Goal: Transaction & Acquisition: Subscribe to service/newsletter

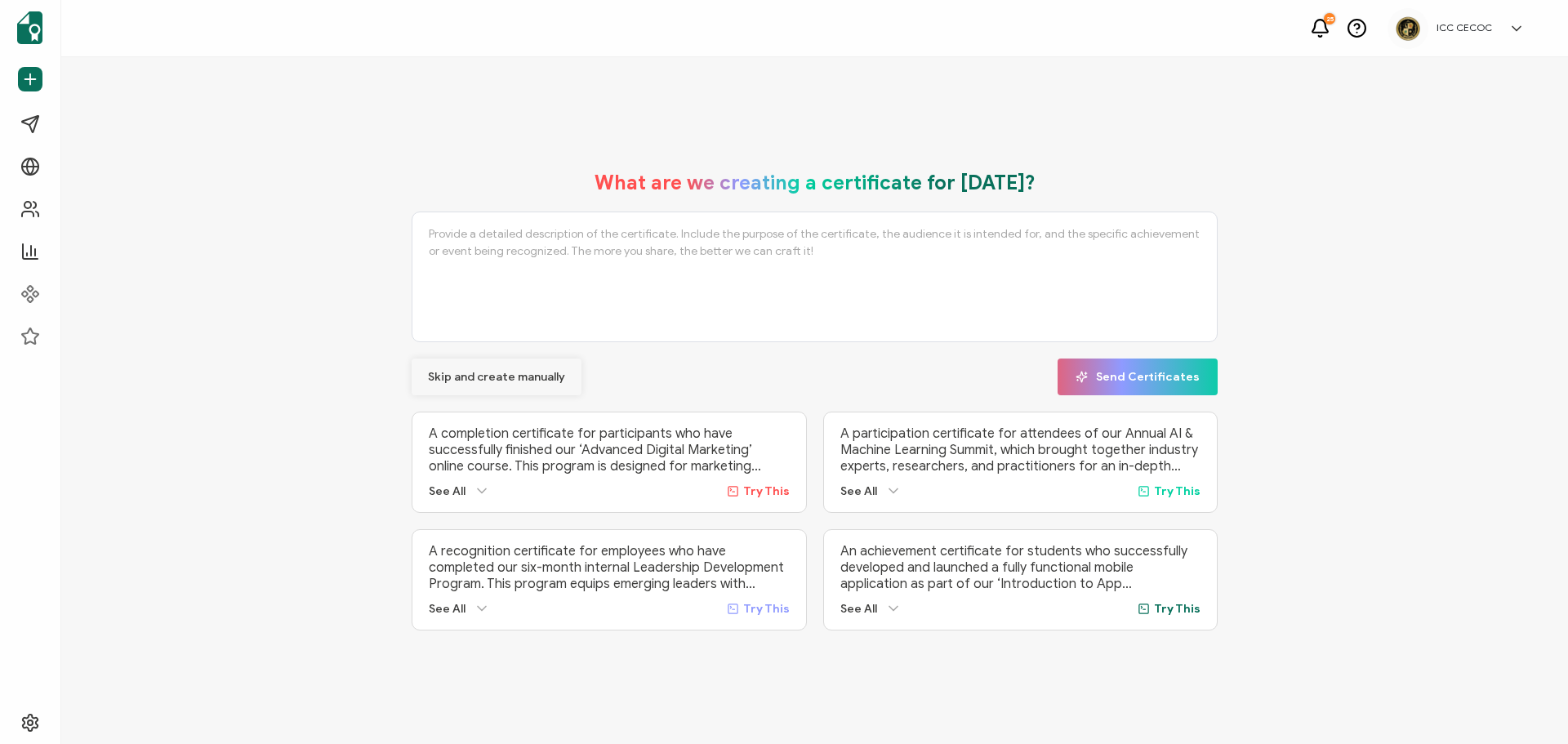
click at [494, 365] on button "Skip and create manually" at bounding box center [496, 377] width 170 height 36
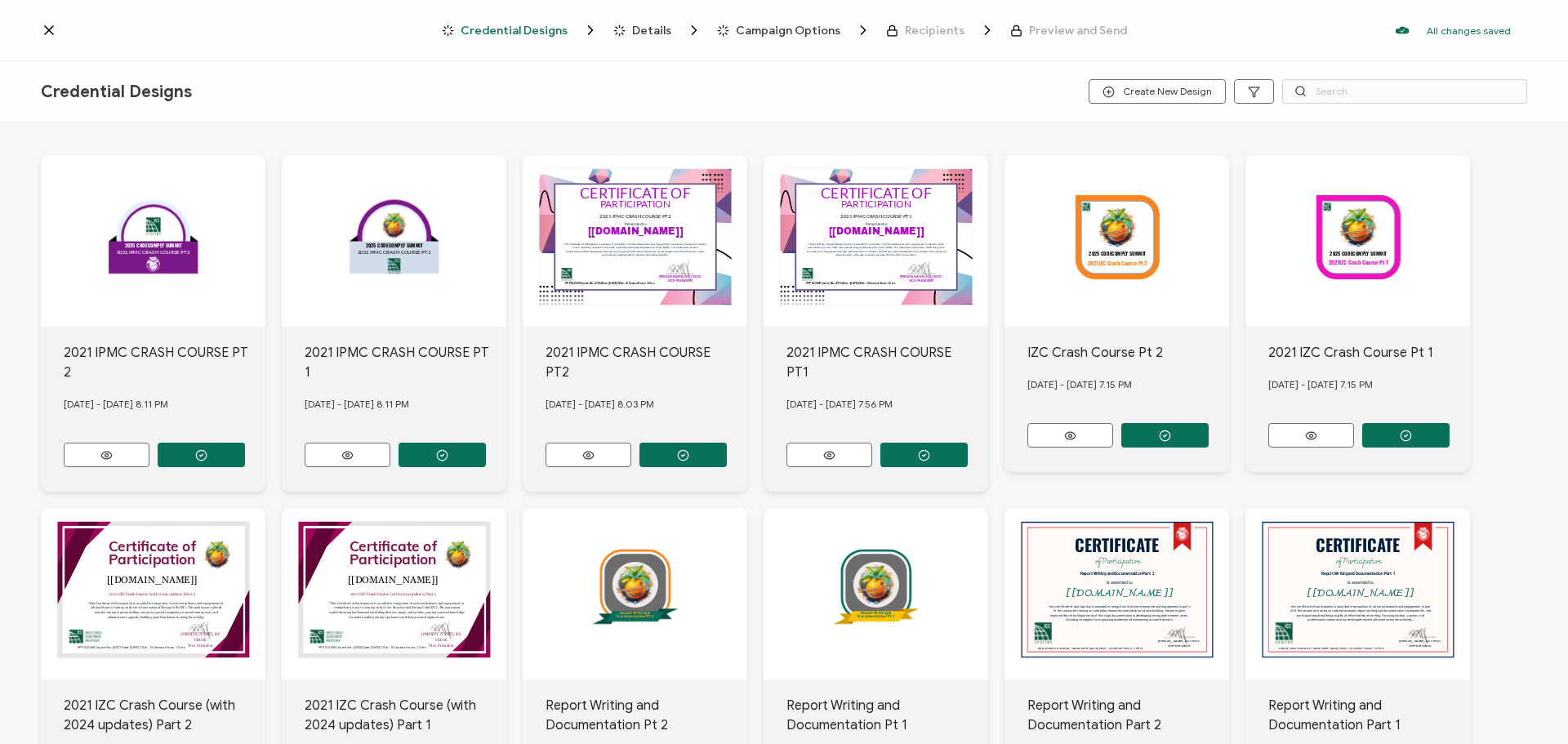
click at [49, 34] on icon at bounding box center [49, 30] width 16 height 16
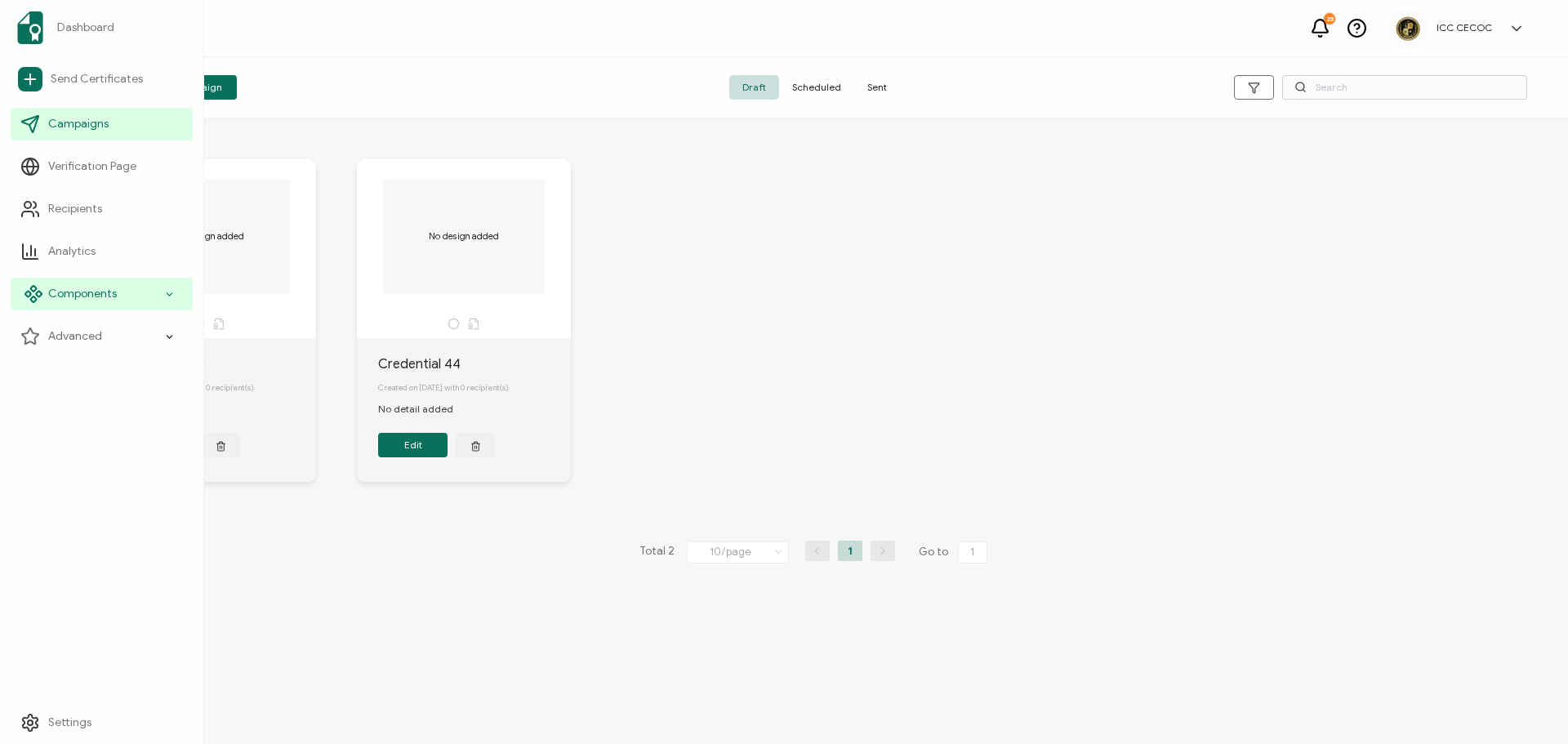
click at [93, 302] on div "Components" at bounding box center [101, 293] width 182 height 33
click at [97, 337] on span "Credential Designs" at bounding box center [108, 336] width 100 height 16
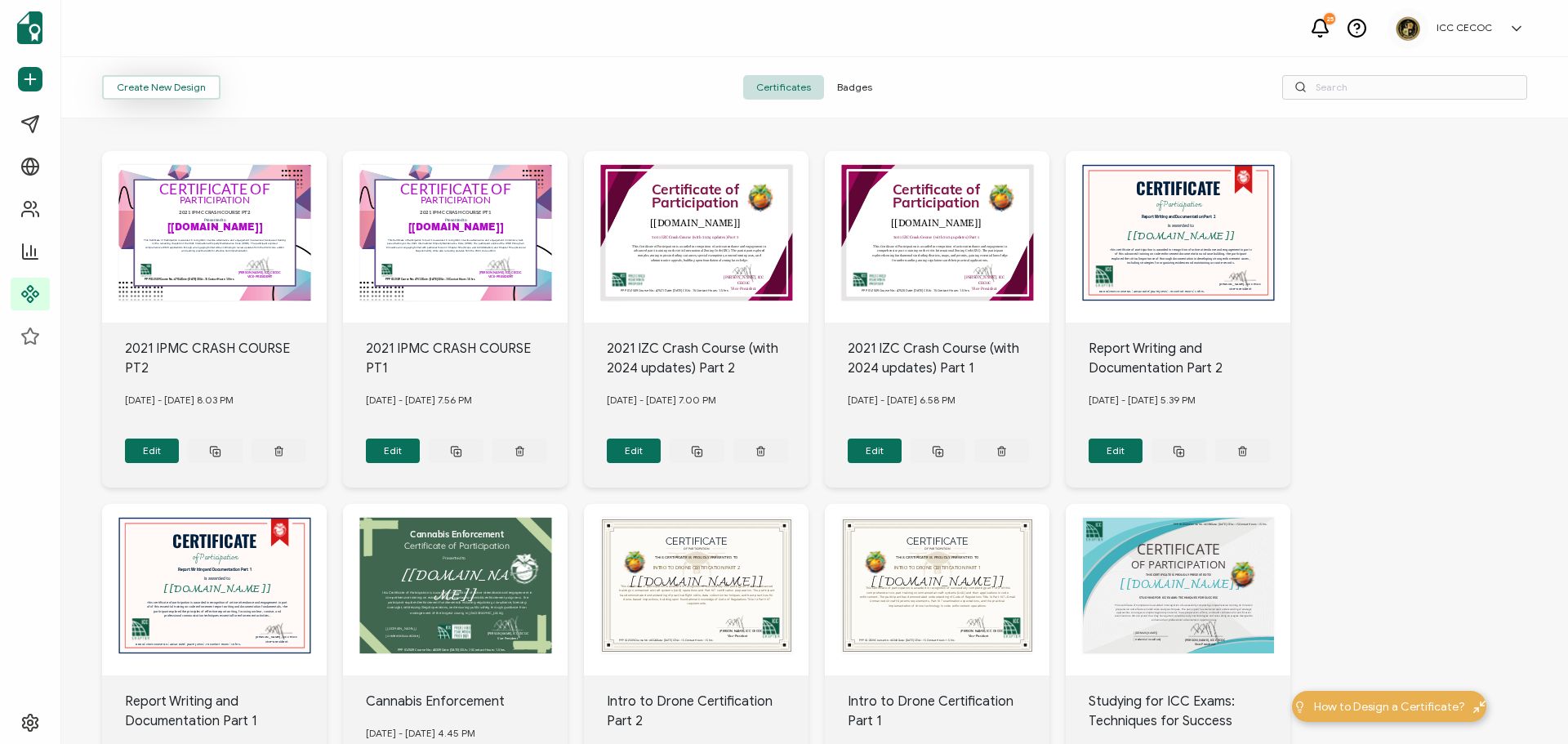
click at [156, 87] on button "Create New Design" at bounding box center [161, 87] width 119 height 24
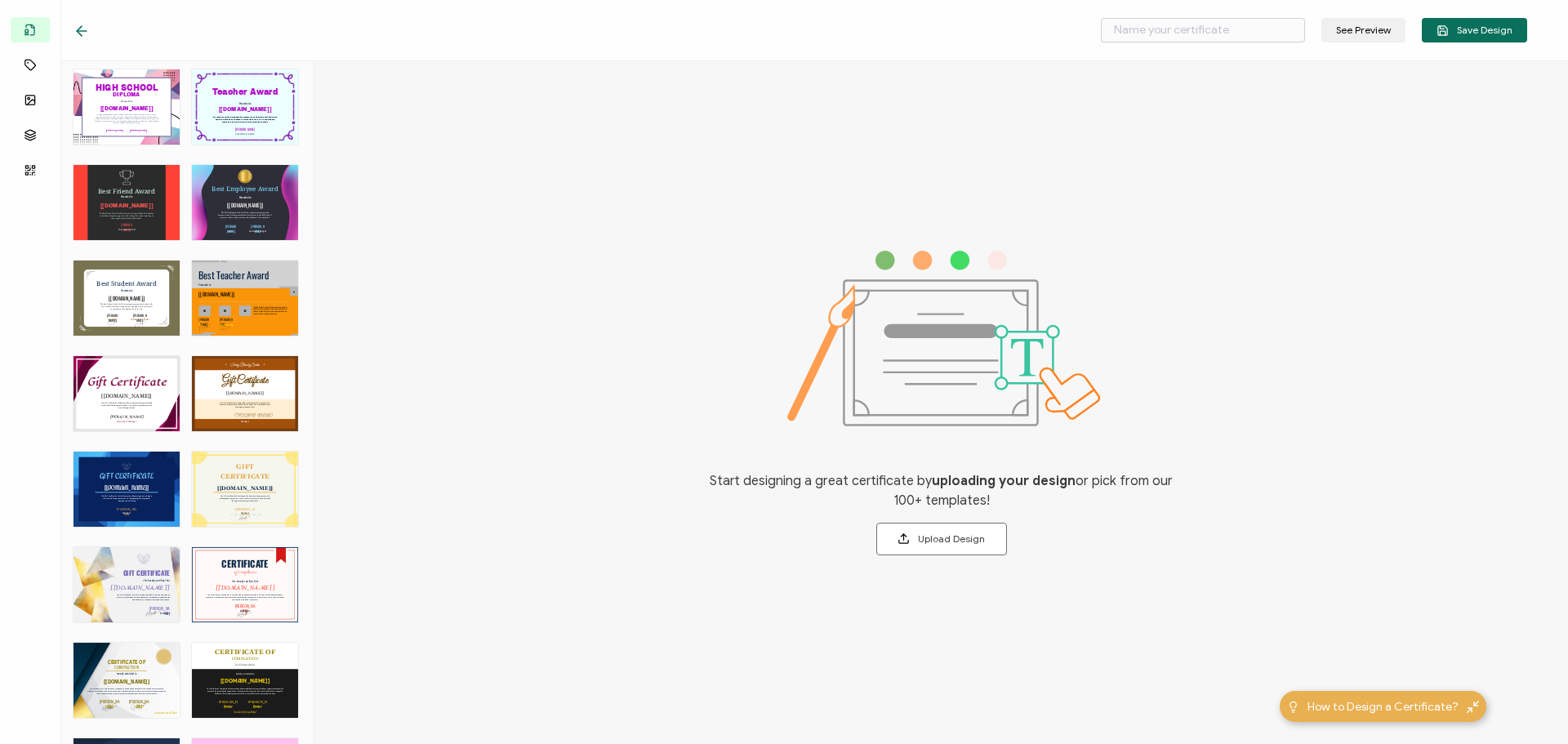
scroll to position [753, 0]
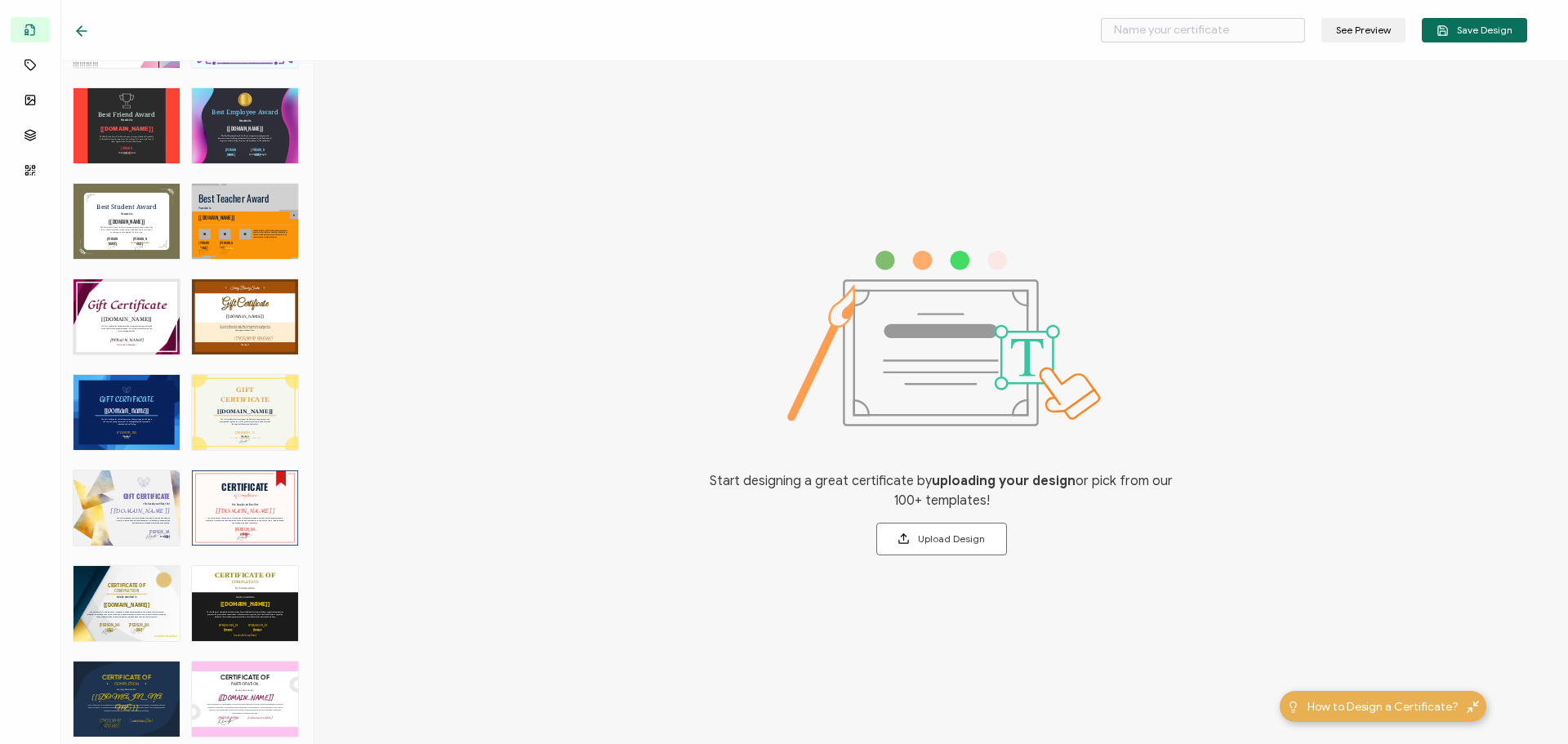
click at [120, 488] on div "GIFT CERTIFICATE The Gift Certificate for Hotels provides recipients with the o…" at bounding box center [127, 508] width 107 height 75
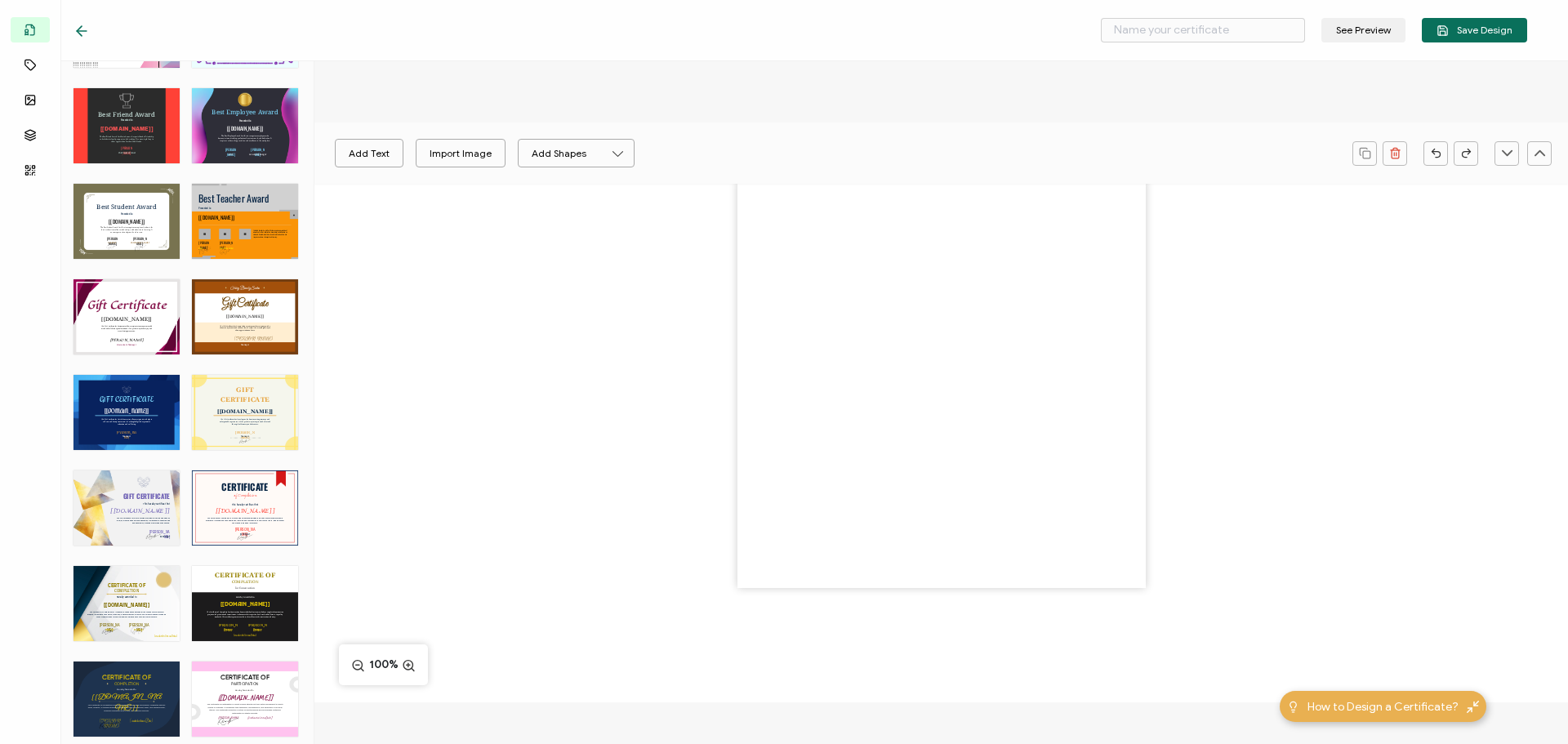
type input "Lucid"
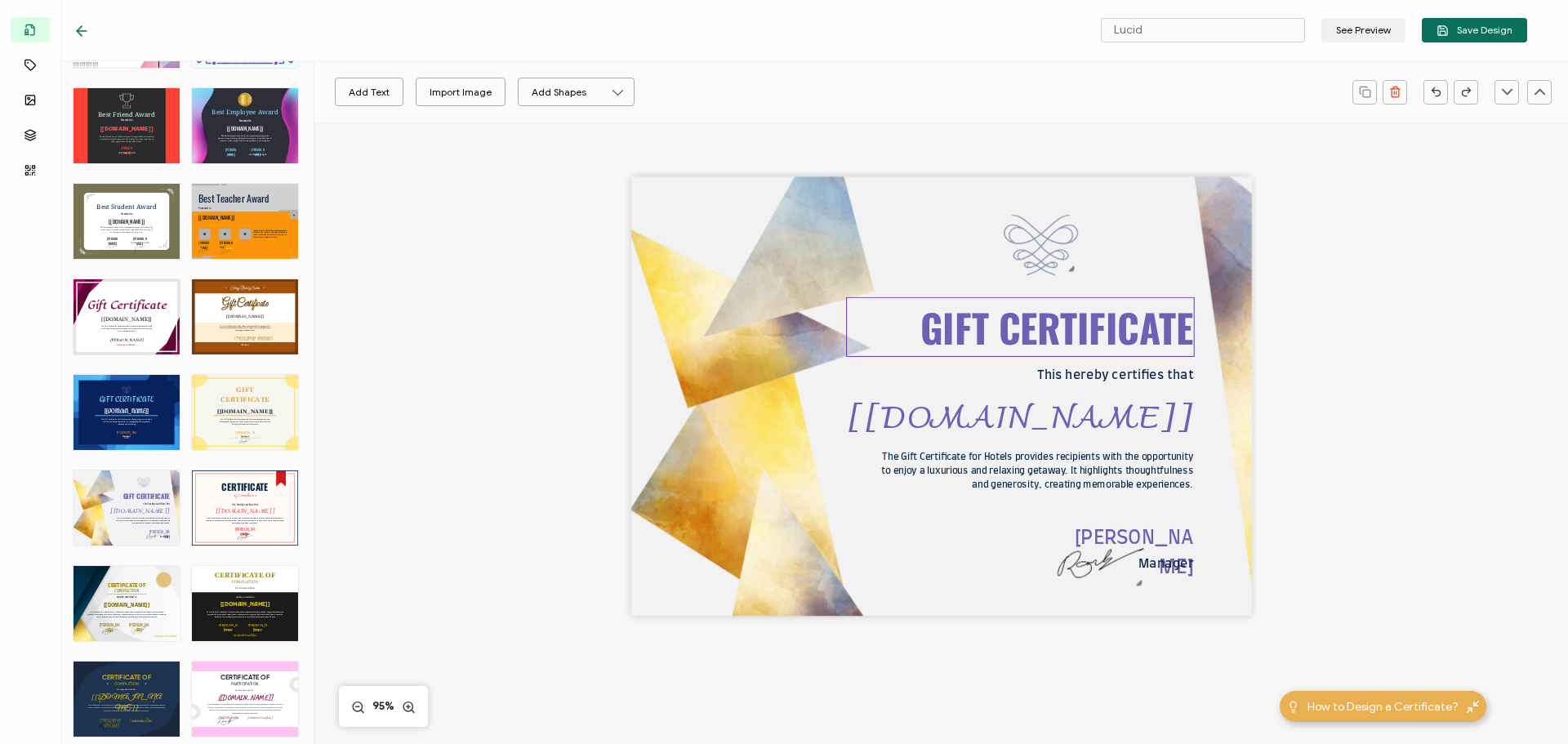
click at [976, 336] on pre "GIFT CERTIFICATE" at bounding box center [1057, 326] width 273 height 57
click at [958, 337] on pre "GIFT CERTIFICATE" at bounding box center [1057, 326] width 273 height 57
click at [948, 337] on pre "GIFT CERTIFICATE" at bounding box center [1057, 326] width 273 height 57
drag, startPoint x: 928, startPoint y: 336, endPoint x: 998, endPoint y: 336, distance: 70.0
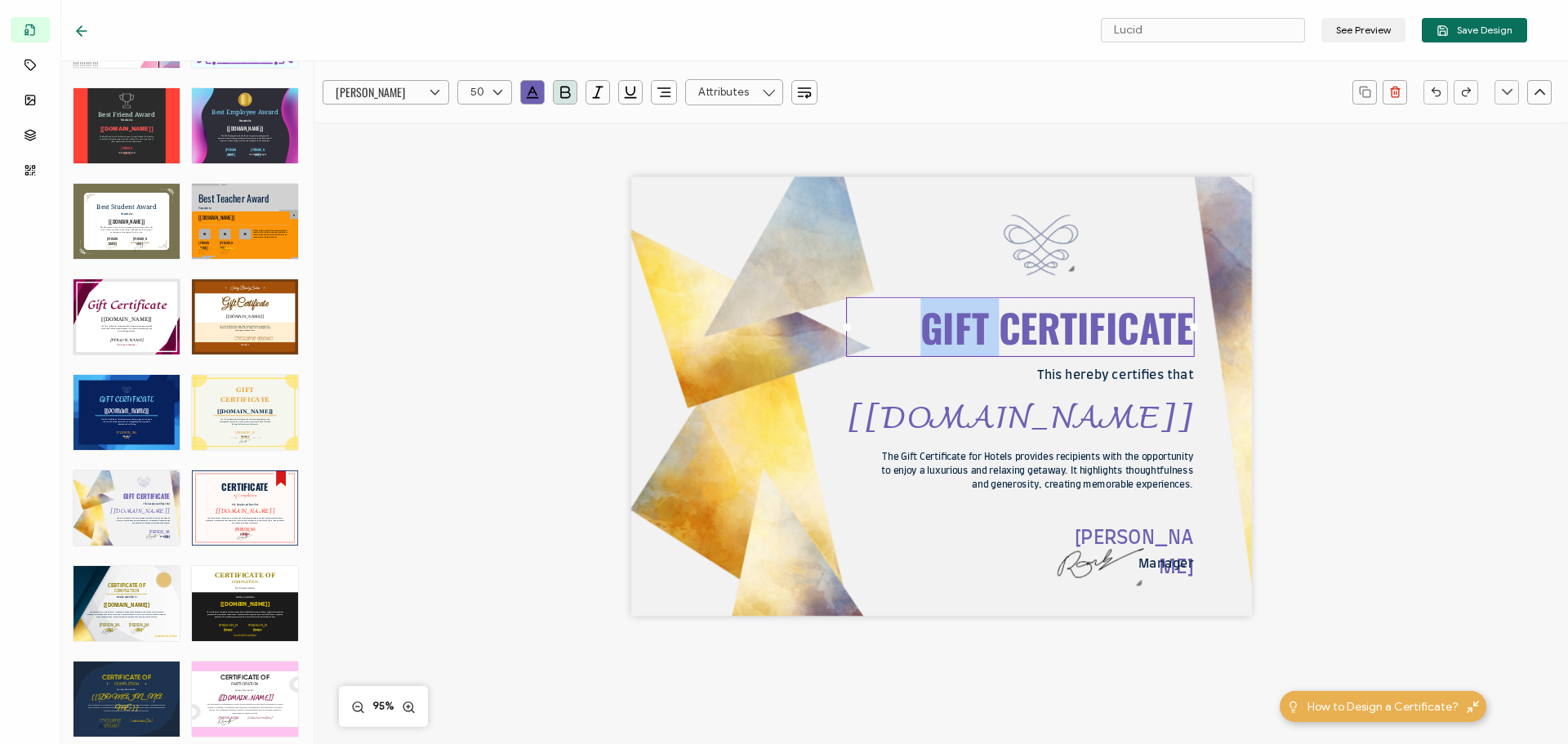
click at [998, 336] on pre "GIFT CERTIFICATE" at bounding box center [1057, 326] width 273 height 57
click at [1180, 334] on pre "CERTIFICATE" at bounding box center [1097, 326] width 194 height 57
click at [1185, 334] on pre "CERTIFICATE" at bounding box center [1097, 326] width 194 height 57
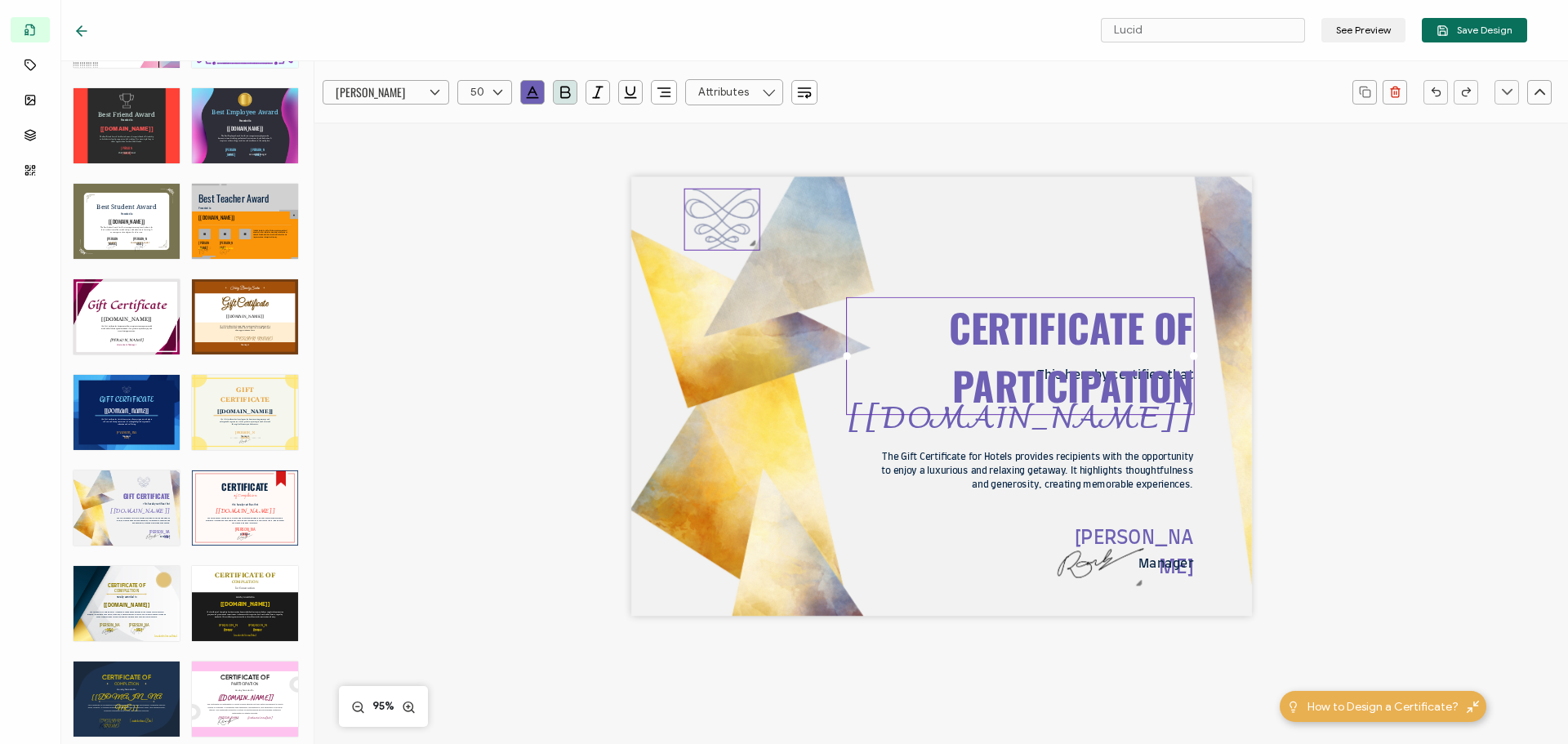
drag, startPoint x: 1032, startPoint y: 233, endPoint x: 714, endPoint y: 207, distance: 319.1
click at [714, 207] on img at bounding box center [723, 220] width 75 height 61
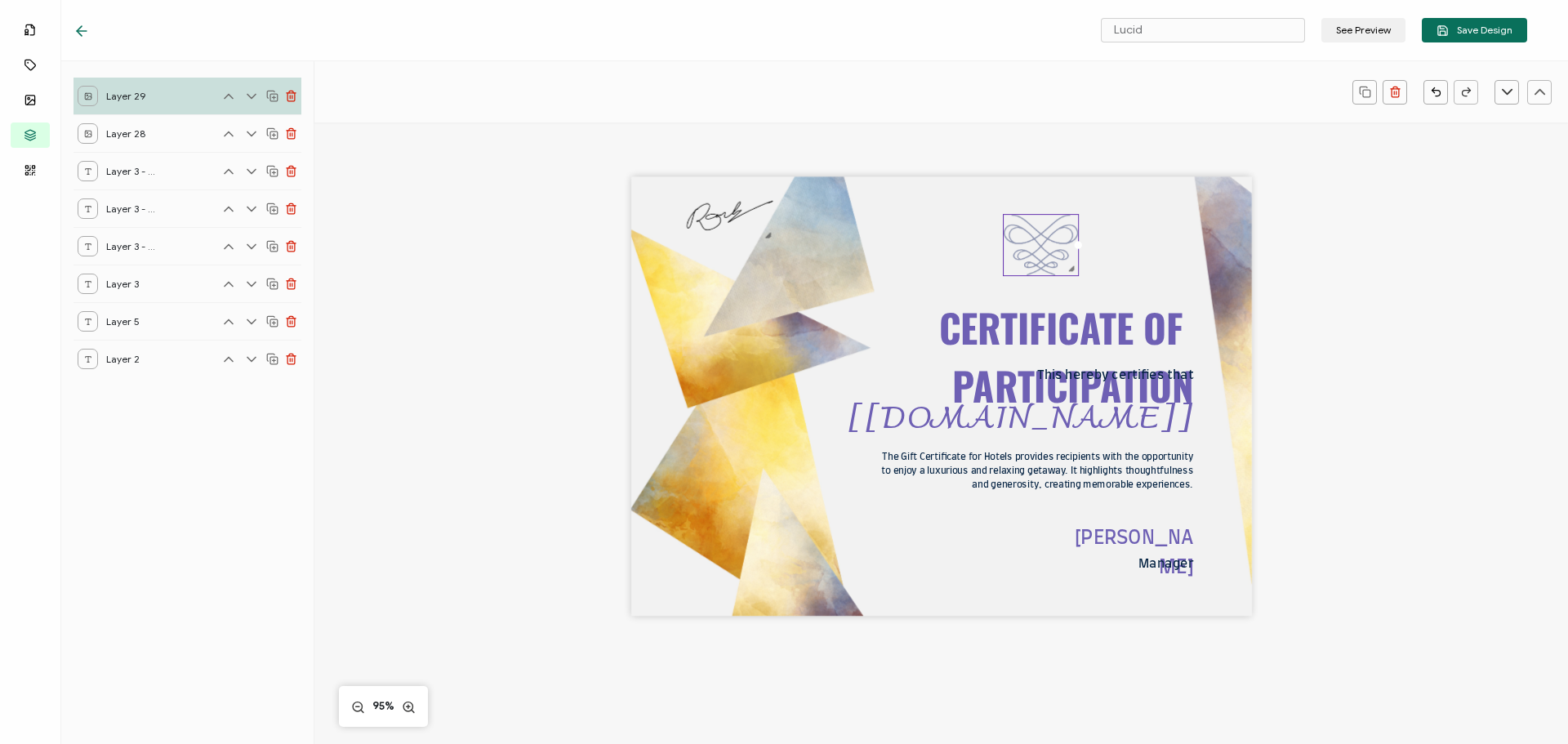
click at [949, 262] on div "CERTIFICATE OF PARTICIPATION The Gift Certificate for Hotels provides recipient…" at bounding box center [942, 397] width 621 height 439
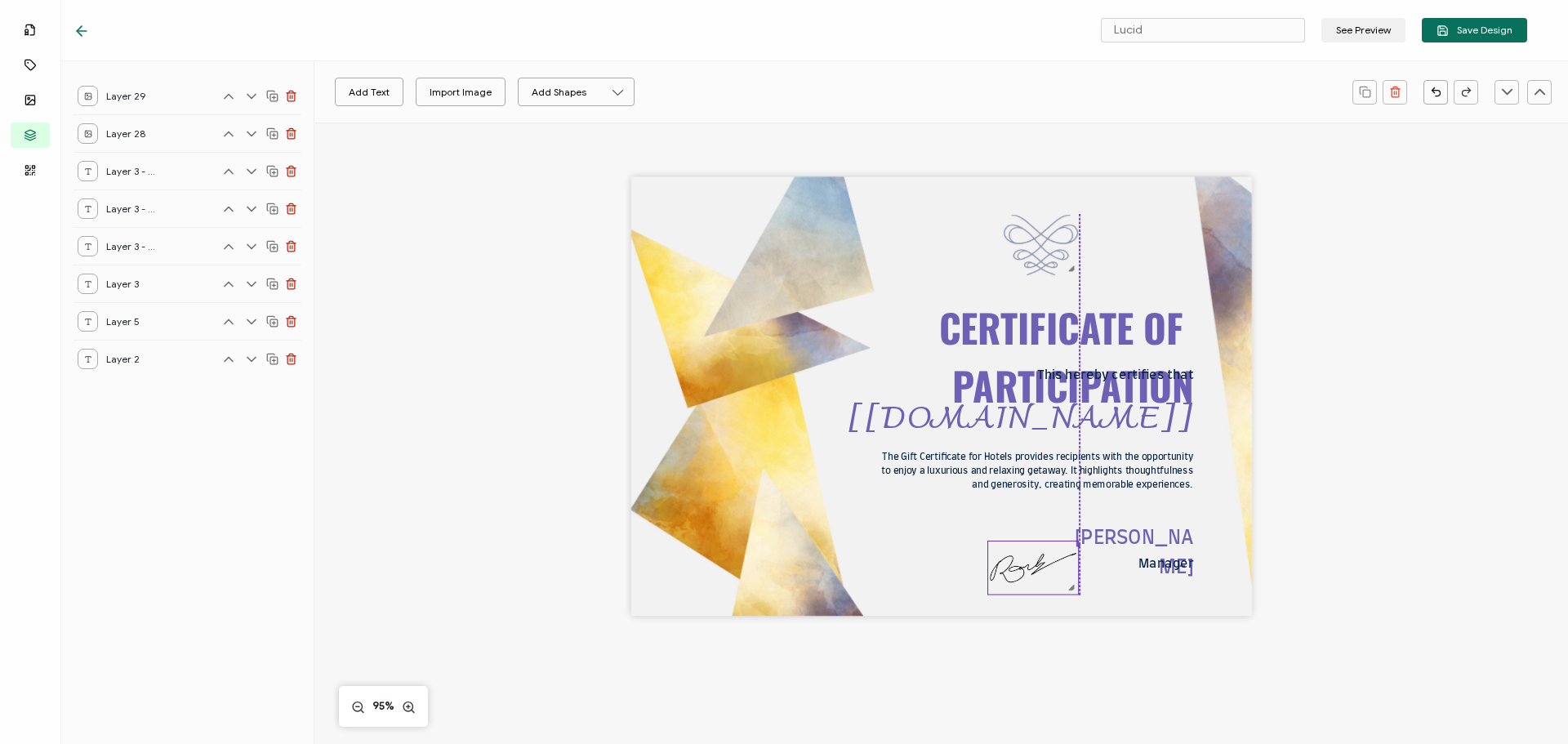
drag, startPoint x: 723, startPoint y: 211, endPoint x: 1024, endPoint y: 564, distance: 463.9
click at [1024, 564] on img at bounding box center [1033, 567] width 90 height 53
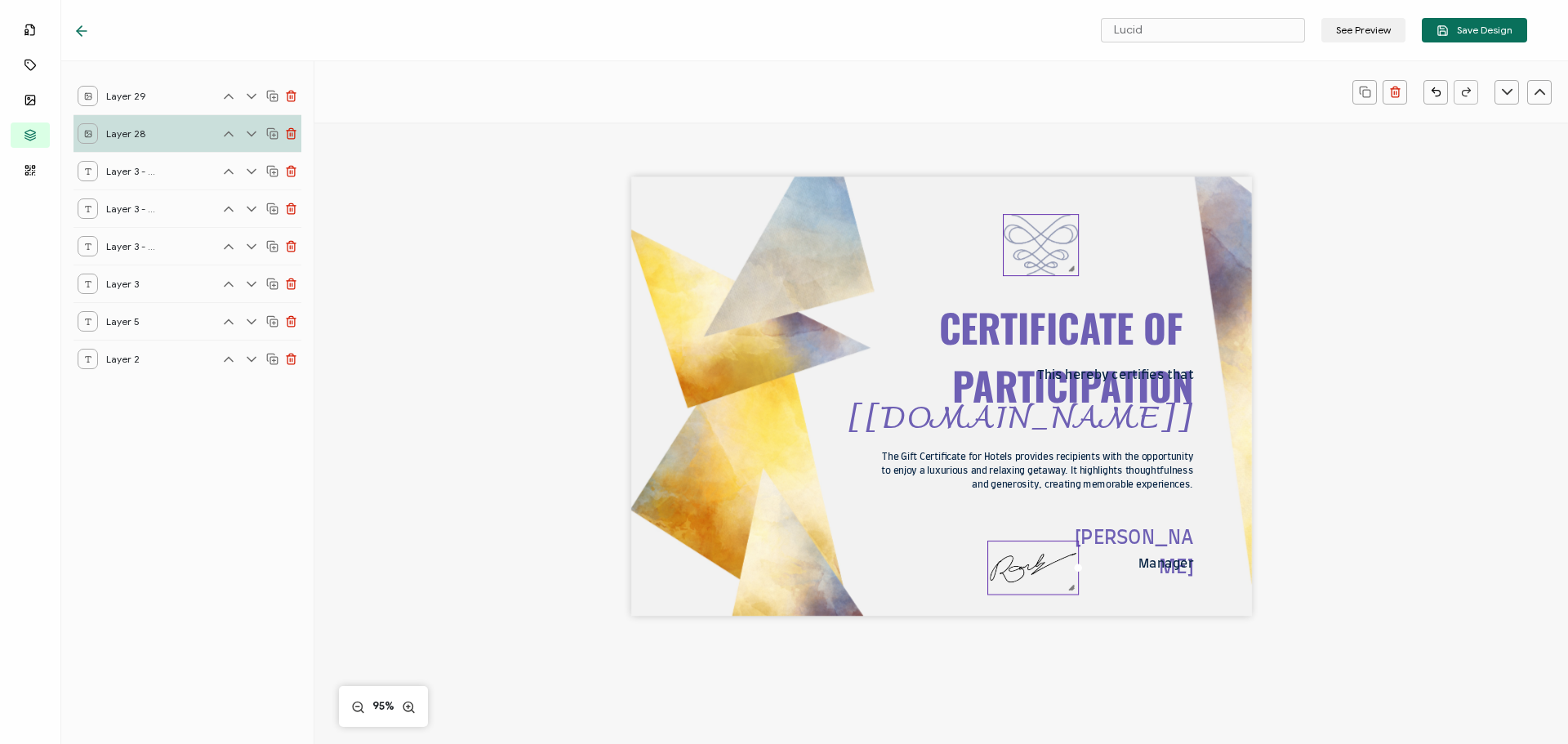
click at [1038, 265] on img at bounding box center [1042, 245] width 75 height 61
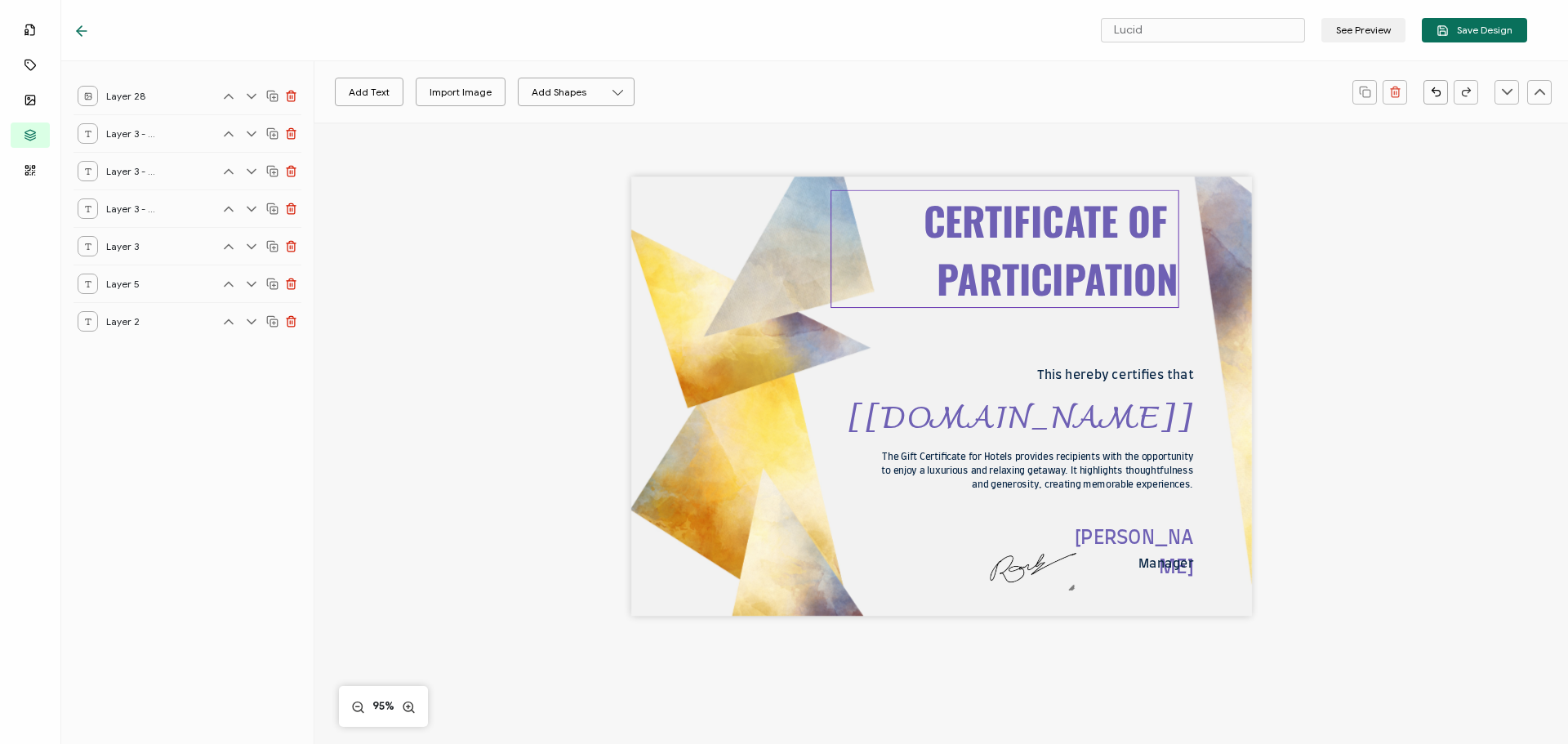
drag, startPoint x: 1048, startPoint y: 330, endPoint x: 1032, endPoint y: 223, distance: 108.2
click at [1032, 223] on pre "CERTIFICATE OF PARTICIPATION" at bounding box center [1051, 249] width 255 height 116
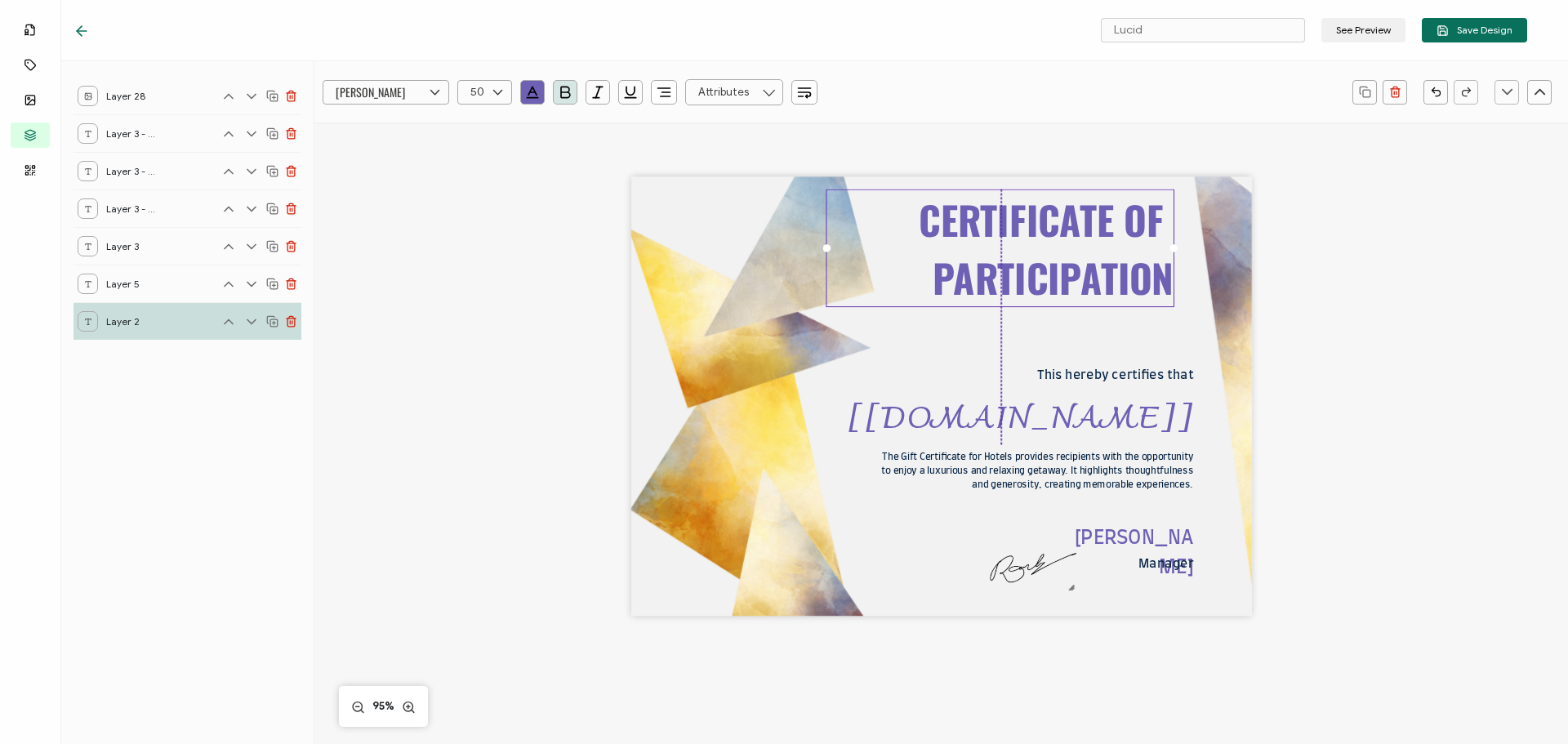
click at [1018, 267] on pre "CERTIFICATE OF PARTICIPATION" at bounding box center [1046, 249] width 255 height 116
drag, startPoint x: 1074, startPoint y: 372, endPoint x: 925, endPoint y: 398, distance: 151.3
click at [925, 398] on div "CERTIFICATE OF PARTICIPATION The Gift Certificate for Hotels provides recipient…" at bounding box center [942, 397] width 621 height 439
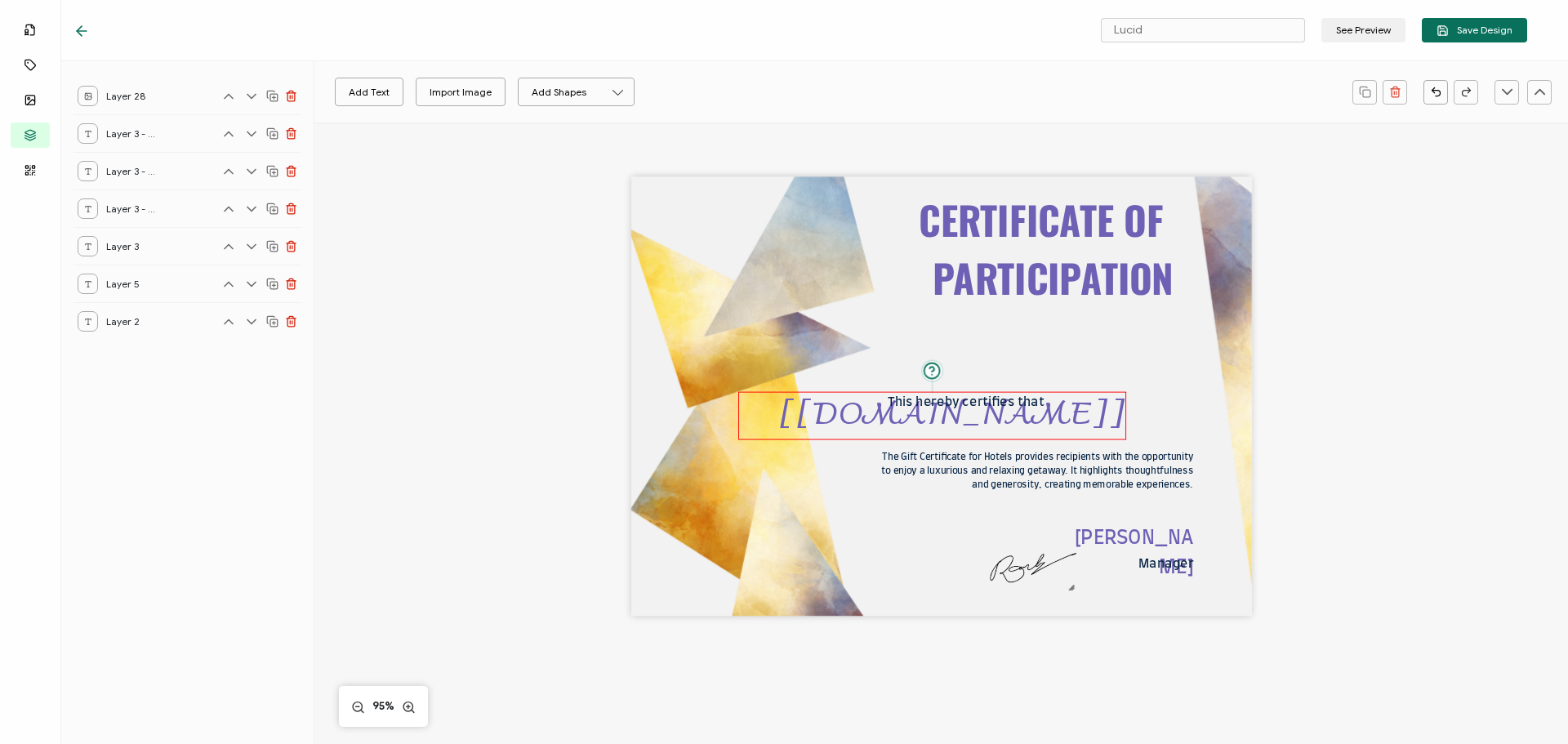
click at [932, 417] on pre "[[DOMAIN_NAME]]" at bounding box center [952, 415] width 347 height 59
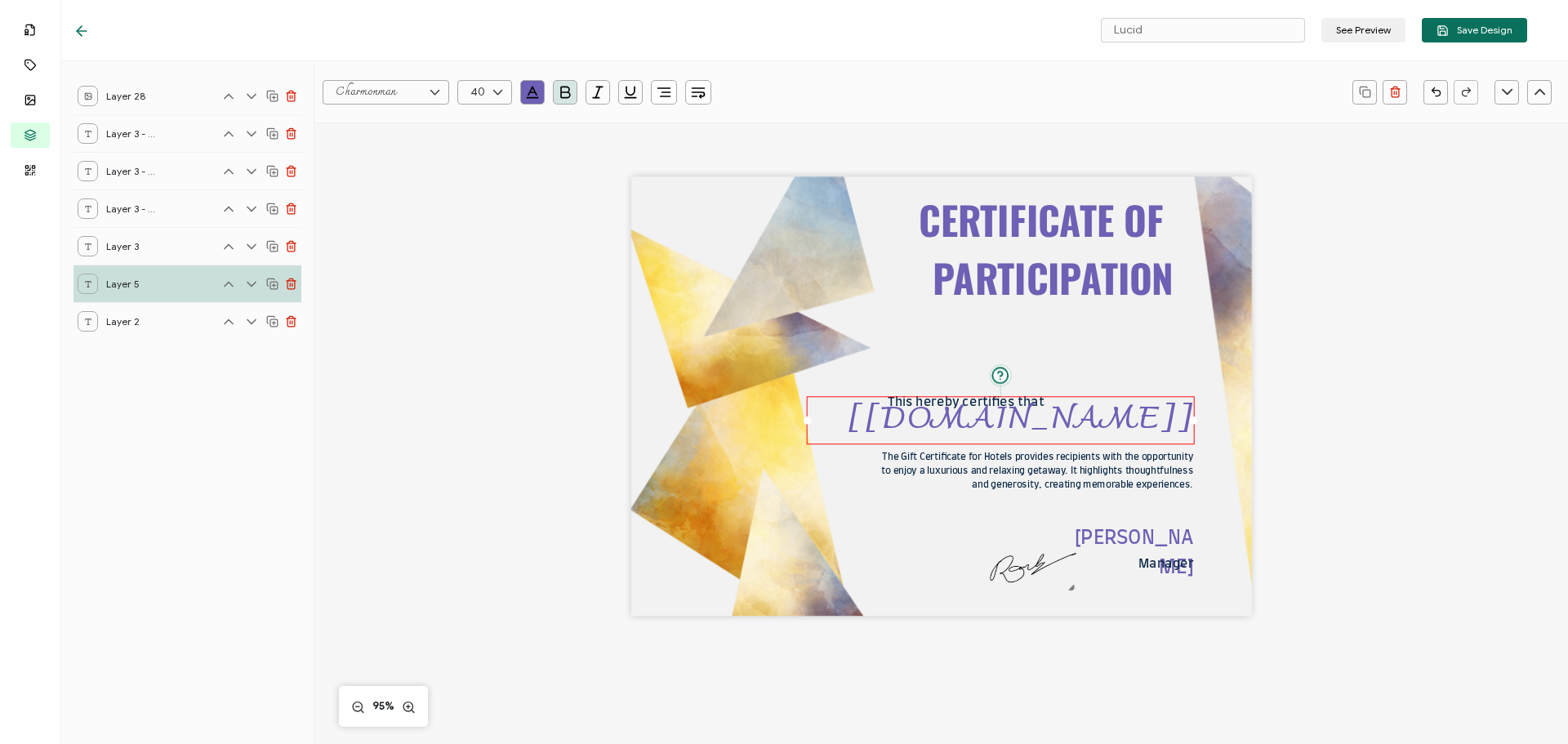
click at [660, 92] on icon "button" at bounding box center [664, 92] width 16 height 16
click at [670, 158] on icon at bounding box center [665, 163] width 12 height 12
click at [797, 356] on div "CERTIFICATE OF PARTICIPATION The Gift Certificate for Hotels provides recipient…" at bounding box center [942, 397] width 621 height 439
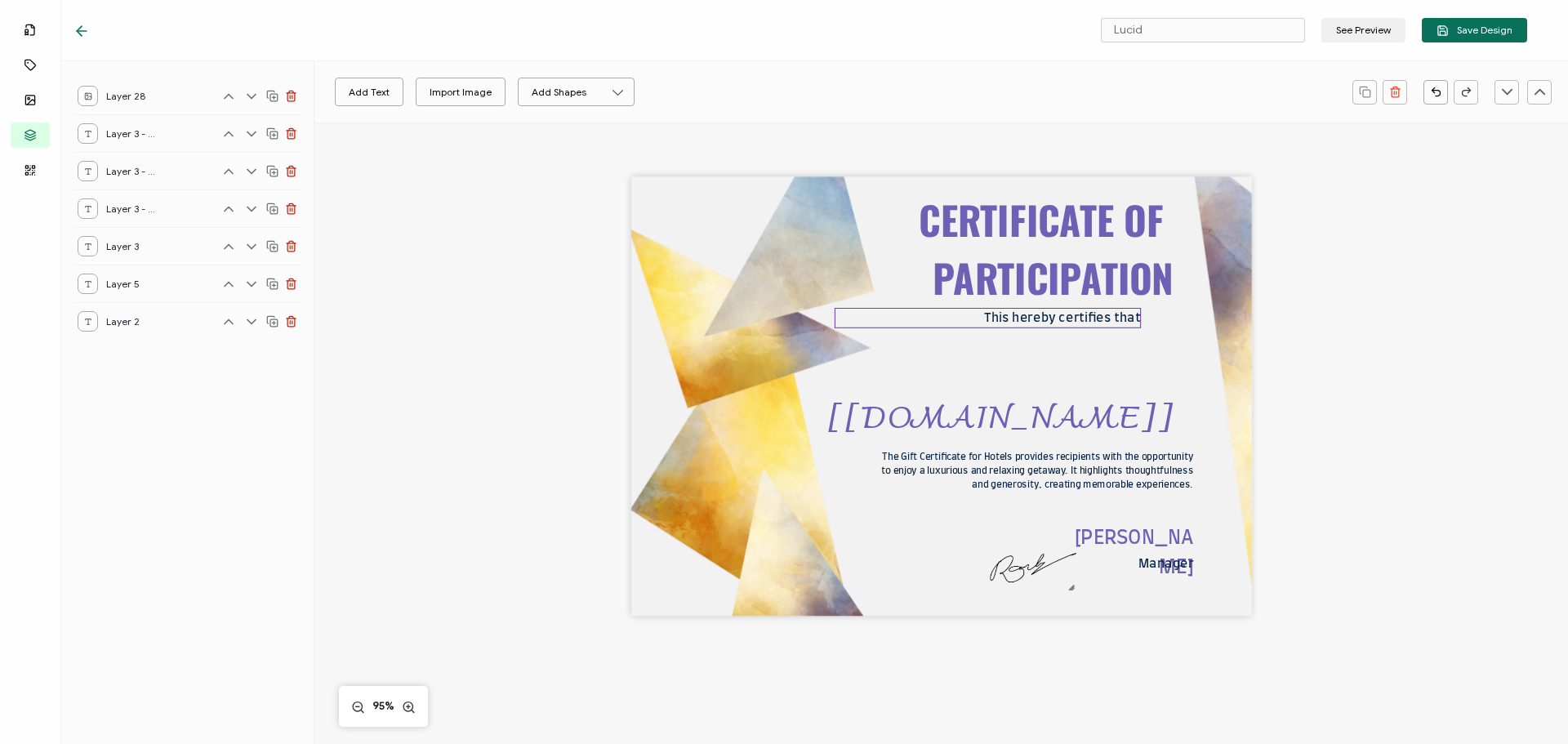
drag, startPoint x: 941, startPoint y: 403, endPoint x: 1037, endPoint y: 320, distance: 126.9
click at [1037, 320] on pre "This hereby certifies that" at bounding box center [1062, 318] width 156 height 12
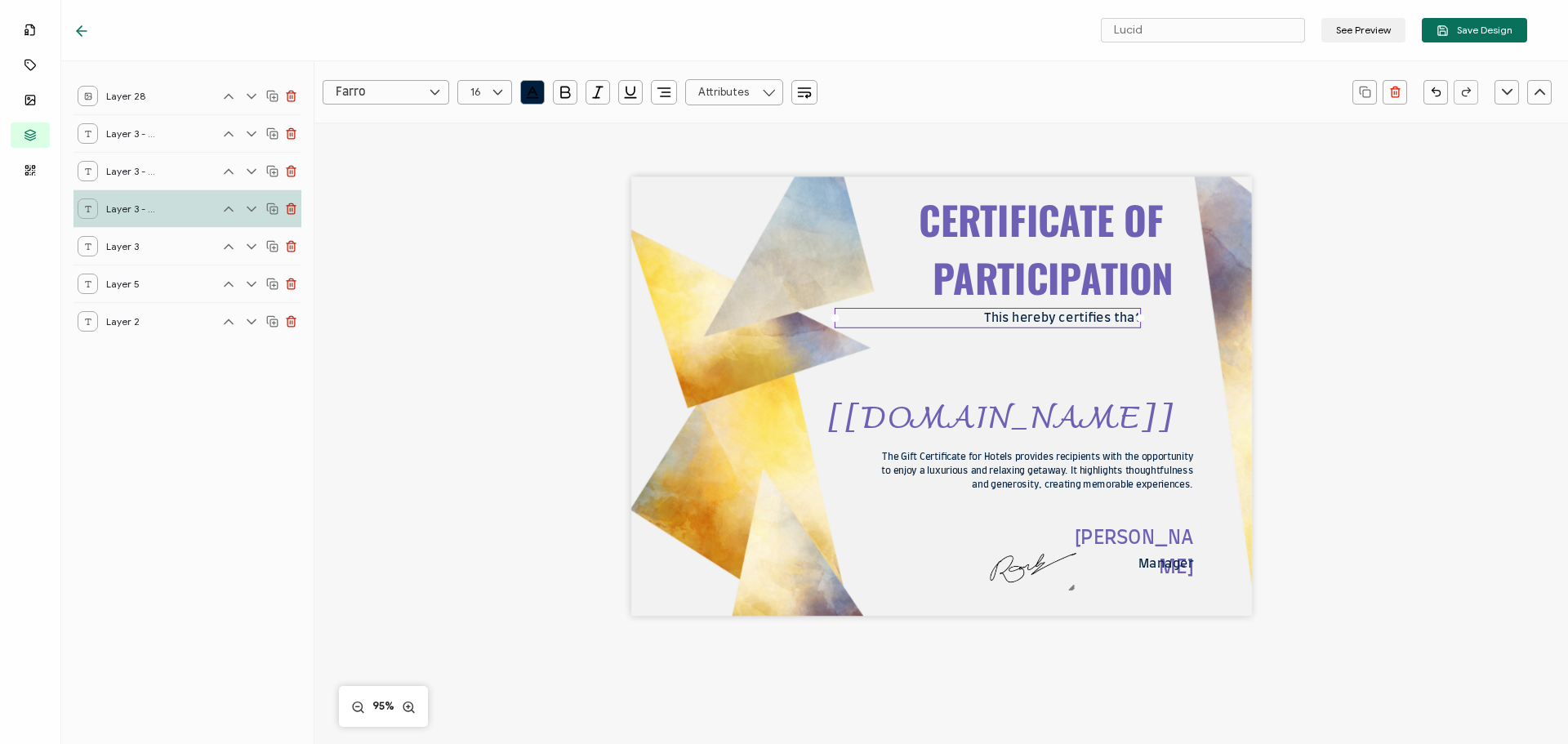
click at [659, 92] on icon "button" at bounding box center [664, 92] width 16 height 16
click at [668, 164] on icon at bounding box center [665, 163] width 12 height 12
drag, startPoint x: 961, startPoint y: 319, endPoint x: 1013, endPoint y: 322, distance: 52.1
click at [1013, 322] on pre "This hereby certifies that" at bounding box center [1041, 321] width 156 height 12
drag, startPoint x: 1014, startPoint y: 426, endPoint x: 1043, endPoint y: 543, distance: 120.5
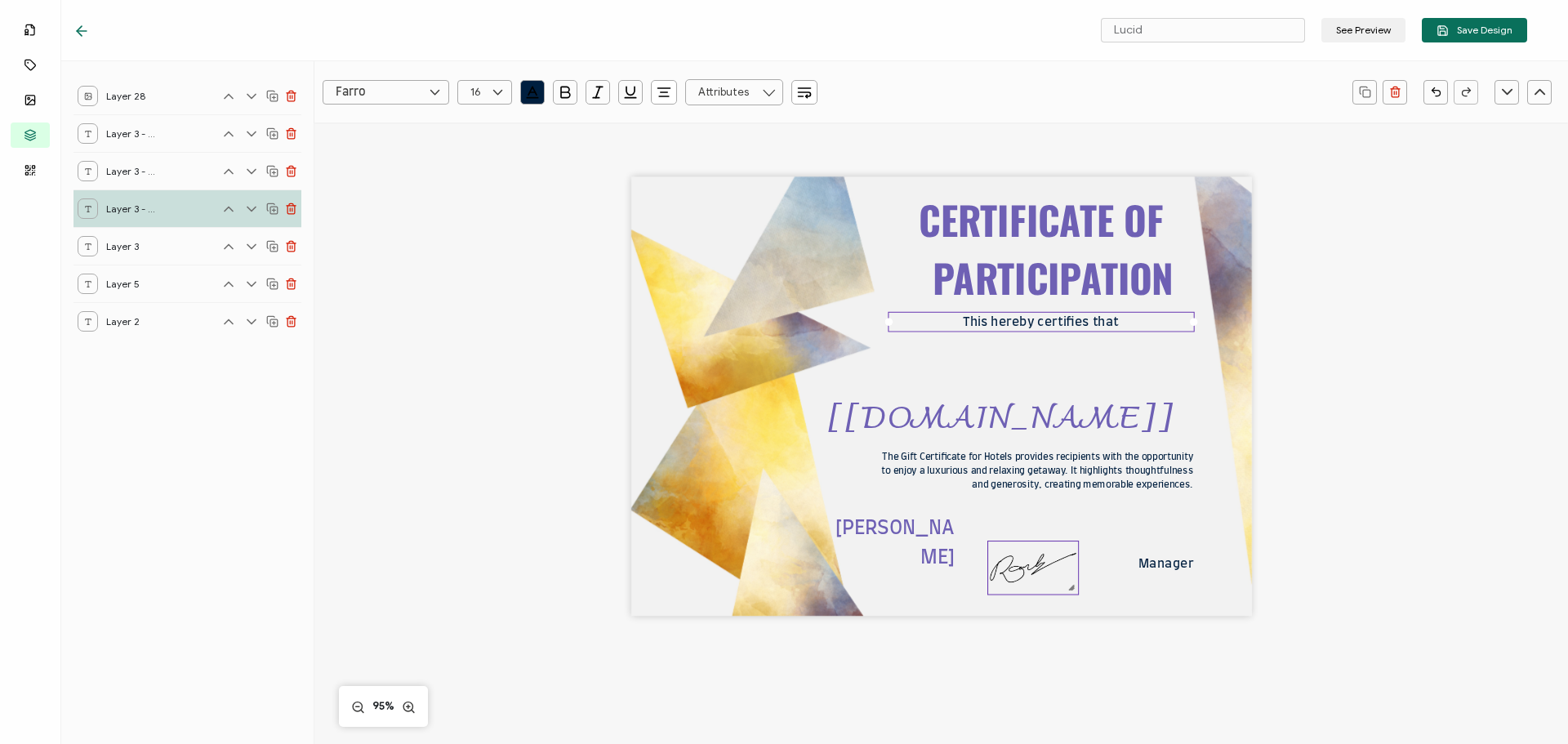
click at [1043, 543] on div "CERTIFICATE OF PARTICIPATION The Gift Certificate for Hotels provides recipient…" at bounding box center [942, 397] width 621 height 439
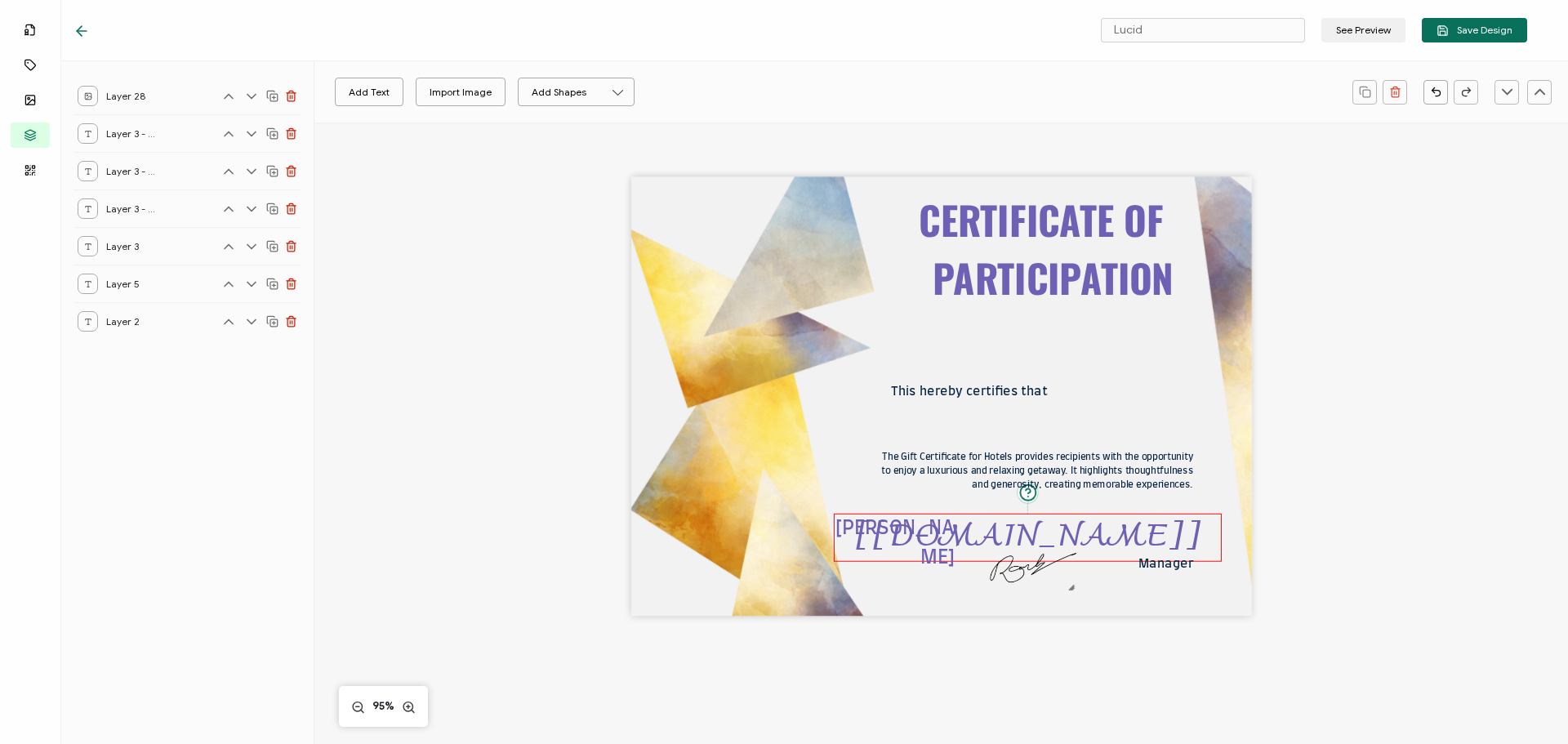
drag, startPoint x: 1048, startPoint y: 534, endPoint x: 1057, endPoint y: 519, distance: 17.5
click at [1057, 519] on pre "[[DOMAIN_NAME]]" at bounding box center [1028, 537] width 347 height 59
click at [1109, 408] on div "CERTIFICATE OF PARTICIPATION The Gift Certificate for Hotels provides recipient…" at bounding box center [942, 397] width 621 height 439
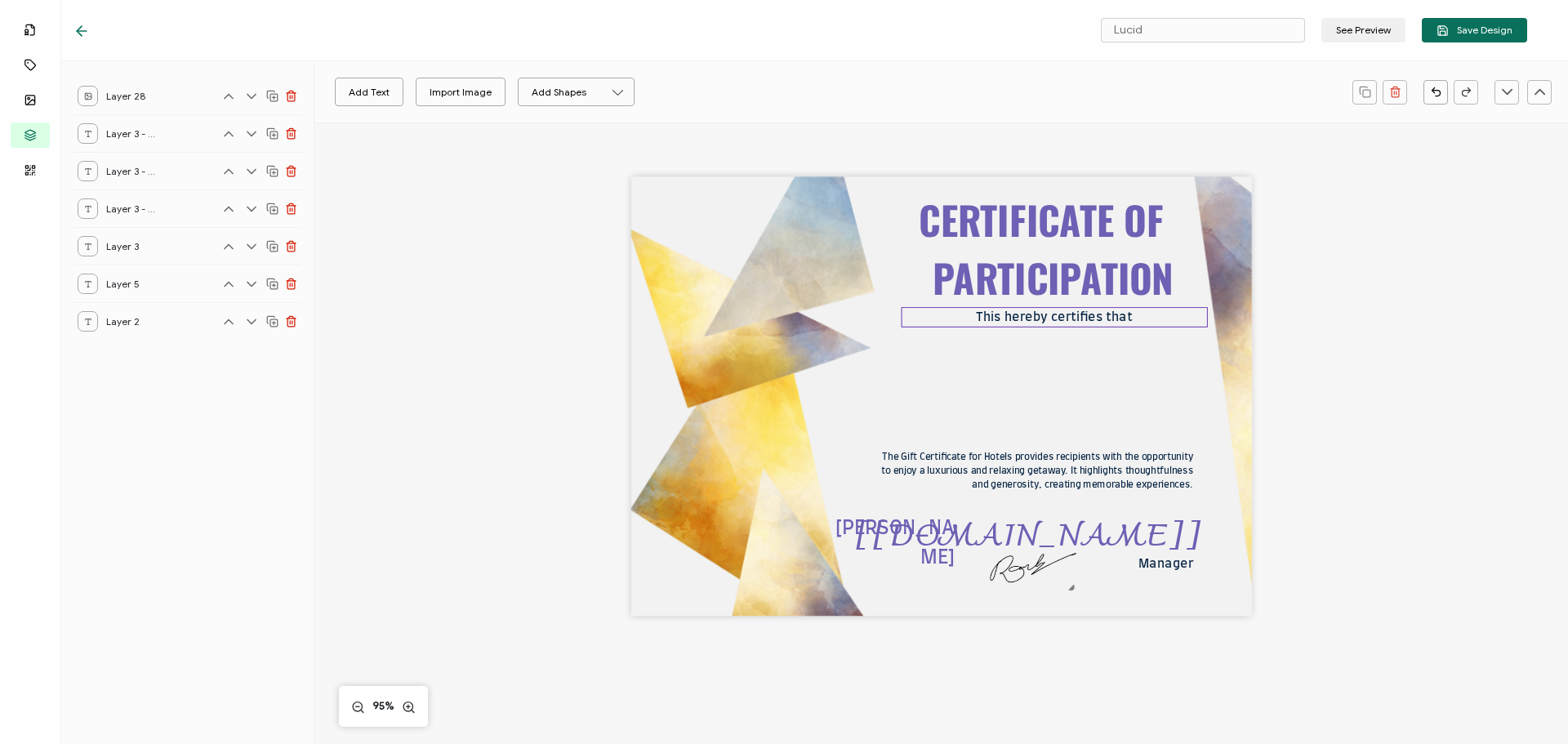
drag, startPoint x: 1004, startPoint y: 393, endPoint x: 1089, endPoint y: 319, distance: 112.7
click at [1089, 319] on pre "This hereby certifies that" at bounding box center [1054, 317] width 156 height 12
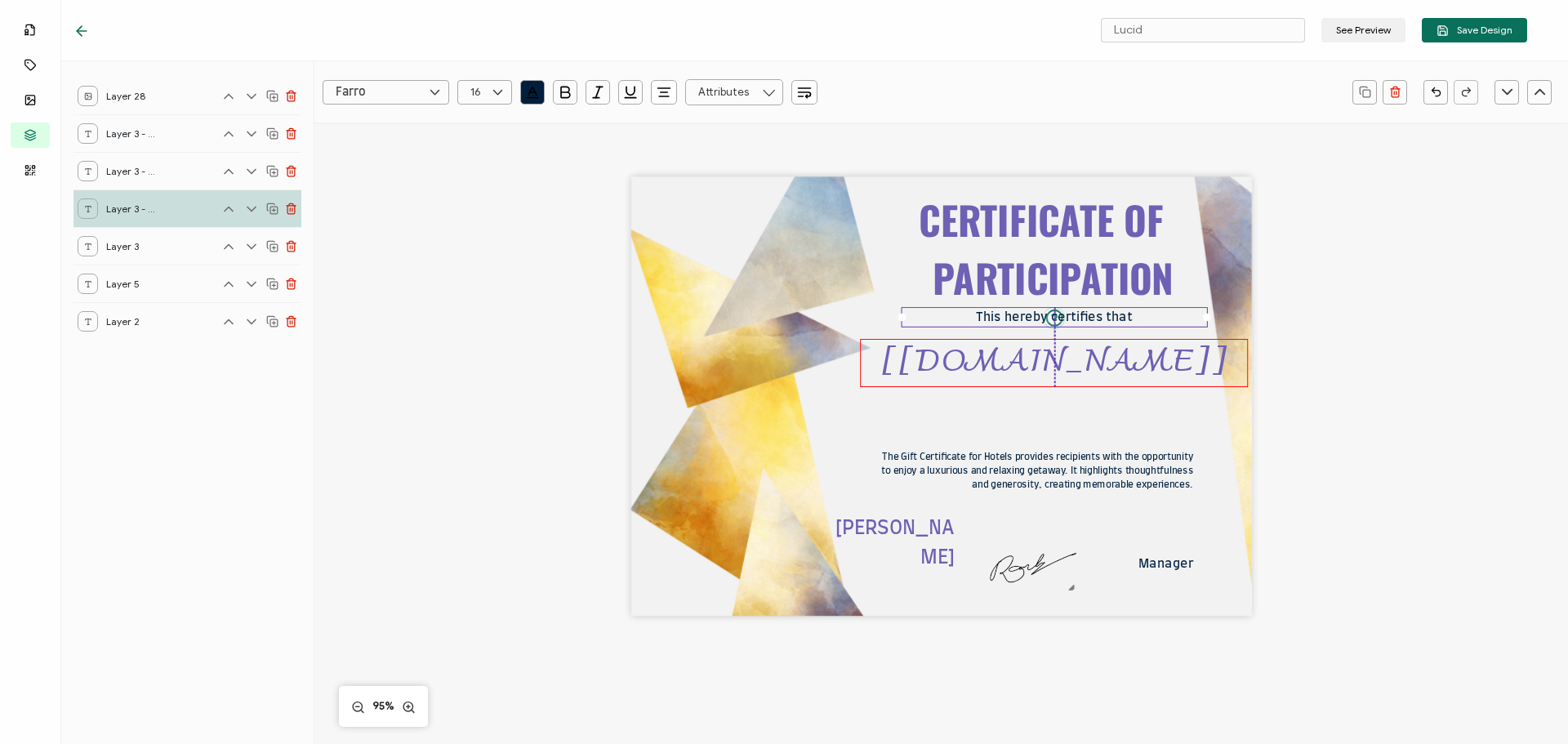
drag, startPoint x: 977, startPoint y: 534, endPoint x: 1000, endPoint y: 360, distance: 175.5
click at [1000, 360] on pre "[[DOMAIN_NAME]]" at bounding box center [1054, 363] width 347 height 59
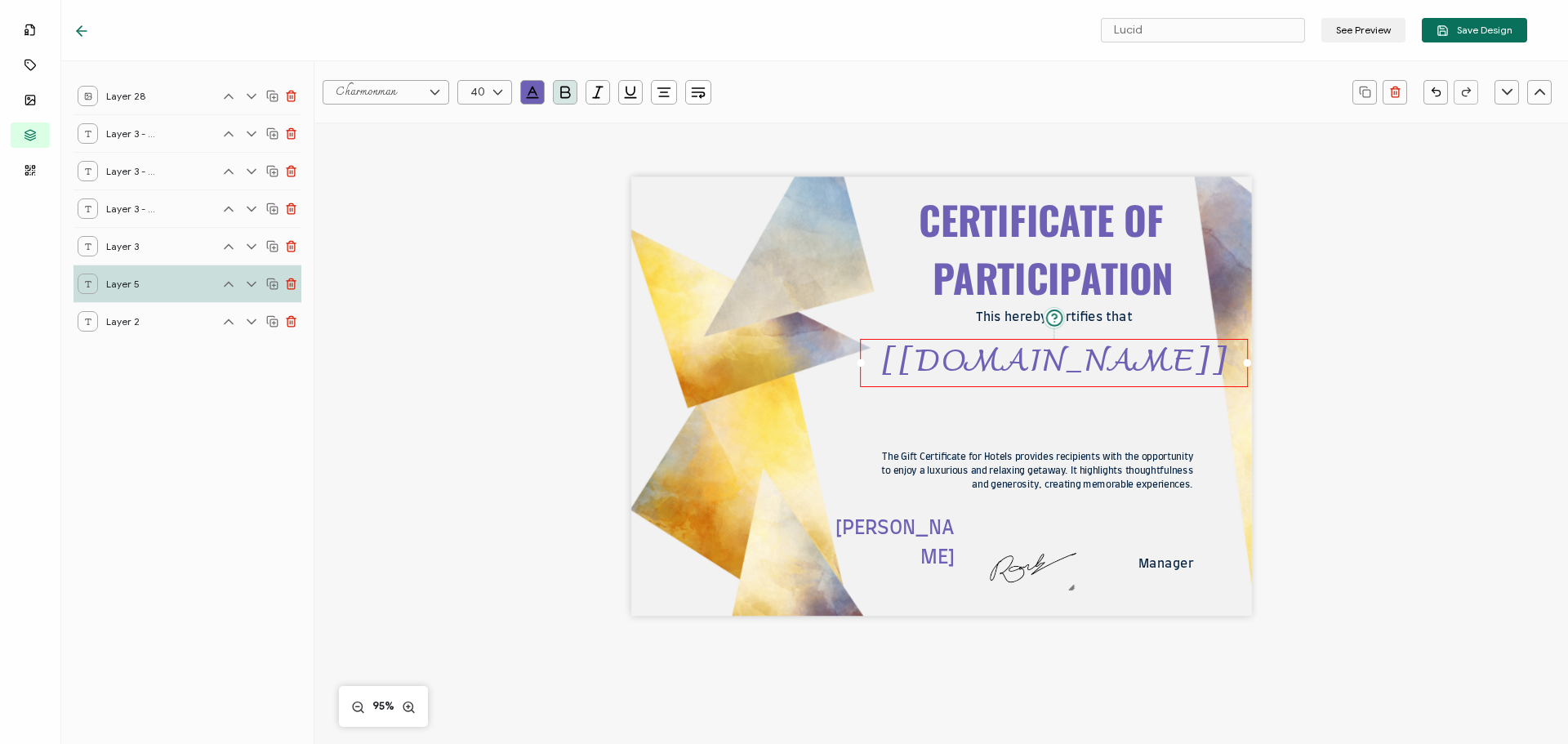
click at [958, 427] on div "CERTIFICATE OF PARTICIPATION The Gift Certificate for Hotels provides recipient…" at bounding box center [942, 397] width 621 height 439
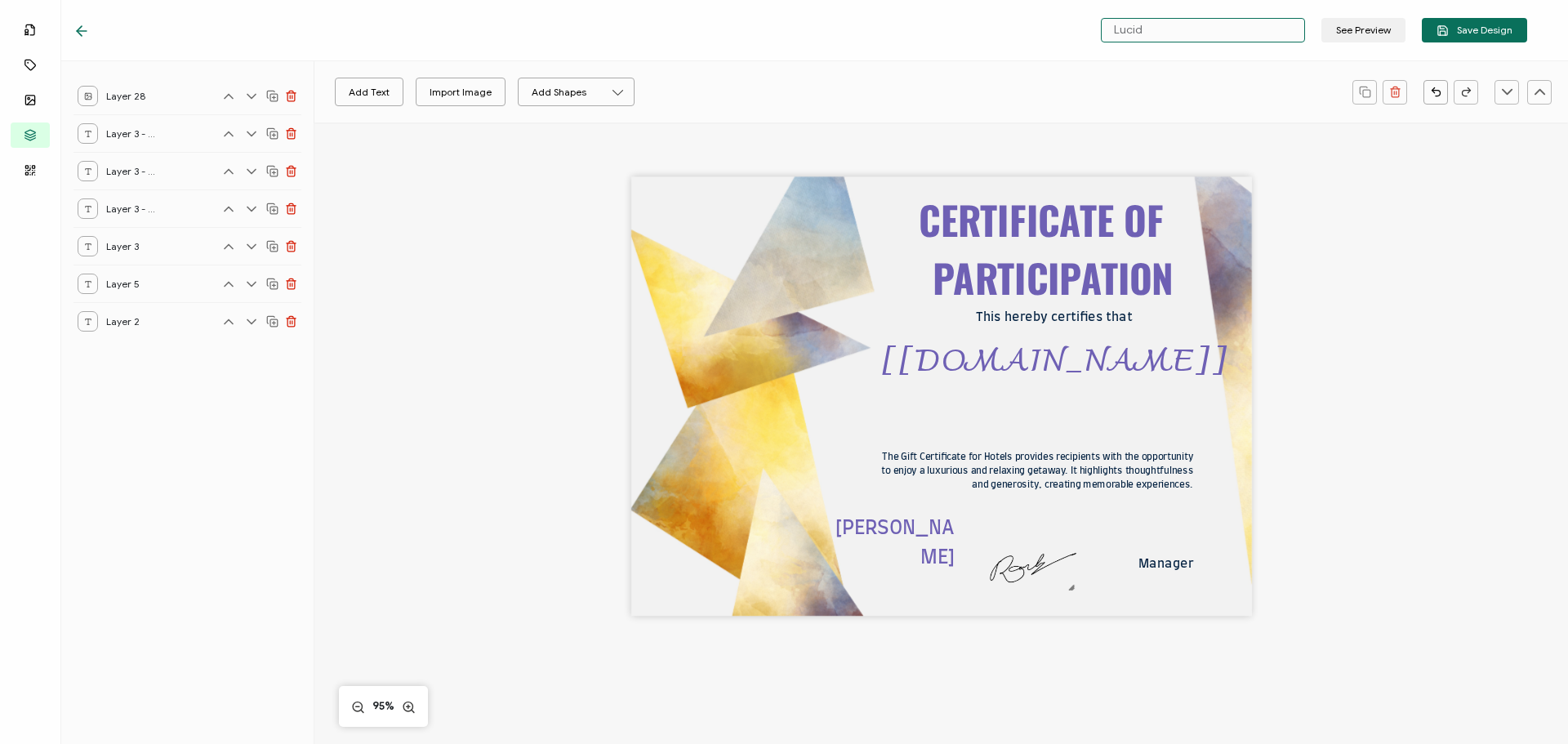
drag, startPoint x: 1193, startPoint y: 25, endPoint x: 1014, endPoint y: 50, distance: 180.7
click at [1014, 50] on div "Lucid See Preview Save Design" at bounding box center [800, 31] width 1536 height 62
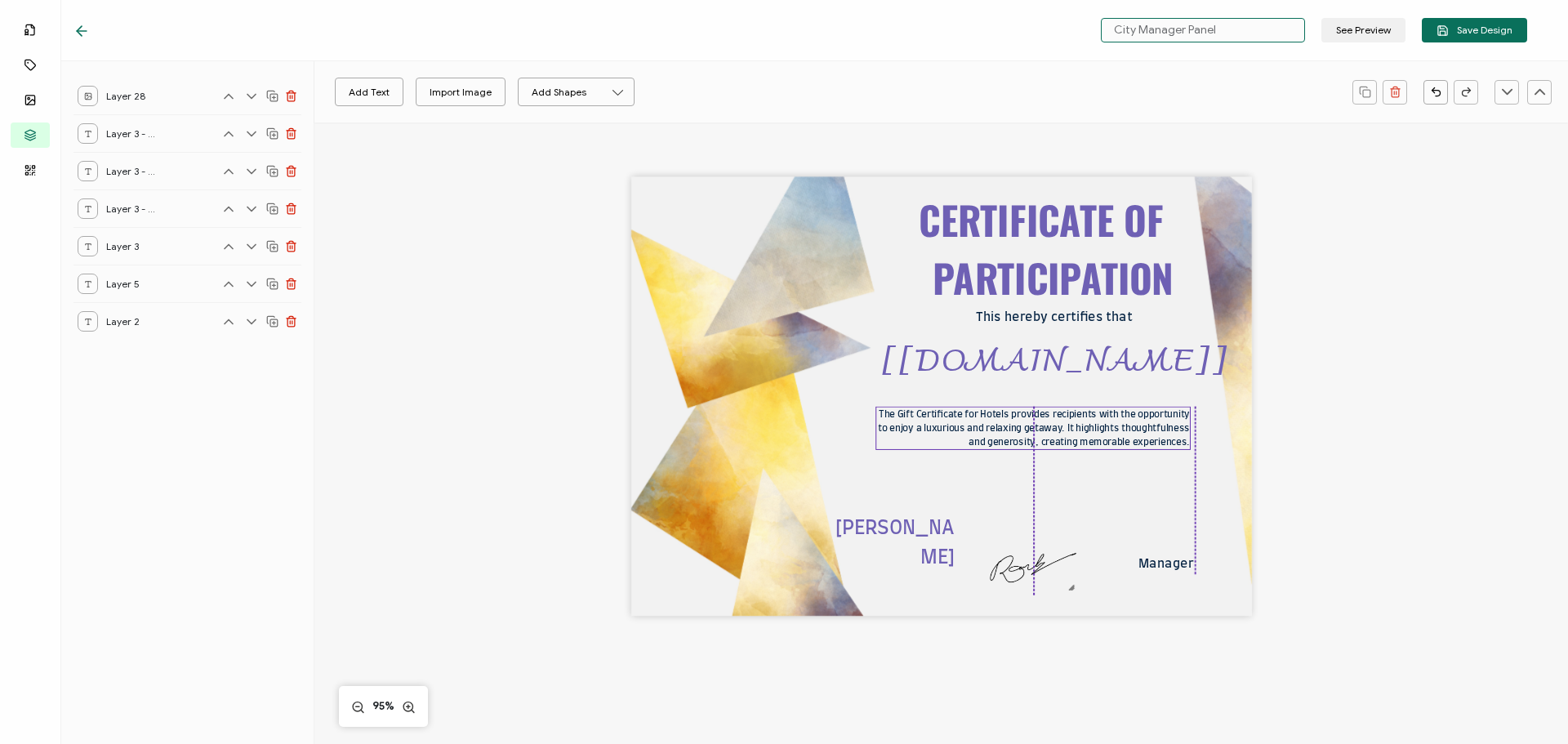
drag, startPoint x: 968, startPoint y: 468, endPoint x: 967, endPoint y: 428, distance: 40.0
click at [967, 428] on pre "The Gift Certificate for Hotels provides recipients with the opportunity to enj…" at bounding box center [1035, 429] width 314 height 37
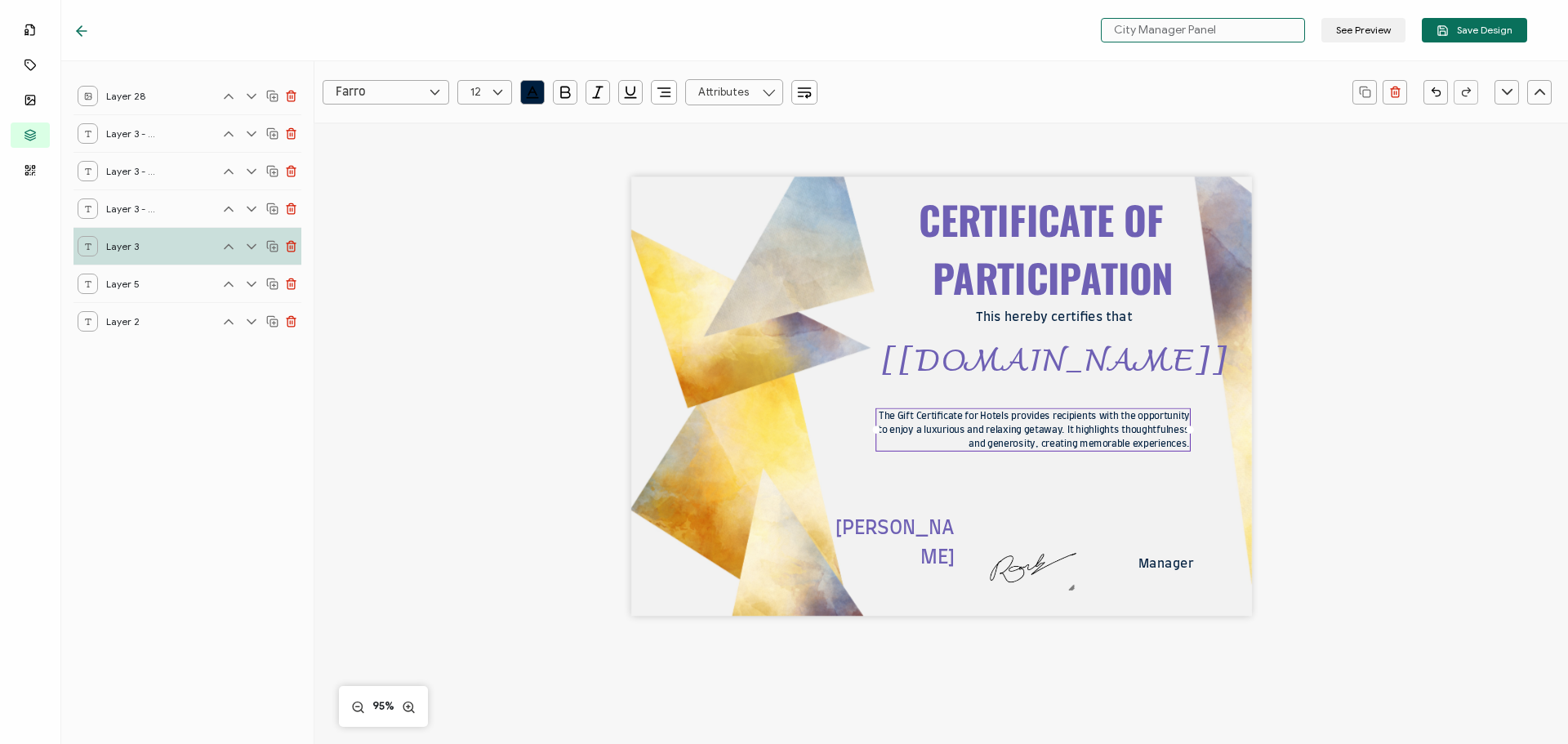
type input "City Manager Panel"
click at [1057, 437] on pre "The Gift Certificate for Hotels provides recipients with the opportunity to enj…" at bounding box center [1035, 430] width 314 height 37
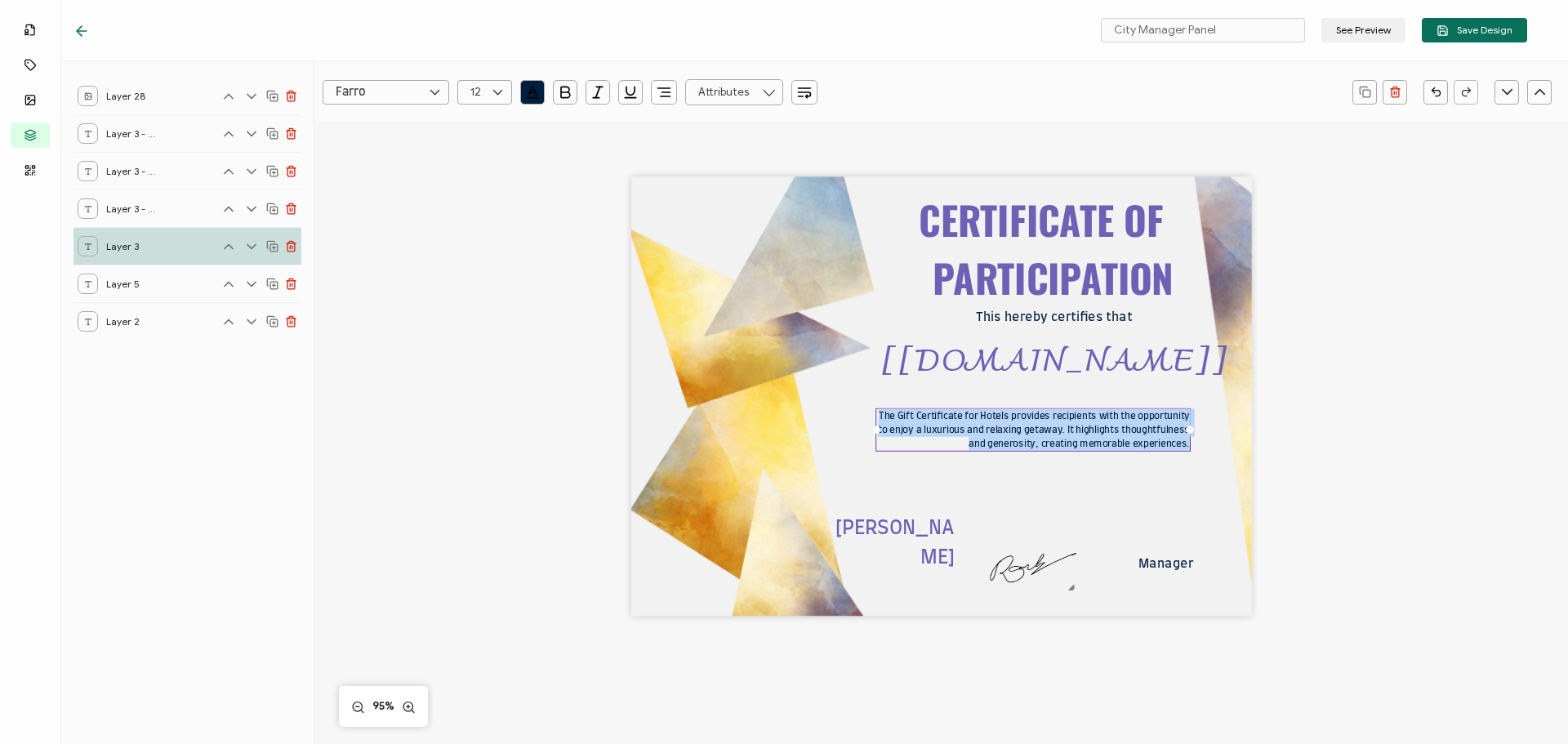
drag, startPoint x: 924, startPoint y: 414, endPoint x: 1187, endPoint y: 448, distance: 265.2
click at [1187, 448] on pre "The Gift Certificate for Hotels provides recipients with the opportunity to enj…" at bounding box center [1035, 430] width 314 height 37
paste pre
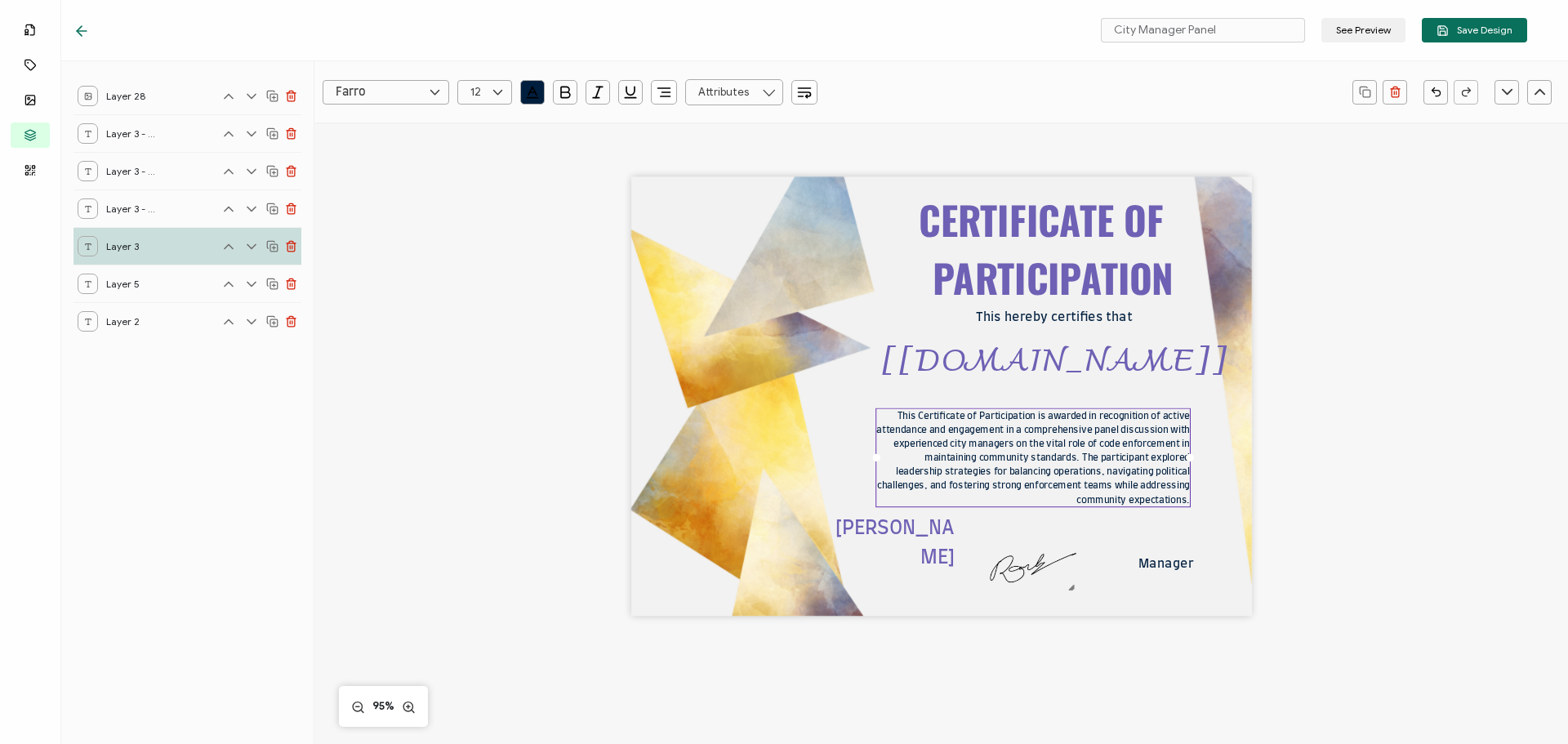
click at [1184, 456] on div "This Certificate of Participation is awarded in recognition of active attendanc…" at bounding box center [1033, 458] width 315 height 100
drag, startPoint x: 1187, startPoint y: 457, endPoint x: 1224, endPoint y: 456, distance: 37.0
click at [1224, 456] on div "CERTIFICATE OF PARTICIPATION This Certificate of Participation is awarded in re…" at bounding box center [942, 397] width 621 height 439
drag, startPoint x: 870, startPoint y: 458, endPoint x: 828, endPoint y: 447, distance: 43.4
click at [828, 447] on div "CERTIFICATE OF PARTICIPATION This Certificate of Participation is awarded in re…" at bounding box center [942, 397] width 621 height 439
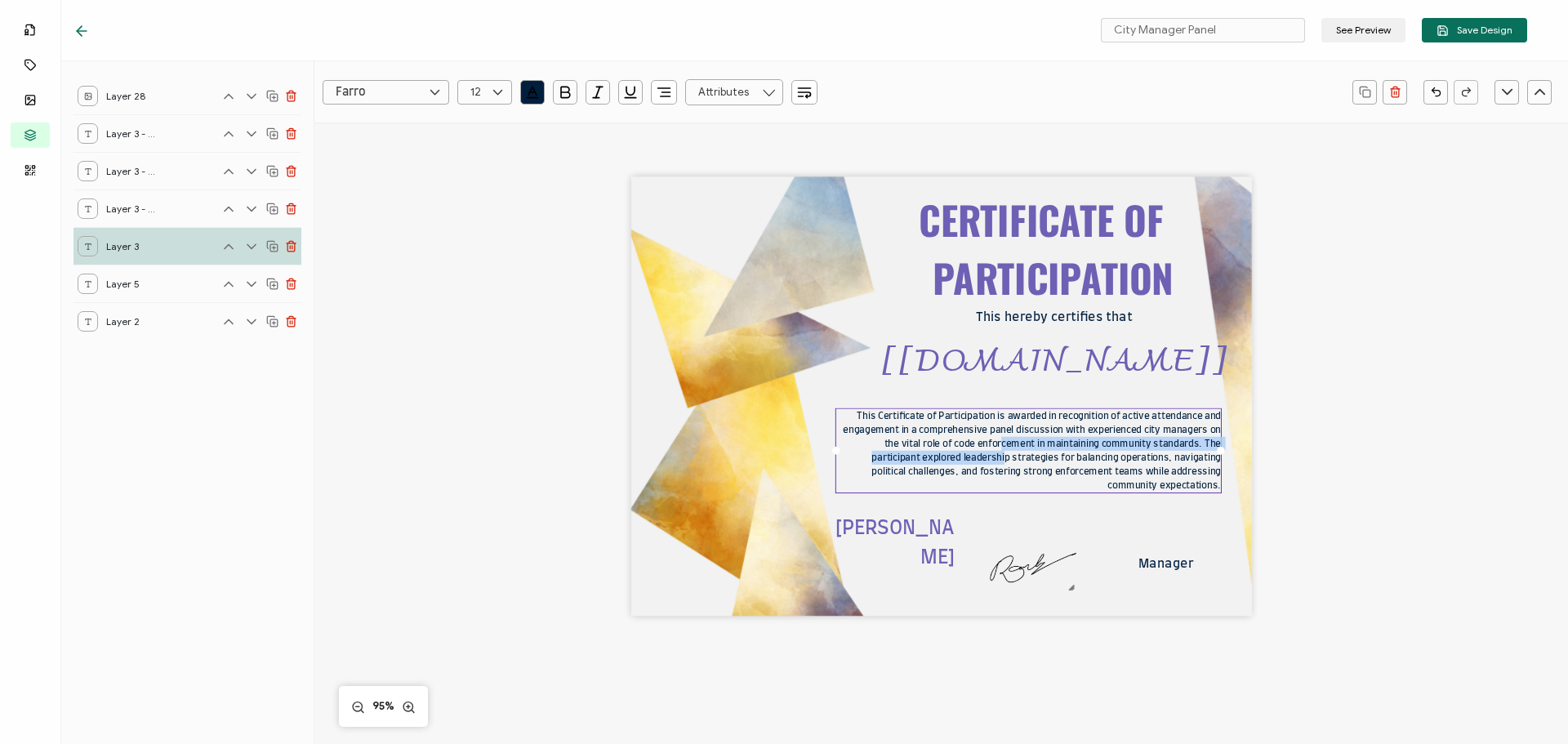
drag, startPoint x: 1000, startPoint y: 455, endPoint x: 994, endPoint y: 444, distance: 12.5
click at [994, 444] on pre "This Certificate of Participation is awarded in recognition of active attendanc…" at bounding box center [1033, 451] width 381 height 79
click at [1072, 518] on div "CERTIFICATE OF PARTICIPATION This Certificate of Participation is awarded in re…" at bounding box center [942, 397] width 621 height 439
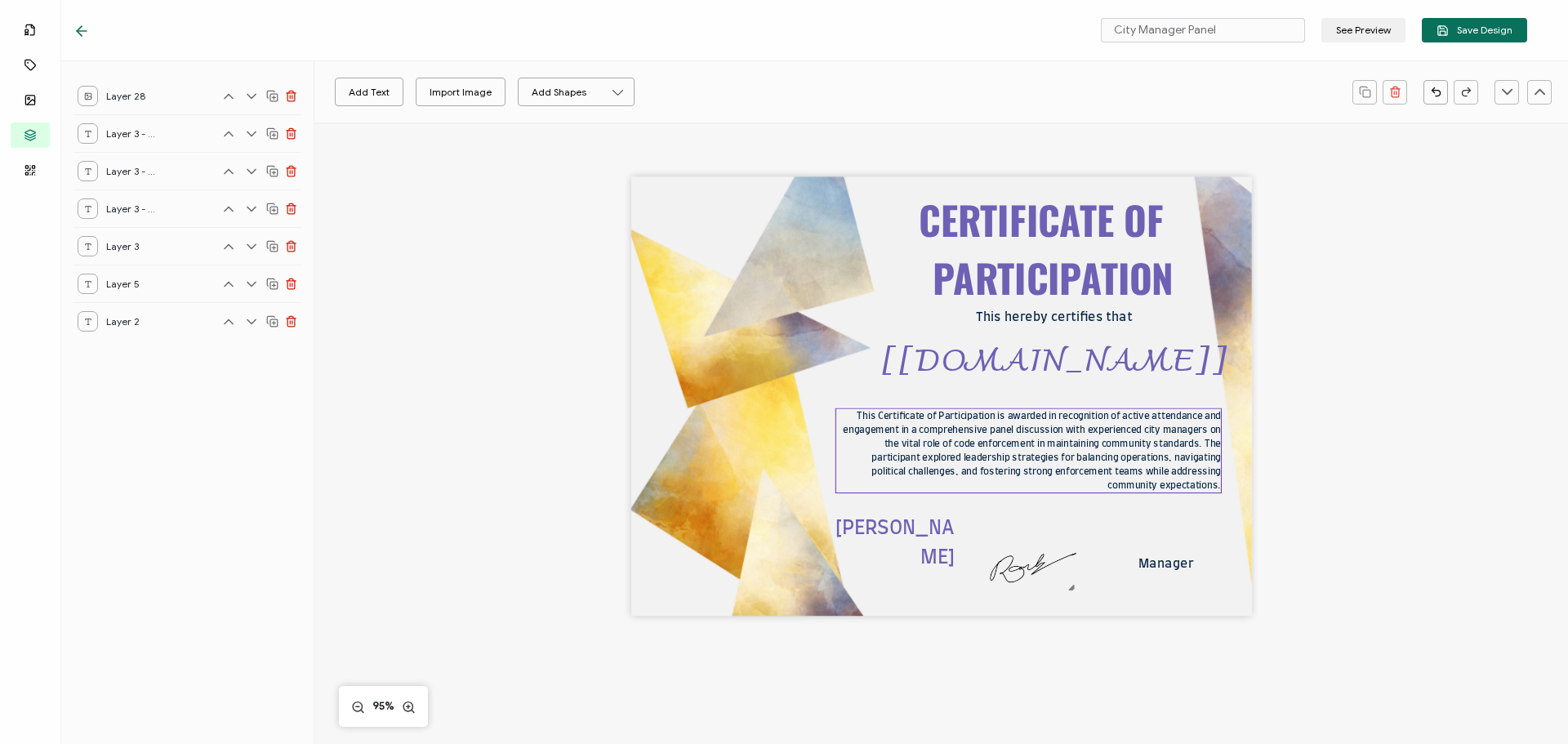
click at [1016, 470] on pre "This Certificate of Participation is awarded in recognition of active attendanc…" at bounding box center [1033, 451] width 381 height 79
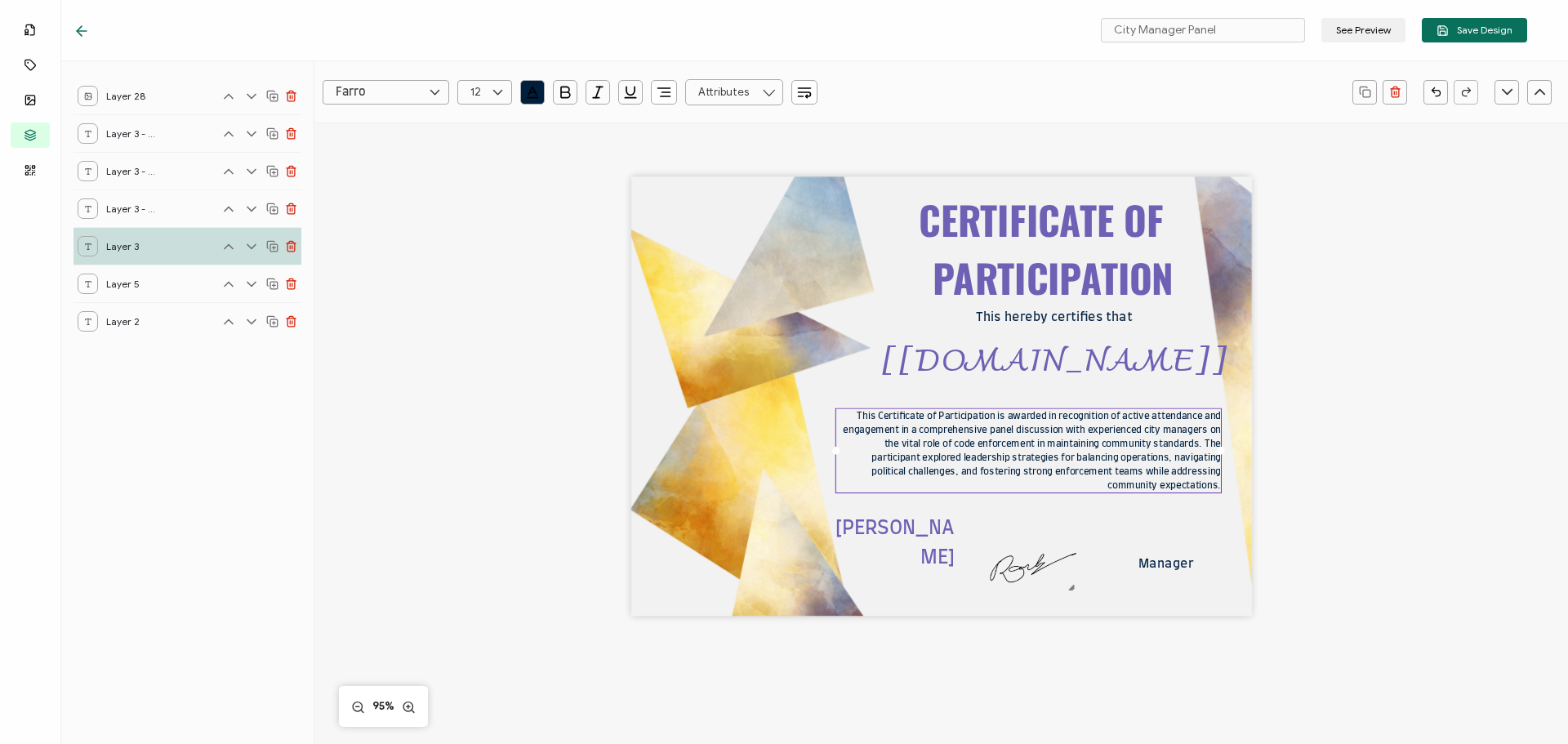
click at [668, 98] on icon "button" at bounding box center [664, 92] width 16 height 16
click at [662, 160] on icon at bounding box center [665, 163] width 12 height 12
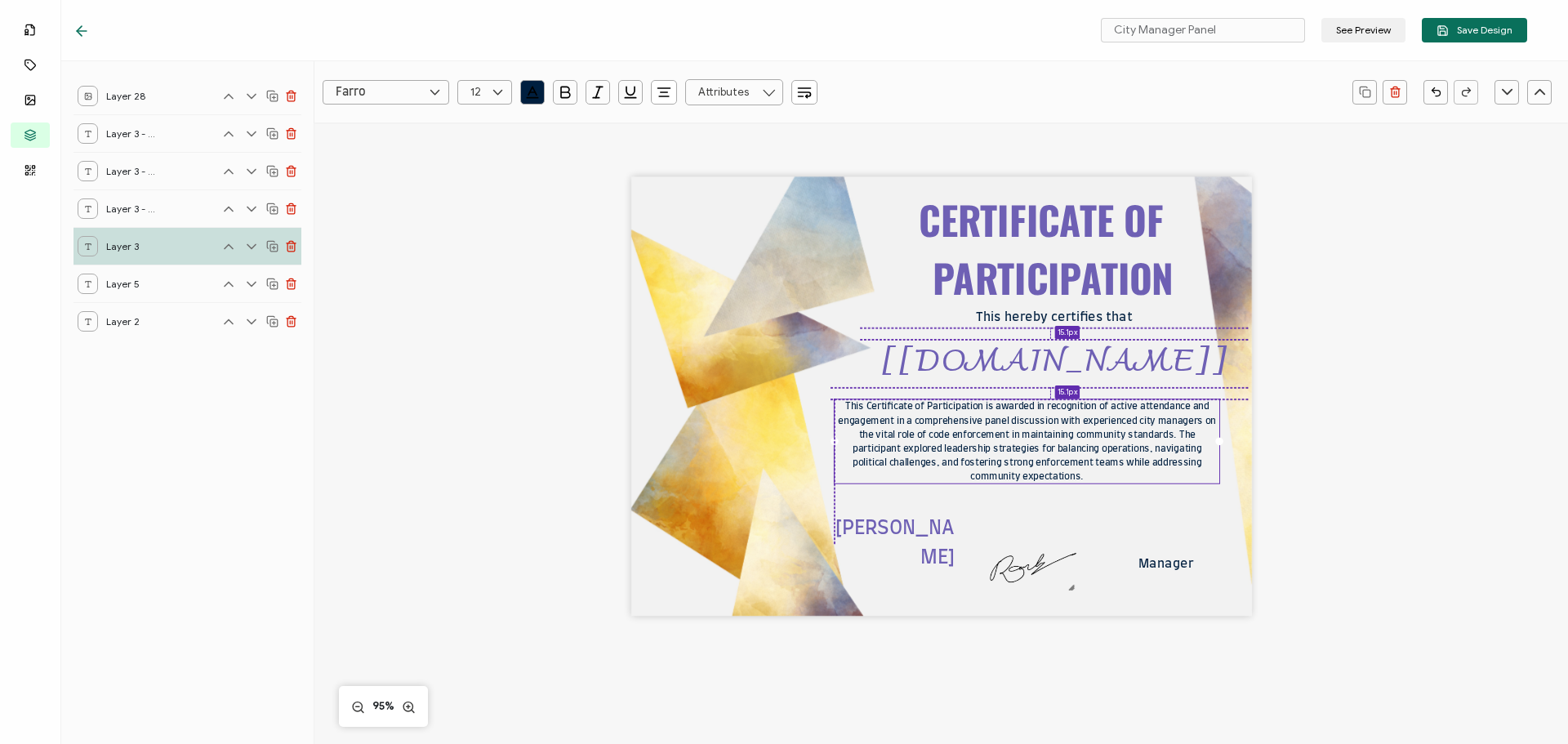
drag, startPoint x: 973, startPoint y: 443, endPoint x: 969, endPoint y: 436, distance: 8.1
click at [969, 436] on pre "This Certificate of Participation is awarded in recognition of active attendanc…" at bounding box center [1028, 441] width 381 height 79
click at [1189, 504] on div "CERTIFICATE OF PARTICIPATION This Certificate of Participation is awarded in re…" at bounding box center [942, 397] width 621 height 439
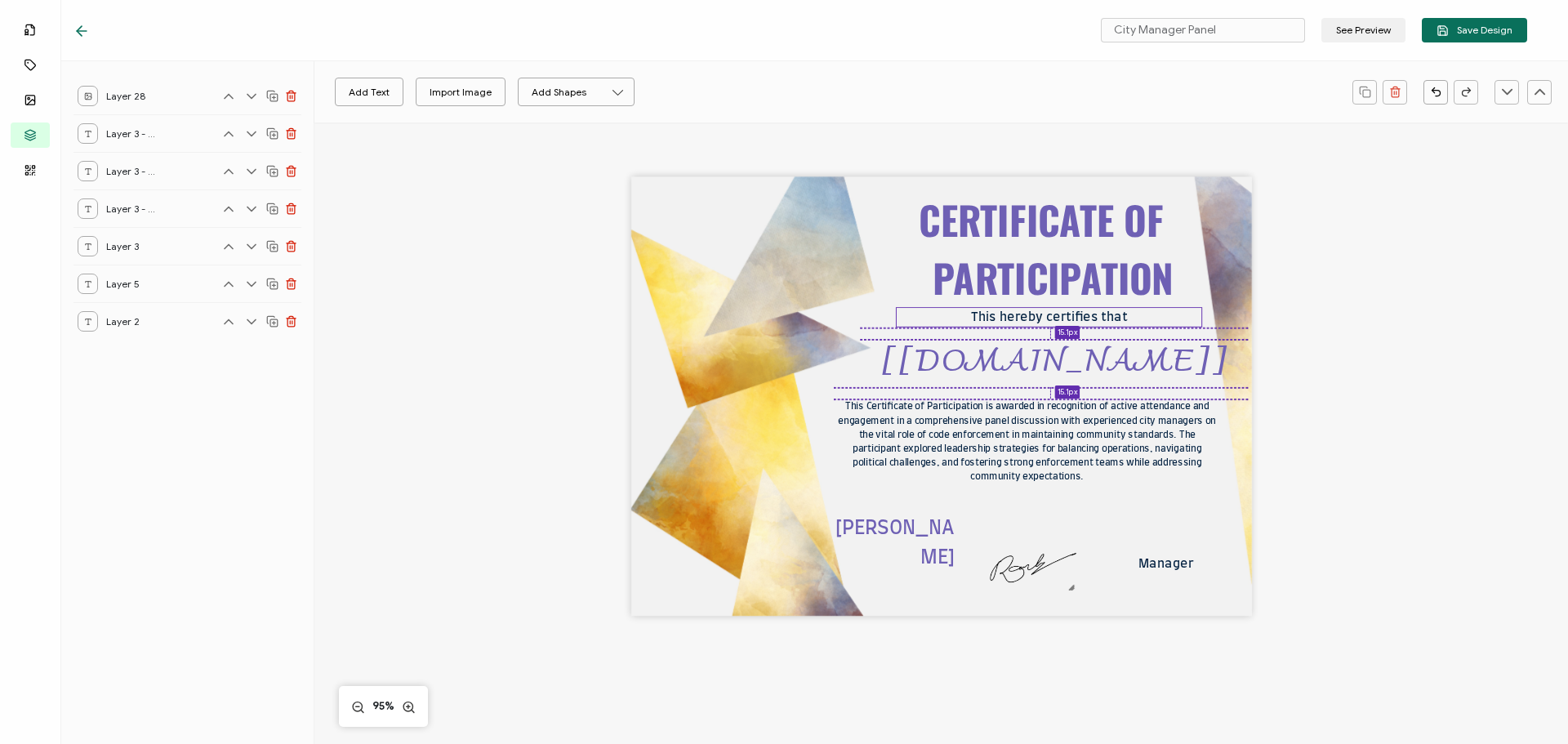
click at [1062, 321] on pre "This hereby certifies that" at bounding box center [1049, 317] width 156 height 12
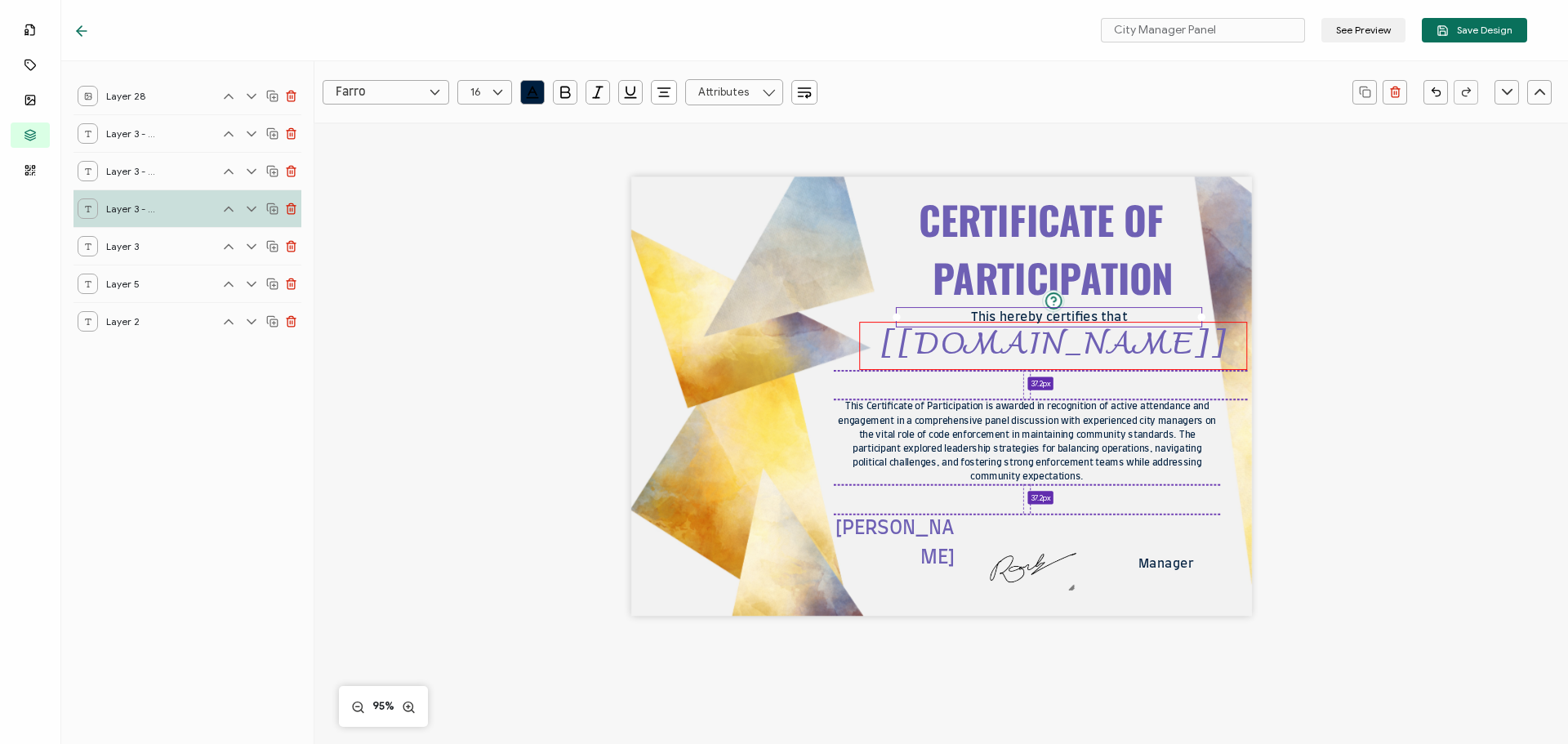
drag, startPoint x: 1064, startPoint y: 365, endPoint x: 1063, endPoint y: 348, distance: 17.0
click at [1063, 348] on pre "[[DOMAIN_NAME]]" at bounding box center [1053, 346] width 347 height 59
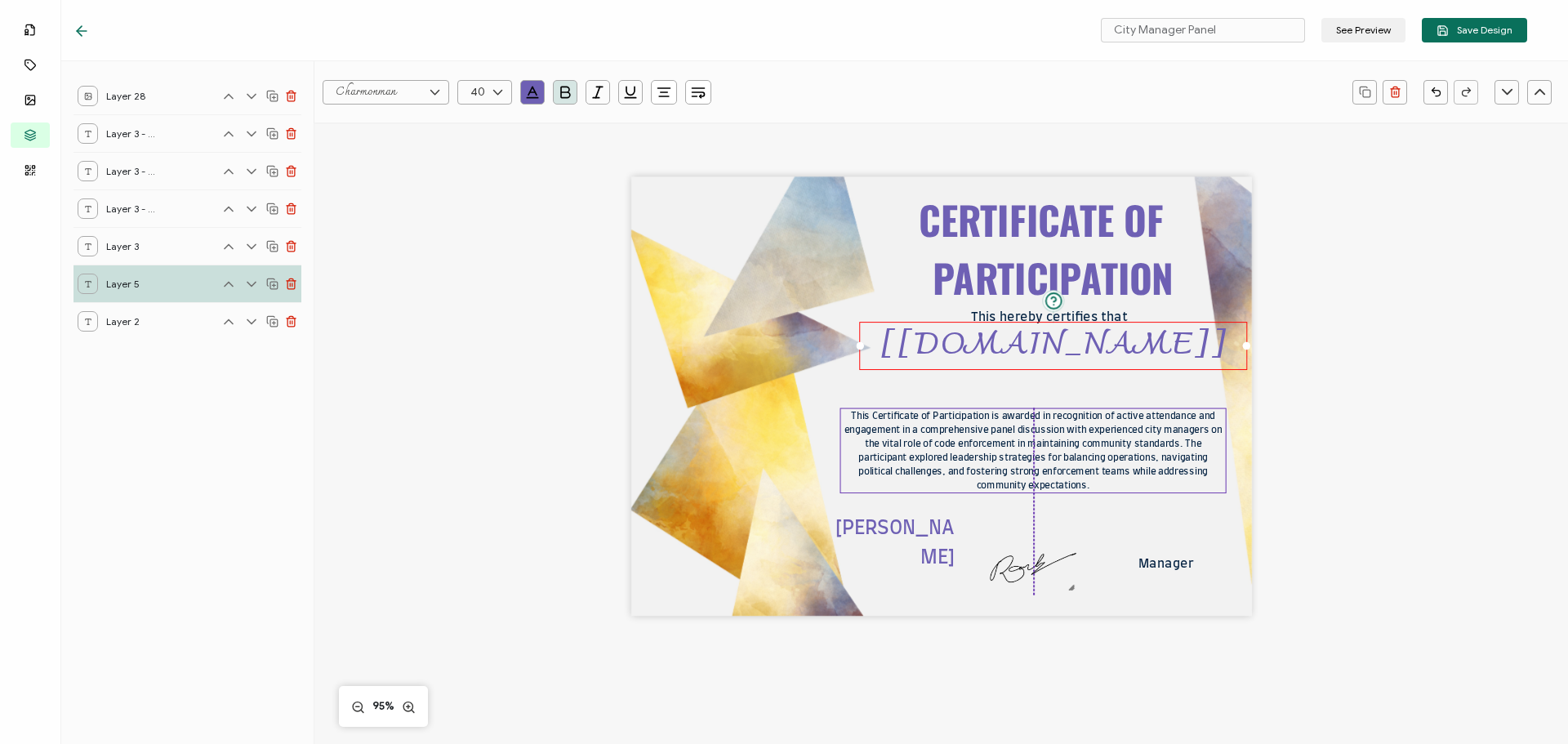
drag, startPoint x: 1056, startPoint y: 441, endPoint x: 1060, endPoint y: 450, distance: 9.8
click at [1060, 450] on div "This Certificate of Participation is awarded in recognition of active attendanc…" at bounding box center [1033, 451] width 386 height 86
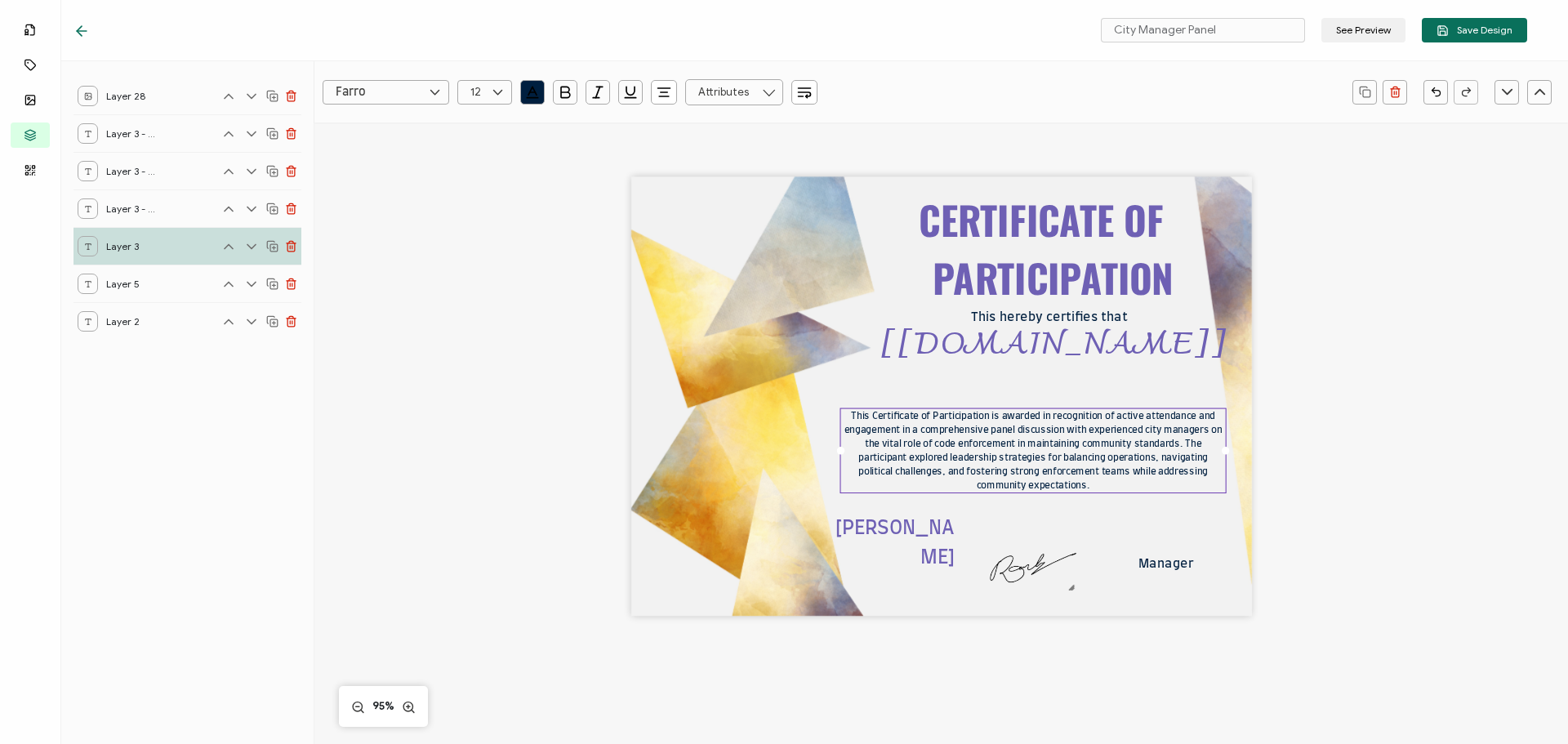
click at [855, 410] on pre "This Certificate of Participation is awarded in recognition of active attendanc…" at bounding box center [1034, 450] width 381 height 79
click at [844, 416] on pre "This Certificate of Participation is awarded in recognition of active attendanc…" at bounding box center [1034, 450] width 381 height 79
click at [1014, 317] on pre "This hereby certifies that" at bounding box center [1049, 317] width 156 height 12
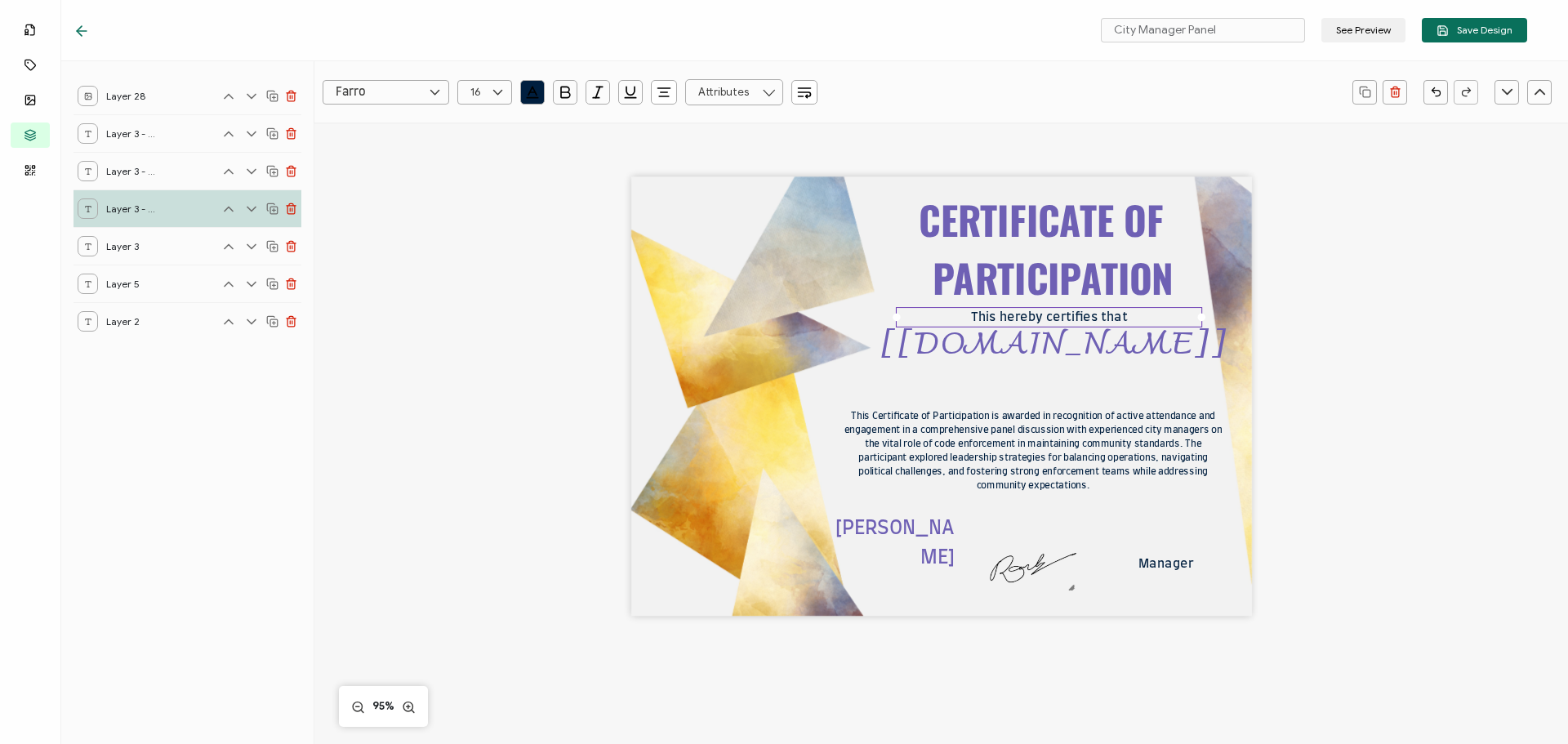
click at [271, 204] on icon at bounding box center [271, 207] width 7 height 7
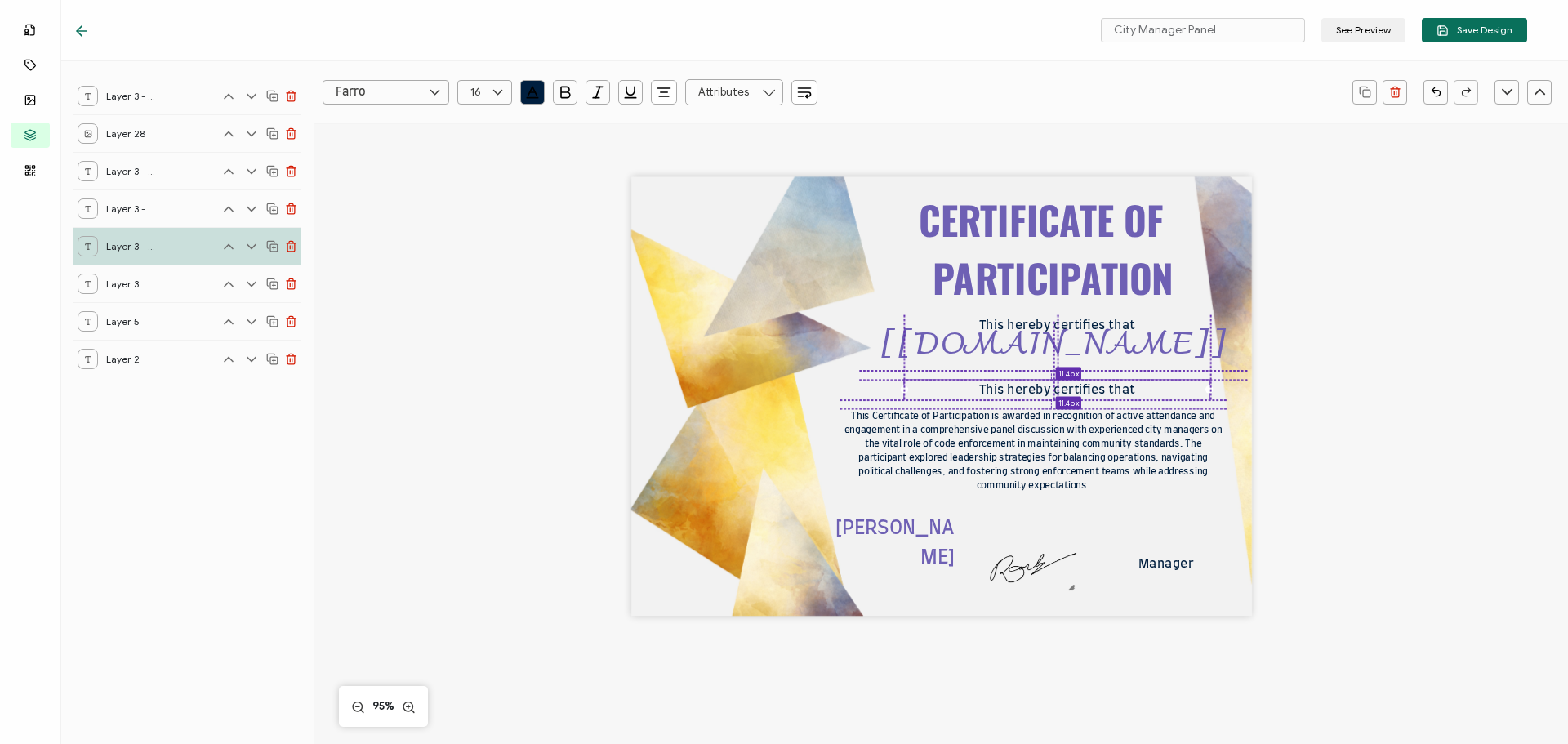
drag, startPoint x: 1016, startPoint y: 316, endPoint x: 1022, endPoint y: 388, distance: 72.2
click at [1022, 388] on pre "This hereby certifies that" at bounding box center [1057, 389] width 156 height 12
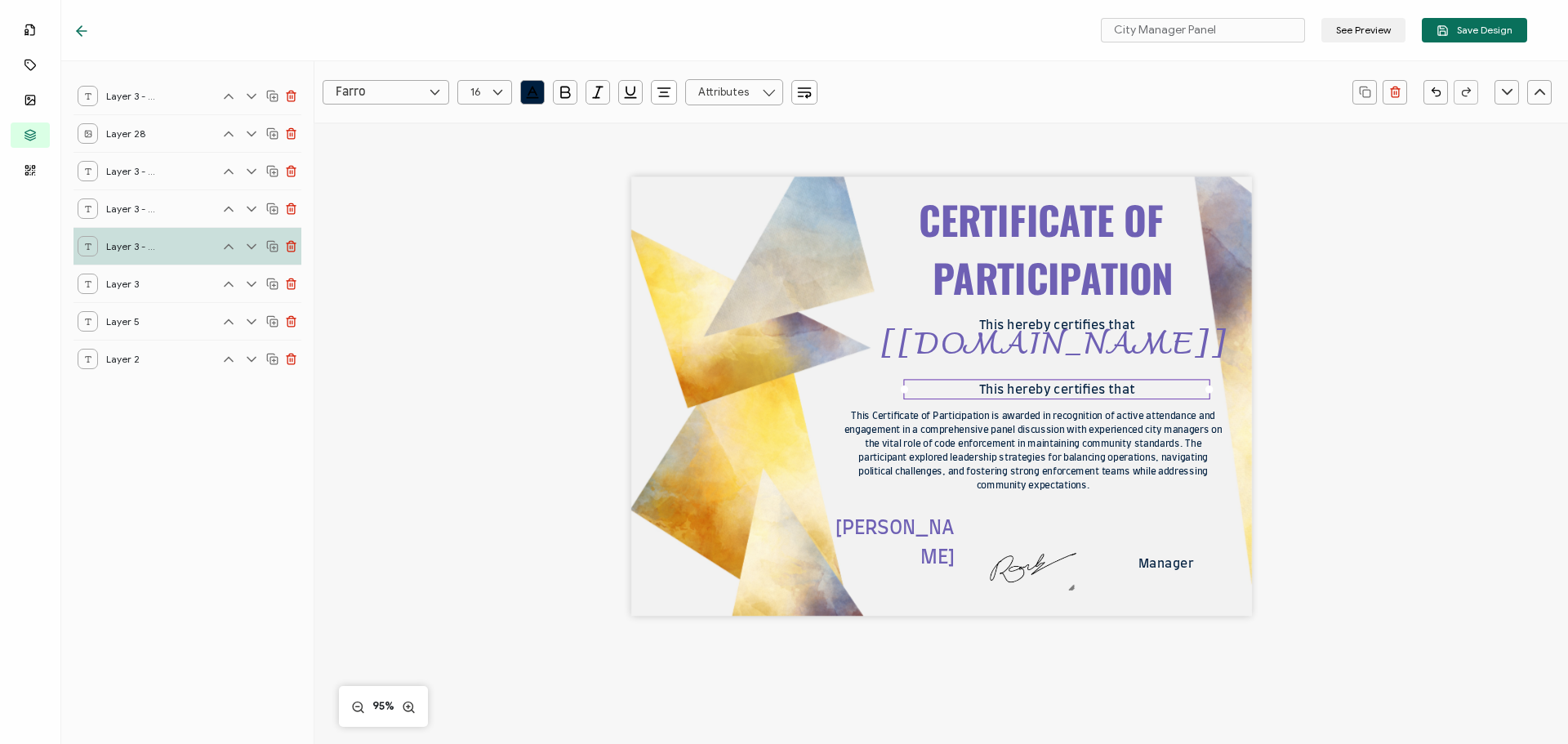
click at [1022, 386] on pre "This hereby certifies that" at bounding box center [1057, 389] width 156 height 12
drag, startPoint x: 980, startPoint y: 389, endPoint x: 1142, endPoint y: 385, distance: 162.0
click at [1142, 385] on div "This hereby certifies that" at bounding box center [1057, 389] width 307 height 21
click at [562, 97] on icon "button" at bounding box center [566, 92] width 9 height 10
click at [974, 522] on div "CERTIFICATE OF PARTICIPATION This Certificate of Participation is awarded in re…" at bounding box center [942, 397] width 621 height 439
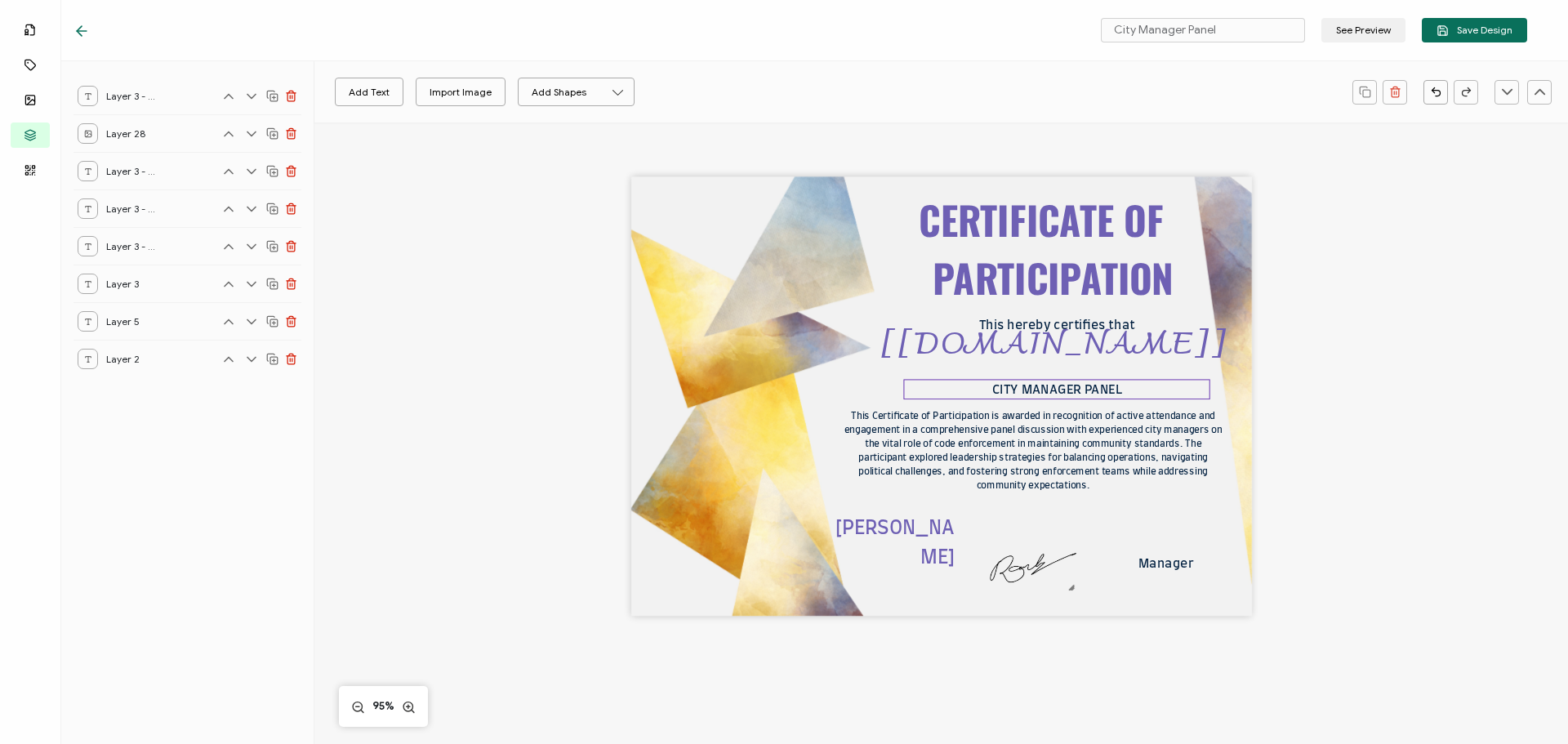
click at [1017, 387] on pre "CITY MANAGER PANEL" at bounding box center [1058, 389] width 131 height 12
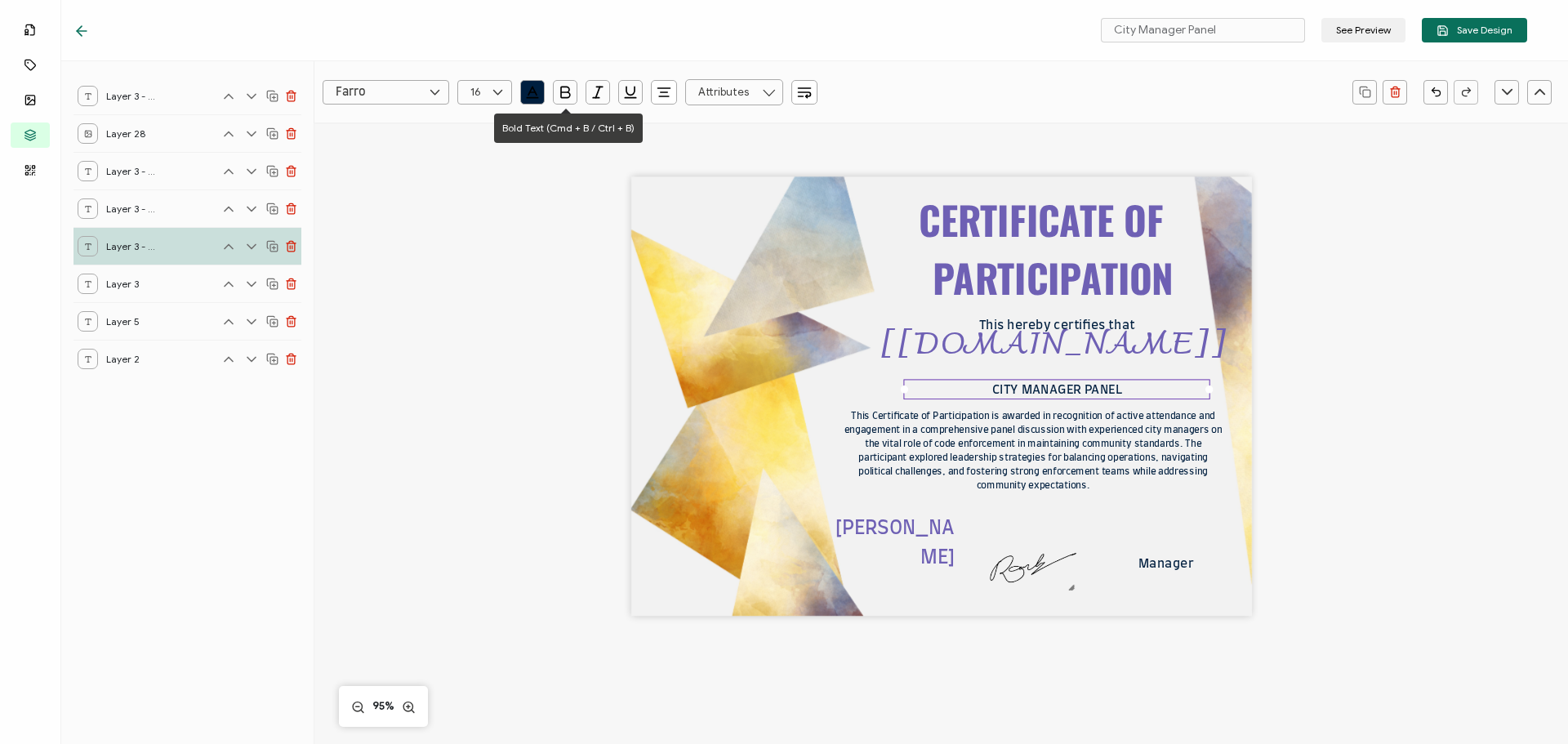
click at [560, 94] on icon "button" at bounding box center [565, 92] width 16 height 16
click at [1339, 488] on div "CERTIFICATE OF PARTICIPATION This Certificate of Participation is awarded in re…" at bounding box center [942, 423] width 1191 height 602
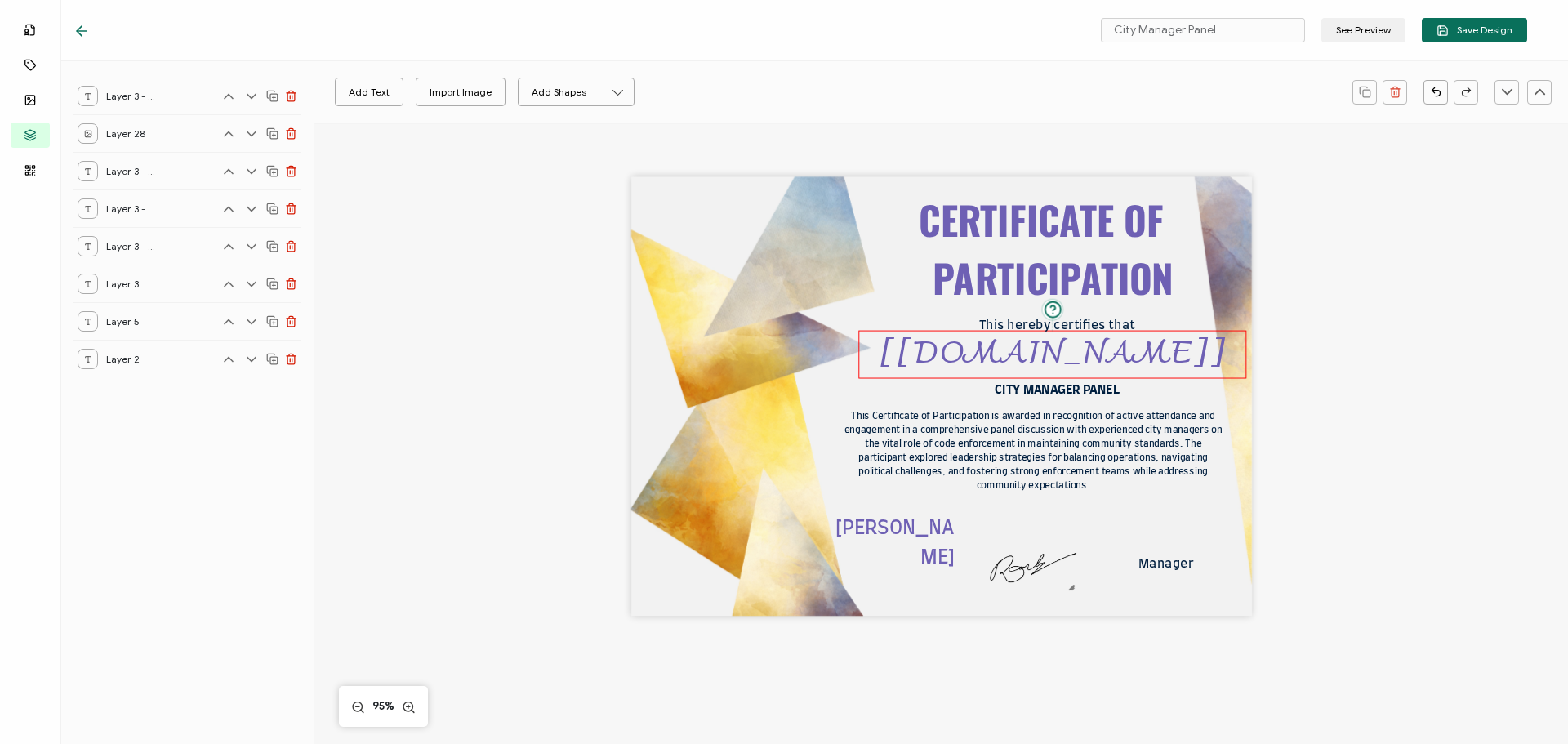
drag, startPoint x: 1029, startPoint y: 352, endPoint x: 1028, endPoint y: 360, distance: 8.1
click at [1028, 360] on pre "[[DOMAIN_NAME]]" at bounding box center [1053, 354] width 347 height 59
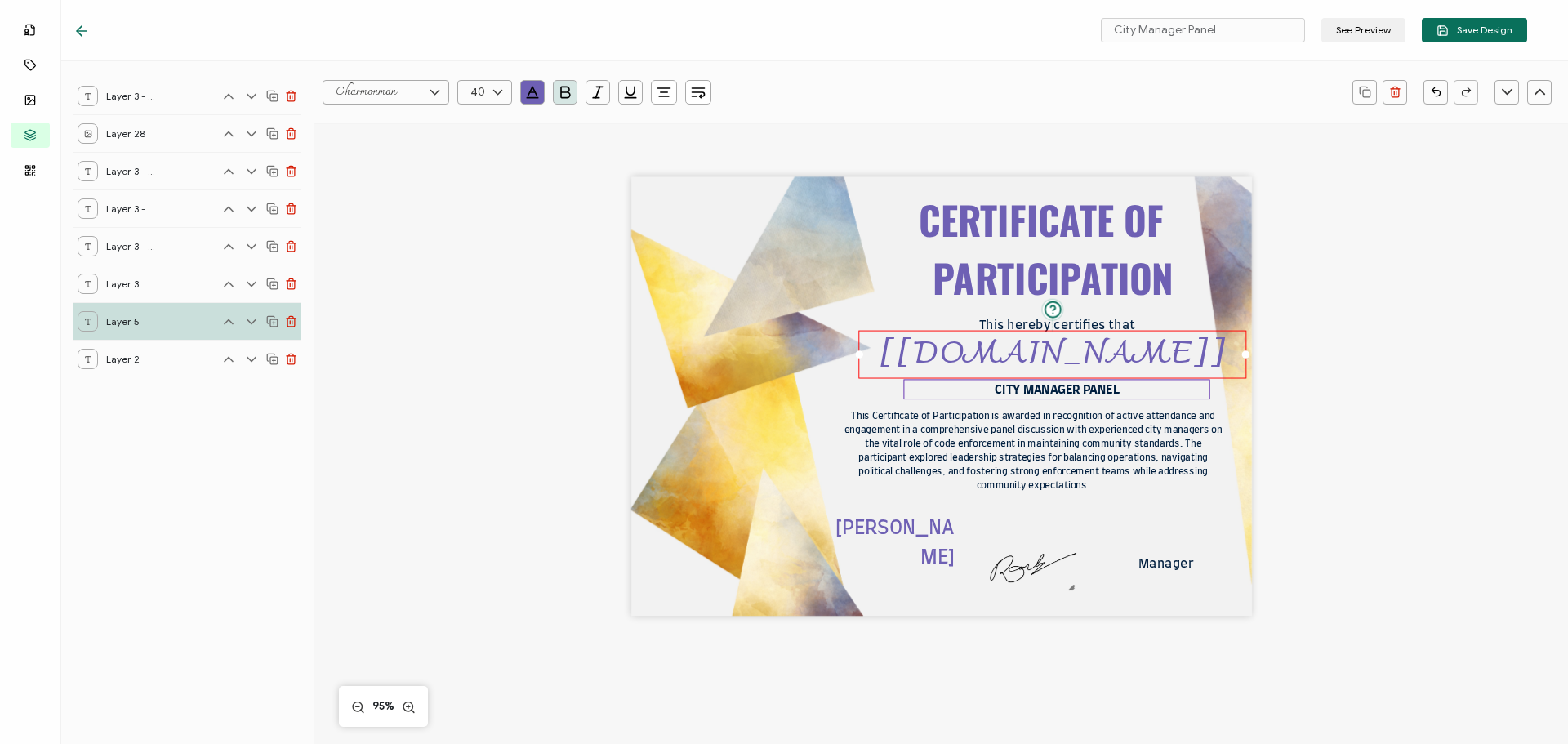
click at [1019, 391] on pre "CITY MANAGER PANEL" at bounding box center [1057, 389] width 124 height 12
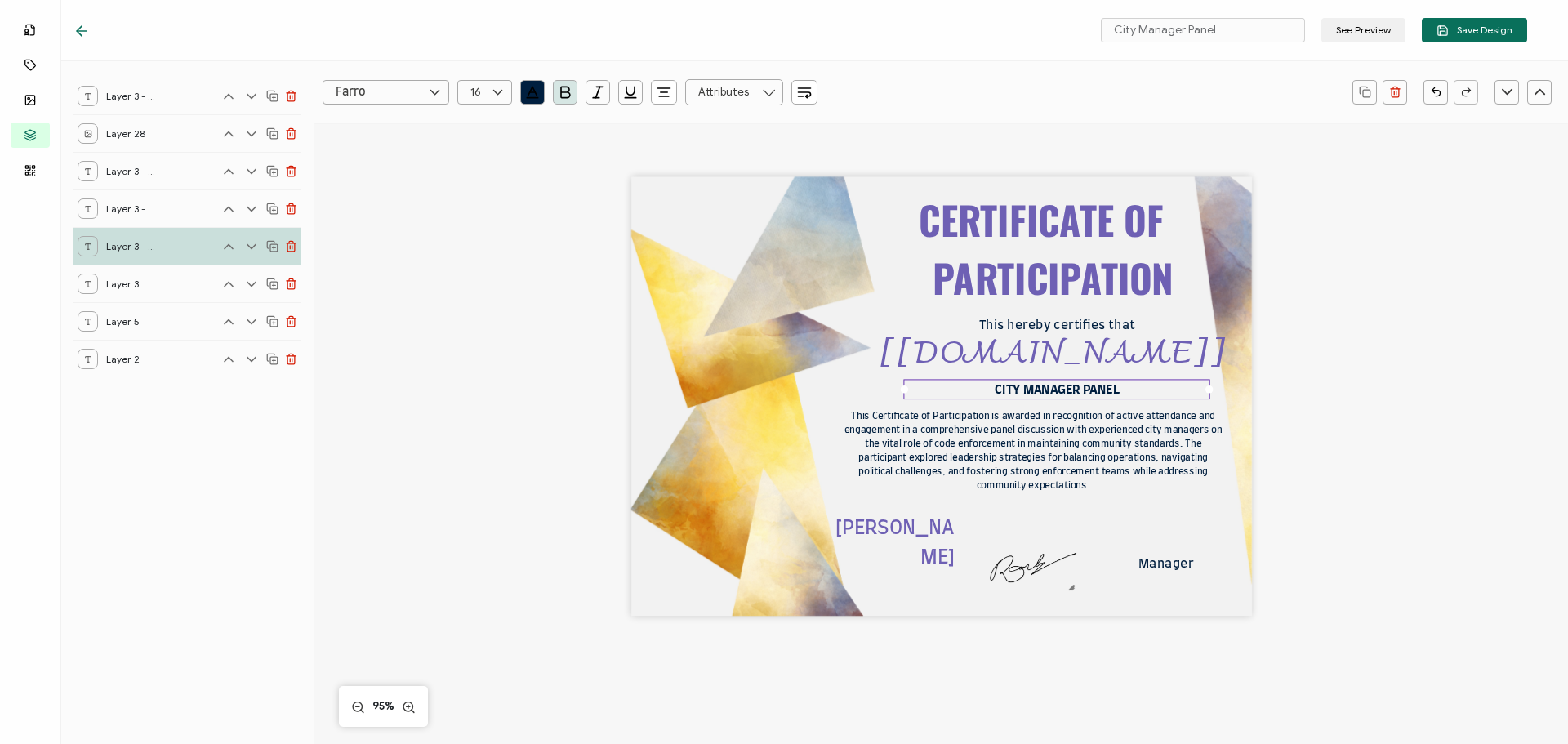
click at [1018, 391] on pre "CITY MANAGER PANEL" at bounding box center [1057, 389] width 124 height 12
click at [995, 391] on pre "CITY MANAGER PANEL" at bounding box center [1057, 389] width 124 height 12
click at [1109, 602] on div "CERTIFICATE OF PARTICIPATION This Certificate of Participation is awarded in re…" at bounding box center [942, 397] width 621 height 439
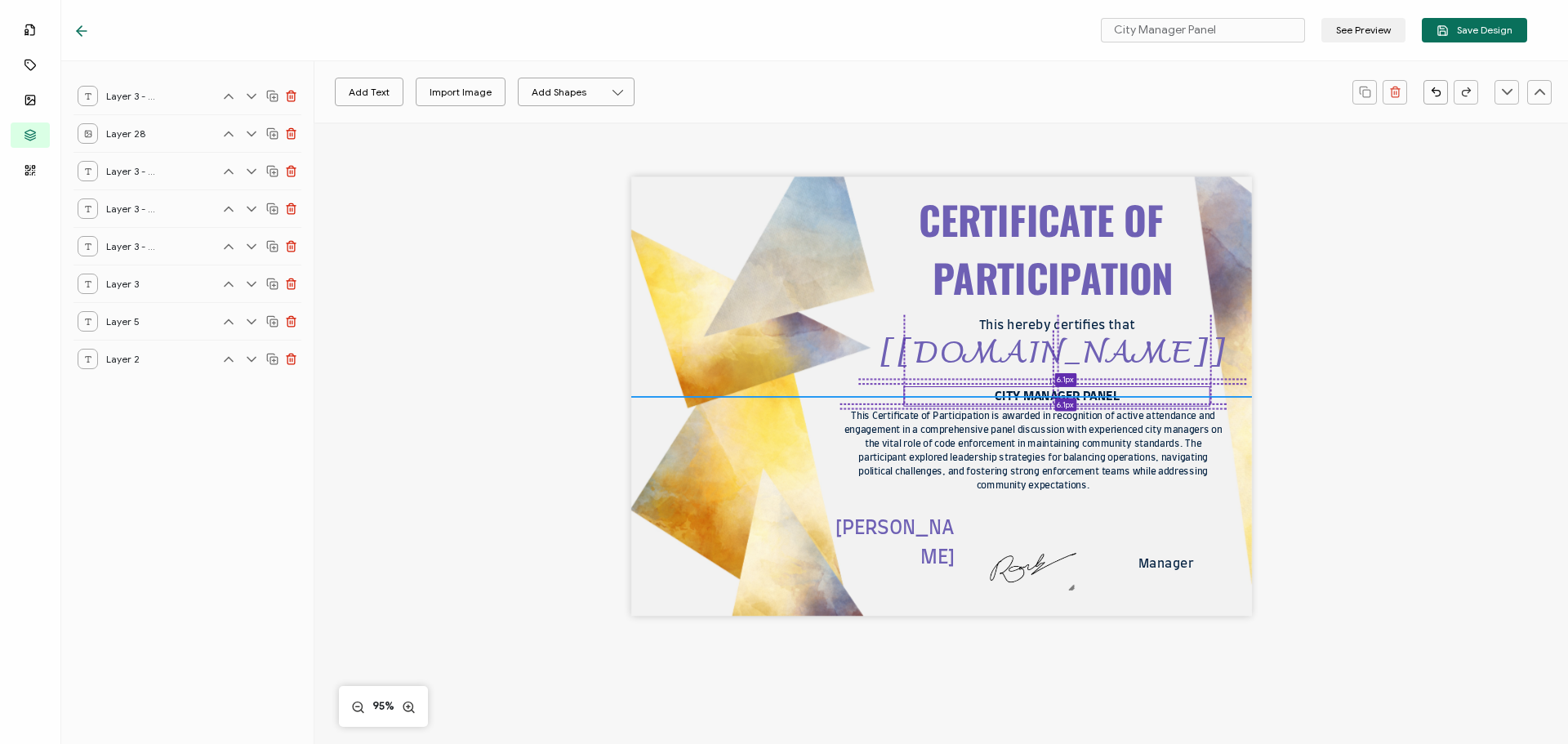
click at [1036, 391] on pre "CITY MANAGER PANEL" at bounding box center [1057, 396] width 124 height 12
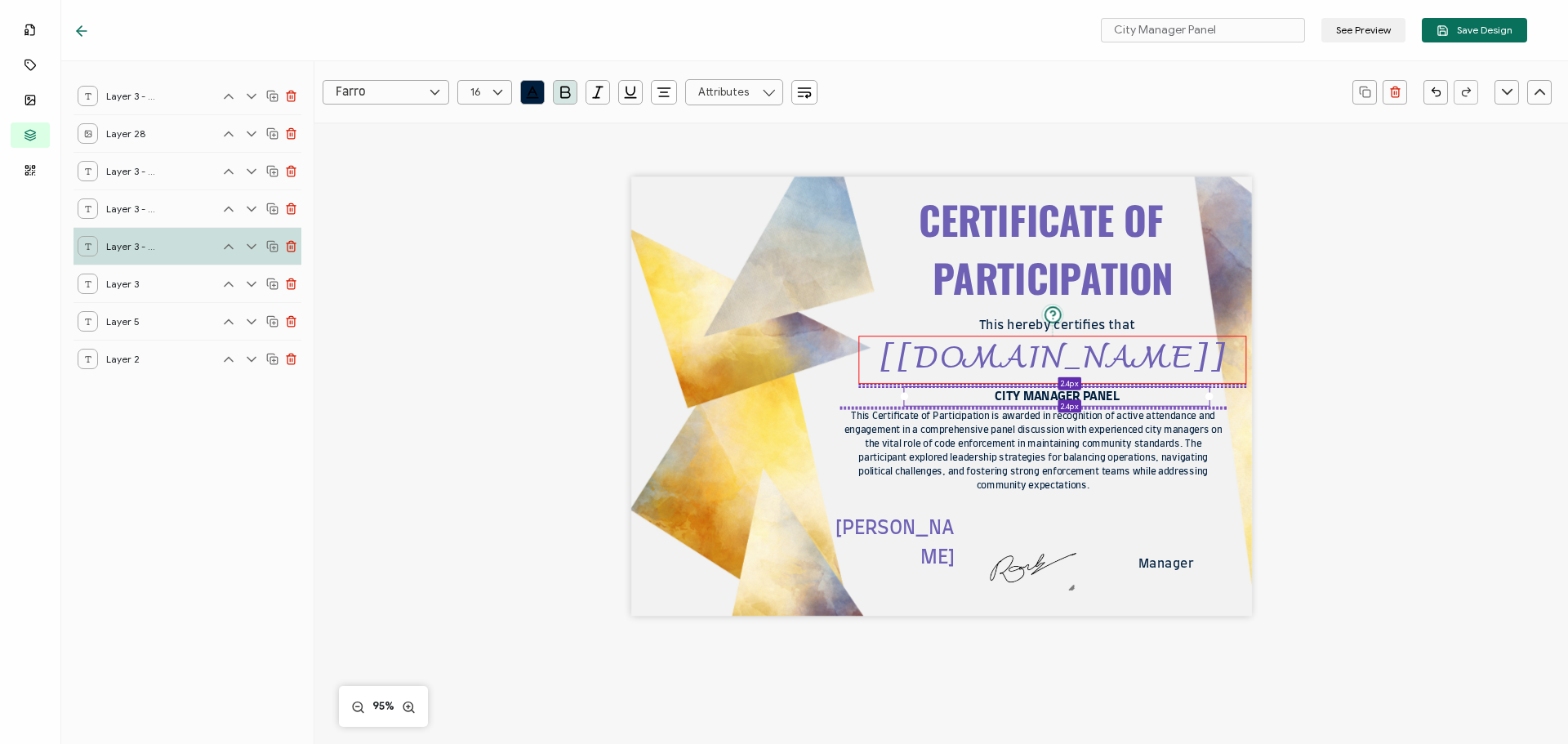
click at [1024, 355] on pre "[[DOMAIN_NAME]]" at bounding box center [1053, 360] width 347 height 59
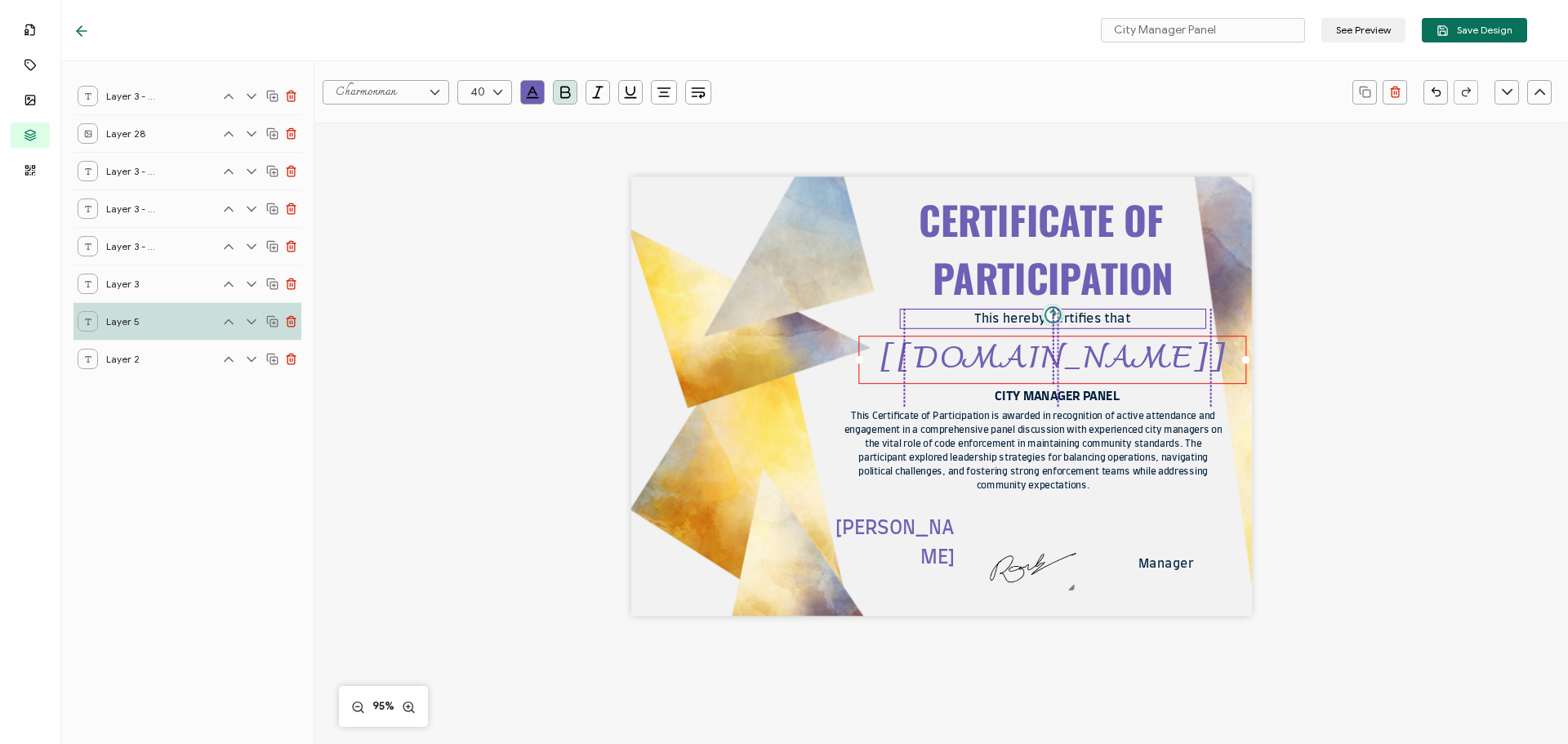
click at [1020, 321] on pre "This hereby certifies that" at bounding box center [1052, 319] width 156 height 12
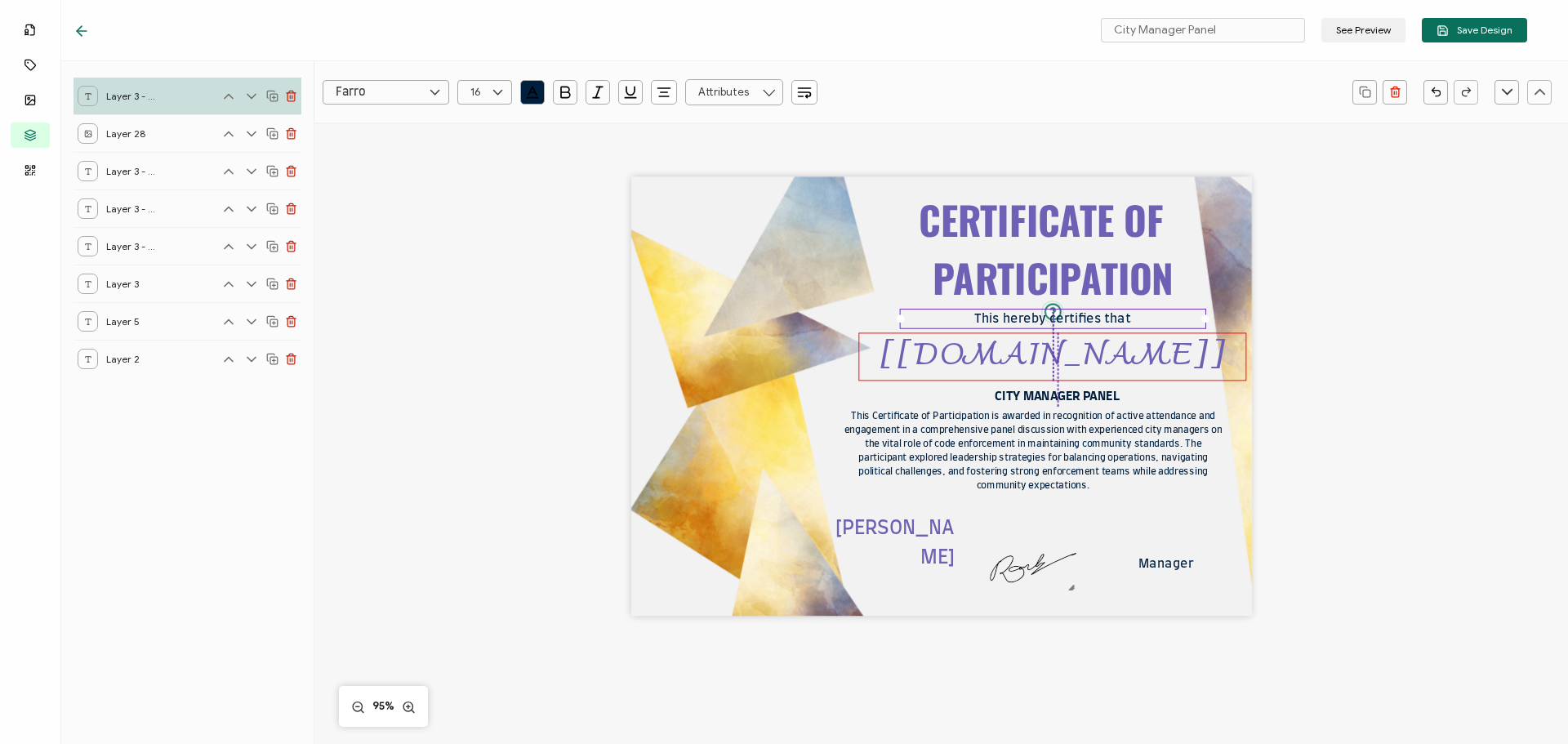
click at [1014, 358] on pre "[[DOMAIN_NAME]]" at bounding box center [1053, 356] width 347 height 59
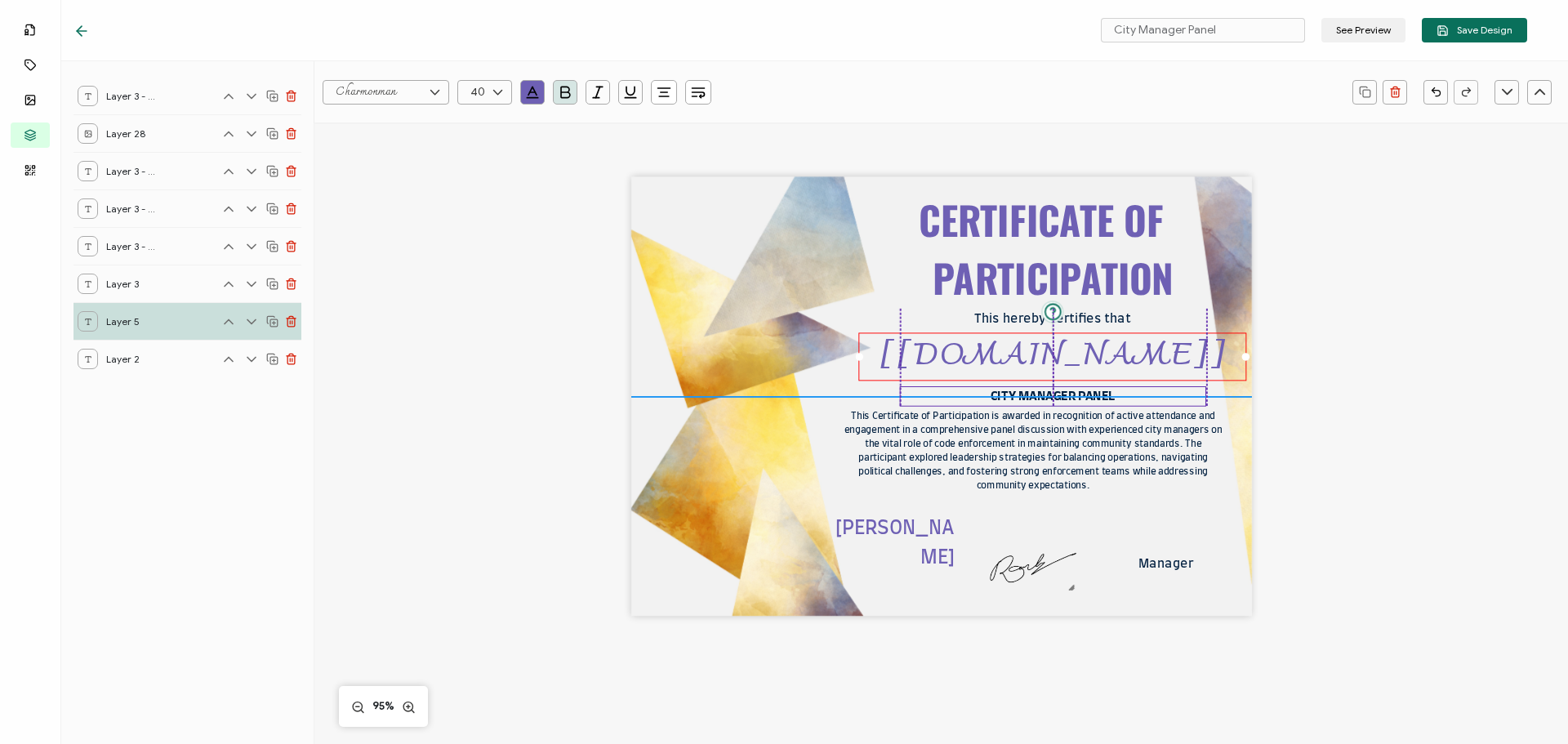
click at [1016, 396] on pre "CITY MANAGER PANEL" at bounding box center [1053, 396] width 124 height 12
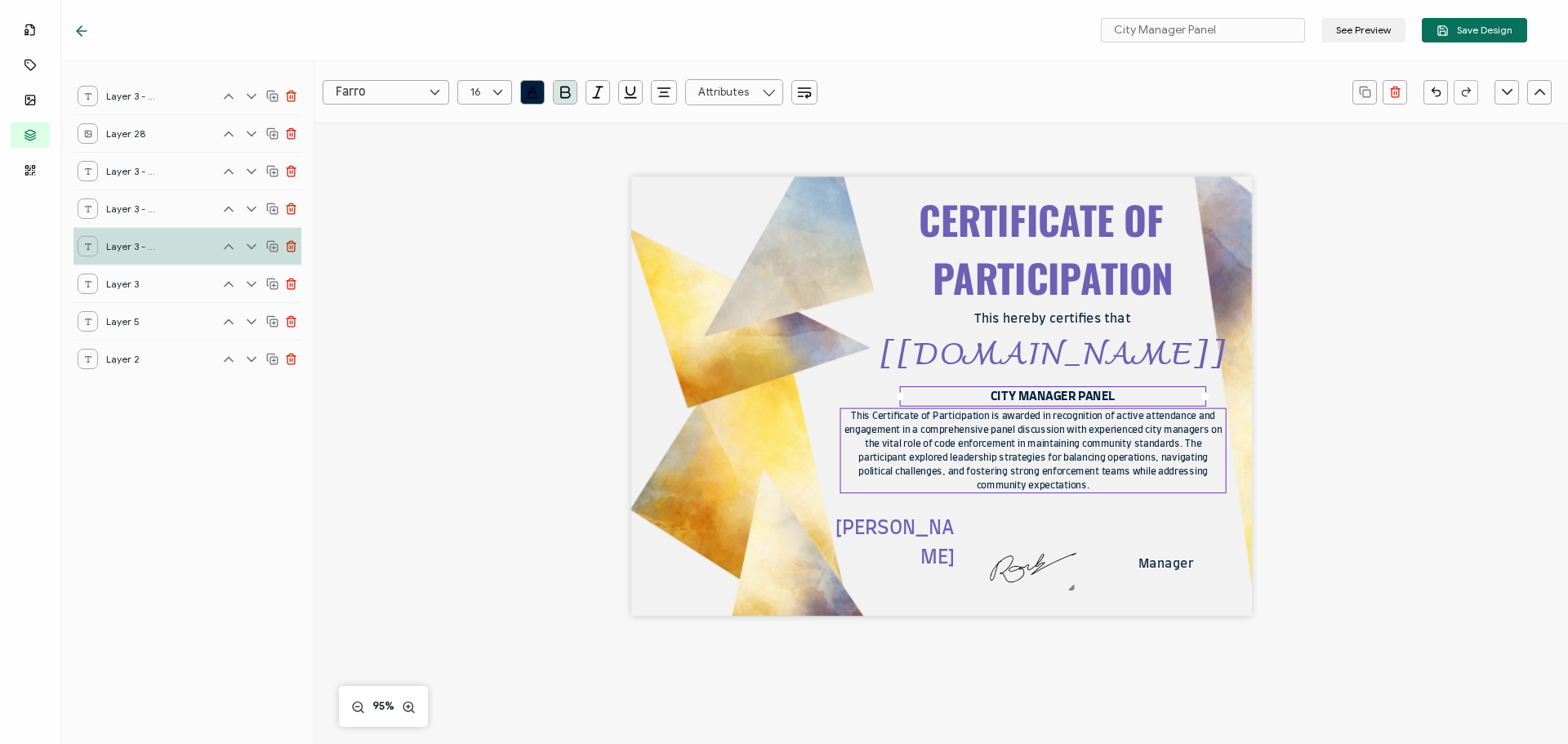
click at [1017, 446] on pre "This Certificate of Participation is awarded in recognition of active attendanc…" at bounding box center [1034, 450] width 381 height 79
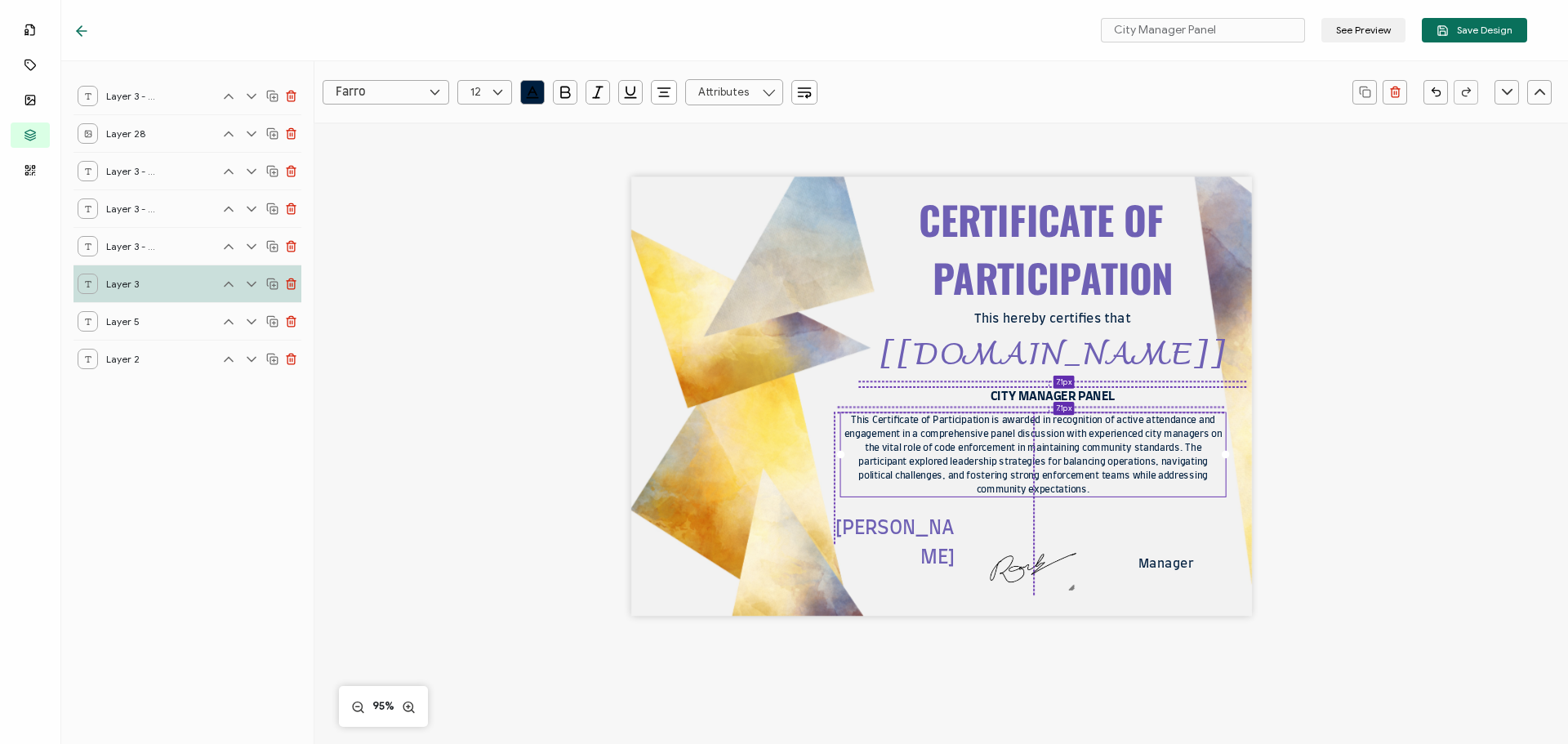
click at [993, 468] on pre "This Certificate of Participation is awarded in recognition of active attendanc…" at bounding box center [1034, 454] width 381 height 79
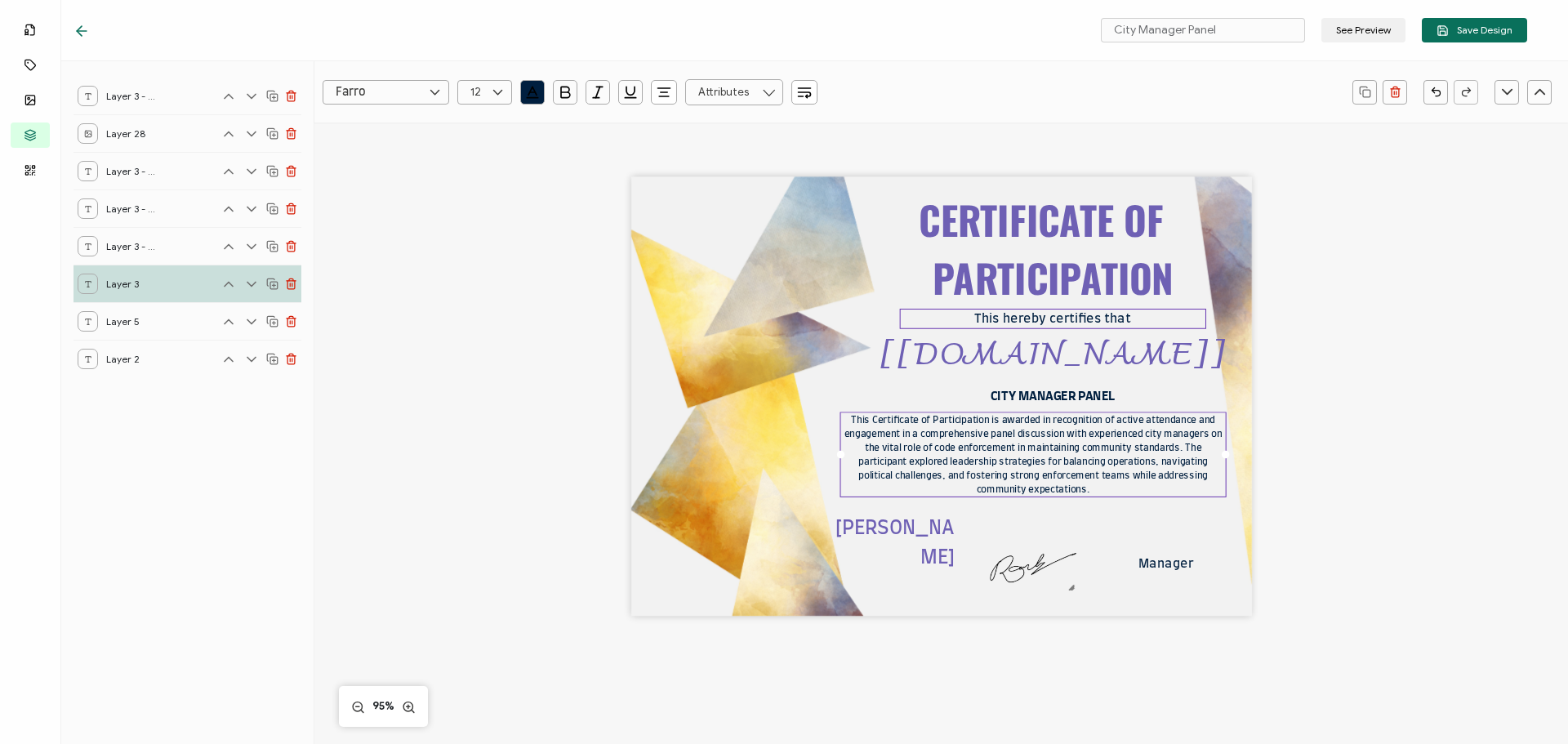
click at [1017, 316] on pre "This hereby certifies that" at bounding box center [1052, 319] width 156 height 12
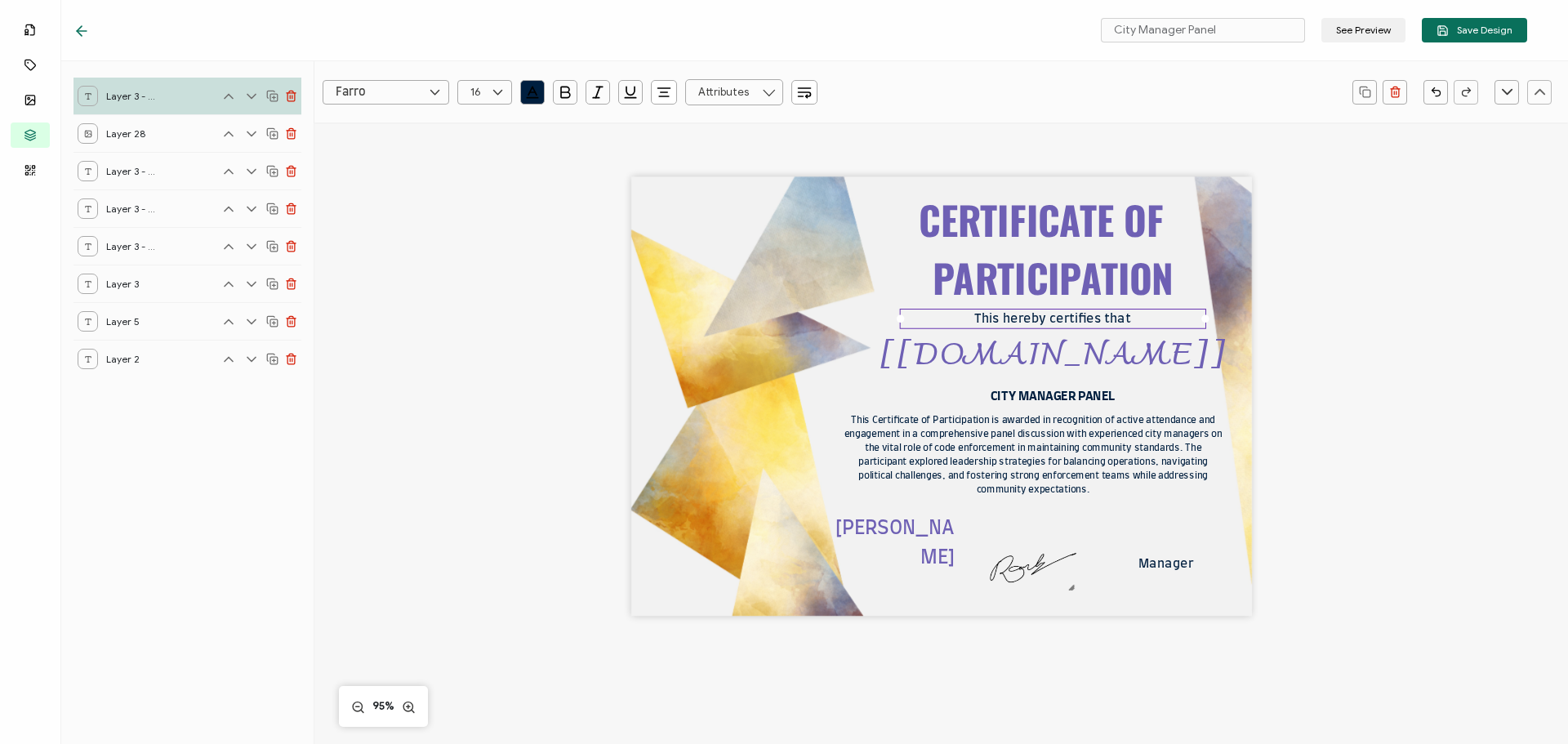
click at [1017, 316] on pre "This hereby certifies that" at bounding box center [1052, 319] width 156 height 12
drag, startPoint x: 1101, startPoint y: 320, endPoint x: 1142, endPoint y: 321, distance: 41.0
click at [1142, 321] on div "This hereby certifies that" at bounding box center [1053, 319] width 307 height 21
drag, startPoint x: 1000, startPoint y: 318, endPoint x: 1132, endPoint y: 315, distance: 132.0
click at [1132, 315] on div "This hereby certifies that" at bounding box center [1053, 319] width 307 height 21
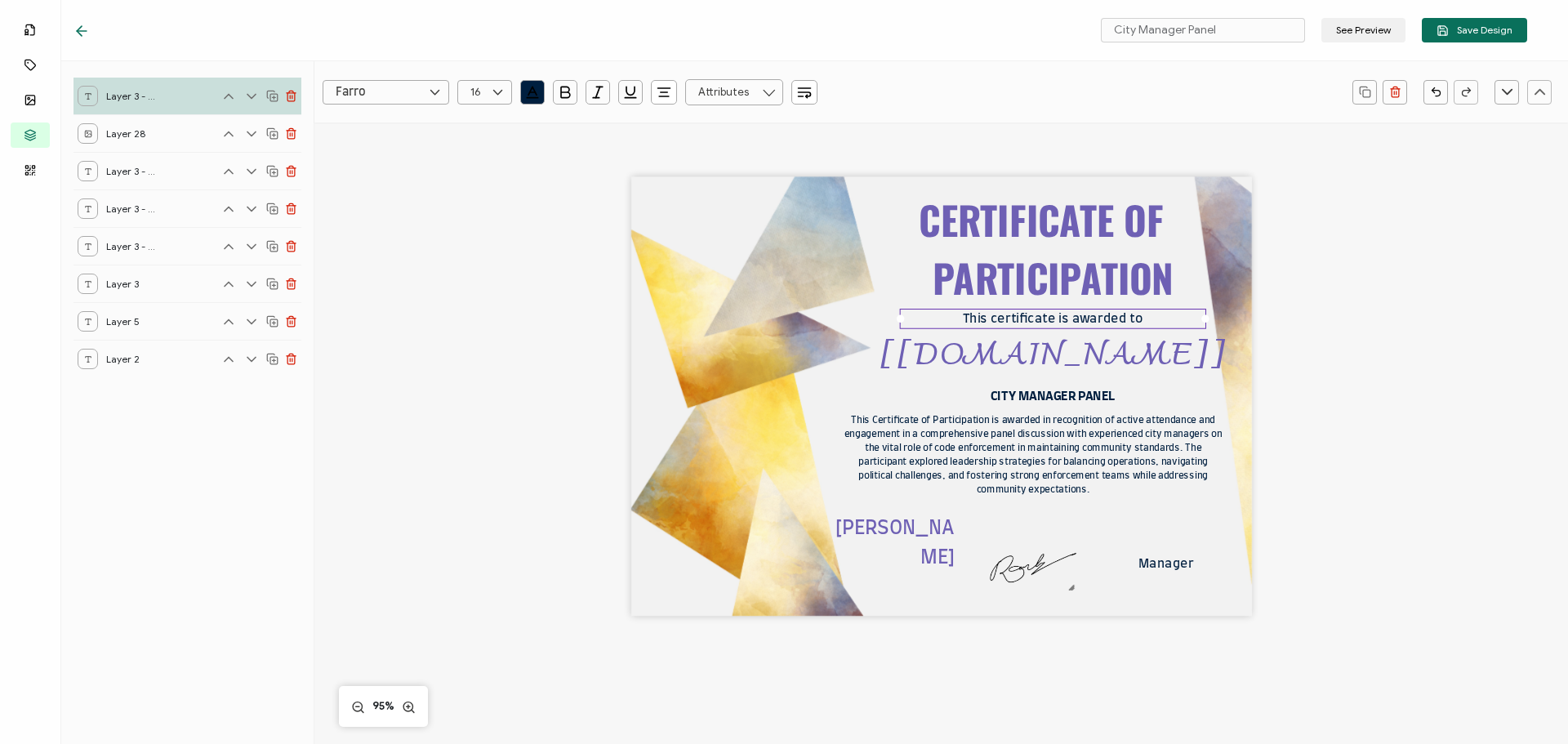
click at [985, 526] on div "CERTIFICATE OF PARTICIPATION This Certificate of Participation is awarded in re…" at bounding box center [942, 397] width 621 height 439
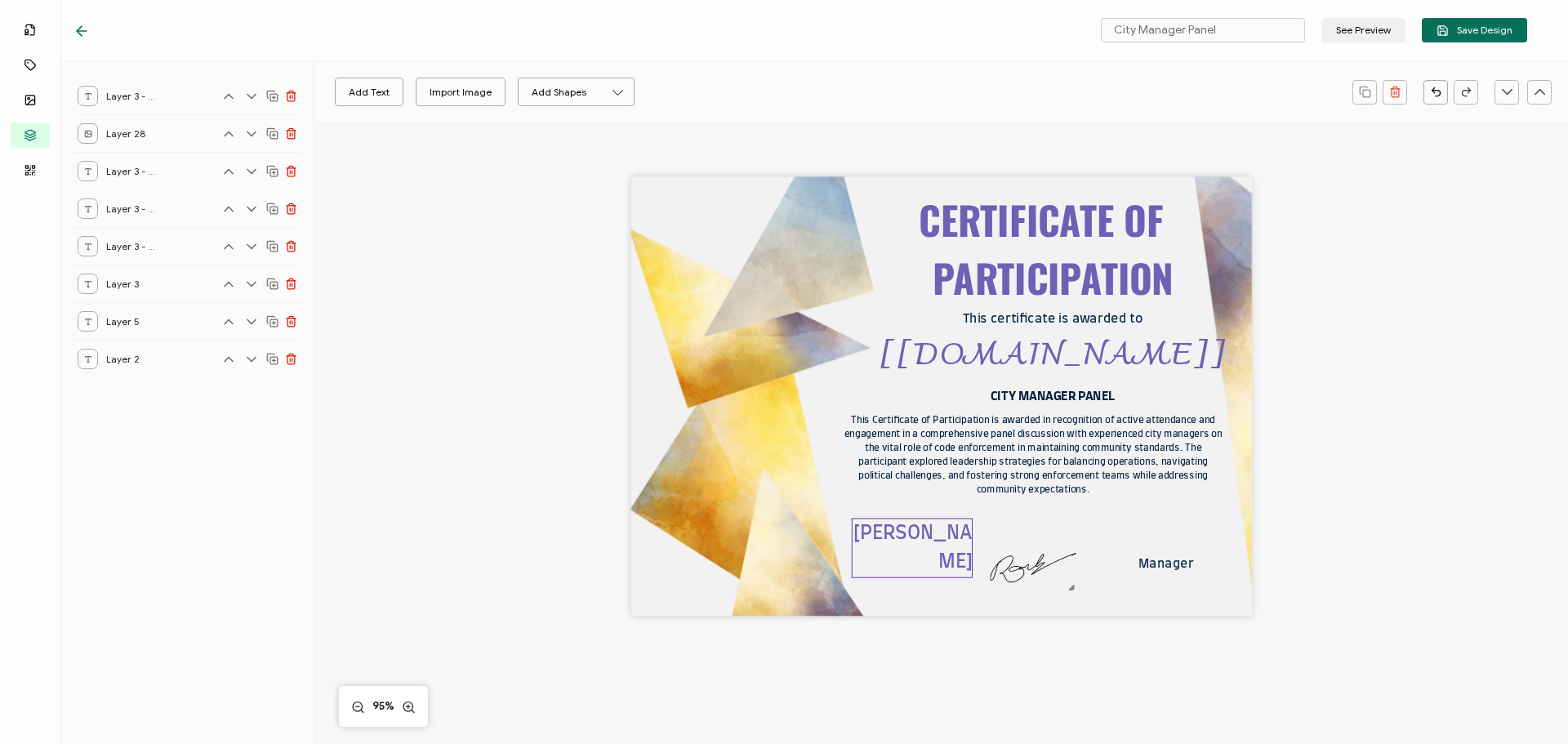
drag, startPoint x: 934, startPoint y: 535, endPoint x: 953, endPoint y: 540, distance: 19.6
click at [953, 540] on pre "[PERSON_NAME]" at bounding box center [913, 548] width 119 height 49
click at [1160, 562] on pre "Manager" at bounding box center [1166, 563] width 55 height 12
drag, startPoint x: 1188, startPoint y: 579, endPoint x: 1238, endPoint y: 579, distance: 50.0
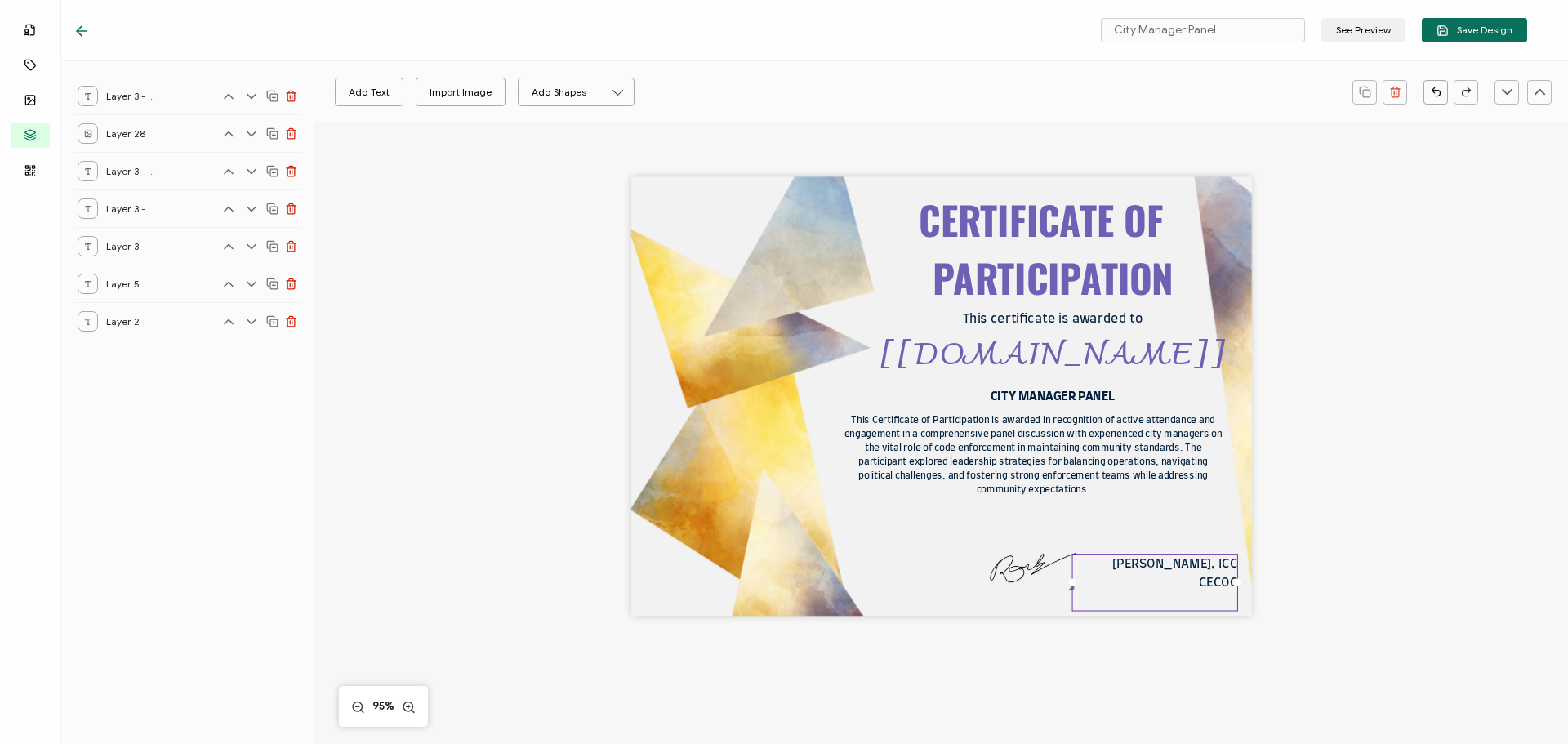
click at [1238, 579] on div "CERTIFICATE OF PARTICIPATION This Certificate of Participation is awarded in re…" at bounding box center [942, 397] width 621 height 439
click at [1208, 573] on div "[PERSON_NAME], ICC CECOC" at bounding box center [1155, 573] width 165 height 39
click at [1231, 562] on pre "[PERSON_NAME], ICC CECOC" at bounding box center [1176, 572] width 128 height 31
click at [1020, 574] on img at bounding box center [1033, 567] width 90 height 53
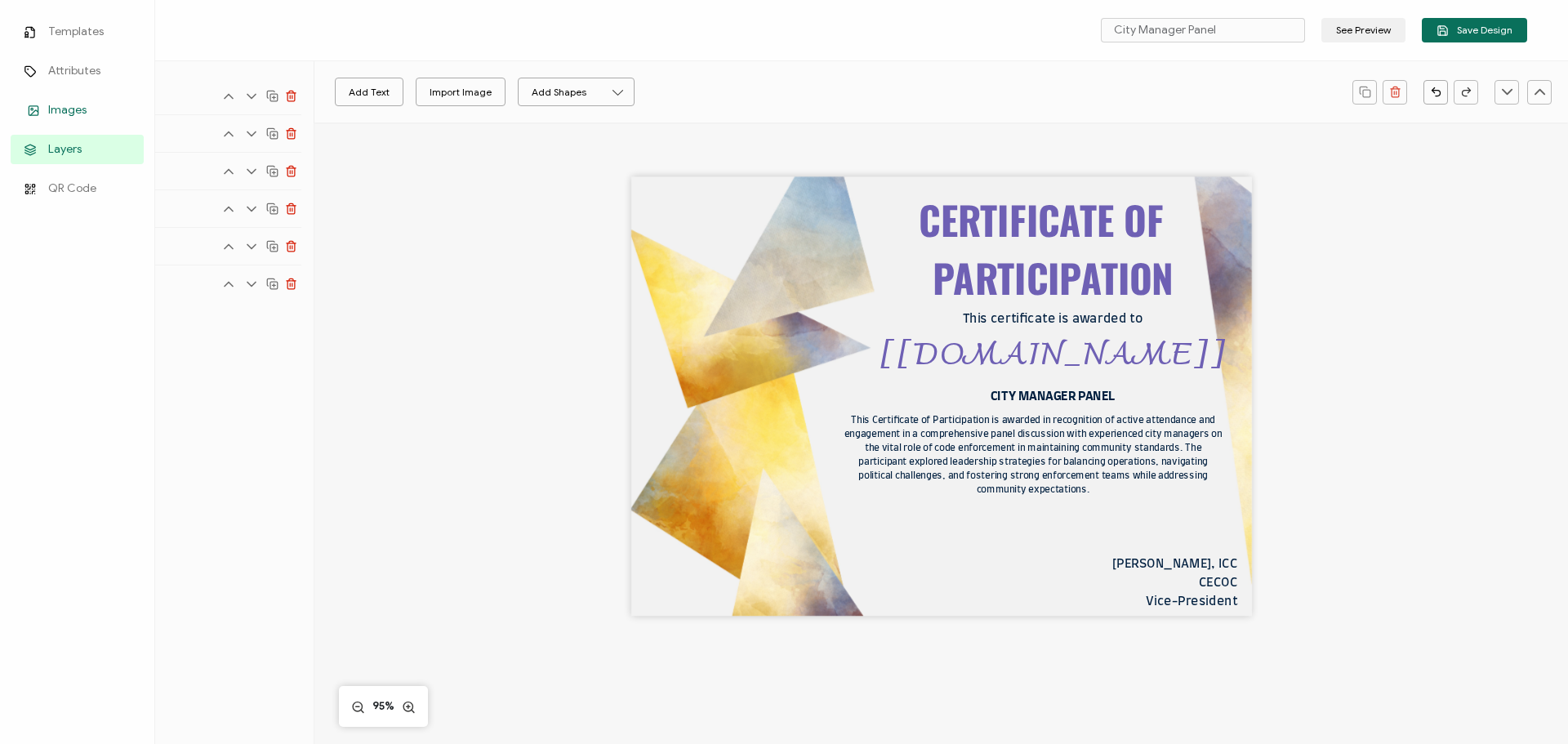
click at [34, 94] on li "Images" at bounding box center [77, 110] width 133 height 39
click at [40, 110] on icon at bounding box center [33, 110] width 20 height 12
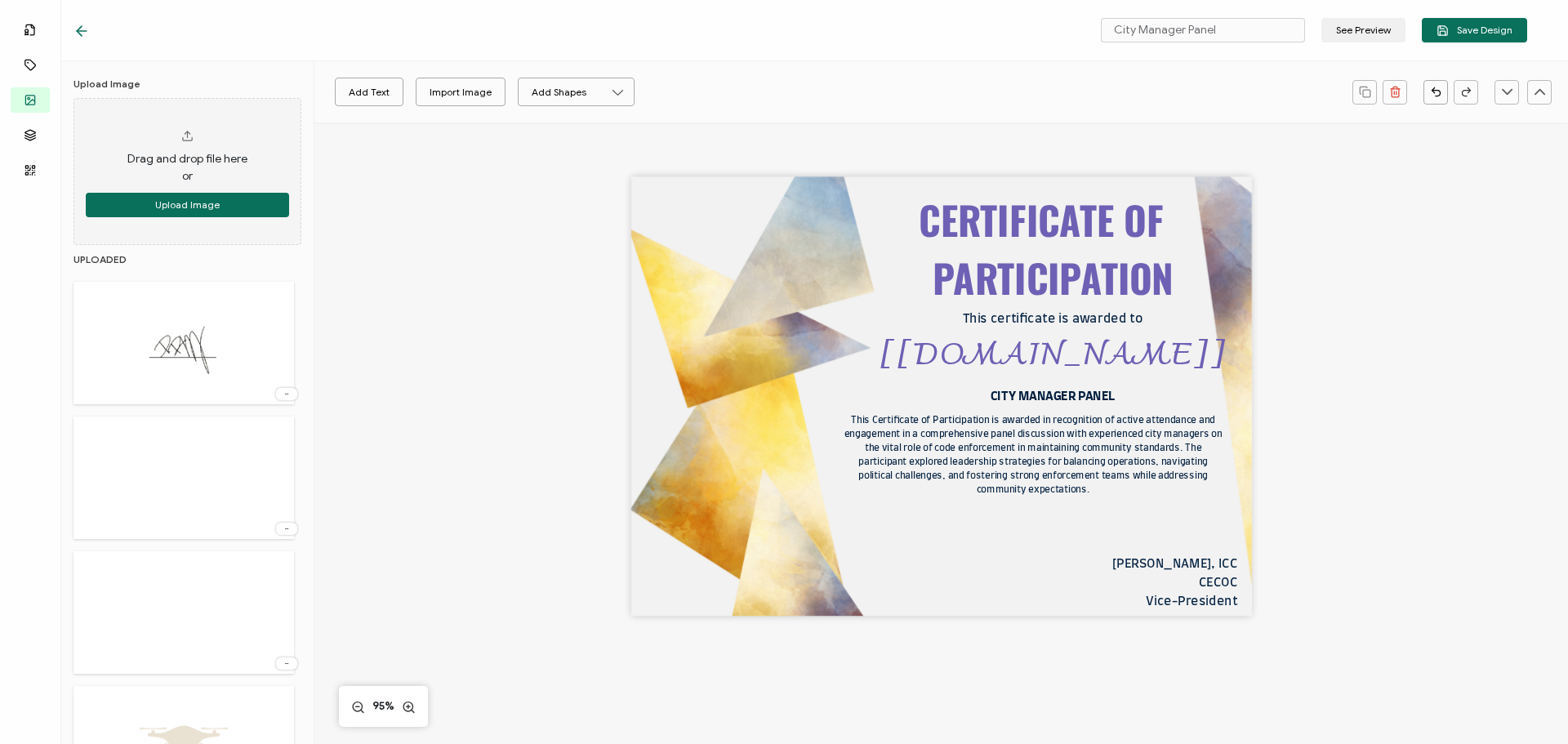
click at [201, 352] on img at bounding box center [184, 343] width 107 height 107
drag, startPoint x: 954, startPoint y: 409, endPoint x: 1188, endPoint y: 535, distance: 265.8
click at [1188, 535] on img at bounding box center [1134, 499] width 231 height 231
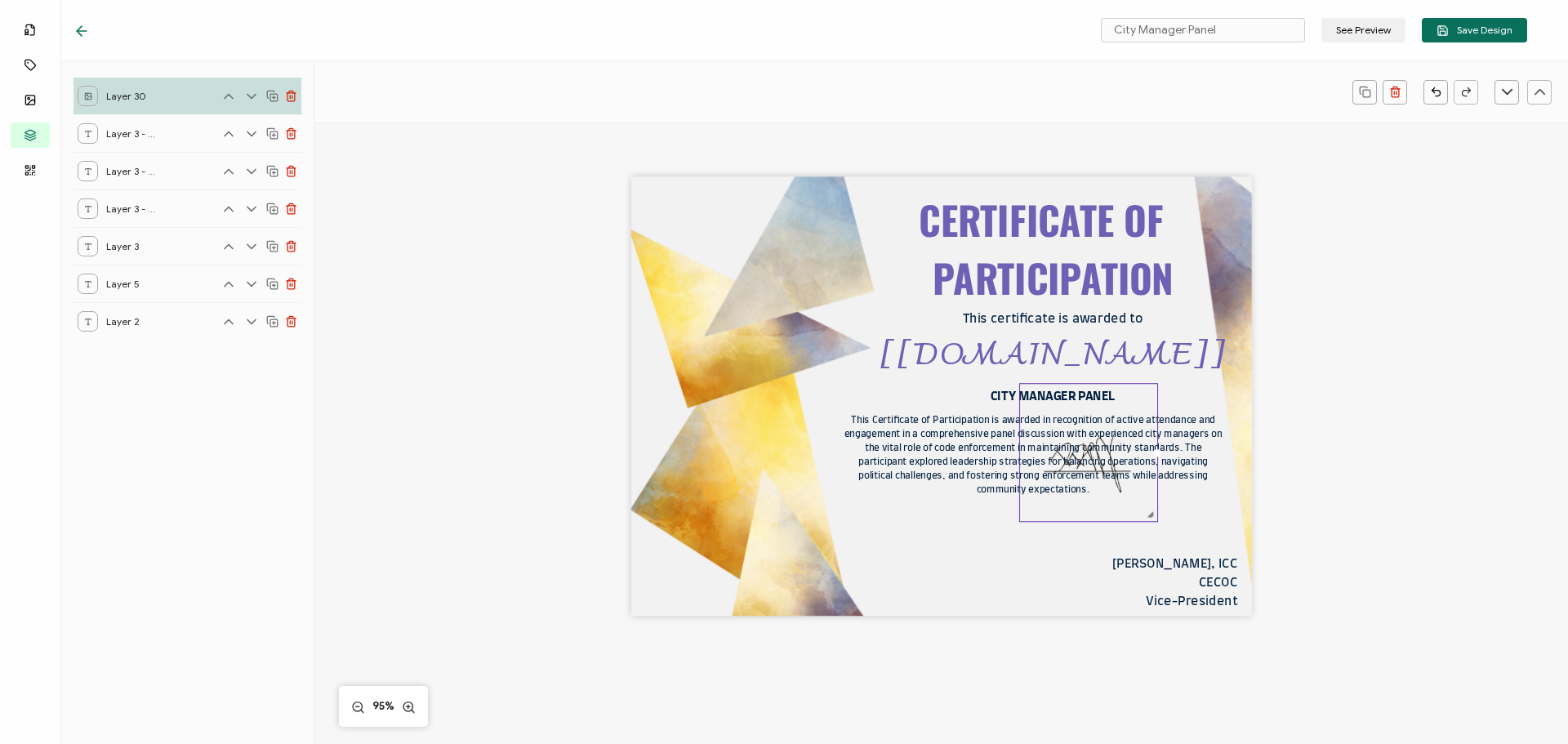
drag, startPoint x: 1244, startPoint y: 610, endPoint x: 1146, endPoint y: 525, distance: 129.7
click at [1146, 525] on div "CERTIFICATE OF PARTICIPATION This Certificate of Participation is awarded in re…" at bounding box center [942, 397] width 621 height 439
drag, startPoint x: 1082, startPoint y: 459, endPoint x: 1179, endPoint y: 533, distance: 122.0
click at [1179, 533] on img at bounding box center [1182, 525] width 137 height 137
click at [984, 522] on div "CERTIFICATE OF PARTICIPATION This Certificate of Participation is awarded in re…" at bounding box center [942, 397] width 621 height 439
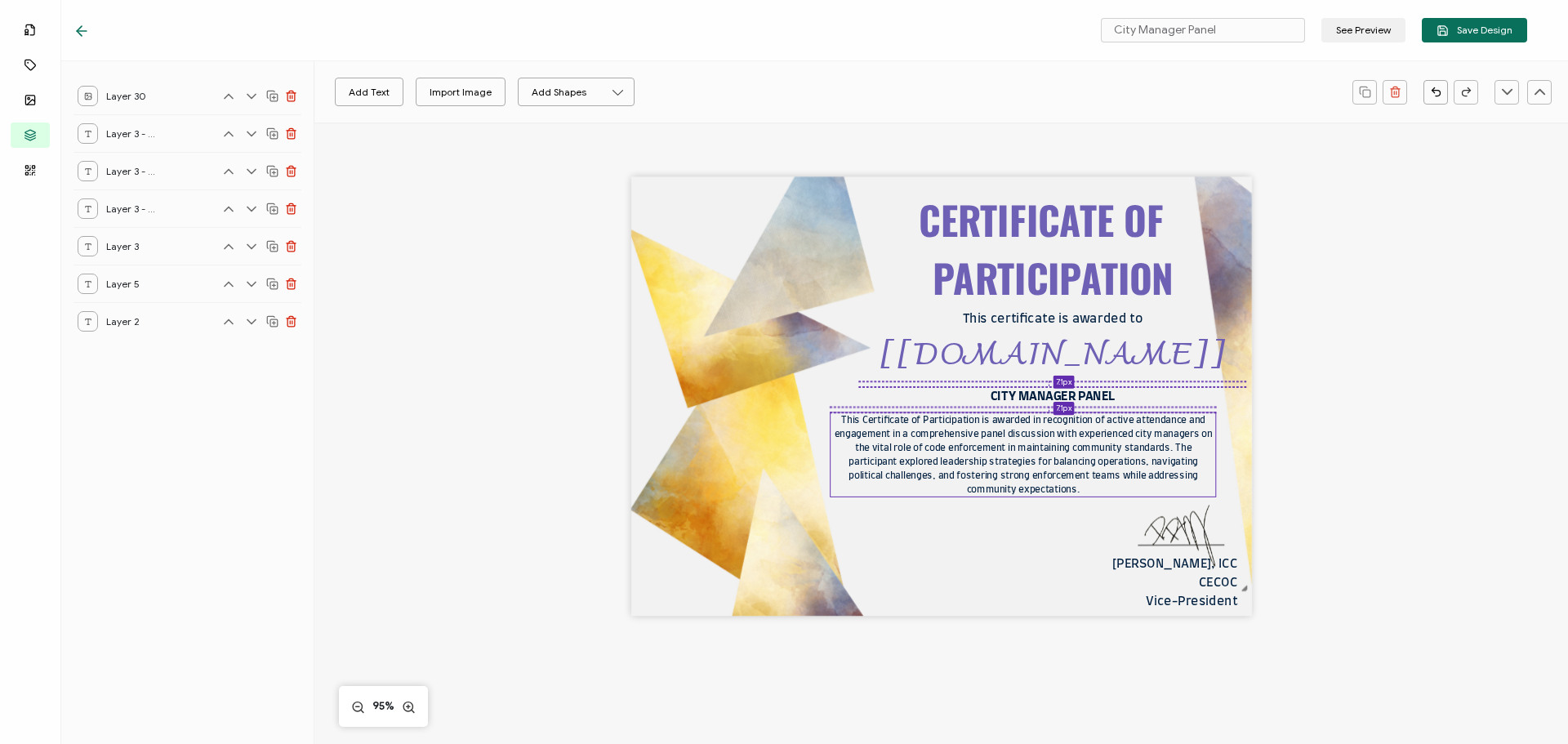
drag, startPoint x: 990, startPoint y: 475, endPoint x: 980, endPoint y: 476, distance: 10.0
click at [980, 476] on pre "This Certificate of Participation is awarded in recognition of active attendanc…" at bounding box center [1025, 454] width 381 height 79
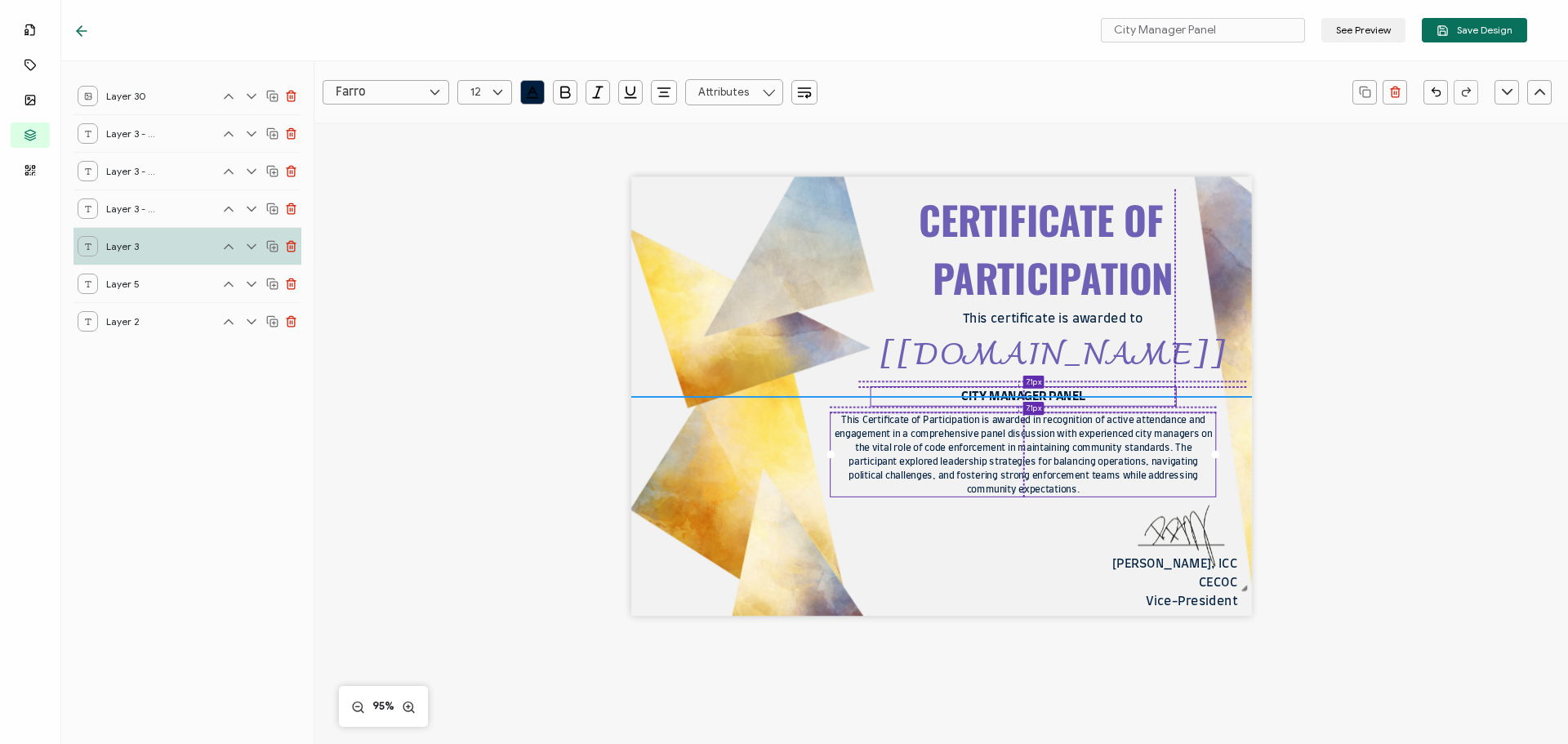
drag, startPoint x: 1002, startPoint y: 397, endPoint x: 972, endPoint y: 399, distance: 30.1
click at [972, 399] on pre "CITY MANAGER PANEL" at bounding box center [1023, 396] width 124 height 12
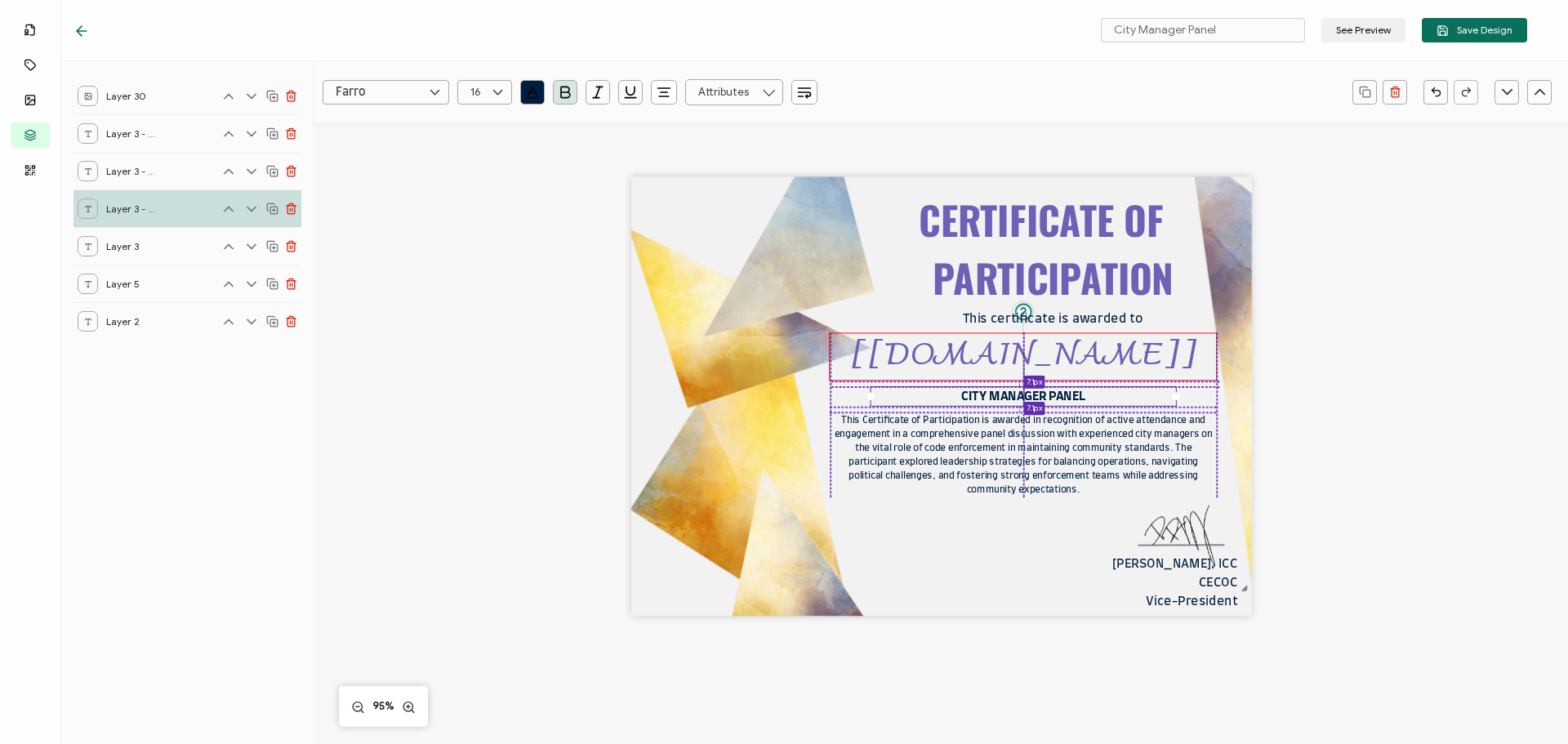
drag, startPoint x: 991, startPoint y: 365, endPoint x: 964, endPoint y: 365, distance: 27.0
click at [964, 365] on pre "[[DOMAIN_NAME]]" at bounding box center [1024, 356] width 347 height 59
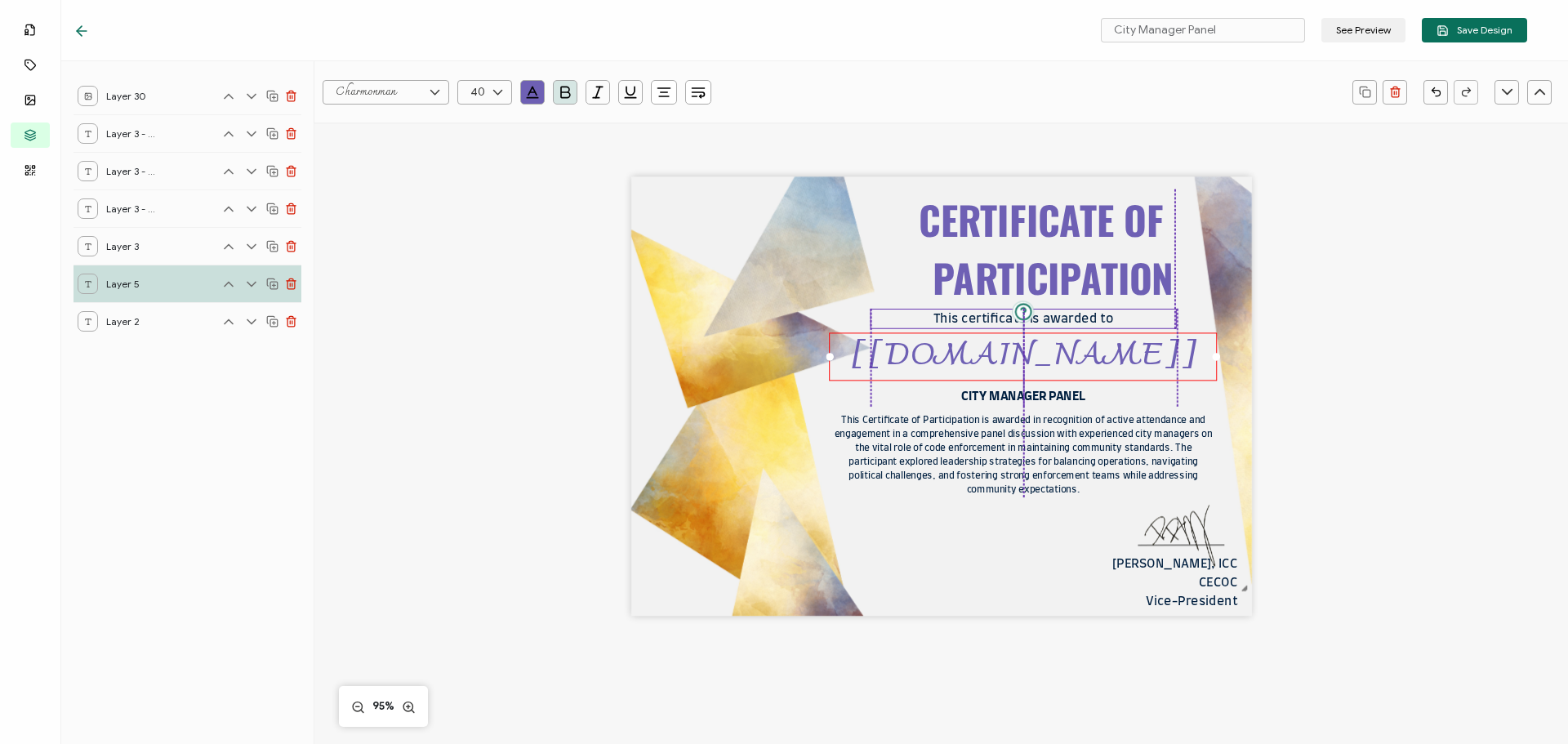
drag, startPoint x: 989, startPoint y: 319, endPoint x: 960, endPoint y: 321, distance: 29.1
click at [960, 321] on pre "This certificate is awarded to" at bounding box center [1024, 319] width 180 height 12
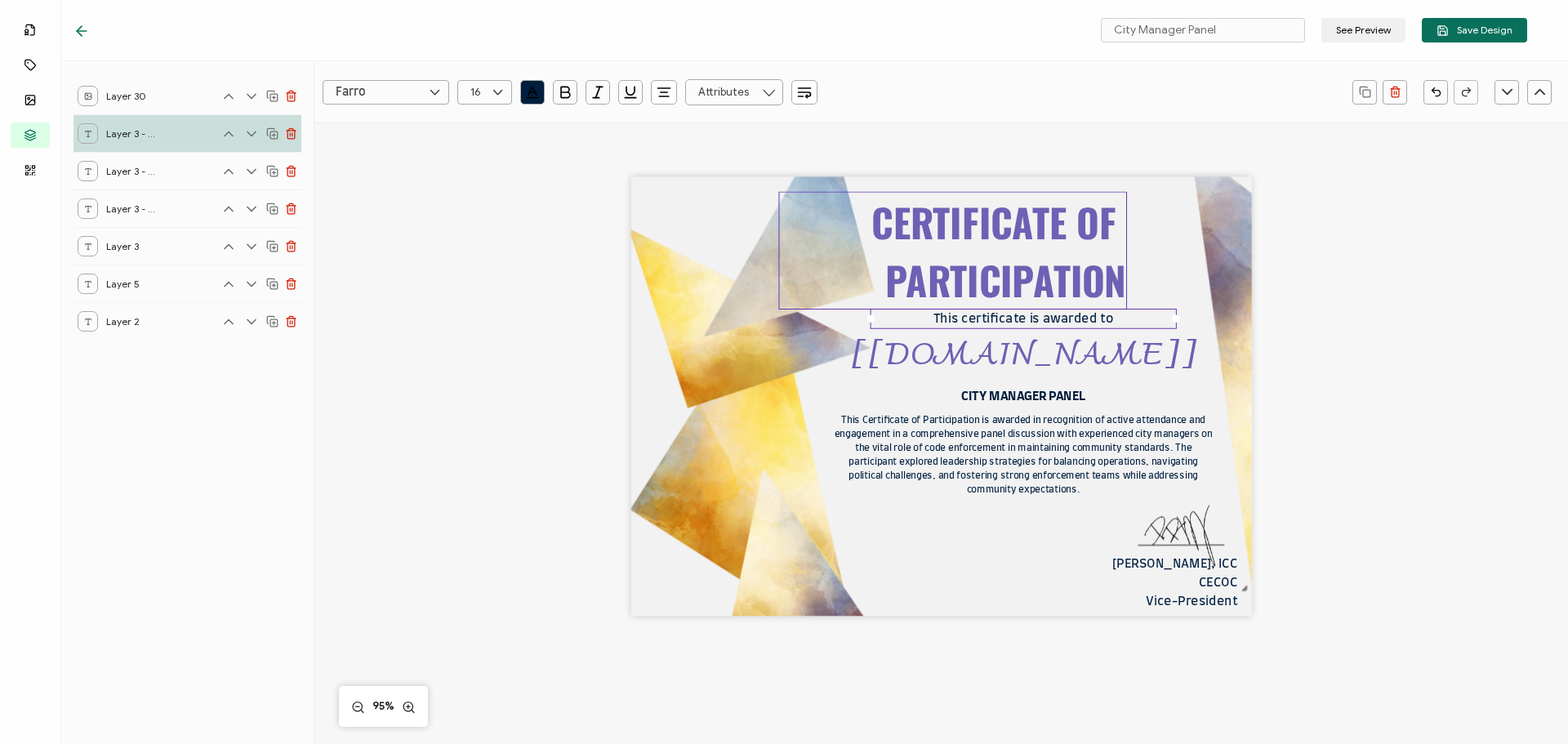
drag, startPoint x: 966, startPoint y: 288, endPoint x: 918, endPoint y: 290, distance: 48.0
click at [918, 290] on pre "CERTIFICATE OF PARTICIPATION" at bounding box center [999, 250] width 255 height 116
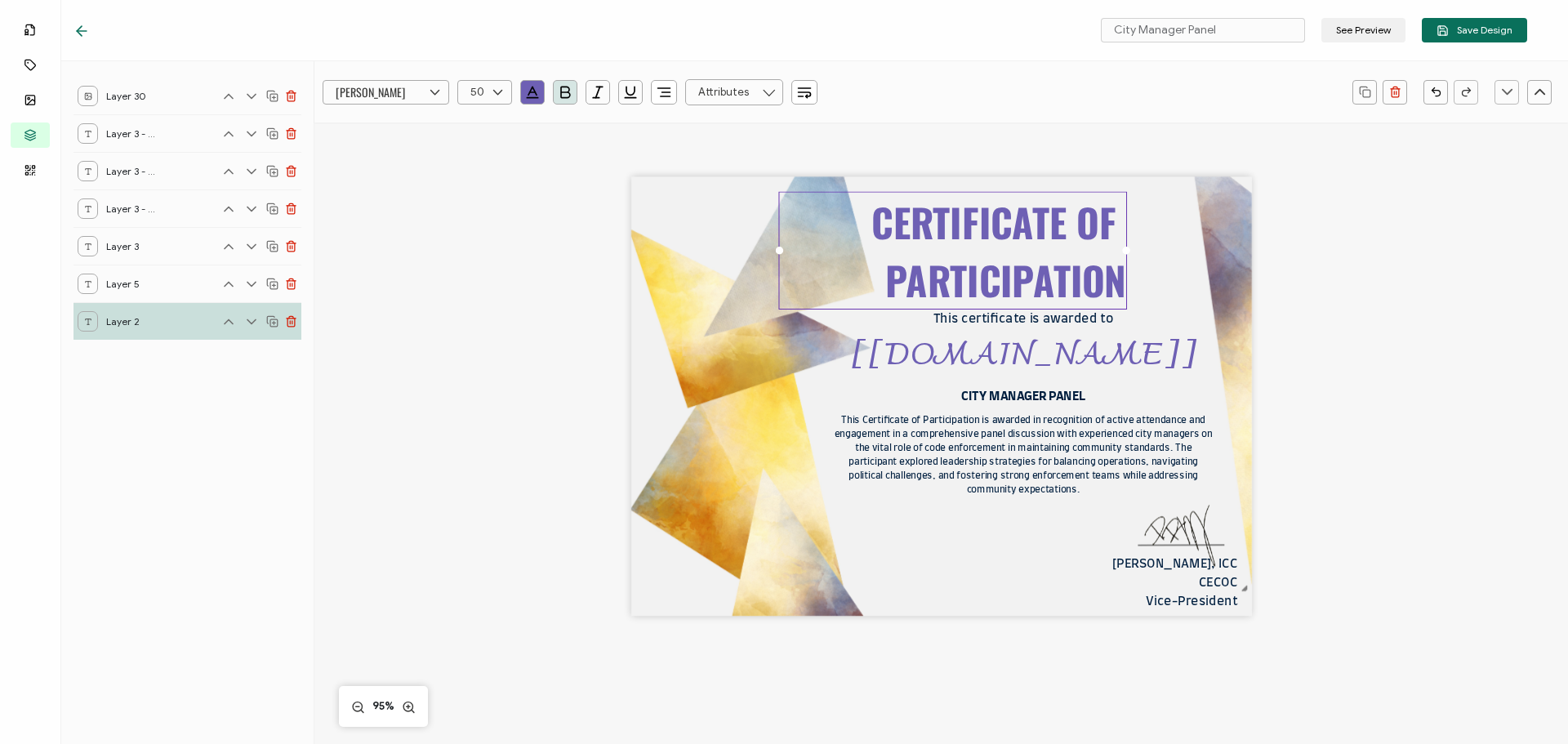
drag, startPoint x: 669, startPoint y: 90, endPoint x: 669, endPoint y: 101, distance: 11.0
click at [669, 91] on icon "button" at bounding box center [664, 92] width 16 height 16
drag, startPoint x: 670, startPoint y: 133, endPoint x: 665, endPoint y: 160, distance: 27.5
click at [666, 159] on ul at bounding box center [665, 176] width 40 height 125
click at [665, 160] on icon at bounding box center [666, 160] width 9 height 0
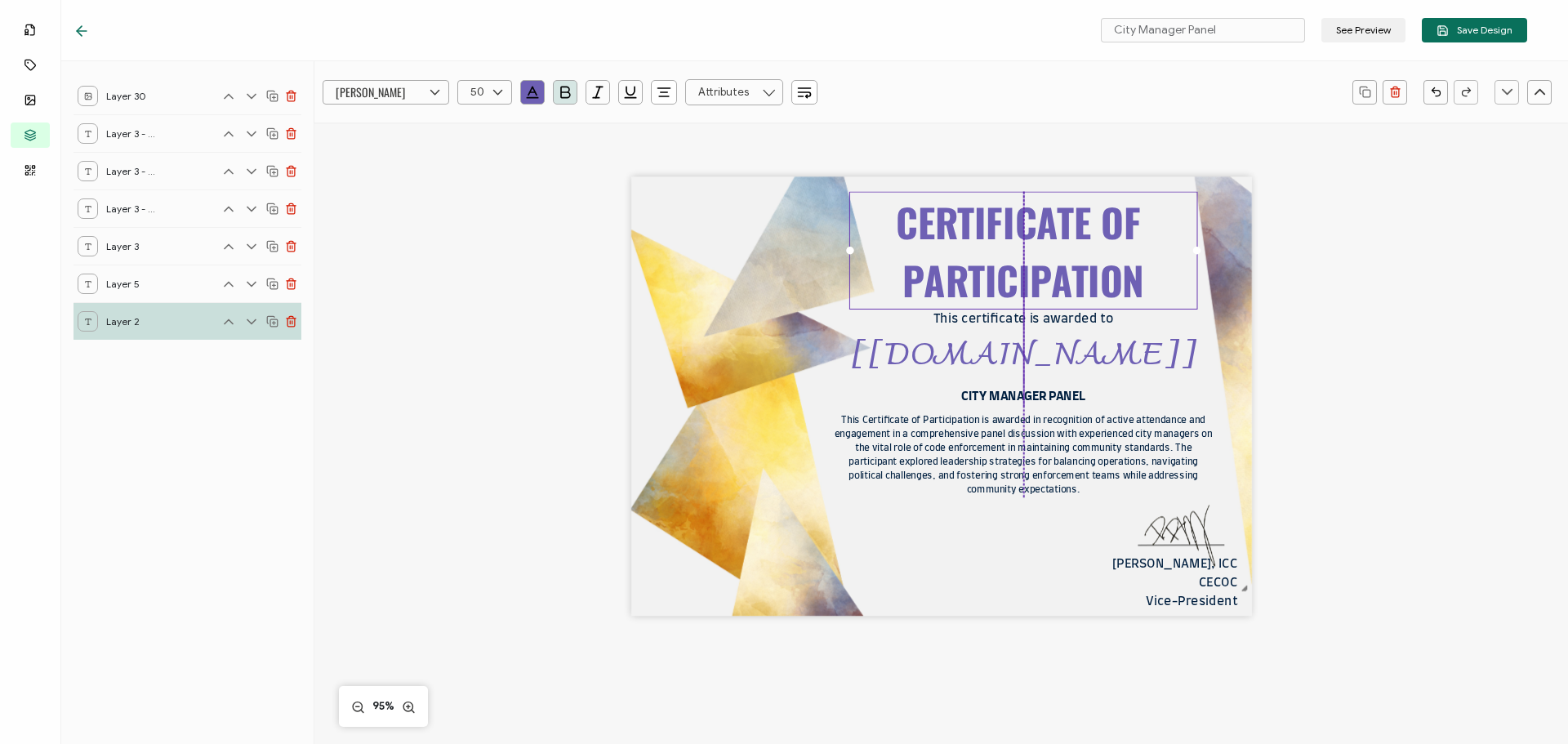
drag, startPoint x: 938, startPoint y: 253, endPoint x: 1007, endPoint y: 253, distance: 69.0
click at [1007, 253] on pre "CERTIFICATE OF PARTICIPATION" at bounding box center [1023, 250] width 255 height 116
click at [963, 551] on div "CERTIFICATE OF PARTICIPATION This Certificate of Participation is awarded in re…" at bounding box center [942, 397] width 621 height 439
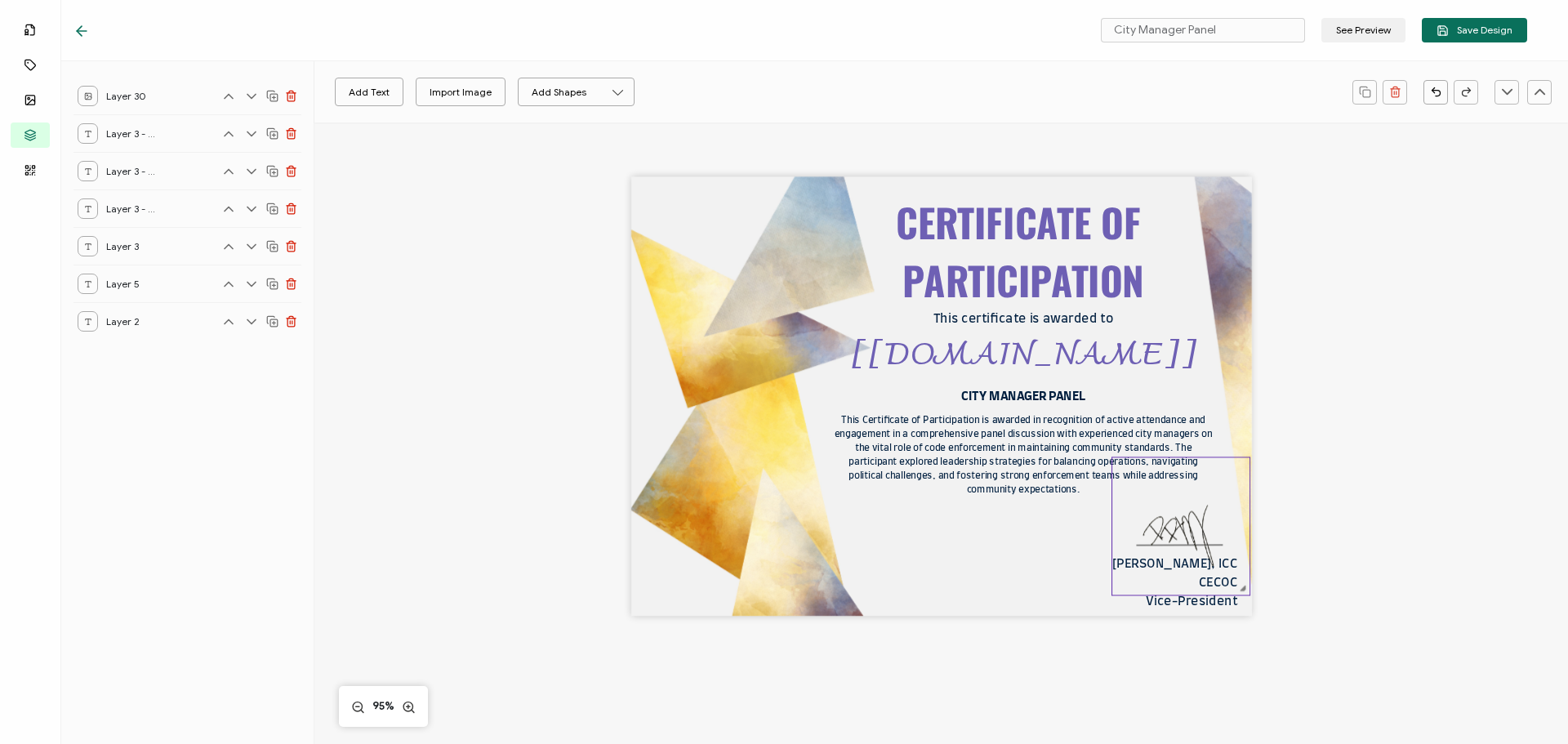
click at [1173, 562] on img at bounding box center [1181, 525] width 137 height 137
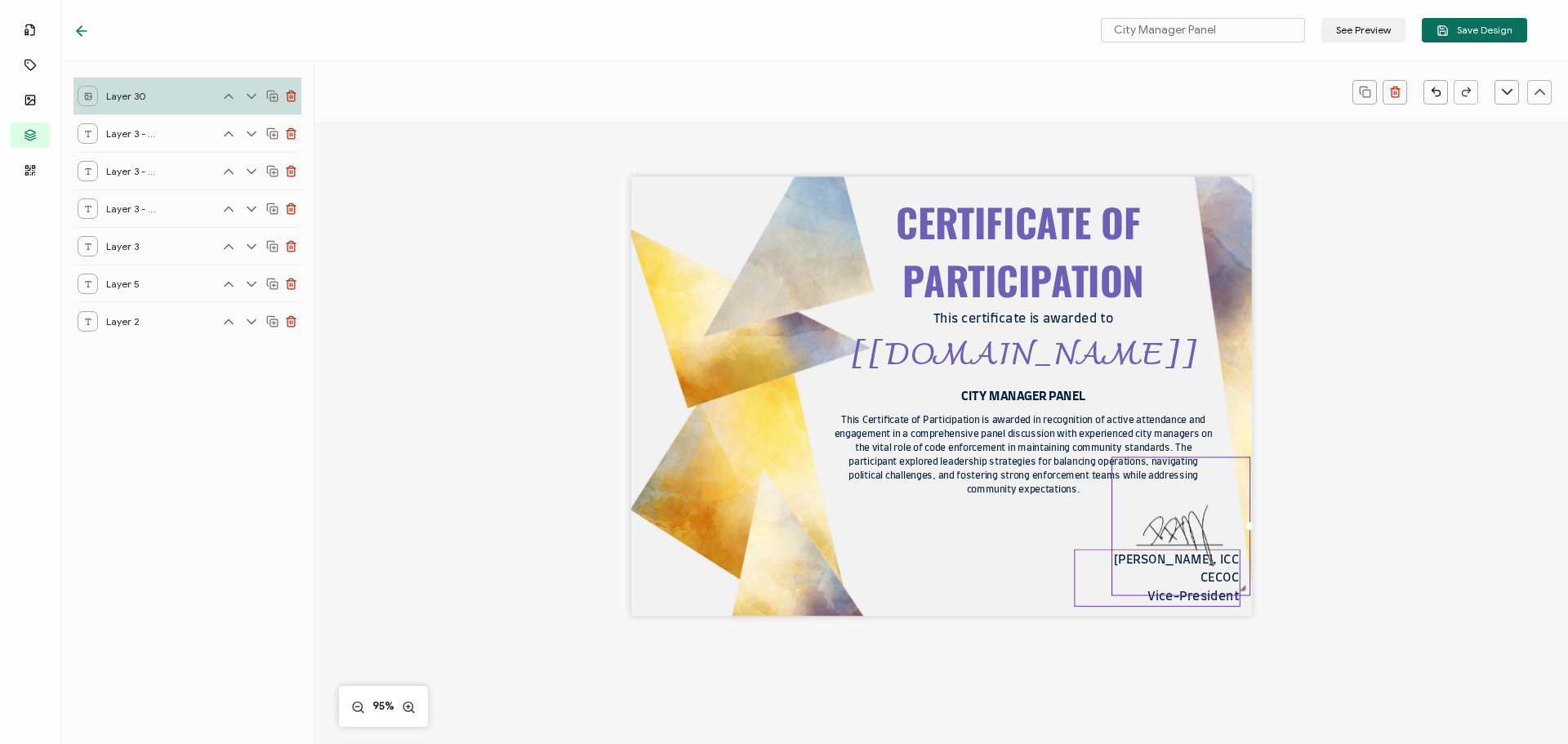
click at [1100, 573] on div "[PERSON_NAME], ICC CECOC Vice-President" at bounding box center [1157, 578] width 165 height 57
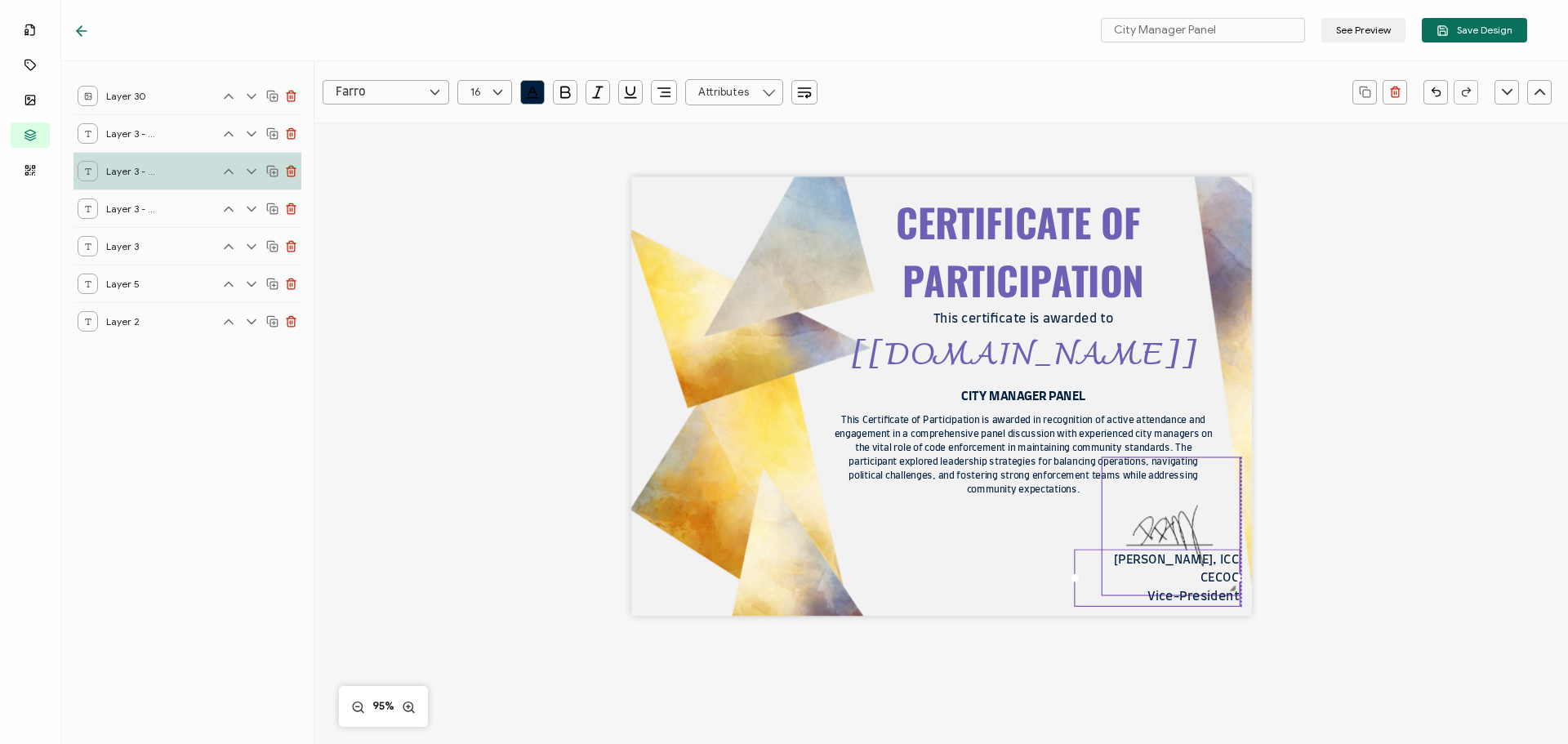
drag, startPoint x: 1176, startPoint y: 531, endPoint x: 1163, endPoint y: 531, distance: 13.0
click at [1163, 531] on img at bounding box center [1171, 525] width 137 height 137
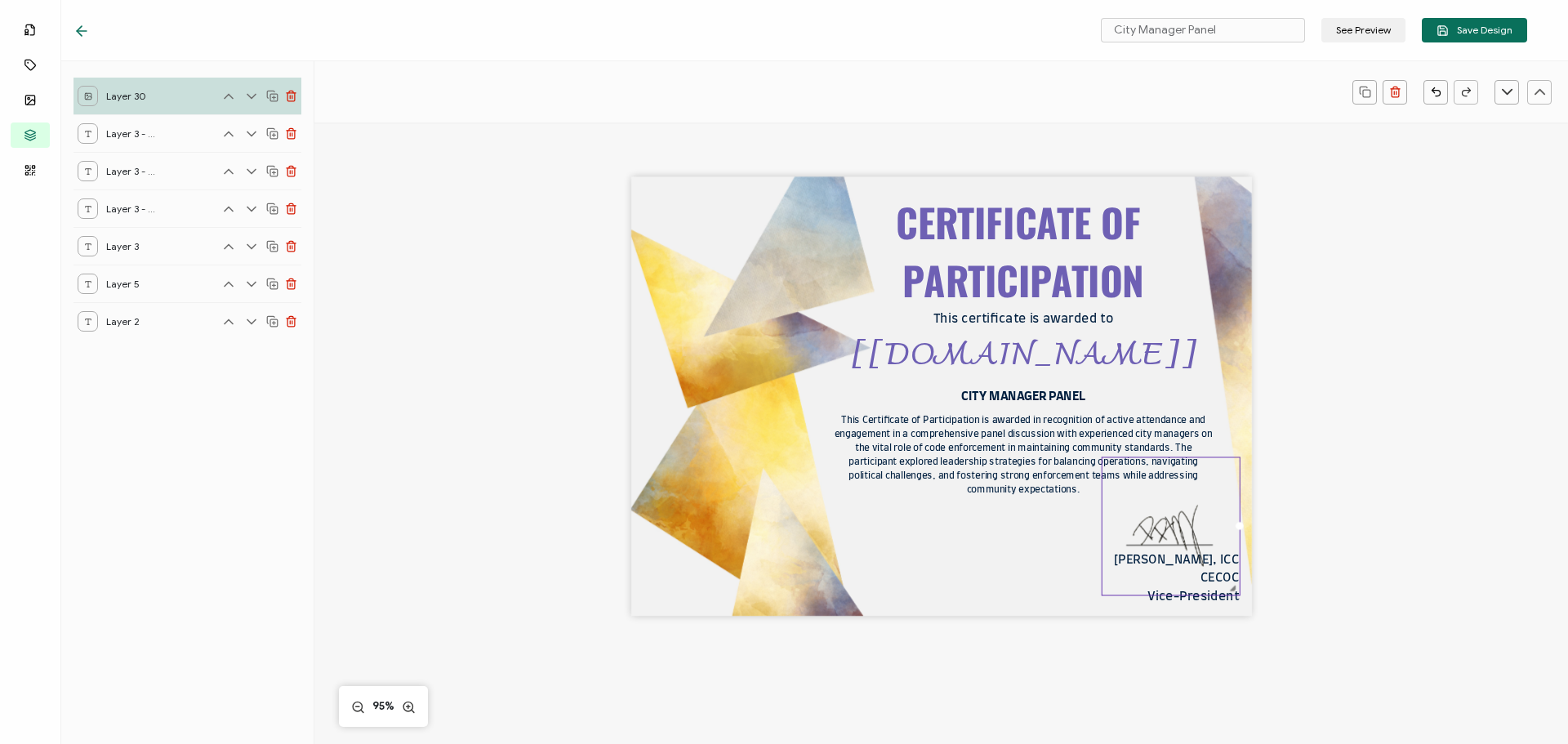
click at [1024, 578] on div "CERTIFICATE OF PARTICIPATION This Certificate of Participation is awarded in re…" at bounding box center [942, 397] width 621 height 439
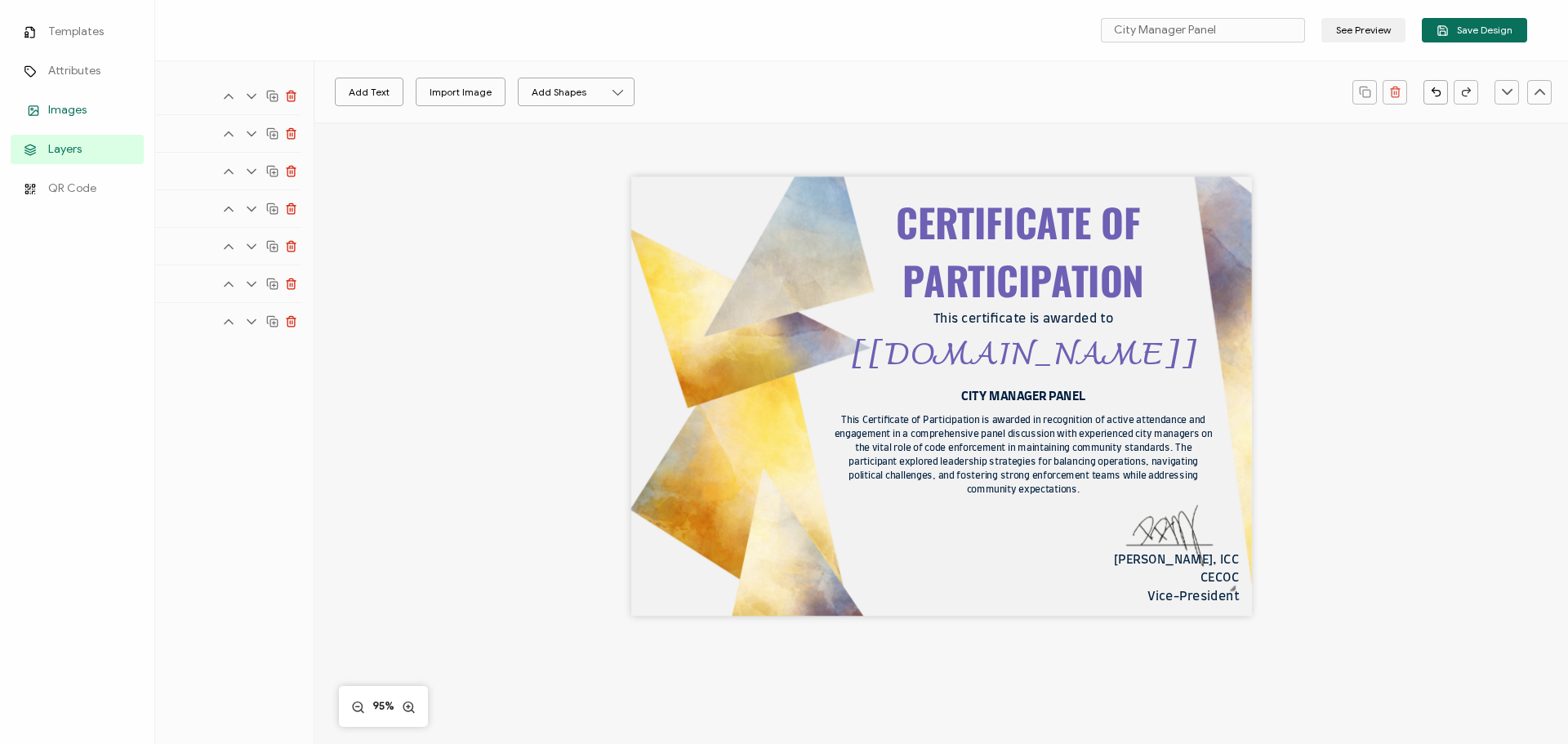
click at [33, 100] on link "Images" at bounding box center [77, 109] width 133 height 29
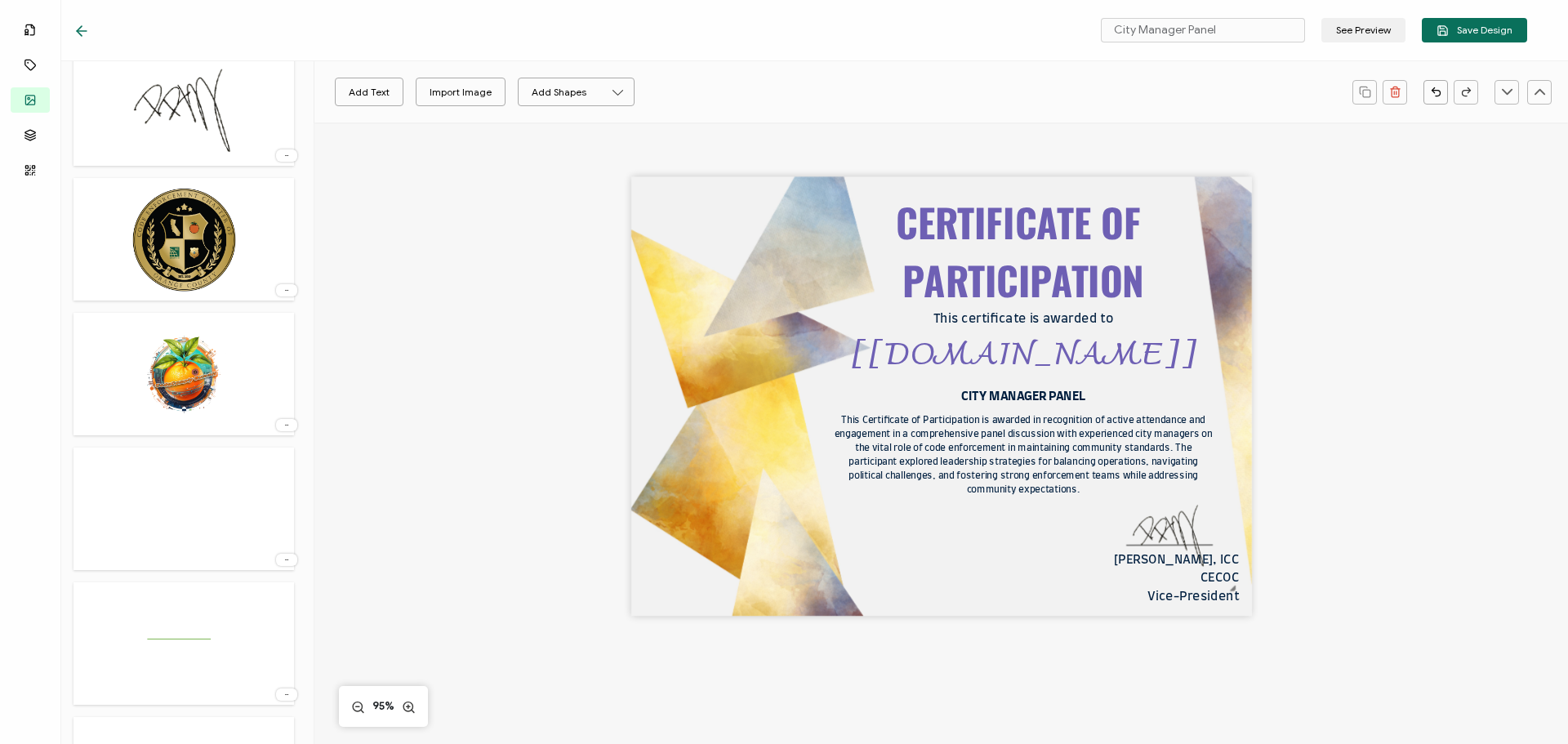
scroll to position [881, 0]
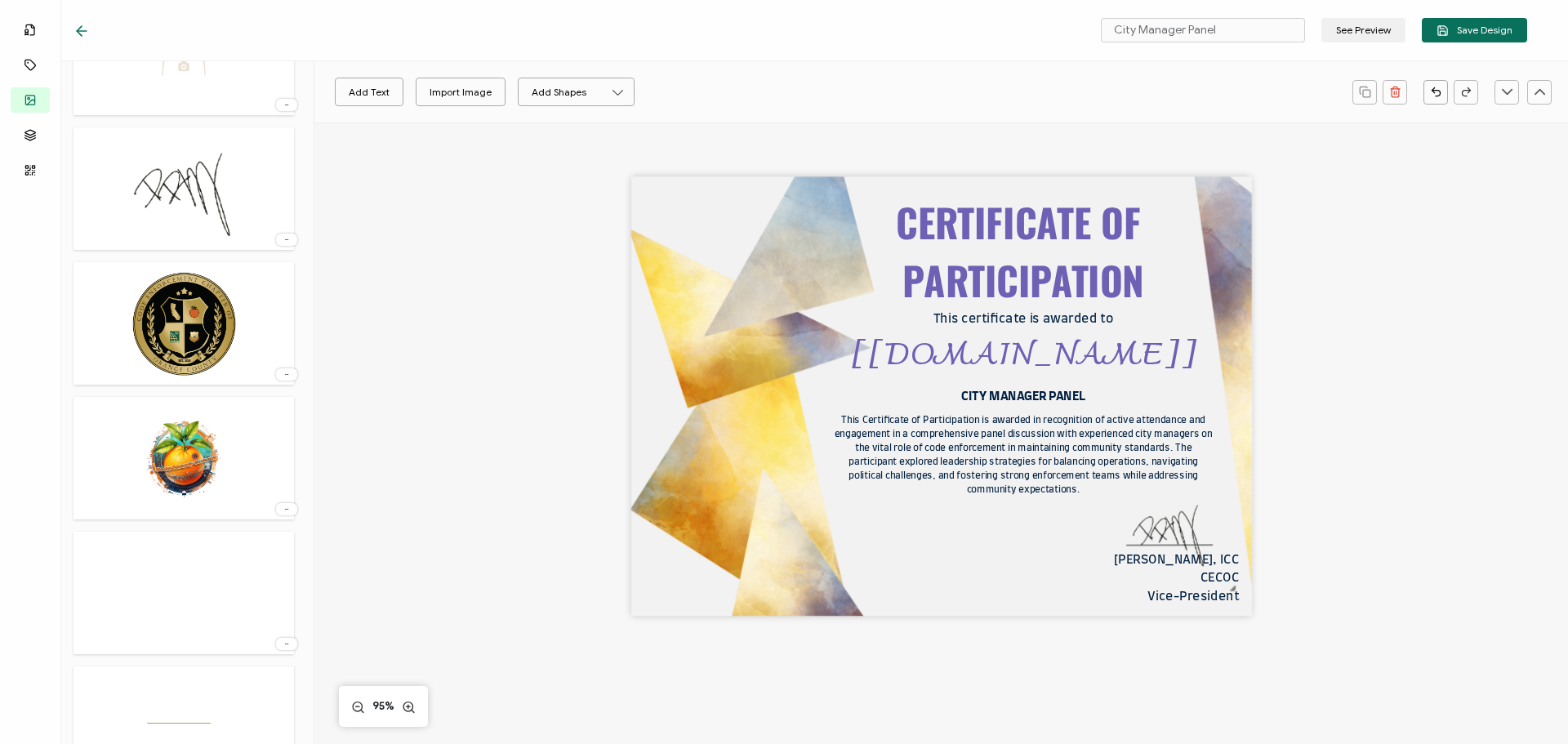
click at [173, 292] on img at bounding box center [184, 323] width 107 height 107
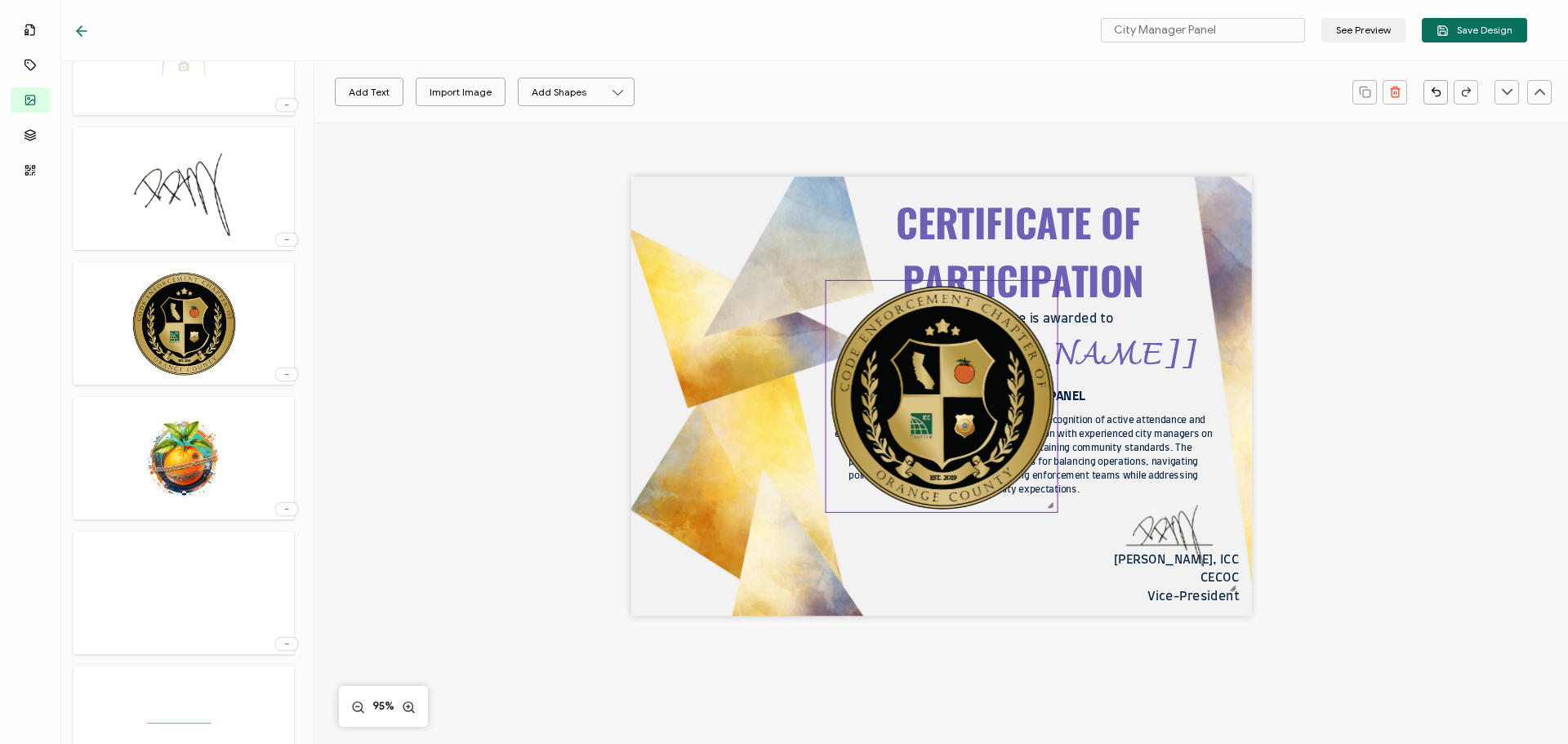
click at [921, 400] on img at bounding box center [941, 396] width 231 height 231
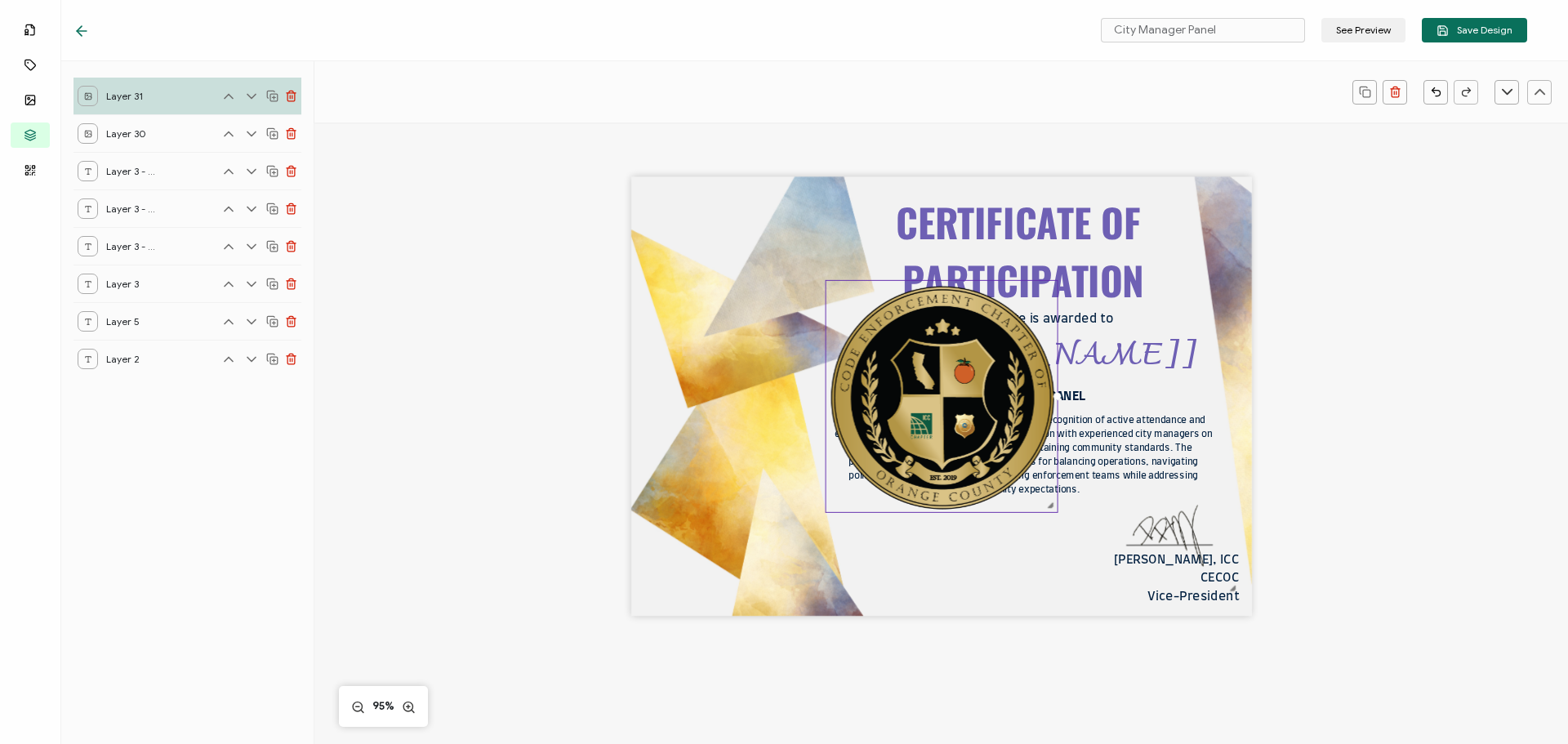
scroll to position [0, 0]
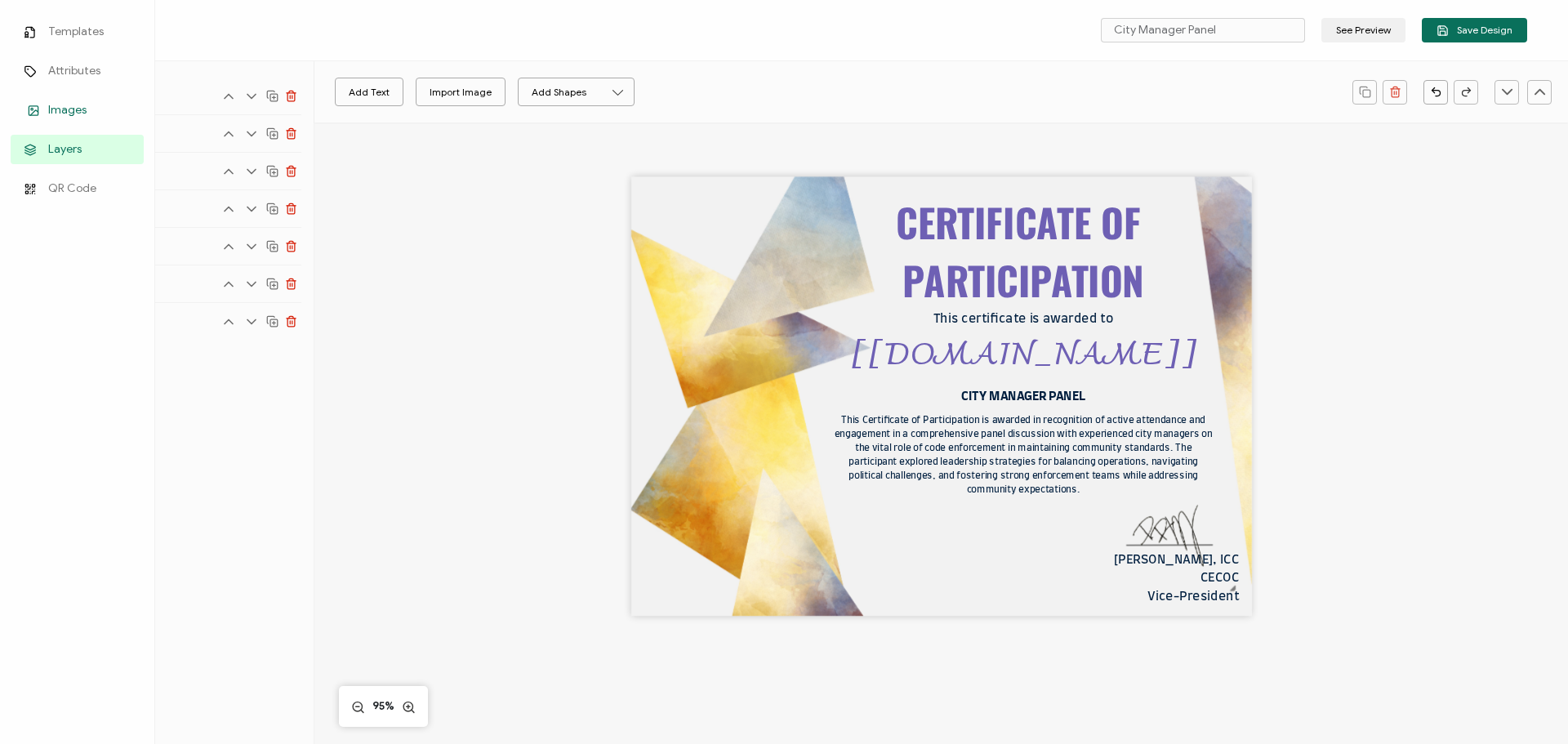
click at [29, 103] on link "Images" at bounding box center [77, 109] width 133 height 29
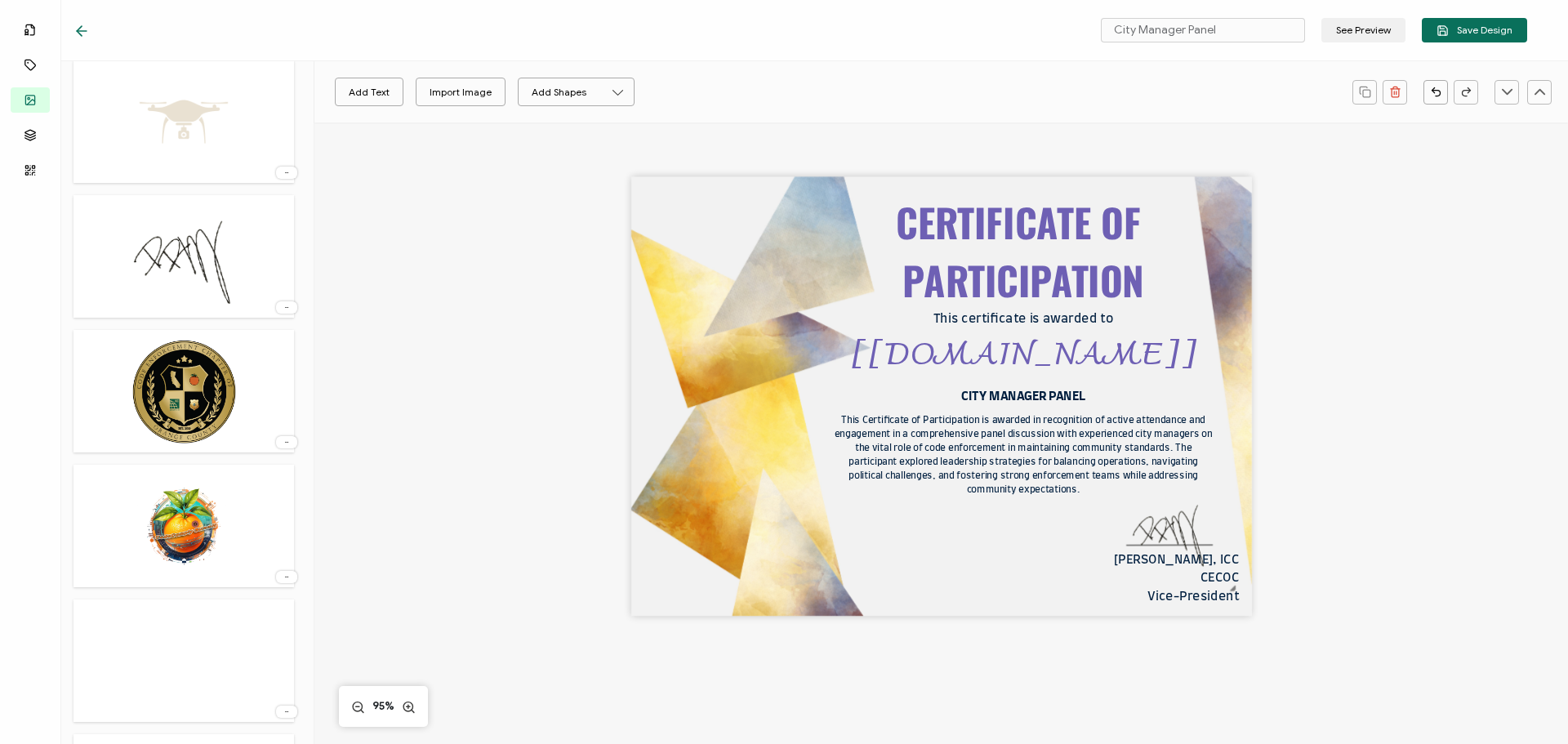
scroll to position [898, 0]
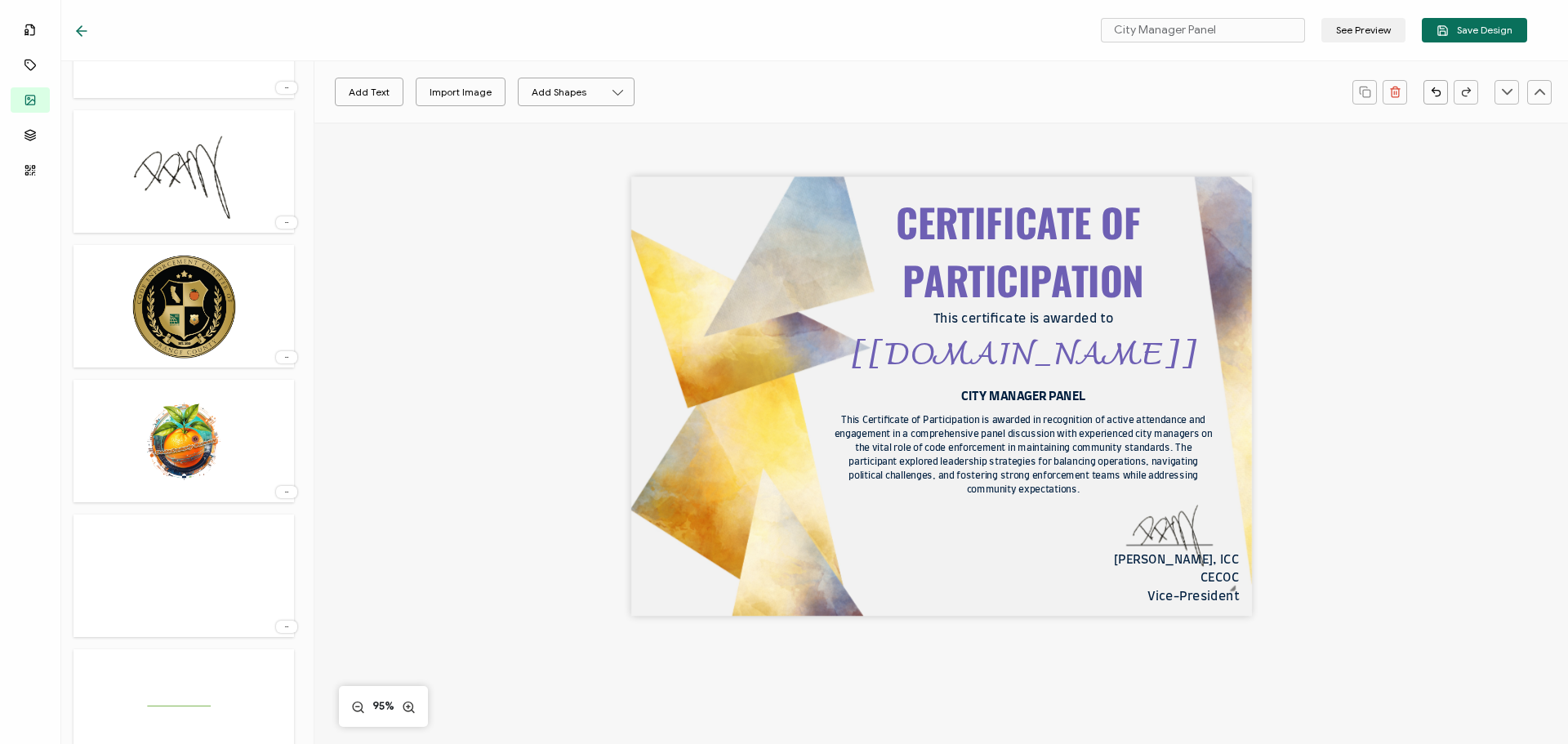
click at [186, 464] on img at bounding box center [184, 441] width 118 height 107
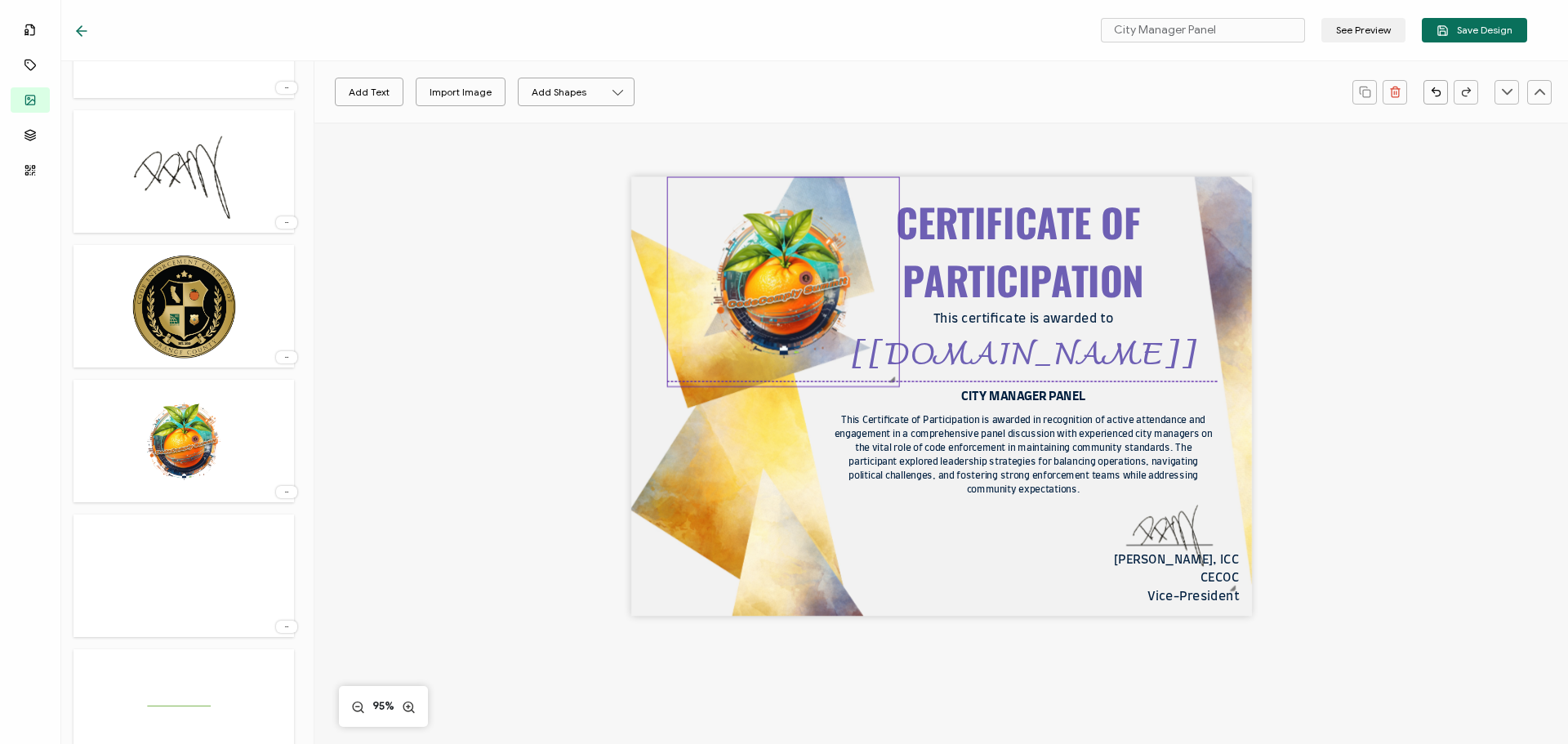
drag, startPoint x: 934, startPoint y: 397, endPoint x: 740, endPoint y: 262, distance: 236.3
click at [740, 262] on img at bounding box center [784, 282] width 231 height 209
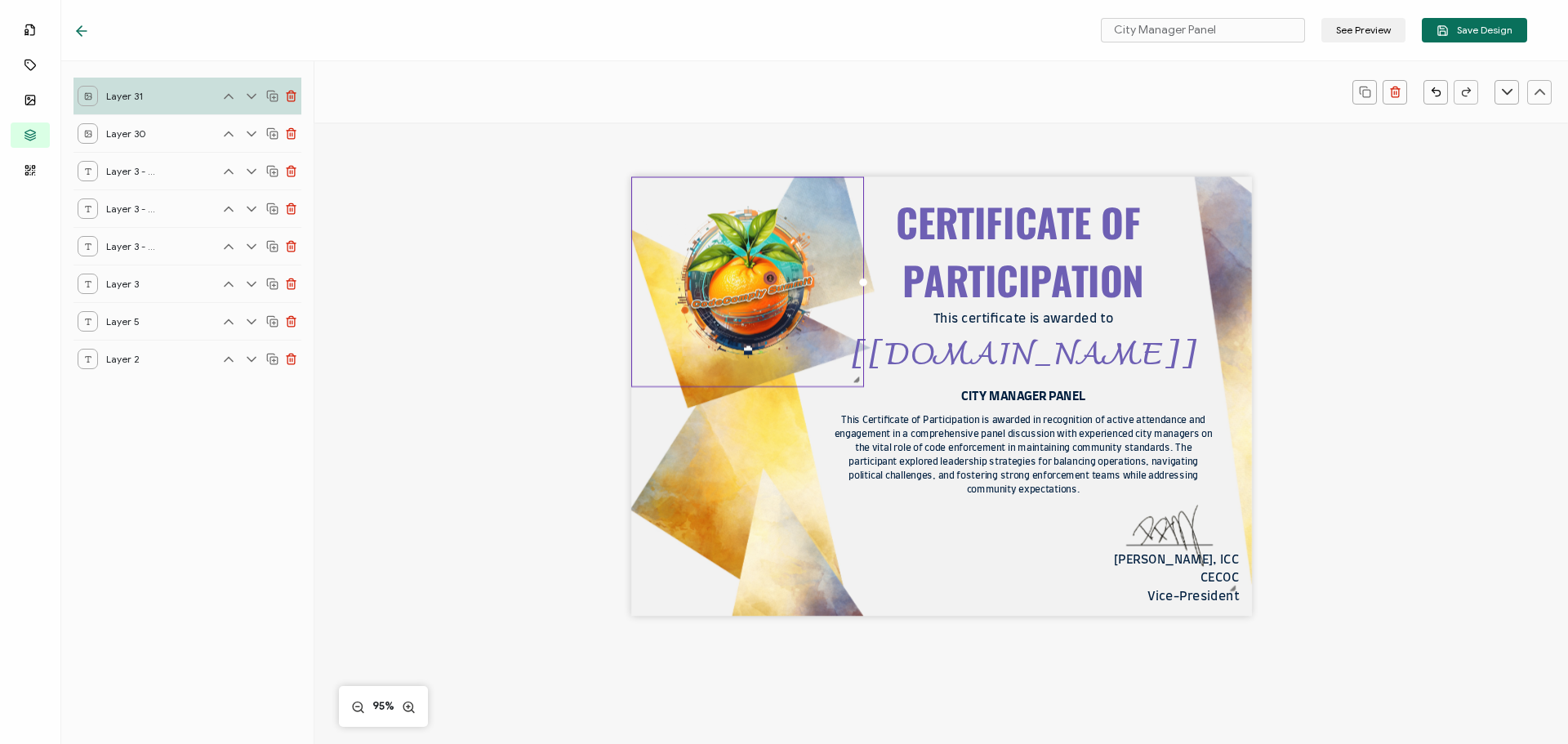
scroll to position [0, 0]
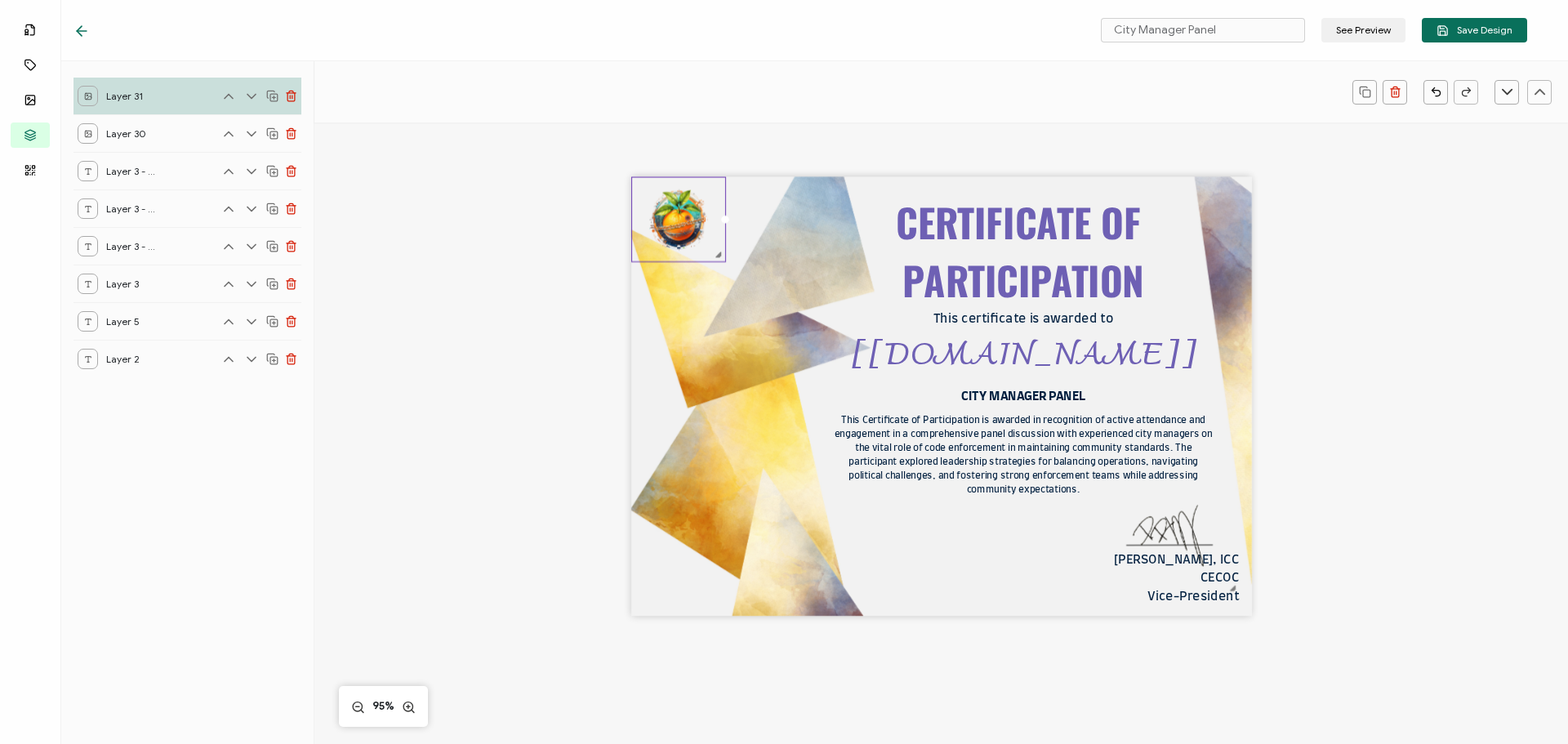
drag, startPoint x: 856, startPoint y: 381, endPoint x: 713, endPoint y: 202, distance: 229.1
click at [713, 202] on div at bounding box center [678, 221] width 94 height 86
drag, startPoint x: 676, startPoint y: 214, endPoint x: 714, endPoint y: 220, distance: 38.5
click at [714, 220] on img at bounding box center [717, 225] width 94 height 84
drag, startPoint x: 498, startPoint y: 522, endPoint x: 513, endPoint y: 516, distance: 16.2
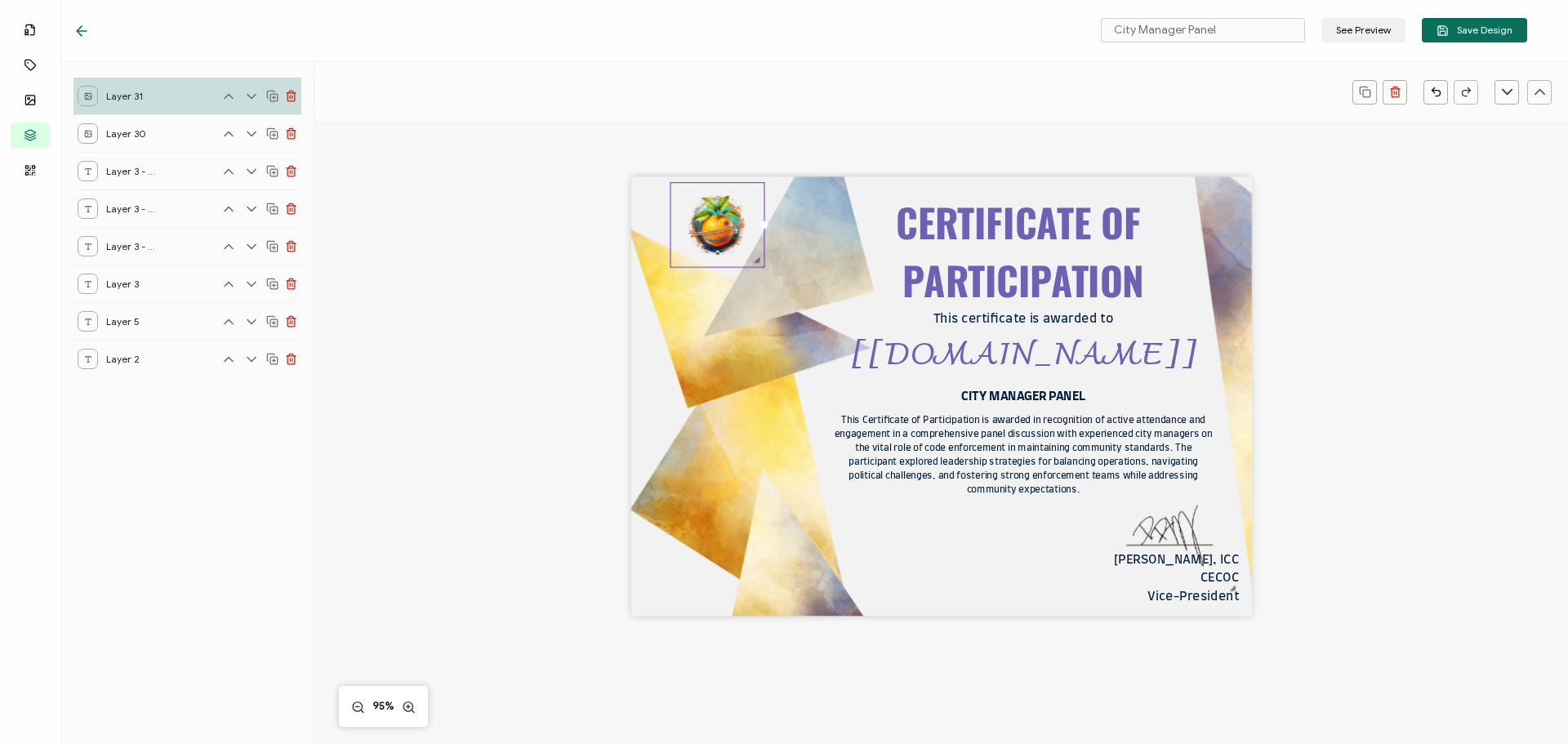
click at [498, 522] on div "CERTIFICATE OF PARTICIPATION This Certificate of Participation is awarded in re…" at bounding box center [942, 423] width 1191 height 602
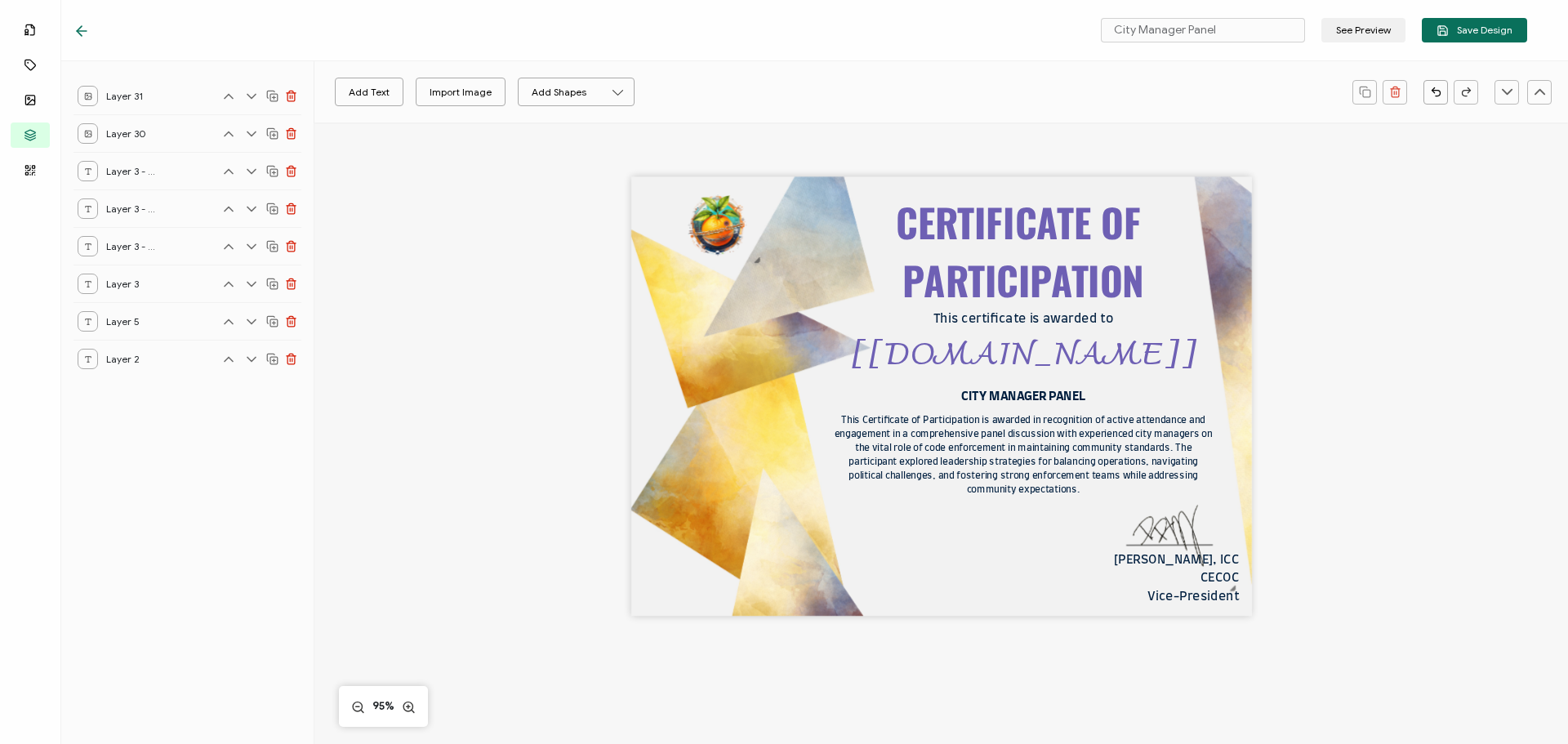
drag, startPoint x: 660, startPoint y: 565, endPoint x: 652, endPoint y: 555, distance: 12.8
click at [660, 565] on div "CERTIFICATE OF PARTICIPATION This Certificate of Participation is awarded in re…" at bounding box center [942, 397] width 621 height 439
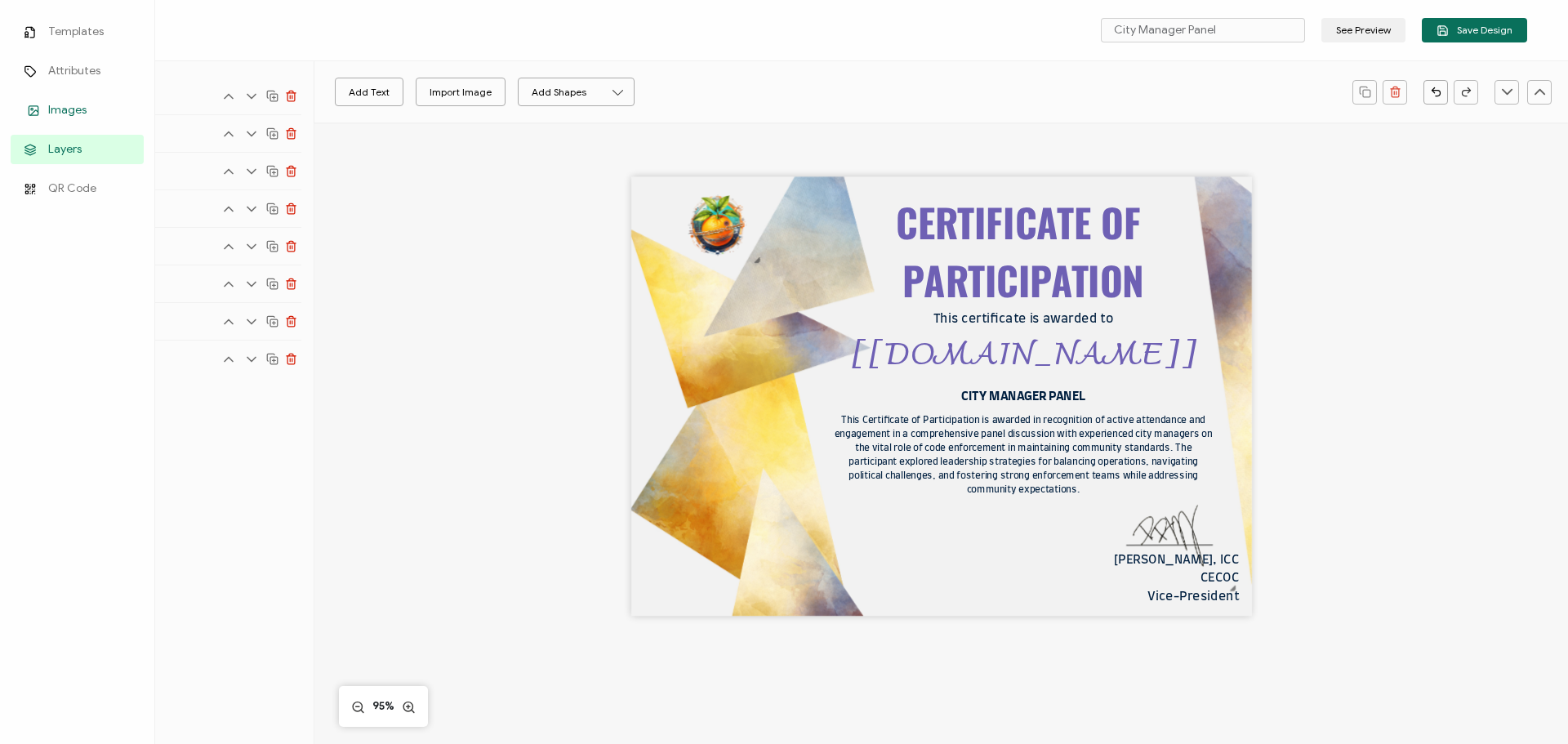
click at [62, 119] on link "Images" at bounding box center [77, 109] width 133 height 29
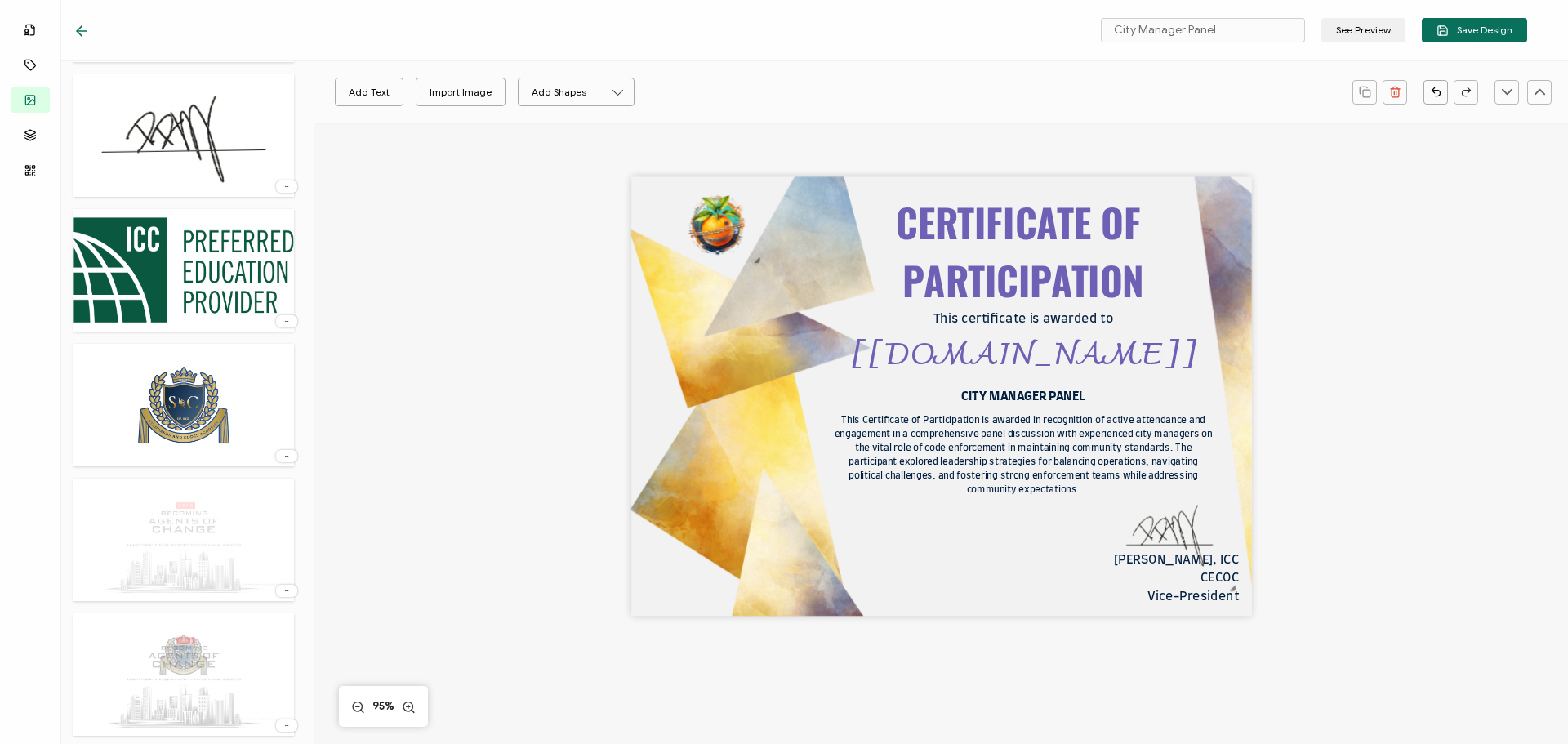
scroll to position [1878, 0]
click at [281, 594] on div at bounding box center [286, 591] width 22 height 12
click at [259, 628] on span "Delete Image" at bounding box center [254, 626] width 62 height 12
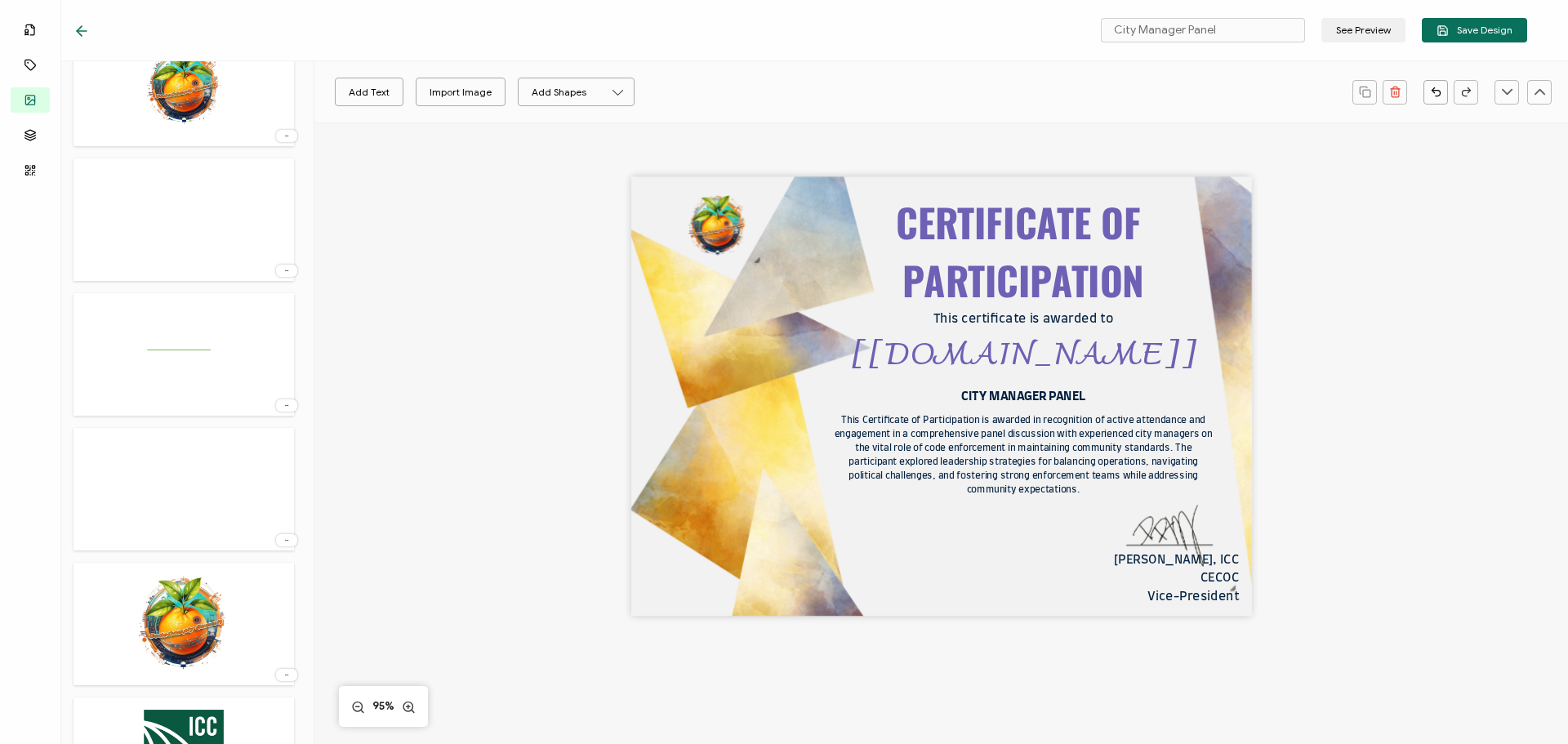
scroll to position [1395, 0]
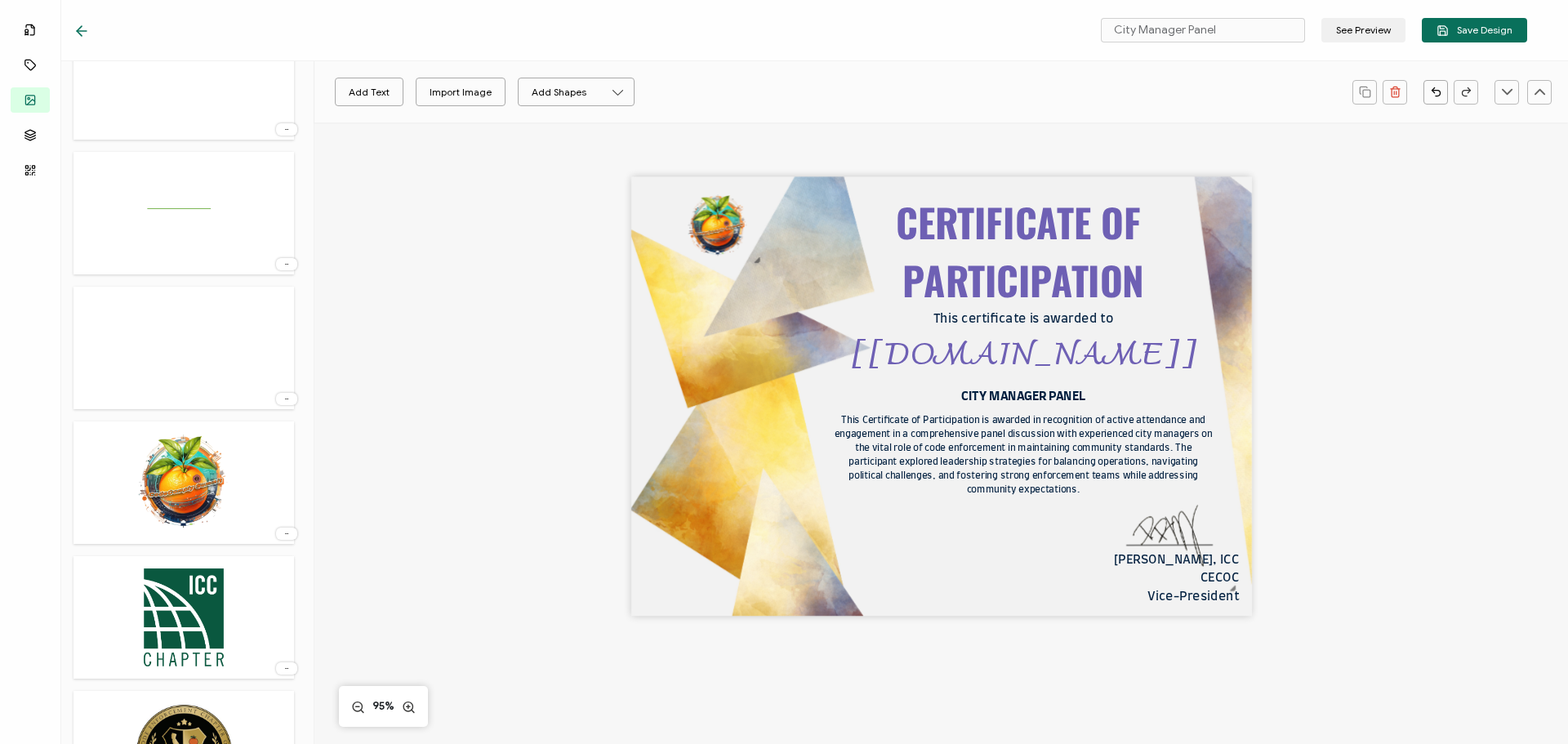
click at [193, 604] on img at bounding box center [183, 618] width 89 height 107
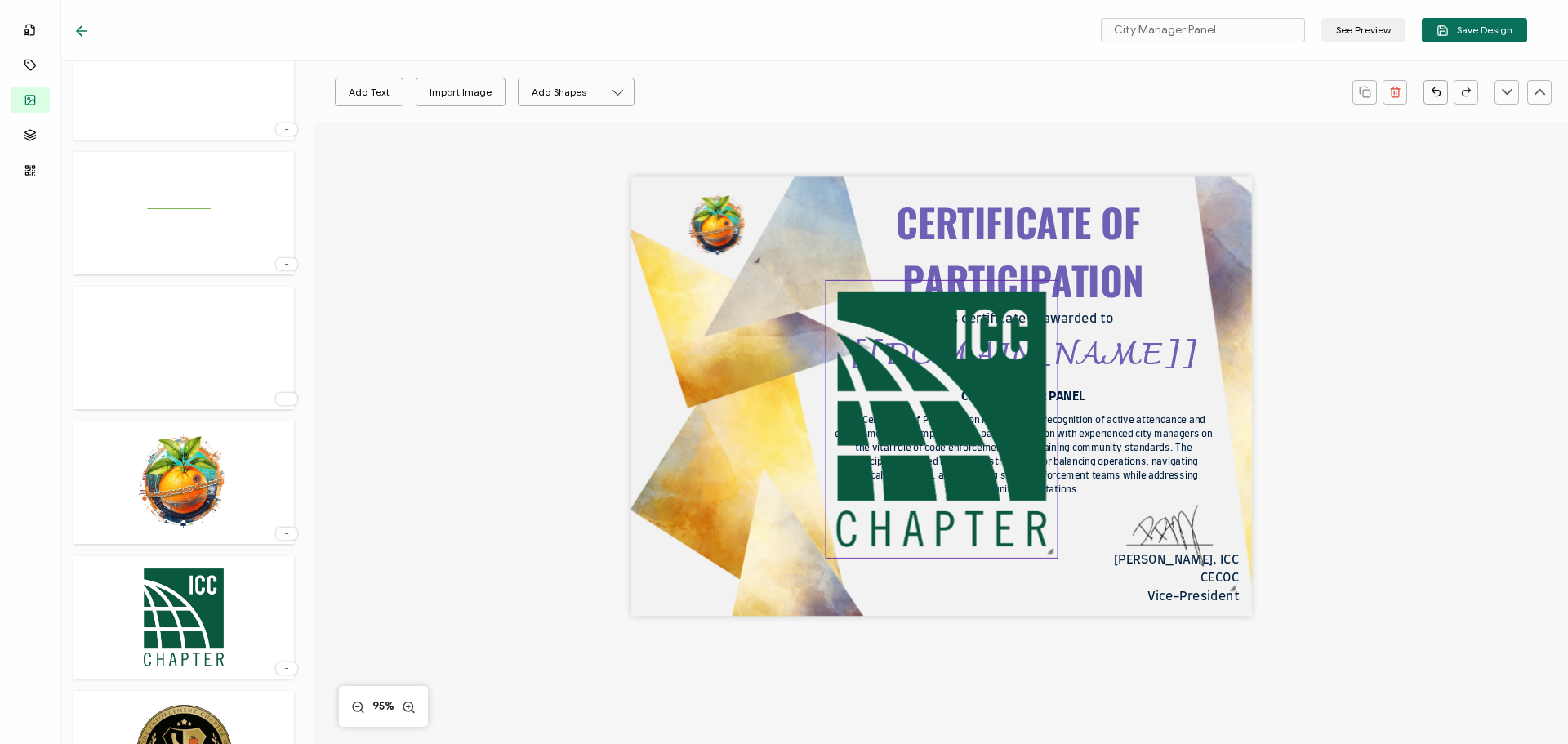
scroll to position [0, 0]
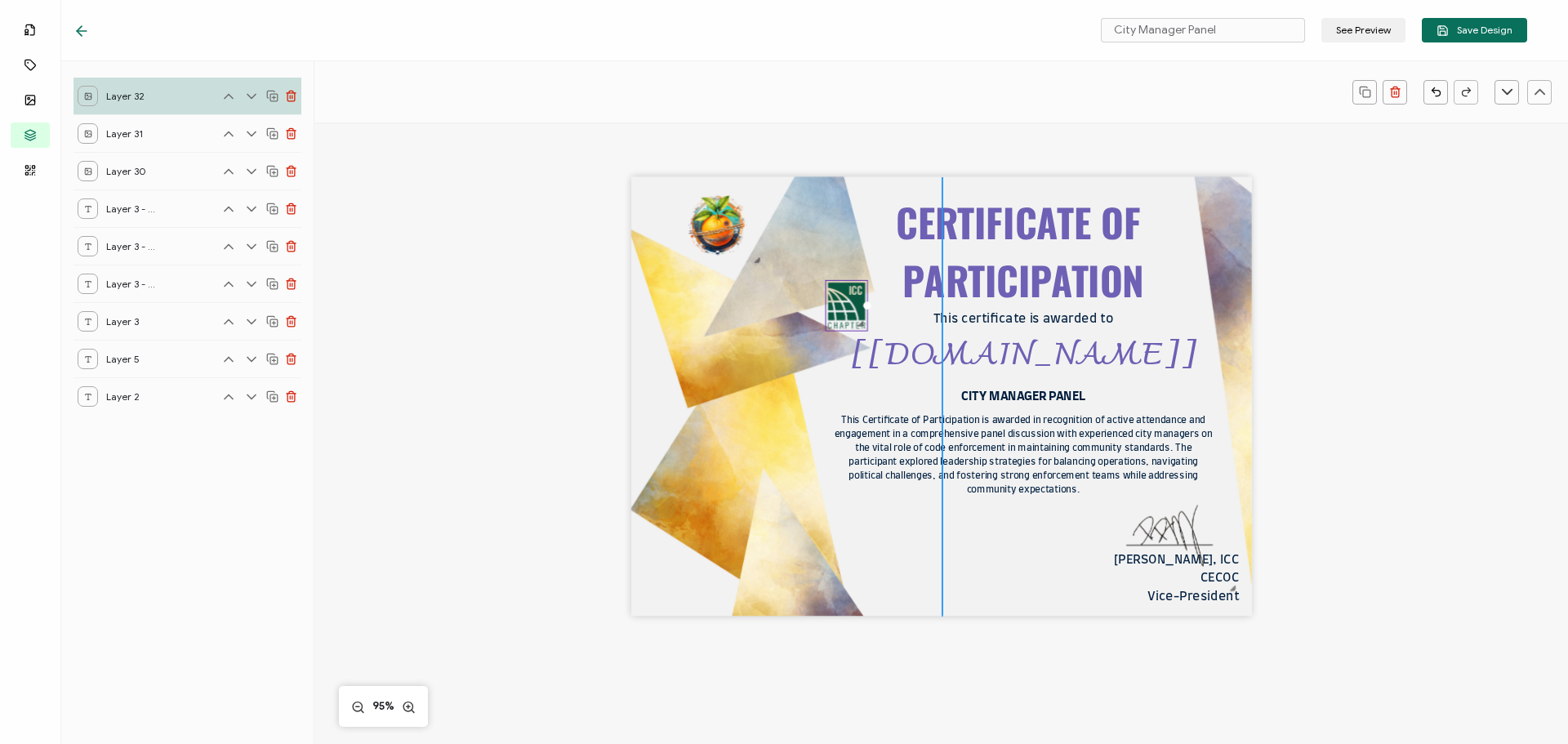
drag, startPoint x: 1052, startPoint y: 556, endPoint x: 854, endPoint y: 317, distance: 310.4
click at [854, 317] on div at bounding box center [859, 322] width 12 height 12
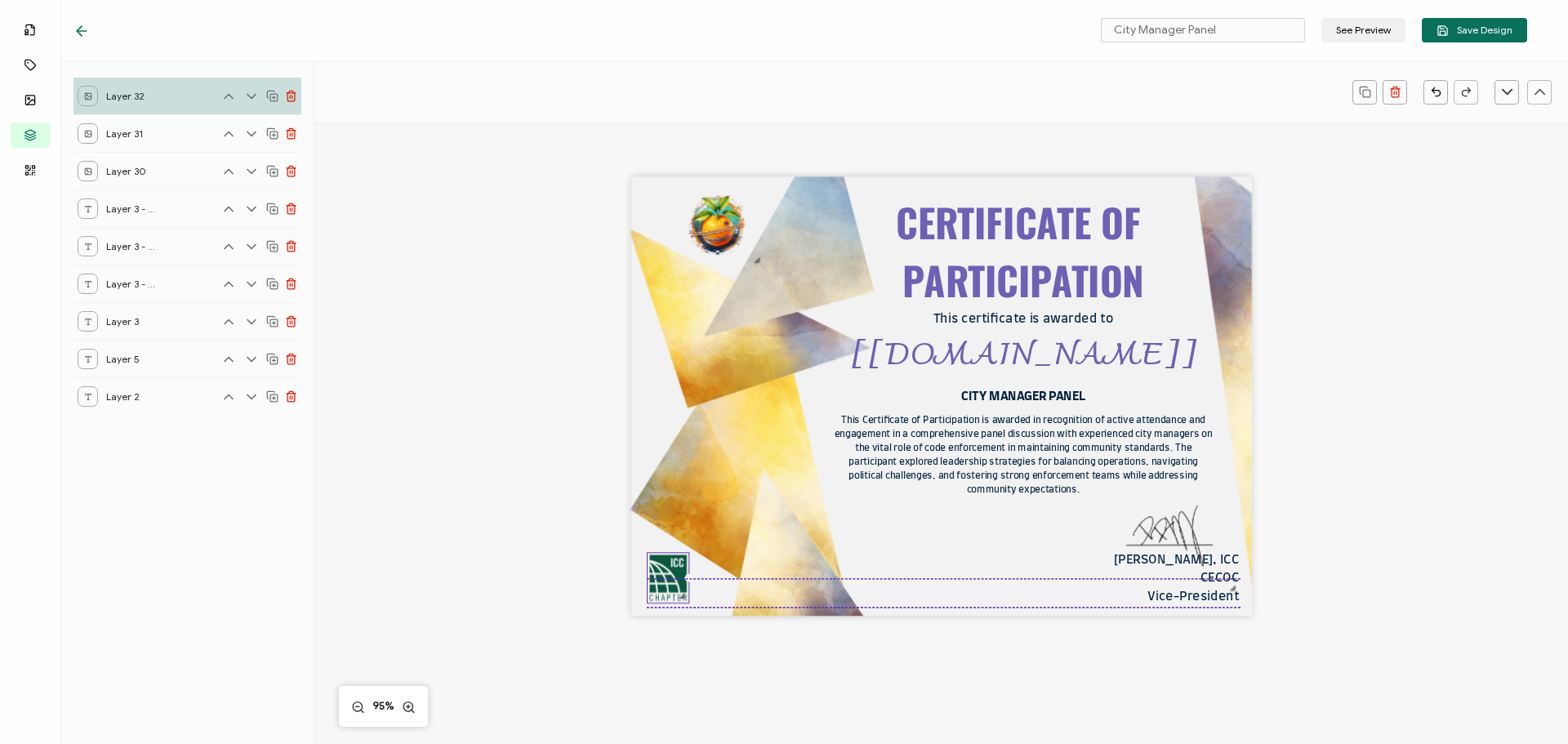
drag, startPoint x: 835, startPoint y: 301, endPoint x: 656, endPoint y: 575, distance: 327.3
click at [656, 575] on img at bounding box center [669, 578] width 41 height 50
click at [947, 551] on div "CERTIFICATE OF PARTICIPATION This Certificate of Participation is awarded in re…" at bounding box center [942, 397] width 621 height 439
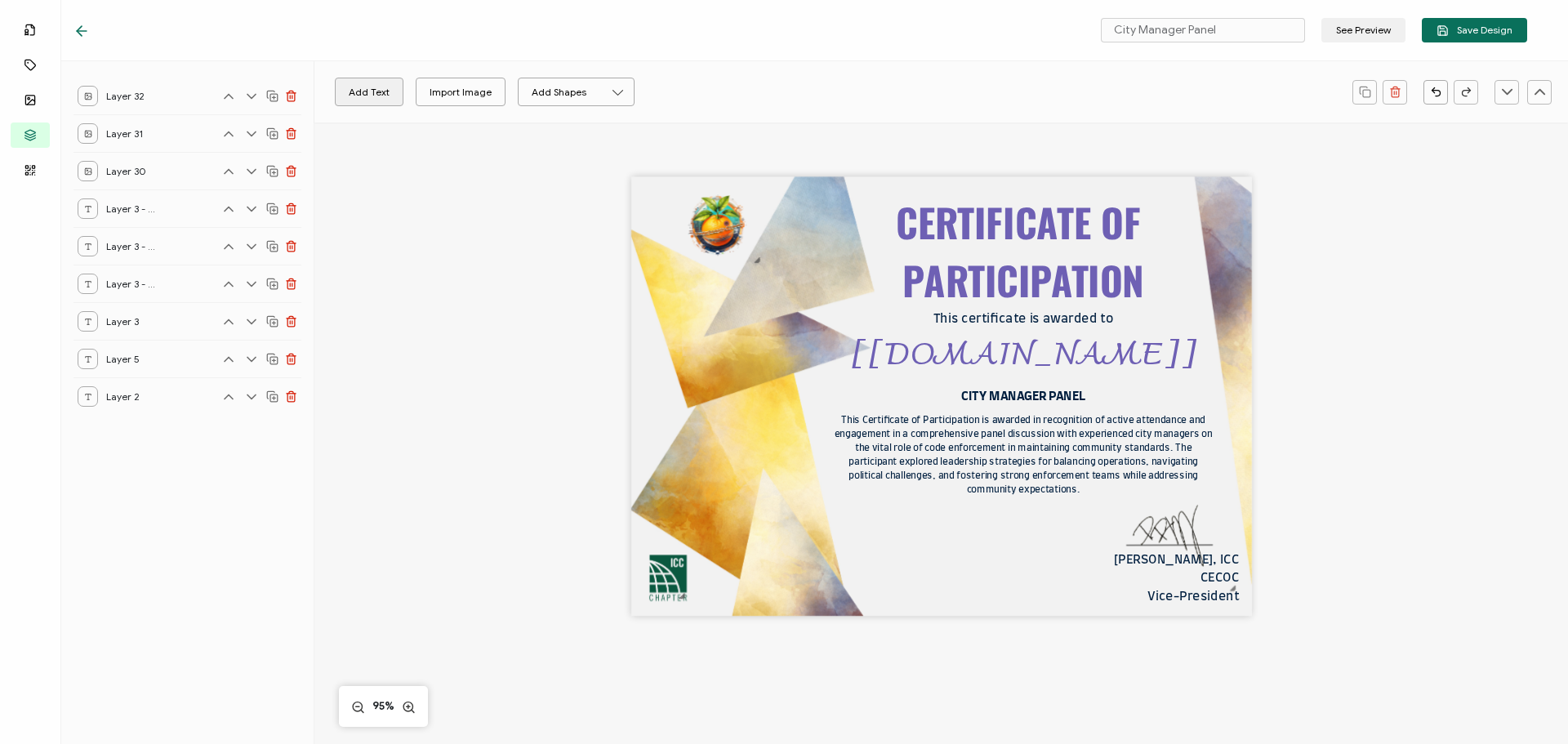
click at [365, 81] on button "Add Text" at bounding box center [368, 92] width 68 height 29
drag, startPoint x: 900, startPoint y: 400, endPoint x: 969, endPoint y: 592, distance: 204.0
click at [969, 592] on pre "Edit this text" at bounding box center [1010, 588] width 113 height 26
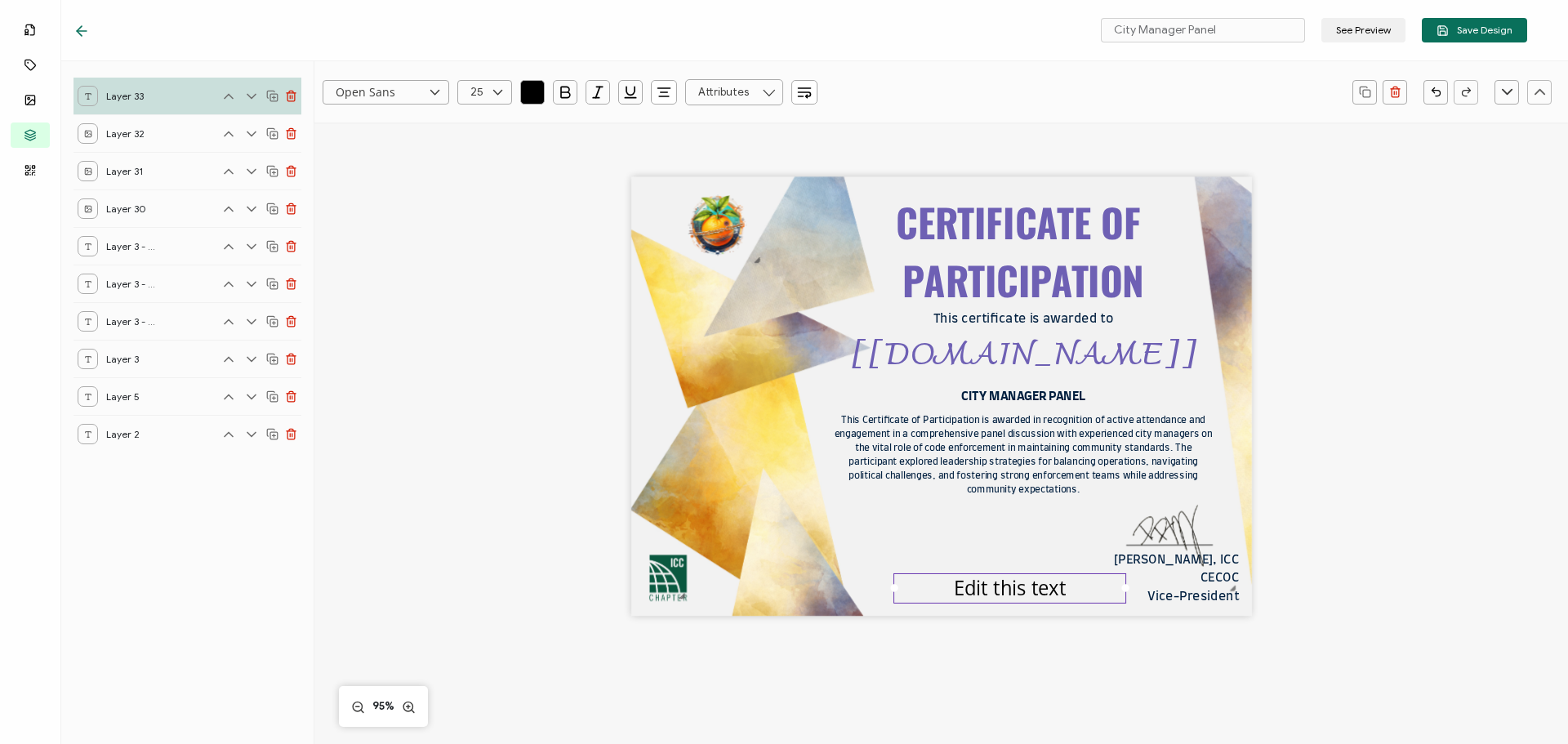
click at [971, 593] on pre "Edit this text" at bounding box center [1010, 588] width 113 height 26
click at [947, 585] on div "Edit this text" at bounding box center [1010, 588] width 233 height 31
drag, startPoint x: 952, startPoint y: 589, endPoint x: 1088, endPoint y: 589, distance: 136.0
click at [1088, 589] on div "Edit this text" at bounding box center [1010, 588] width 233 height 31
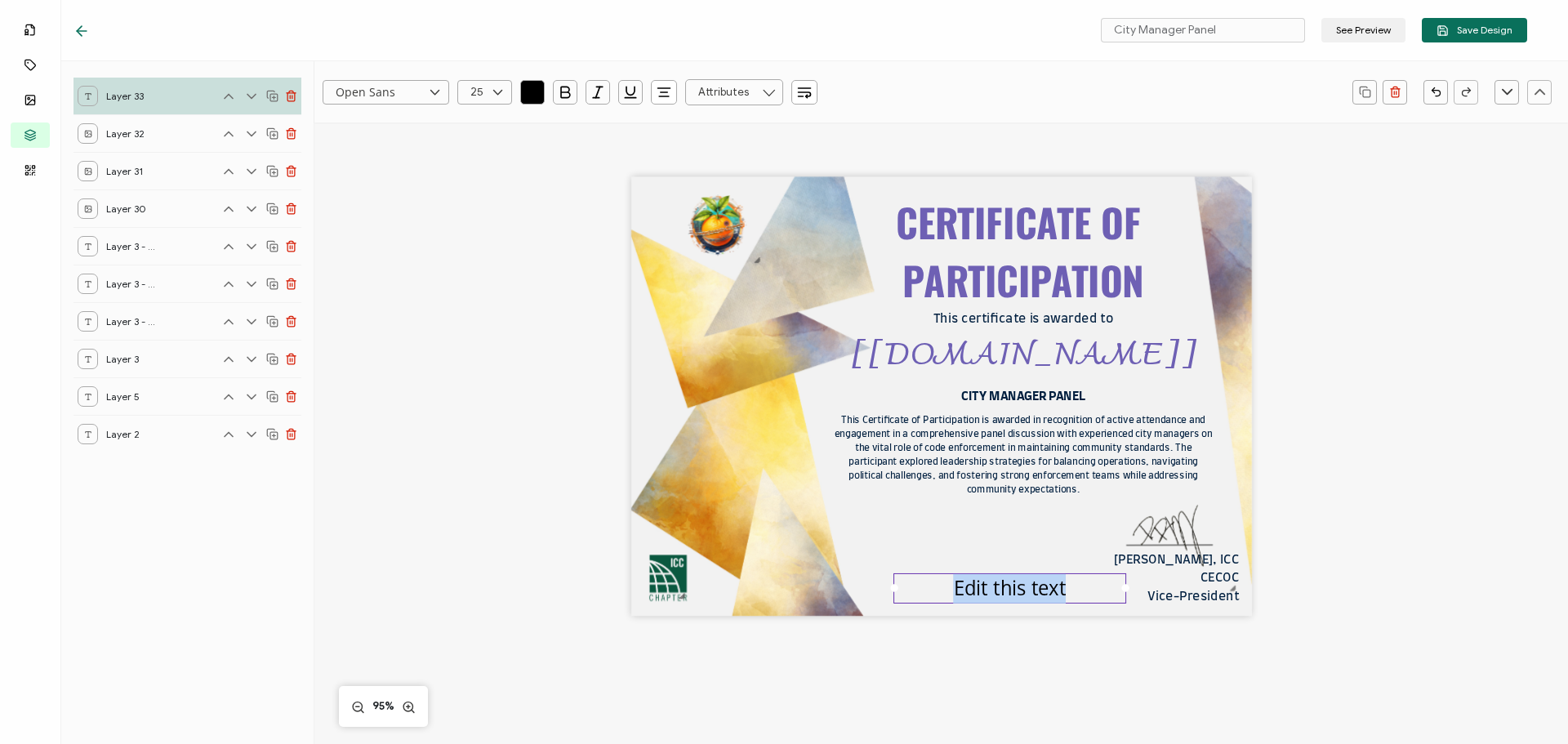
paste pre
click at [473, 98] on input "text" at bounding box center [484, 93] width 55 height 24
click at [474, 149] on li "13" at bounding box center [487, 147] width 59 height 28
type input "13"
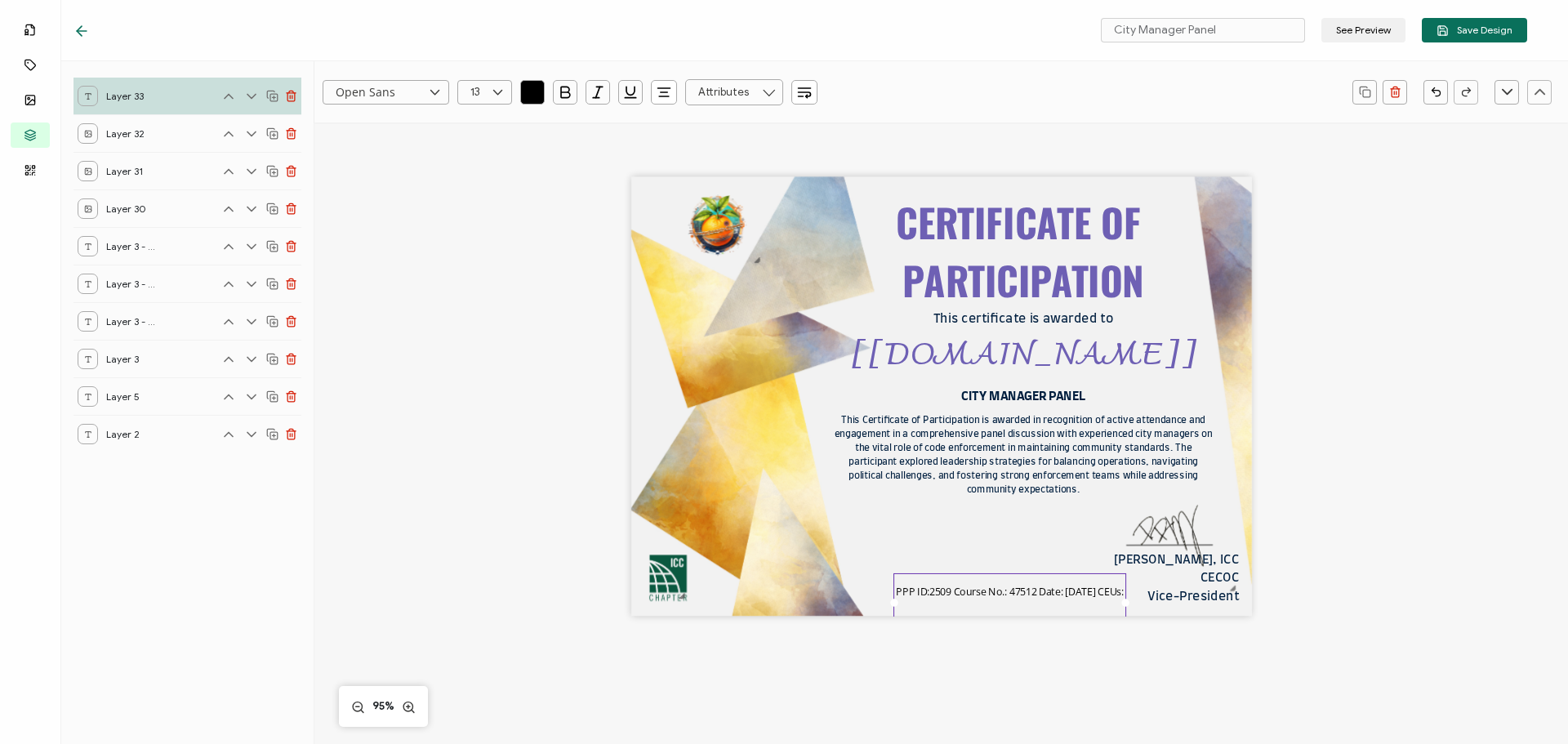
click at [402, 100] on input "Open Sans" at bounding box center [385, 93] width 126 height 24
click at [363, 144] on li "Lato" at bounding box center [400, 148] width 154 height 28
type input "Lato"
drag, startPoint x: 1121, startPoint y: 603, endPoint x: 1271, endPoint y: 610, distance: 150.2
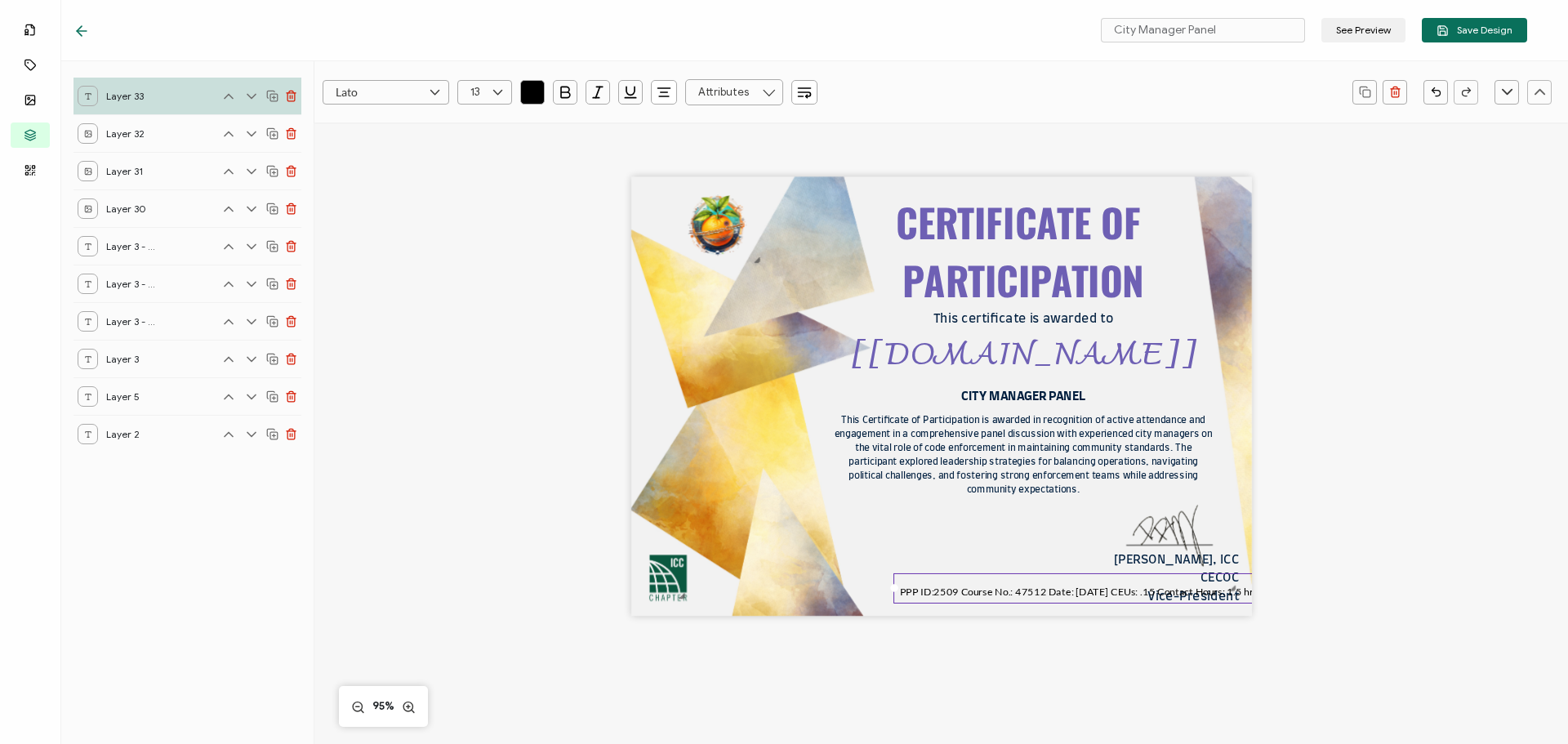
click at [1271, 610] on div "CERTIFICATE OF PARTICIPATION This Certificate of Participation is awarded in re…" at bounding box center [942, 423] width 1191 height 602
click at [1051, 521] on div "CERTIFICATE OF PARTICIPATION This Certificate of Participation is awarded in re…" at bounding box center [942, 397] width 621 height 439
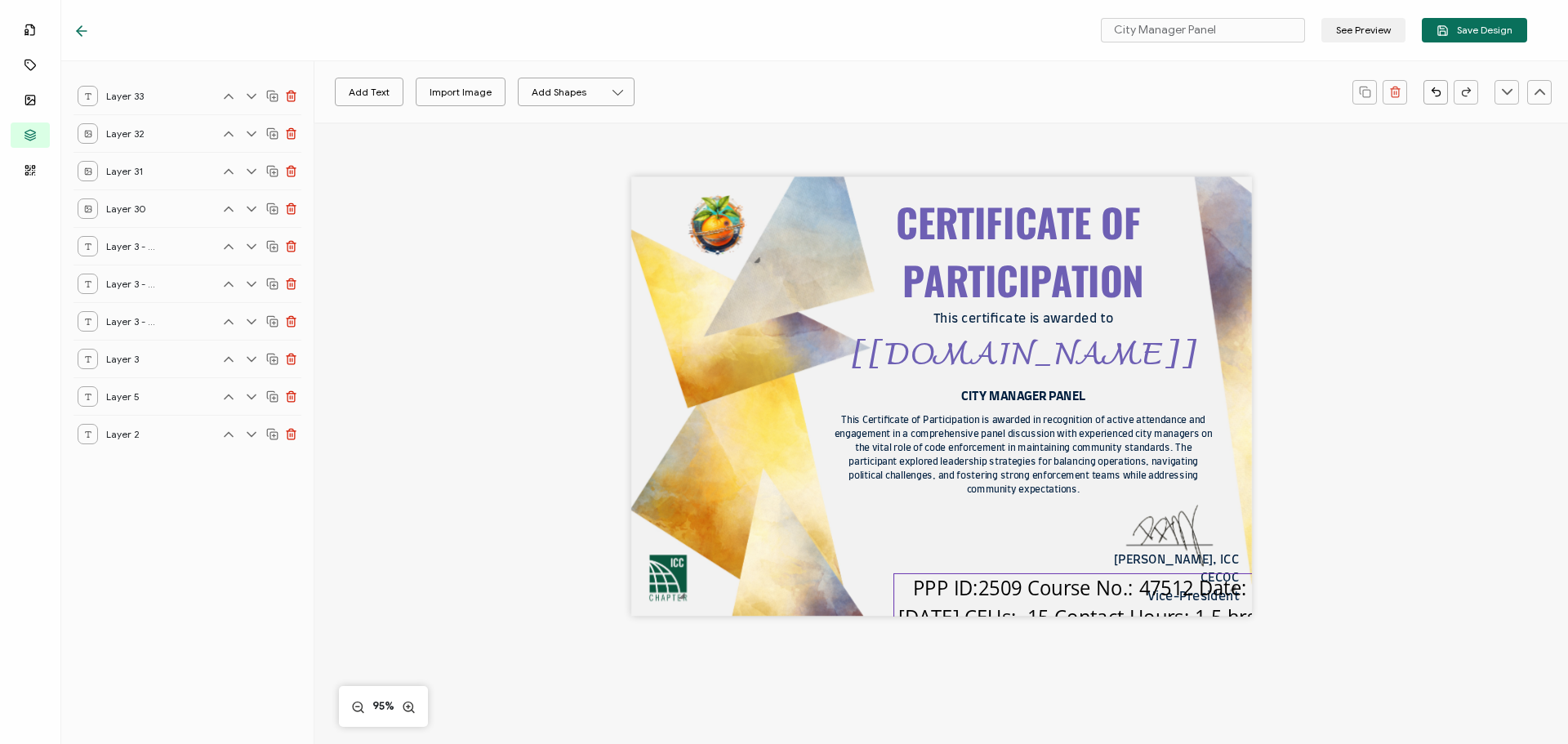
click at [981, 582] on pre "PPP ID:2509 Course No.: 47512 Date: [DATE] CEUs: .15 Contact Hours: 1.5 hrs." at bounding box center [1080, 602] width 364 height 55
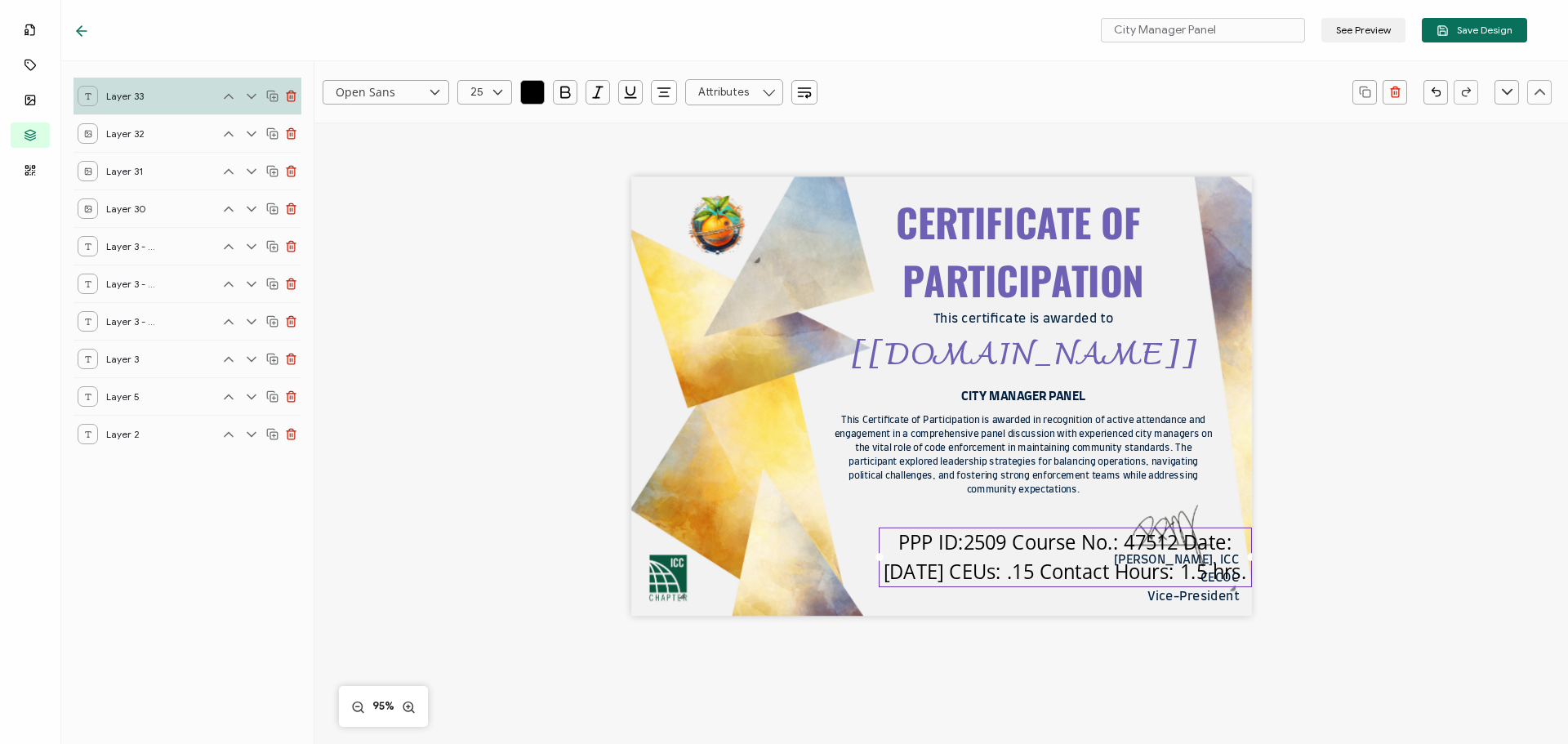
click at [397, 89] on input "Open Sans" at bounding box center [385, 93] width 126 height 24
click at [349, 148] on span "Lato" at bounding box center [349, 145] width 19 height 12
type input "Lato"
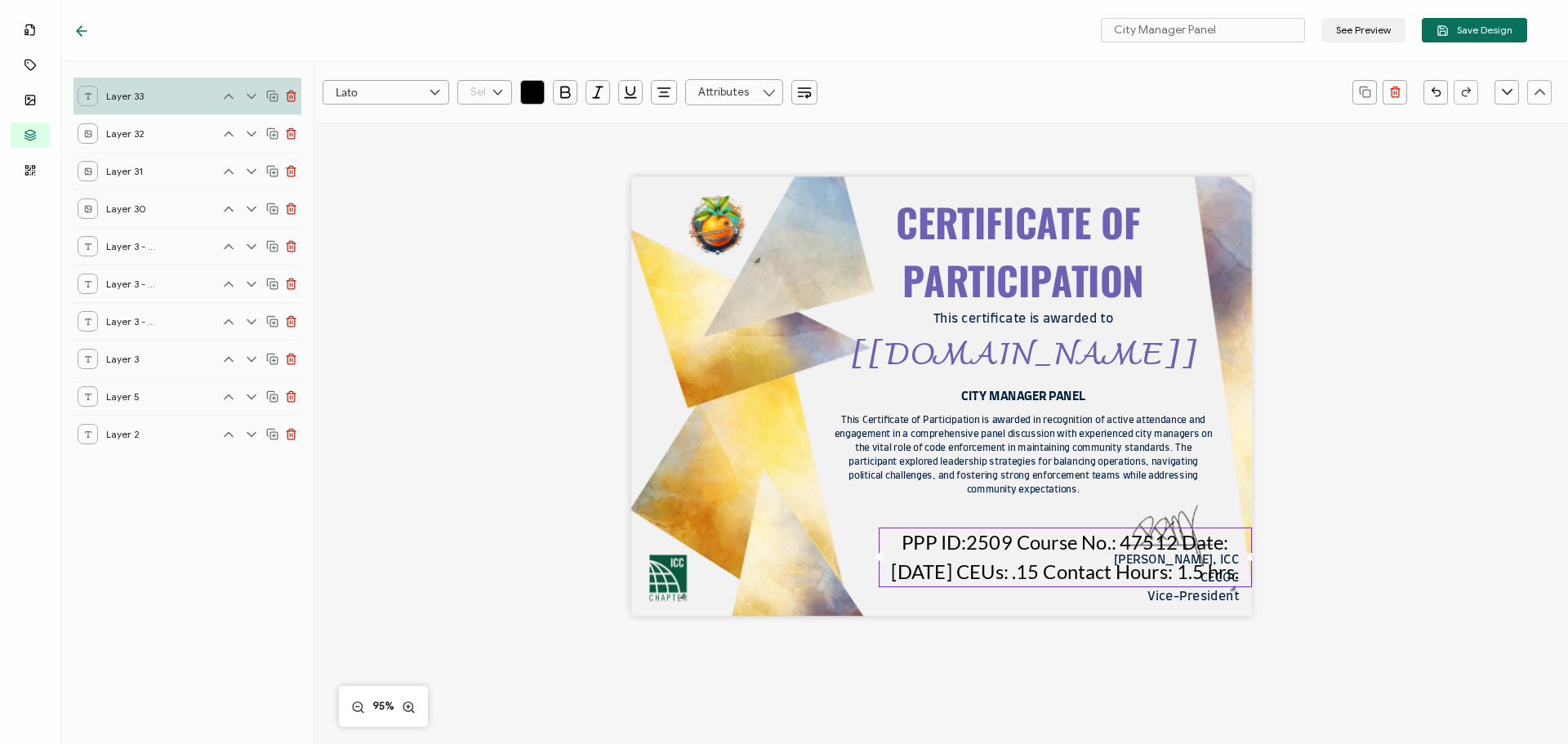
click at [482, 92] on input "text" at bounding box center [484, 93] width 55 height 24
click at [481, 137] on li "13" at bounding box center [487, 147] width 59 height 28
type input "13"
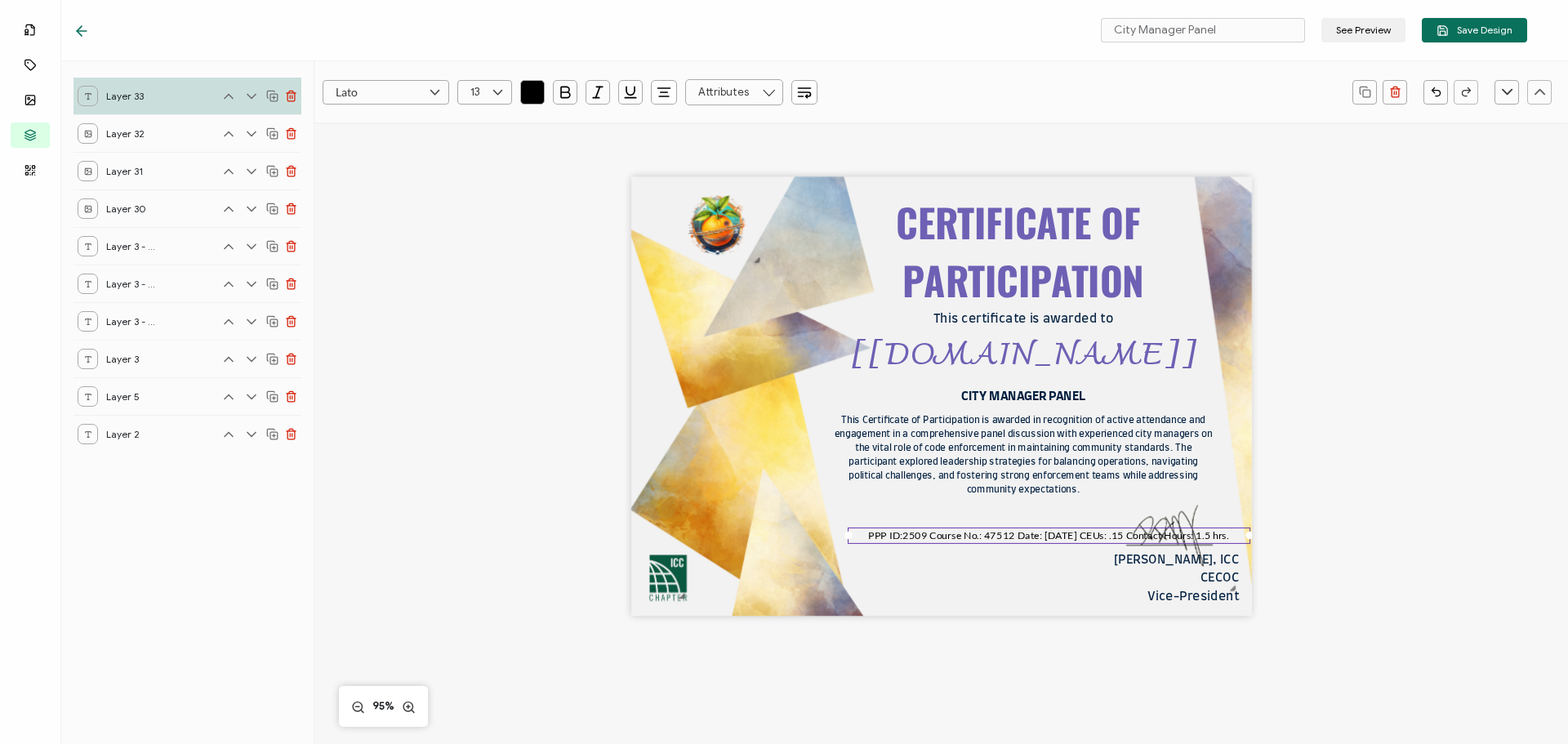
drag, startPoint x: 854, startPoint y: 541, endPoint x: 843, endPoint y: 542, distance: 11.0
click at [843, 542] on div "CERTIFICATE OF PARTICIPATION This Certificate of Participation is awarded in re…" at bounding box center [942, 397] width 621 height 439
drag, startPoint x: 1246, startPoint y: 537, endPoint x: 1227, endPoint y: 536, distance: 19.0
click at [1229, 536] on div at bounding box center [1232, 536] width 8 height 8
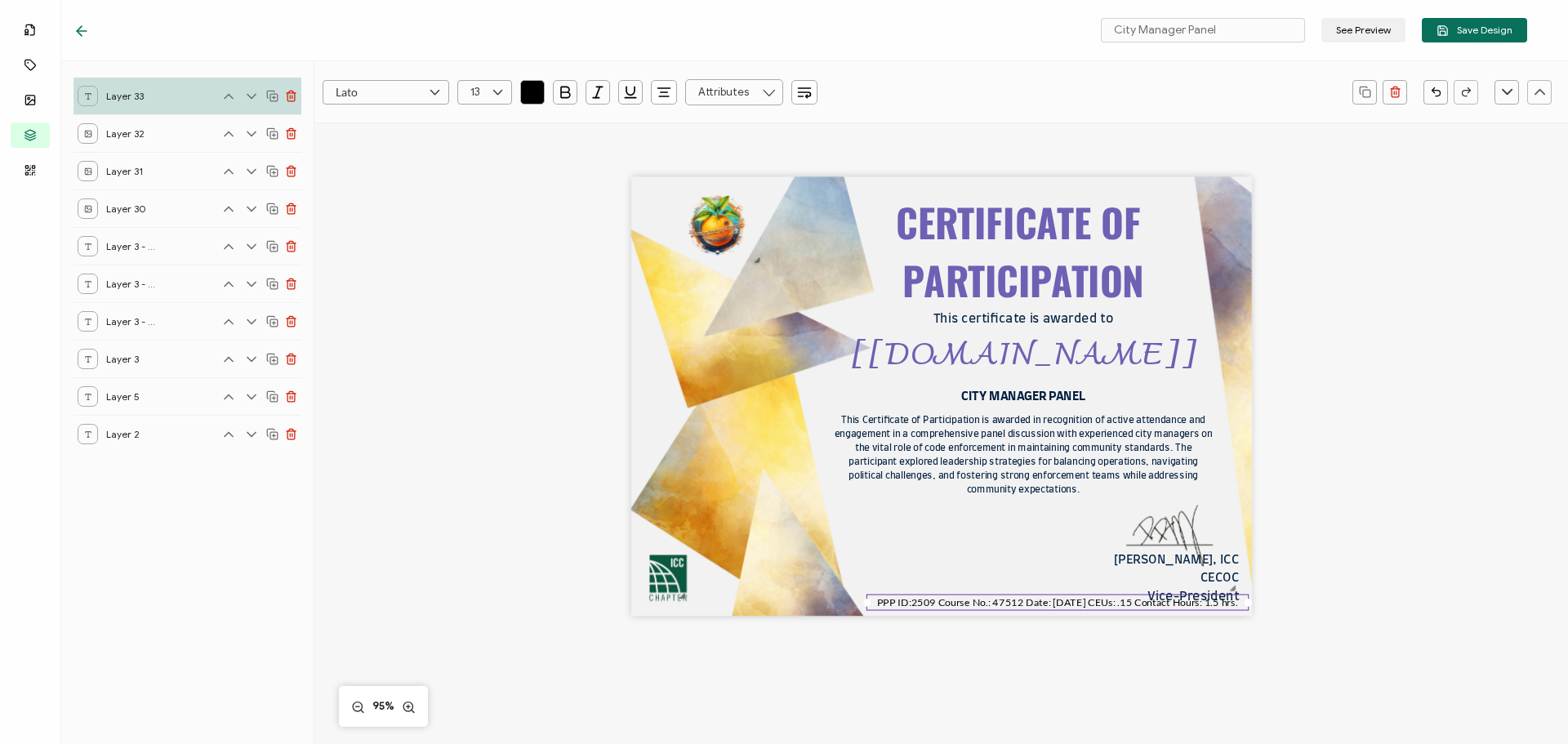
drag, startPoint x: 974, startPoint y: 530, endPoint x: 993, endPoint y: 597, distance: 69.6
click at [993, 597] on pre "PPP ID:2509 Course No.: 47512 Date: [DATE] CEUs: .15 Contact Hours: 1.5 hrs." at bounding box center [1057, 601] width 361 height 12
click at [998, 602] on pre "PPP ID:2509 Course No.: 47512 Date: [DATE] CEUs: .15 Contact Hours: 1.5 hrs." at bounding box center [1057, 601] width 361 height 12
click at [1006, 604] on pre "PPP ID:2509 Course No.: 47512 Date: [DATE] CEUs: .15 Contact Hours: 1.5 hrs." at bounding box center [1057, 601] width 361 height 12
click at [1077, 656] on div "CERTIFICATE OF PARTICIPATION This Certificate of Participation is awarded in re…" at bounding box center [942, 423] width 1191 height 602
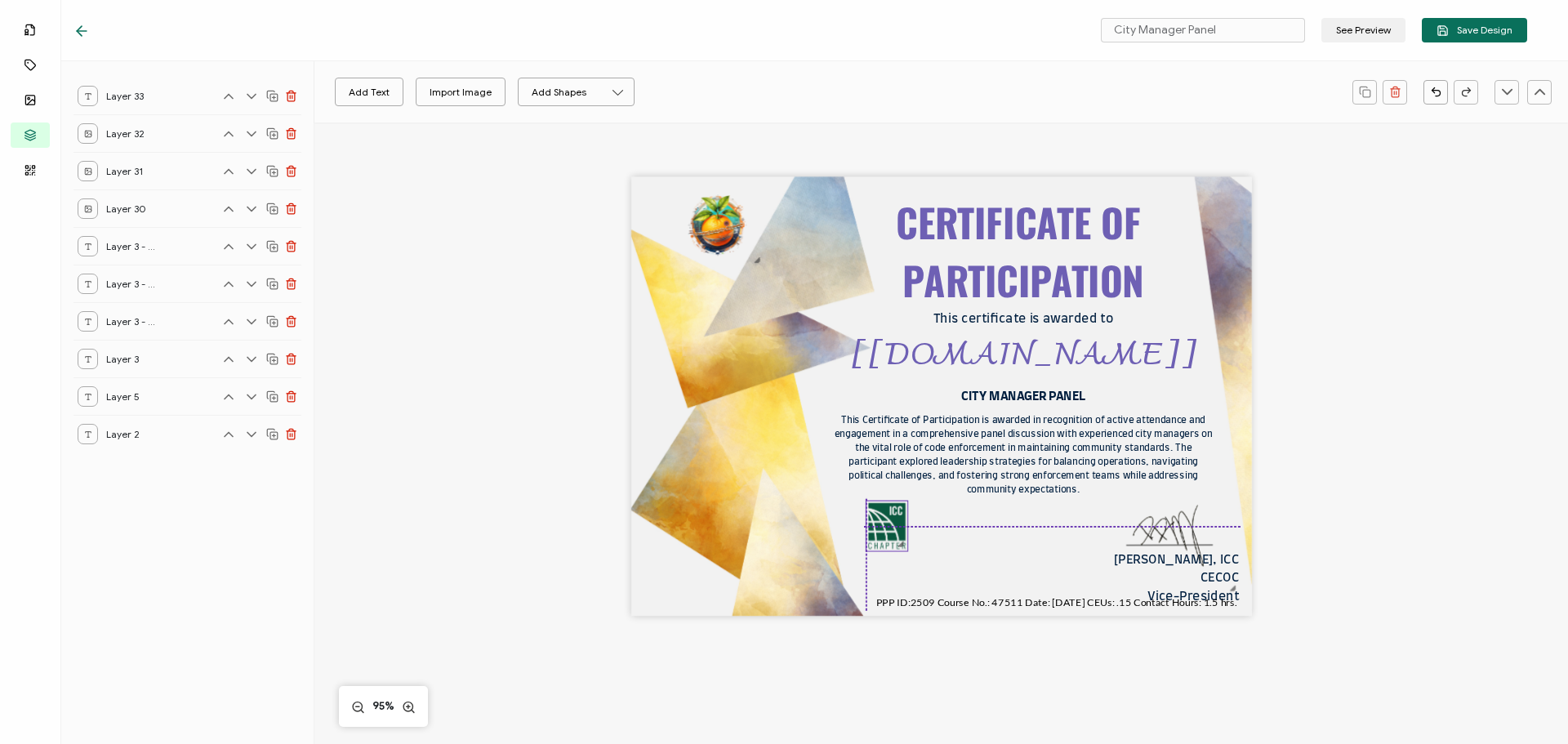
drag, startPoint x: 658, startPoint y: 577, endPoint x: 876, endPoint y: 522, distance: 224.8
click at [876, 522] on img at bounding box center [886, 525] width 41 height 50
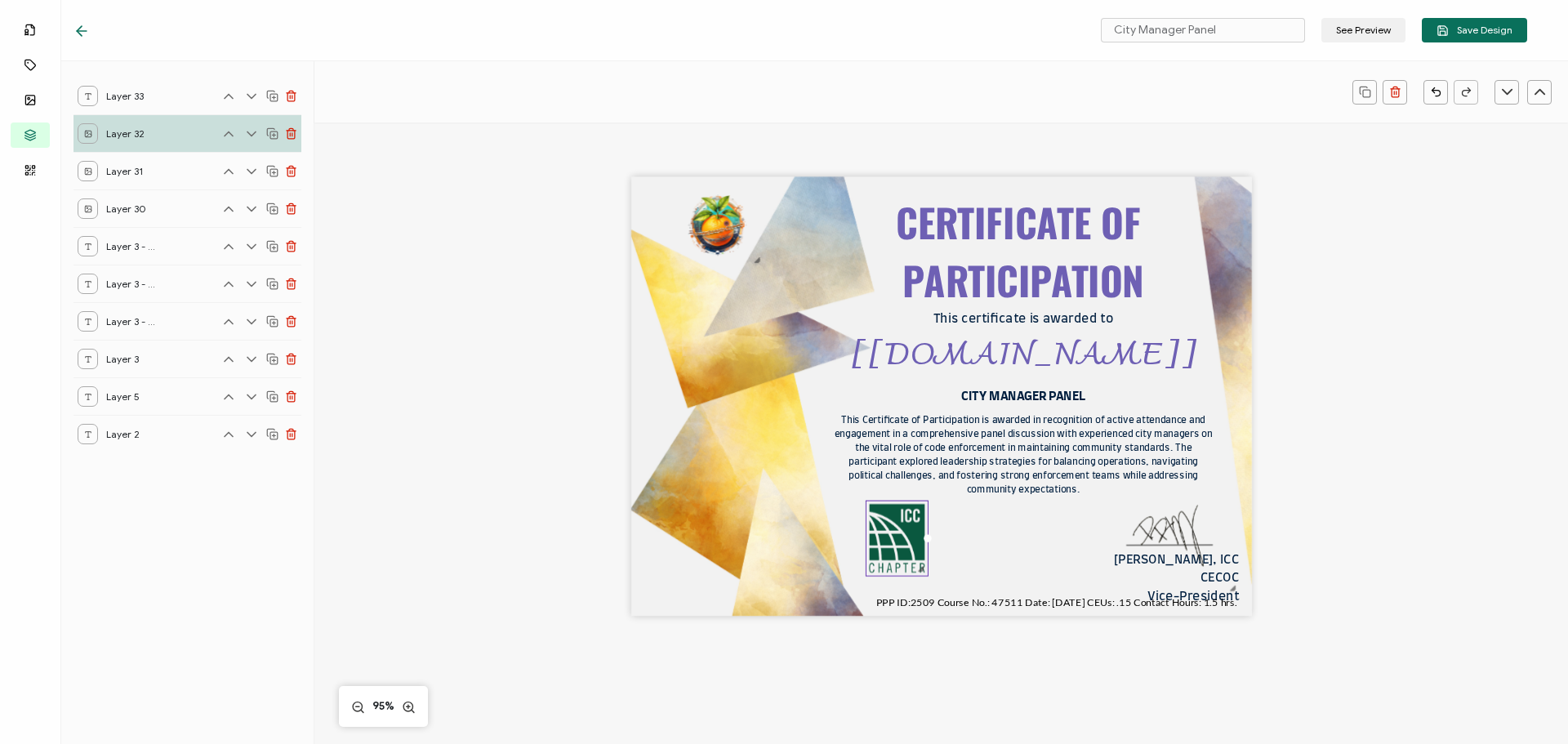
drag, startPoint x: 900, startPoint y: 550, endPoint x: 973, endPoint y: 565, distance: 74.5
click at [923, 572] on div at bounding box center [920, 568] width 12 height 12
click at [1006, 559] on div "CERTIFICATE OF PARTICIPATION This Certificate of Participation is awarded in re…" at bounding box center [942, 397] width 621 height 439
click at [1073, 694] on div "CERTIFICATE OF PARTICIPATION This Certificate of Participation is awarded in re…" at bounding box center [942, 423] width 1191 height 602
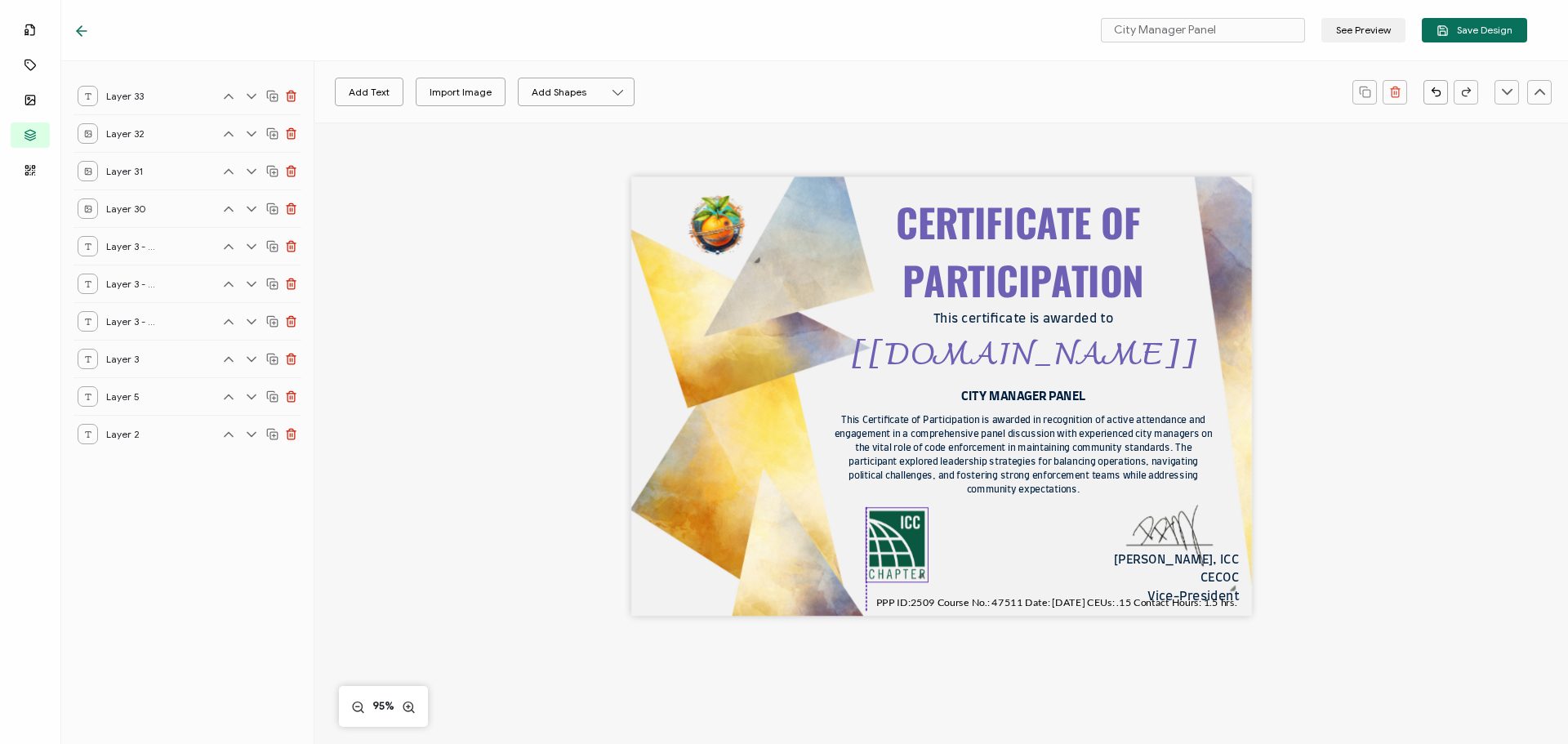
click at [900, 531] on img at bounding box center [897, 545] width 62 height 75
click at [706, 482] on div "CERTIFICATE OF PARTICIPATION This Certificate of Participation is awarded in re…" at bounding box center [942, 397] width 621 height 439
click at [1455, 34] on span "Save Design" at bounding box center [1474, 30] width 76 height 12
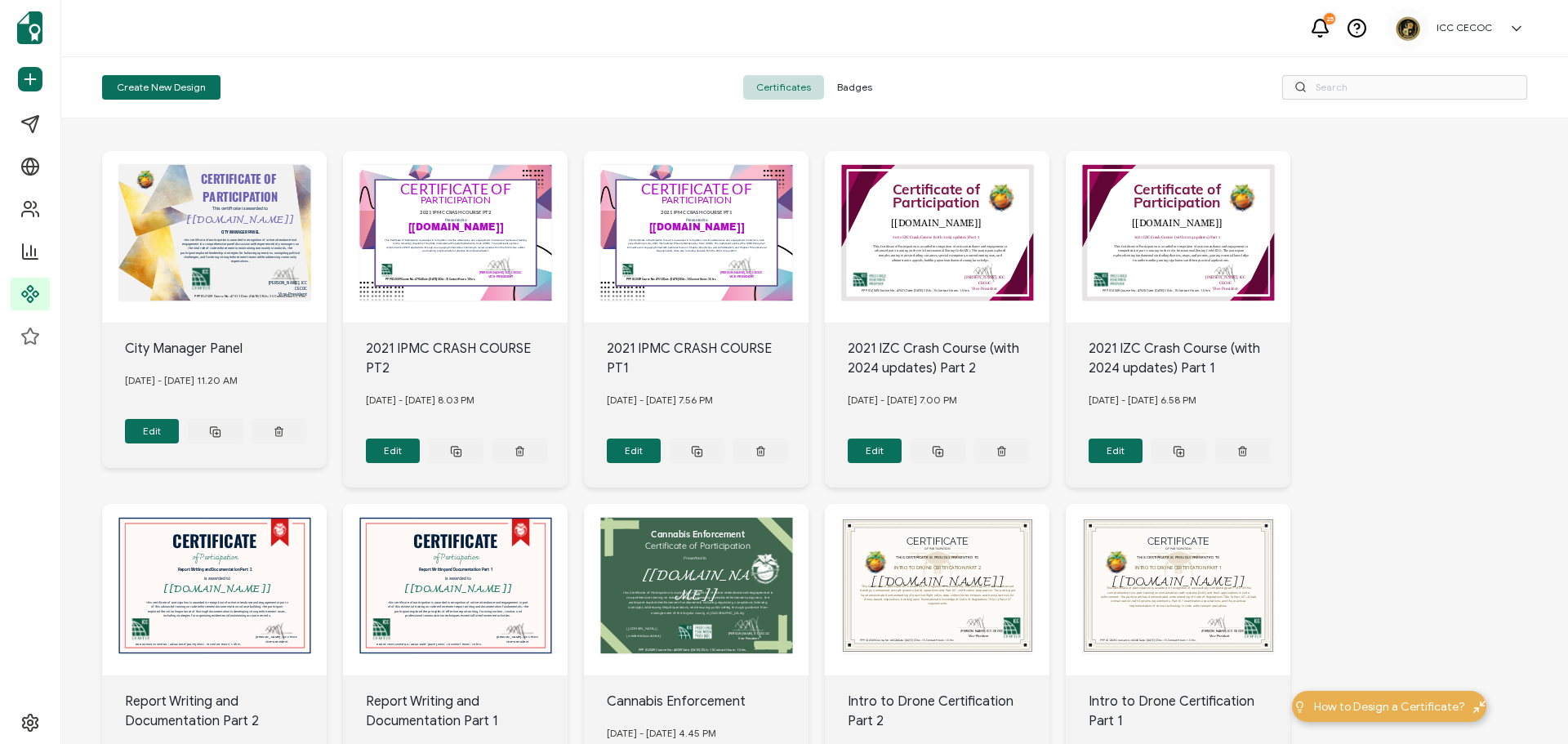
click at [859, 91] on span "Badges" at bounding box center [856, 87] width 62 height 24
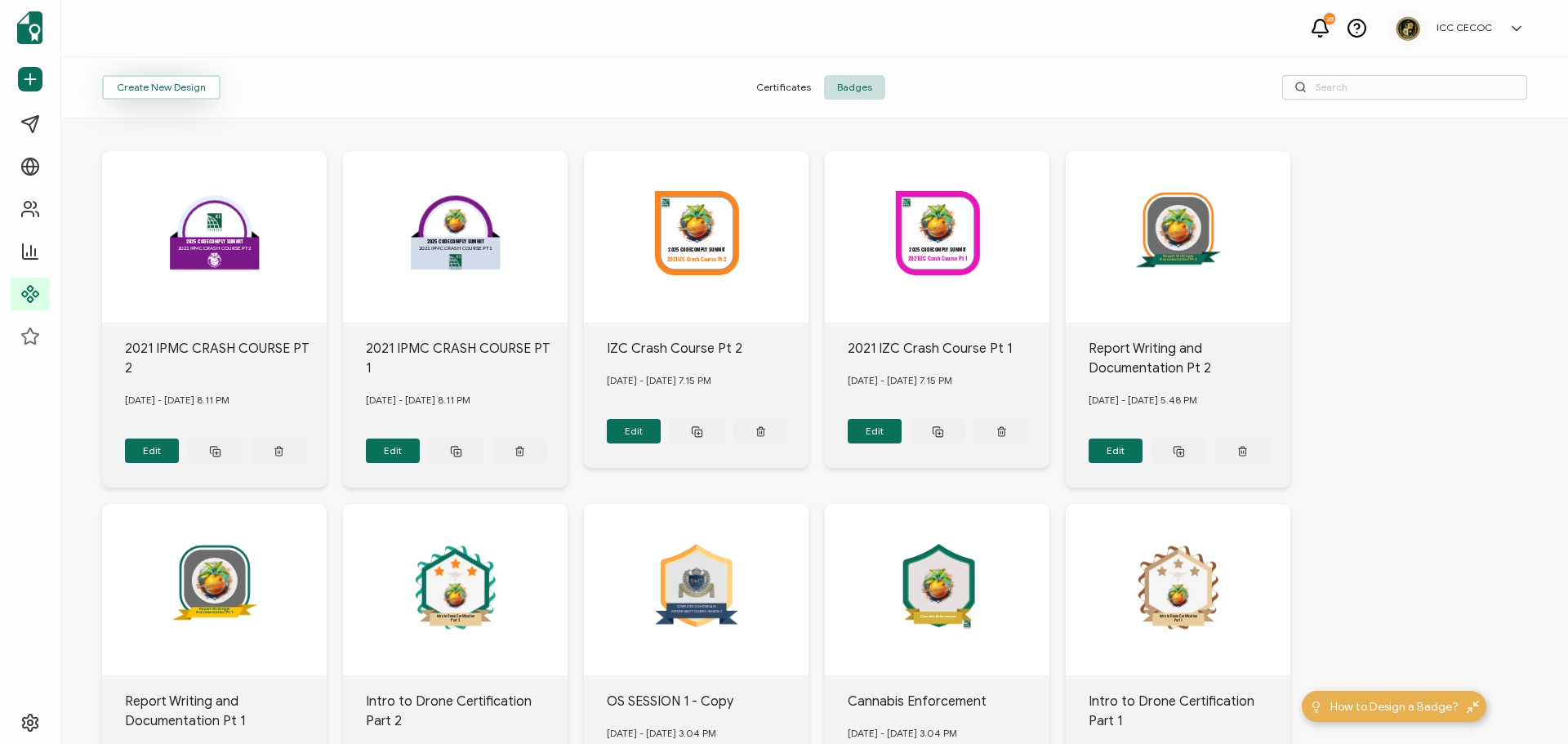
click at [165, 92] on button "Create New Design" at bounding box center [161, 87] width 119 height 24
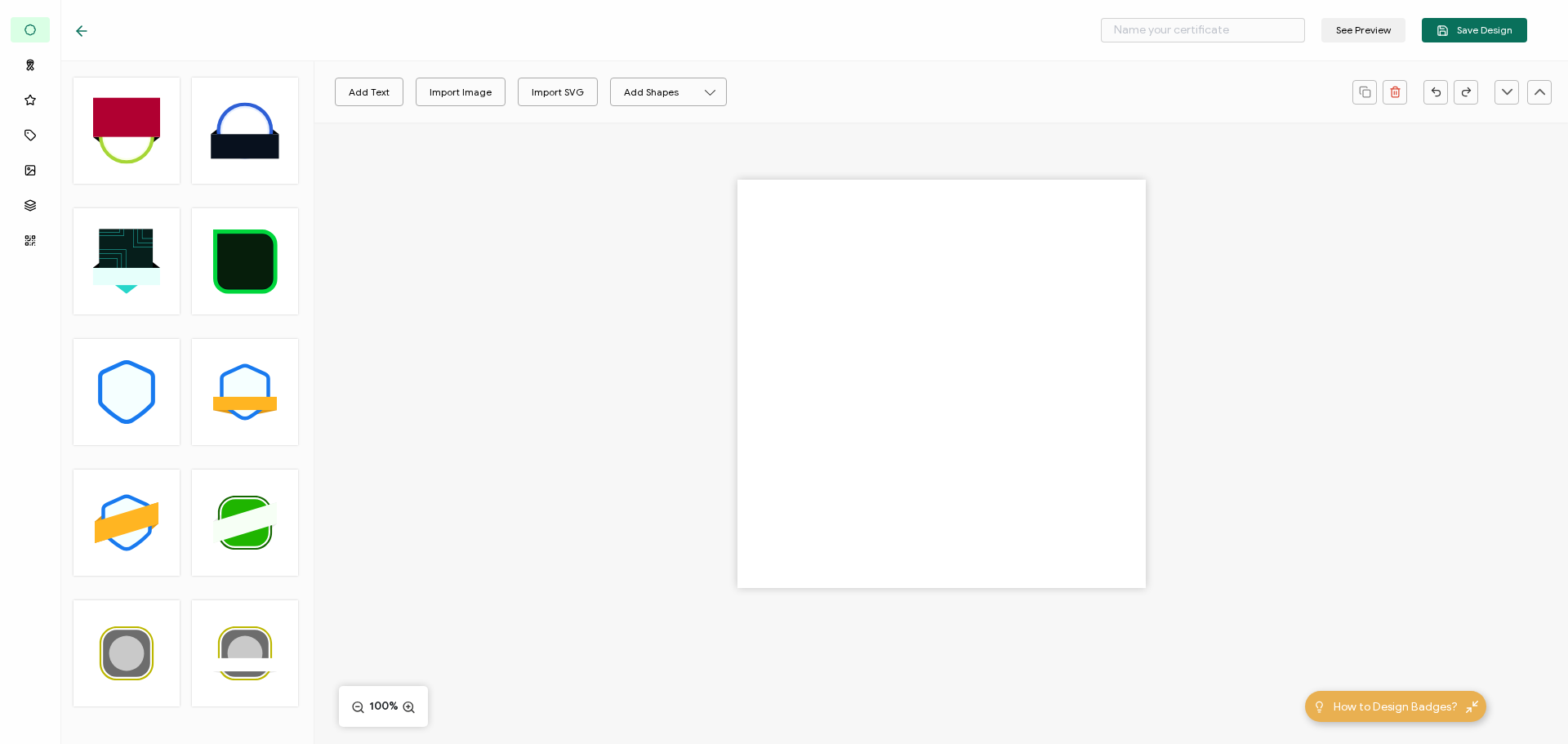
click at [365, 337] on div at bounding box center [941, 412] width 1254 height 579
click at [80, 29] on icon at bounding box center [81, 30] width 16 height 16
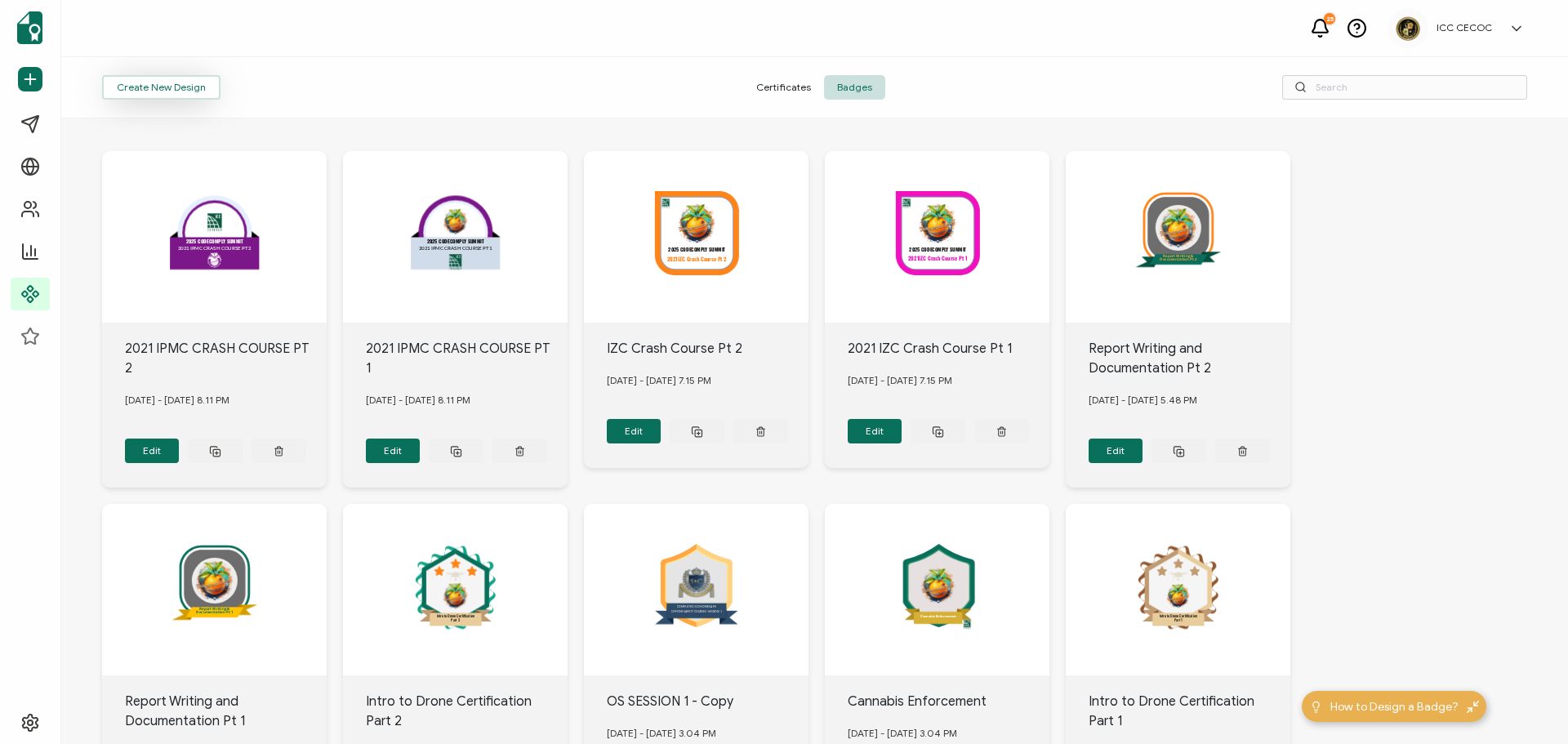
click at [171, 91] on button "Create New Design" at bounding box center [161, 87] width 119 height 24
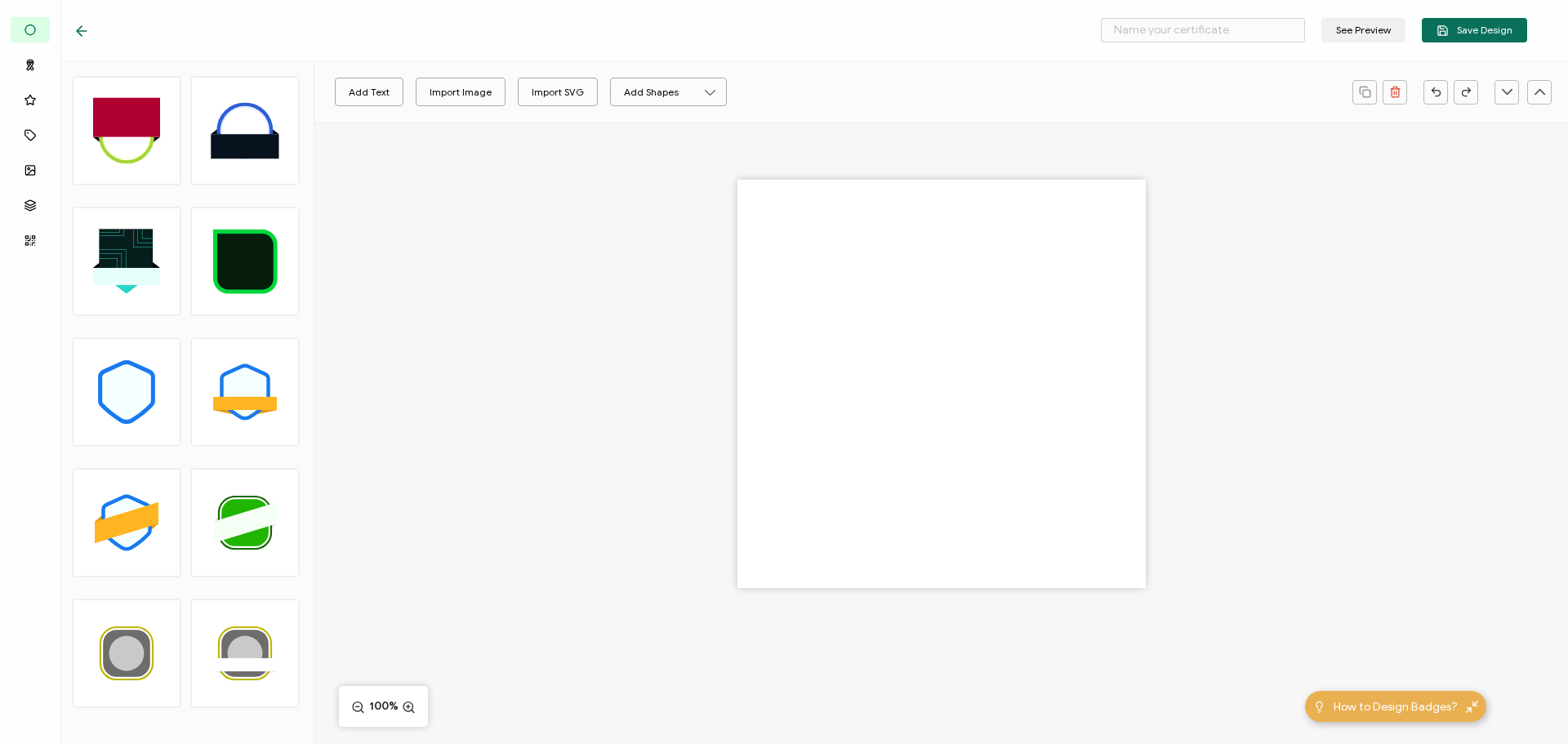
click at [191, 579] on div ".uuid-a2266d8d-2533-48ea-8c95-b82d1261961c{}.uuid-e85ab5fe-b955-4eb5-8857-8b3e3…" at bounding box center [188, 404] width 228 height 653
click at [184, 488] on div ".uuid-a2266d8d-2533-48ea-8c95-b82d1261961c{}.uuid-e85ab5fe-b955-4eb5-8857-8b3e3…" at bounding box center [188, 404] width 228 height 653
click at [680, 93] on button "Add Shapes" at bounding box center [669, 92] width 117 height 29
click at [671, 159] on li "Ellipse" at bounding box center [670, 164] width 94 height 25
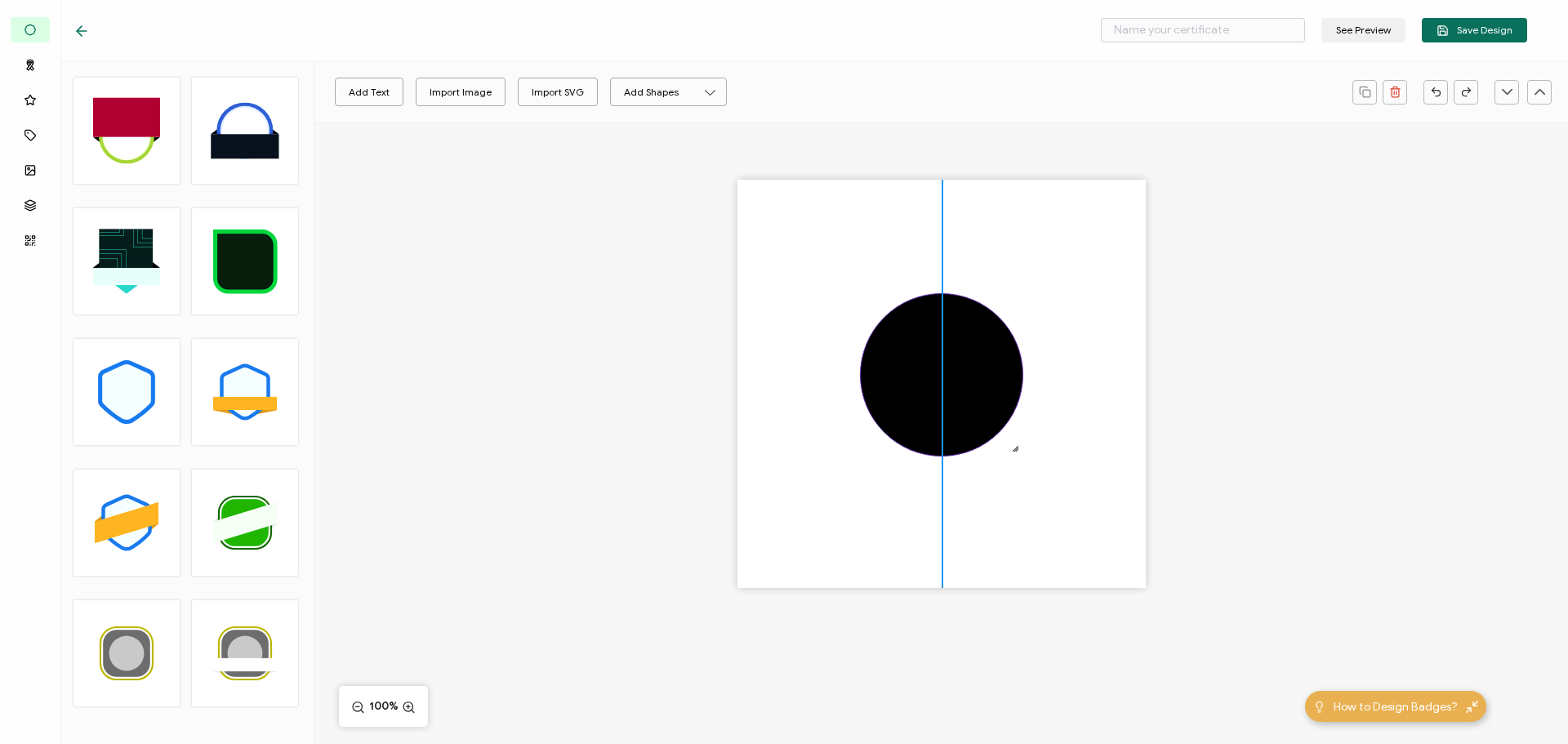
drag, startPoint x: 784, startPoint y: 236, endPoint x: 937, endPoint y: 407, distance: 229.5
click at [937, 407] on div at bounding box center [942, 375] width 164 height 164
click at [372, 93] on link at bounding box center [378, 93] width 24 height 24
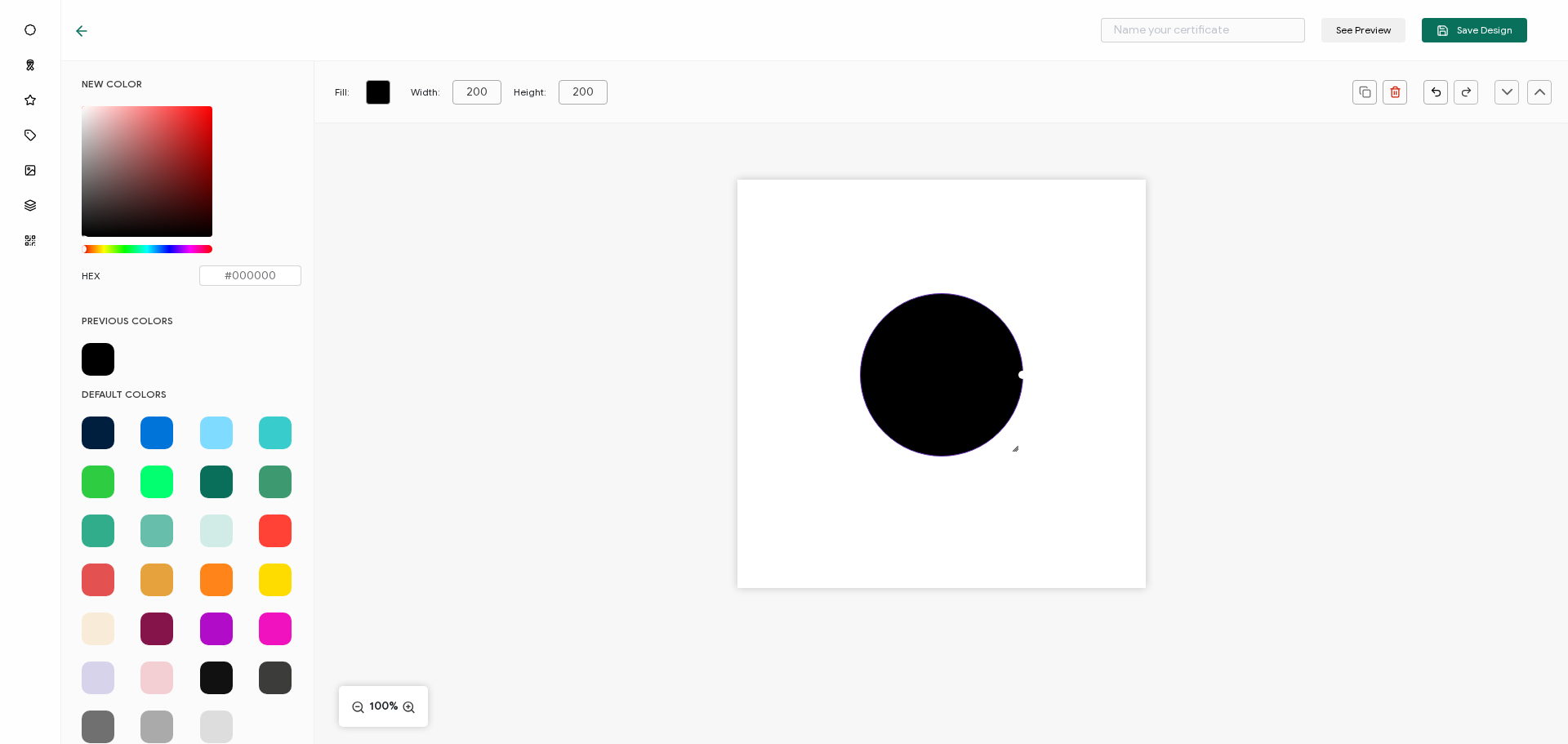
click at [225, 525] on span at bounding box center [216, 530] width 33 height 33
type input "#D1ECE6"
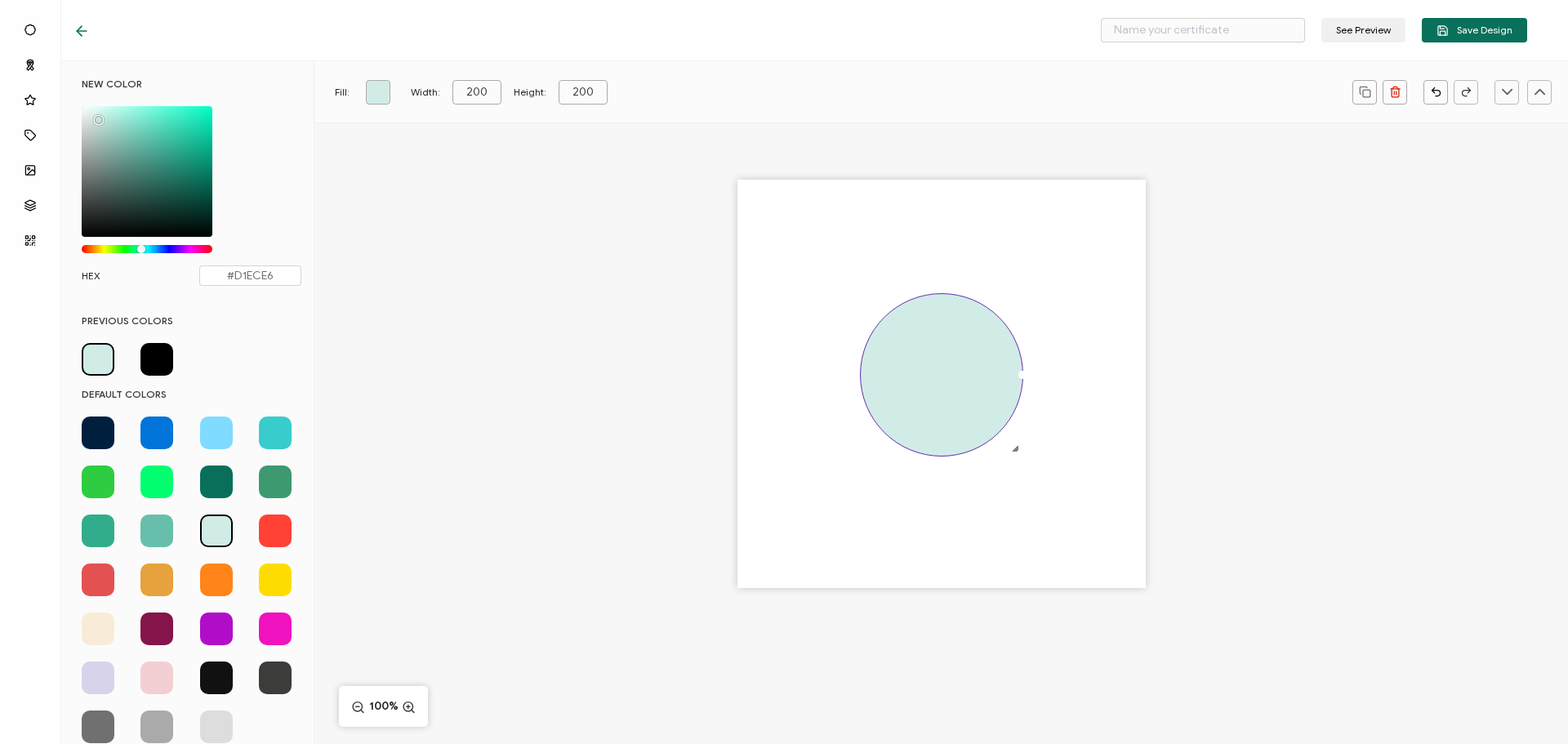
click at [616, 438] on div at bounding box center [941, 412] width 1254 height 579
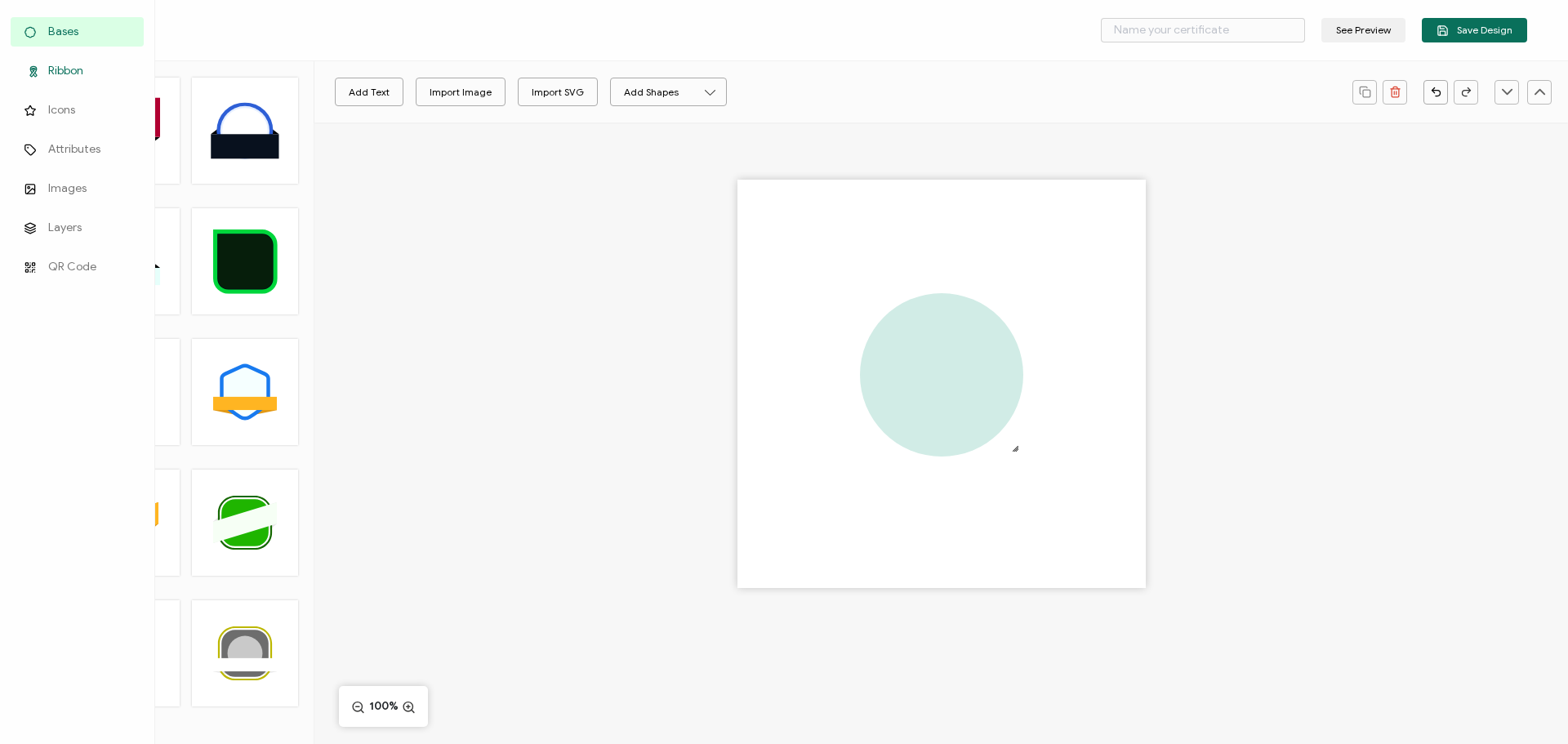
click at [52, 68] on span "Ribbon" at bounding box center [66, 70] width 36 height 16
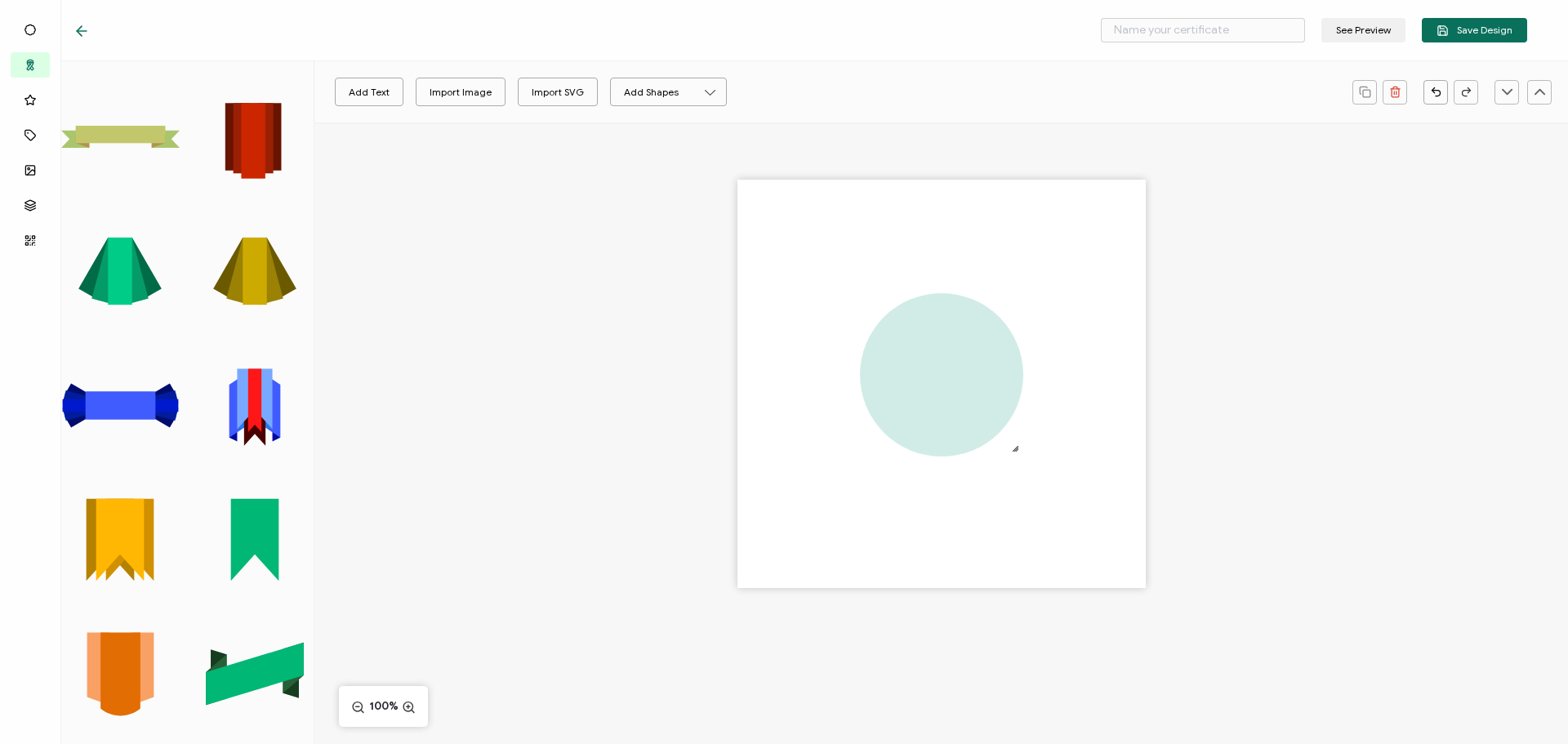
click at [122, 521] on polygon at bounding box center [121, 539] width 49 height 82
click at [128, 524] on polygon at bounding box center [121, 539] width 49 height 82
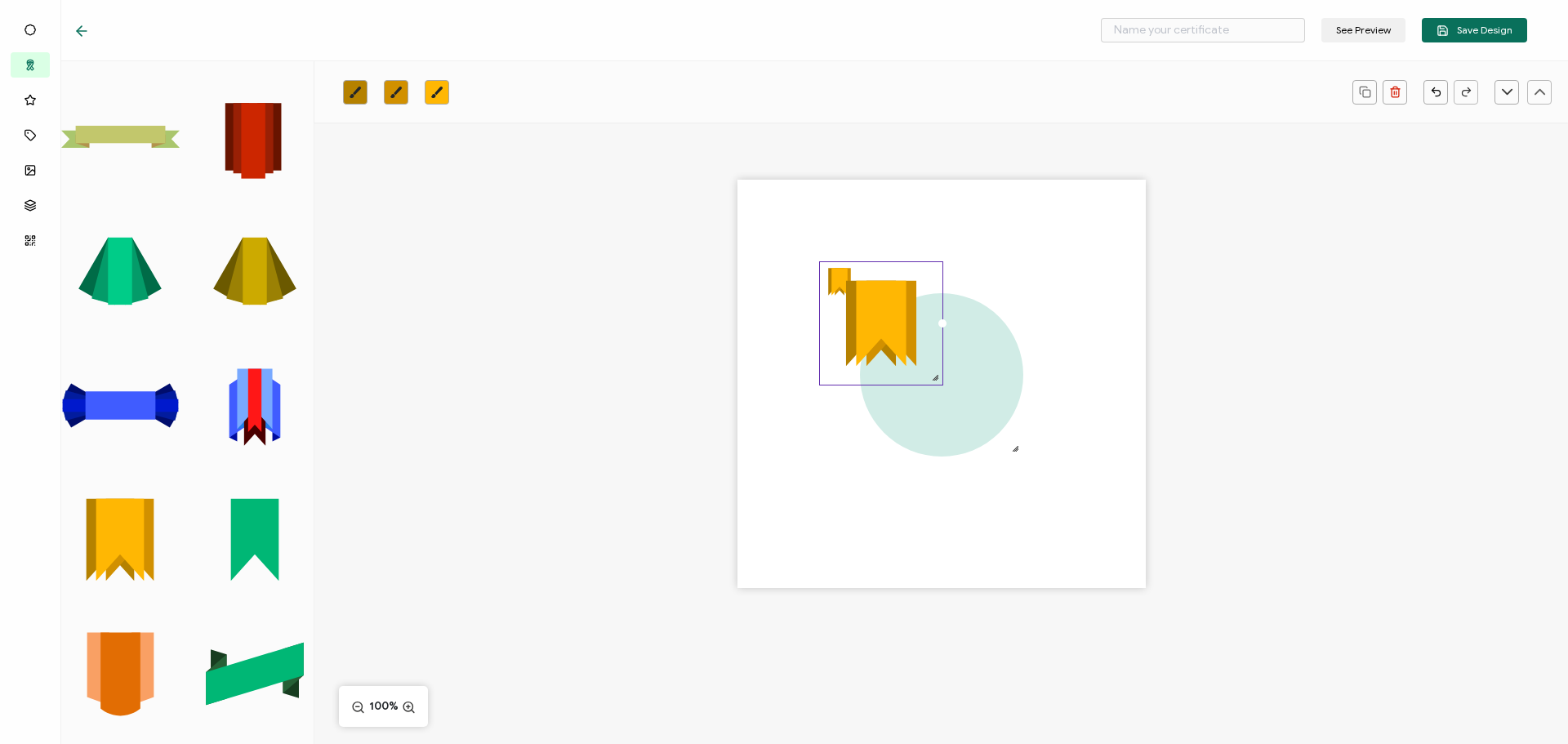
drag, startPoint x: 850, startPoint y: 294, endPoint x: 923, endPoint y: 379, distance: 112.0
click at [923, 379] on div ".uuid-5c5a6bd1-c4f7-425b-b3f5-ceed11a6ddec{}.uuid-32afb73a-2b3b-4dc9-9ca9-fdd1a…" at bounding box center [881, 323] width 124 height 124
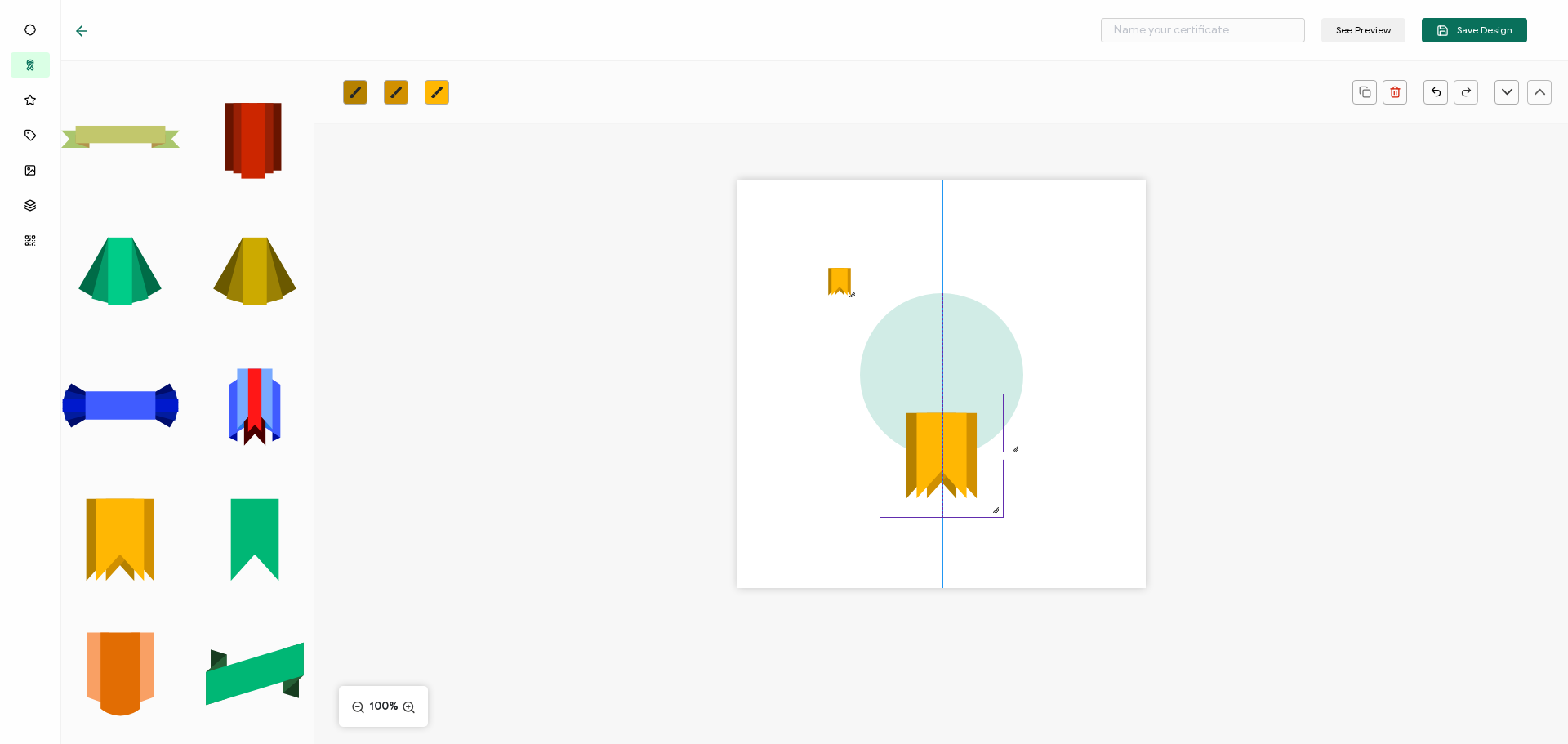
drag, startPoint x: 896, startPoint y: 321, endPoint x: 954, endPoint y: 453, distance: 144.2
click at [954, 453] on polygon at bounding box center [941, 456] width 50 height 86
click at [712, 462] on div ".uuid-5c5a6bd1-c4f7-425b-b3f5-ceed11a6ddec{}.uuid-32afb73a-2b3b-4dc9-9ca9-fdd1a…" at bounding box center [941, 412] width 1254 height 579
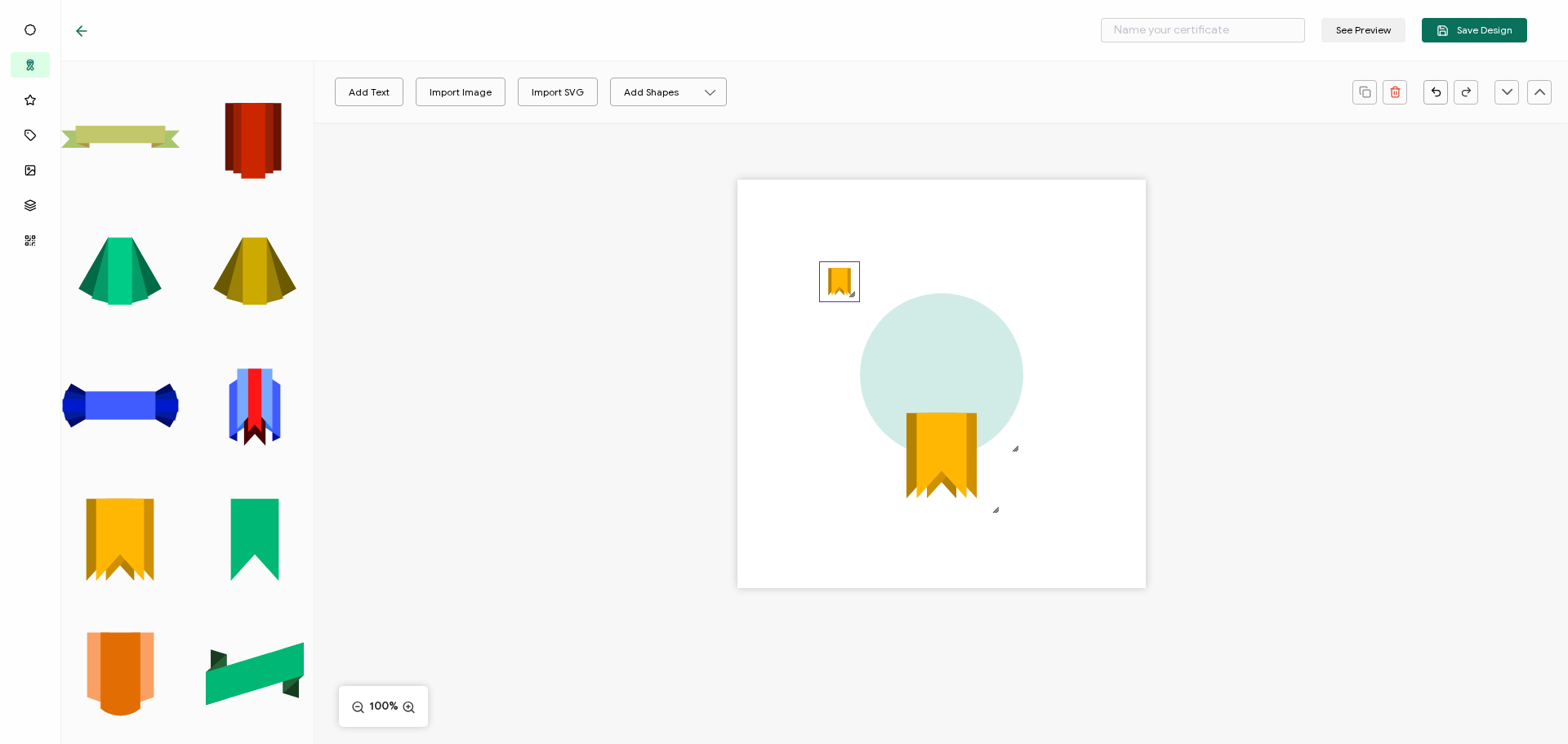
click at [844, 286] on polygon at bounding box center [839, 282] width 16 height 28
click at [92, 128] on rect at bounding box center [120, 135] width 89 height 17
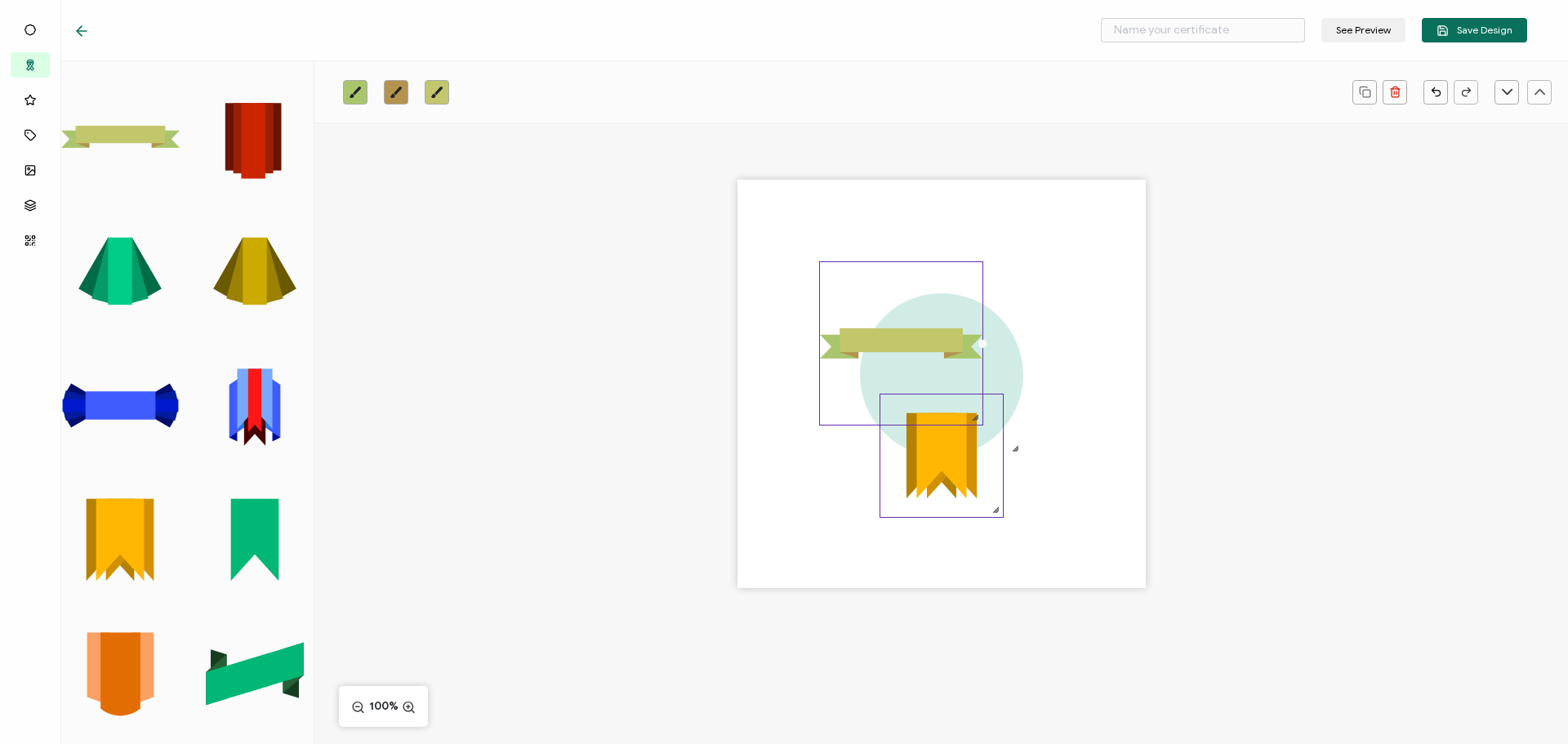
drag, startPoint x: 854, startPoint y: 294, endPoint x: 992, endPoint y: 420, distance: 186.9
click at [992, 420] on div ".uuid-5c5a6bd1-c4f7-425b-b3f5-ceed11a6ddec{}.uuid-32afb73a-2b3b-4dc9-9ca9-fdd1a…" at bounding box center [942, 383] width 409 height 408
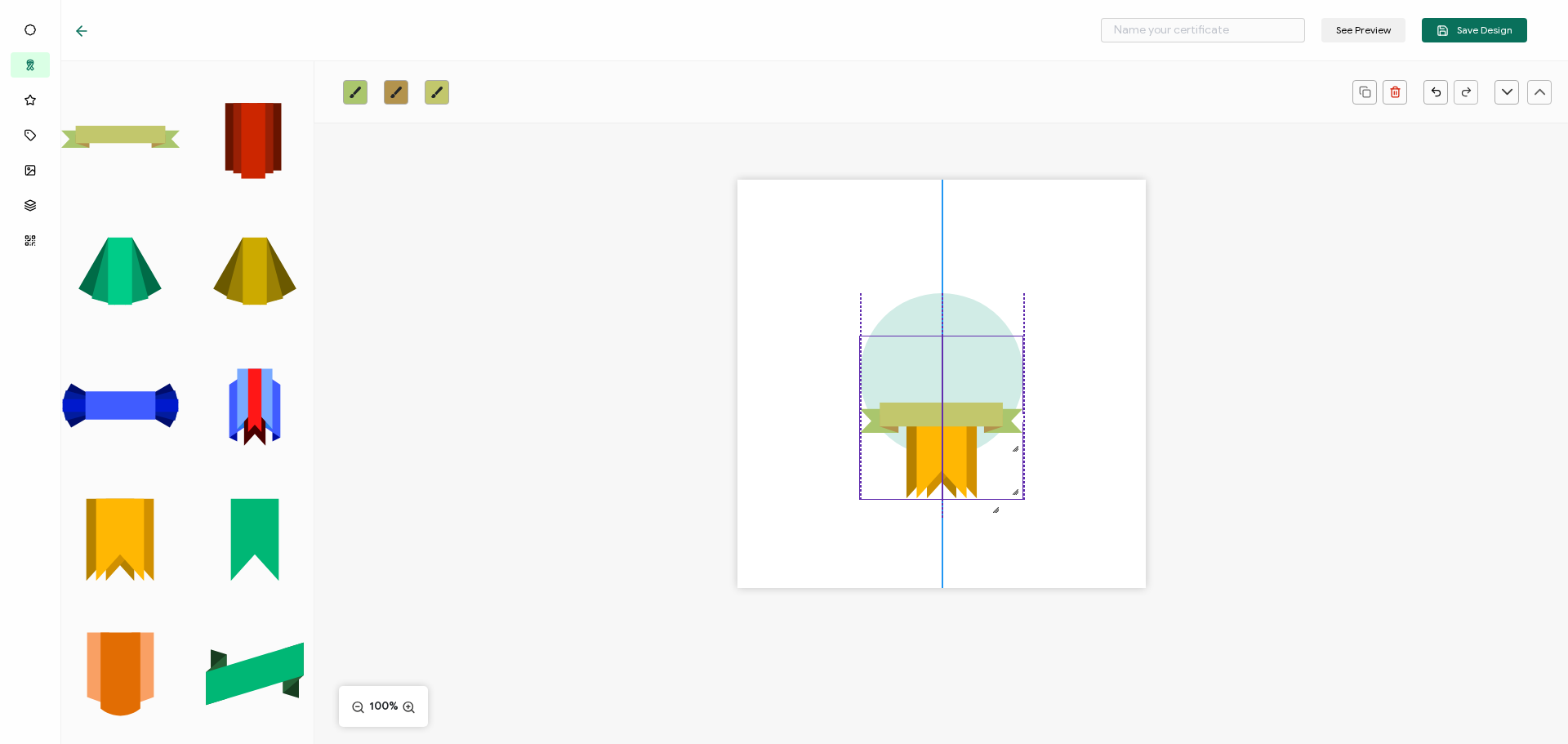
drag, startPoint x: 918, startPoint y: 339, endPoint x: 957, endPoint y: 413, distance: 83.6
click at [957, 413] on rect at bounding box center [942, 414] width 123 height 23
click at [348, 96] on link at bounding box center [355, 93] width 24 height 24
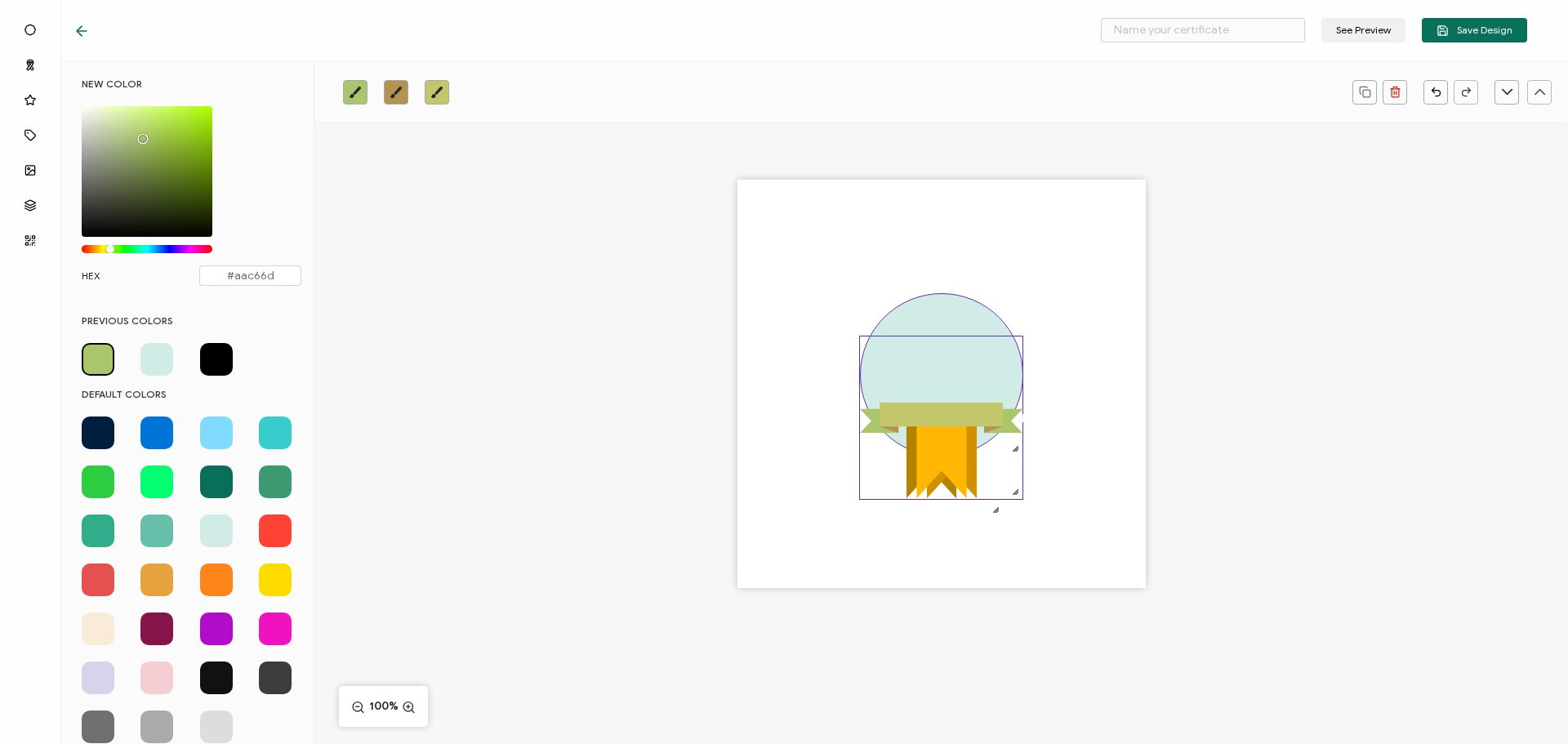
click at [937, 318] on div at bounding box center [942, 375] width 164 height 164
click at [442, 333] on div ".uuid-5c5a6bd1-c4f7-425b-b3f5-ceed11a6ddec{}.uuid-32afb73a-2b3b-4dc9-9ca9-fdd1a…" at bounding box center [941, 412] width 1254 height 579
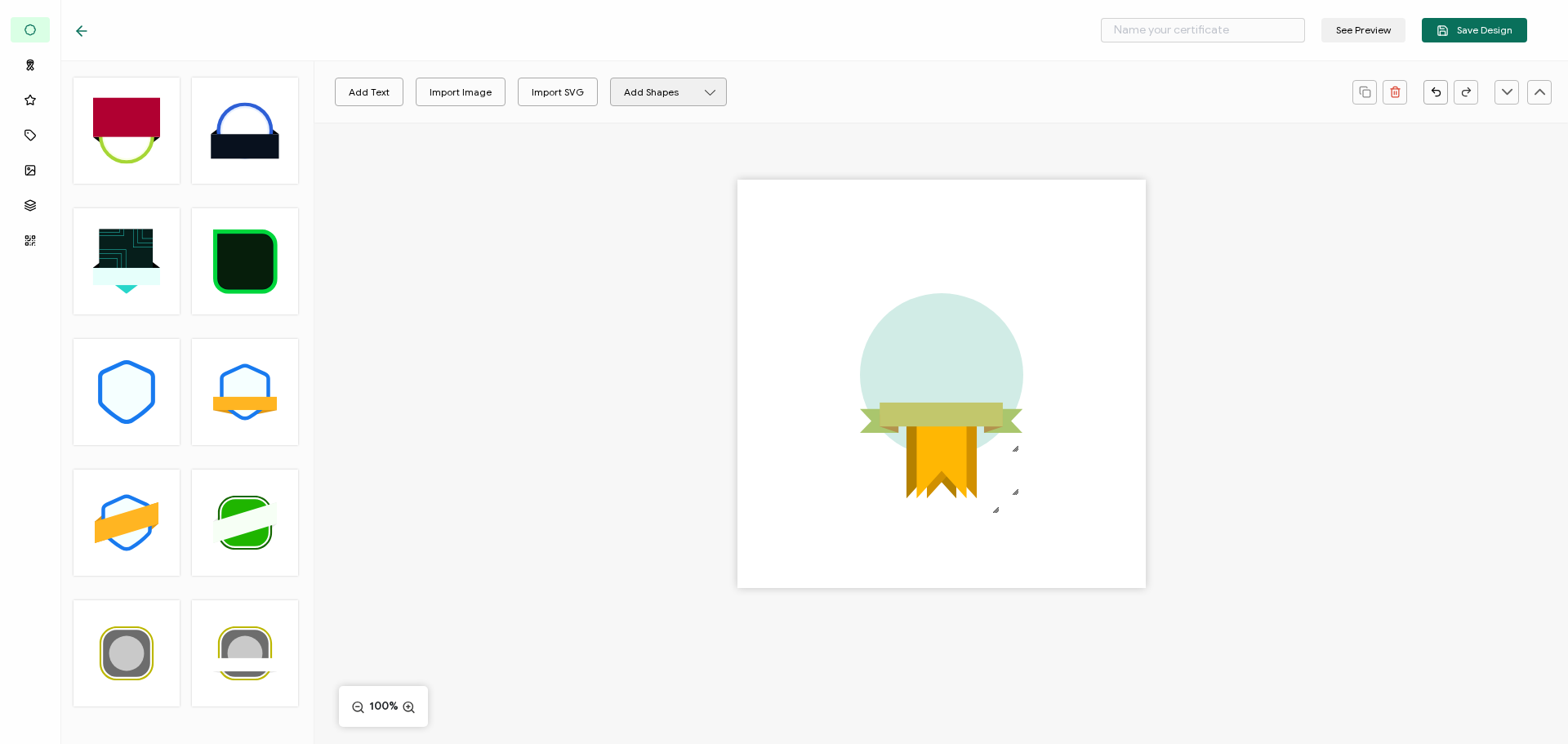
click at [655, 91] on button "Add Shapes" at bounding box center [669, 92] width 117 height 29
click at [663, 158] on li "Ellipse" at bounding box center [670, 164] width 94 height 25
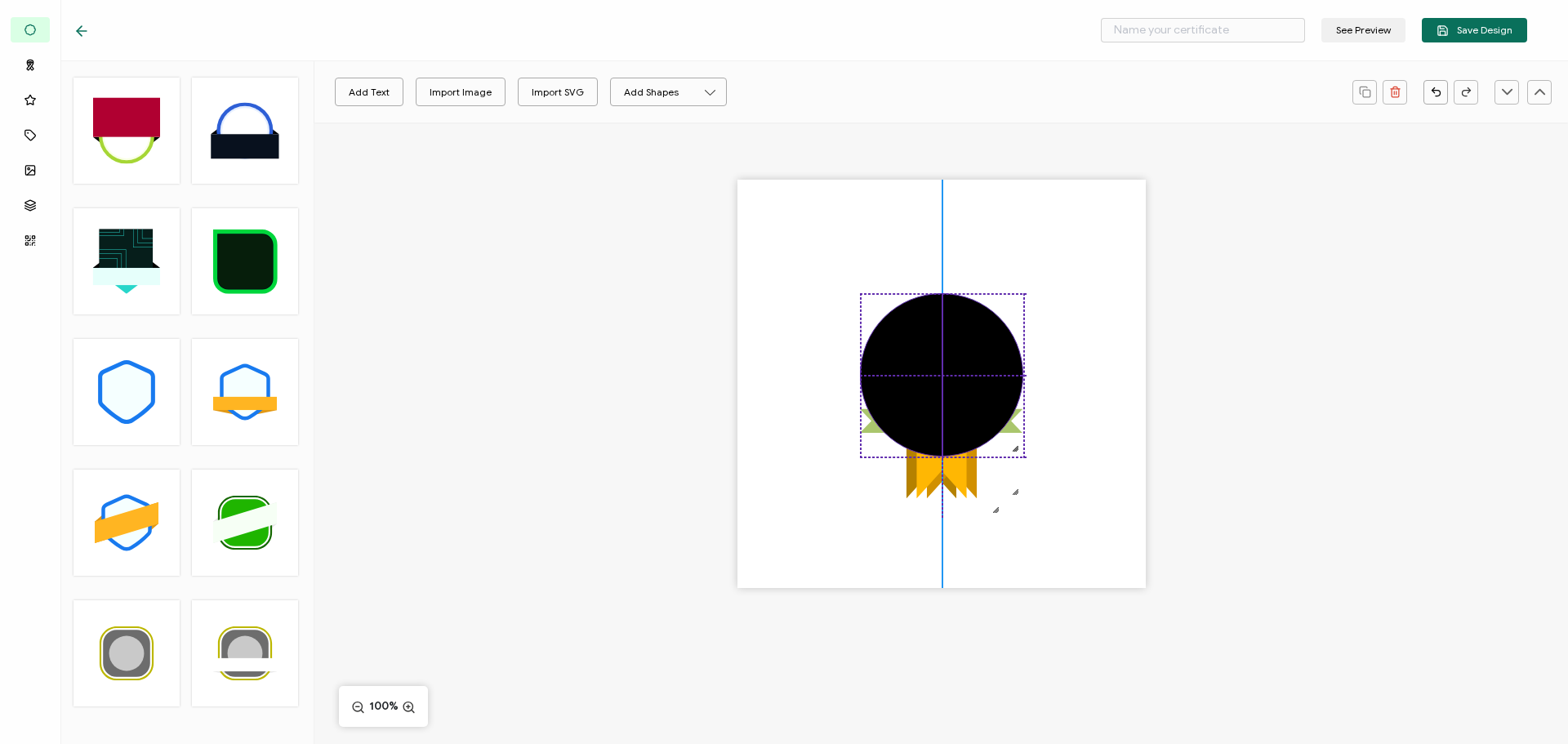
drag, startPoint x: 820, startPoint y: 281, endPoint x: 946, endPoint y: 396, distance: 170.6
click at [946, 396] on div at bounding box center [942, 375] width 164 height 164
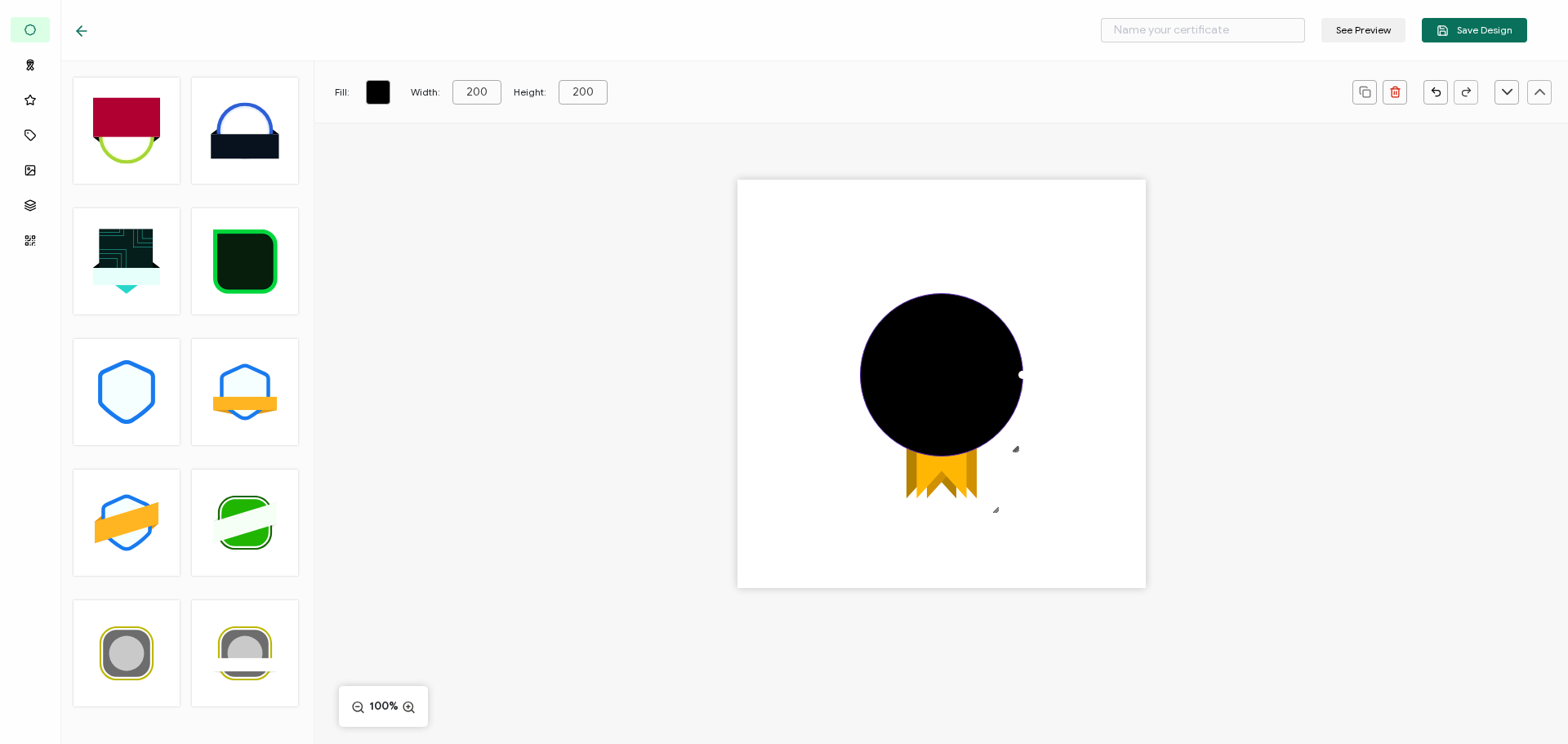
type input "199"
type input "198"
type input "201"
type input "199"
type input "202"
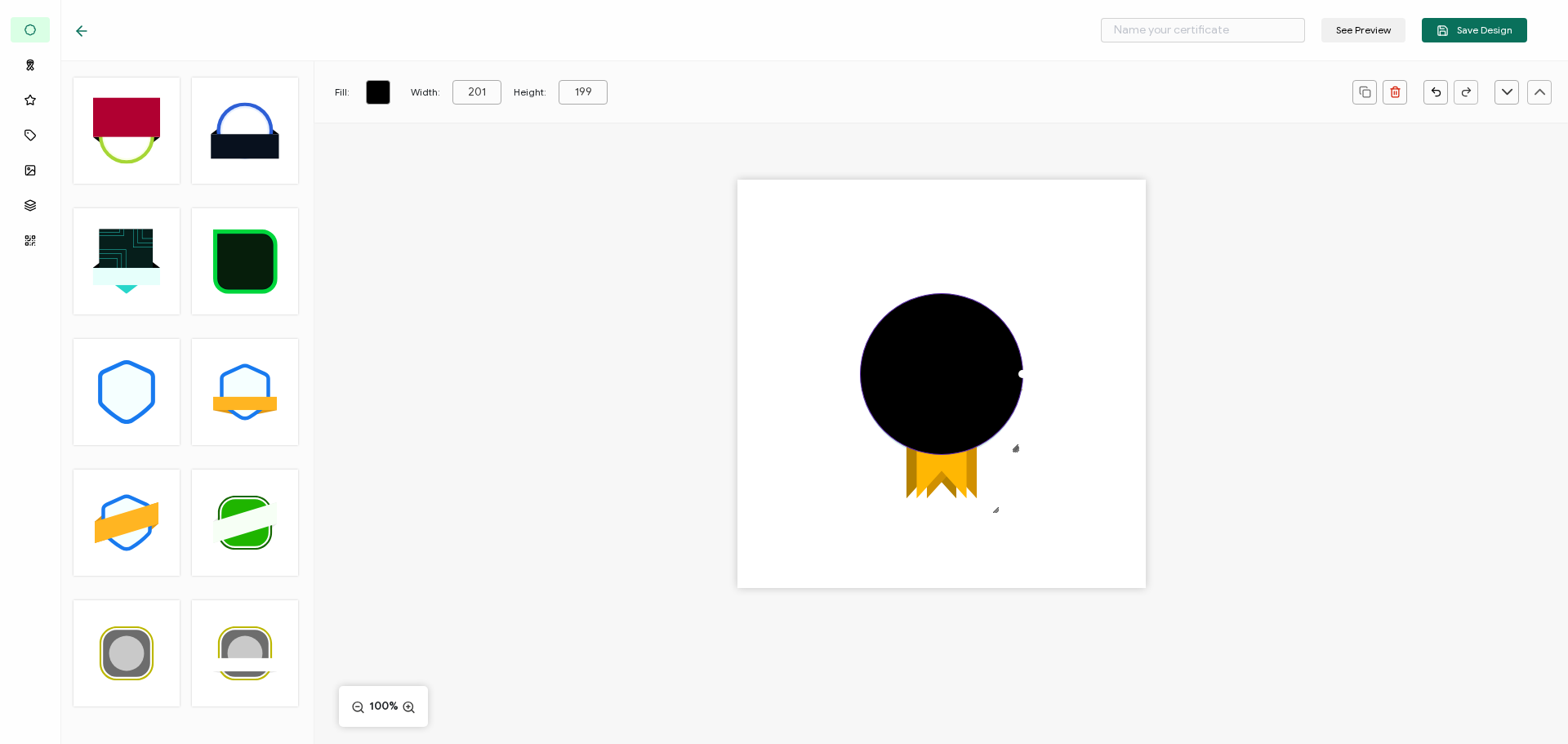
type input "200"
type input "203"
type input "201"
type input "204"
type input "202"
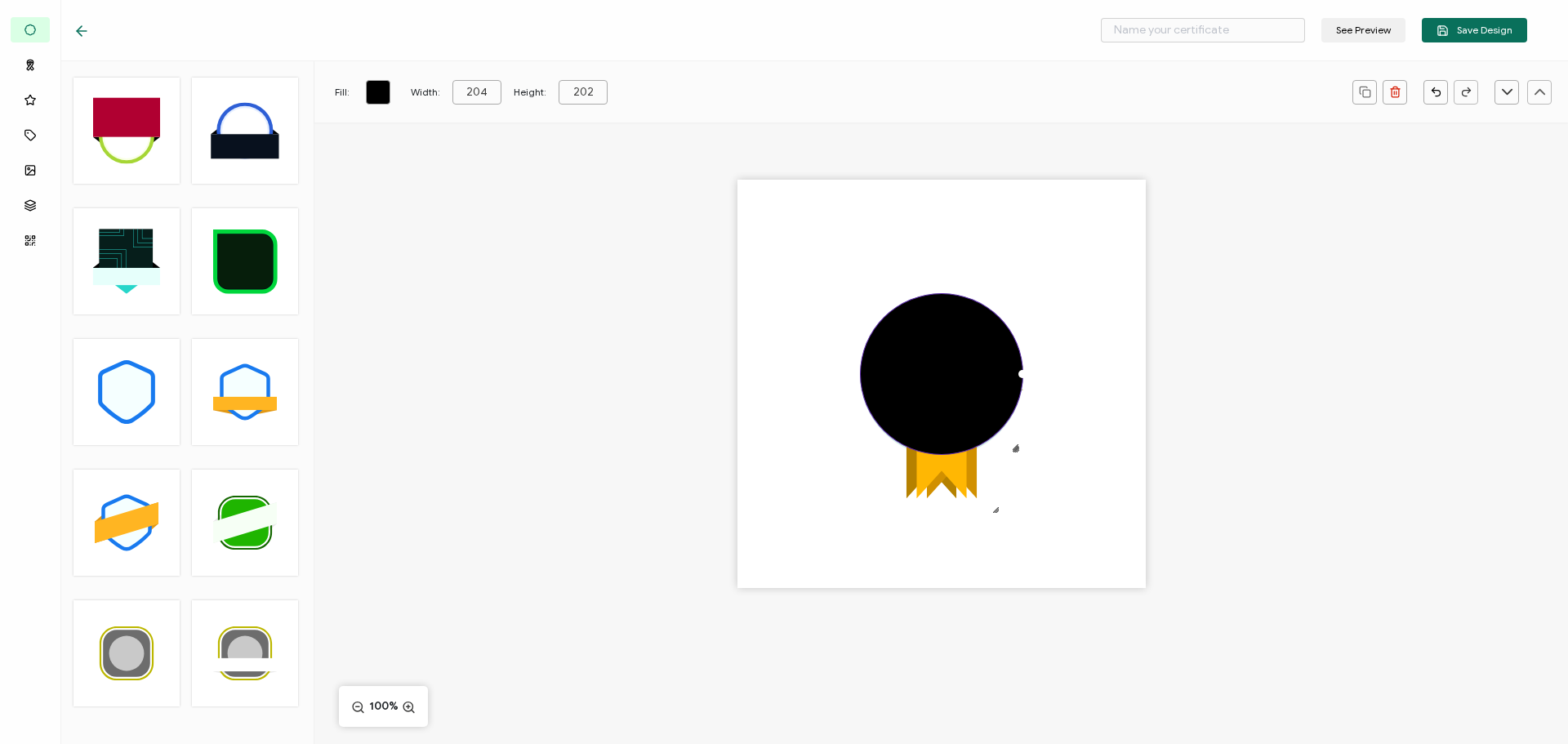
type input "205"
type input "204"
type input "207"
type input "206"
type input "208"
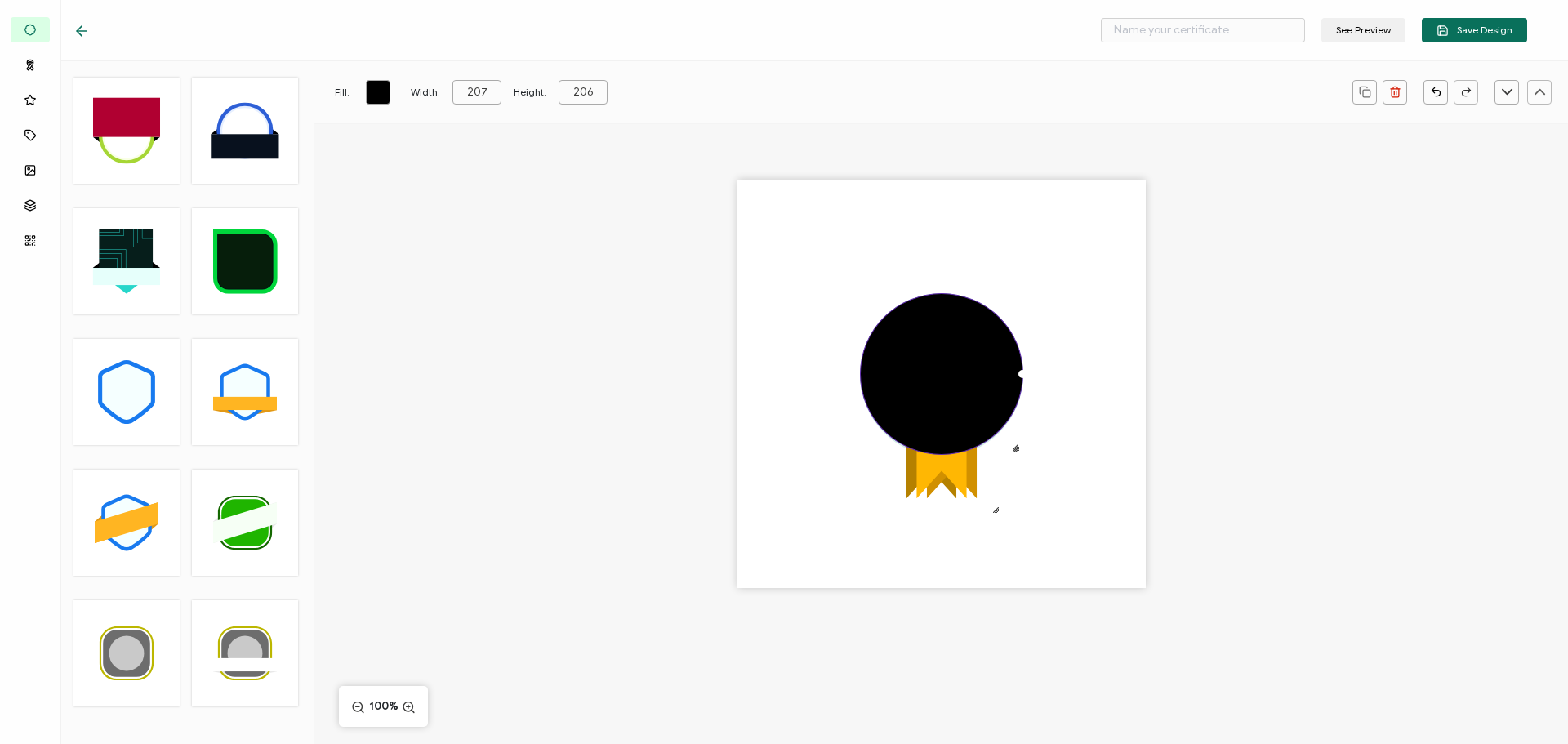
type input "207"
type input "209"
type input "208"
drag, startPoint x: 1016, startPoint y: 451, endPoint x: 1025, endPoint y: 459, distance: 12.0
click at [1025, 459] on div at bounding box center [1023, 455] width 13 height 13
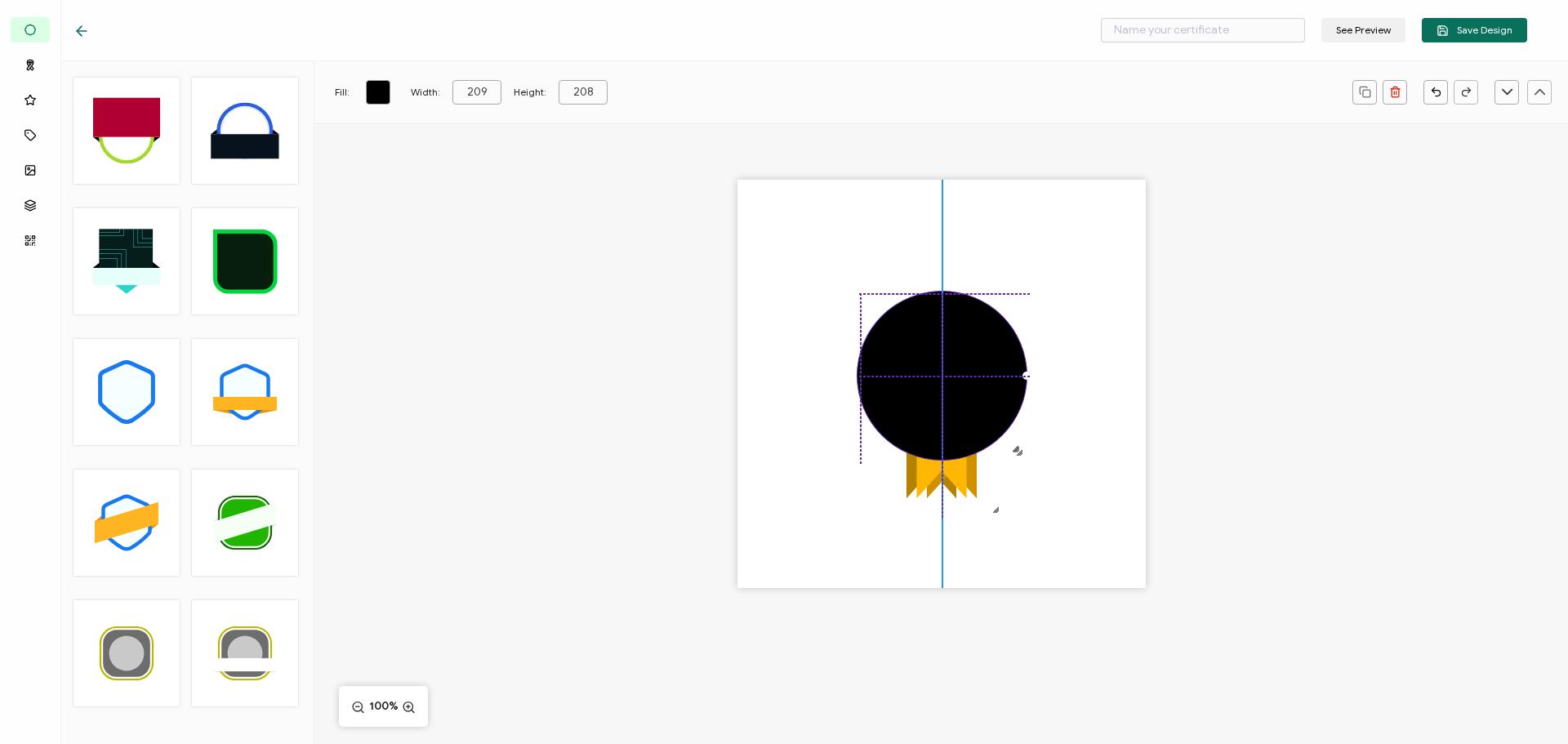
click at [947, 382] on div at bounding box center [942, 376] width 171 height 170
type input "208"
type input "207"
type input "210"
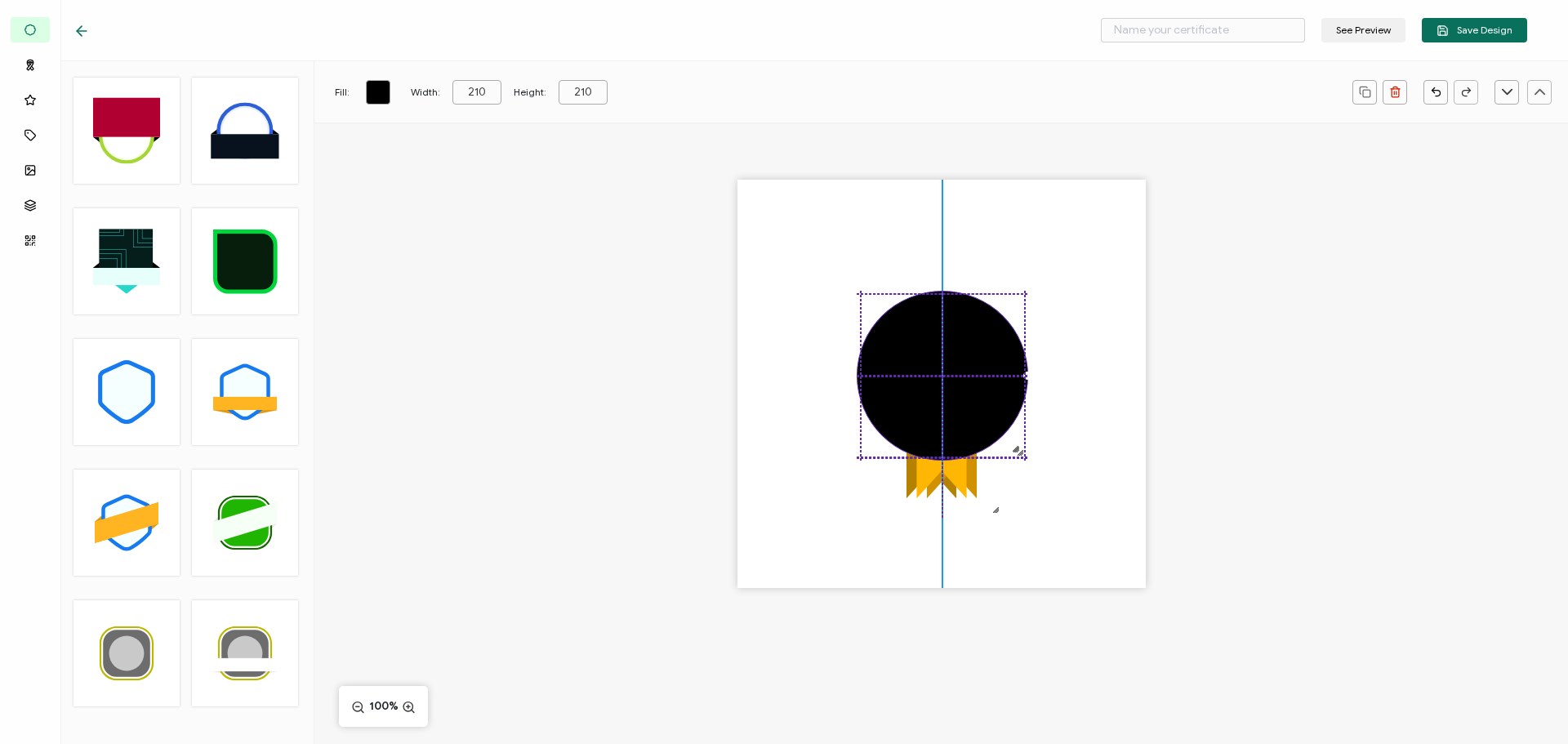
type input "211"
click at [1018, 455] on div at bounding box center [1021, 454] width 13 height 13
drag, startPoint x: 973, startPoint y: 408, endPoint x: 971, endPoint y: 397, distance: 11.2
click at [971, 397] on div at bounding box center [942, 376] width 172 height 171
drag, startPoint x: 935, startPoint y: 381, endPoint x: 935, endPoint y: 370, distance: 11.0
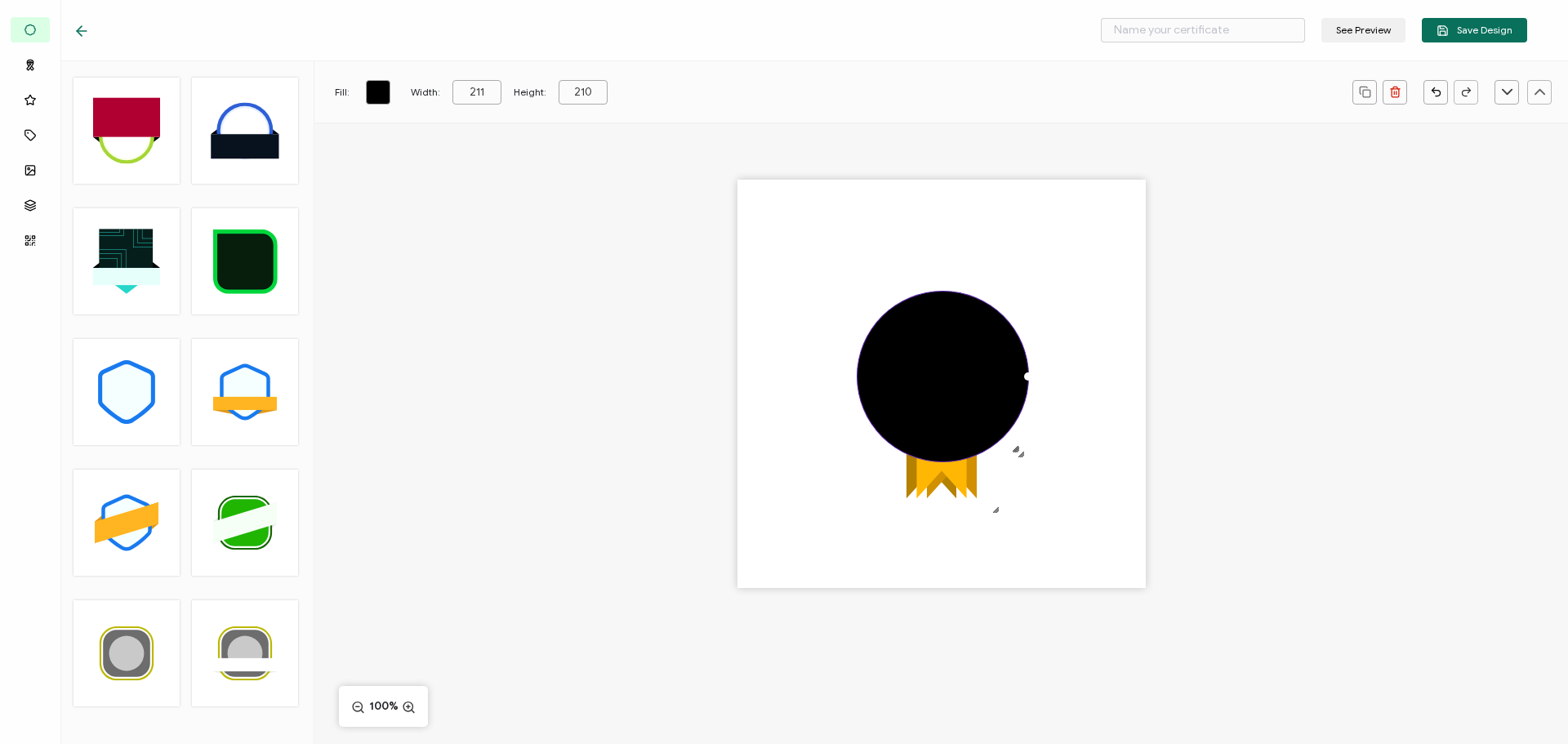
click at [935, 370] on div at bounding box center [942, 376] width 172 height 171
drag, startPoint x: 1203, startPoint y: 433, endPoint x: 1176, endPoint y: 420, distance: 30.0
click at [1202, 432] on div ".uuid-5c5a6bd1-c4f7-425b-b3f5-ceed11a6ddec{}.uuid-32afb73a-2b3b-4dc9-9ca9-fdd1a…" at bounding box center [941, 412] width 1254 height 579
drag, startPoint x: 960, startPoint y: 367, endPoint x: 955, endPoint y: 384, distance: 17.7
click at [960, 387] on div at bounding box center [942, 376] width 172 height 171
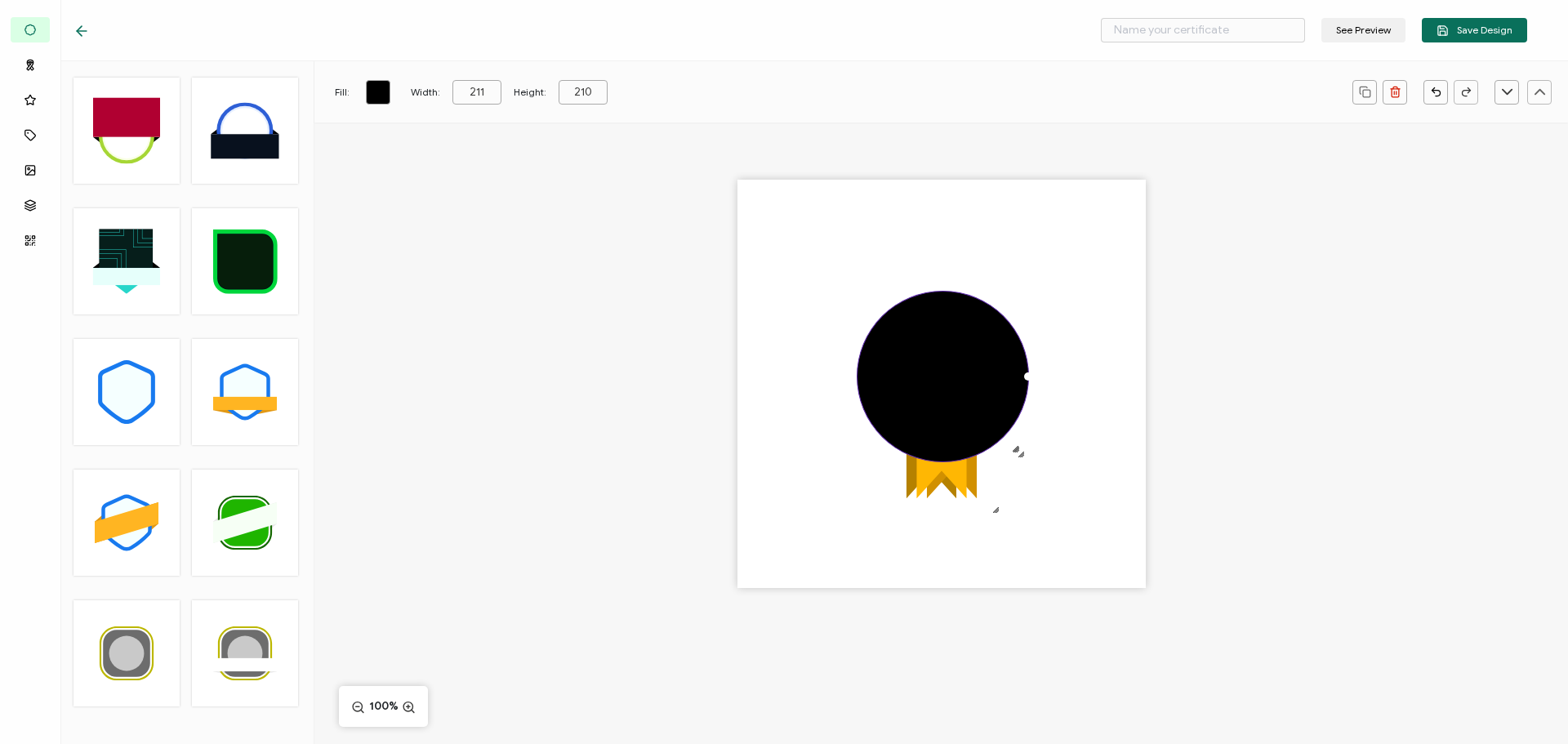
drag, startPoint x: 449, startPoint y: 281, endPoint x: 317, endPoint y: 207, distance: 151.3
click at [447, 279] on div ".uuid-5c5a6bd1-c4f7-425b-b3f5-ceed11a6ddec{}.uuid-32afb73a-2b3b-4dc9-9ca9-fdd1a…" at bounding box center [941, 412] width 1254 height 579
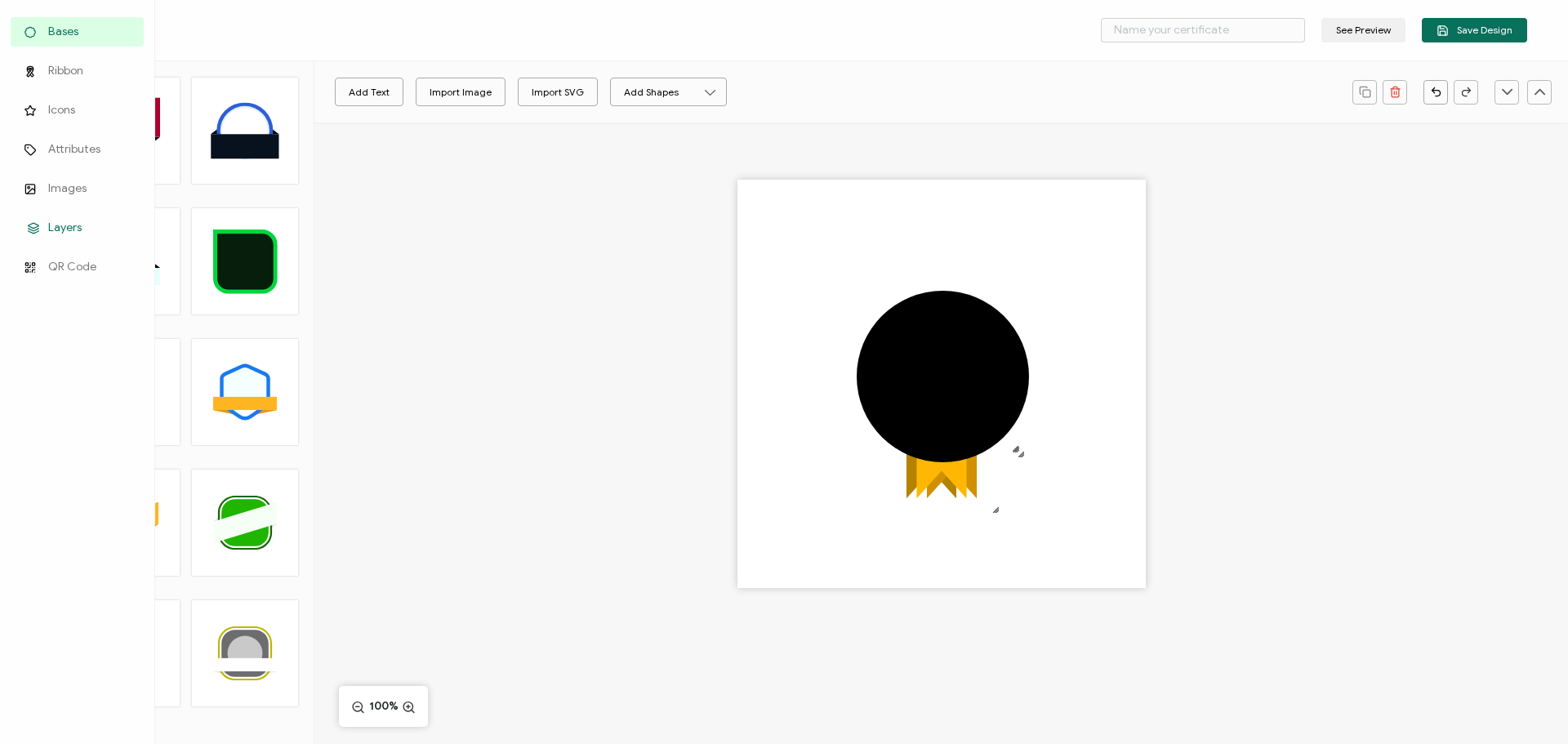
click at [63, 228] on span "Layers" at bounding box center [65, 227] width 34 height 16
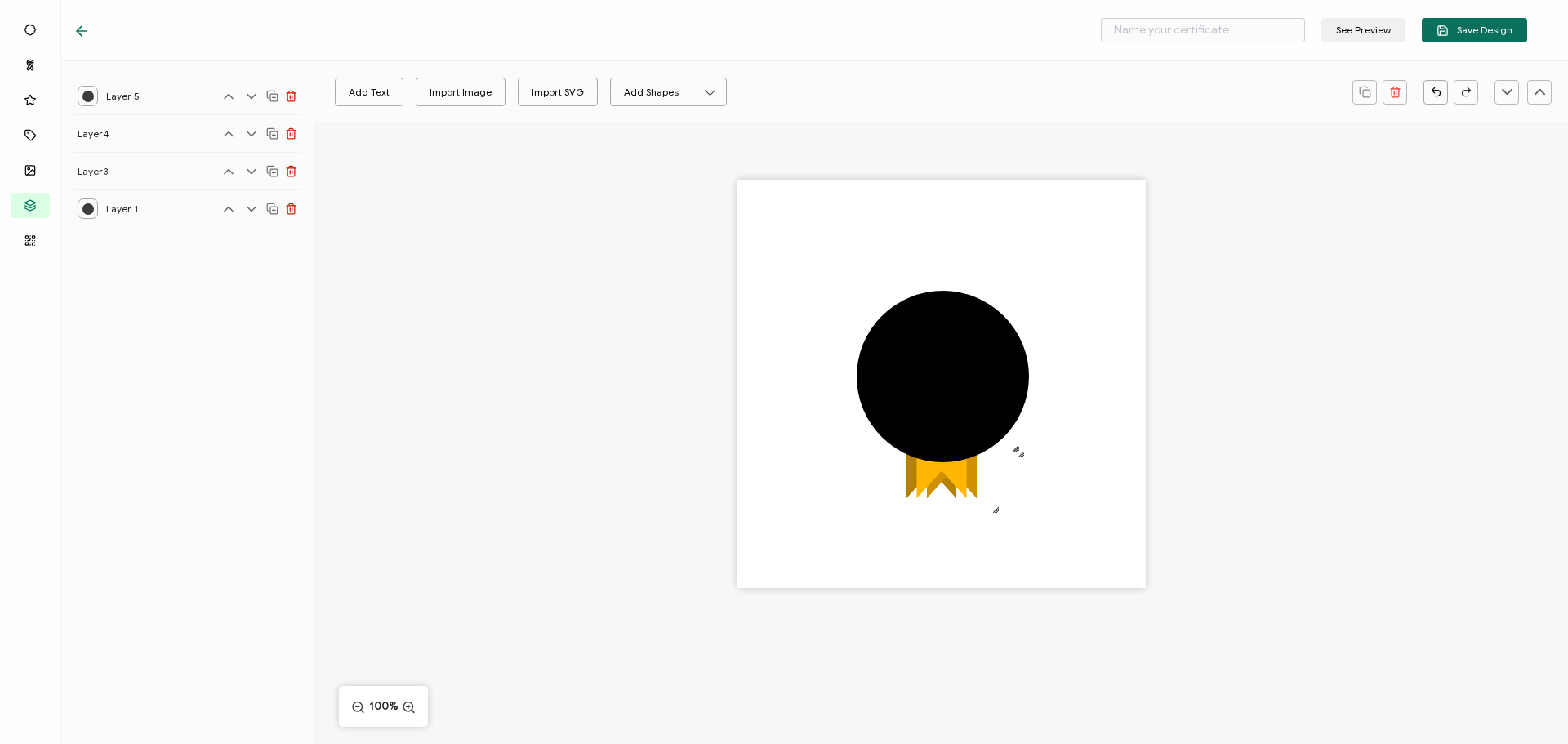
click at [252, 96] on icon at bounding box center [251, 95] width 16 height 16
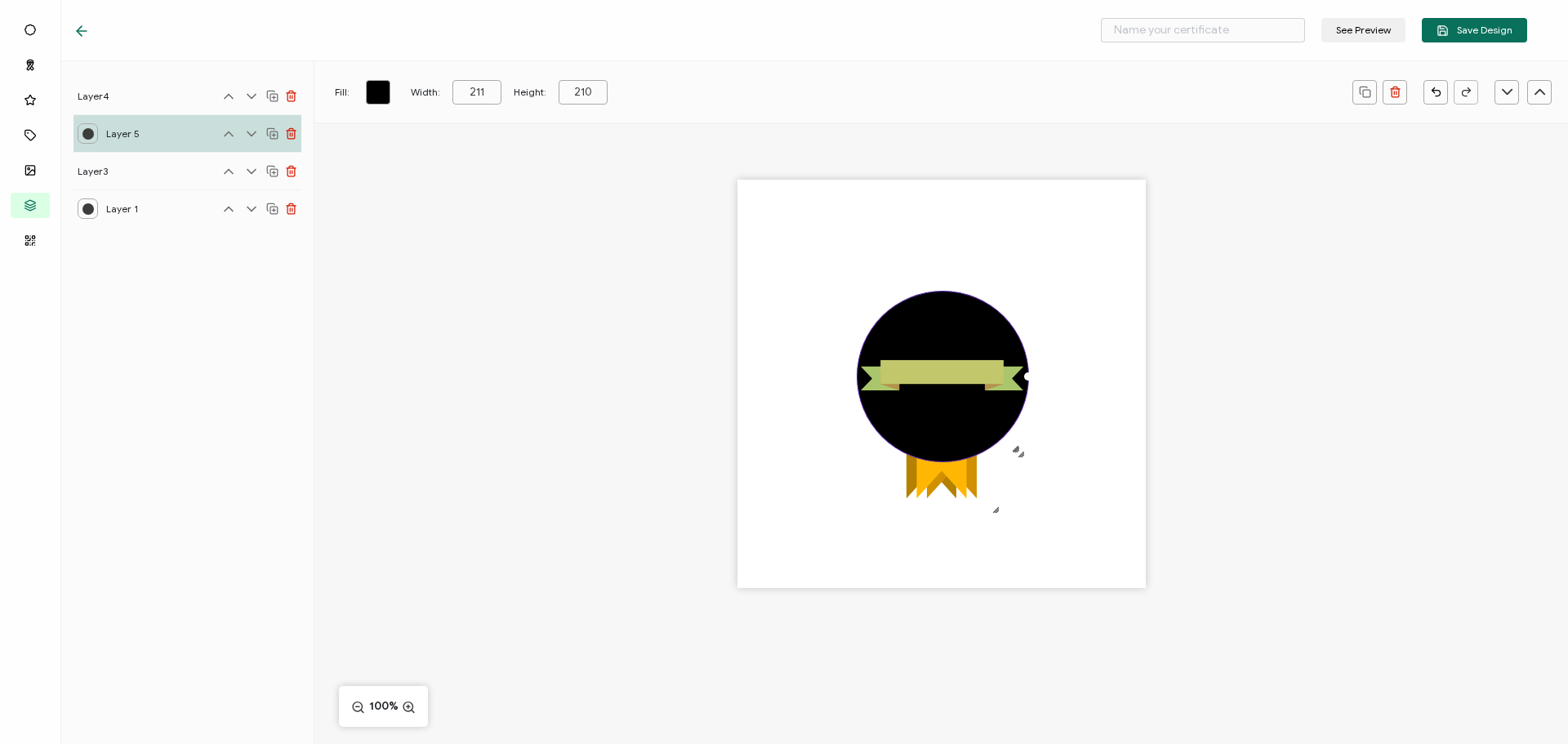
click at [252, 98] on icon at bounding box center [251, 95] width 16 height 16
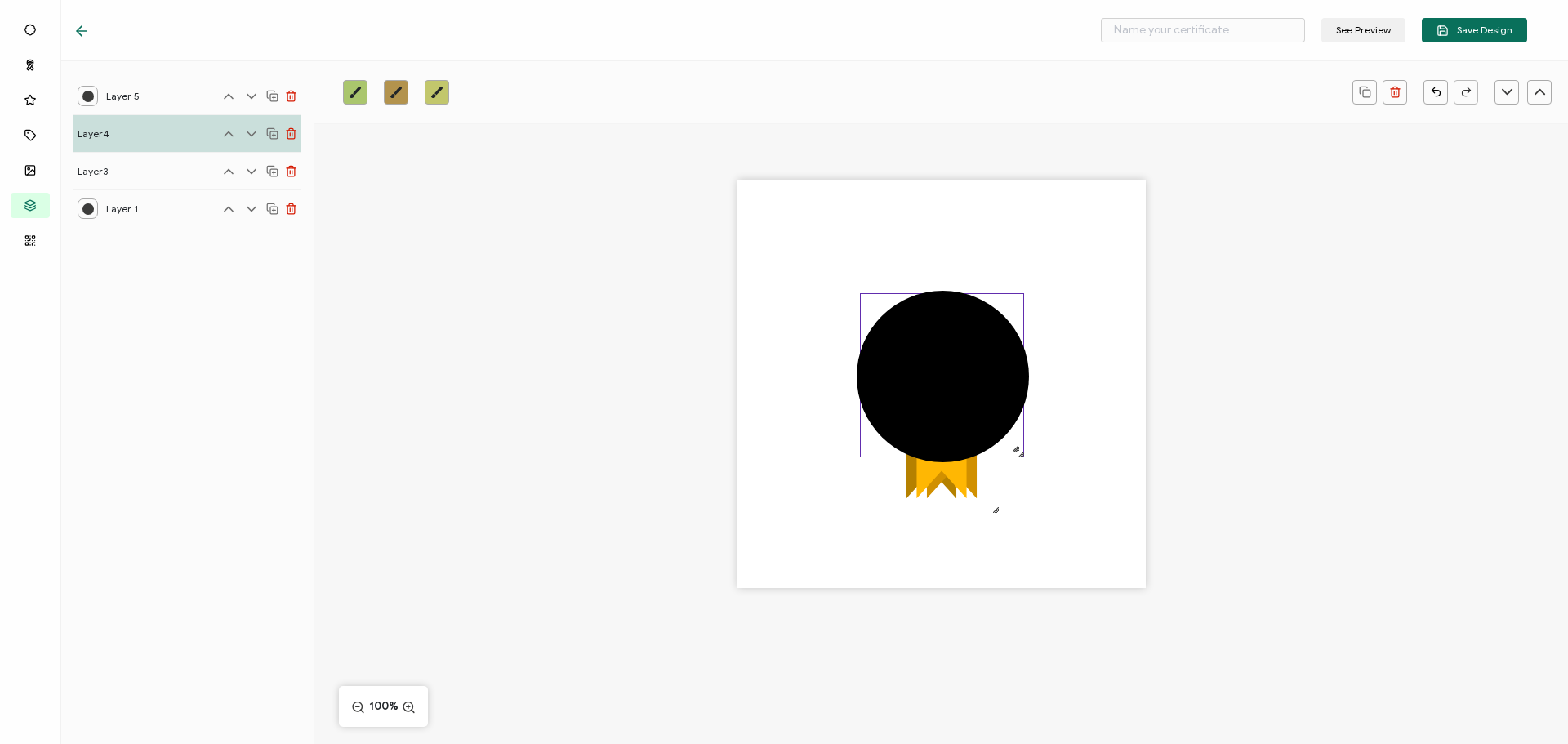
click at [252, 95] on icon at bounding box center [251, 95] width 16 height 16
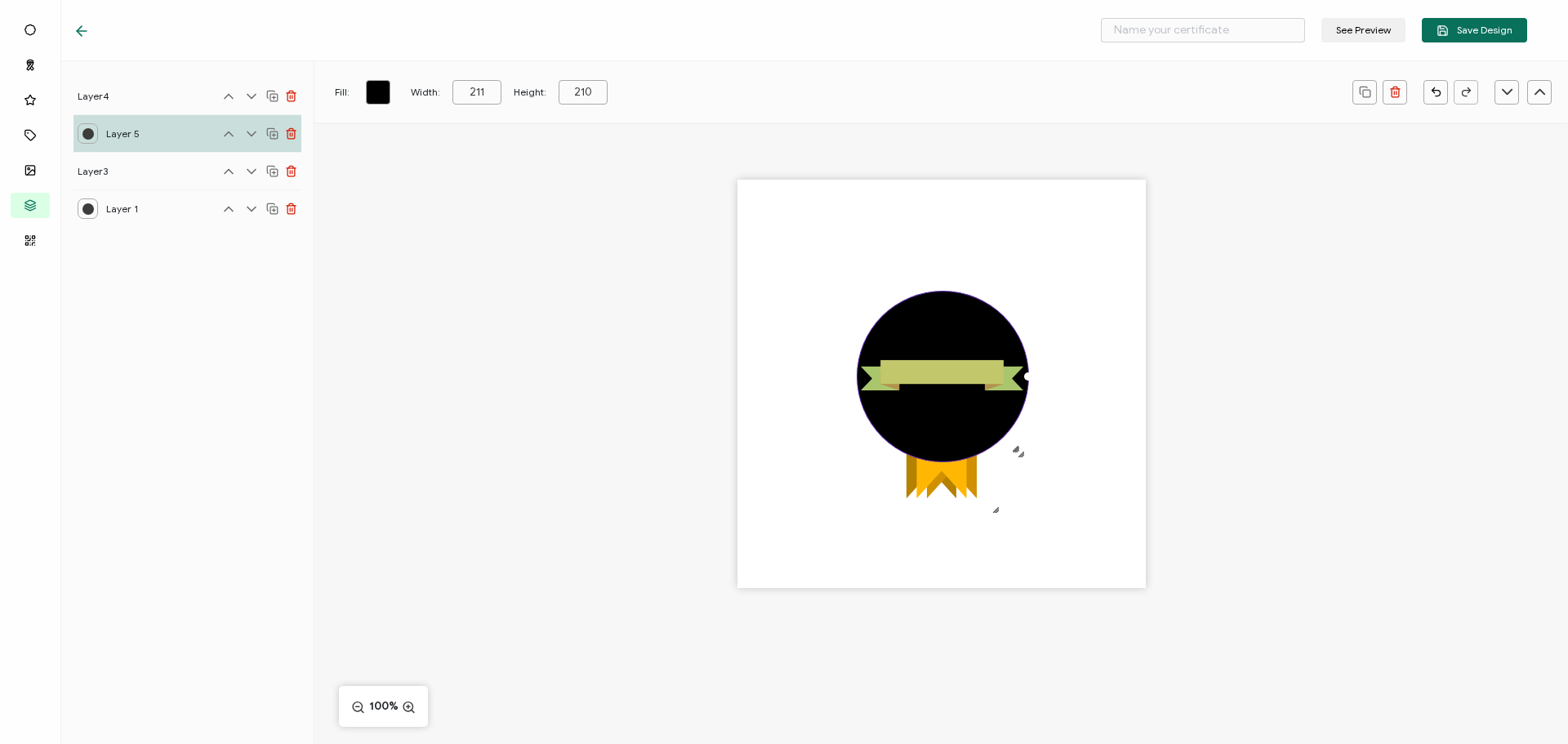
drag, startPoint x: 257, startPoint y: 130, endPoint x: 258, endPoint y: 146, distance: 16.0
click at [257, 132] on icon at bounding box center [251, 134] width 16 height 16
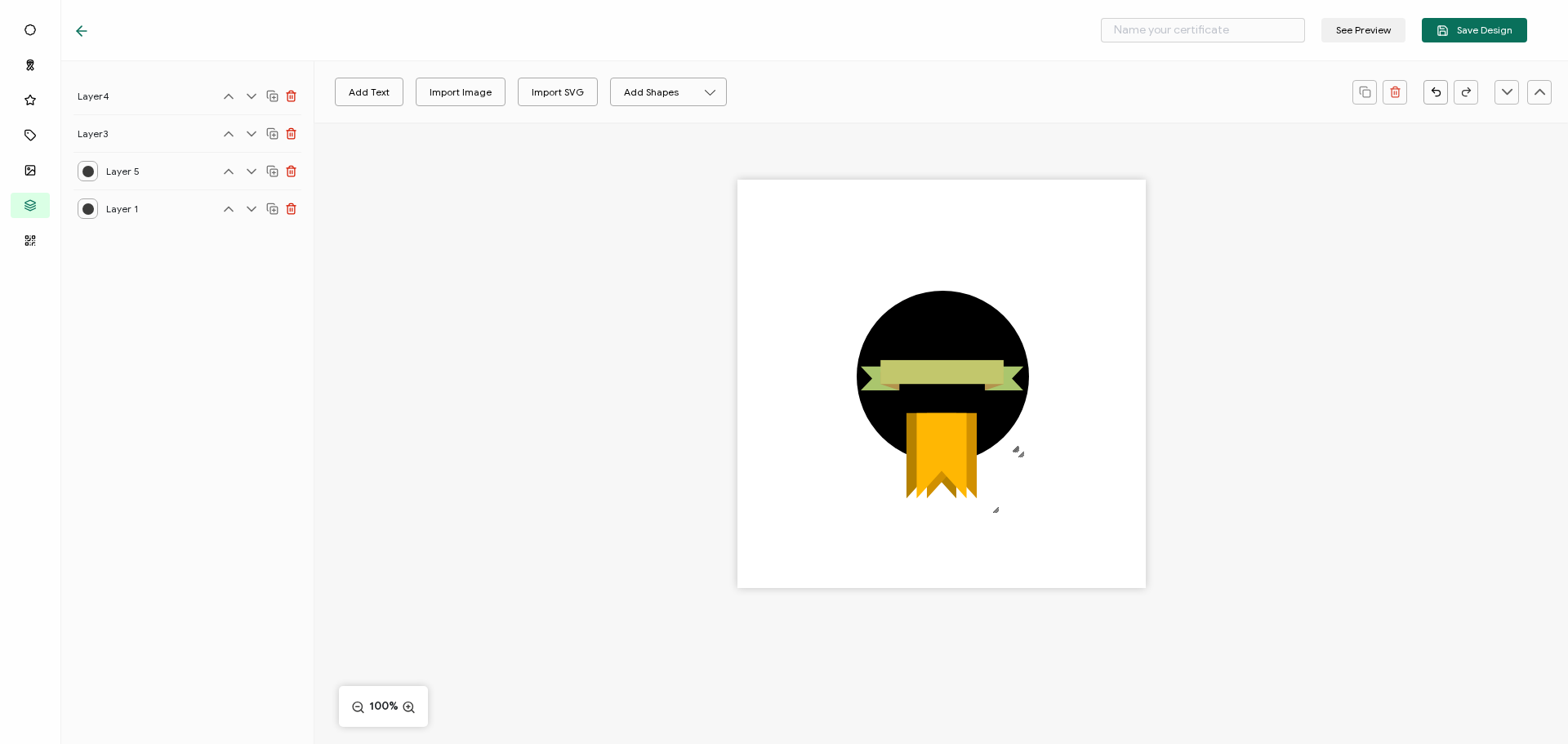
click at [252, 167] on icon at bounding box center [251, 171] width 16 height 16
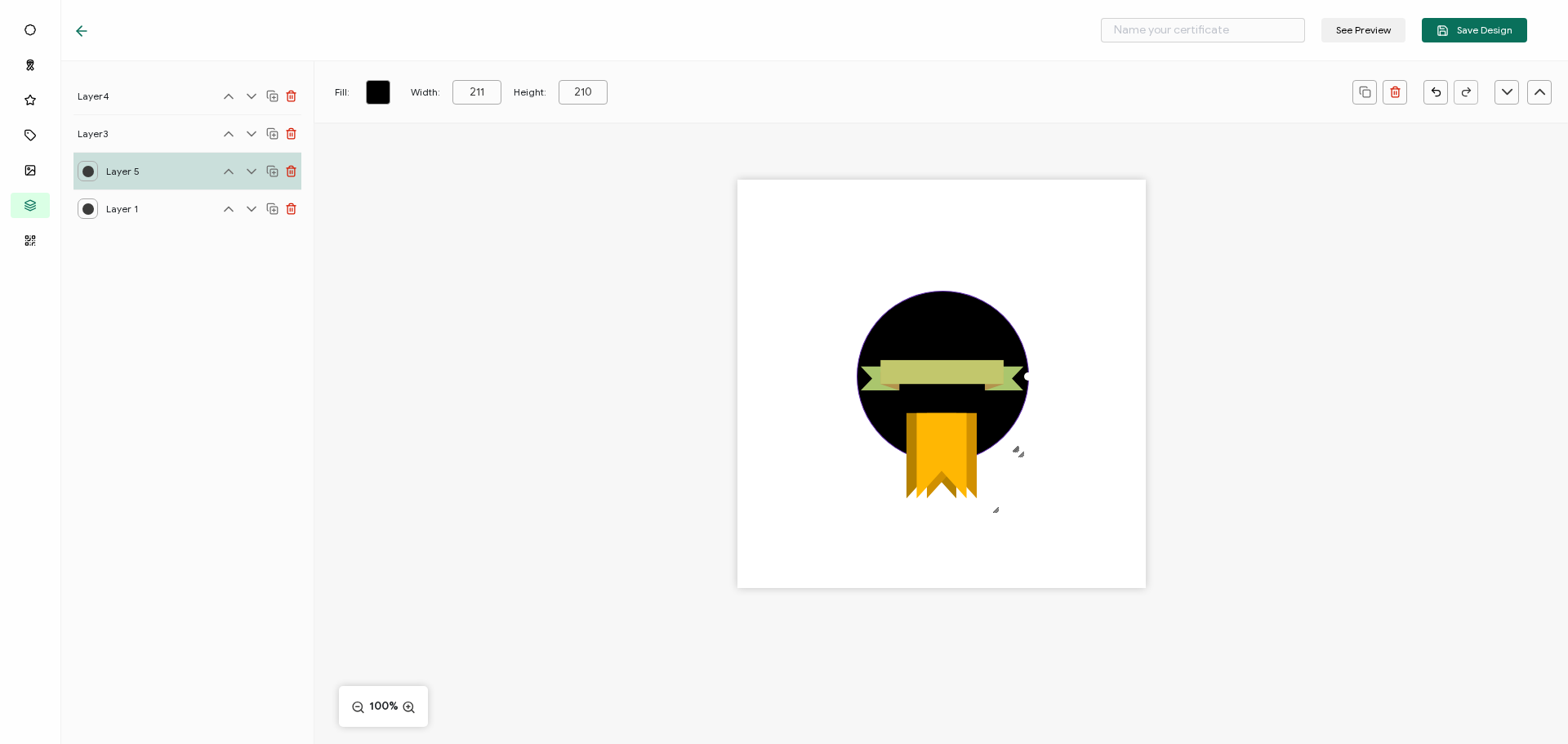
click at [253, 175] on icon at bounding box center [251, 171] width 16 height 16
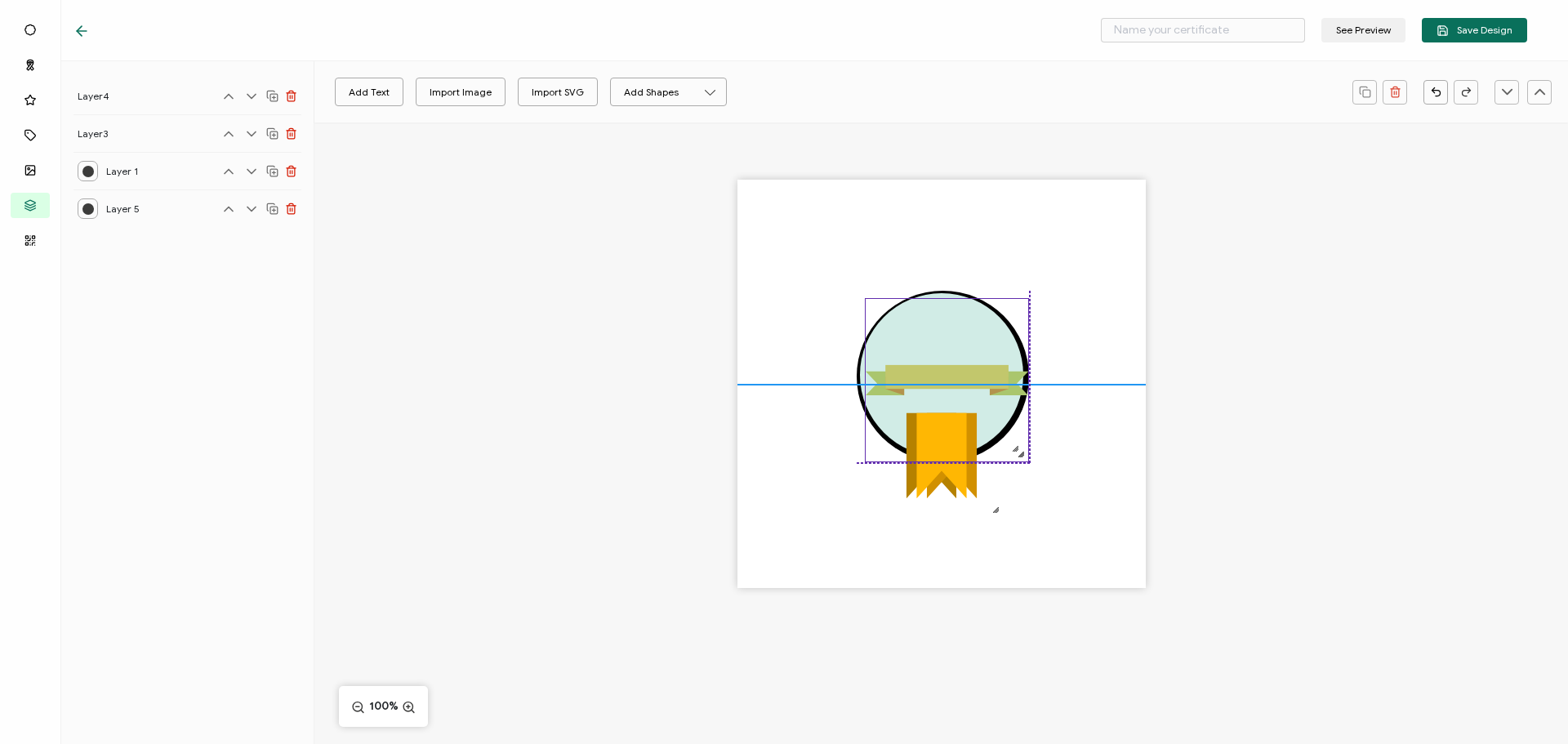
click at [934, 350] on icon ".uuid-813d5f2f-56df-4910-bf8c-adc265a1e21c{}.uuid-0df1a9dc-3a07-4a21-b805-f9636…" at bounding box center [947, 380] width 163 height 163
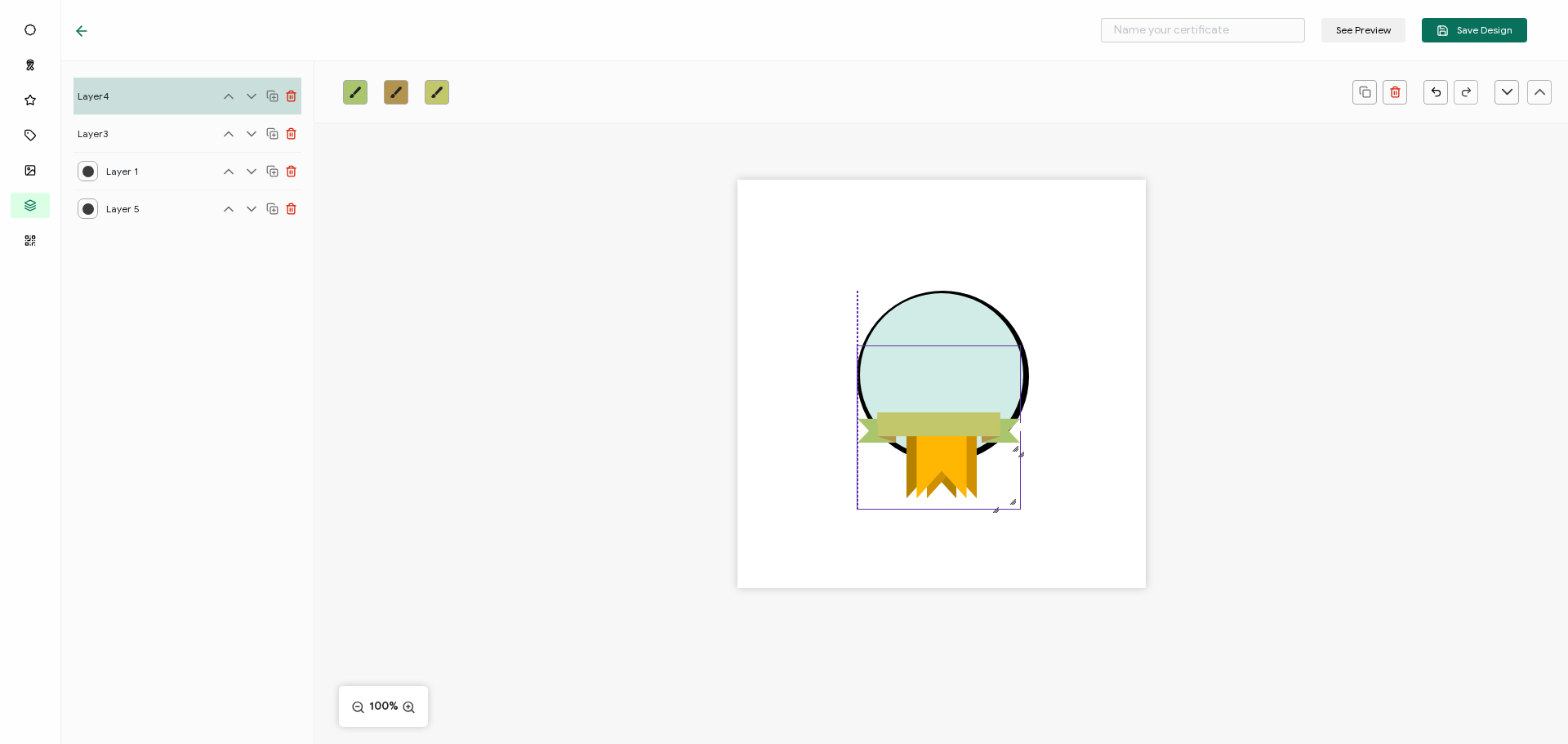
drag, startPoint x: 922, startPoint y: 381, endPoint x: 908, endPoint y: 429, distance: 50.0
click at [908, 429] on rect at bounding box center [939, 422] width 123 height 23
click at [104, 175] on div "Layer 1" at bounding box center [116, 171] width 78 height 21
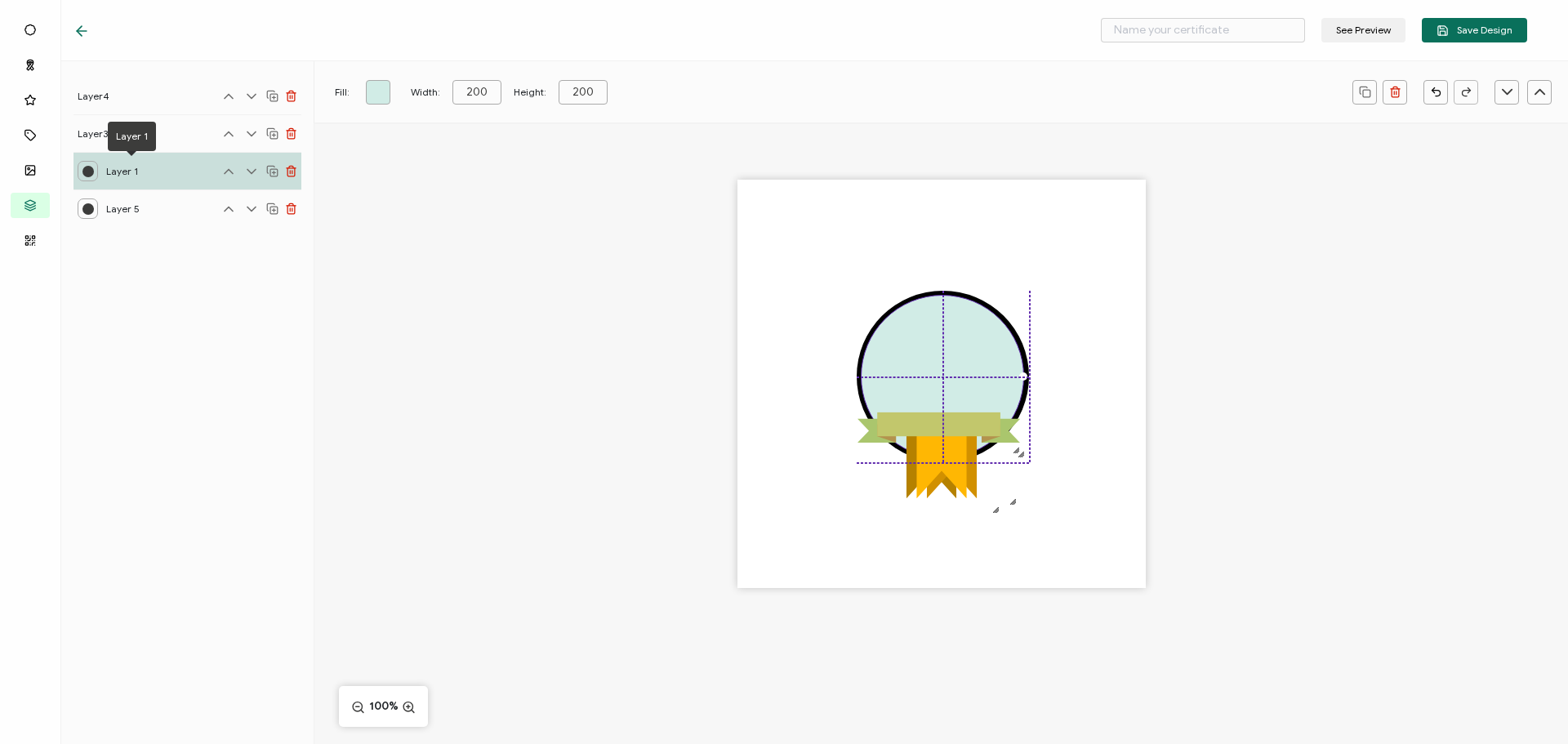
click at [909, 330] on div at bounding box center [942, 376] width 164 height 164
click at [652, 348] on div ".uuid-5c5a6bd1-c4f7-425b-b3f5-ceed11a6ddec{}.uuid-32afb73a-2b3b-4dc9-9ca9-fdd1a…" at bounding box center [941, 412] width 1254 height 579
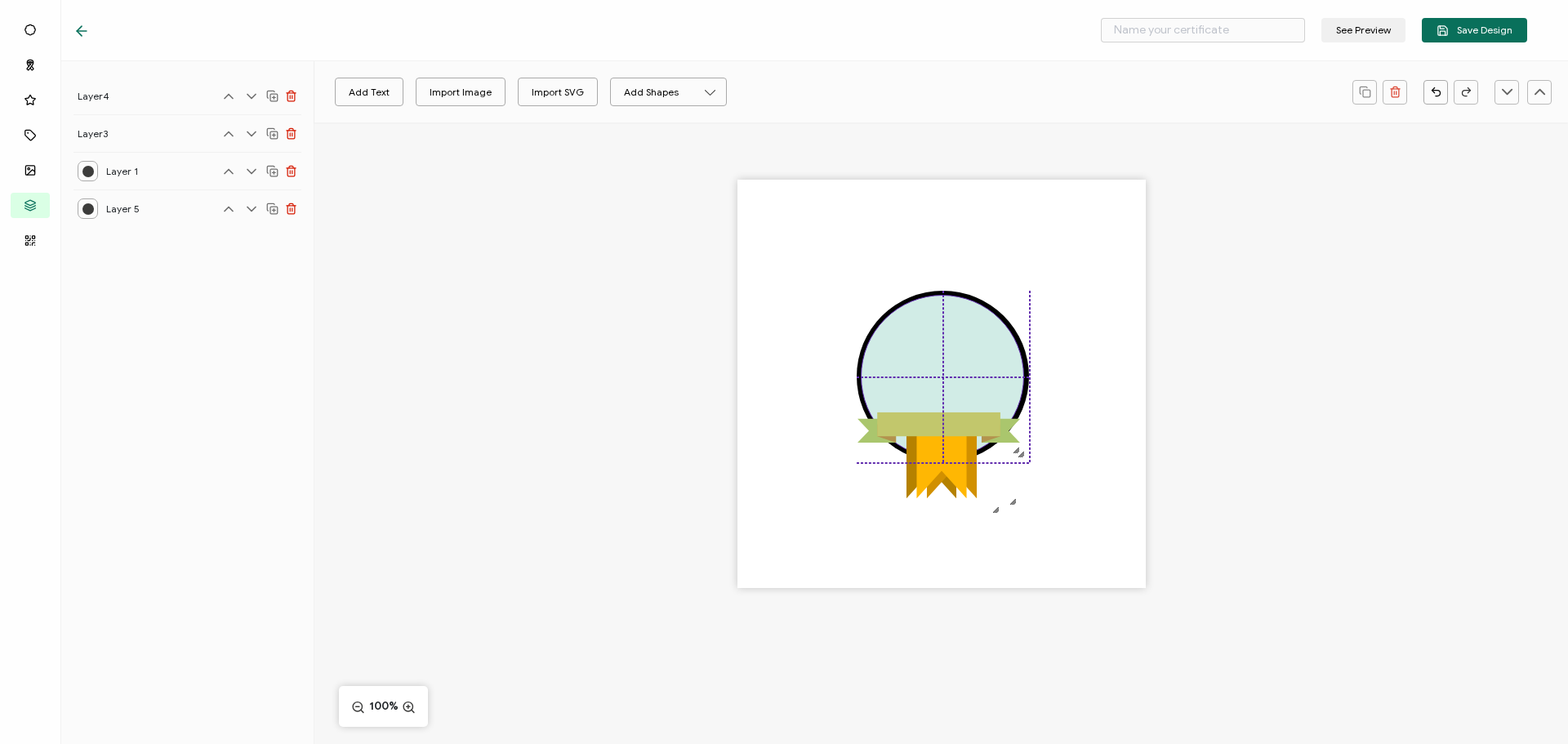
click at [922, 333] on div at bounding box center [942, 376] width 164 height 164
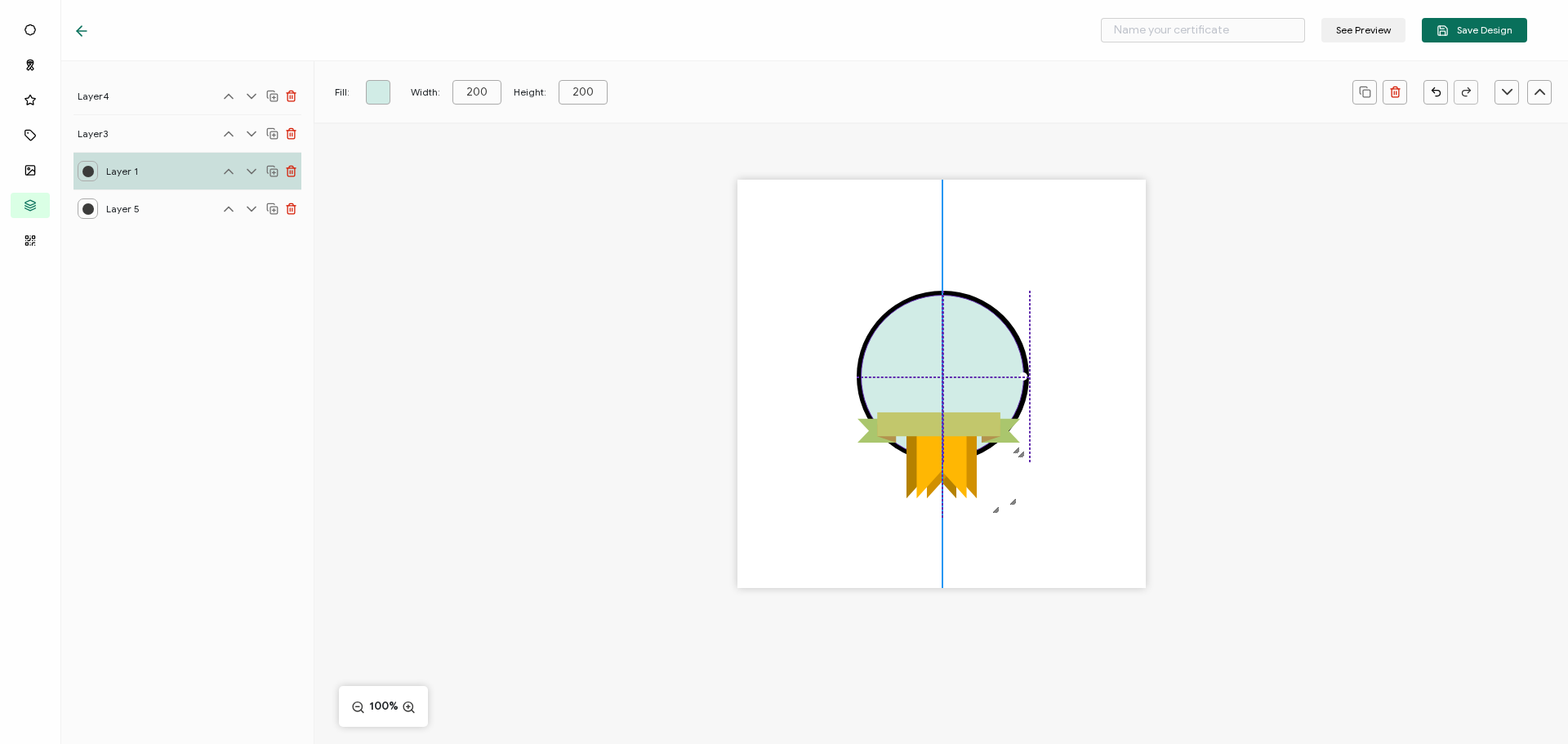
click at [928, 332] on div at bounding box center [942, 376] width 164 height 164
click at [955, 464] on icon ".uuid-813d5f2f-56df-4910-bf8c-adc265a1e21c{}.uuid-0df1a9dc-3a07-4a21-b805-f9636…" at bounding box center [939, 427] width 163 height 163
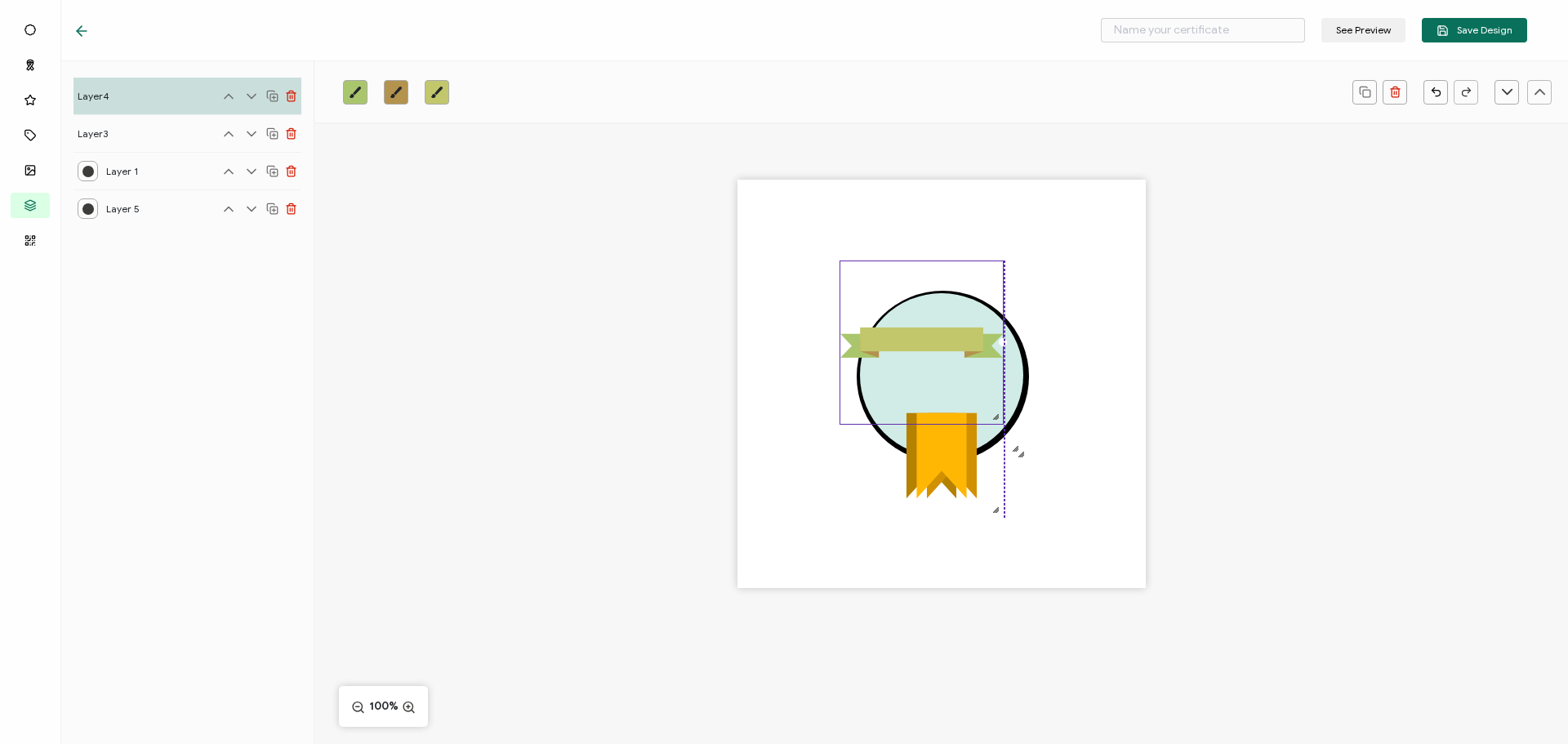
drag, startPoint x: 940, startPoint y: 464, endPoint x: 922, endPoint y: 379, distance: 86.9
click at [922, 379] on icon ".uuid-813d5f2f-56df-4910-bf8c-adc265a1e21c{}.uuid-0df1a9dc-3a07-4a21-b805-f9636…" at bounding box center [922, 343] width 163 height 163
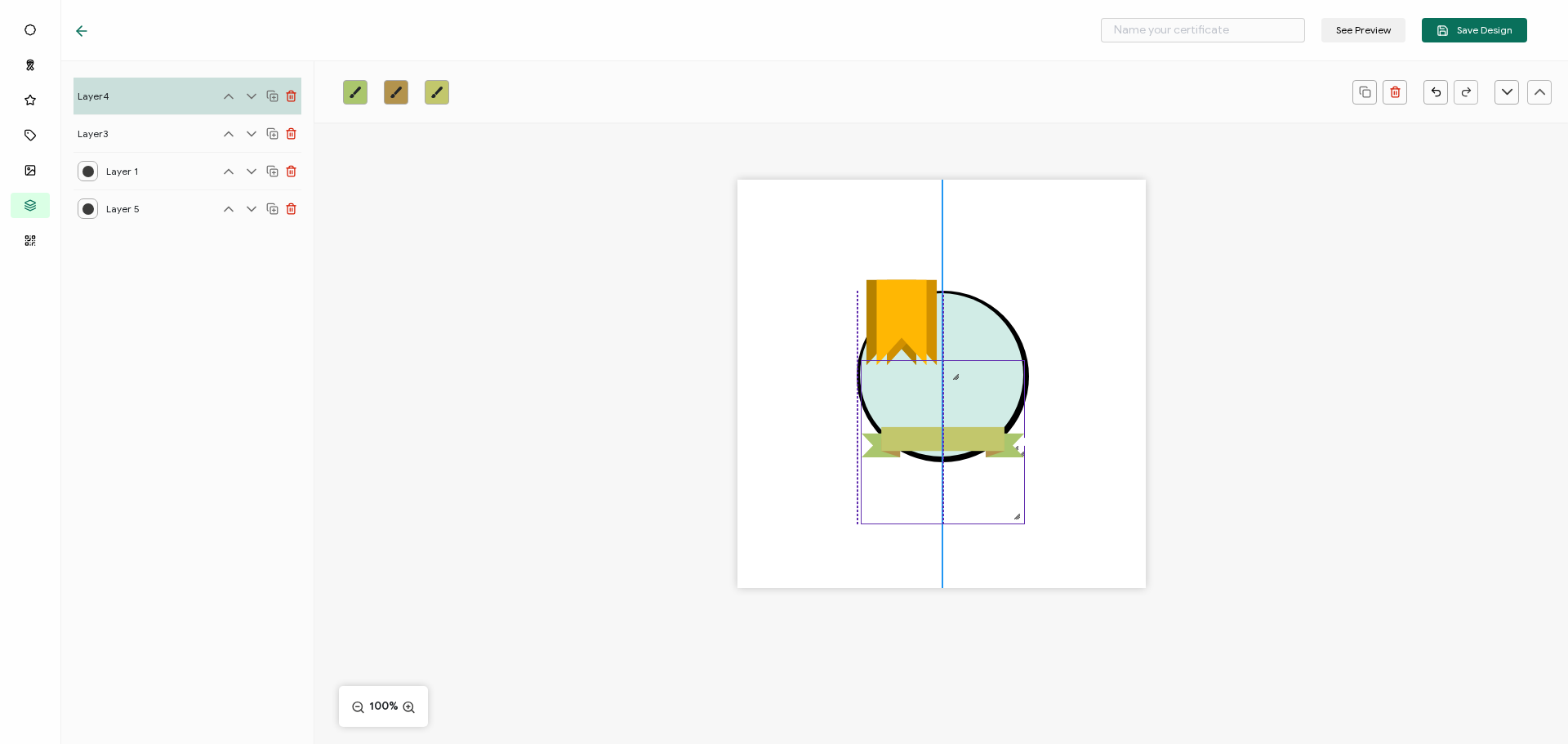
drag, startPoint x: 896, startPoint y: 341, endPoint x: 913, endPoint y: 441, distance: 101.4
click at [913, 441] on rect at bounding box center [943, 437] width 123 height 23
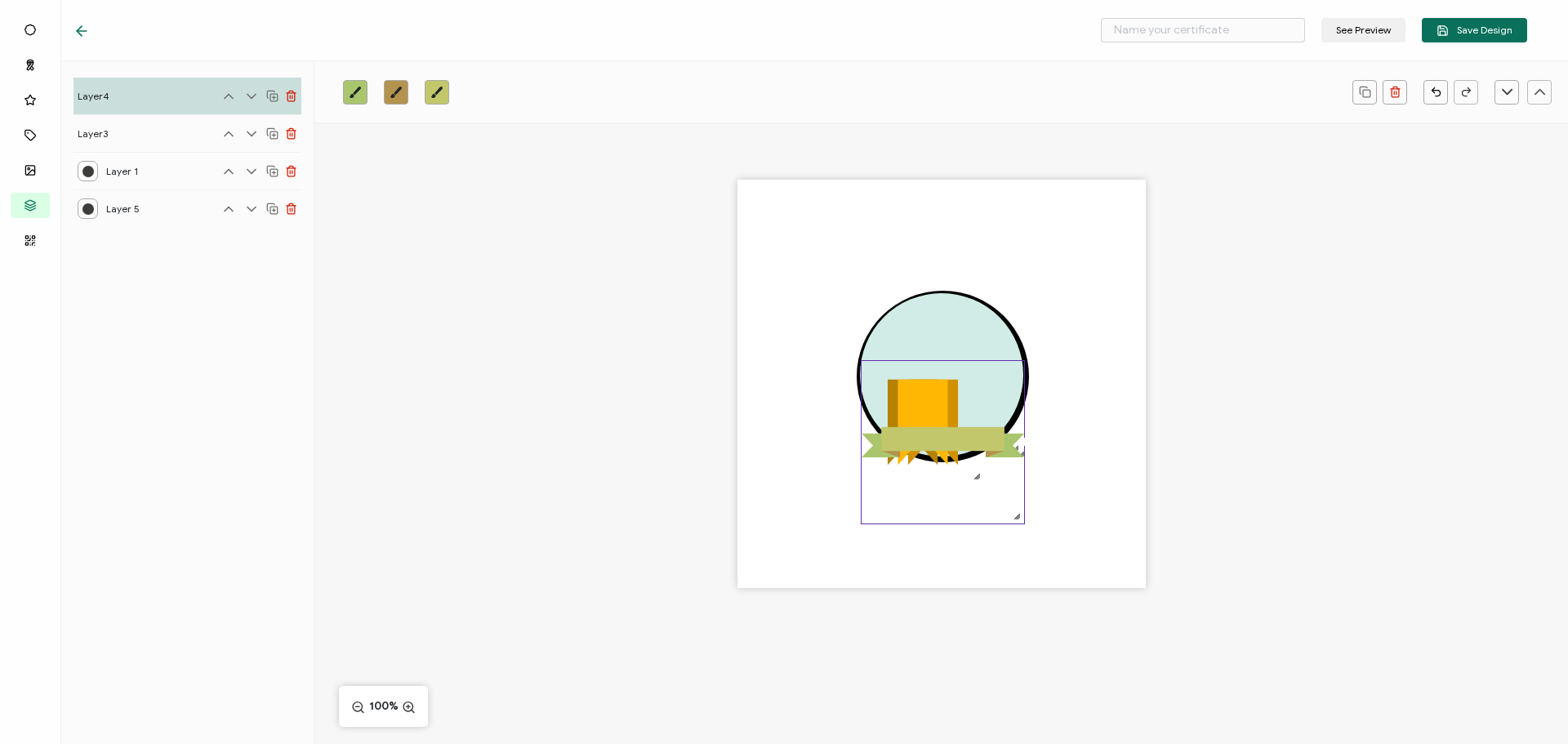
click at [718, 395] on div ".uuid-5c5a6bd1-c4f7-425b-b3f5-ceed11a6ddec{}.uuid-32afb73a-2b3b-4dc9-9ca9-fdd1a…" at bounding box center [941, 412] width 1254 height 579
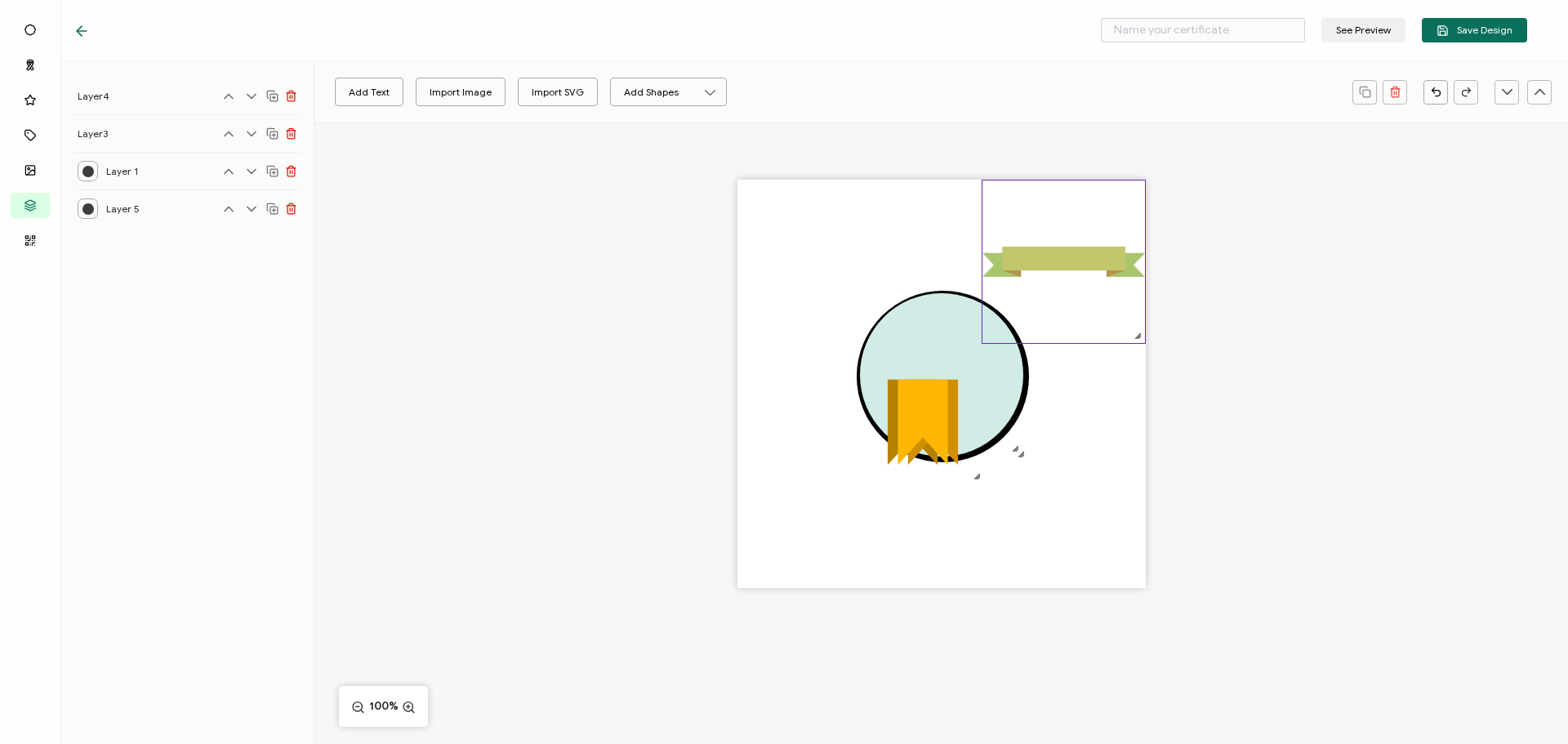
drag, startPoint x: 924, startPoint y: 393, endPoint x: 1094, endPoint y: 199, distance: 257.9
click at [1094, 199] on icon ".uuid-813d5f2f-56df-4910-bf8c-adc265a1e21c{}.uuid-0df1a9dc-3a07-4a21-b805-f9636…" at bounding box center [1064, 262] width 163 height 163
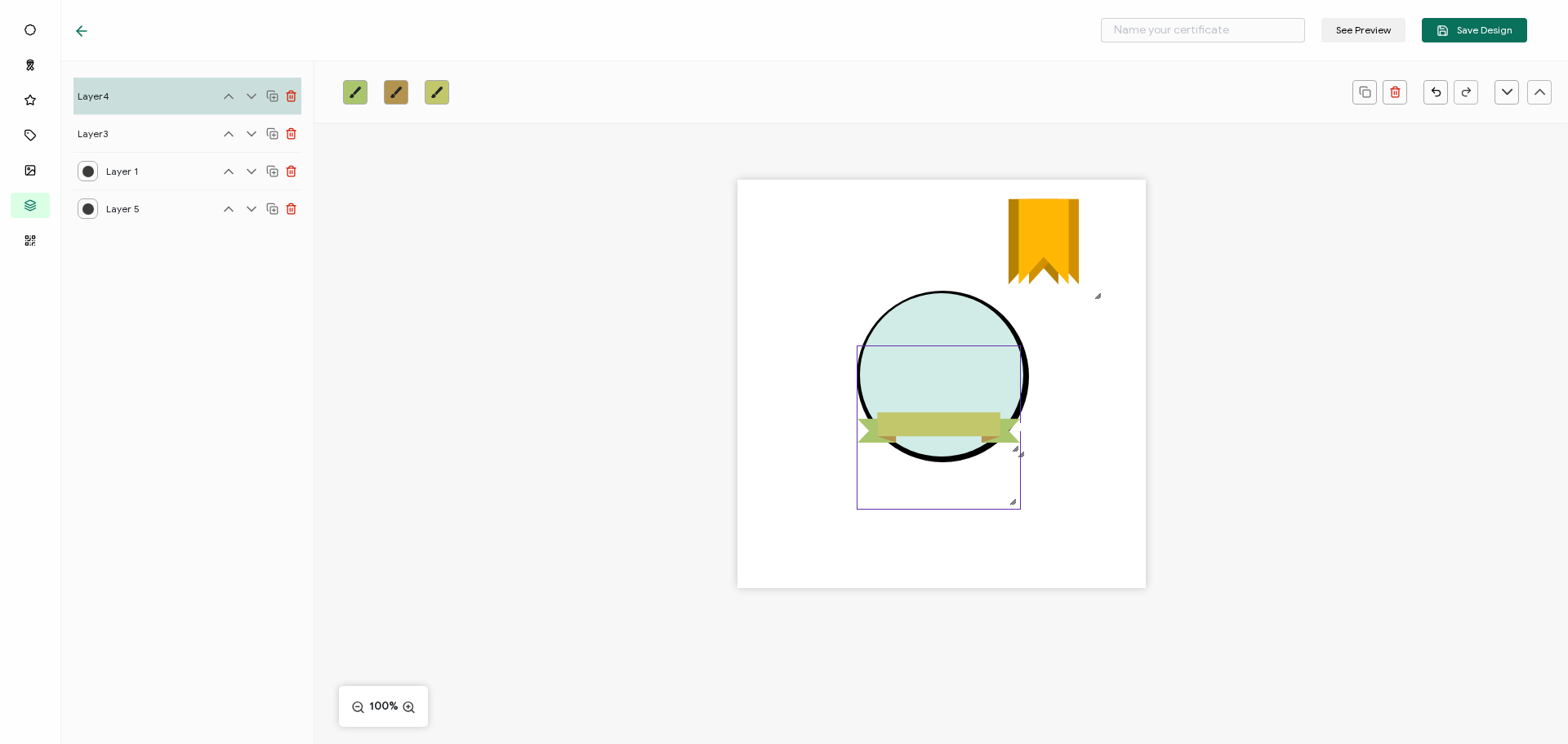
click at [1073, 412] on div ".uuid-5c5a6bd1-c4f7-425b-b3f5-ceed11a6ddec{}.uuid-32afb73a-2b3b-4dc9-9ca9-fdd1a…" at bounding box center [942, 383] width 409 height 408
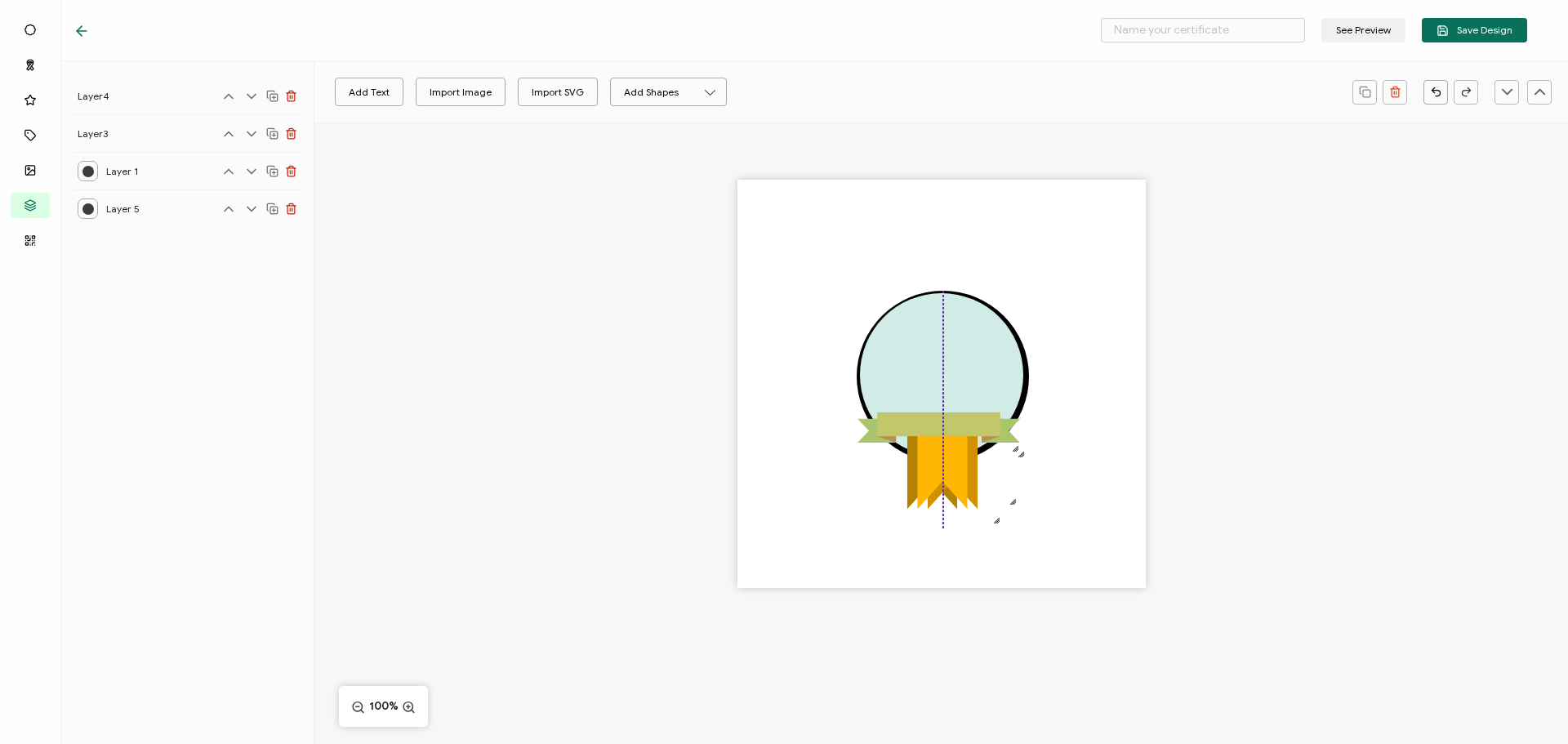
drag, startPoint x: 1039, startPoint y: 245, endPoint x: 1062, endPoint y: 289, distance: 49.6
click at [1062, 289] on div ".uuid-5c5a6bd1-c4f7-425b-b3f5-ceed11a6ddec{}.uuid-32afb73a-2b3b-4dc9-9ca9-fdd1a…" at bounding box center [942, 383] width 409 height 408
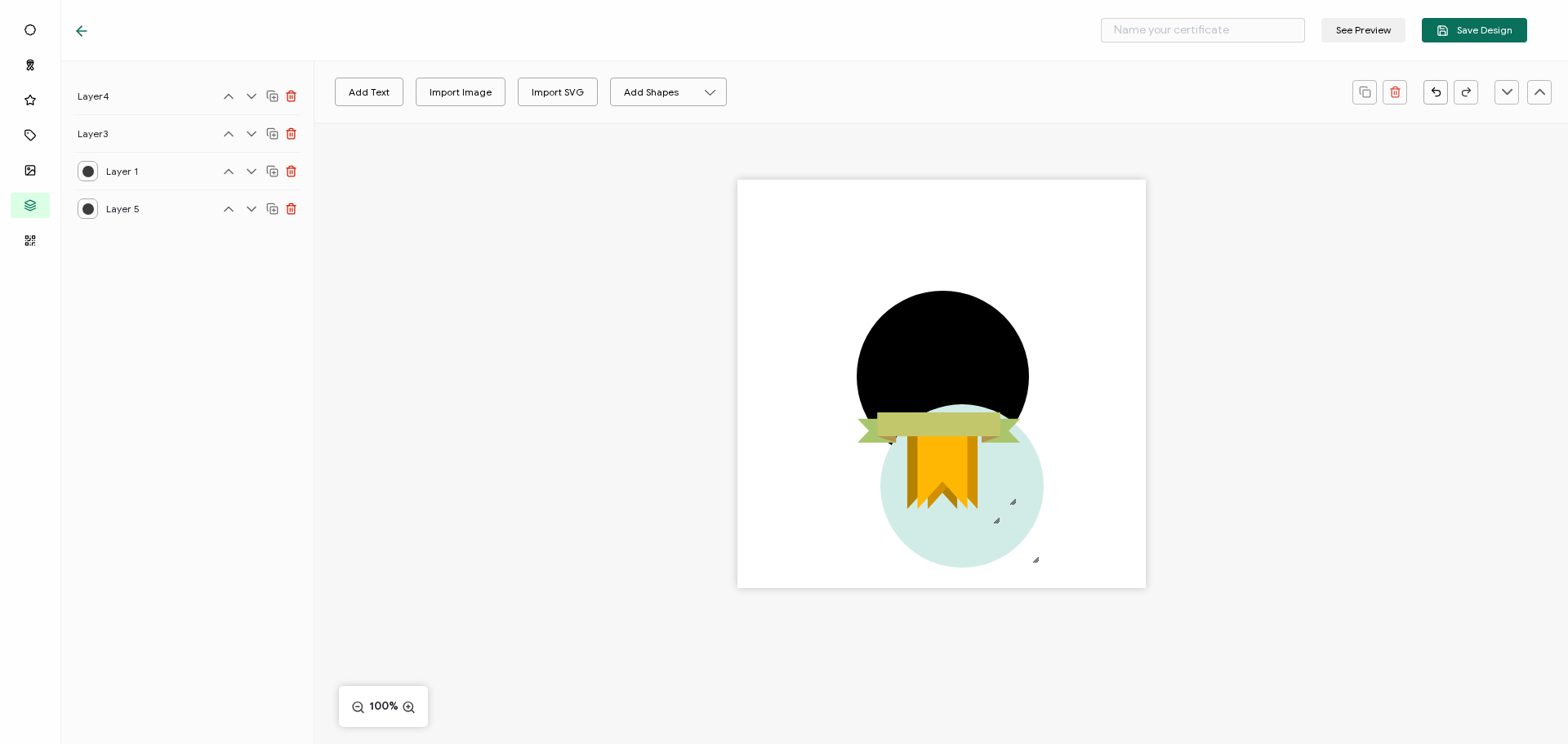
click at [1105, 298] on div ".uuid-5c5a6bd1-c4f7-425b-b3f5-ceed11a6ddec{}.uuid-32afb73a-2b3b-4dc9-9ca9-fdd1a…" at bounding box center [942, 383] width 409 height 408
drag, startPoint x: 935, startPoint y: 537, endPoint x: 917, endPoint y: 402, distance: 136.2
click at [917, 402] on div ".uuid-5c5a6bd1-c4f7-425b-b3f5-ceed11a6ddec{}.uuid-32afb73a-2b3b-4dc9-9ca9-fdd1a…" at bounding box center [942, 383] width 409 height 408
click at [776, 458] on div ".uuid-5c5a6bd1-c4f7-425b-b3f5-ceed11a6ddec{}.uuid-32afb73a-2b3b-4dc9-9ca9-fdd1a…" at bounding box center [942, 383] width 409 height 408
drag, startPoint x: 953, startPoint y: 540, endPoint x: 932, endPoint y: 359, distance: 182.2
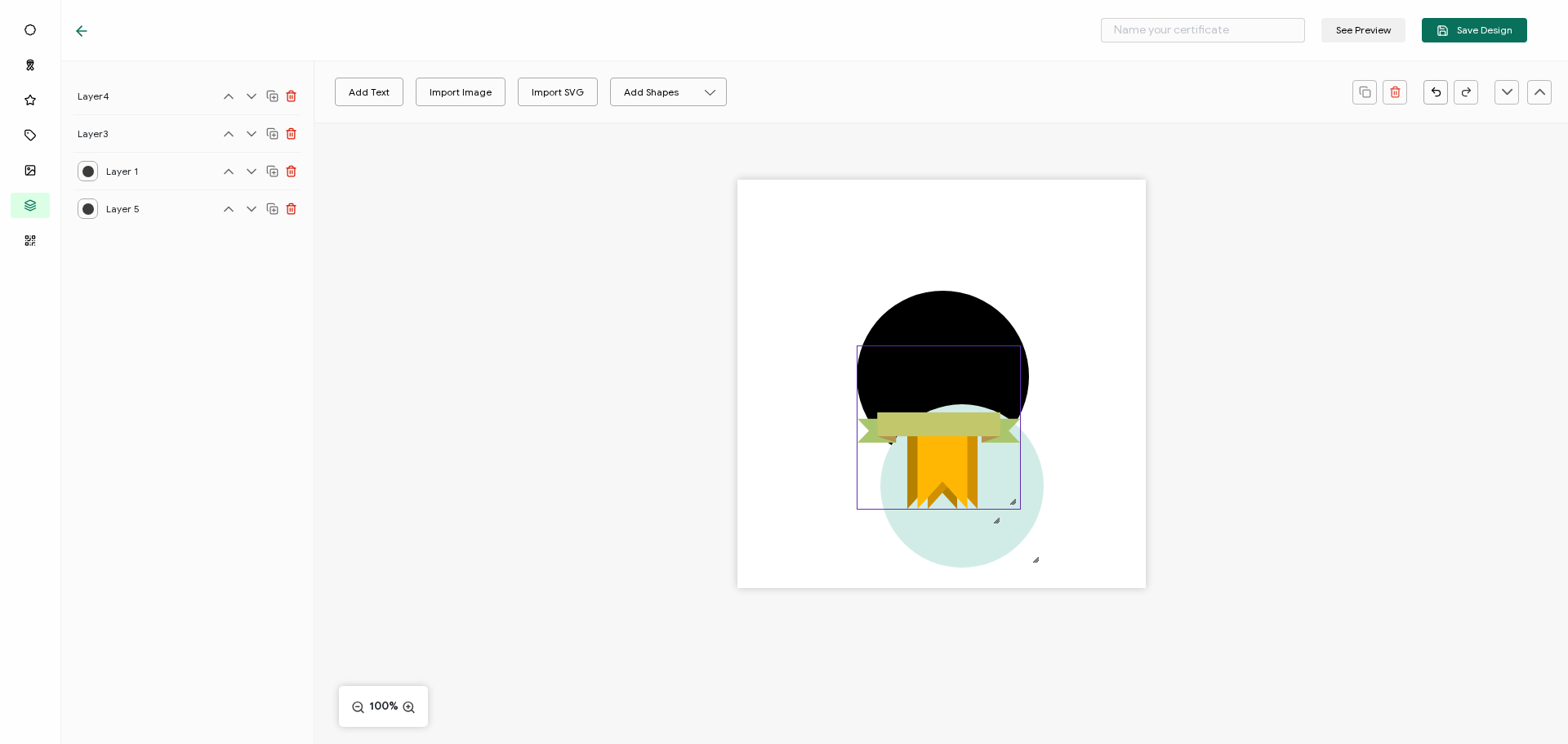
click at [932, 359] on div ".uuid-5c5a6bd1-c4f7-425b-b3f5-ceed11a6ddec{}.uuid-32afb73a-2b3b-4dc9-9ca9-fdd1a…" at bounding box center [942, 383] width 409 height 408
click at [927, 320] on div at bounding box center [942, 376] width 172 height 171
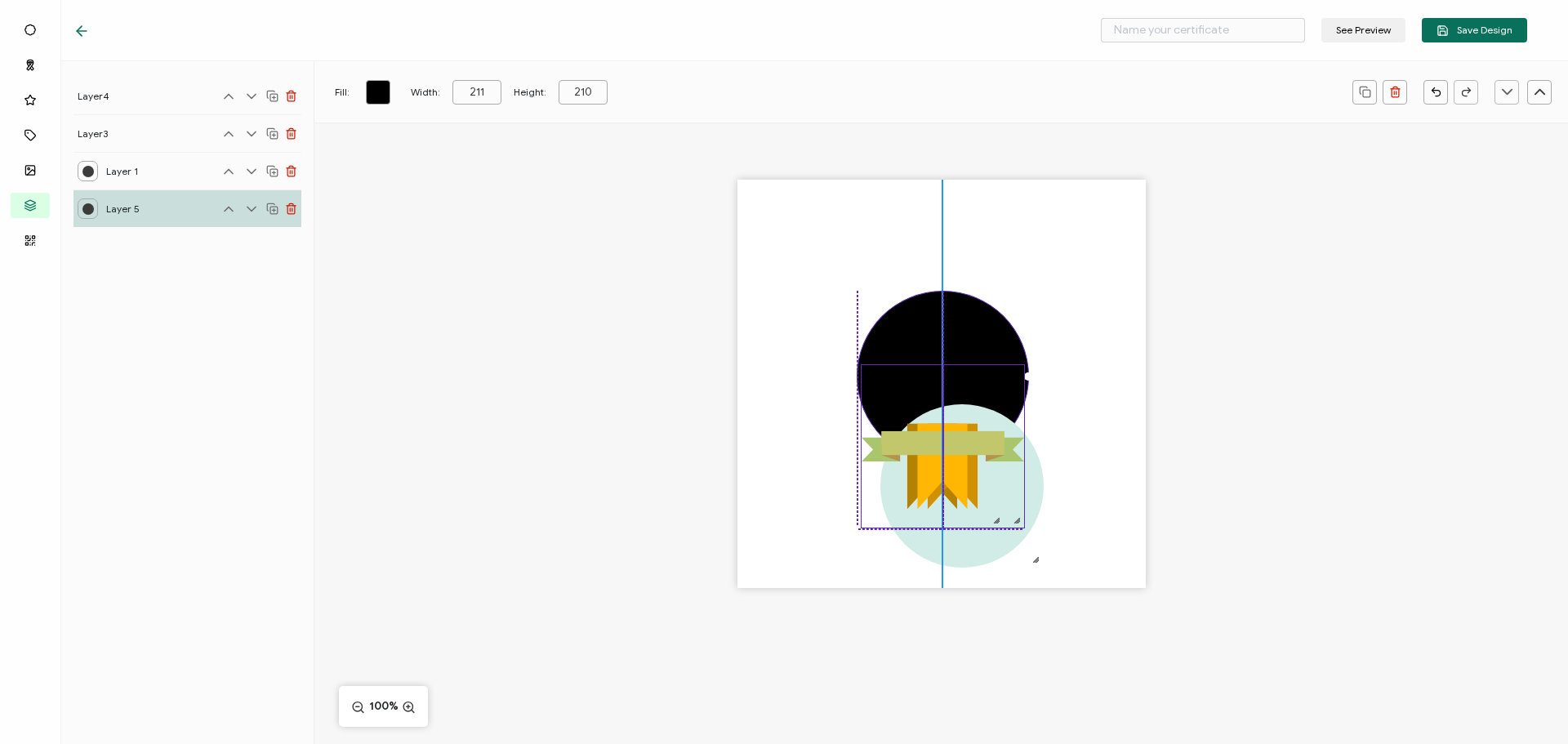
drag, startPoint x: 960, startPoint y: 413, endPoint x: 962, endPoint y: 429, distance: 16.1
click at [962, 429] on icon ".uuid-813d5f2f-56df-4910-bf8c-adc265a1e21c{}.uuid-0df1a9dc-3a07-4a21-b805-f9636…" at bounding box center [943, 447] width 163 height 163
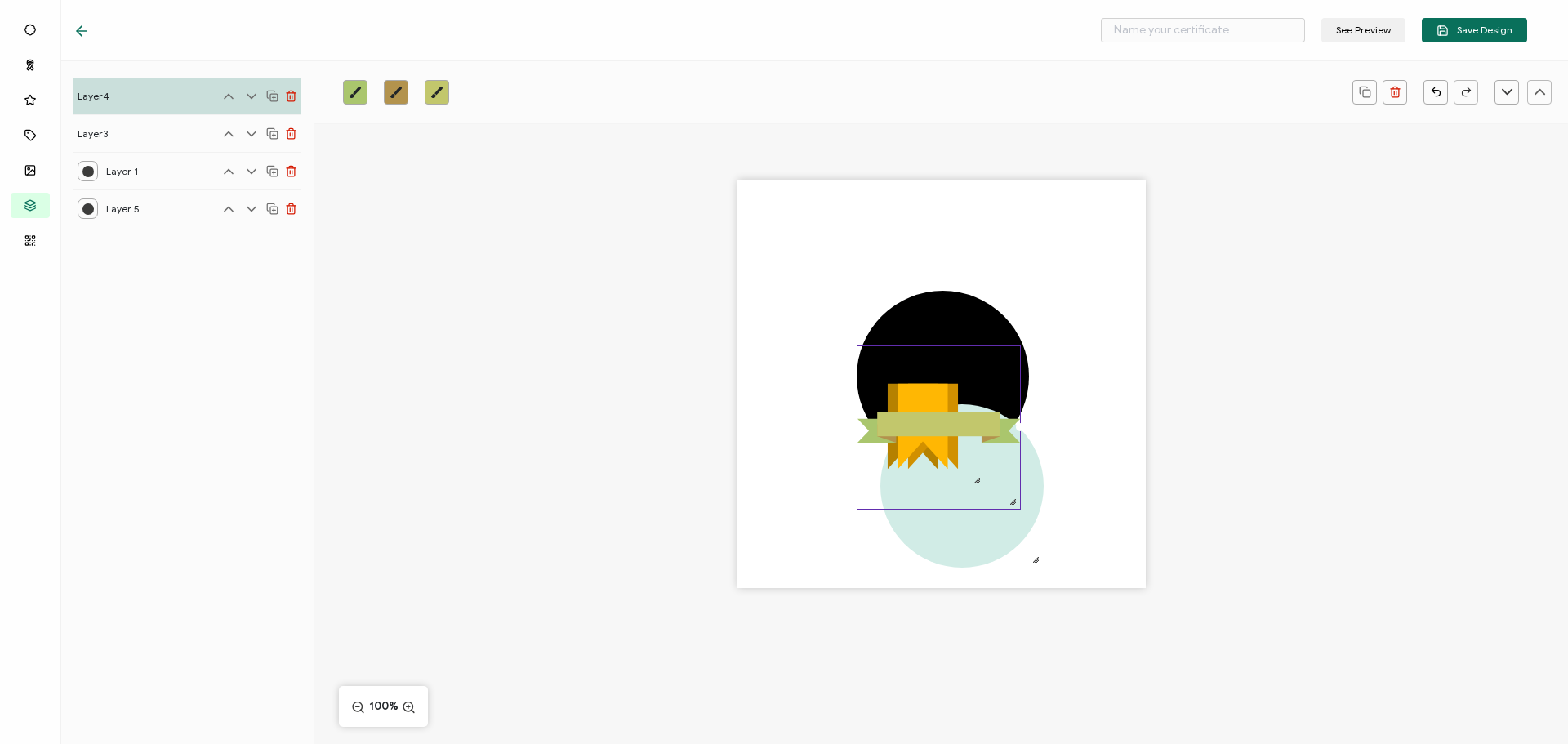
click at [1096, 467] on div ".uuid-5c5a6bd1-c4f7-425b-b3f5-ceed11a6ddec{}.uuid-32afb73a-2b3b-4dc9-9ca9-fdd1a…" at bounding box center [942, 383] width 409 height 408
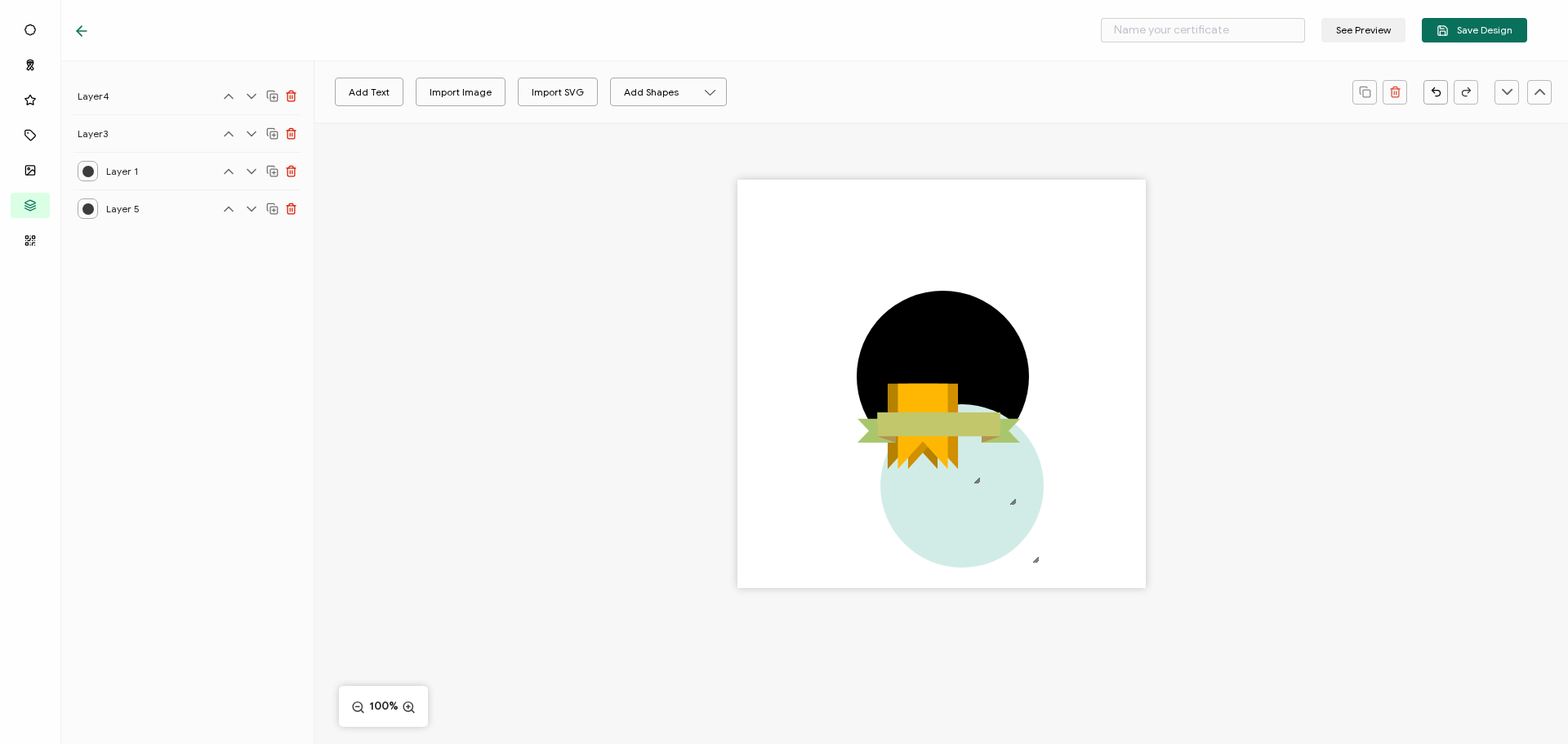
click at [789, 249] on div ".uuid-5c5a6bd1-c4f7-425b-b3f5-ceed11a6ddec{}.uuid-32afb73a-2b3b-4dc9-9ca9-fdd1a…" at bounding box center [942, 383] width 409 height 408
click at [922, 324] on div at bounding box center [942, 376] width 172 height 171
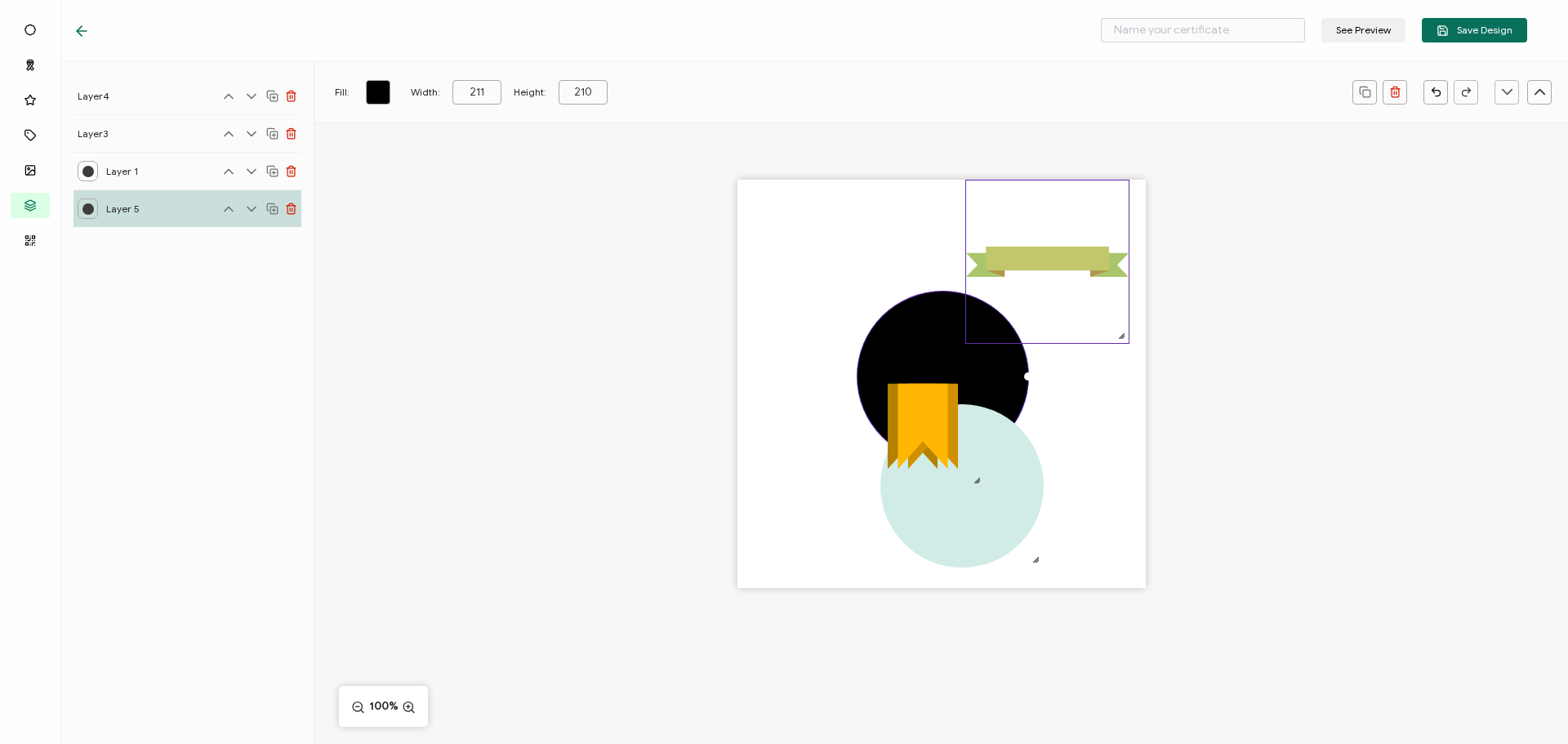
drag, startPoint x: 928, startPoint y: 392, endPoint x: 1037, endPoint y: 210, distance: 212.1
click at [1037, 210] on icon ".uuid-813d5f2f-56df-4910-bf8c-adc265a1e21c{}.uuid-0df1a9dc-3a07-4a21-b805-f9636…" at bounding box center [1048, 262] width 163 height 163
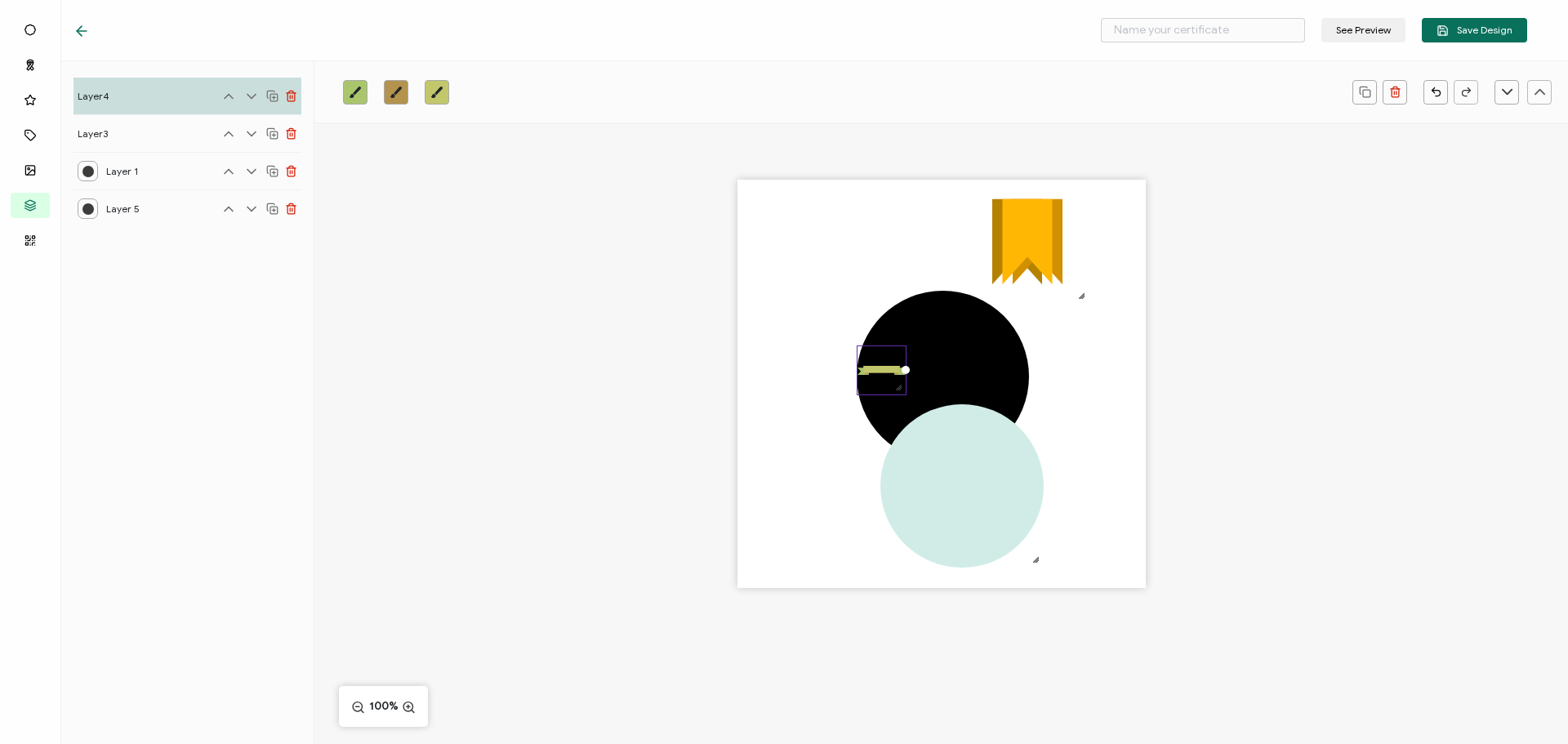
drag, startPoint x: 1013, startPoint y: 502, endPoint x: 890, endPoint y: 401, distance: 159.2
click at [890, 395] on div ".uuid-813d5f2f-56df-4910-bf8c-adc265a1e21c{}.uuid-0df1a9dc-3a07-4a21-b805-f9636…" at bounding box center [881, 370] width 50 height 50
drag, startPoint x: 878, startPoint y: 379, endPoint x: 839, endPoint y: 241, distance: 143.4
click at [839, 241] on icon ".uuid-813d5f2f-56df-4910-bf8c-adc265a1e21c{}.uuid-0df1a9dc-3a07-4a21-b805-f9636…" at bounding box center [850, 242] width 62 height 62
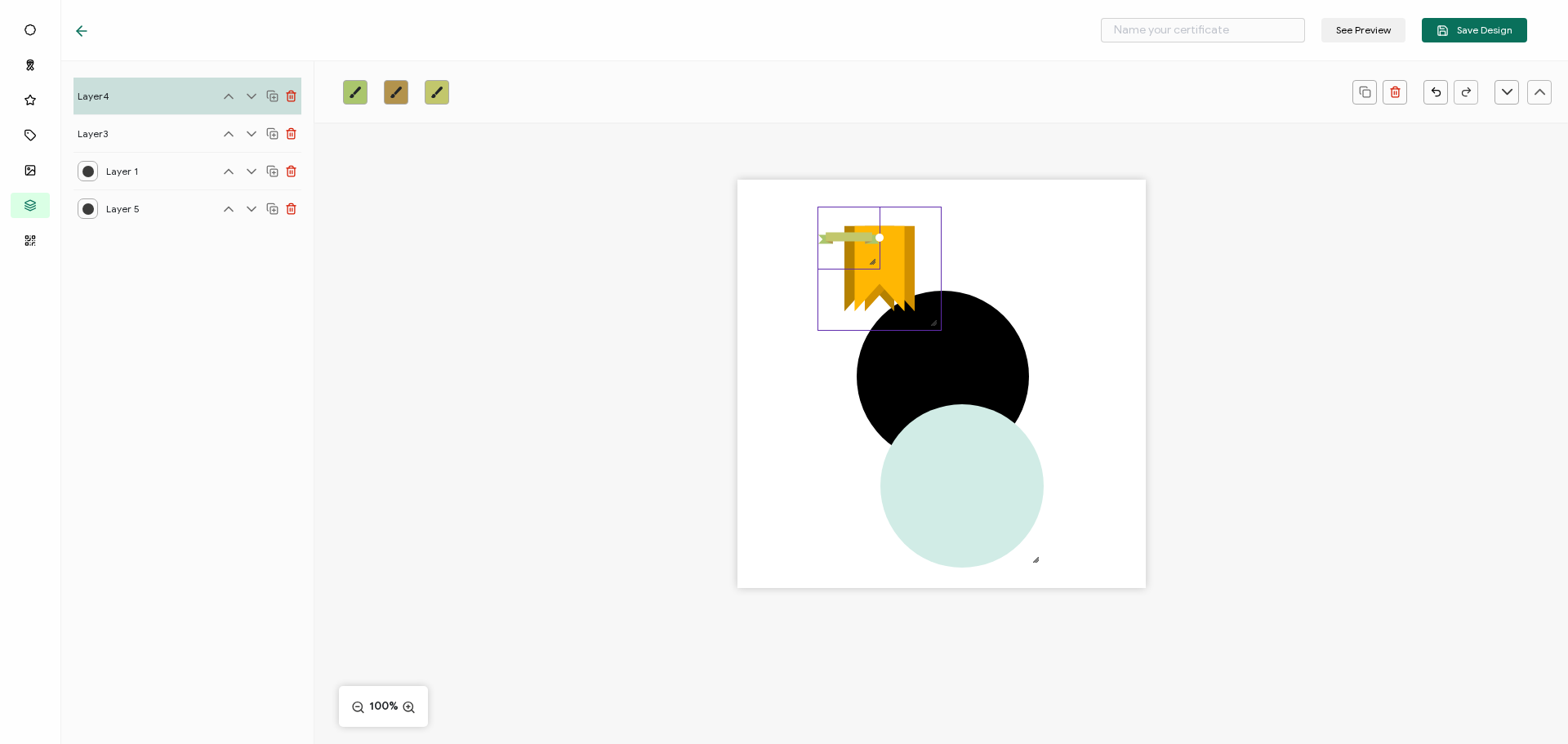
click at [906, 288] on polygon at bounding box center [888, 268] width 50 height 86
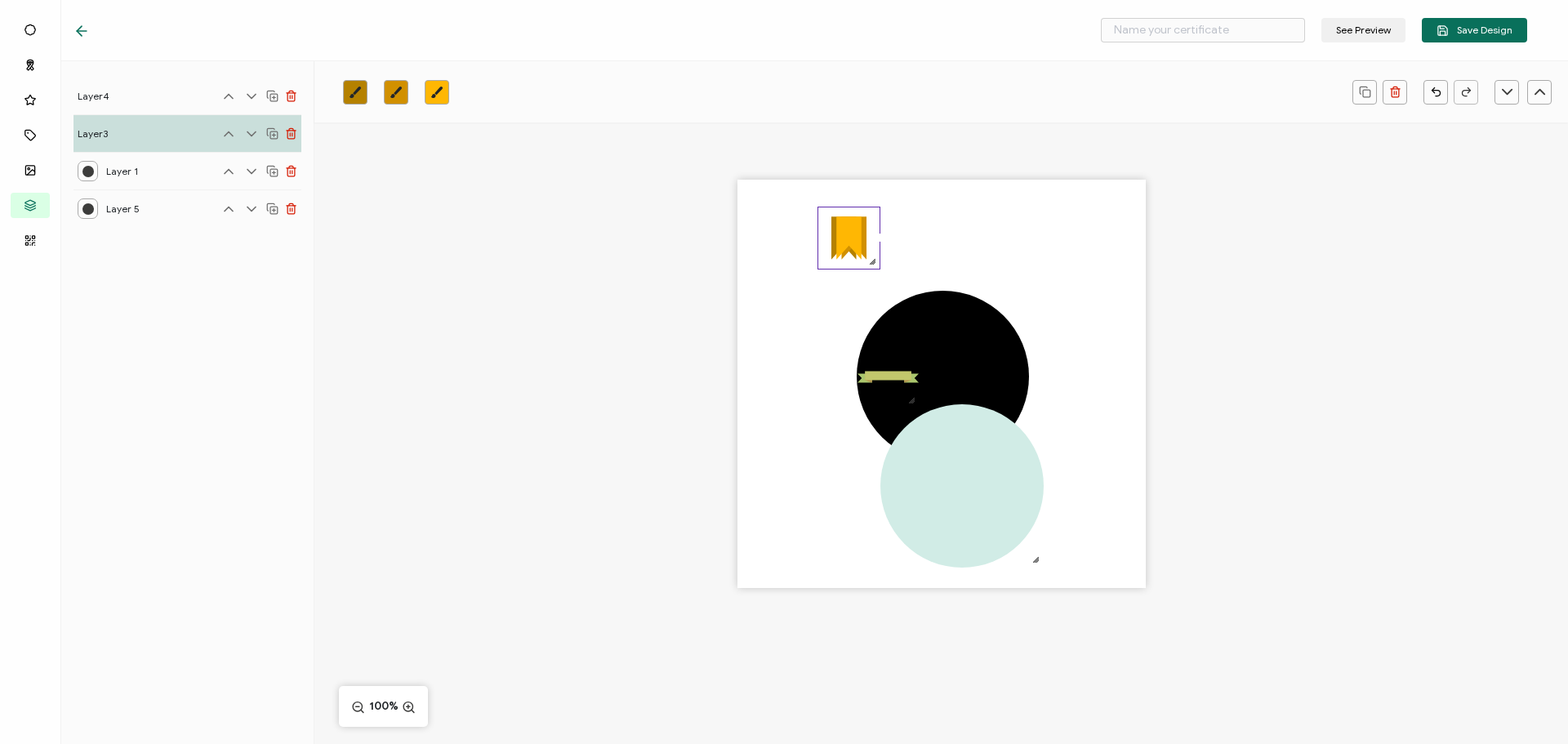
drag, startPoint x: 937, startPoint y: 323, endPoint x: 876, endPoint y: 264, distance: 84.9
click at [876, 264] on div at bounding box center [872, 262] width 13 height 13
click at [964, 272] on div ".uuid-5c5a6bd1-c4f7-425b-b3f5-ceed11a6ddec{}.uuid-32afb73a-2b3b-4dc9-9ca9-fdd1a…" at bounding box center [942, 383] width 409 height 408
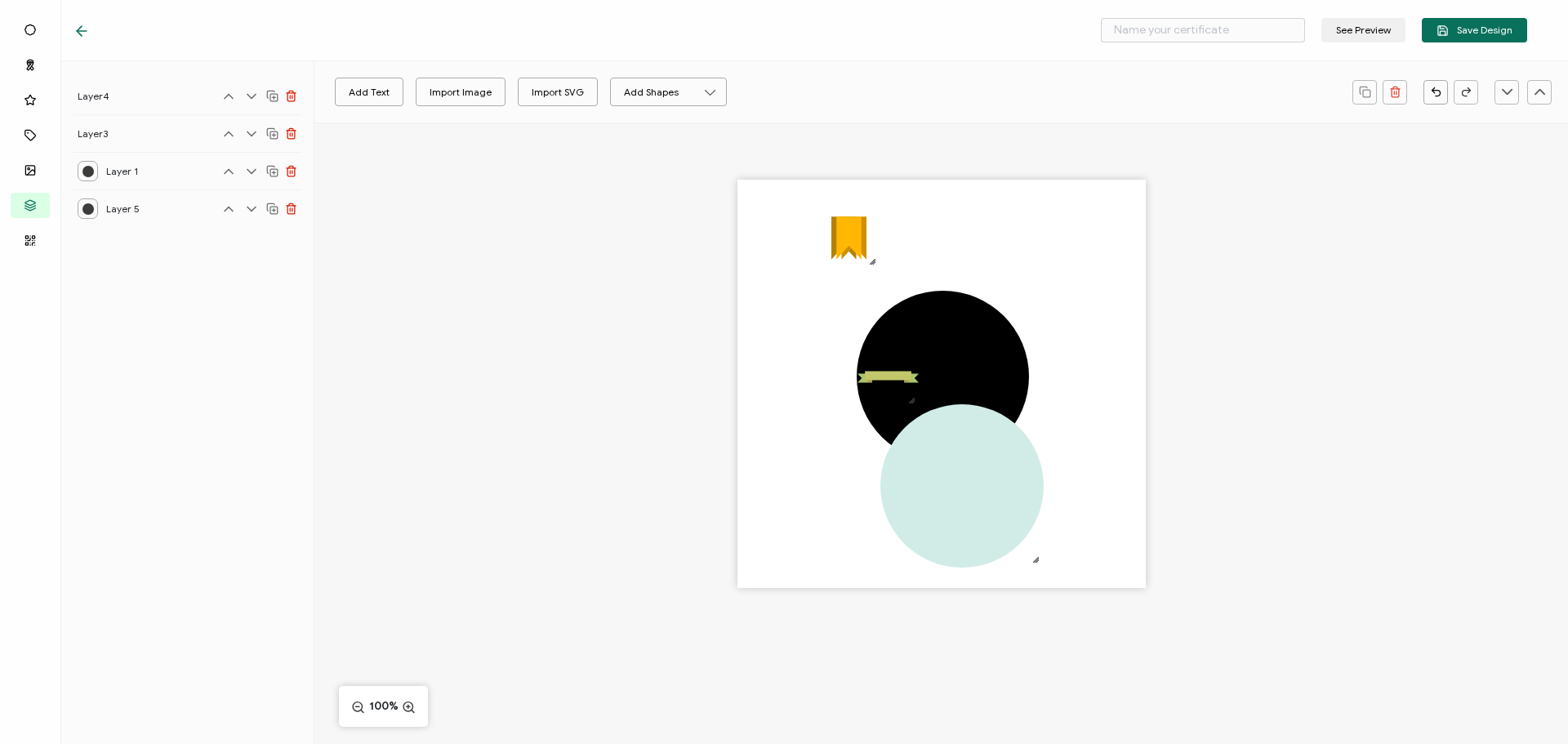
drag, startPoint x: 897, startPoint y: 383, endPoint x: 1026, endPoint y: 268, distance: 172.8
click at [1026, 268] on div ".uuid-5c5a6bd1-c4f7-425b-b3f5-ceed11a6ddec{}.uuid-32afb73a-2b3b-4dc9-9ca9-fdd1a…" at bounding box center [942, 383] width 409 height 408
drag, startPoint x: 877, startPoint y: 387, endPoint x: 867, endPoint y: 385, distance: 10.2
click at [867, 385] on icon ".uuid-813d5f2f-56df-4910-bf8c-adc265a1e21c{}.uuid-0df1a9dc-3a07-4a21-b805-f9636…" at bounding box center [888, 377] width 62 height 62
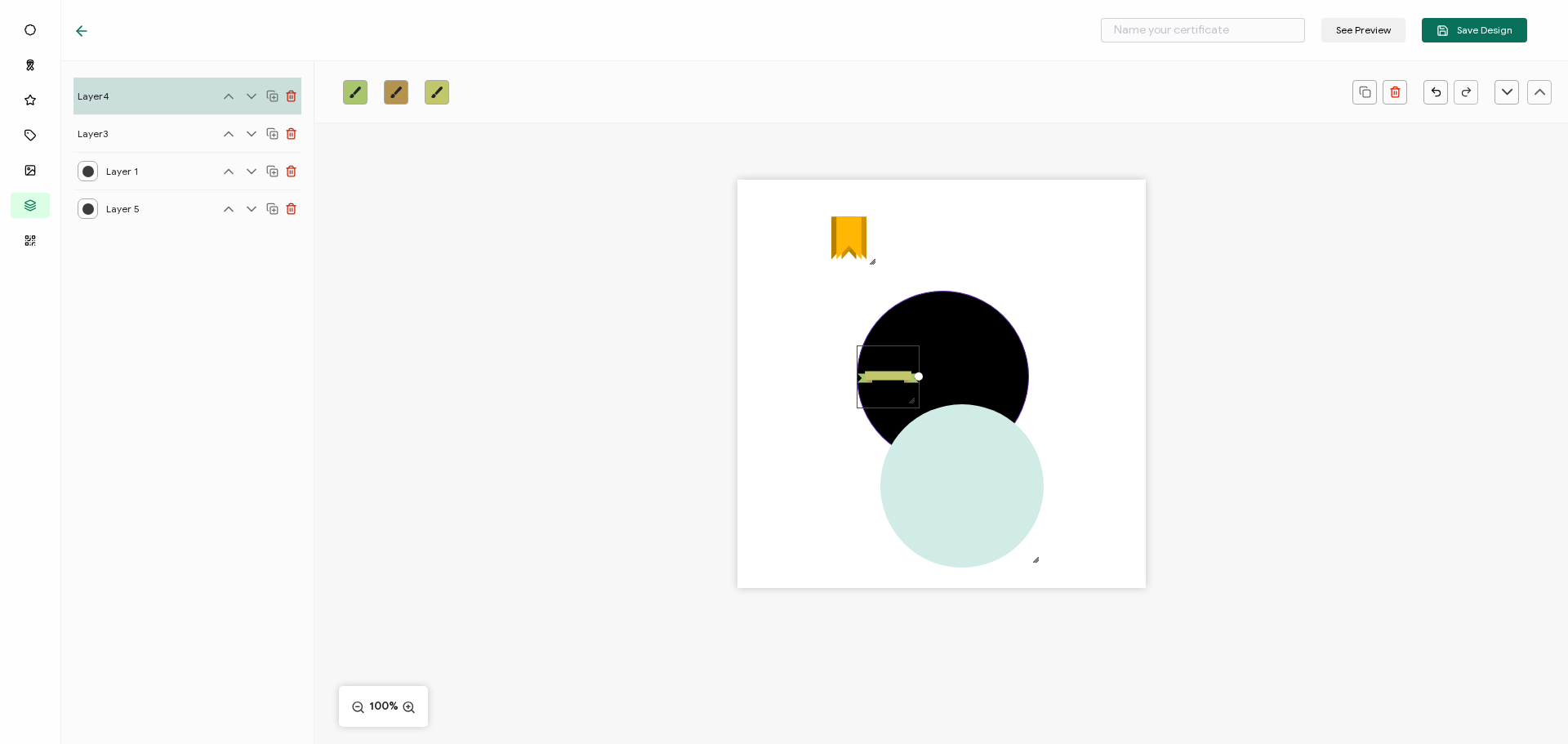
click at [961, 374] on div at bounding box center [942, 376] width 172 height 171
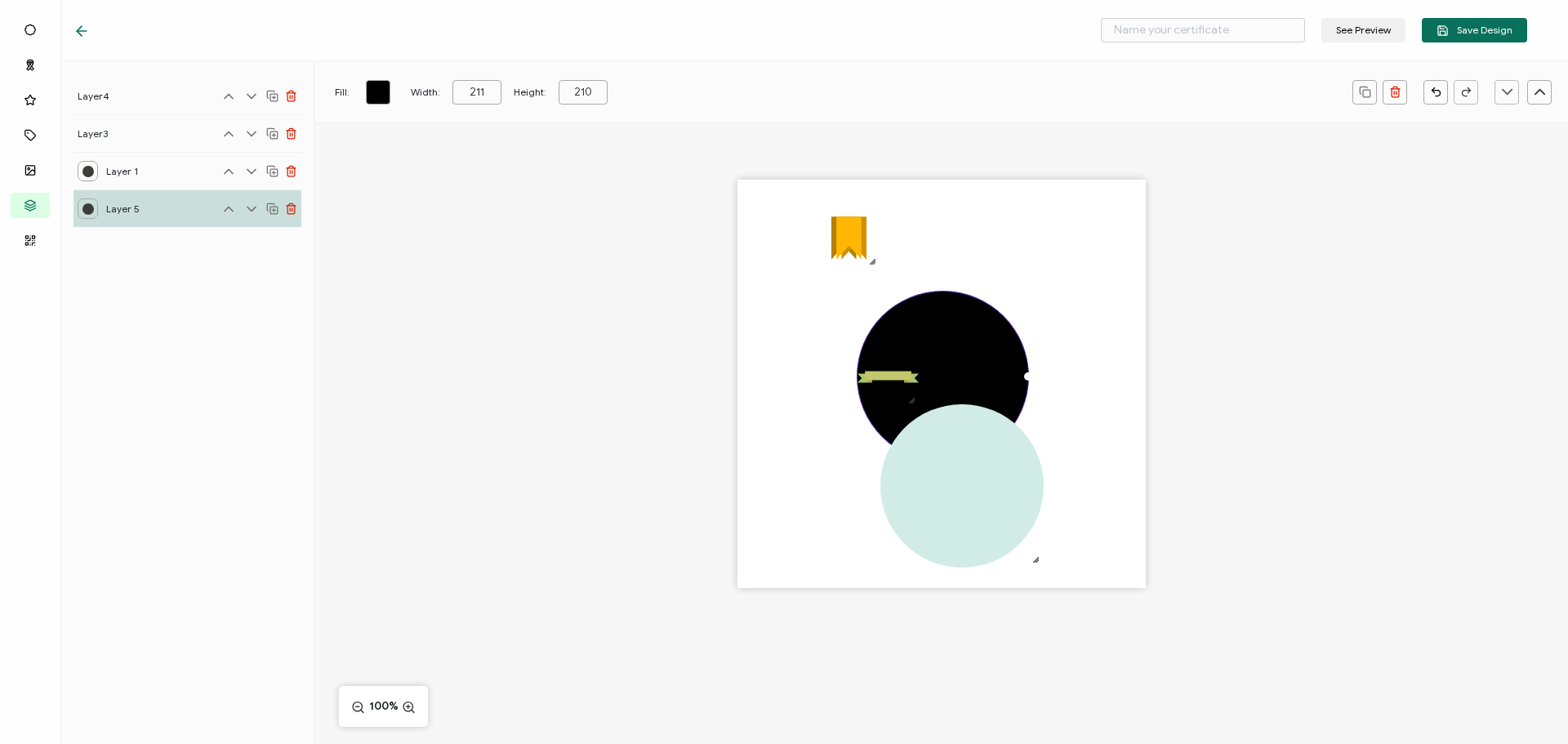
drag, startPoint x: 965, startPoint y: 456, endPoint x: 945, endPoint y: 377, distance: 81.5
click at [945, 377] on div ".uuid-5c5a6bd1-c4f7-425b-b3f5-ceed11a6ddec{}.uuid-32afb73a-2b3b-4dc9-9ca9-fdd1a…" at bounding box center [942, 383] width 409 height 408
click at [948, 365] on div at bounding box center [942, 376] width 172 height 171
click at [947, 359] on div at bounding box center [942, 376] width 172 height 171
click at [966, 461] on div at bounding box center [962, 485] width 164 height 164
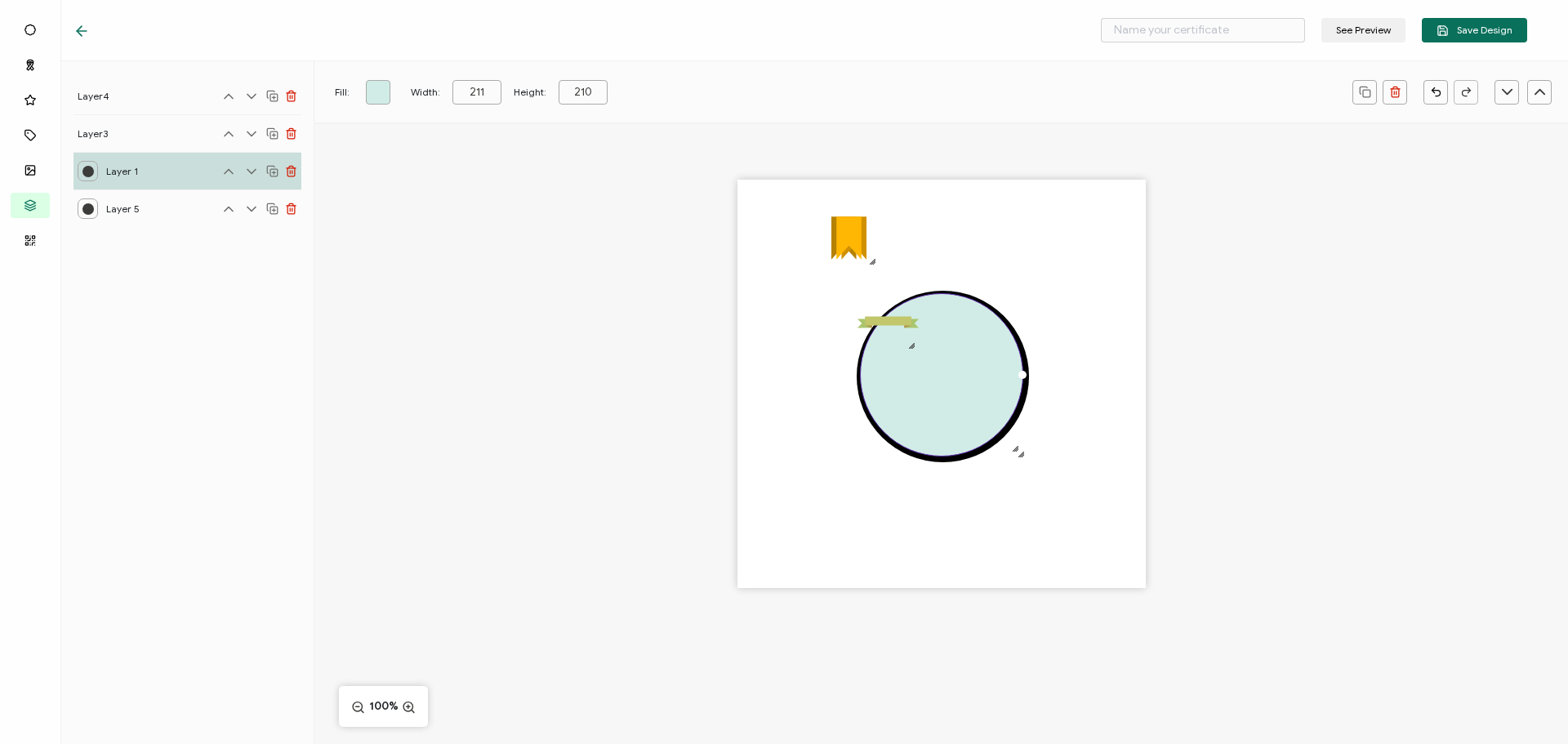
type input "200"
click at [928, 394] on div at bounding box center [942, 375] width 164 height 164
drag, startPoint x: 931, startPoint y: 379, endPoint x: 940, endPoint y: 379, distance: 9.0
click at [940, 379] on div at bounding box center [942, 375] width 164 height 164
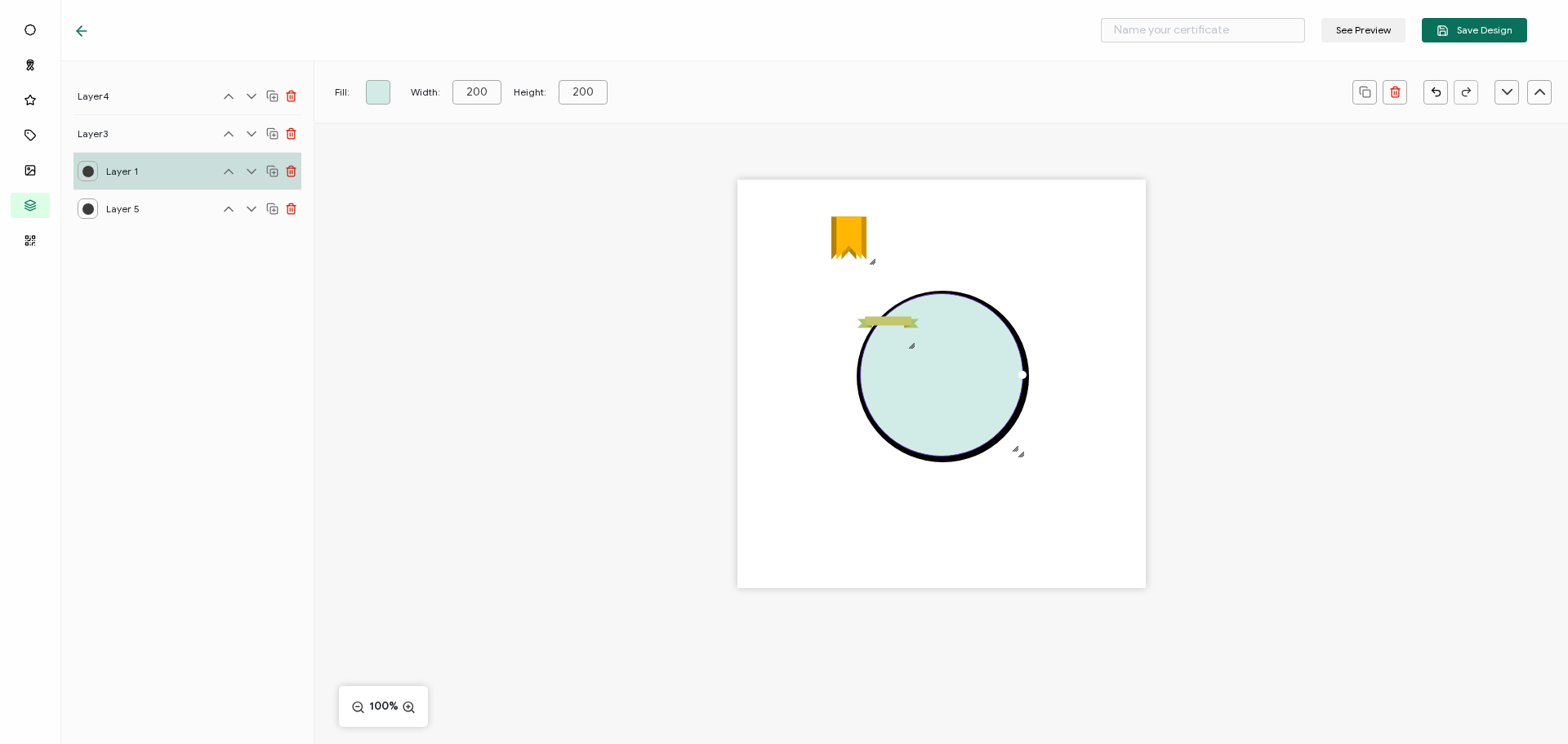
drag, startPoint x: 963, startPoint y: 383, endPoint x: 968, endPoint y: 405, distance: 22.6
click at [965, 404] on div at bounding box center [942, 375] width 164 height 164
type input "199"
type input "198"
type input "200"
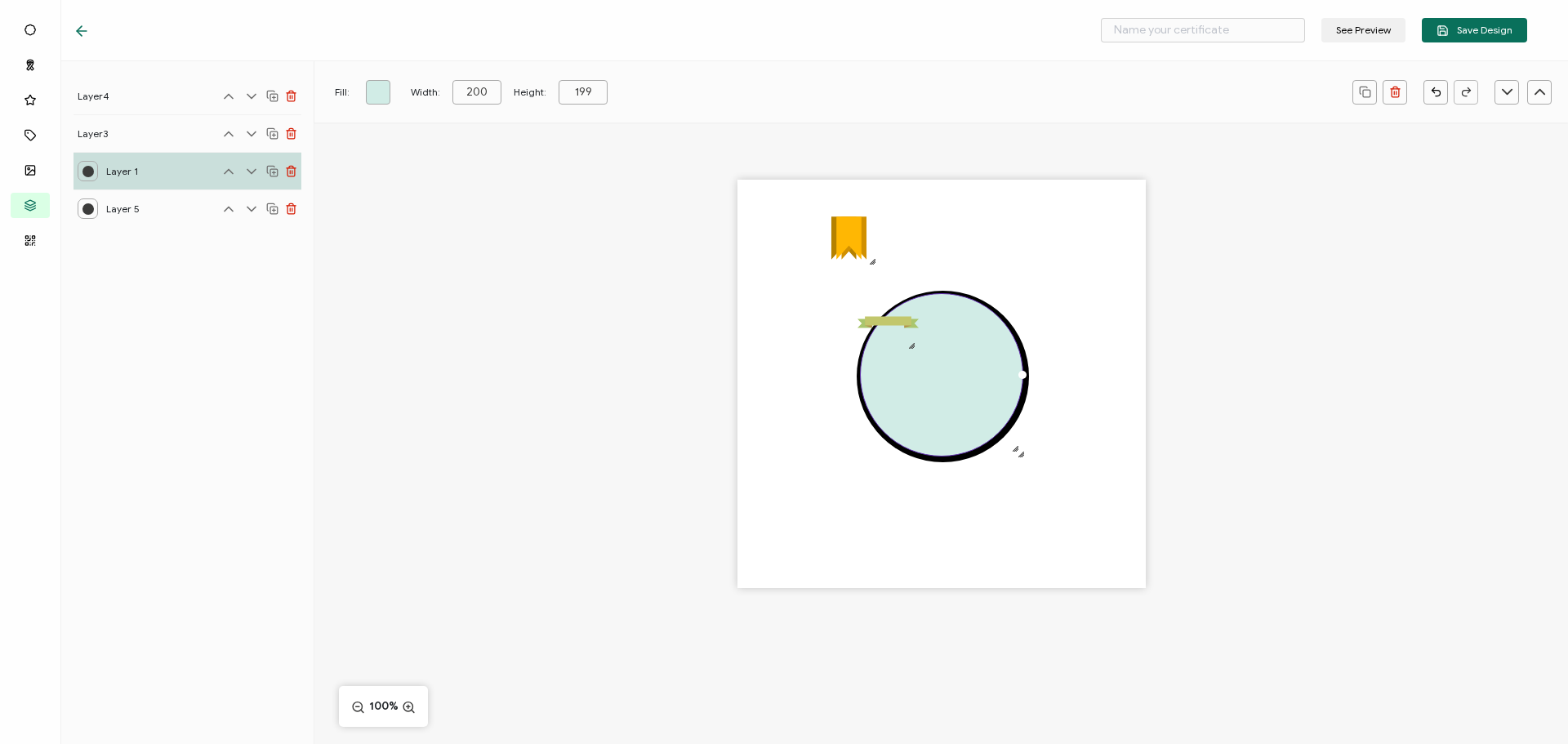
type input "200"
type input "201"
type input "202"
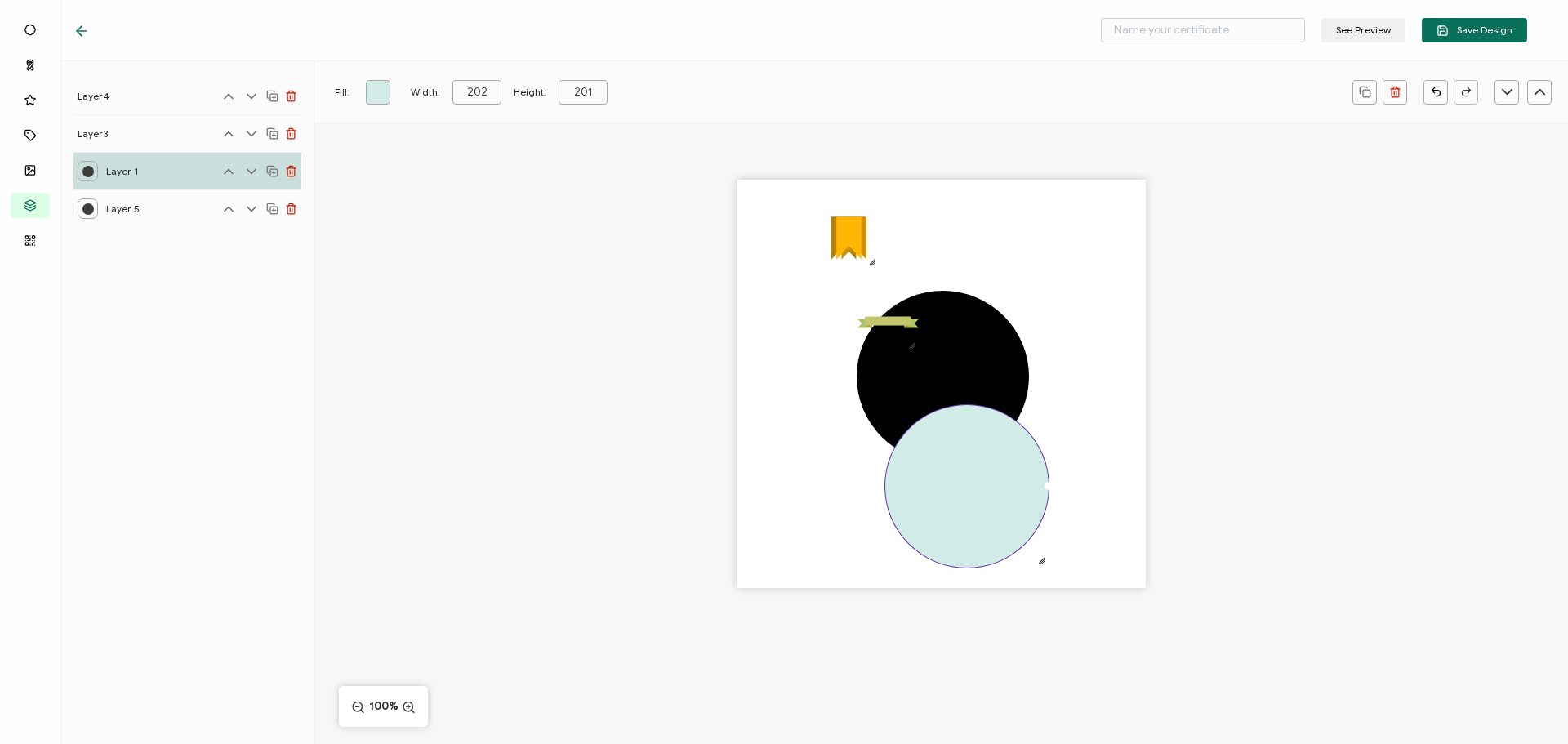
type input "202"
type input "199"
type input "201"
type input "197"
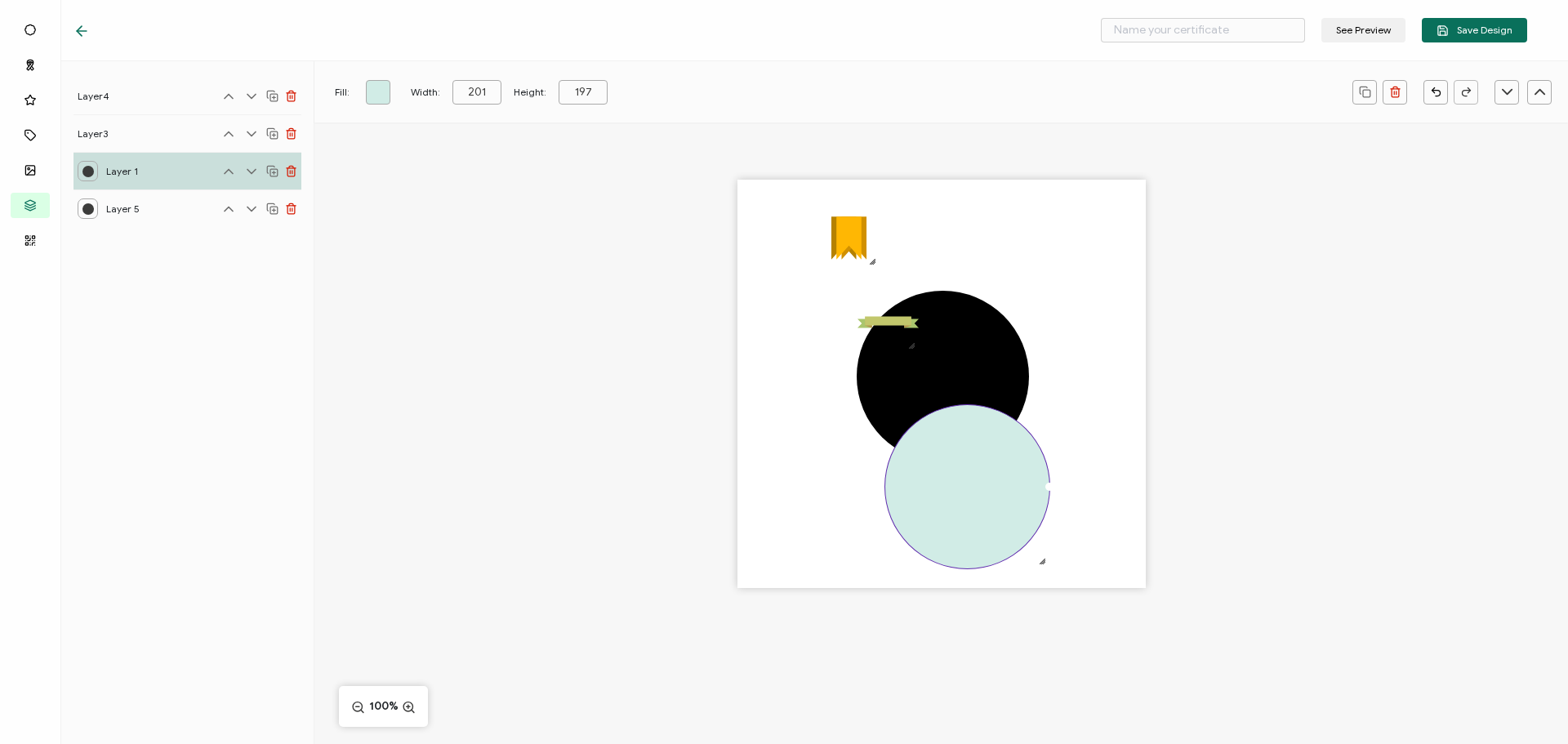
type input "200"
type input "193"
type input "198"
type input "188"
type input "196"
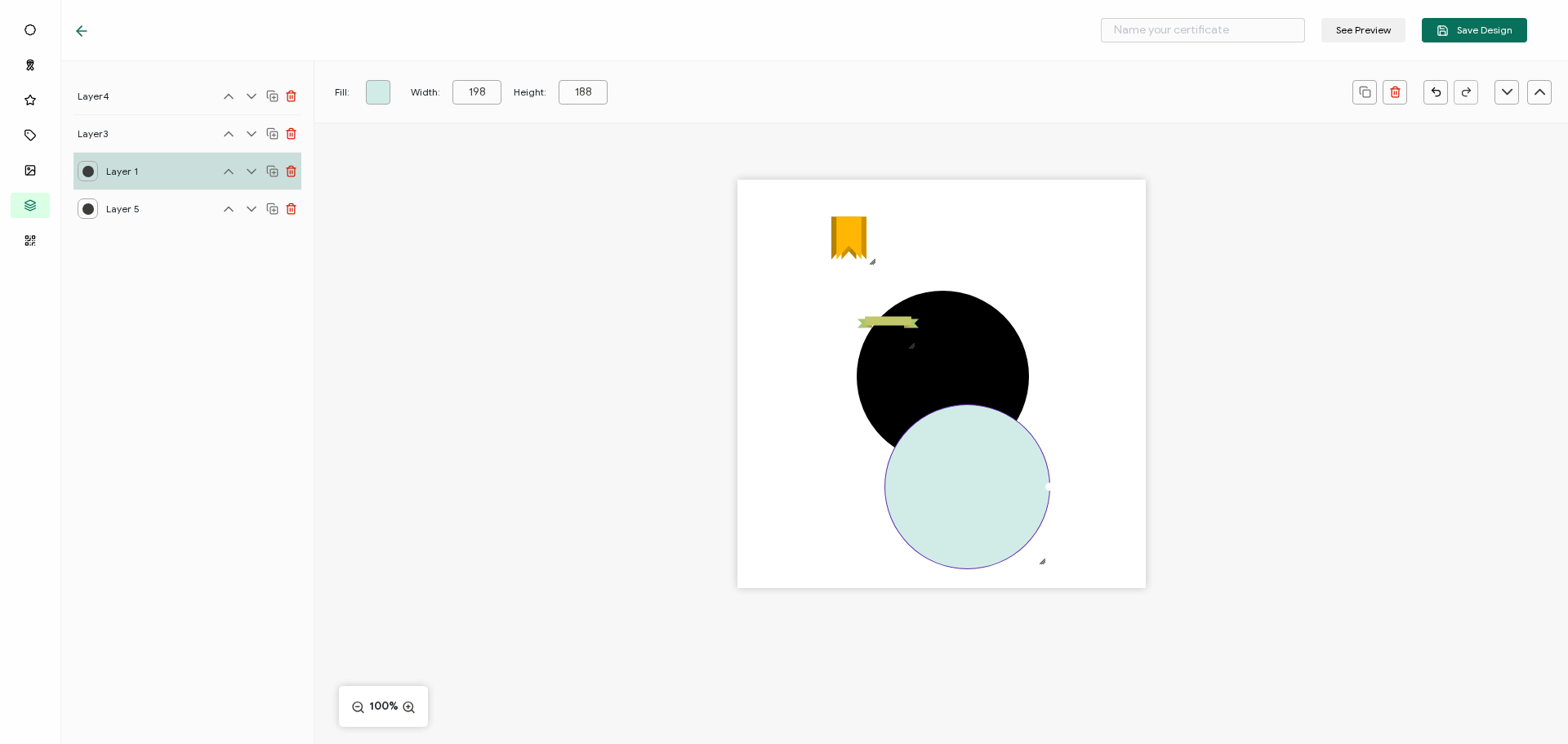
type input "182"
type input "194"
type input "176"
type input "191"
type input "170"
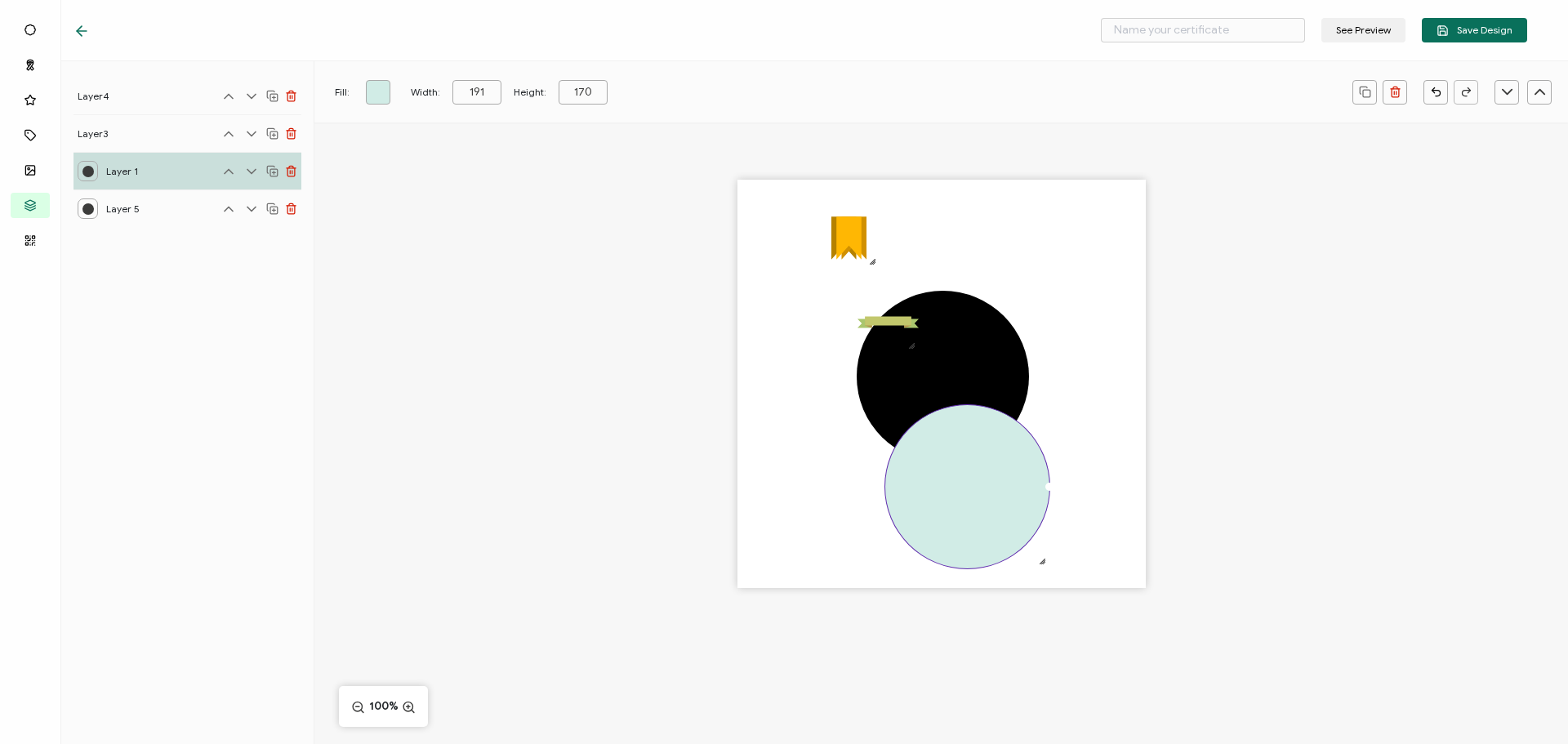
type input "189"
type input "165"
type input "187"
type input "160"
type input "184"
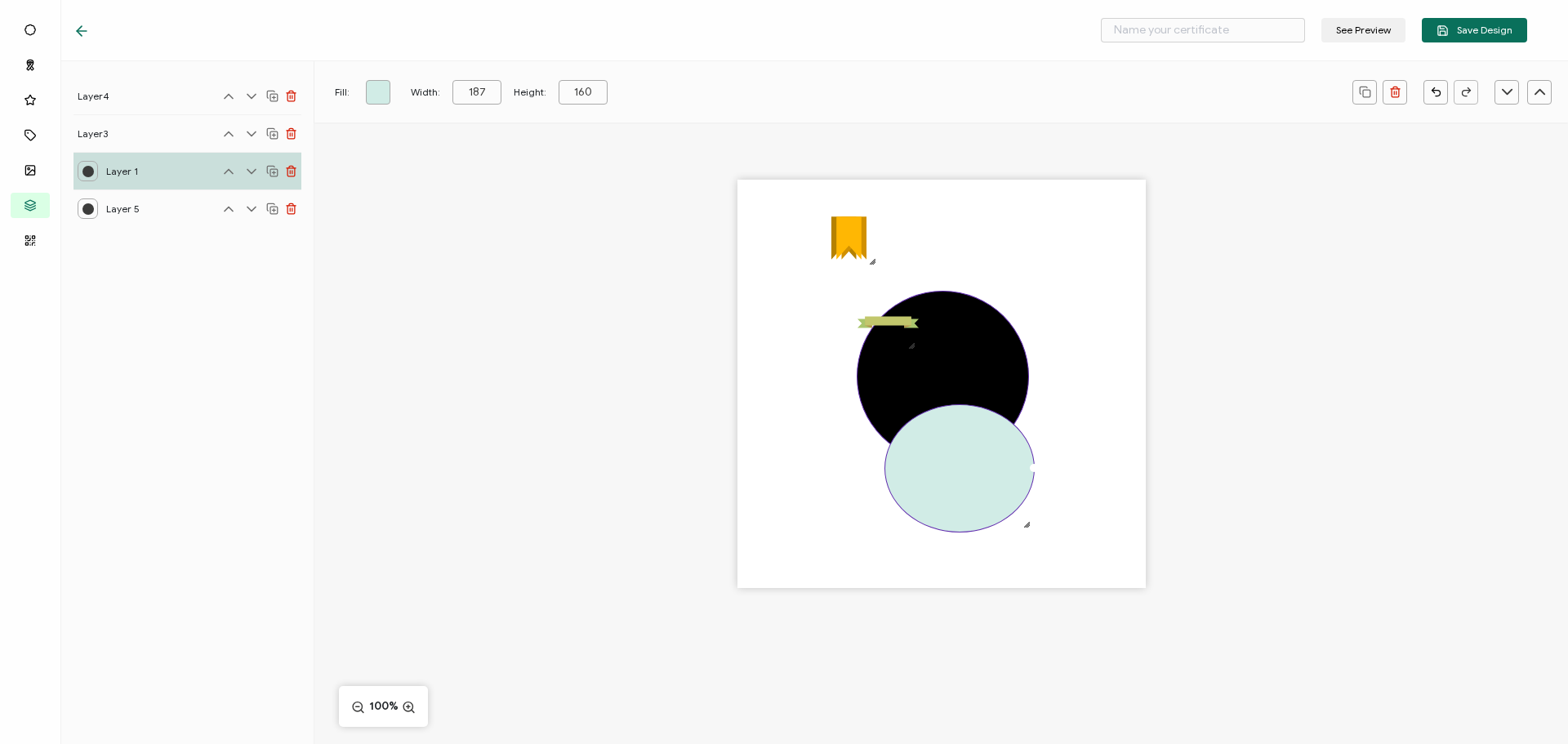
type input "157"
type input "183"
type input "154"
type input "181"
type input "152"
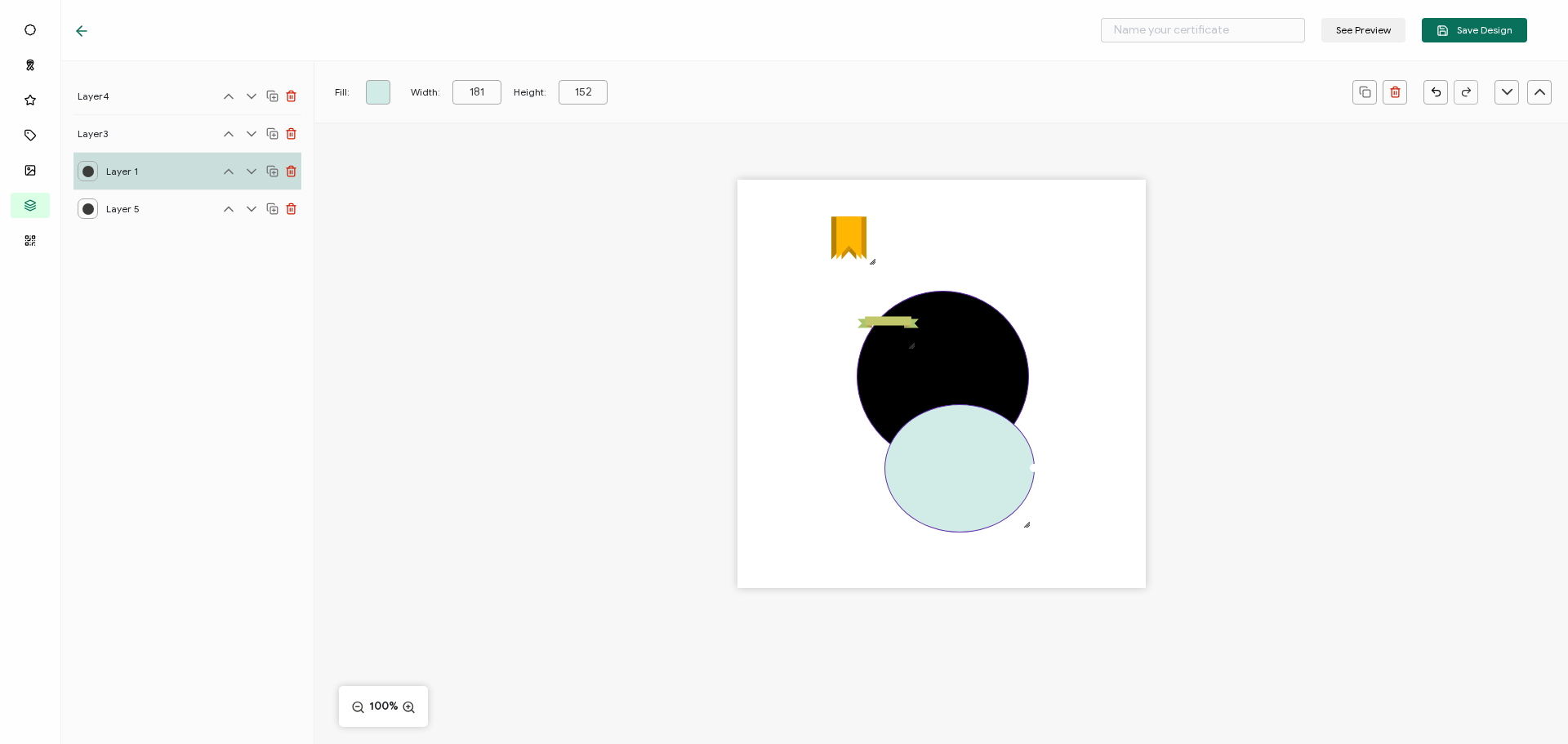
type input "179"
type input "150"
type input "178"
type input "146"
type input "175"
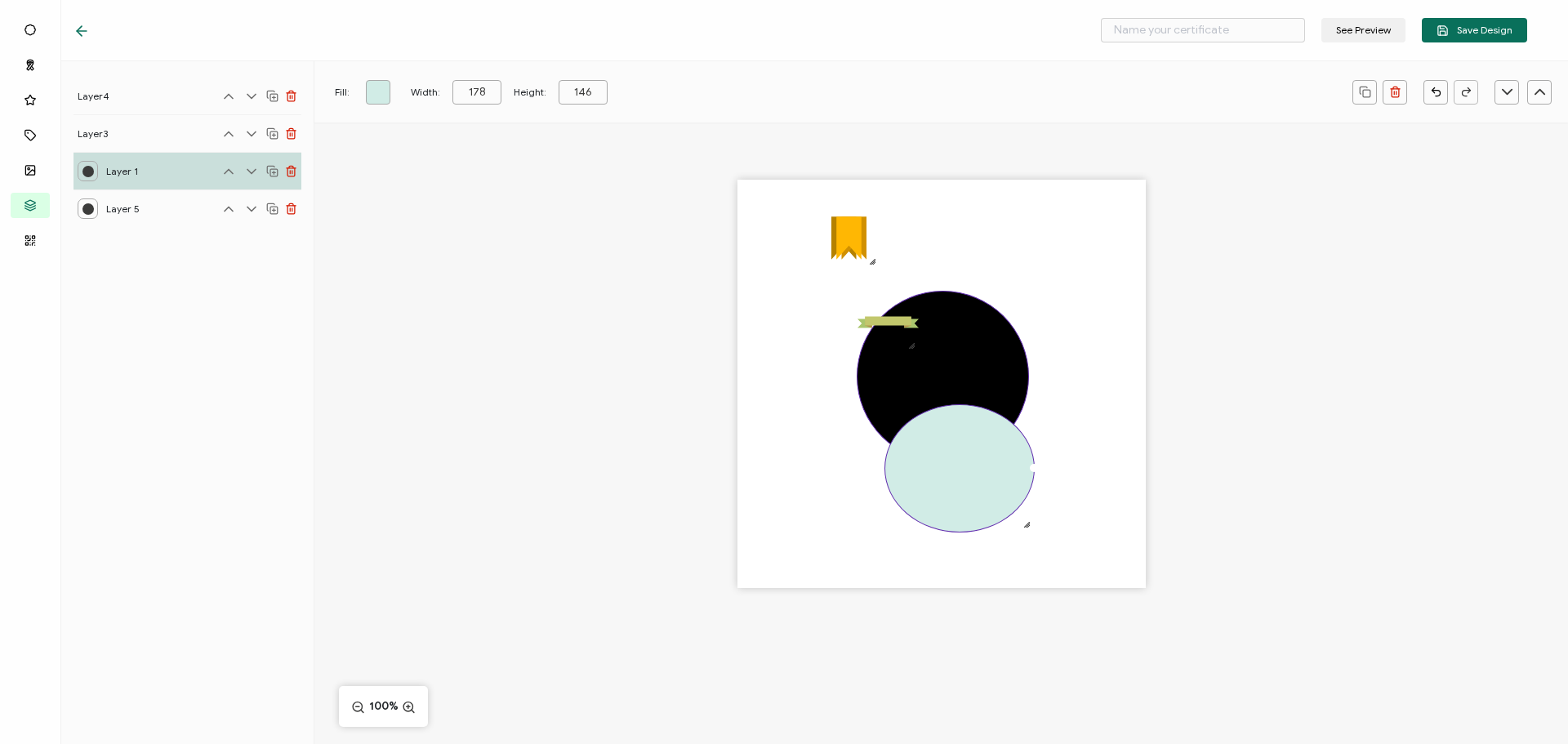
type input "141"
type input "172"
type input "136"
type input "169"
type input "129"
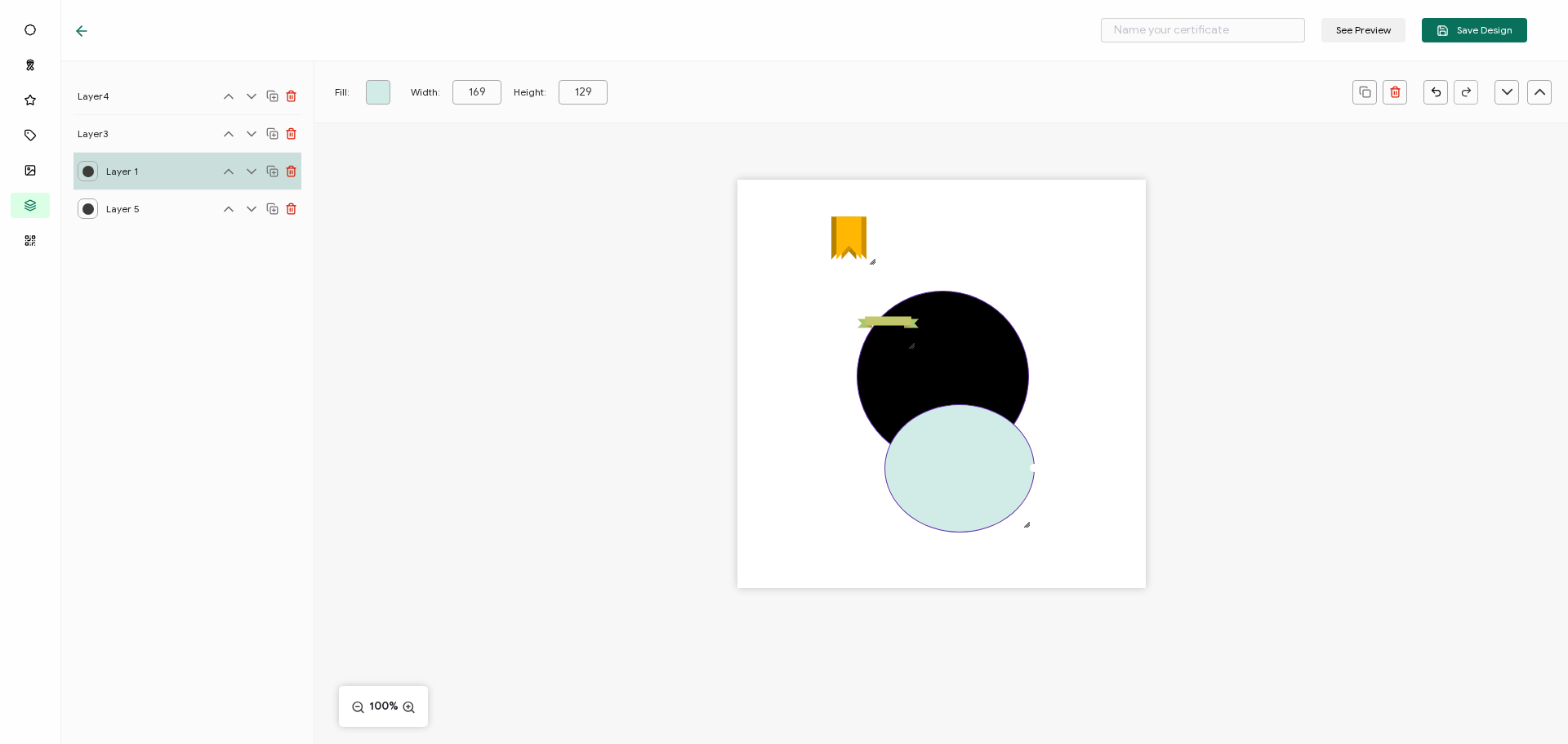
type input "165"
type input "123"
type input "162"
type input "118"
type input "161"
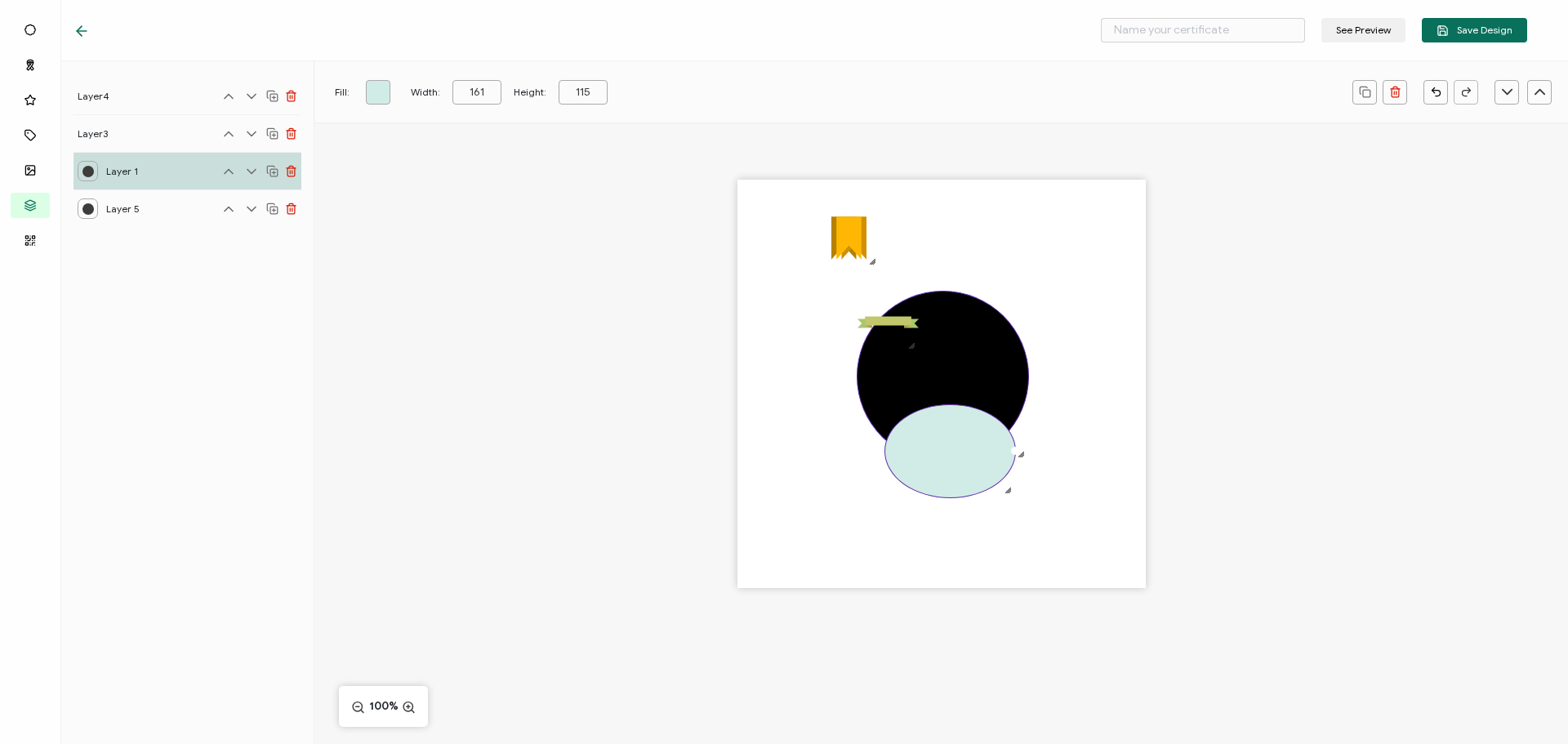
type input "120"
type input "162"
type input "127"
type input "163"
type input "135"
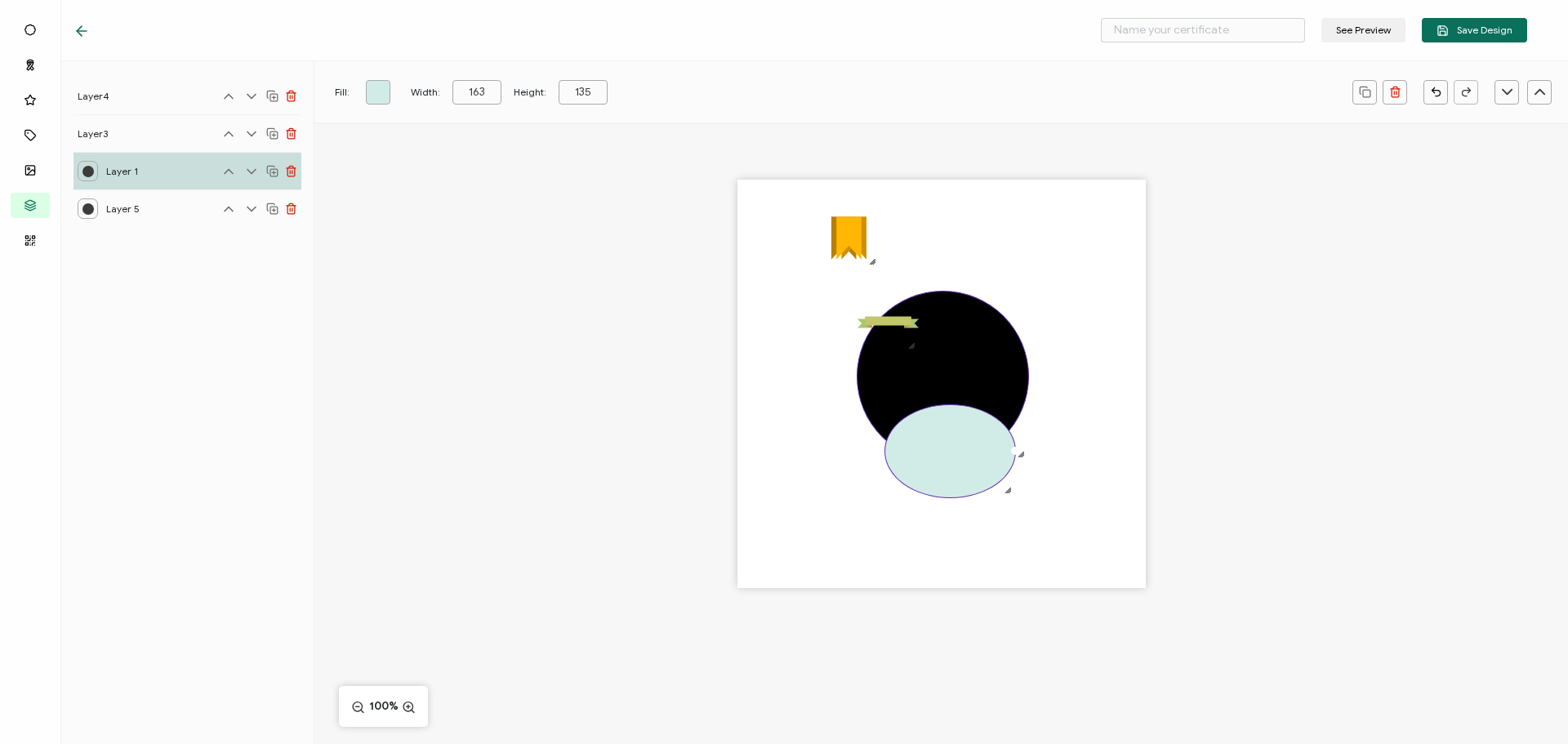
type input "164"
type input "142"
type input "165"
type input "155"
type input "166"
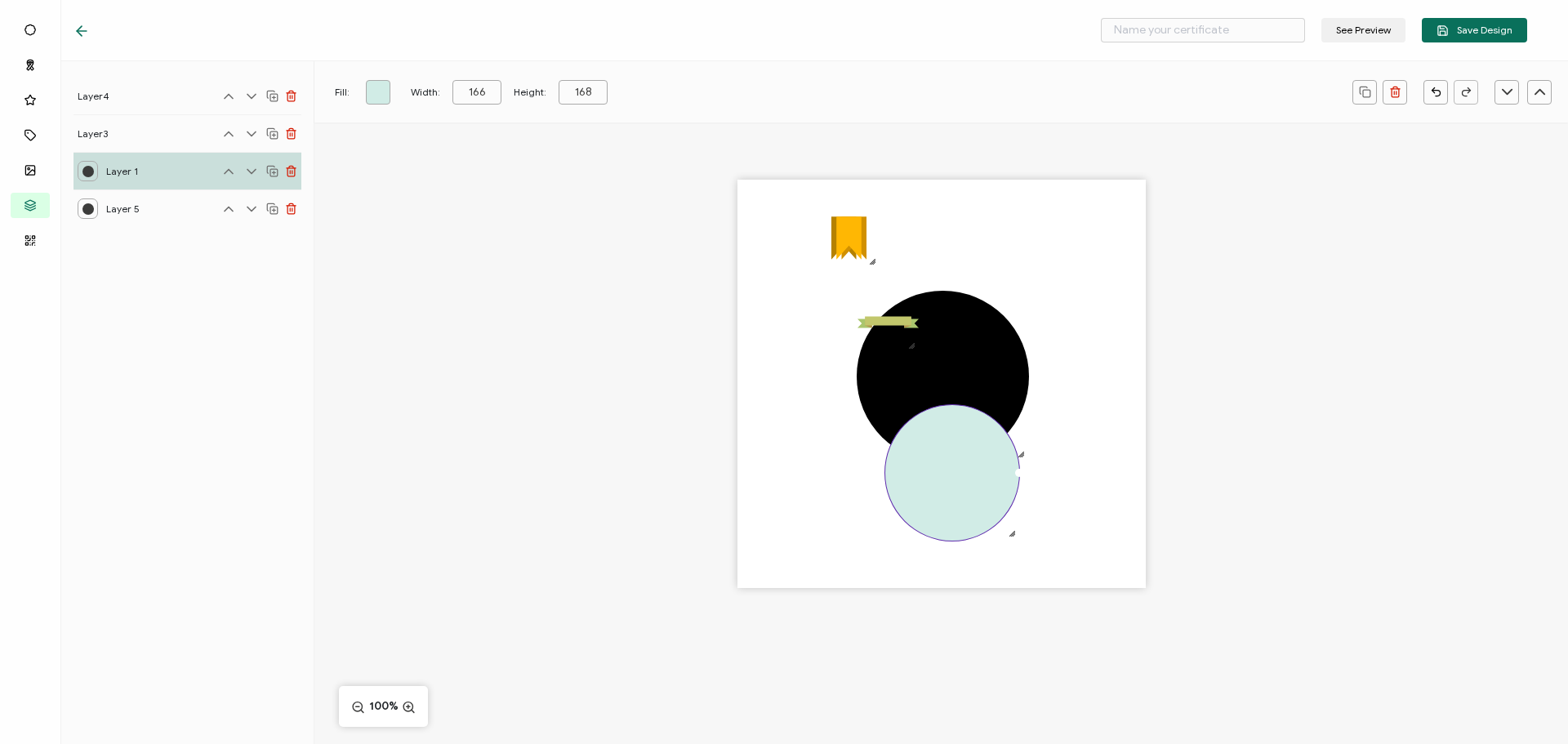
type input "170"
type input "165"
type input "172"
type input "163"
type input "174"
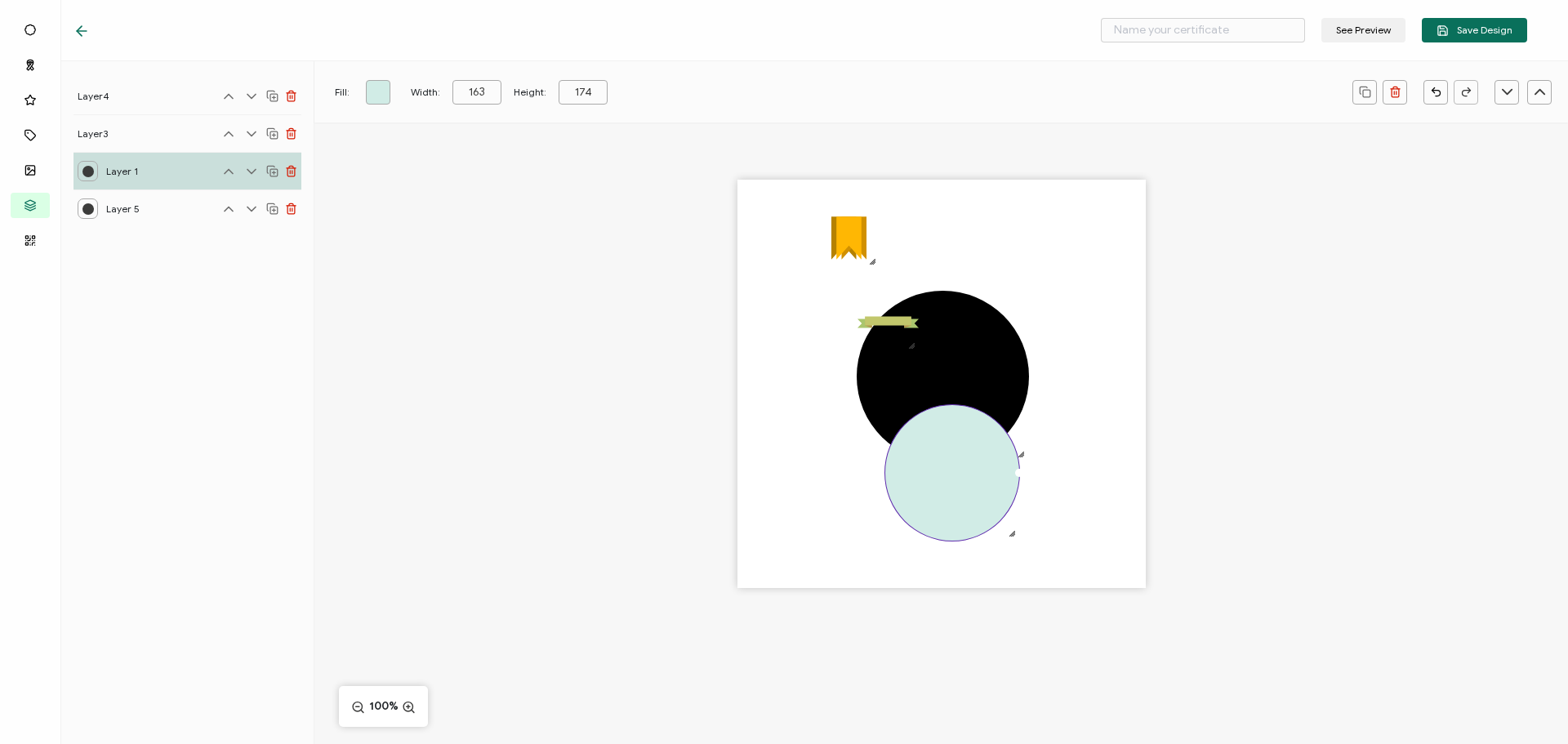
type input "162"
type input "177"
type input "159"
type input "180"
type input "155"
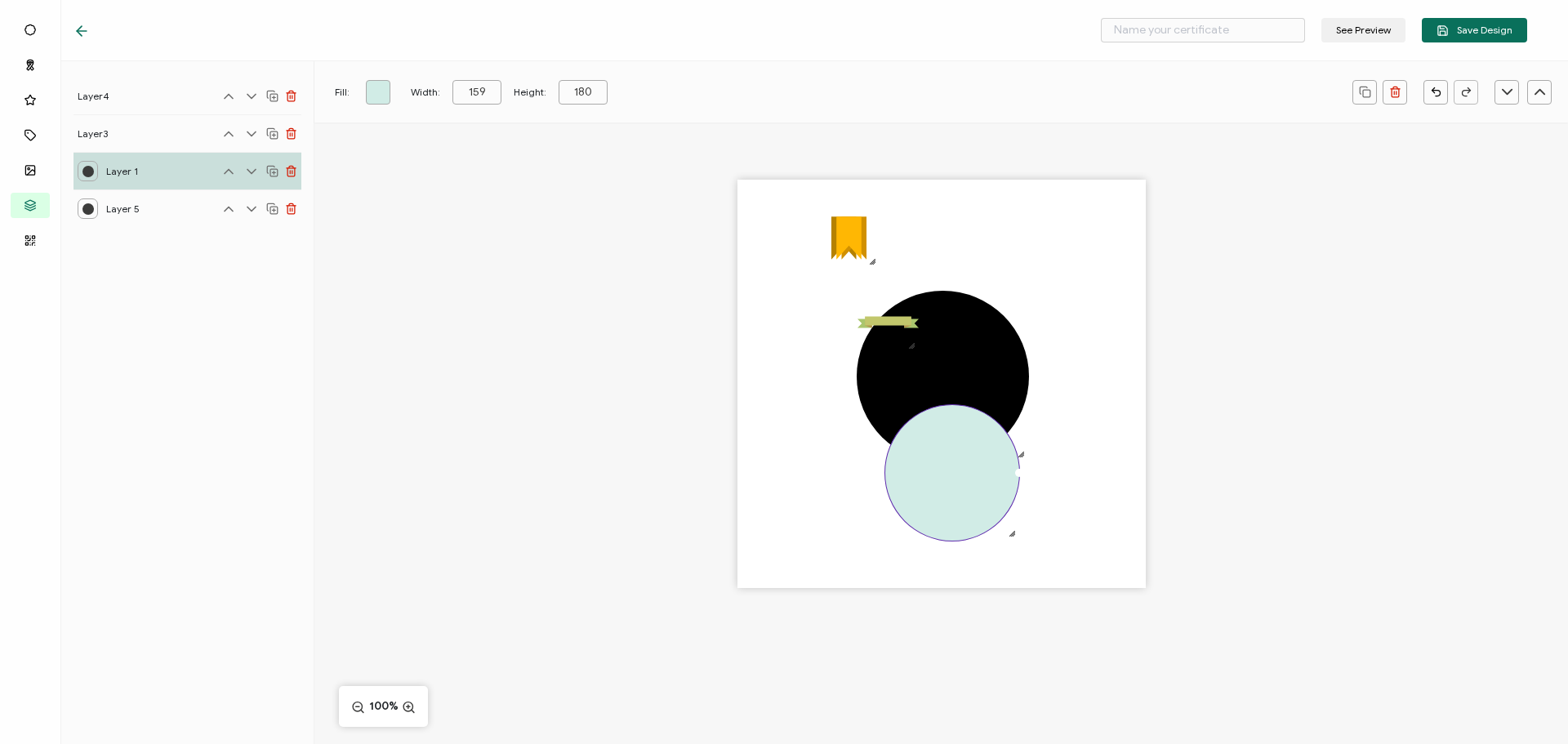
type input "183"
type input "151"
type input "187"
type input "147"
type input "190"
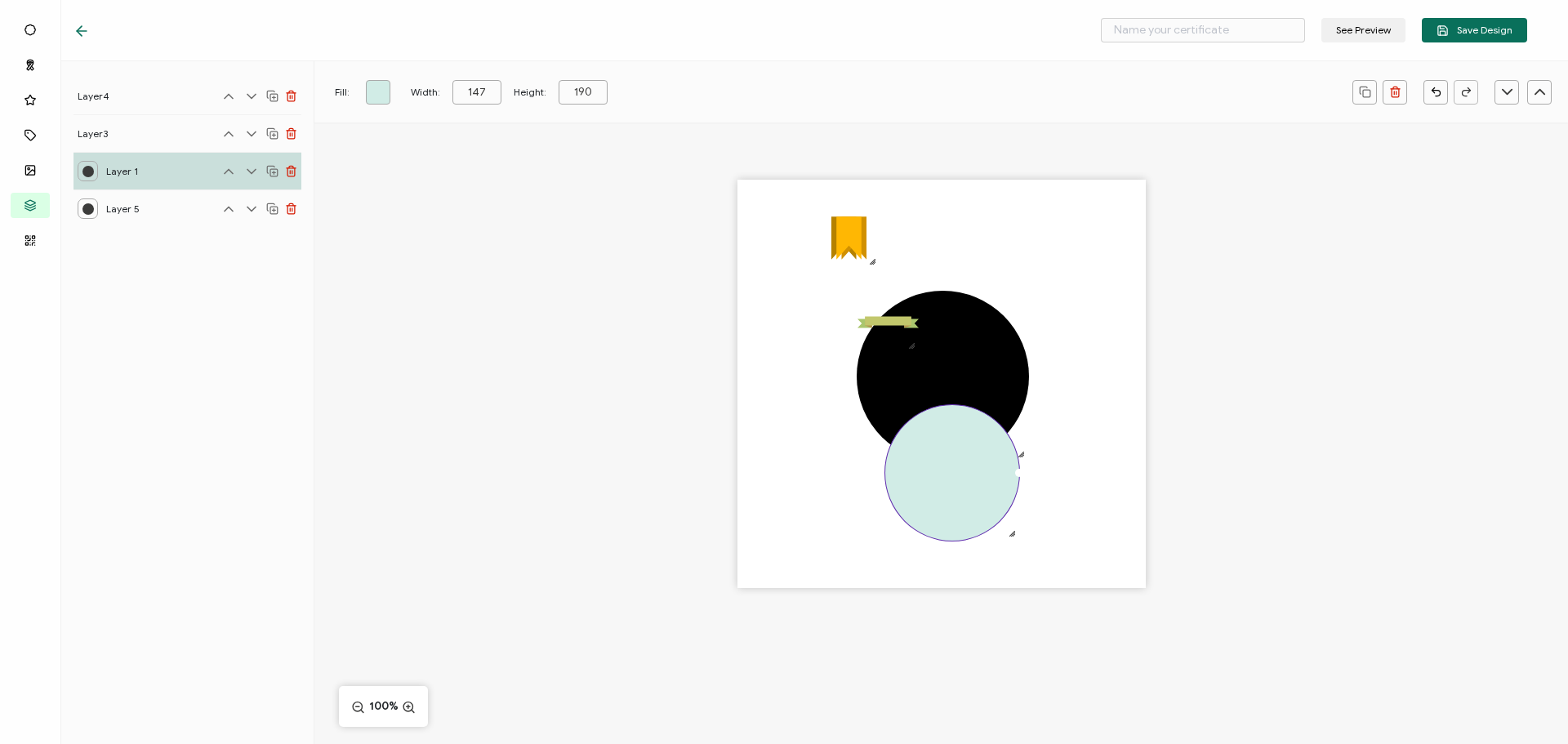
type input "144"
type input "193"
type input "145"
type input "192"
type input "147"
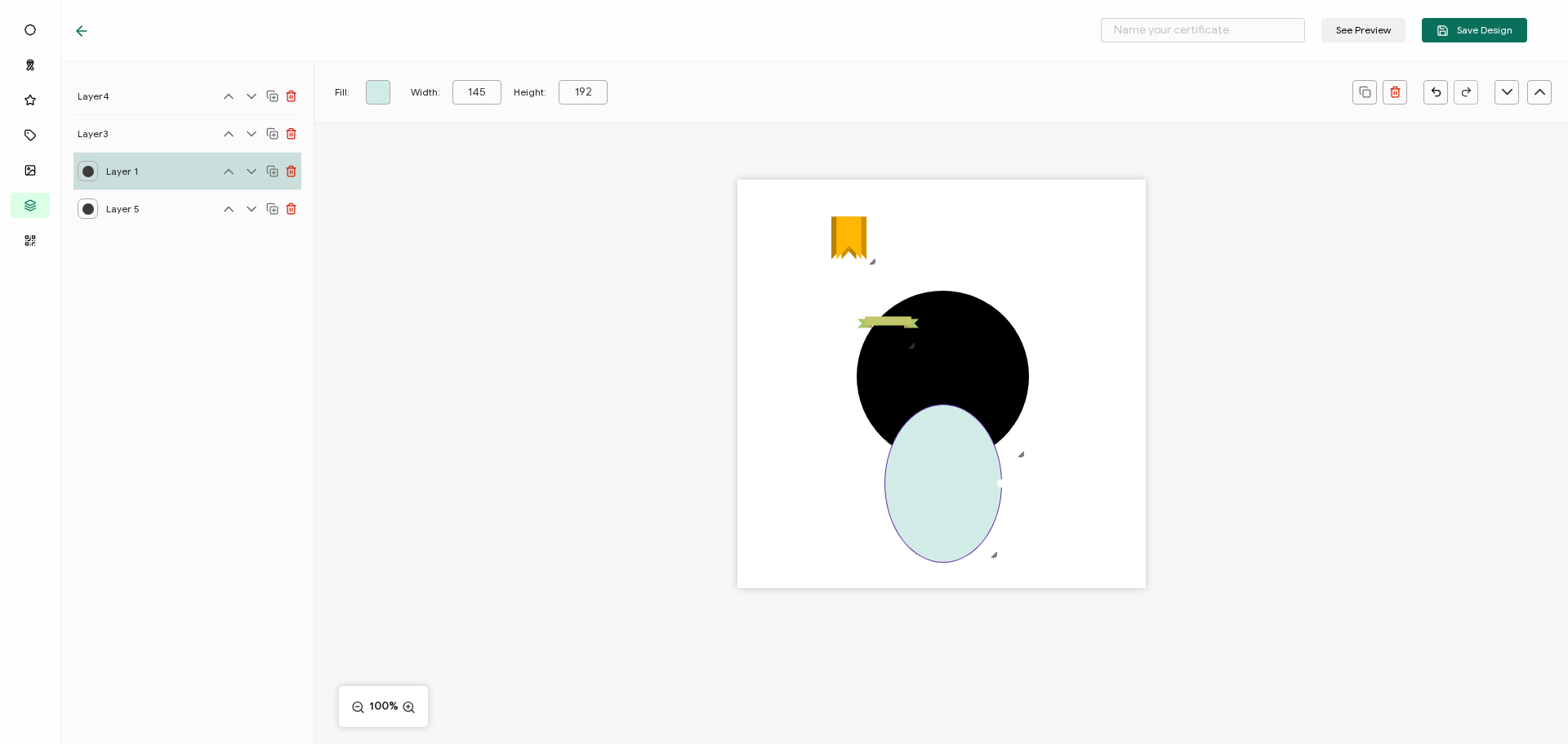
type input "191"
type input "149"
type input "190"
type input "151"
type input "189"
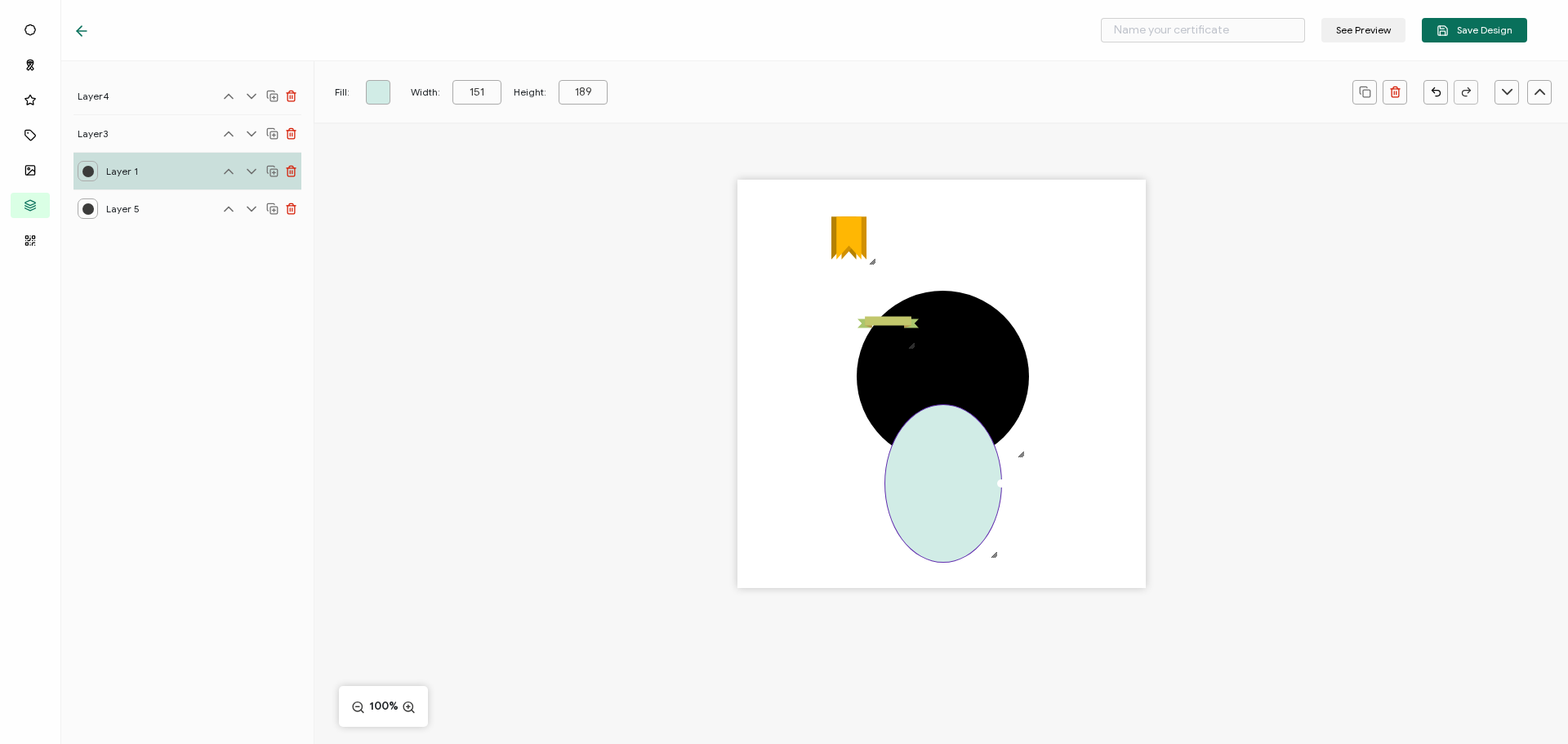
type input "153"
type input "188"
type input "156"
type input "187"
type input "161"
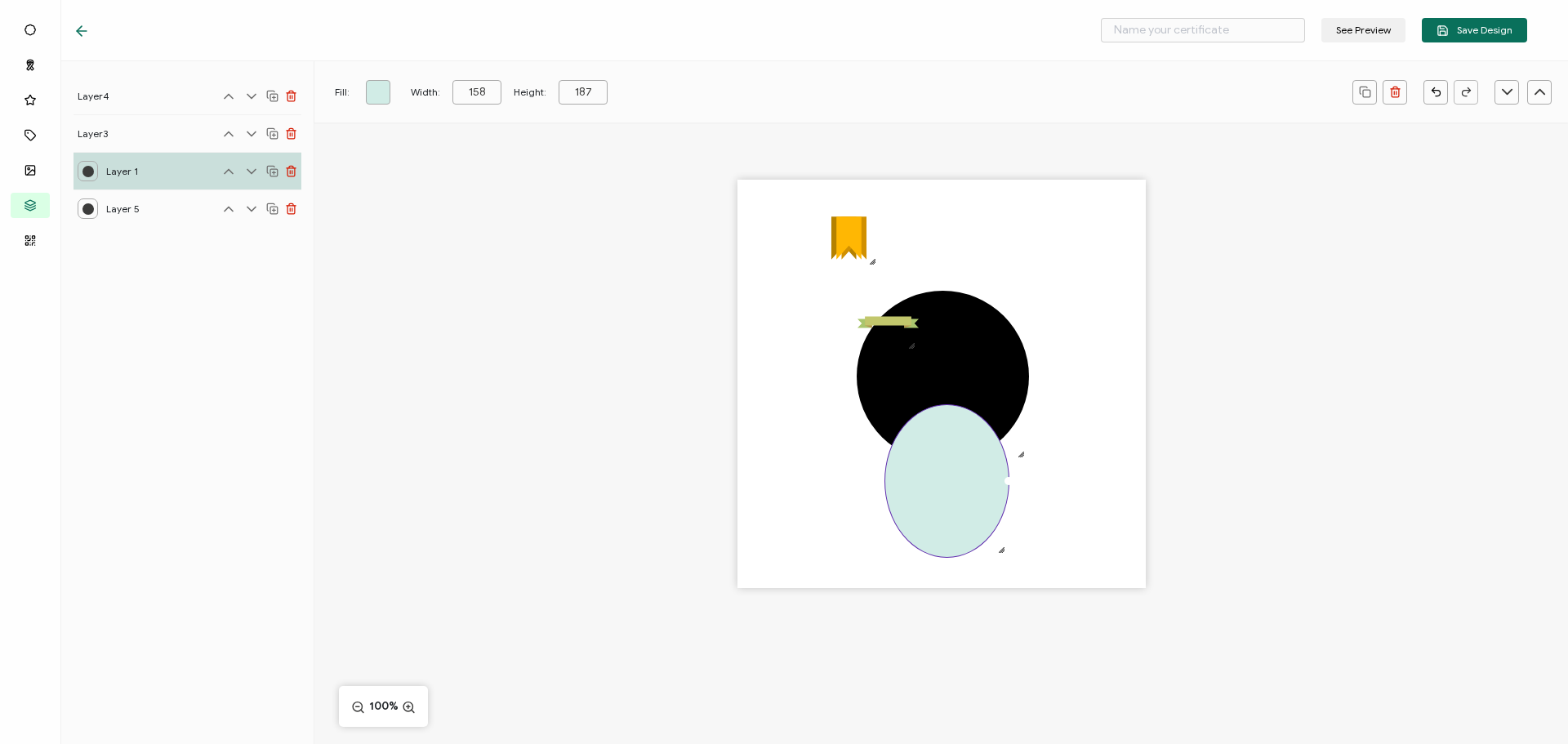
type input "186"
type input "162"
type input "185"
type input "165"
type input "184"
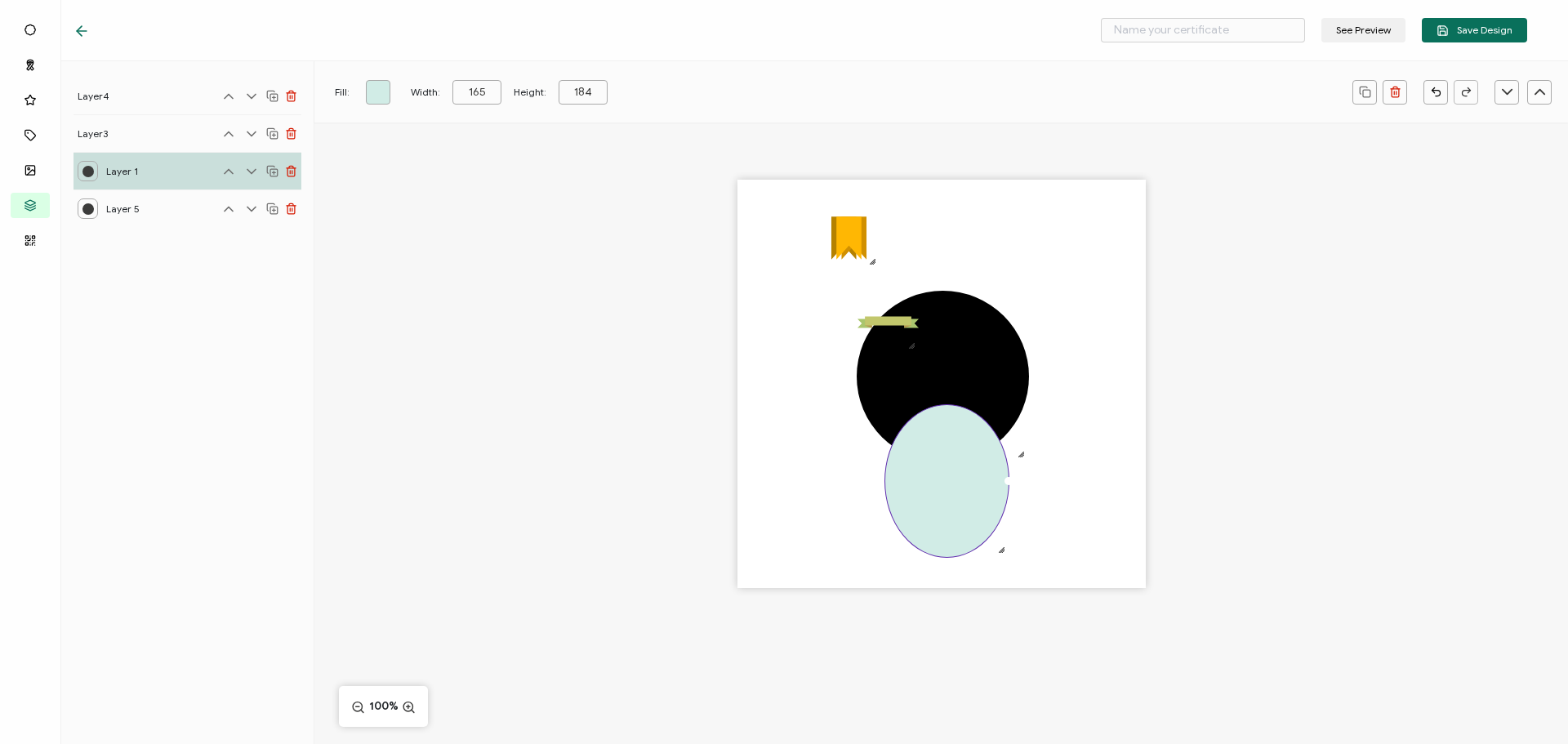
type input "166"
type input "183"
type input "174"
type input "182"
type input "177"
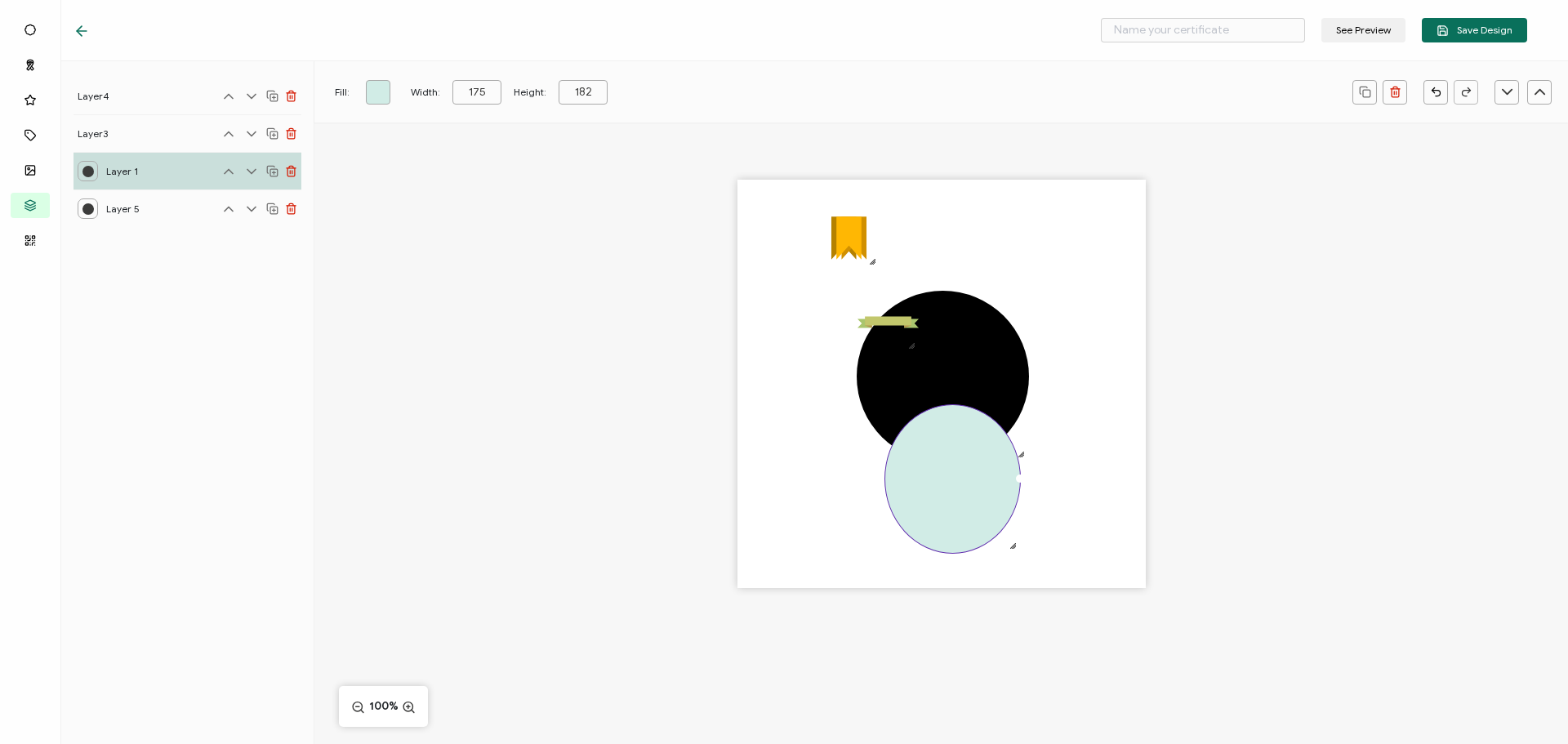
type input "181"
type input "180"
drag, startPoint x: 1017, startPoint y: 449, endPoint x: 1002, endPoint y: 435, distance: 20.5
click at [1002, 435] on div at bounding box center [957, 478] width 147 height 148
drag, startPoint x: 590, startPoint y: 92, endPoint x: 553, endPoint y: 88, distance: 37.2
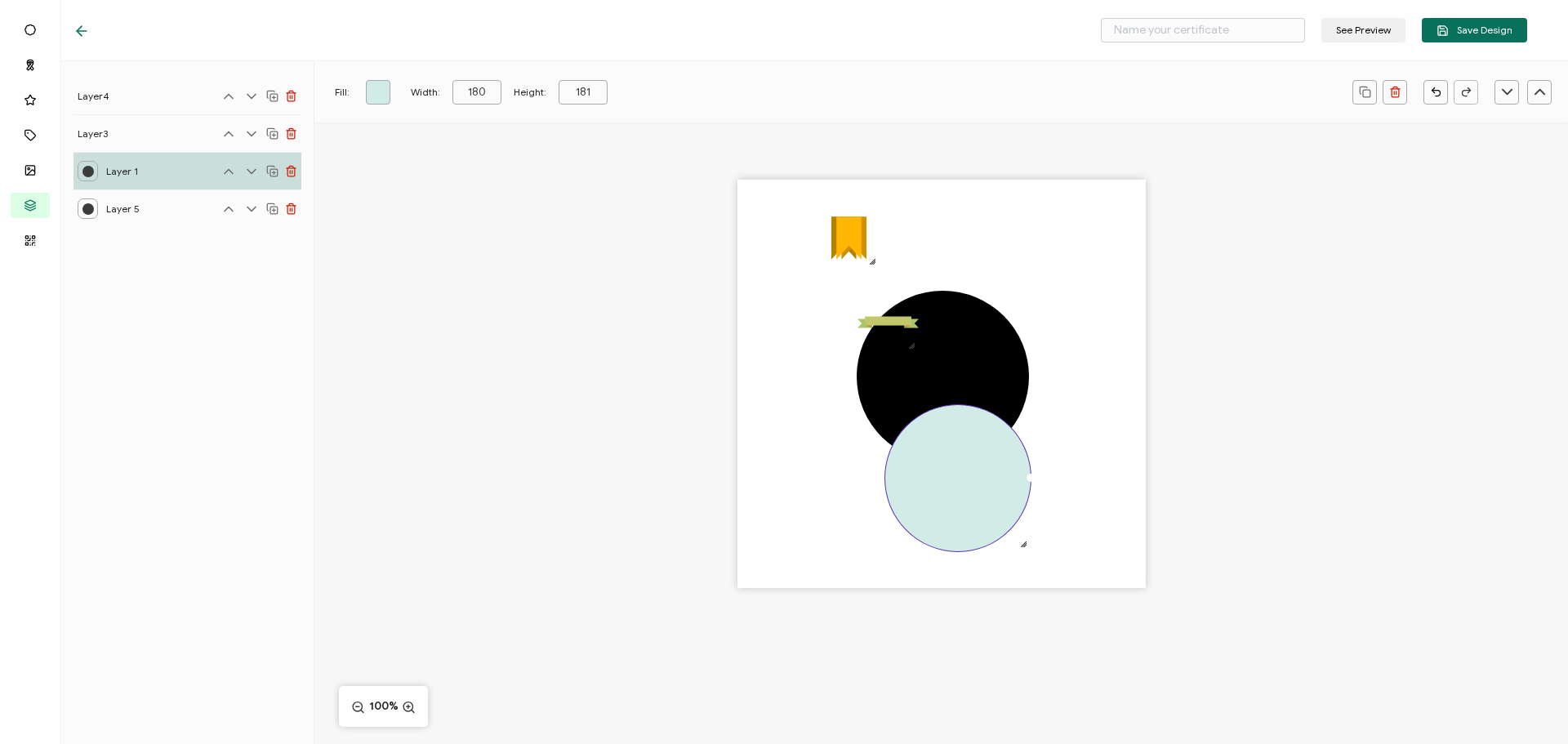
click at [553, 88] on div "Height: 181" at bounding box center [561, 93] width 94 height 24
type input "180"
click at [955, 336] on div at bounding box center [942, 376] width 172 height 171
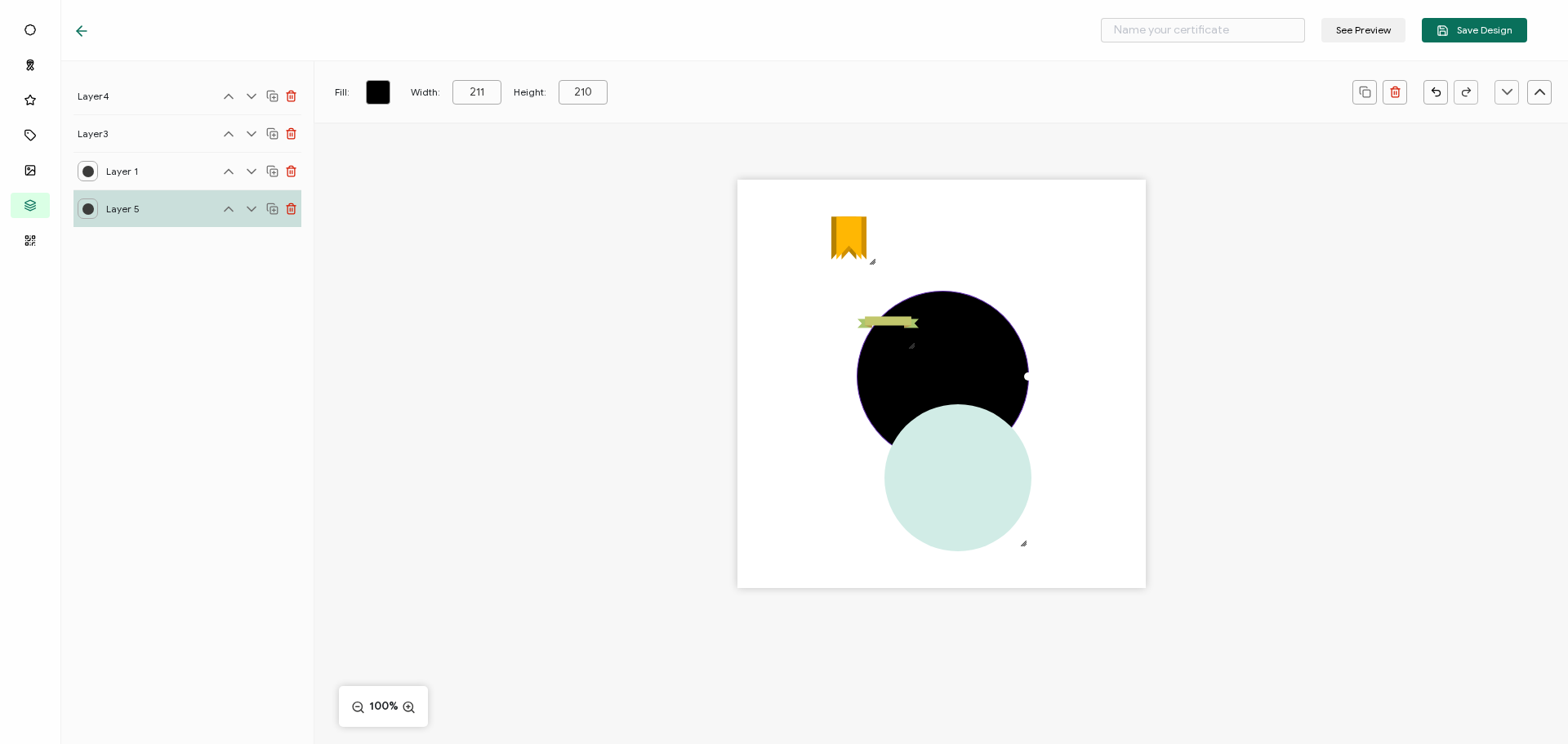
click at [479, 88] on input "211" at bounding box center [477, 93] width 49 height 24
click at [979, 461] on div at bounding box center [957, 477] width 147 height 147
type input "180"
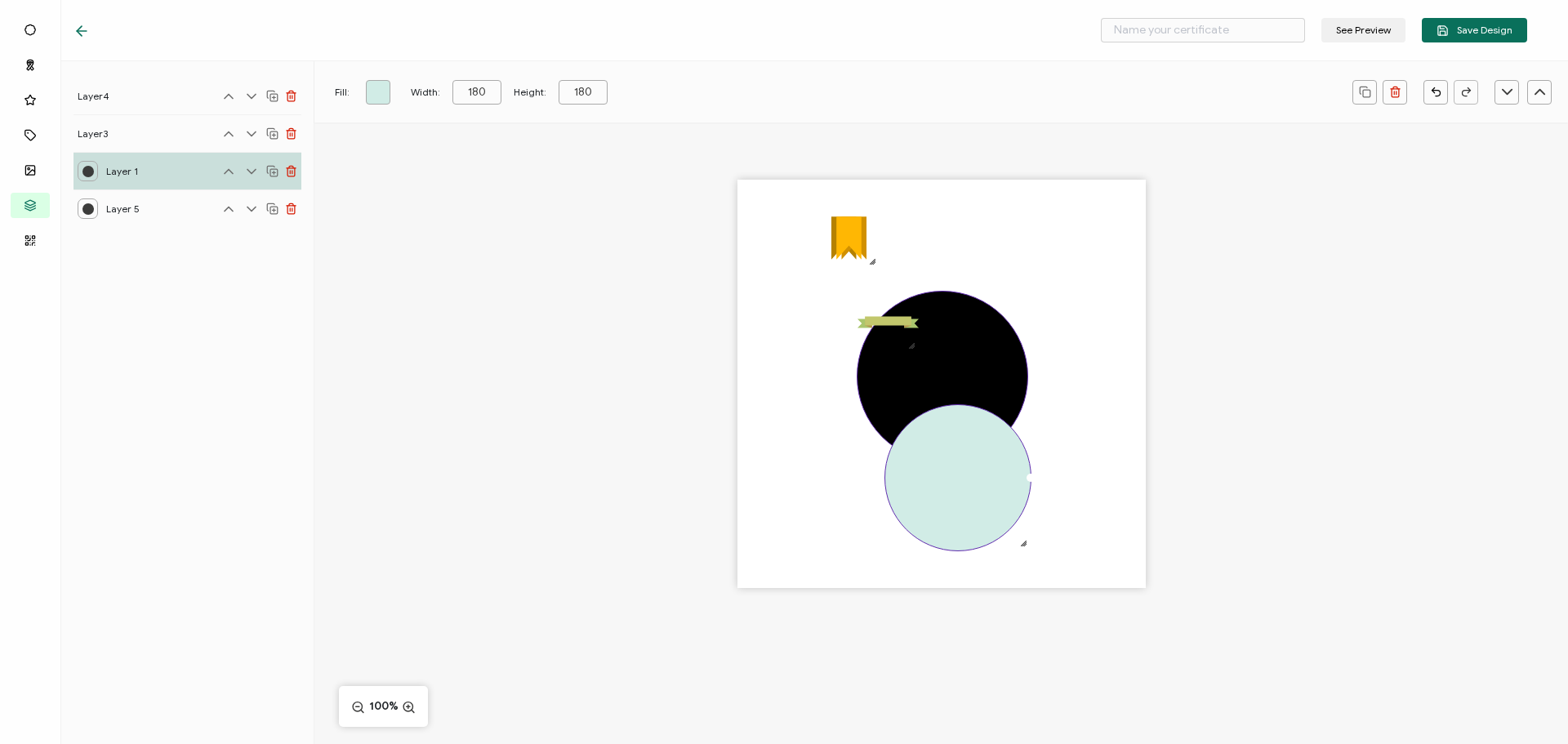
drag, startPoint x: 950, startPoint y: 463, endPoint x: 887, endPoint y: 414, distance: 79.8
click at [932, 415] on div at bounding box center [957, 477] width 147 height 147
click at [755, 407] on div ".uuid-5c5a6bd1-c4f7-425b-b3f5-ceed11a6ddec{}.uuid-32afb73a-2b3b-4dc9-9ca9-fdd1a…" at bounding box center [942, 383] width 409 height 408
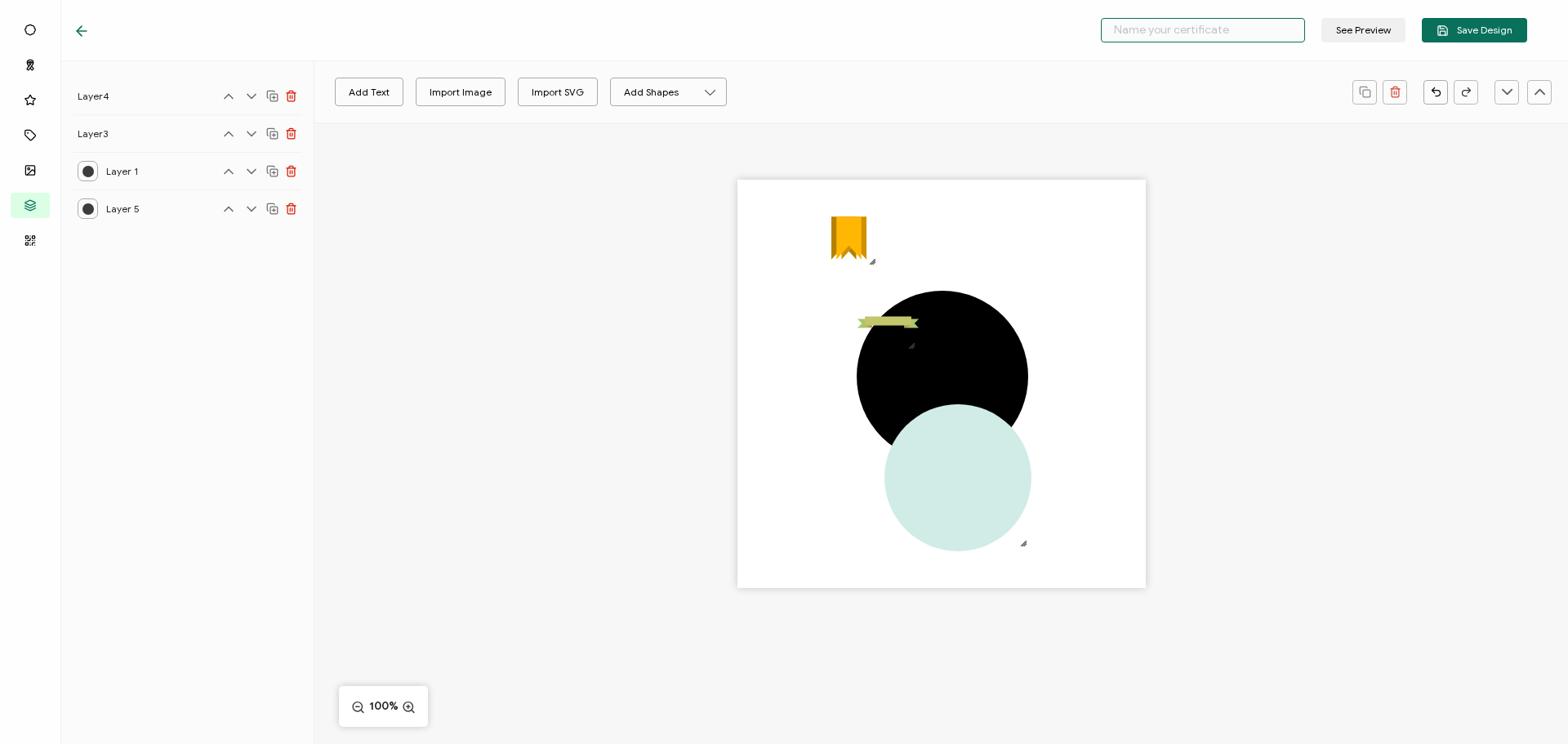
click at [1196, 32] on input "text" at bounding box center [1203, 30] width 204 height 24
type input "City Manager Panel"
click at [1284, 229] on div ".uuid-5c5a6bd1-c4f7-425b-b3f5-ceed11a6ddec{}.uuid-32afb73a-2b3b-4dc9-9ca9-fdd1a…" at bounding box center [941, 412] width 1254 height 579
drag, startPoint x: 954, startPoint y: 446, endPoint x: 955, endPoint y: 407, distance: 39.0
click at [955, 407] on div at bounding box center [957, 477] width 147 height 147
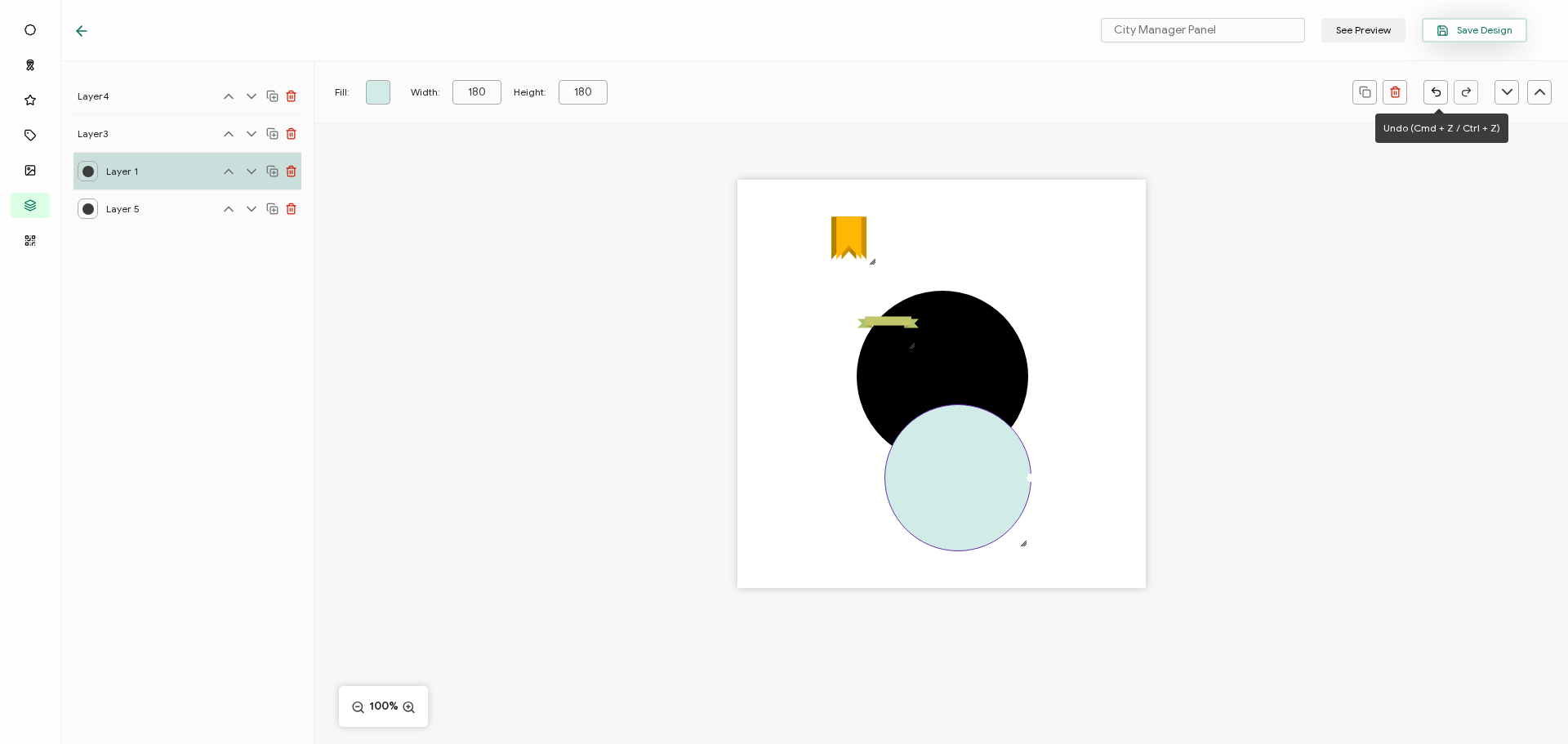
click at [1454, 34] on span "Save Design" at bounding box center [1474, 30] width 76 height 12
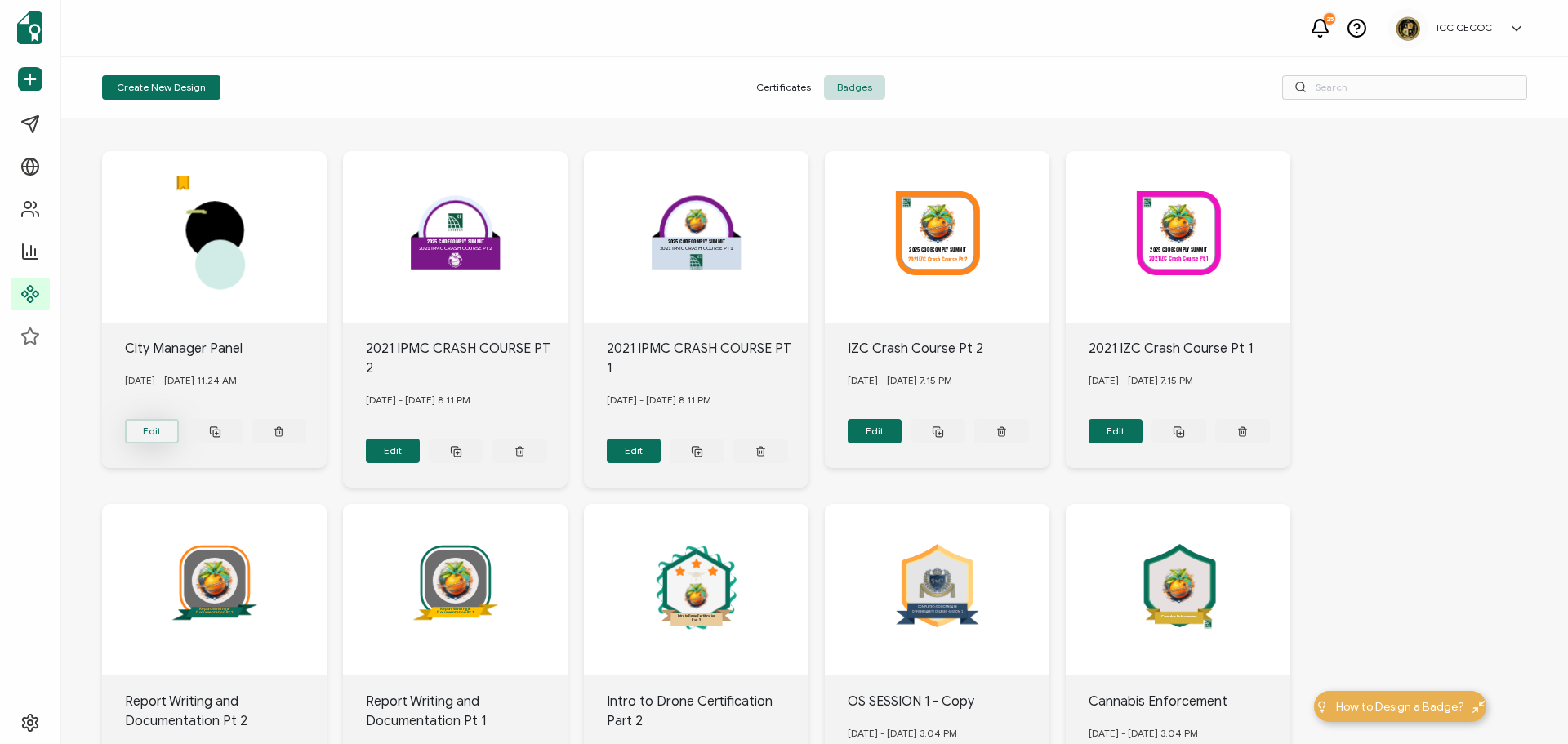
click at [158, 431] on button "Edit" at bounding box center [152, 431] width 55 height 24
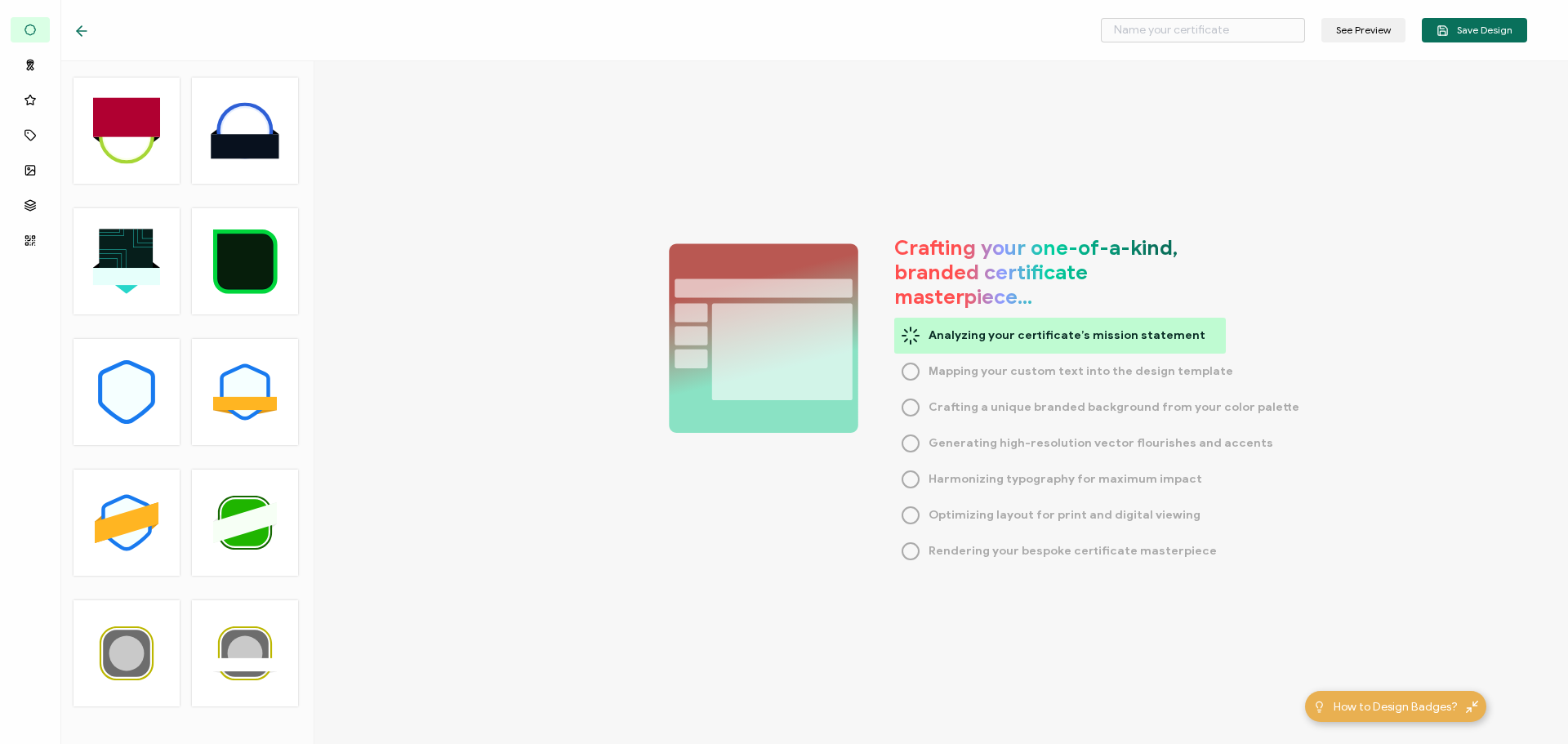
type input "City Manager Panel"
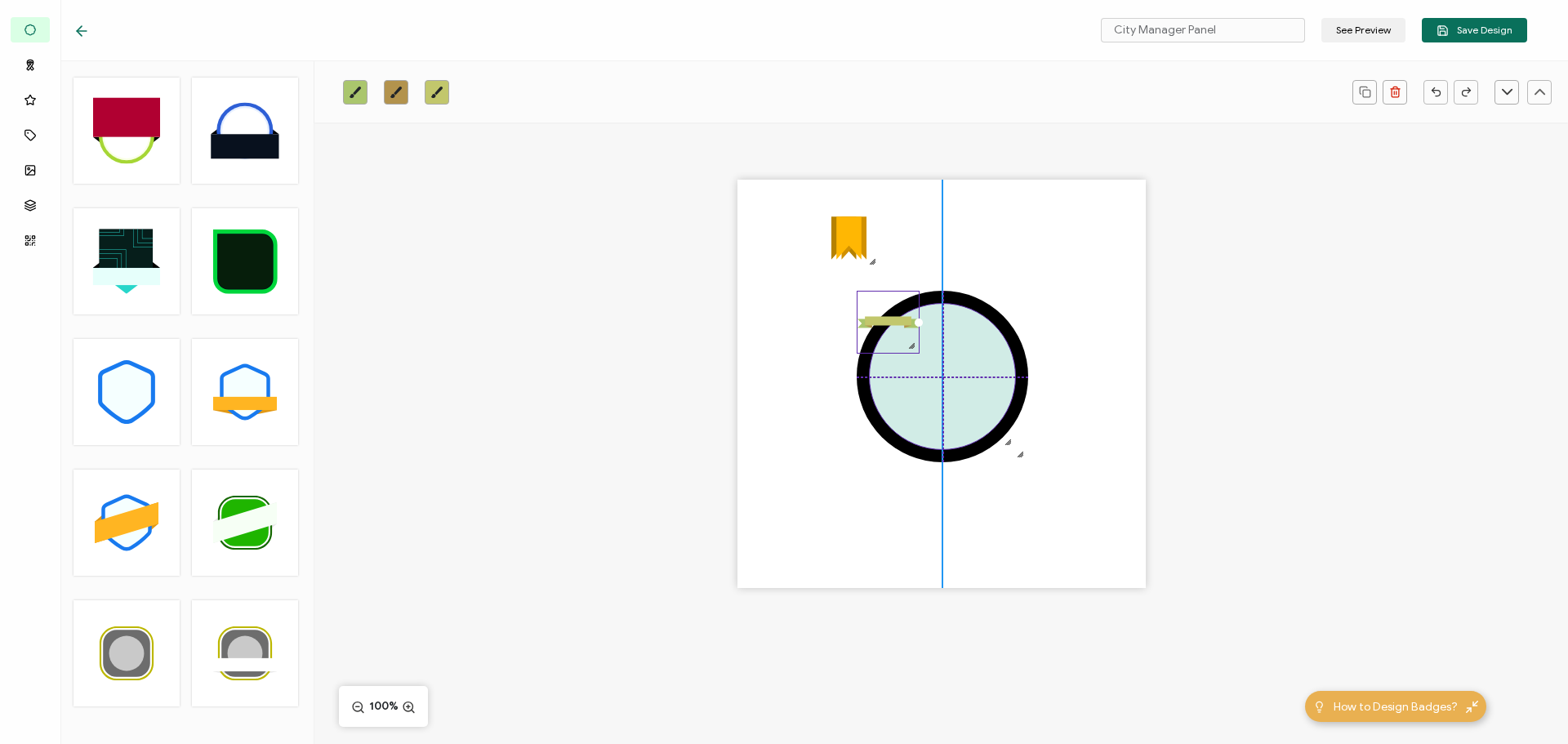
drag, startPoint x: 936, startPoint y: 481, endPoint x: 919, endPoint y: 381, distance: 101.4
click at [919, 381] on div at bounding box center [942, 376] width 147 height 147
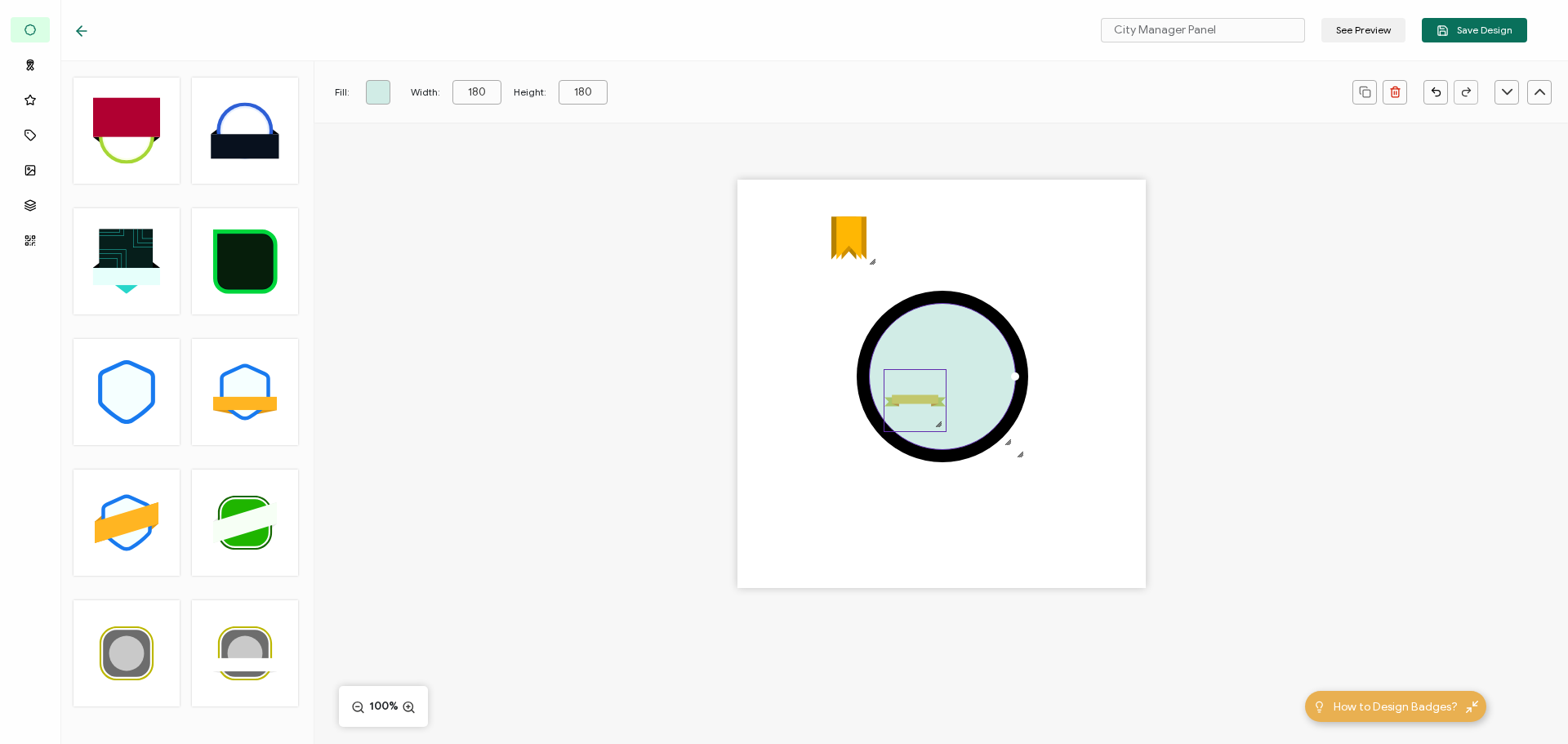
drag, startPoint x: 885, startPoint y: 321, endPoint x: 912, endPoint y: 399, distance: 82.5
click at [912, 399] on rect at bounding box center [915, 399] width 47 height 9
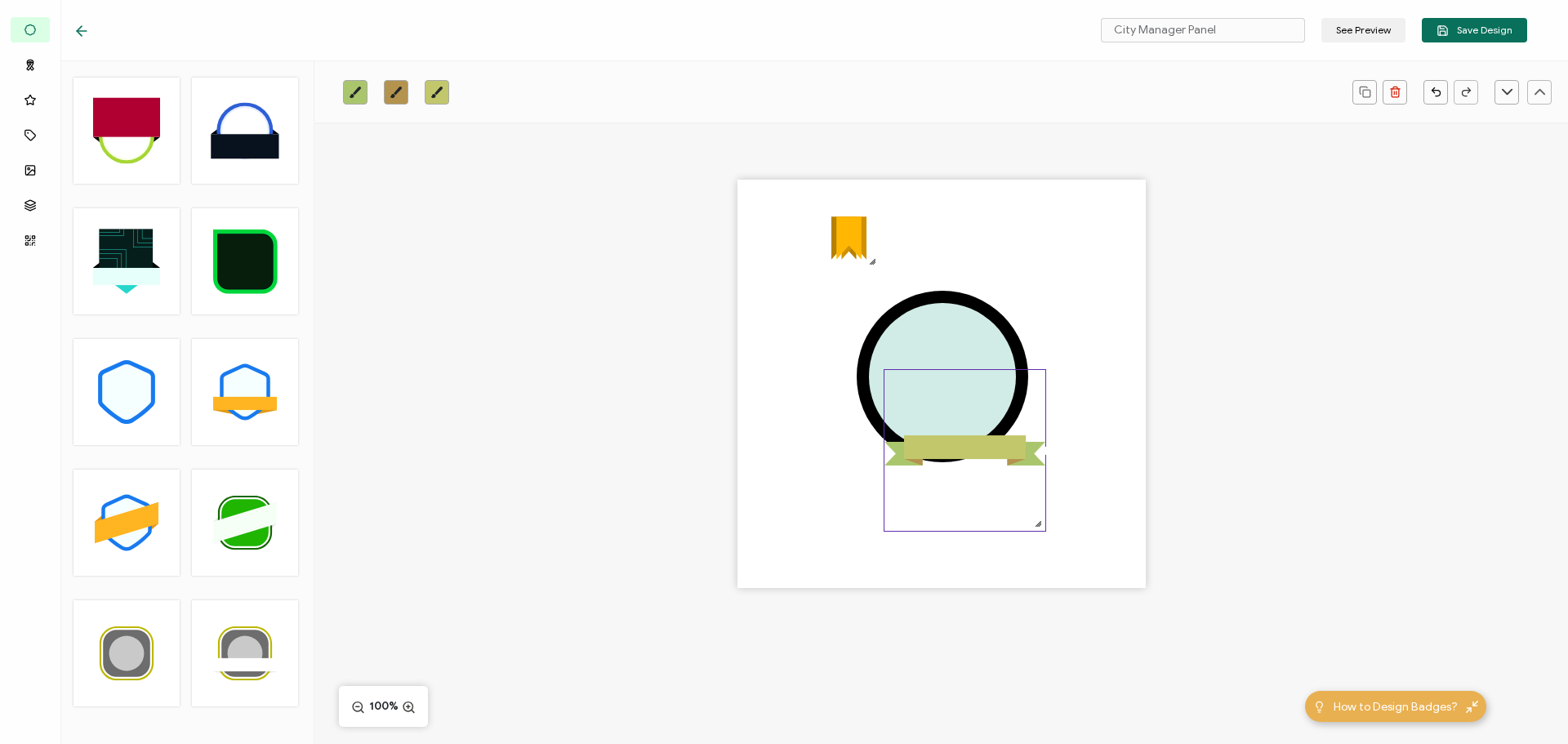
drag, startPoint x: 940, startPoint y: 423, endPoint x: 1076, endPoint y: 525, distance: 170.0
click at [1076, 525] on div ".uuid-5c5a6bd1-c4f7-425b-b3f5-ceed11a6ddec{}.uuid-32afb73a-2b3b-4dc9-9ca9-fdd1a…" at bounding box center [942, 383] width 409 height 408
drag, startPoint x: 969, startPoint y: 453, endPoint x: 947, endPoint y: 443, distance: 24.2
click at [947, 443] on rect at bounding box center [942, 436] width 122 height 23
click at [792, 303] on div ".uuid-5c5a6bd1-c4f7-425b-b3f5-ceed11a6ddec{}.uuid-32afb73a-2b3b-4dc9-9ca9-fdd1a…" at bounding box center [942, 383] width 409 height 408
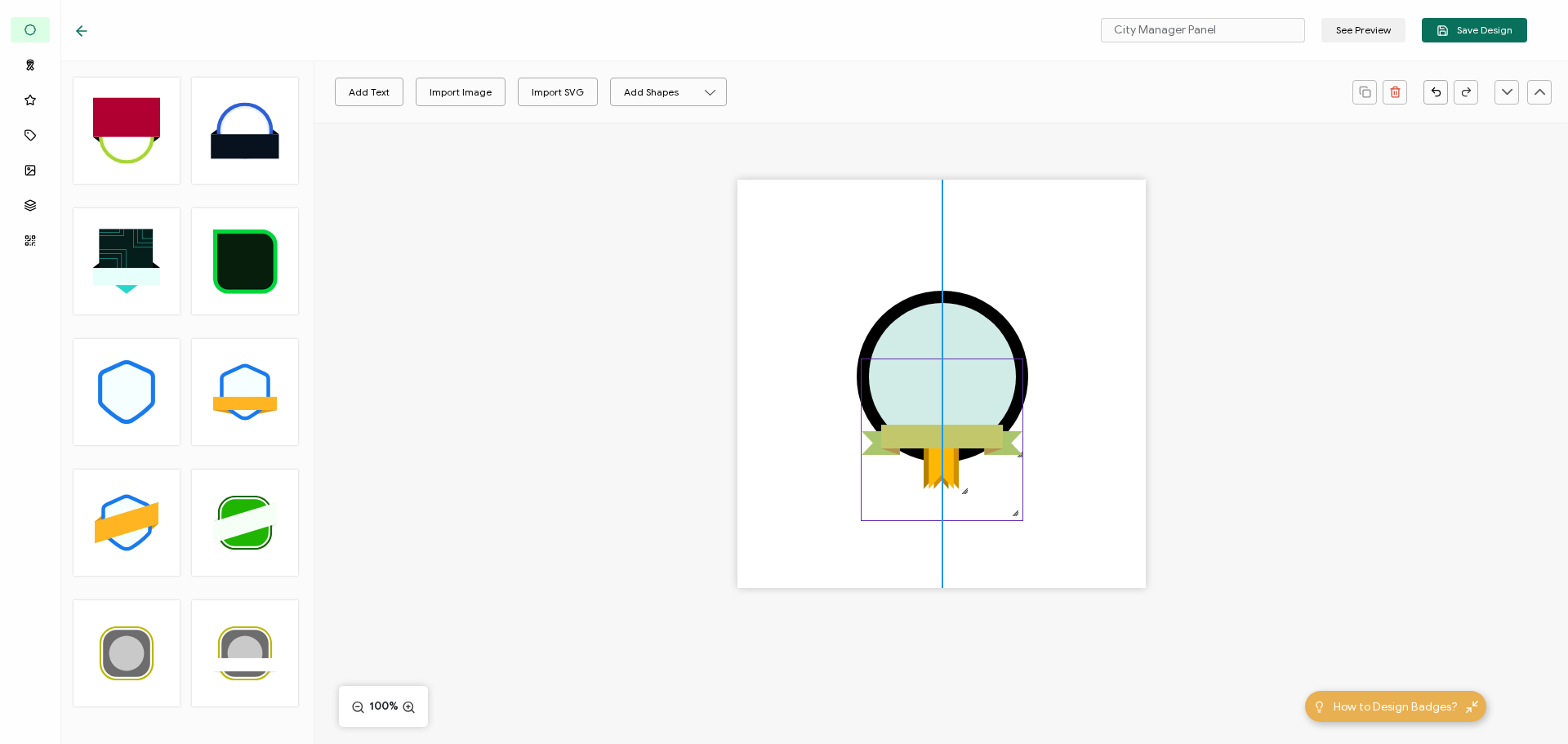
drag, startPoint x: 842, startPoint y: 239, endPoint x: 931, endPoint y: 468, distance: 245.7
click at [931, 468] on div ".uuid-5c5a6bd1-c4f7-425b-b3f5-ceed11a6ddec{}.uuid-32afb73a-2b3b-4dc9-9ca9-fdd1a…" at bounding box center [942, 383] width 409 height 408
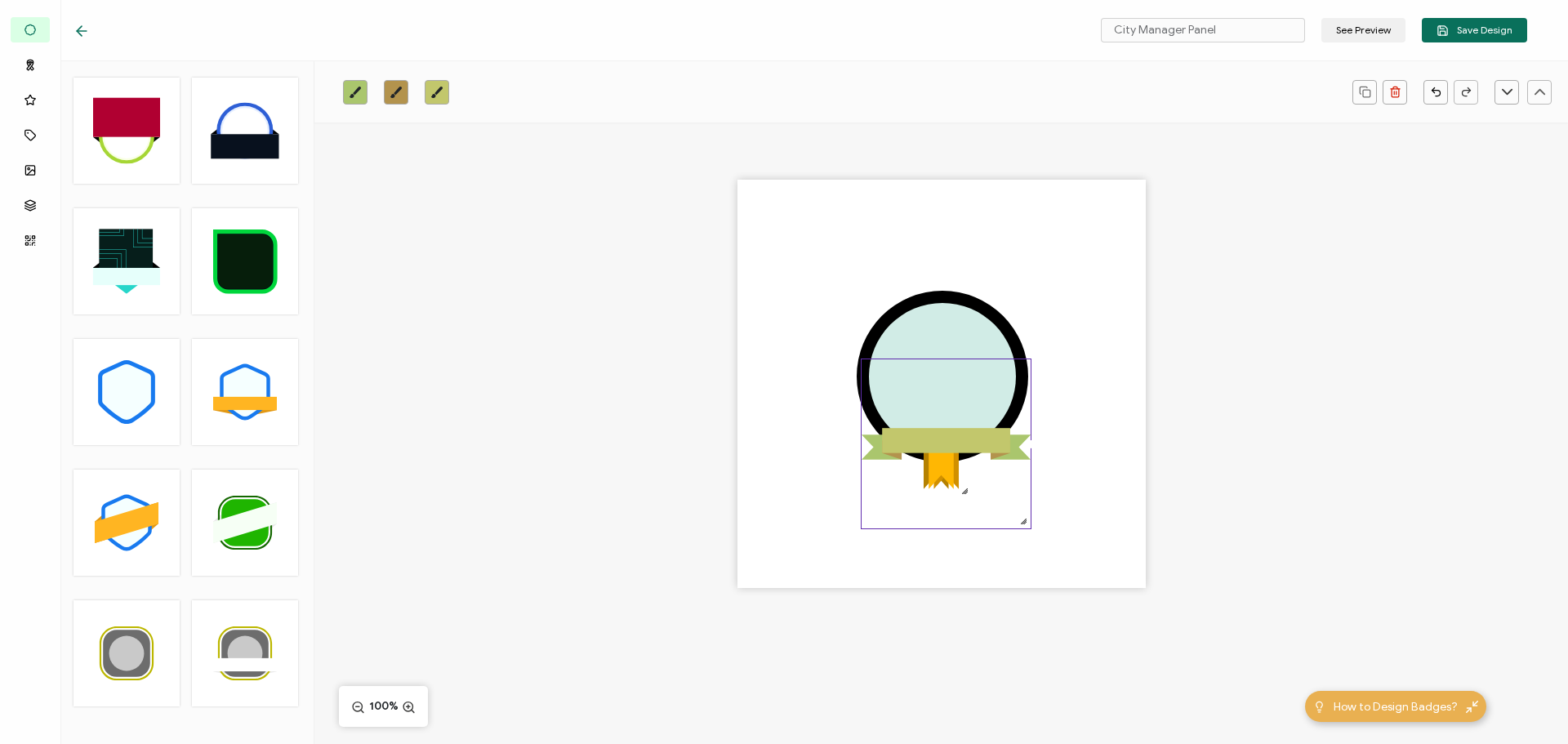
drag, startPoint x: 1017, startPoint y: 516, endPoint x: 1023, endPoint y: 526, distance: 11.7
click at [1023, 526] on div at bounding box center [1024, 521] width 13 height 13
drag, startPoint x: 950, startPoint y: 438, endPoint x: 942, endPoint y: 436, distance: 8.2
click at [942, 436] on rect at bounding box center [942, 437] width 128 height 24
click at [784, 443] on div ".uuid-5c5a6bd1-c4f7-425b-b3f5-ceed11a6ddec{}.uuid-32afb73a-2b3b-4dc9-9ca9-fdd1a…" at bounding box center [942, 383] width 409 height 408
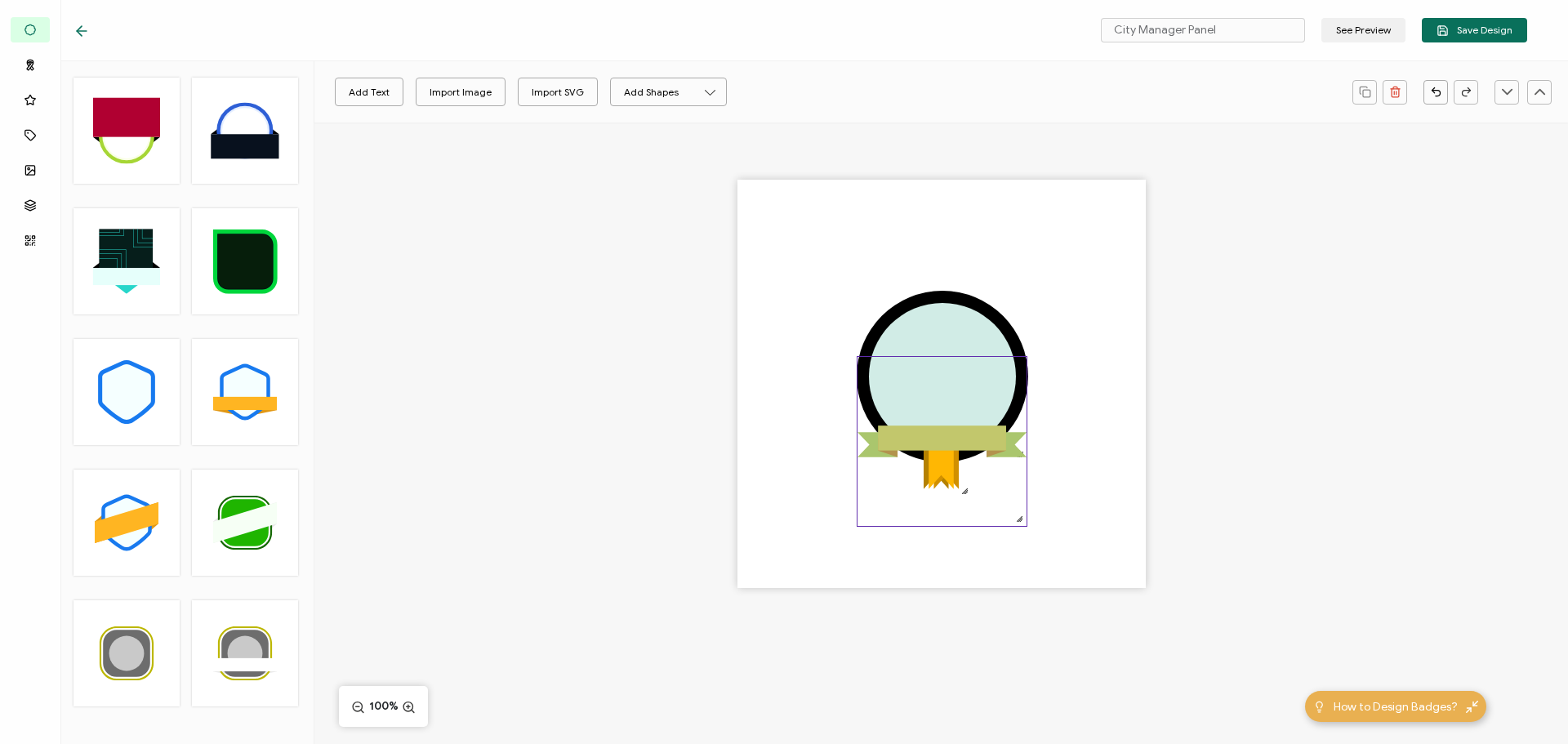
click at [959, 470] on icon ".uuid-813d5f2f-56df-4910-bf8c-adc265a1e21c{}.uuid-0df1a9dc-3a07-4a21-b805-f9636…" at bounding box center [942, 441] width 169 height 169
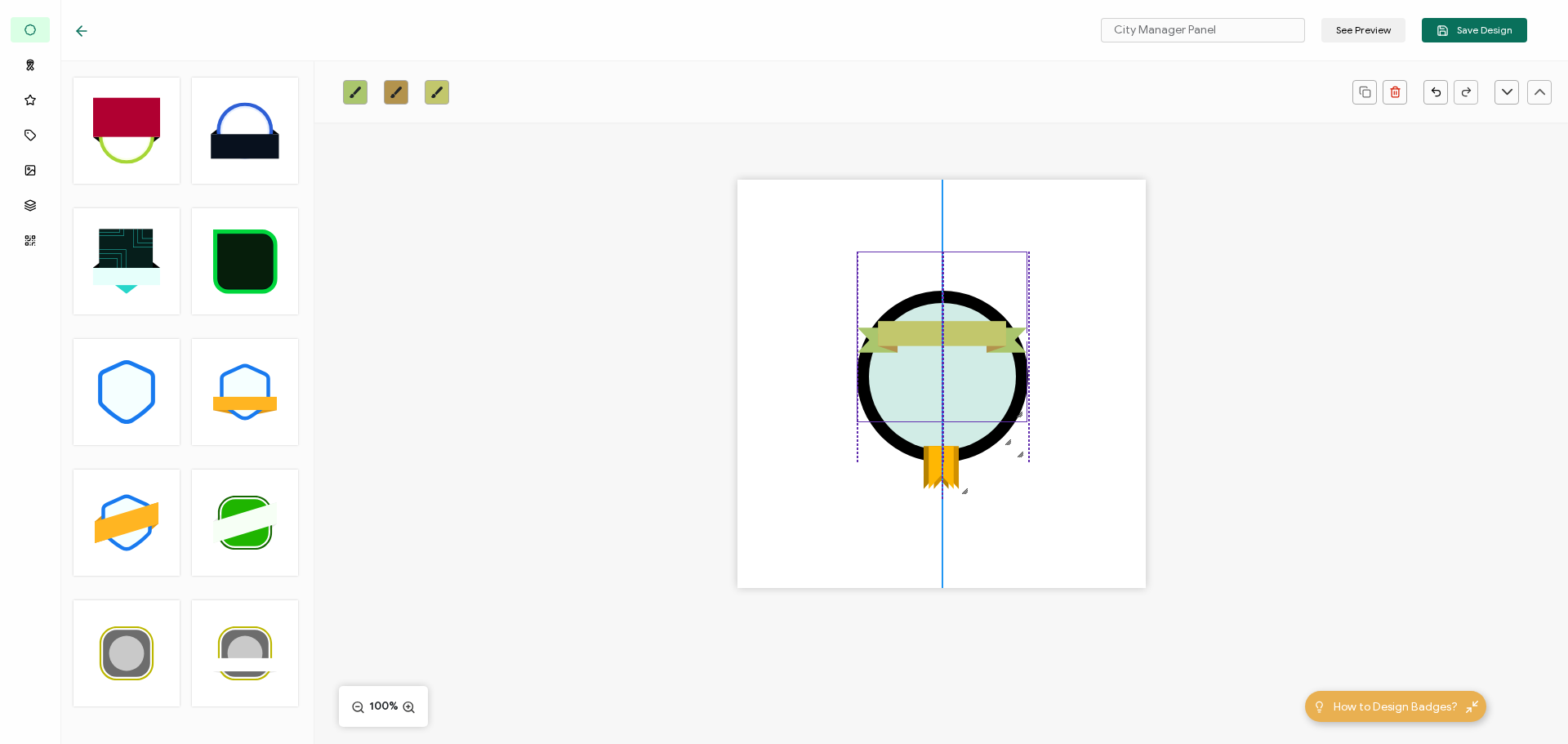
drag, startPoint x: 934, startPoint y: 435, endPoint x: 933, endPoint y: 330, distance: 105.0
click at [933, 330] on rect at bounding box center [942, 333] width 128 height 24
click at [934, 468] on polygon at bounding box center [941, 466] width 25 height 42
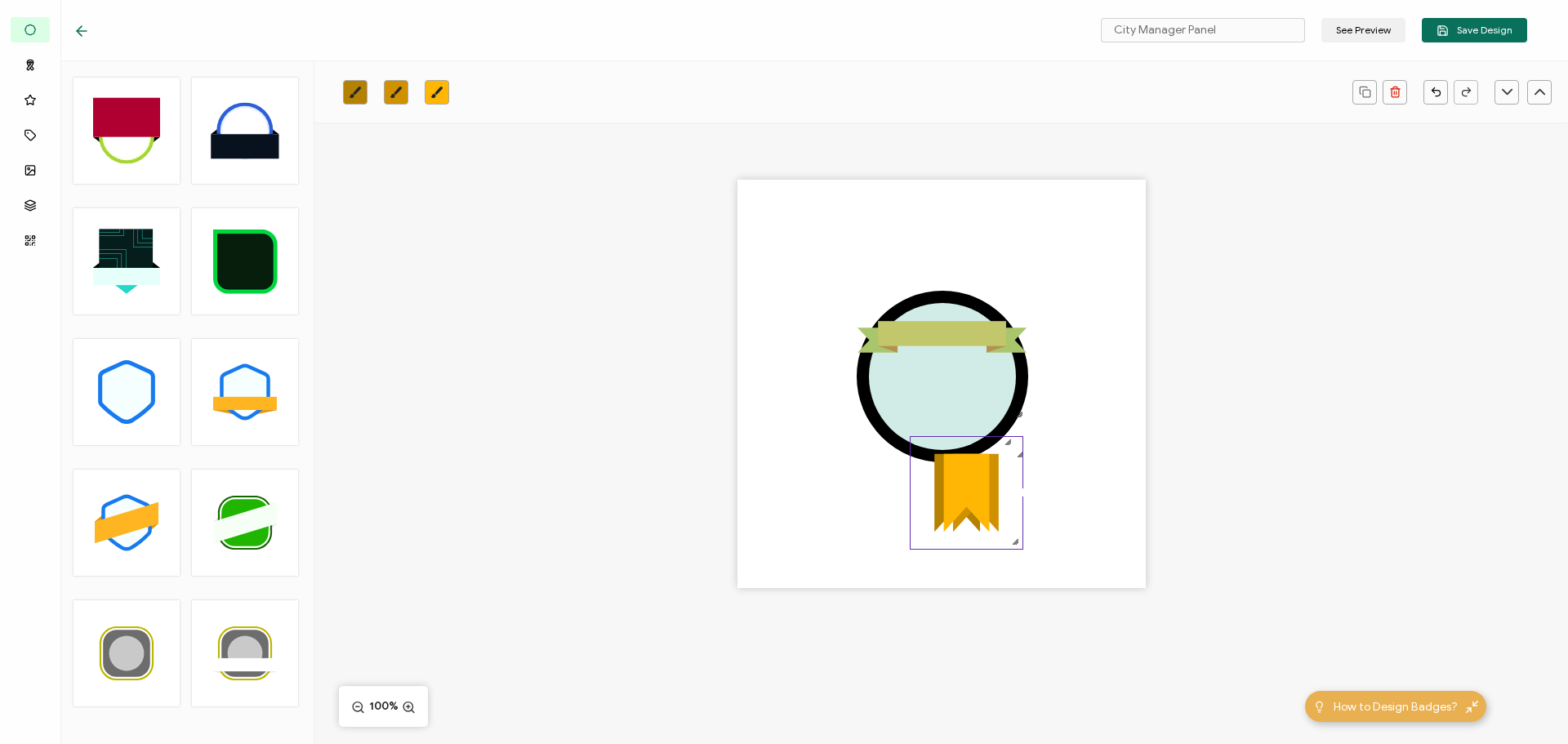
drag, startPoint x: 968, startPoint y: 495, endPoint x: 1018, endPoint y: 560, distance: 82.0
click at [1018, 550] on div ".uuid-5c5a6bd1-c4f7-425b-b3f5-ceed11a6ddec{}.uuid-32afb73a-2b3b-4dc9-9ca9-fdd1a…" at bounding box center [966, 493] width 113 height 113
drag, startPoint x: 967, startPoint y: 507, endPoint x: 939, endPoint y: 483, distance: 36.9
click at [939, 483] on polygon at bounding box center [942, 473] width 50 height 87
click at [774, 341] on div ".uuid-5c5a6bd1-c4f7-425b-b3f5-ceed11a6ddec{}.uuid-32afb73a-2b3b-4dc9-9ca9-fdd1a…" at bounding box center [942, 383] width 409 height 408
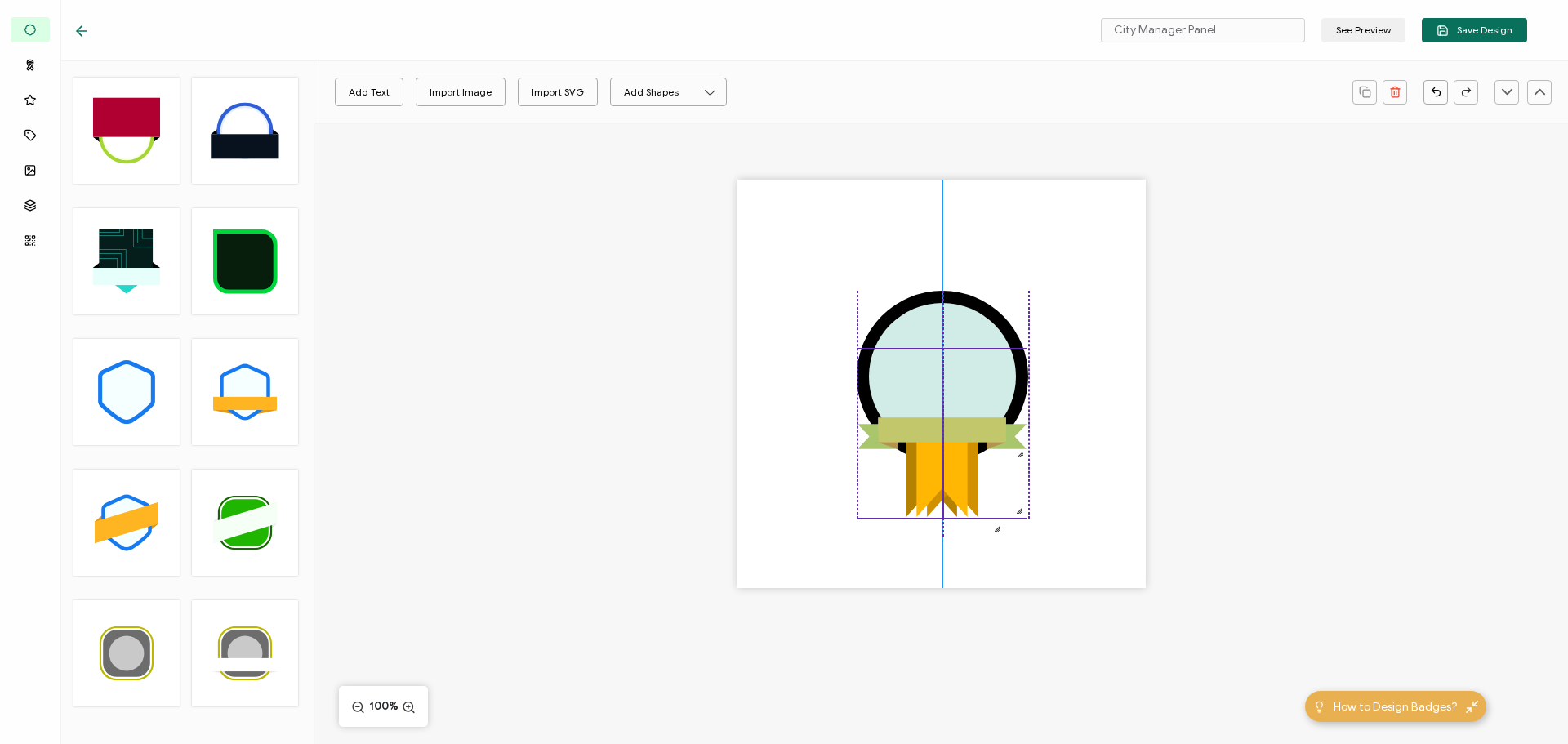
drag, startPoint x: 909, startPoint y: 331, endPoint x: 909, endPoint y: 427, distance: 96.0
click at [909, 427] on rect at bounding box center [942, 429] width 128 height 24
click at [784, 466] on div ".uuid-5c5a6bd1-c4f7-425b-b3f5-ceed11a6ddec{}.uuid-32afb73a-2b3b-4dc9-9ca9-fdd1a…" at bounding box center [942, 383] width 409 height 408
click at [972, 361] on icon ".uuid-813d5f2f-56df-4910-bf8c-adc265a1e21c{}.uuid-0df1a9dc-3a07-4a21-b805-f9636…" at bounding box center [942, 433] width 169 height 169
click at [357, 93] on icon "brush" at bounding box center [355, 93] width 13 height 13
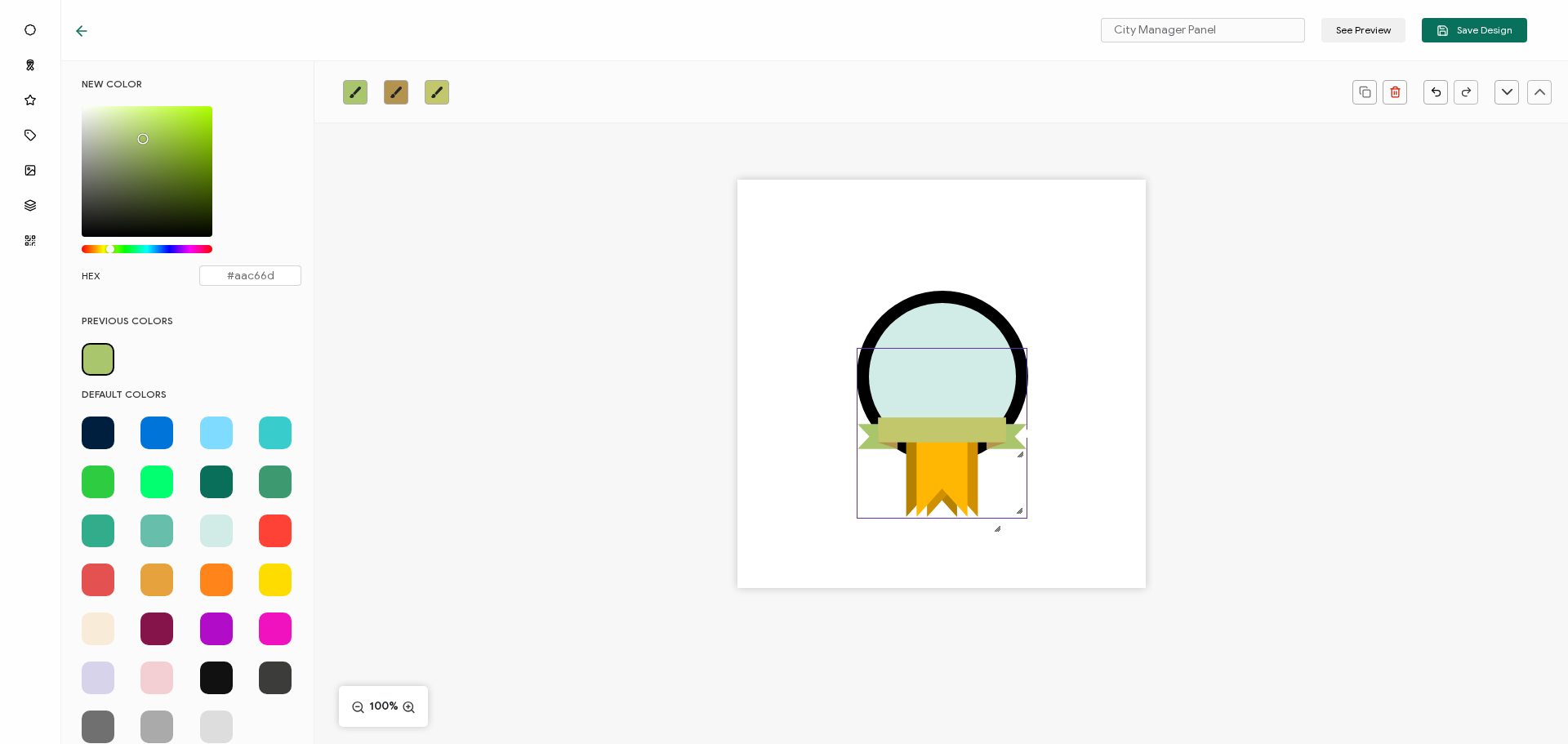
click at [155, 587] on span at bounding box center [156, 579] width 33 height 33
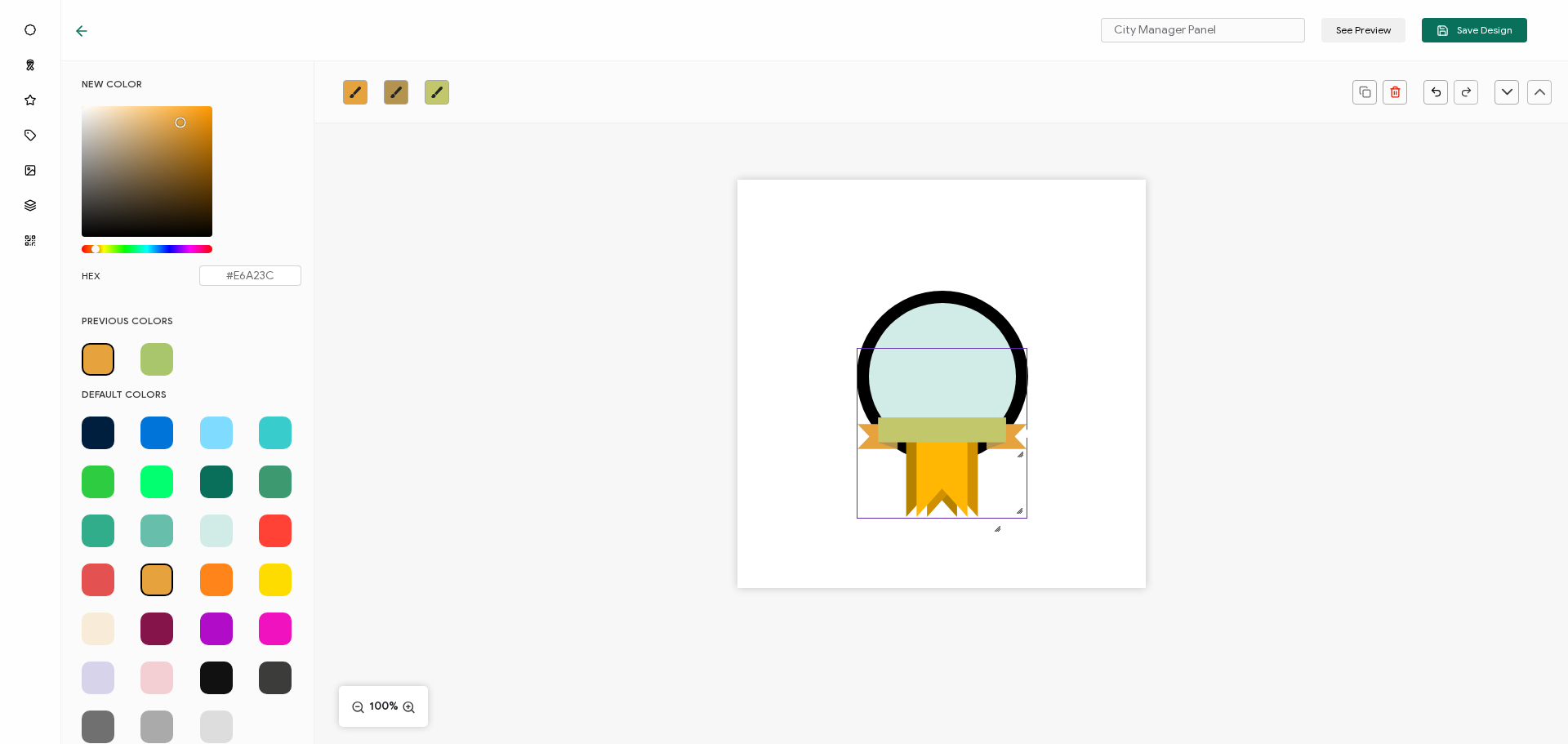
click at [434, 94] on icon "brush" at bounding box center [437, 92] width 11 height 11
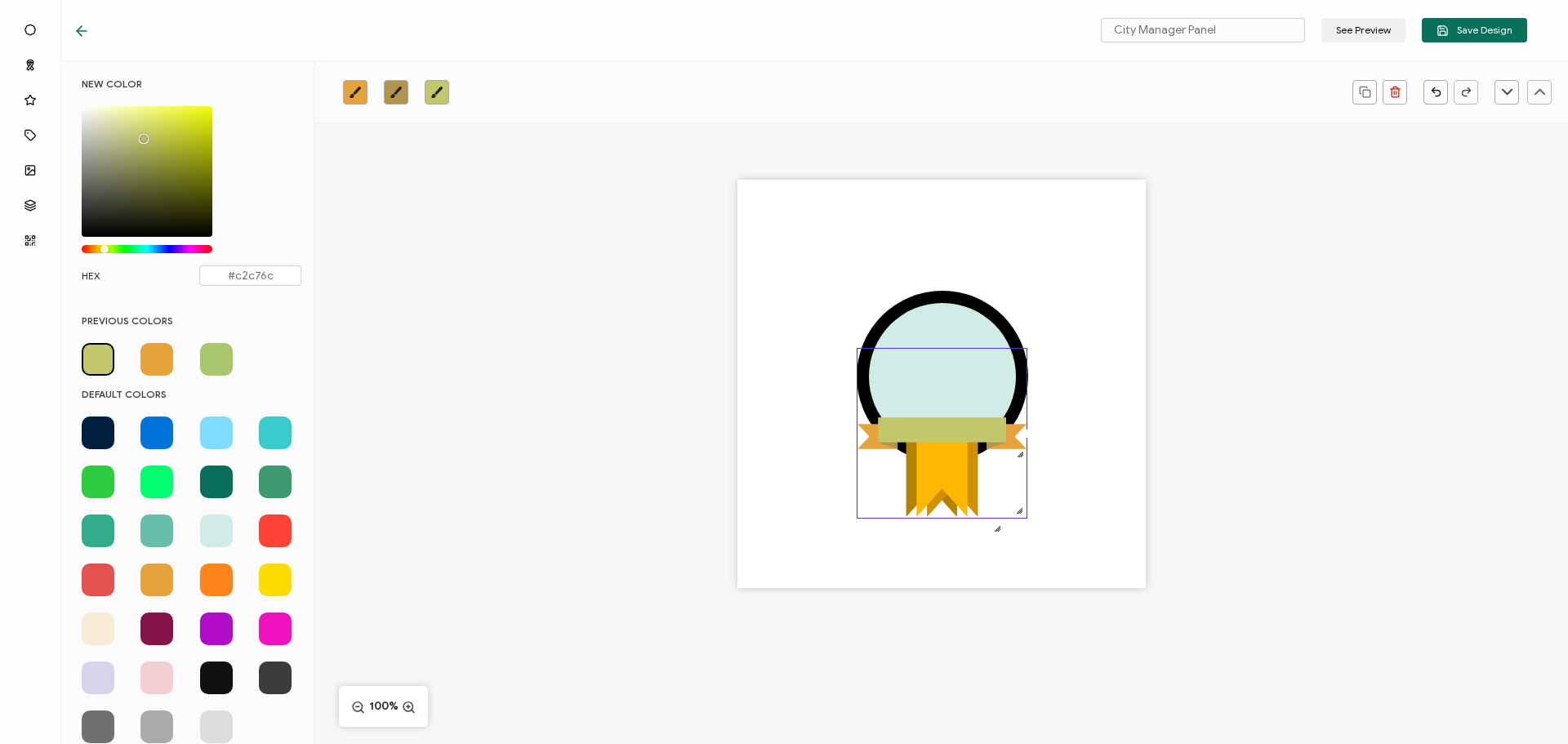
click at [151, 579] on span at bounding box center [156, 579] width 33 height 33
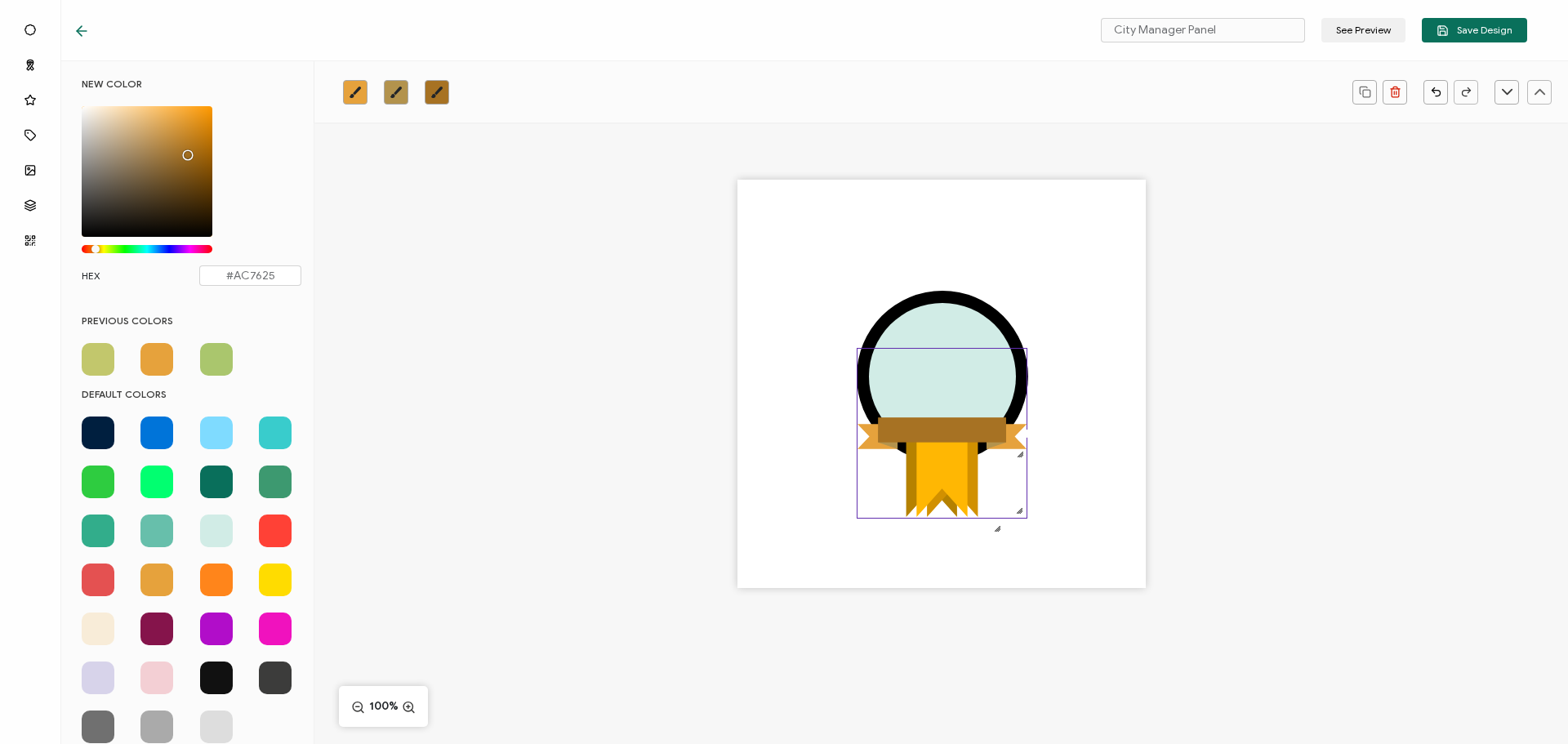
type input "#AE7725"
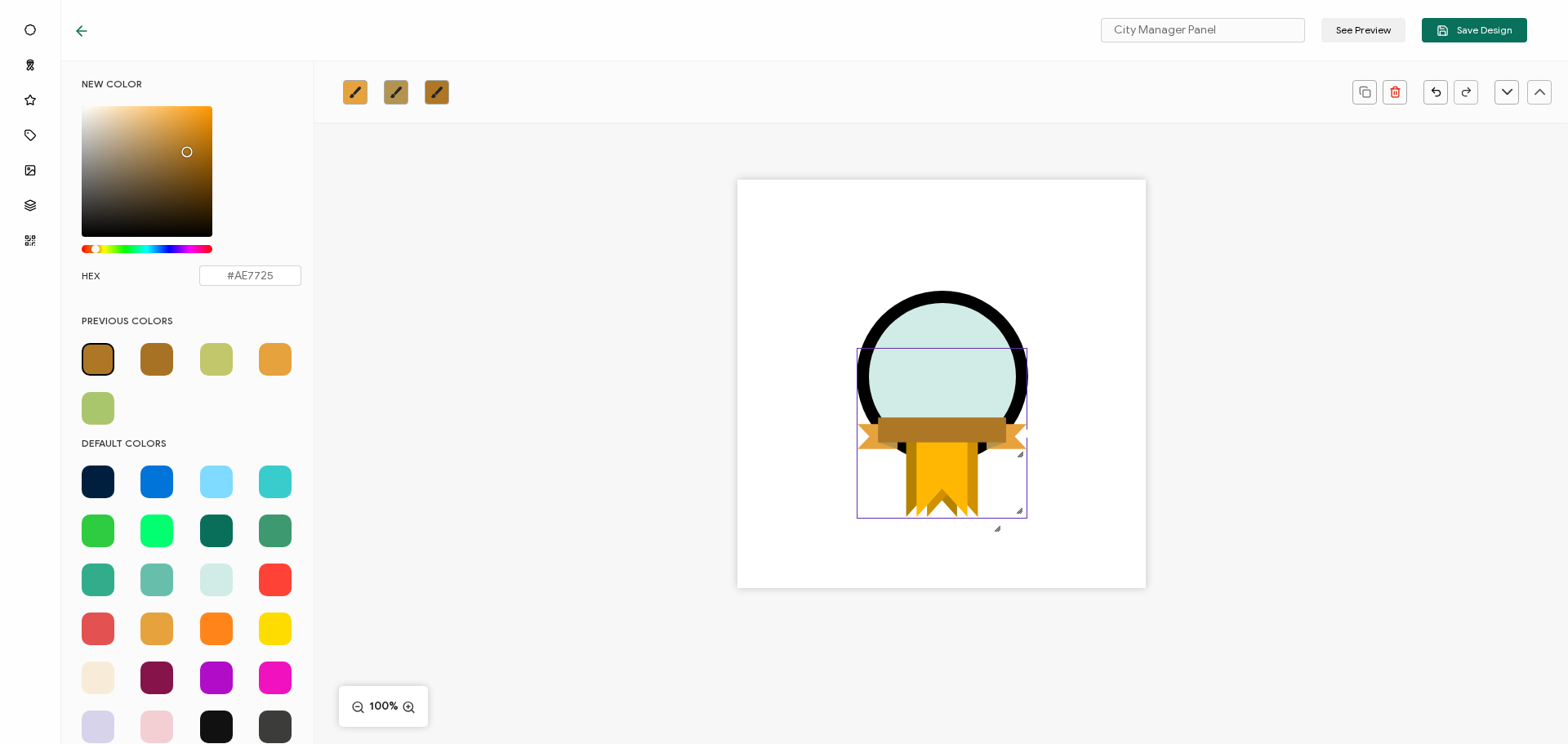
drag, startPoint x: 180, startPoint y: 120, endPoint x: 184, endPoint y: 148, distance: 28.3
click at [184, 148] on div "Chrome color picker" at bounding box center [187, 151] width 8 height 8
drag, startPoint x: 572, startPoint y: 428, endPoint x: 566, endPoint y: 422, distance: 8.5
click at [571, 428] on div ".uuid-5c5a6bd1-c4f7-425b-b3f5-ceed11a6ddec{}.uuid-32afb73a-2b3b-4dc9-9ca9-fdd1a…" at bounding box center [941, 412] width 1254 height 579
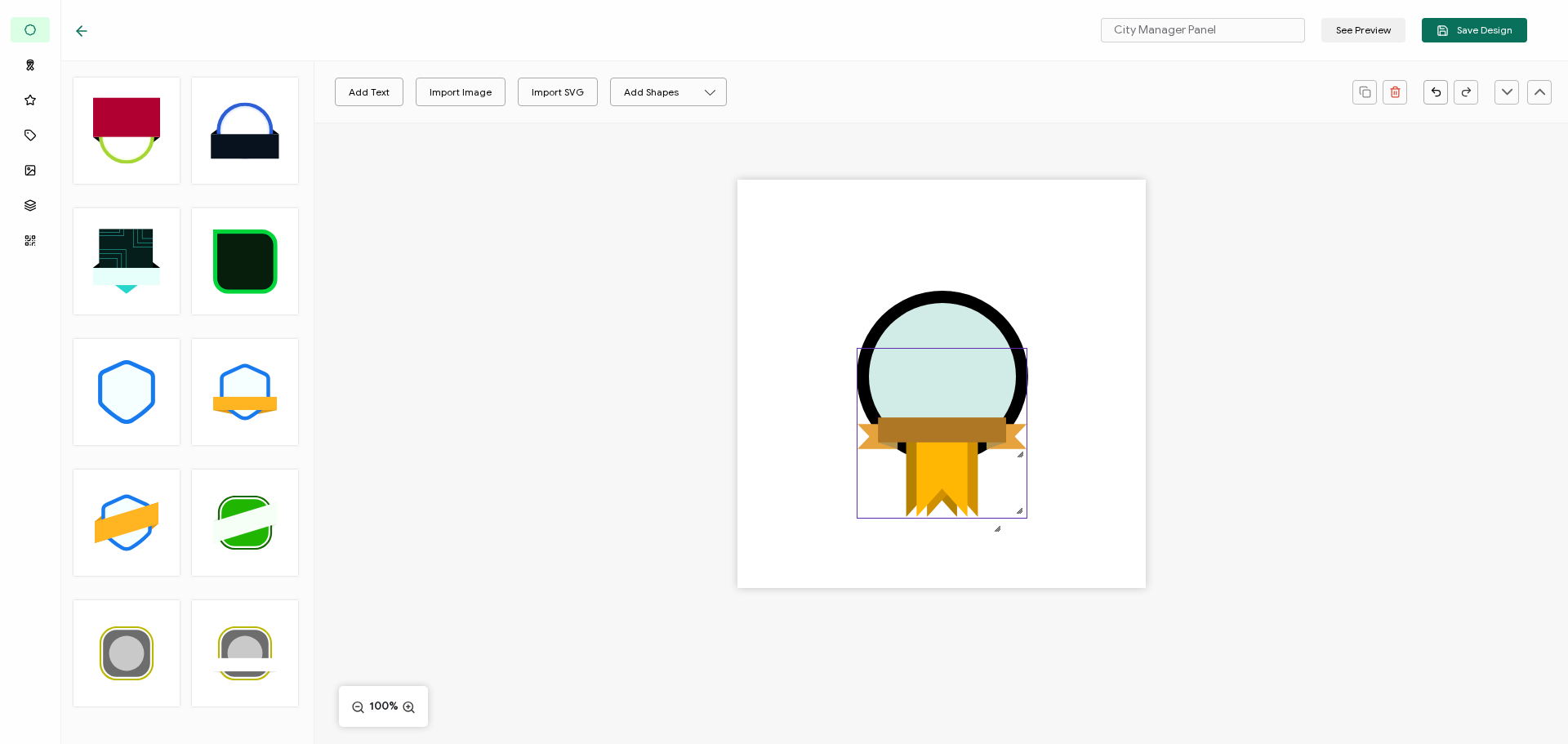
click at [947, 367] on icon ".uuid-813d5f2f-56df-4910-bf8c-adc265a1e21c{}.uuid-0df1a9dc-3a07-4a21-b805-f9636…" at bounding box center [942, 433] width 169 height 169
click at [933, 338] on div at bounding box center [942, 376] width 147 height 147
click at [375, 93] on link at bounding box center [378, 93] width 24 height 24
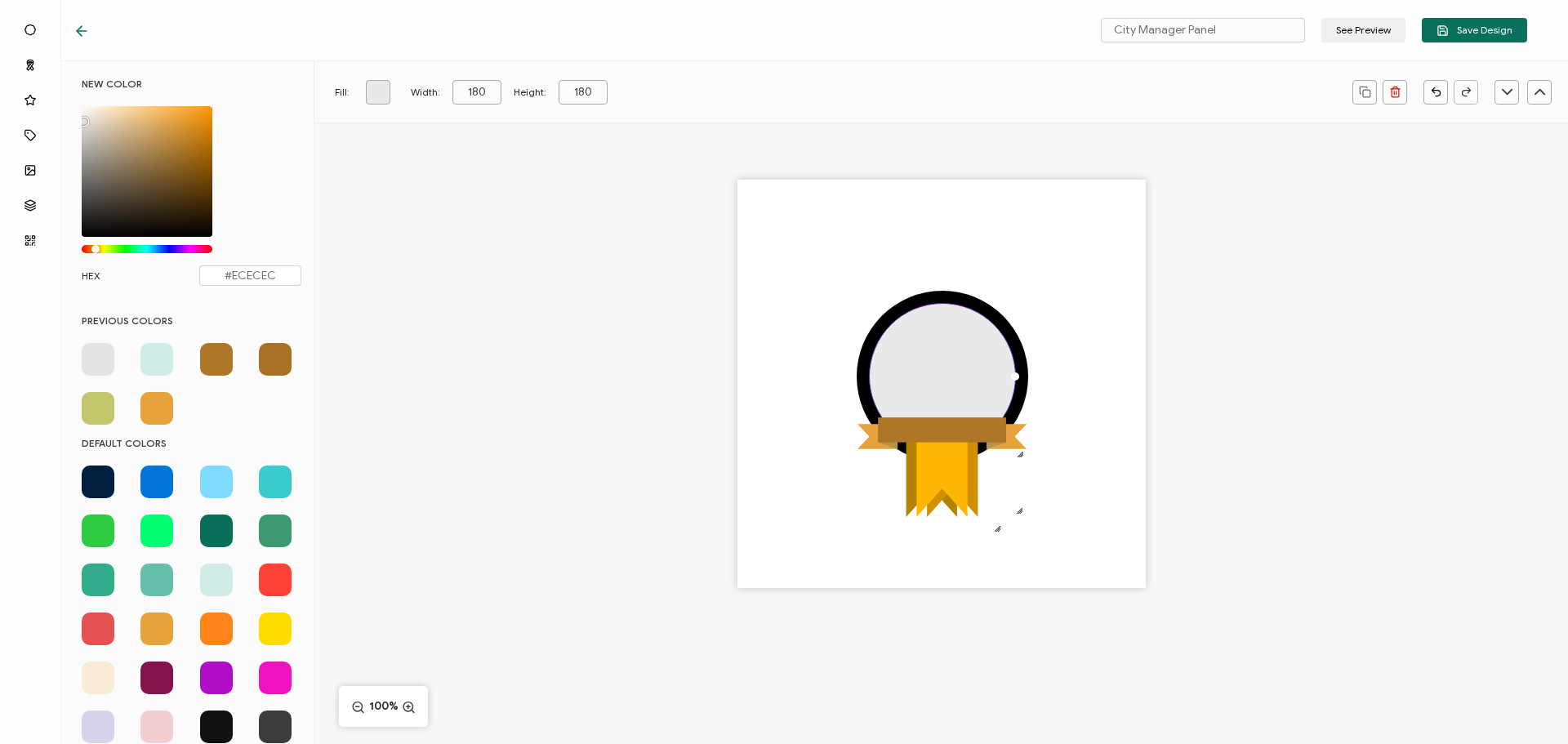
type input "#EFEFEF"
drag, startPoint x: 105, startPoint y: 135, endPoint x: 76, endPoint y: 114, distance: 35.8
click at [76, 114] on div "NEW COLOR #EFEFEF hex 239 r 239 g 239 b 1 a 36 h 0% s 94% l 1 a HEX #EFEFEF" at bounding box center [191, 190] width 244 height 224
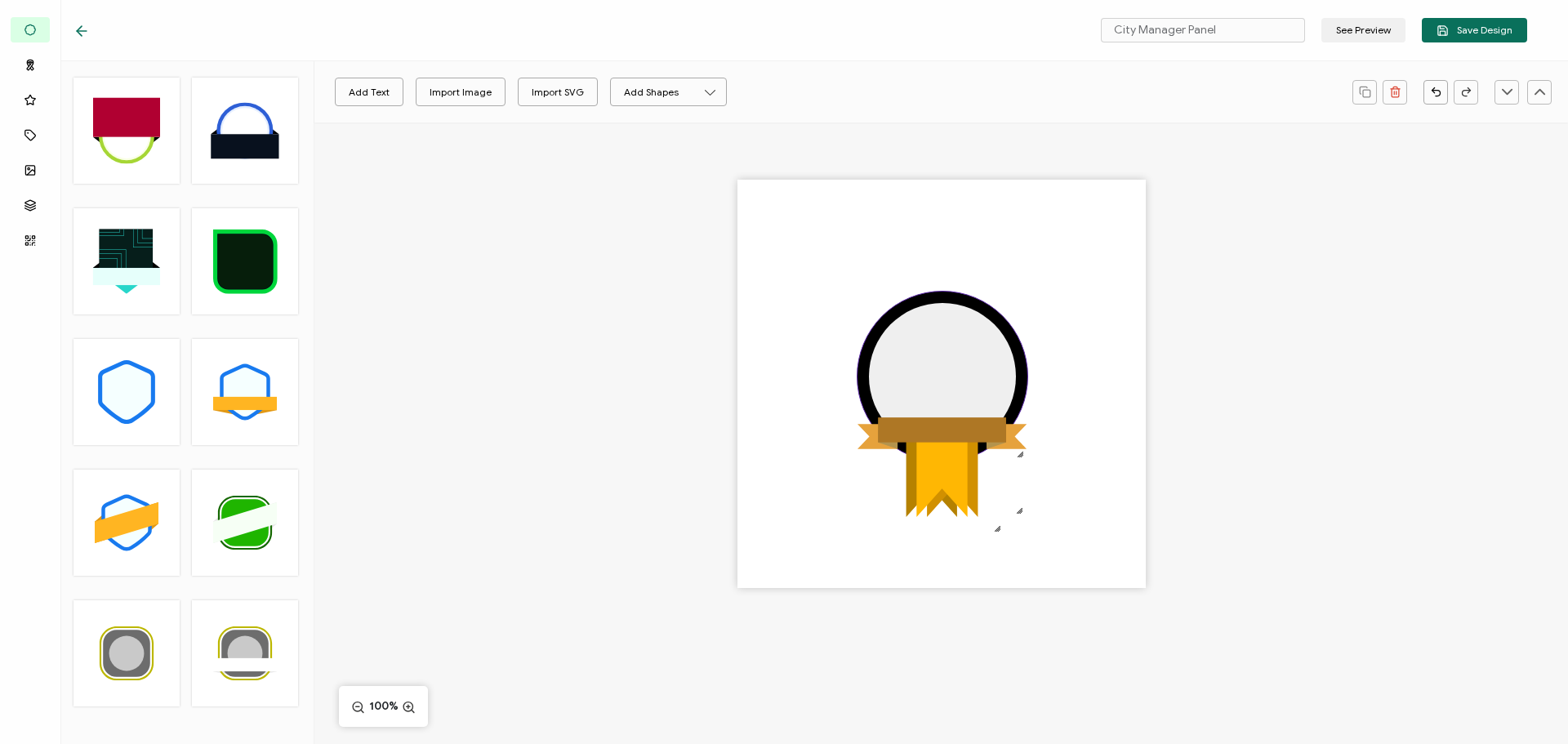
click at [885, 329] on div at bounding box center [942, 376] width 171 height 171
click at [372, 93] on link at bounding box center [378, 93] width 24 height 24
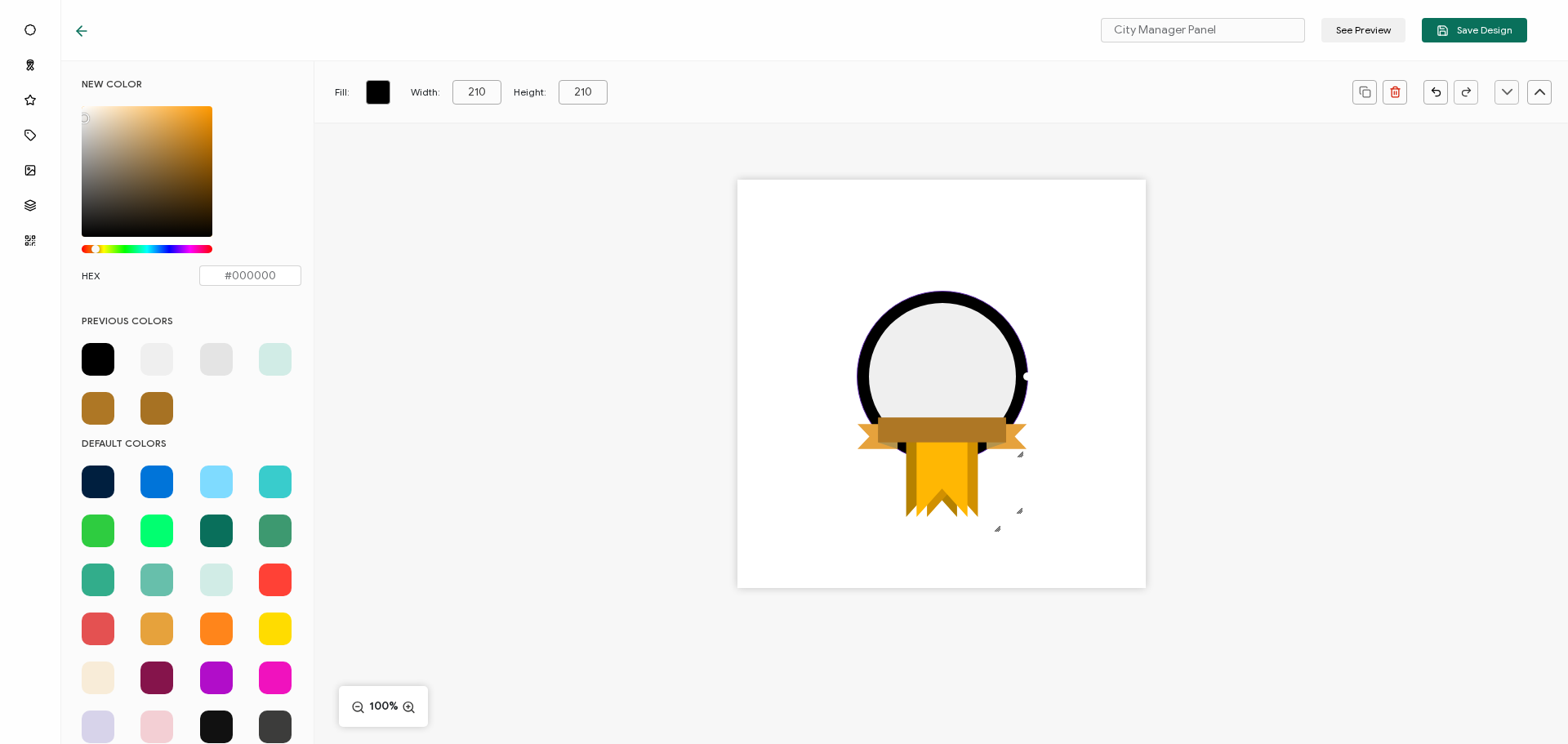
click at [220, 635] on span at bounding box center [216, 628] width 33 height 33
type input "#FF851B"
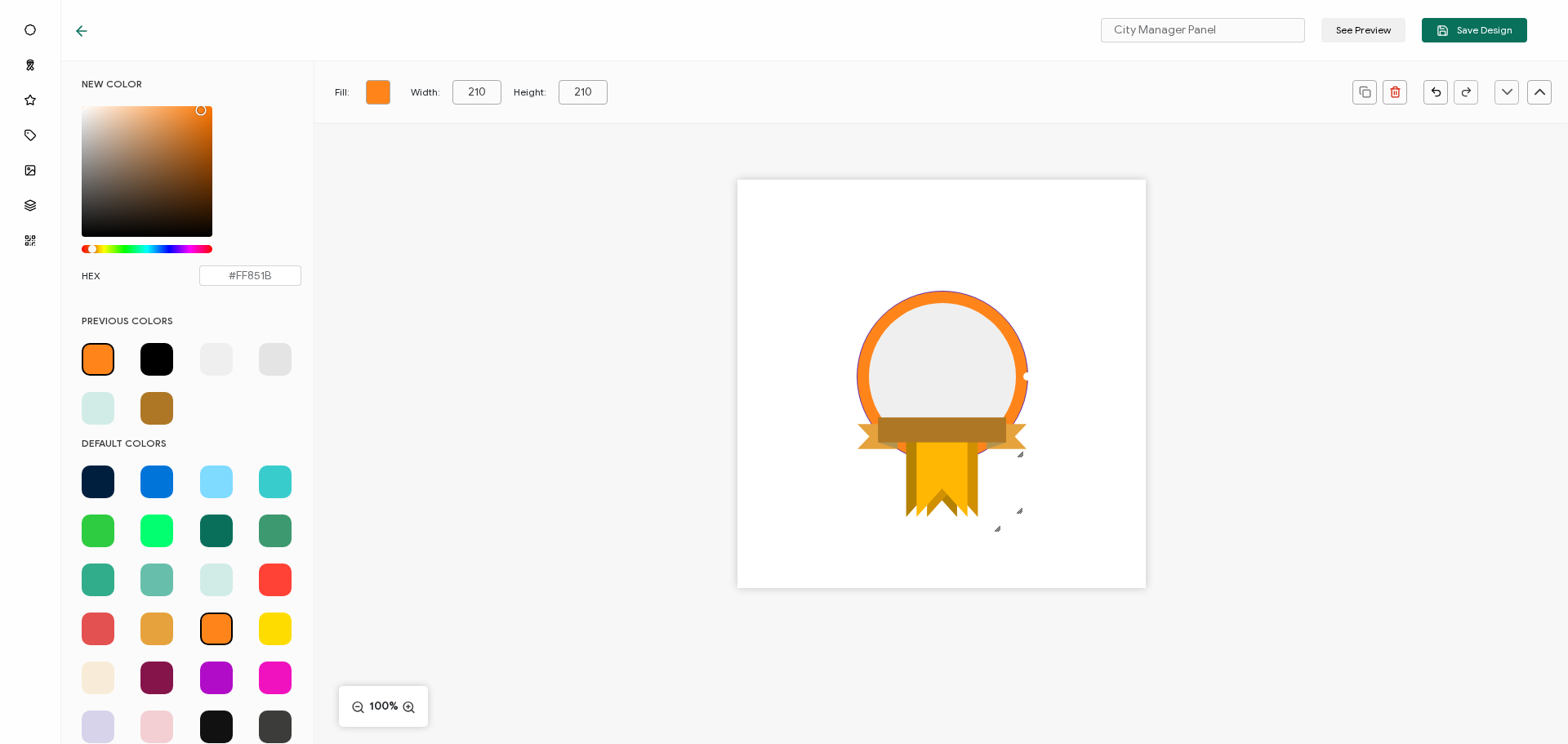
click at [510, 566] on div ".uuid-5c5a6bd1-c4f7-425b-b3f5-ceed11a6ddec{}.uuid-32afb73a-2b3b-4dc9-9ca9-fdd1a…" at bounding box center [941, 412] width 1254 height 579
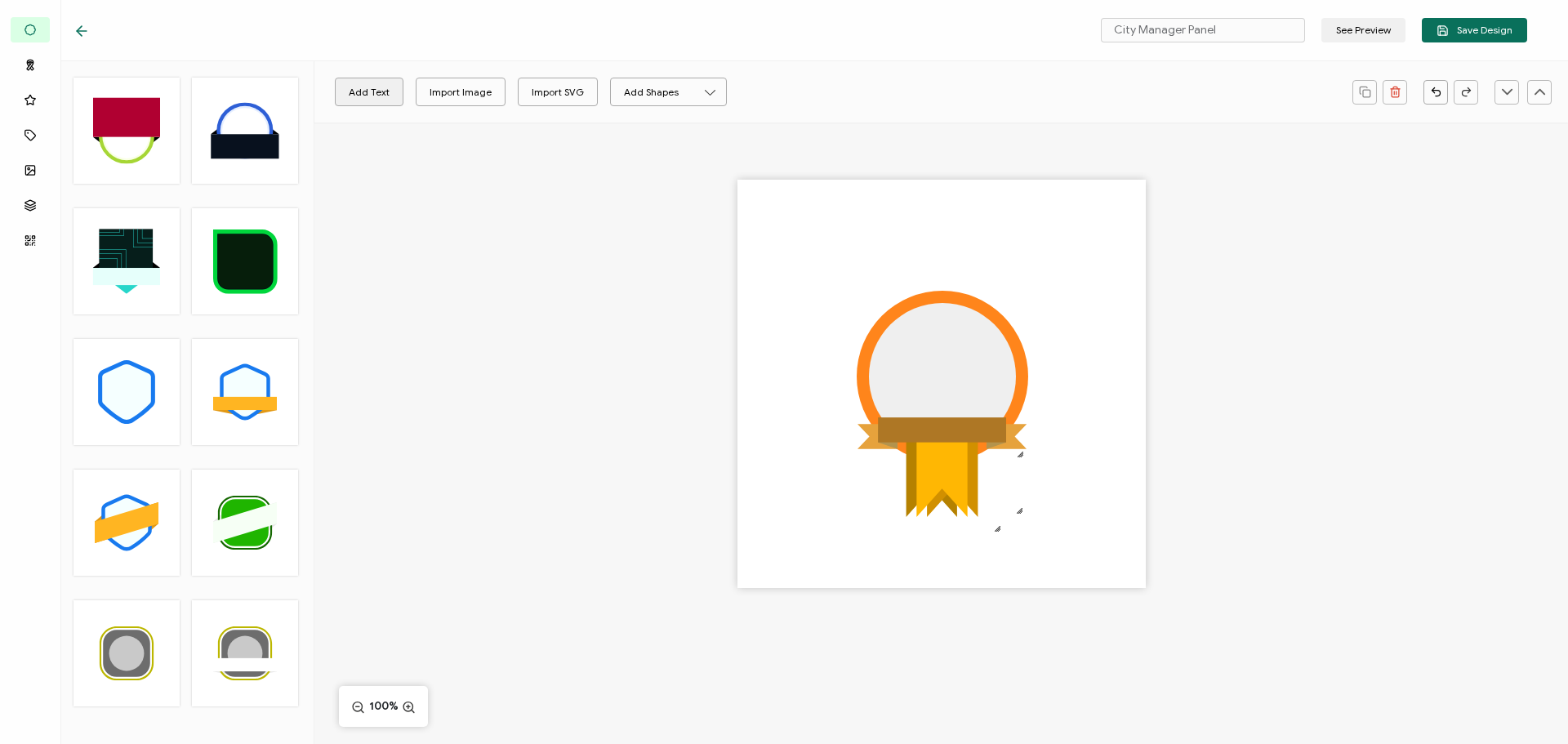
click at [368, 93] on button "Add Text" at bounding box center [368, 92] width 68 height 29
click at [909, 380] on pre "Edit this text" at bounding box center [942, 384] width 119 height 28
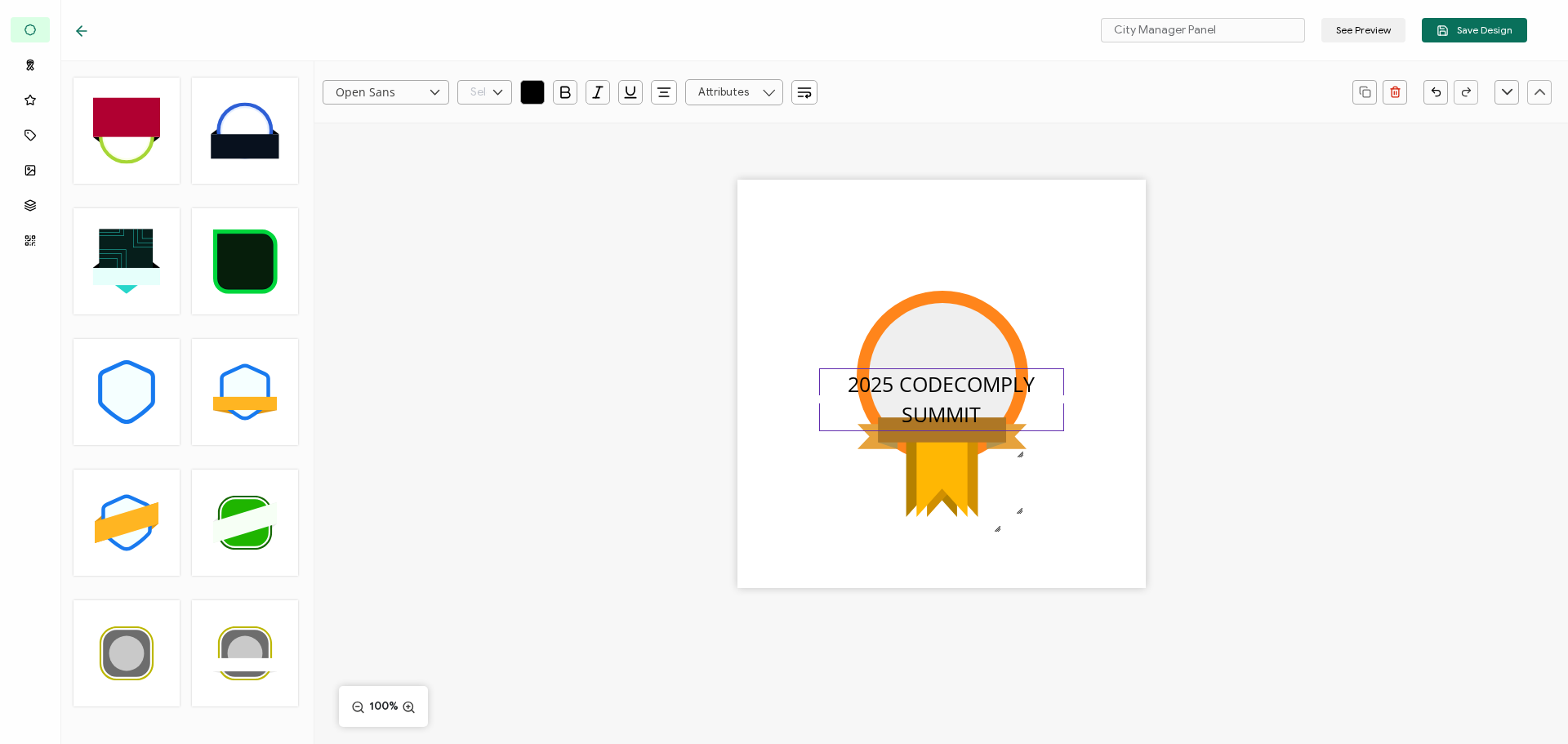
click at [475, 95] on input "text" at bounding box center [484, 93] width 55 height 24
click at [473, 120] on li "18" at bounding box center [487, 122] width 59 height 28
type input "18"
click at [395, 99] on input "Open Sans" at bounding box center [385, 93] width 126 height 24
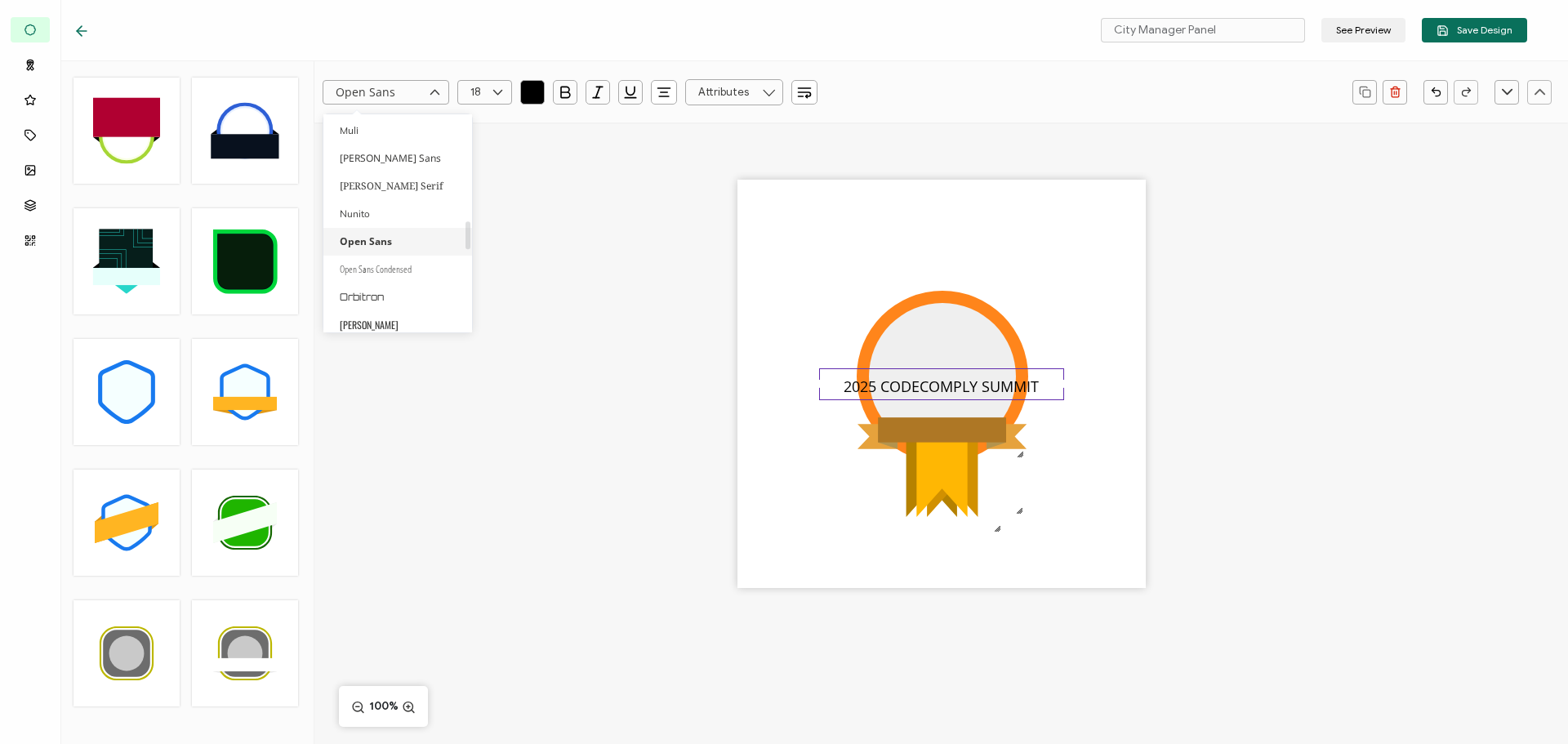
scroll to position [924, 0]
click at [352, 242] on span "[PERSON_NAME]" at bounding box center [368, 236] width 59 height 14
type input "[PERSON_NAME]"
click at [589, 322] on div ".uuid-5c5a6bd1-c4f7-425b-b3f5-ceed11a6ddec{}.uuid-32afb73a-2b3b-4dc9-9ca9-fdd1a…" at bounding box center [941, 412] width 1254 height 579
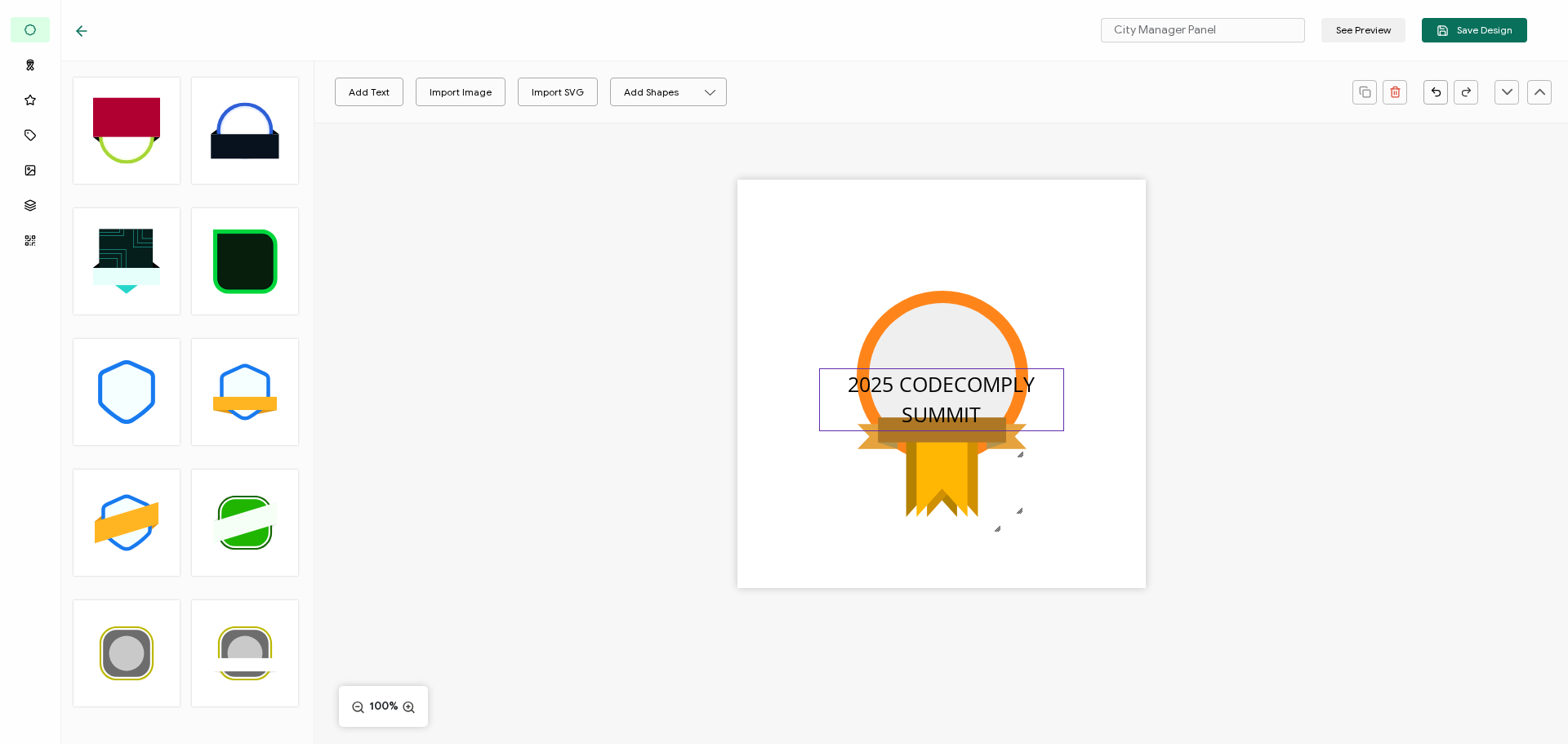
click at [918, 386] on pre "2025 CODECOMPLY SUMMIT" at bounding box center [944, 399] width 193 height 59
click at [413, 92] on input "Open Sans" at bounding box center [385, 93] width 126 height 24
click at [359, 236] on span "[PERSON_NAME]" at bounding box center [368, 236] width 59 height 14
type input "[PERSON_NAME]"
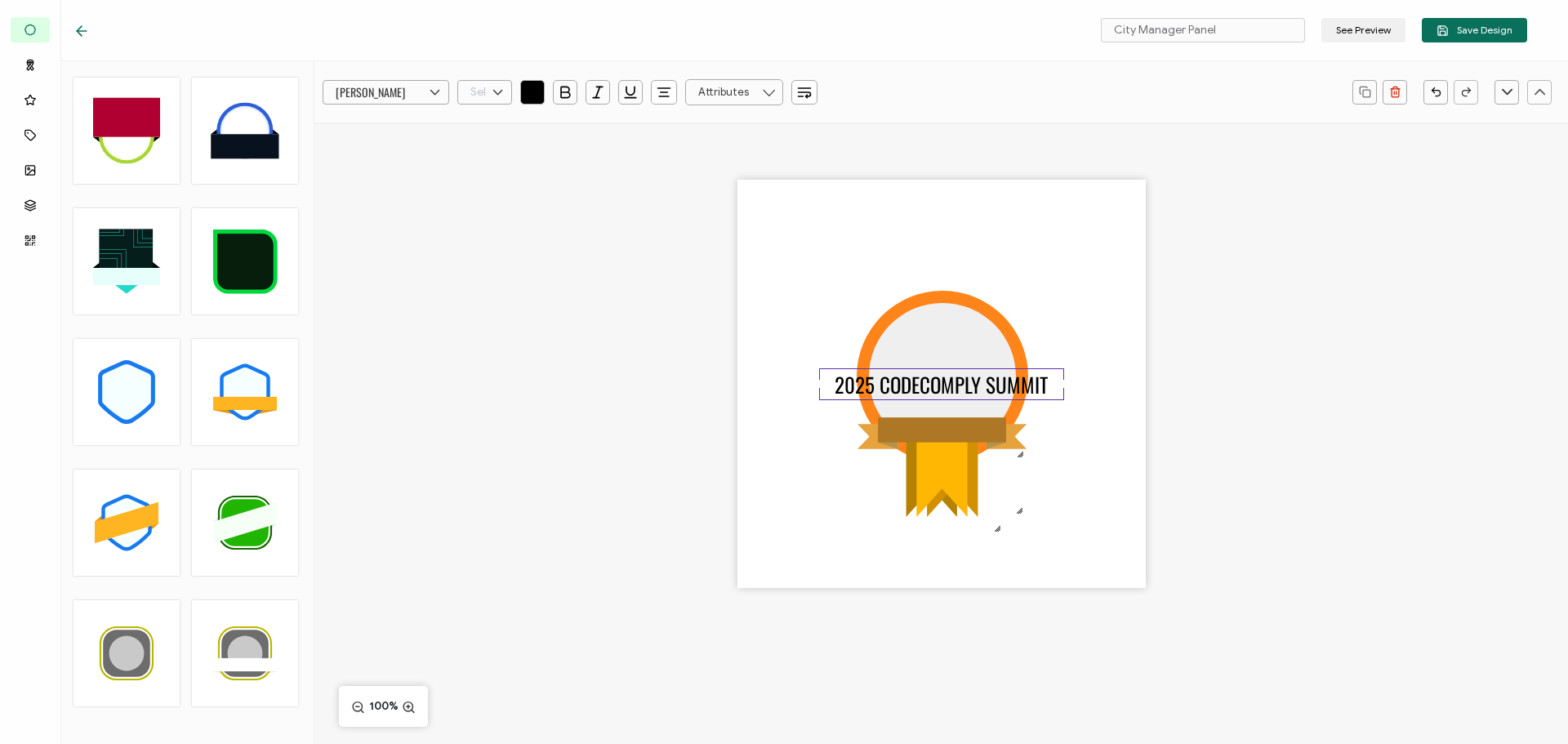
click at [478, 85] on input "text" at bounding box center [484, 93] width 55 height 24
click at [481, 279] on span "12" at bounding box center [480, 280] width 9 height 12
type input "12"
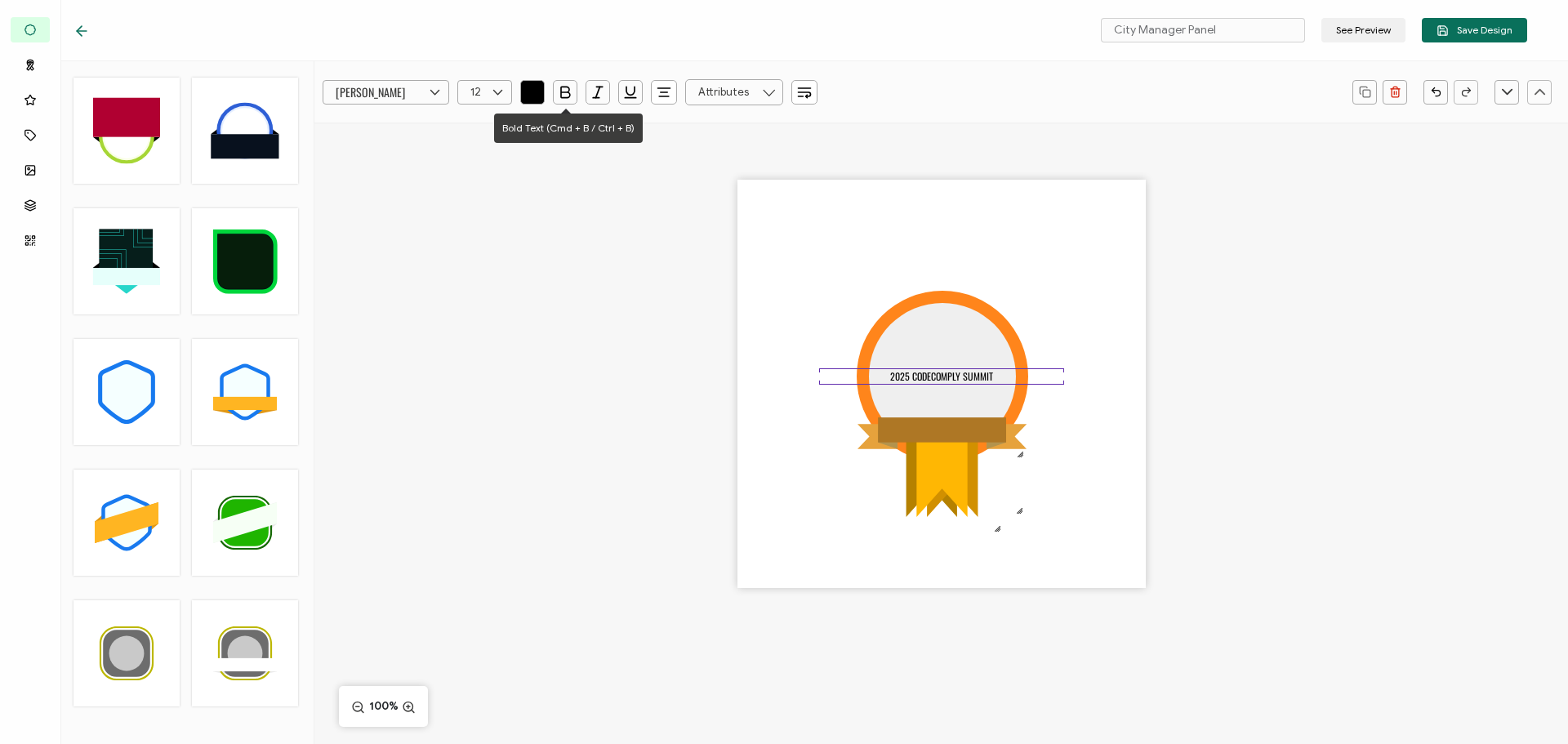
click at [562, 96] on icon "button" at bounding box center [565, 92] width 16 height 16
click at [664, 346] on div ".uuid-5c5a6bd1-c4f7-425b-b3f5-ceed11a6ddec{}.uuid-32afb73a-2b3b-4dc9-9ca9-fdd1a…" at bounding box center [941, 412] width 1254 height 579
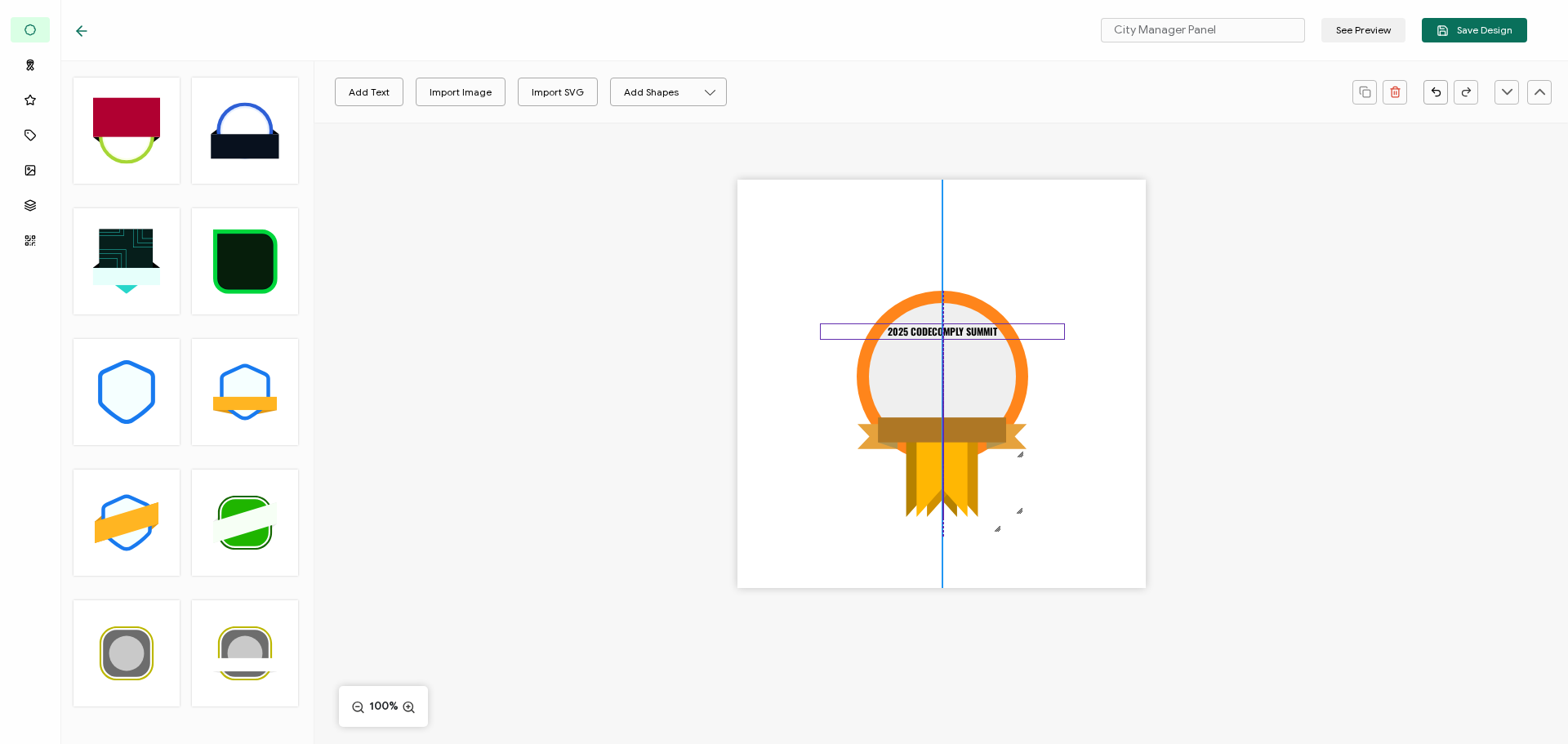
drag, startPoint x: 922, startPoint y: 374, endPoint x: 926, endPoint y: 329, distance: 45.2
click at [926, 329] on pre "2025 CODECOMPLY SUMMIT" at bounding box center [942, 331] width 109 height 14
click at [628, 353] on div ".uuid-5c5a6bd1-c4f7-425b-b3f5-ceed11a6ddec{}.uuid-32afb73a-2b3b-4dc9-9ca9-fdd1a…" at bounding box center [941, 412] width 1254 height 579
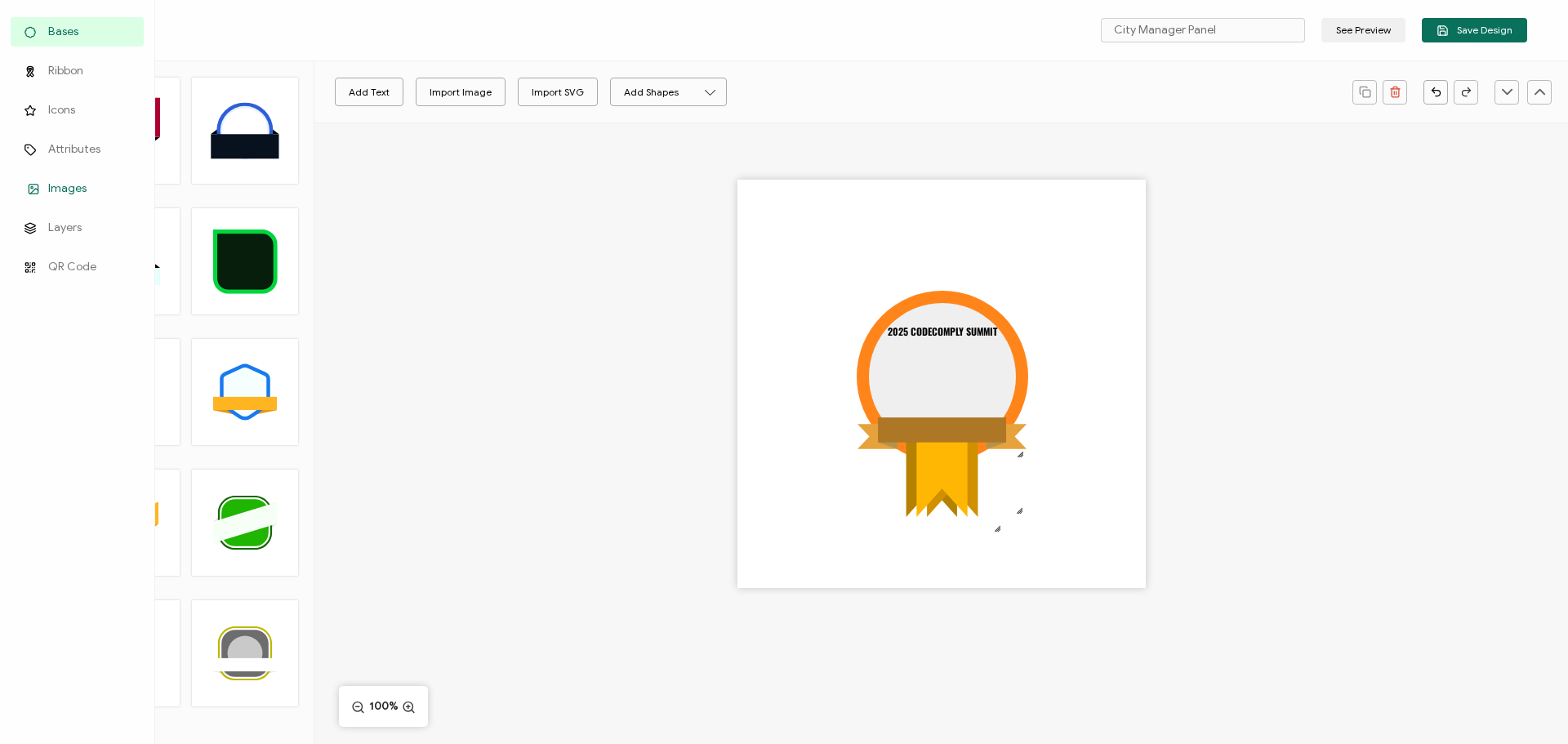
click at [36, 183] on icon at bounding box center [33, 189] width 20 height 12
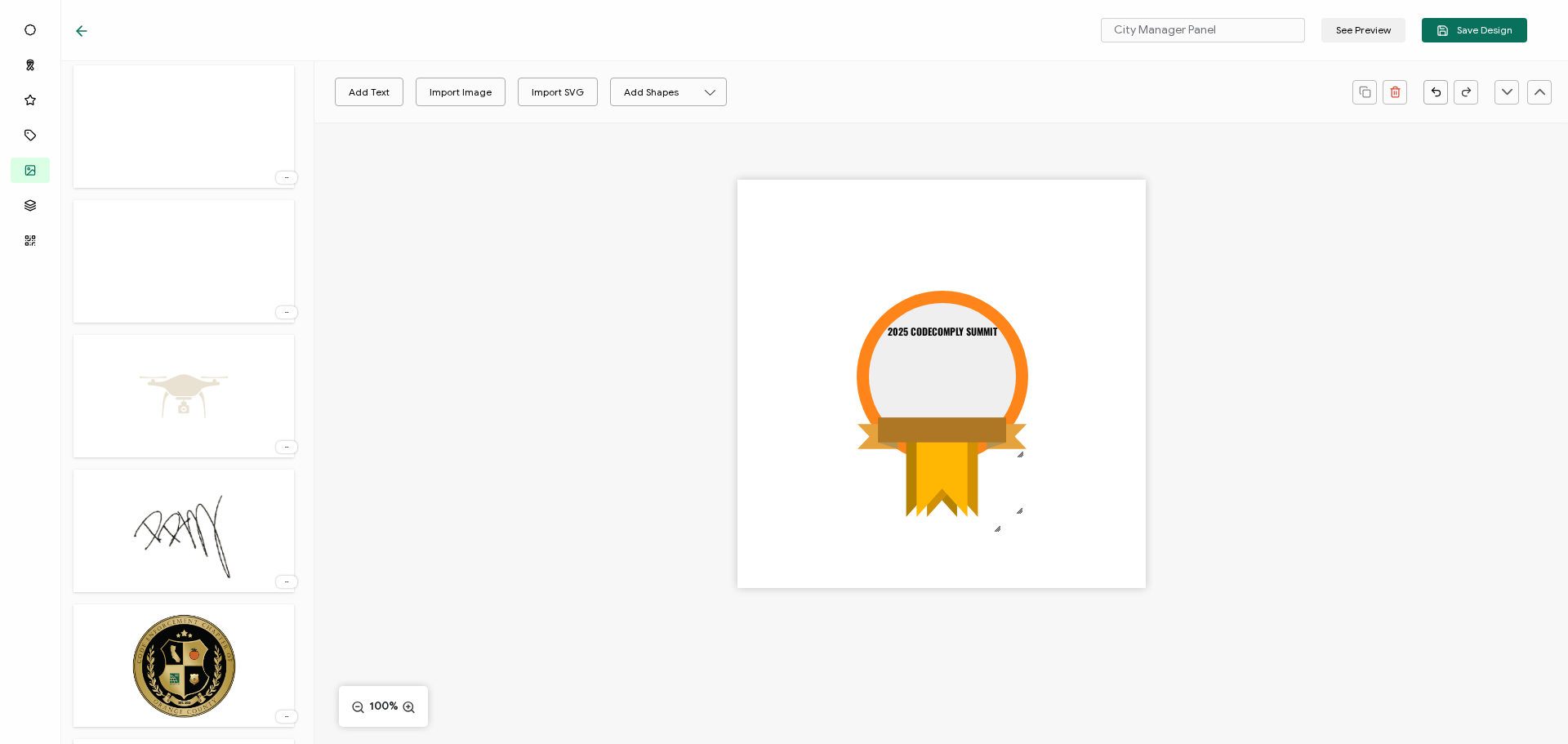
scroll to position [490, 0]
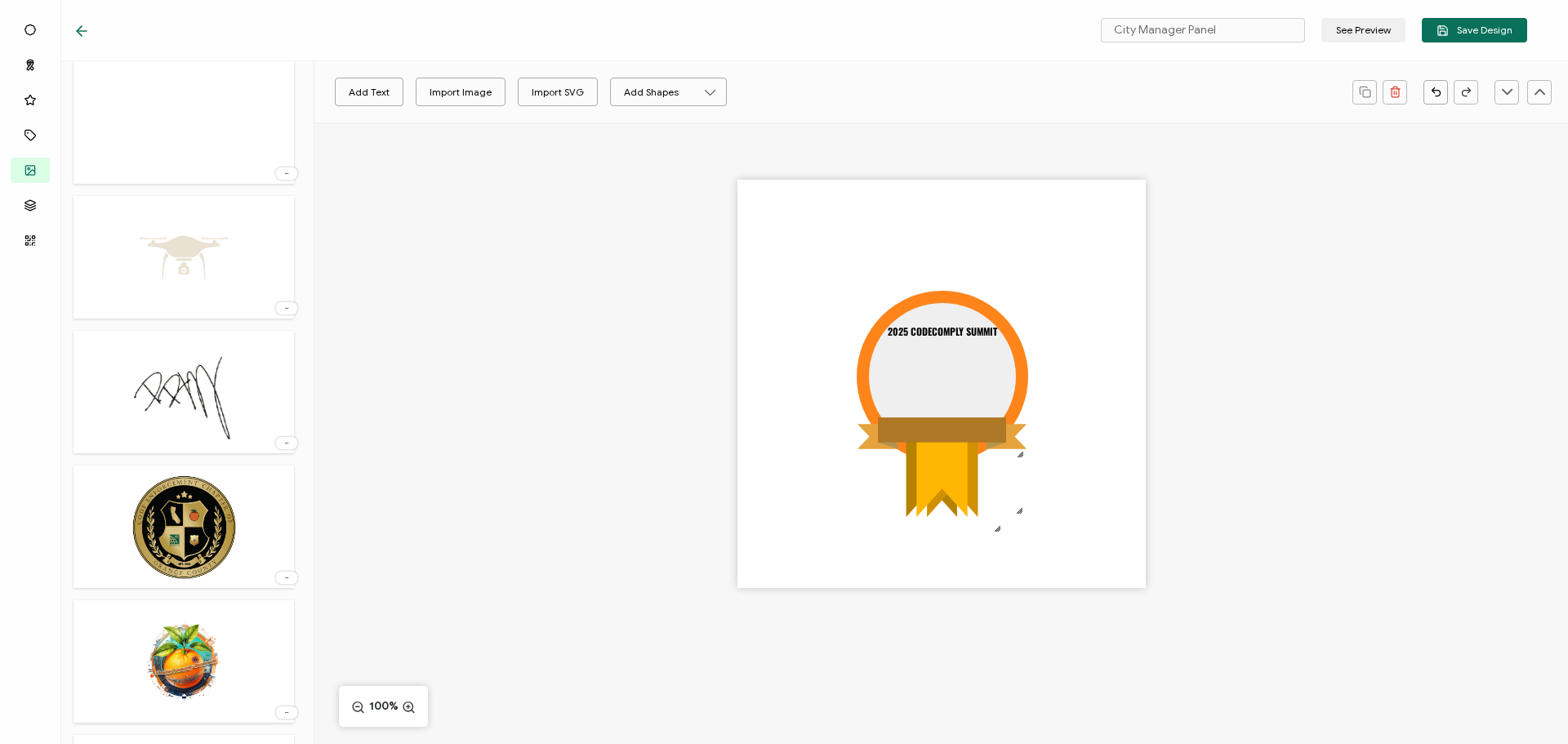
click at [190, 637] on img at bounding box center [184, 662] width 118 height 107
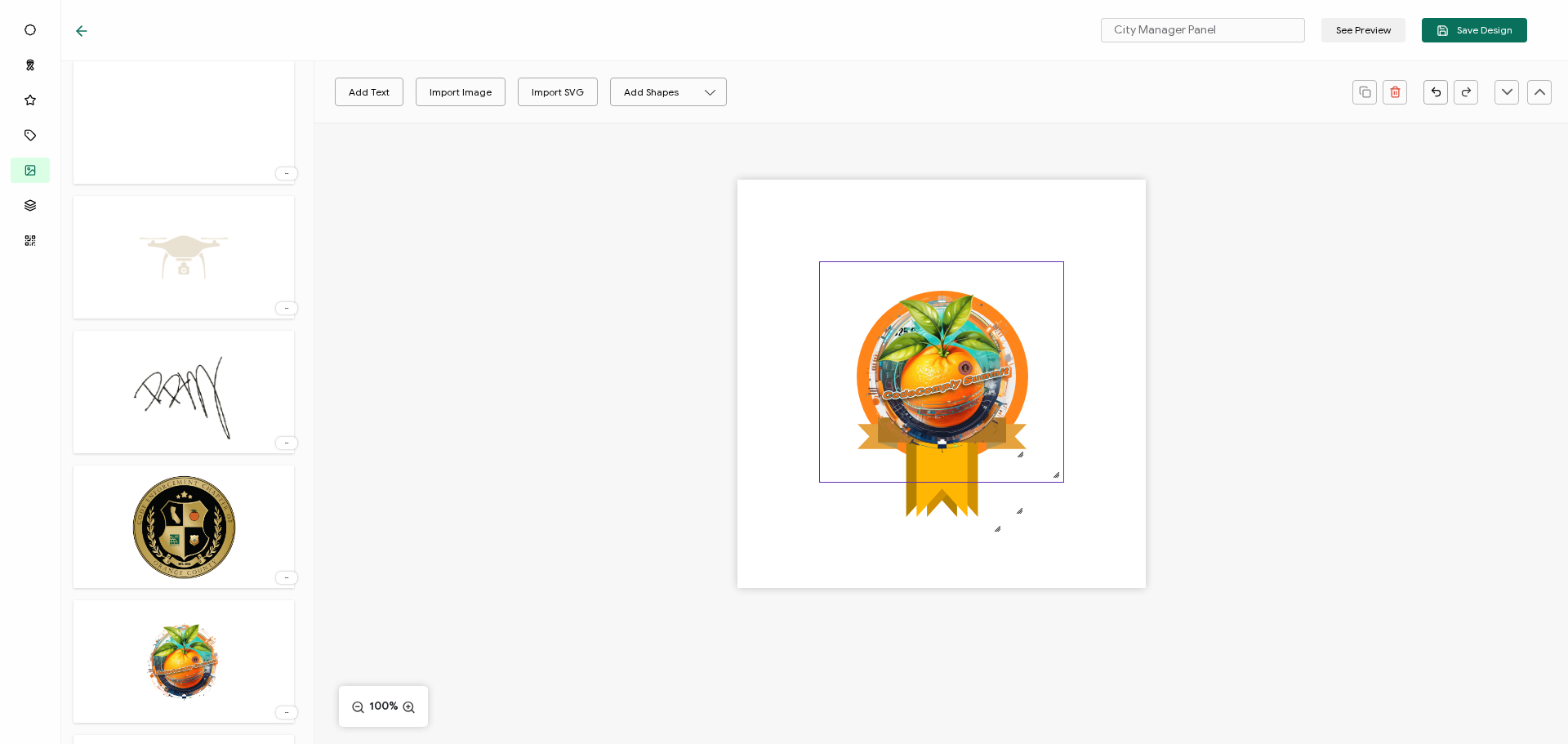
scroll to position [0, 0]
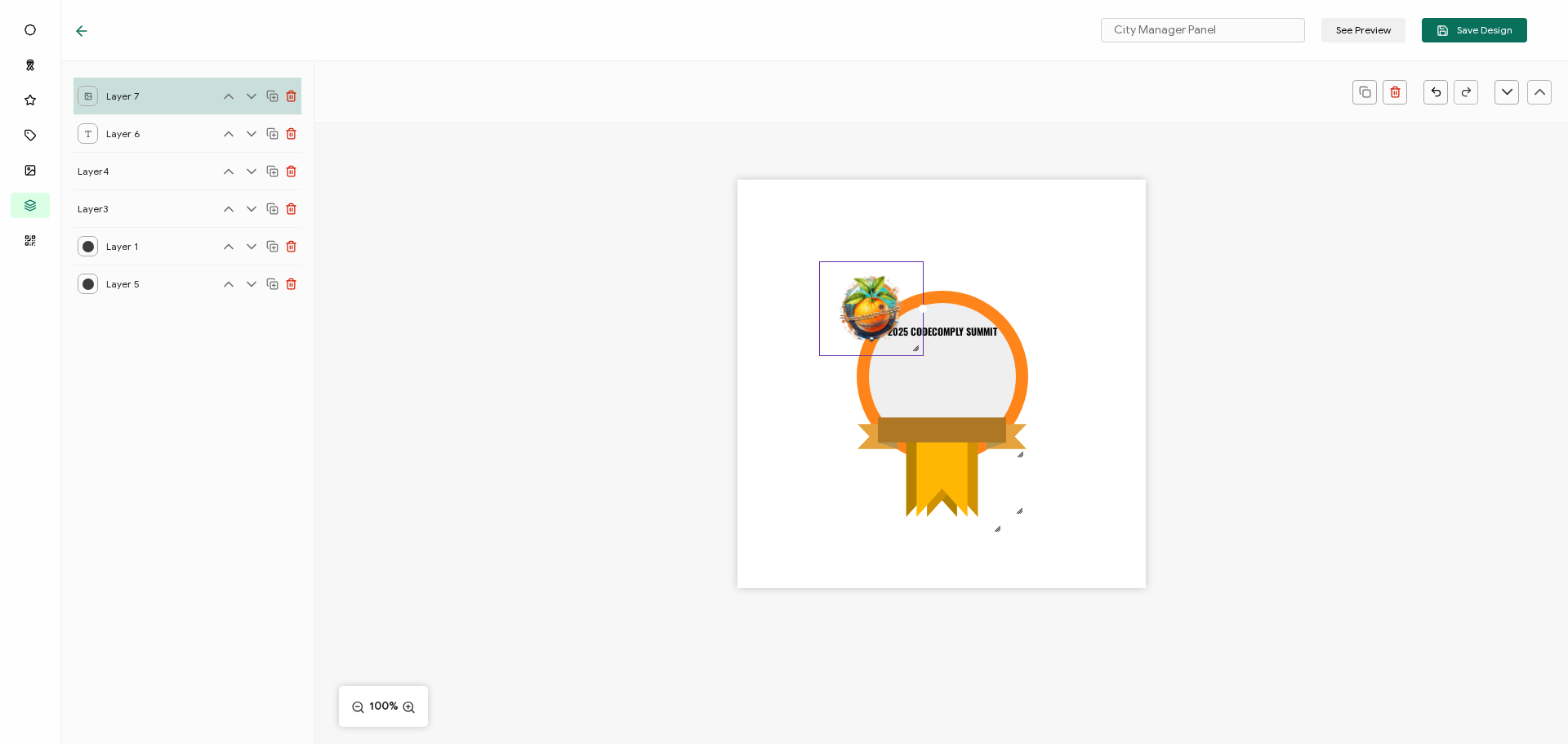
drag, startPoint x: 1056, startPoint y: 479, endPoint x: 899, endPoint y: 322, distance: 222.0
click at [915, 353] on div at bounding box center [871, 308] width 105 height 94
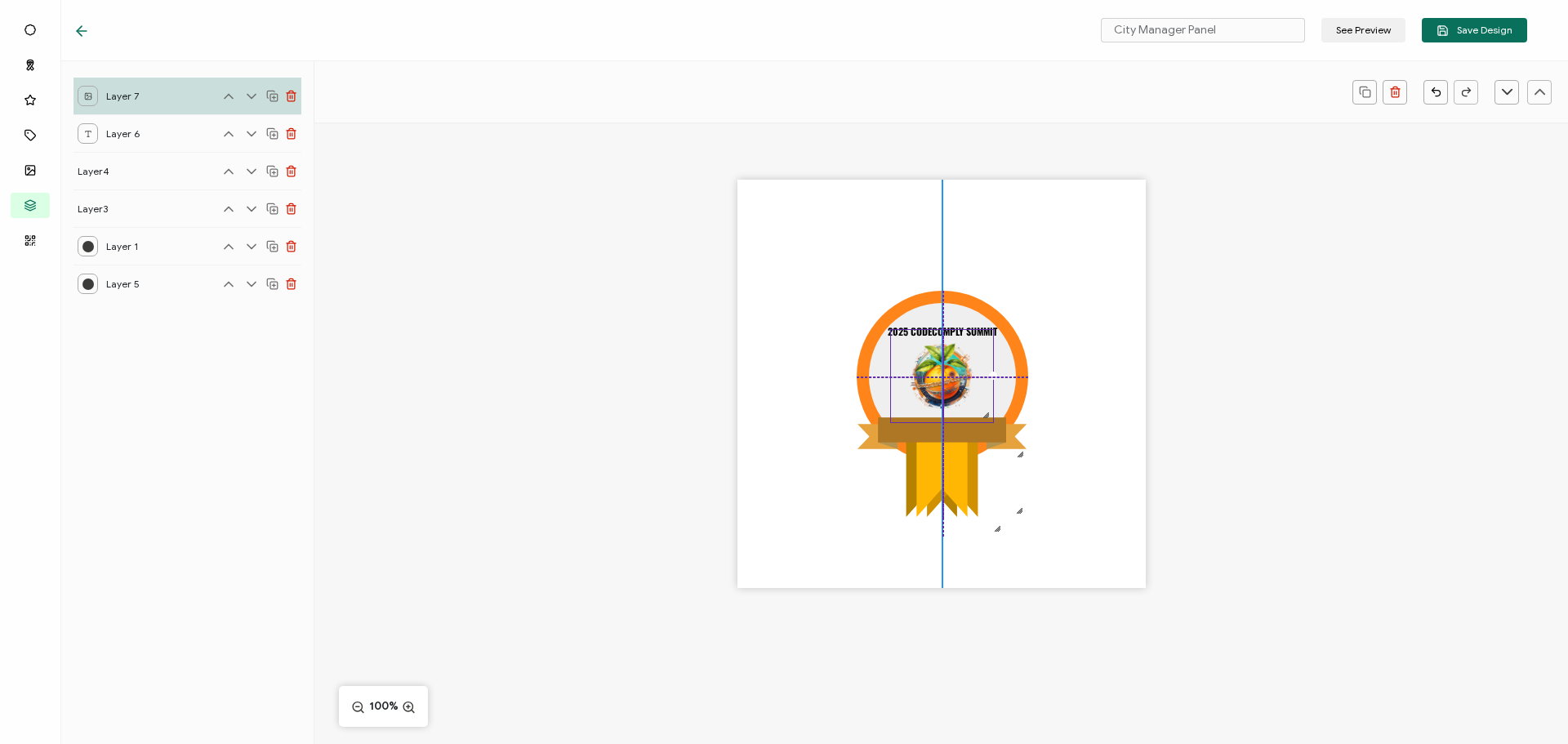
drag, startPoint x: 893, startPoint y: 338, endPoint x: 941, endPoint y: 368, distance: 56.6
click at [941, 368] on img at bounding box center [942, 376] width 102 height 93
click at [686, 378] on div ".uuid-5c5a6bd1-c4f7-425b-b3f5-ceed11a6ddec{}.uuid-32afb73a-2b3b-4dc9-9ca9-fdd1a…" at bounding box center [941, 412] width 1254 height 579
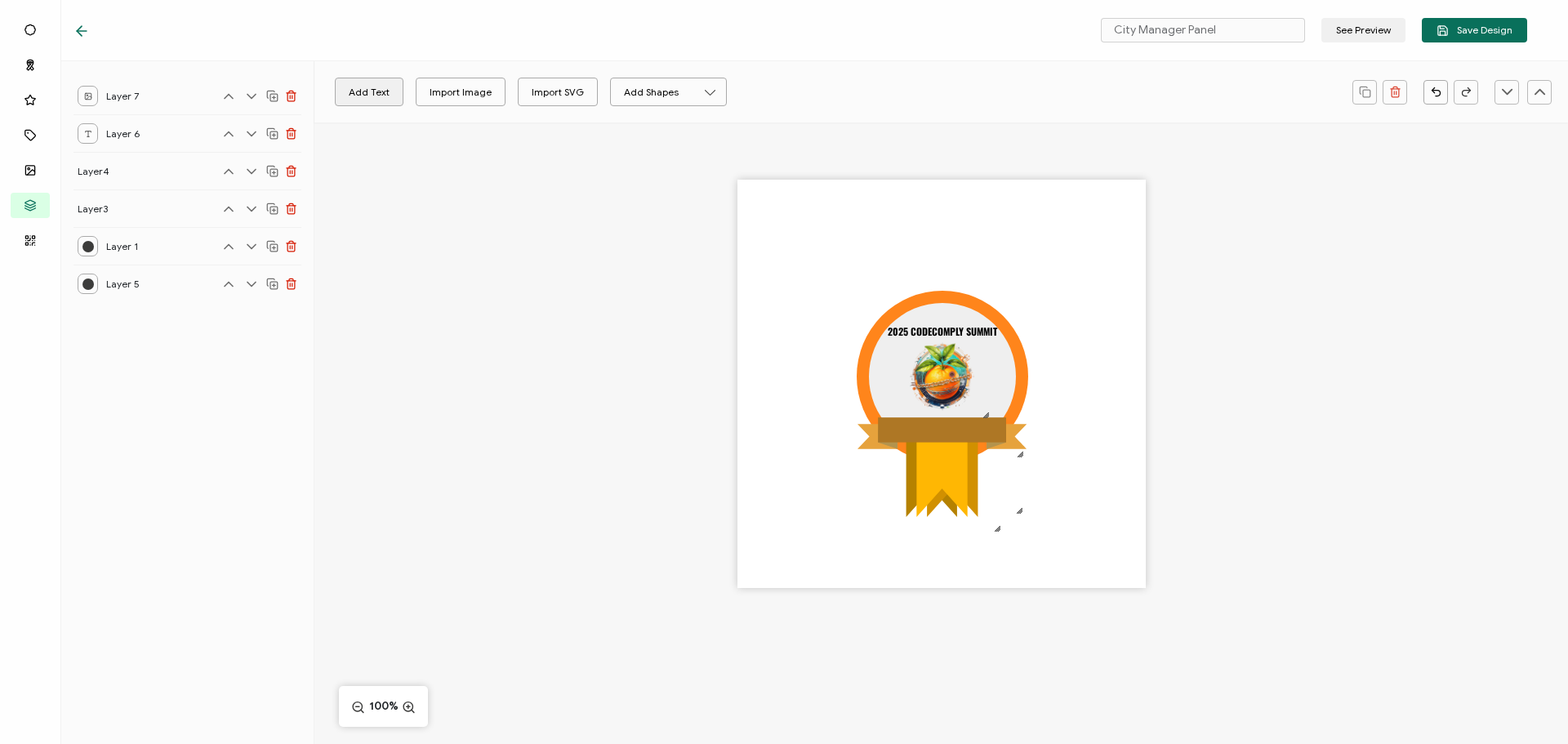
click at [350, 88] on button "Add Text" at bounding box center [368, 92] width 68 height 29
drag, startPoint x: 923, startPoint y: 385, endPoint x: 930, endPoint y: 431, distance: 46.5
click at [930, 431] on pre "Edit this text" at bounding box center [948, 433] width 119 height 28
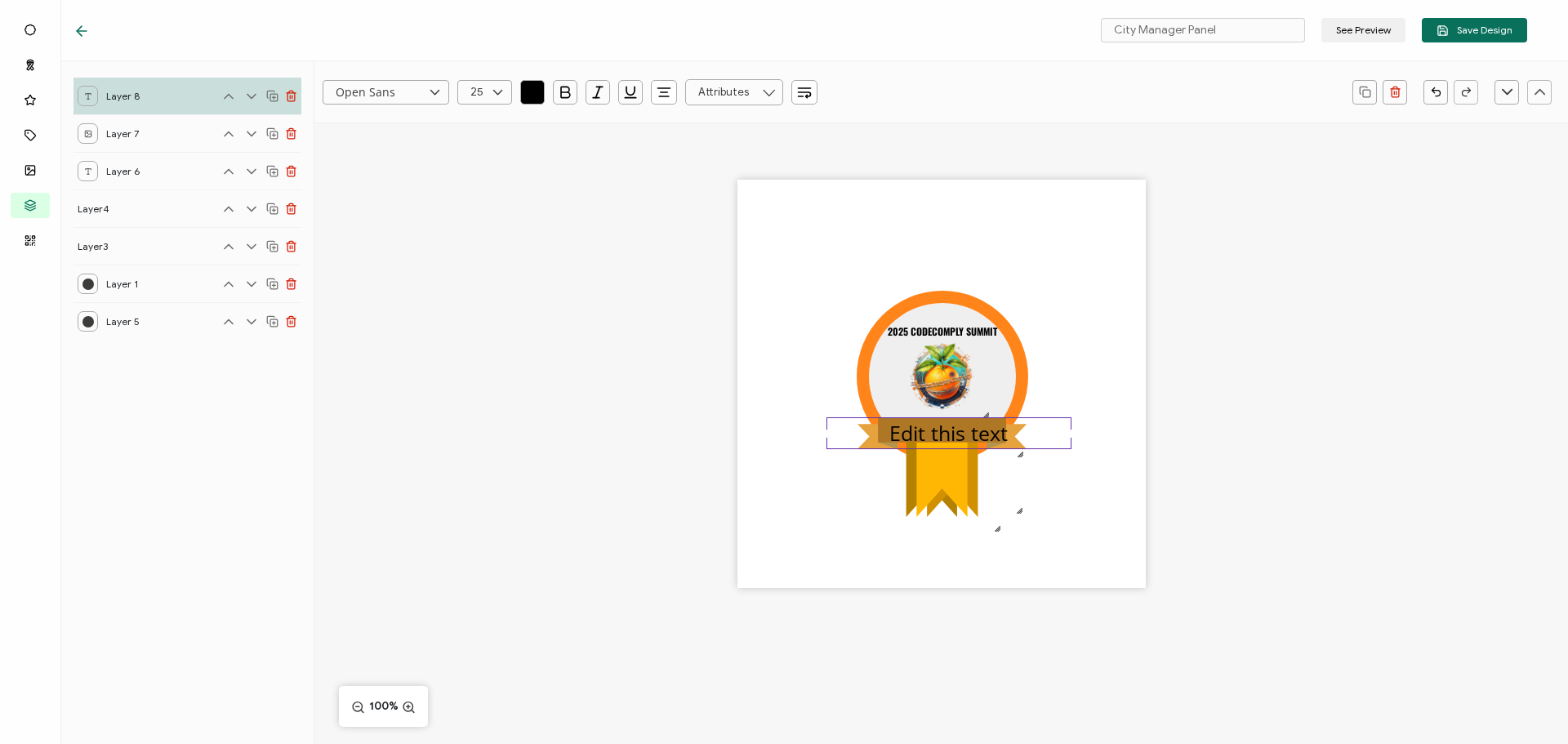
click at [934, 437] on pre "Edit this text" at bounding box center [948, 433] width 119 height 28
drag, startPoint x: 893, startPoint y: 436, endPoint x: 1012, endPoint y: 436, distance: 119.0
click at [1012, 436] on div "Edit this text" at bounding box center [949, 433] width 245 height 33
drag, startPoint x: 536, startPoint y: 89, endPoint x: 526, endPoint y: 93, distance: 10.8
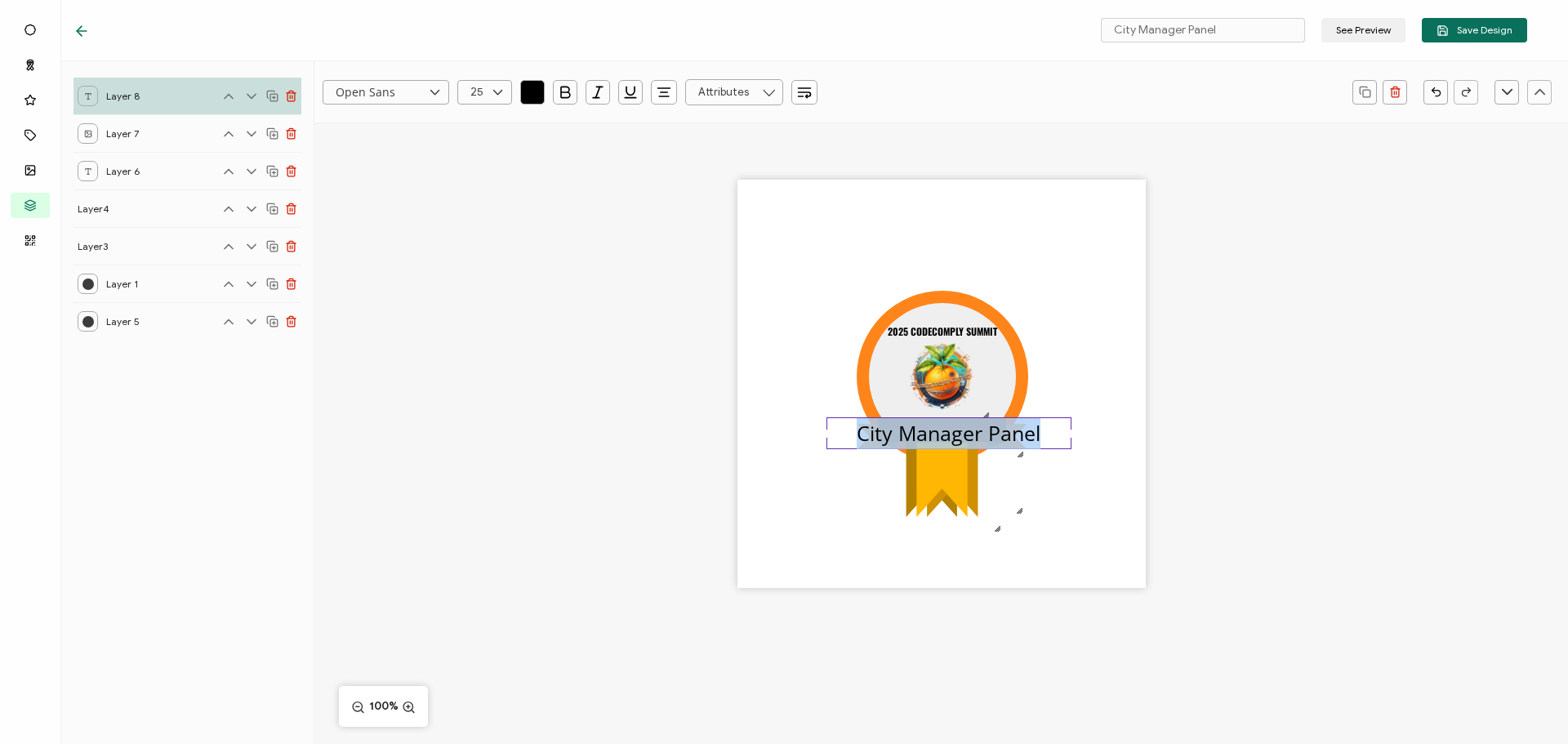
click at [535, 89] on icon "button" at bounding box center [532, 92] width 16 height 16
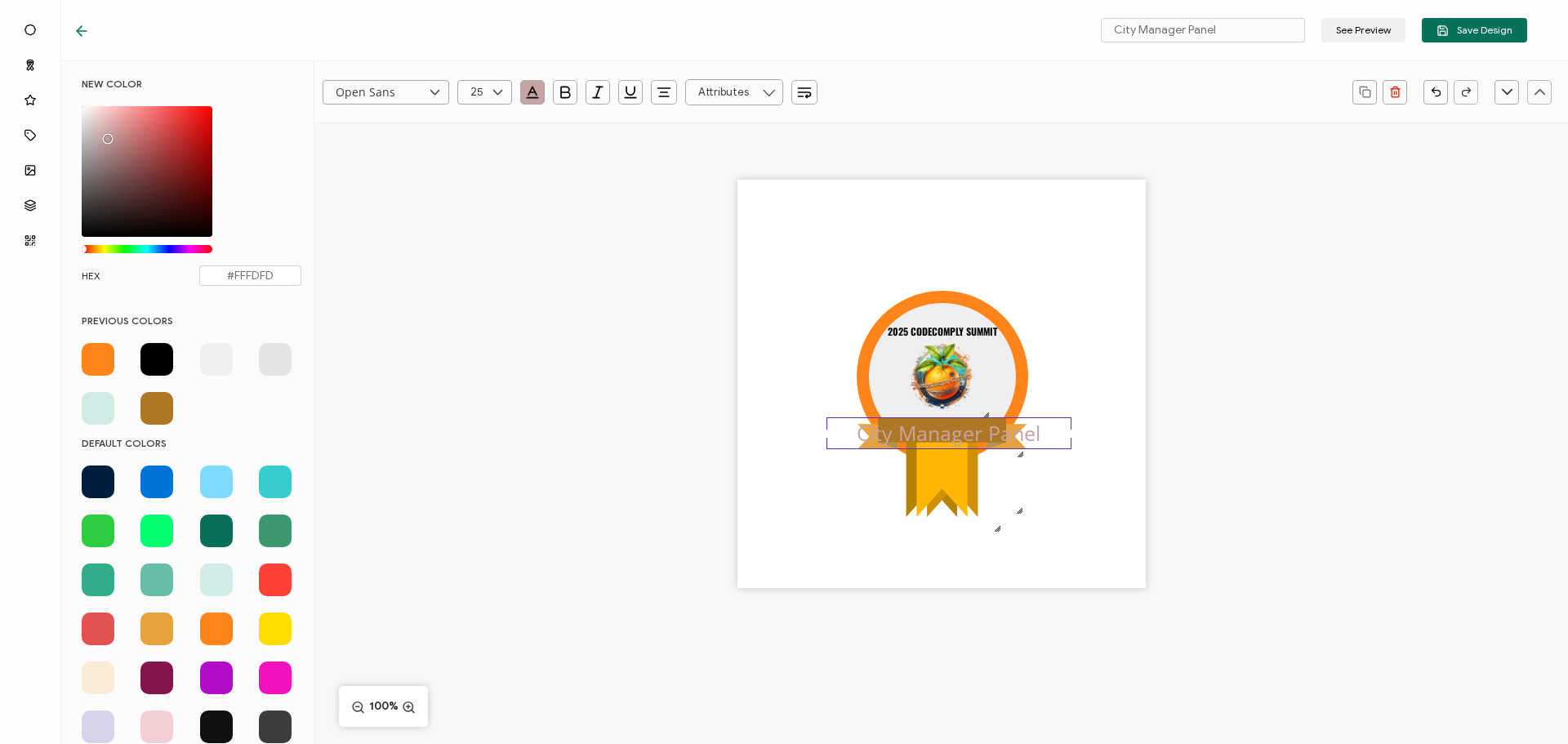
type input "#FFFFFF"
drag, startPoint x: 109, startPoint y: 139, endPoint x: 78, endPoint y: 99, distance: 50.6
click at [78, 99] on div "NEW COLOR #FFFFFF hex 255 r 255 g 255 b 1 a 0 h 0% s 100% l 1 a HEX #FFFFFF" at bounding box center [191, 190] width 244 height 224
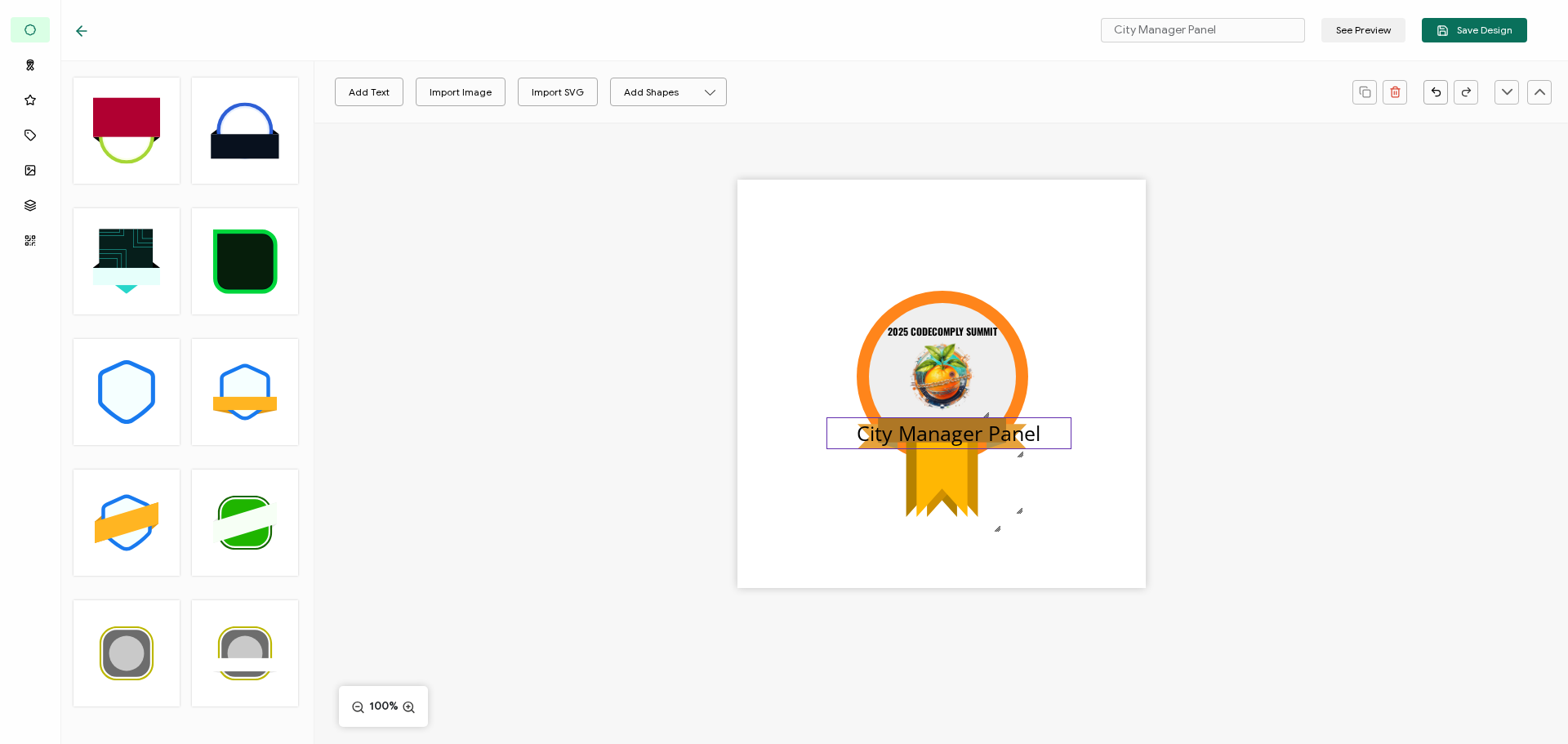
click at [959, 436] on pre "City Manager Panel" at bounding box center [948, 433] width 184 height 28
click at [535, 94] on icon "button" at bounding box center [532, 92] width 16 height 16
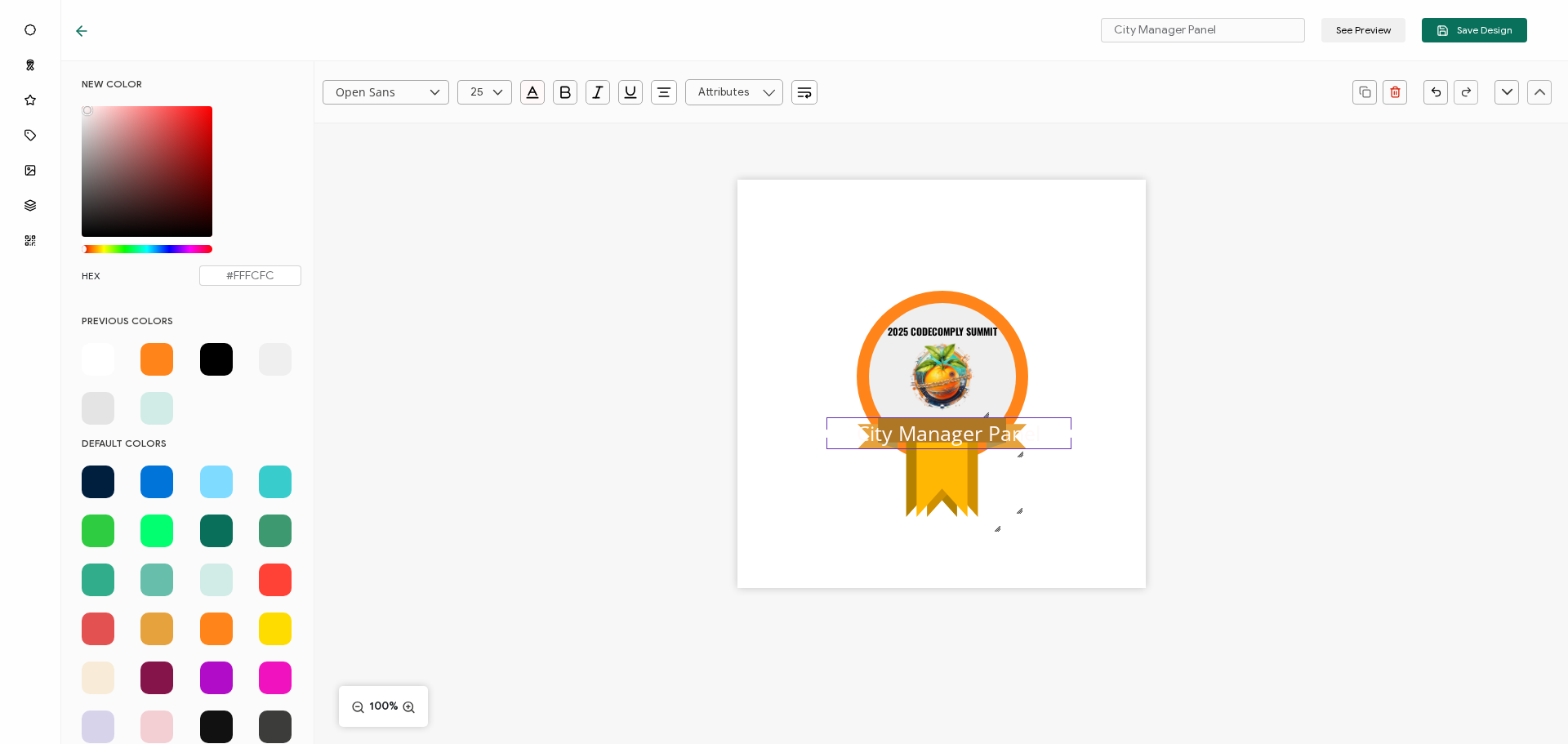
type input "#FFFFFF"
drag, startPoint x: 86, startPoint y: 124, endPoint x: 70, endPoint y: 96, distance: 32.2
click at [70, 96] on div "NEW COLOR #FFFFFF hex 255 r 255 g 255 b 1 a 0 h 0% s 100% l 1 a HEX #FFFFFF" at bounding box center [191, 190] width 244 height 224
click at [562, 96] on icon "button" at bounding box center [565, 92] width 16 height 16
click at [439, 93] on icon at bounding box center [435, 93] width 21 height 24
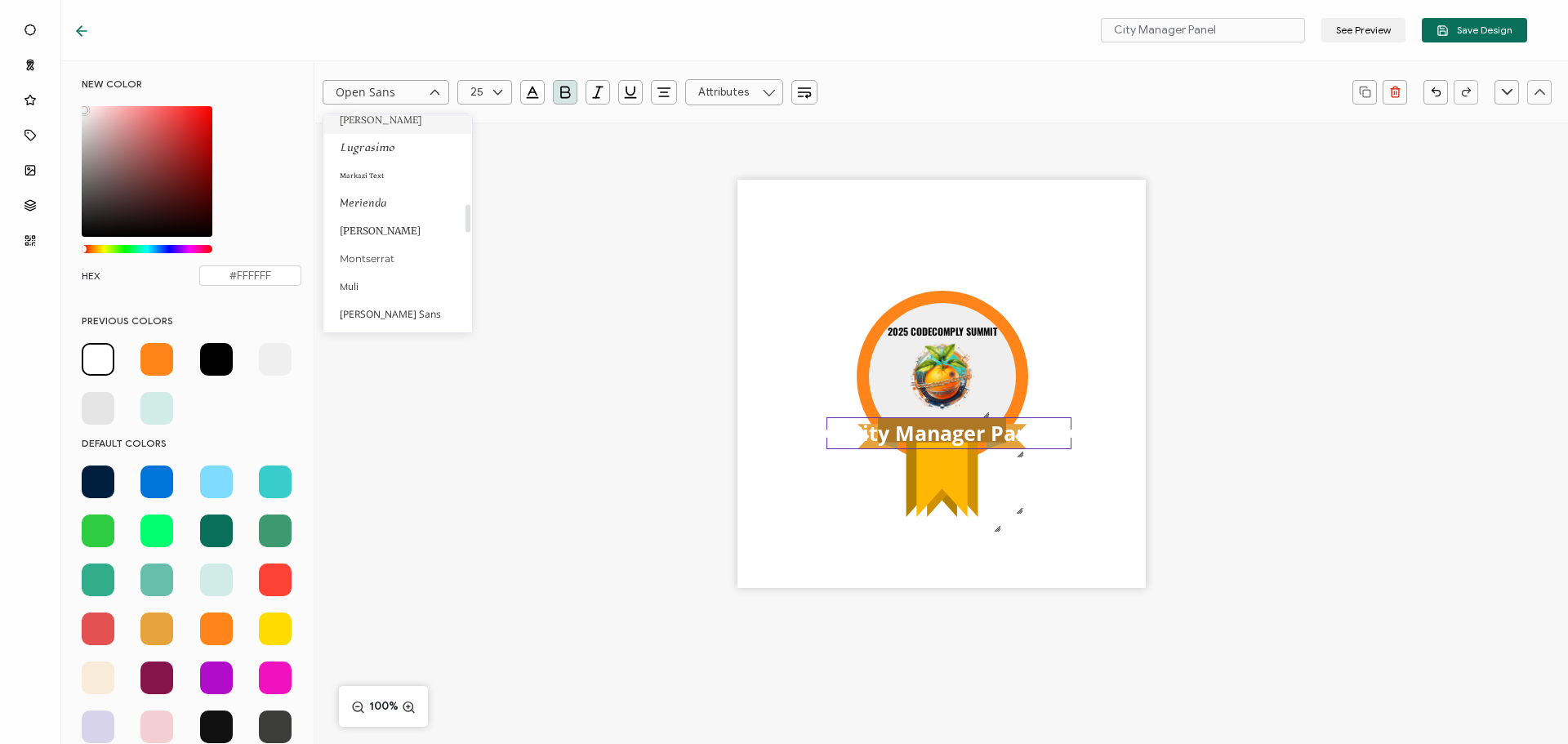
scroll to position [598, 0]
click at [345, 144] on span "Lato" at bounding box center [349, 145] width 19 height 12
type input "Lato"
click at [475, 93] on input "text" at bounding box center [484, 93] width 55 height 24
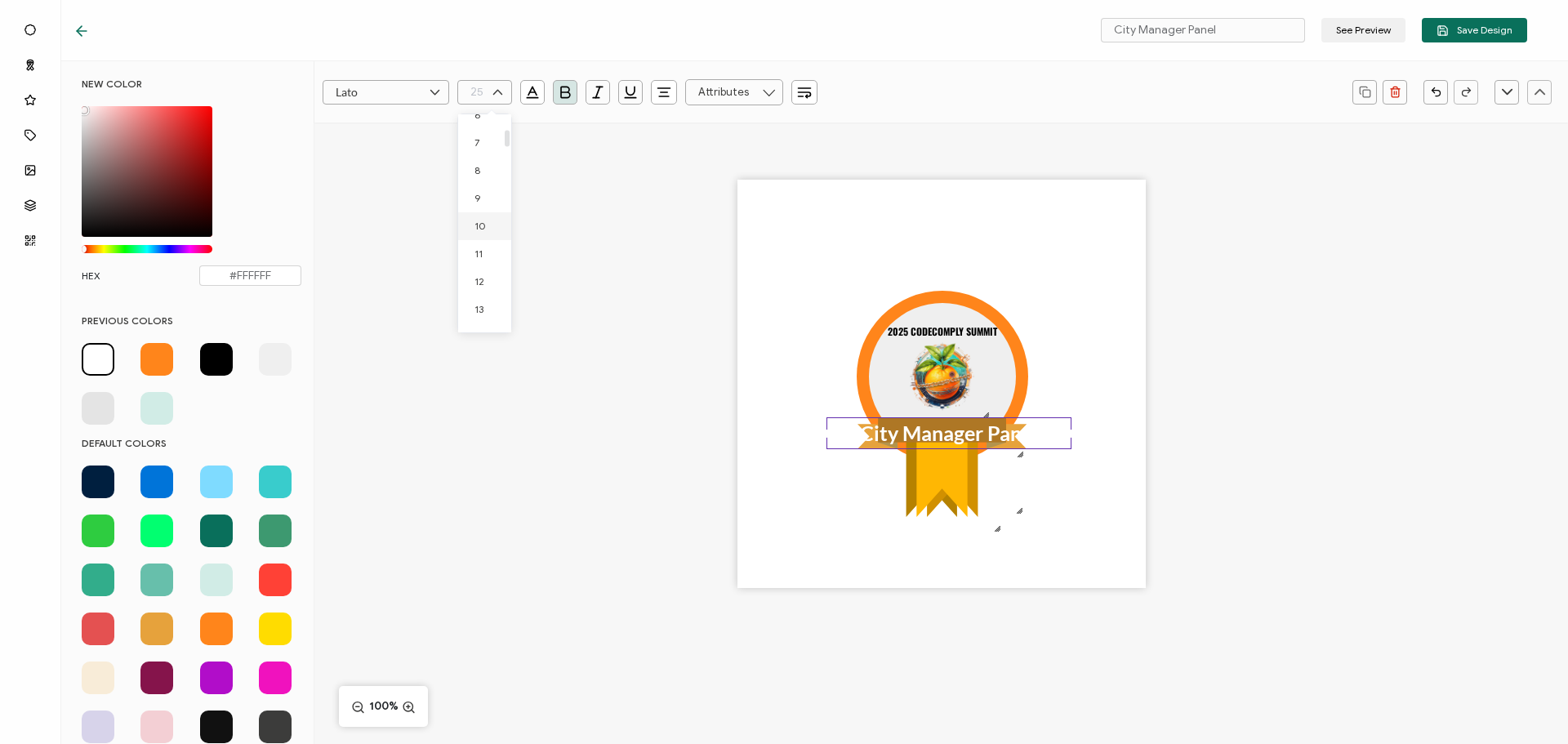
click at [474, 222] on li "10" at bounding box center [487, 226] width 59 height 28
type input "10"
click at [496, 99] on icon at bounding box center [498, 93] width 21 height 24
click at [480, 313] on span "13" at bounding box center [480, 317] width 9 height 12
type input "13"
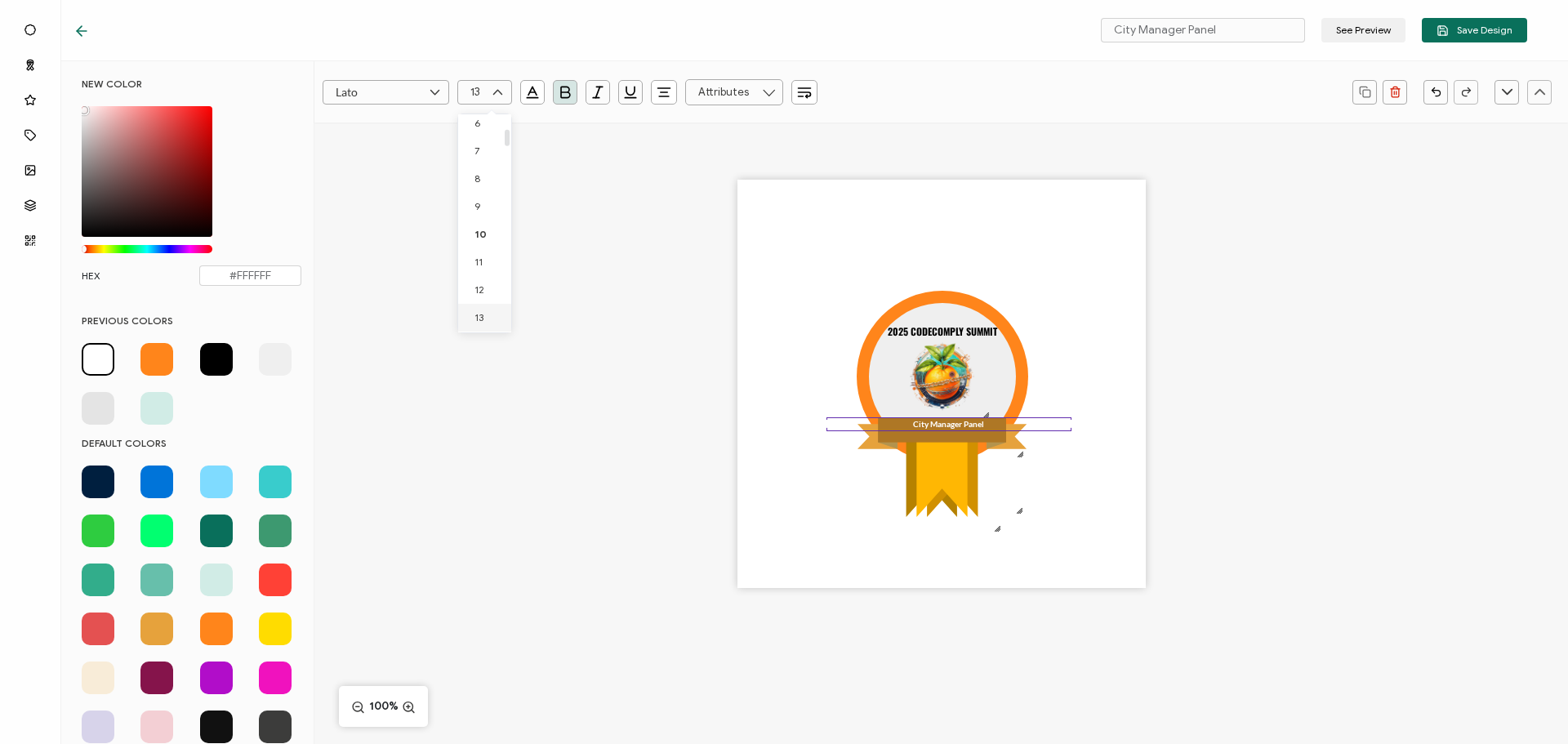
scroll to position [178, 0]
drag, startPoint x: 1070, startPoint y: 428, endPoint x: 971, endPoint y: 429, distance: 99.0
click at [971, 429] on div at bounding box center [971, 426] width 8 height 8
drag, startPoint x: 907, startPoint y: 426, endPoint x: 947, endPoint y: 430, distance: 40.2
click at [947, 430] on pre "City Manager Panel" at bounding box center [942, 429] width 94 height 13
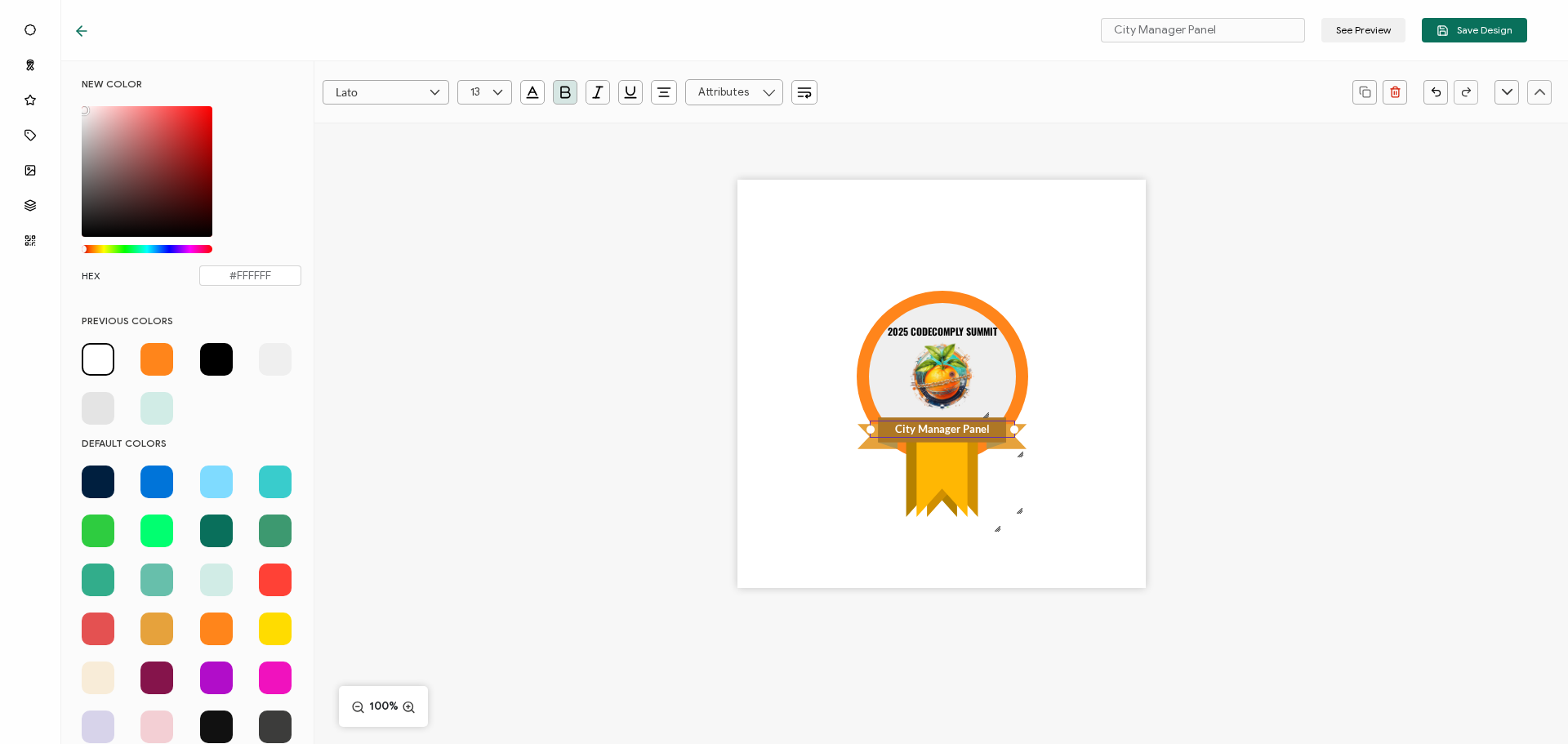
click at [1155, 379] on div ".uuid-5c5a6bd1-c4f7-425b-b3f5-ceed11a6ddec{}.uuid-32afb73a-2b3b-4dc9-9ca9-fdd1a…" at bounding box center [941, 412] width 1254 height 579
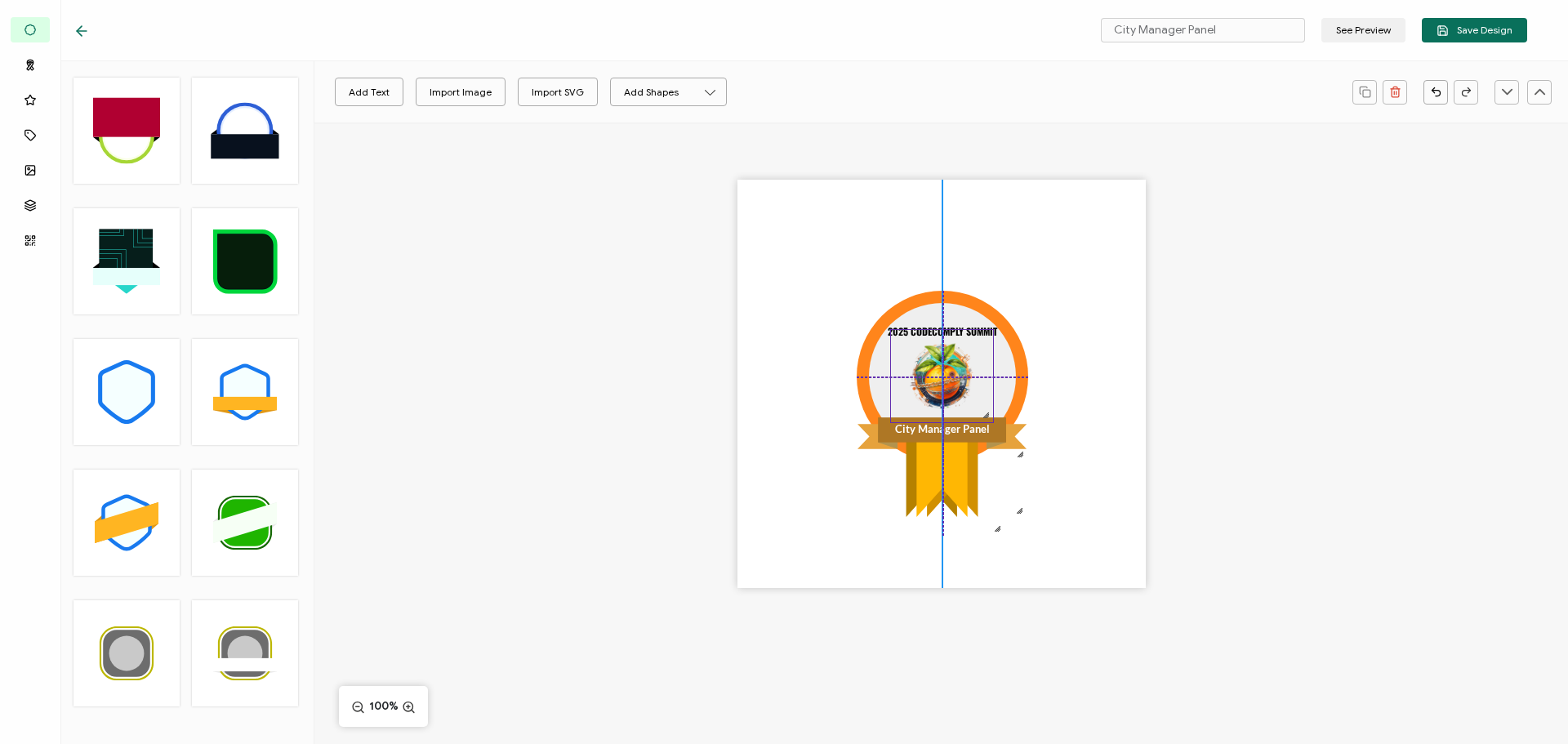
click at [947, 388] on img at bounding box center [942, 376] width 102 height 93
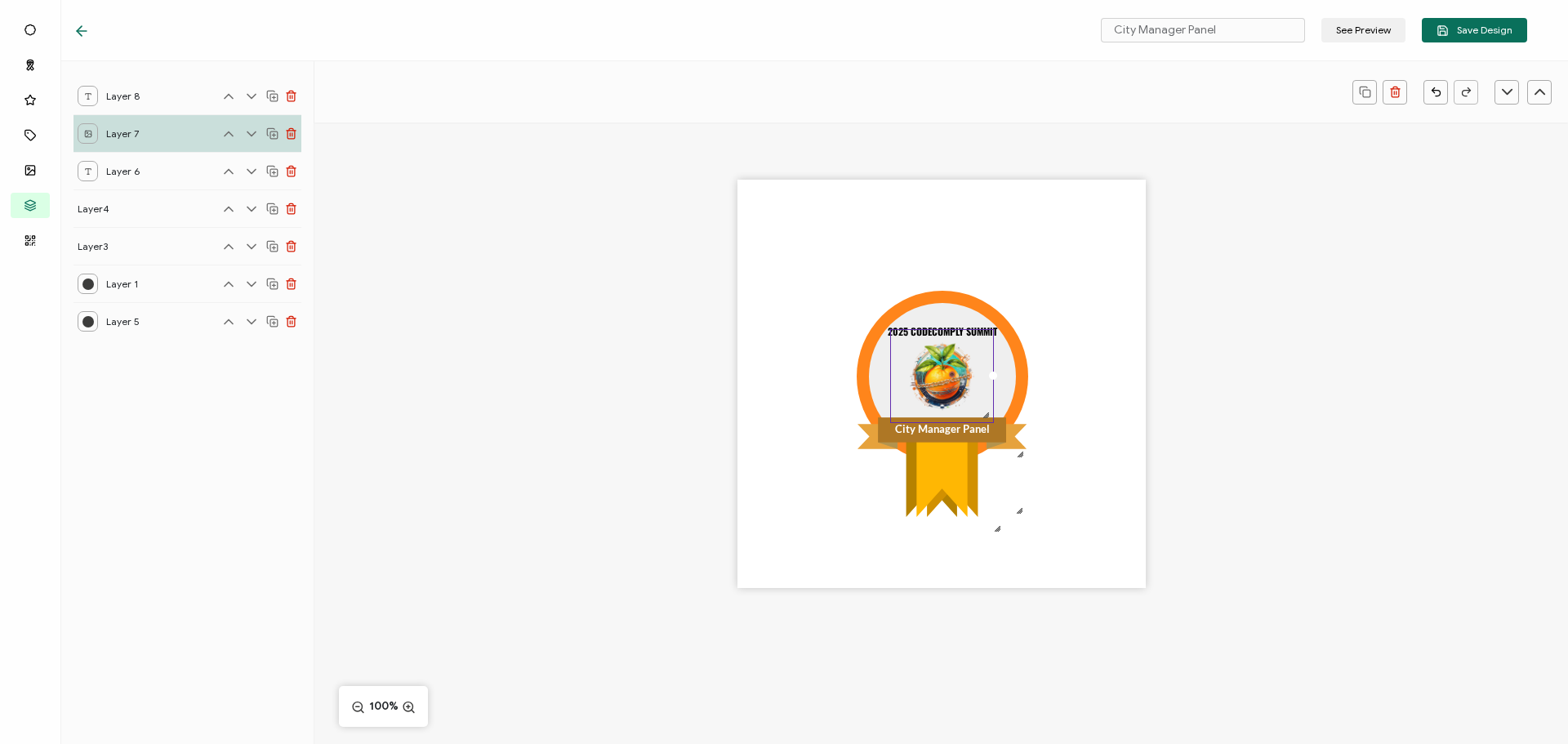
click at [1191, 375] on div ".uuid-5c5a6bd1-c4f7-425b-b3f5-ceed11a6ddec{}.uuid-32afb73a-2b3b-4dc9-9ca9-fdd1a…" at bounding box center [941, 412] width 1254 height 579
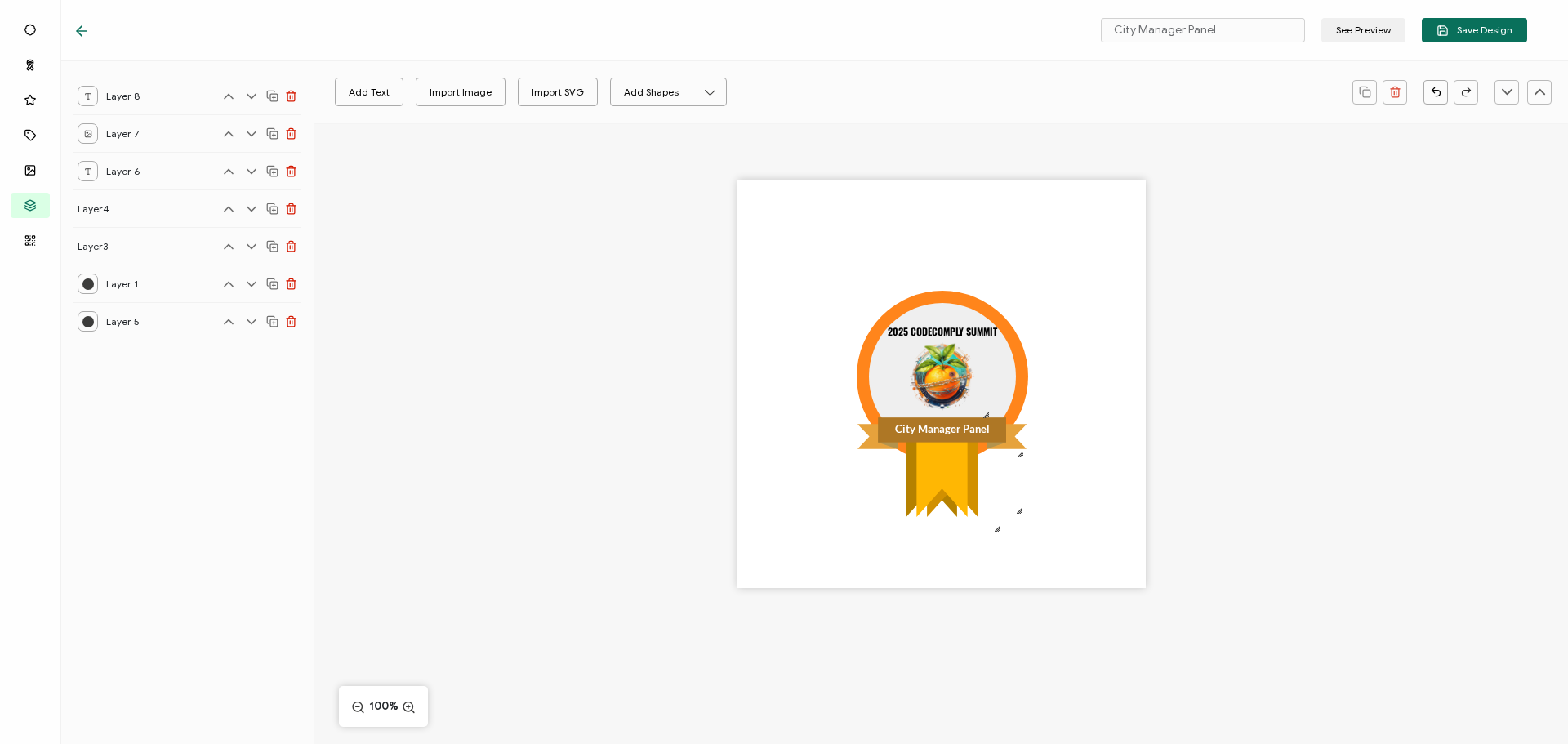
click at [1298, 388] on div ".uuid-5c5a6bd1-c4f7-425b-b3f5-ceed11a6ddec{}.uuid-32afb73a-2b3b-4dc9-9ca9-fdd1a…" at bounding box center [941, 412] width 1254 height 579
drag, startPoint x: 955, startPoint y: 377, endPoint x: 955, endPoint y: 385, distance: 8.0
click at [955, 385] on img at bounding box center [942, 384] width 102 height 93
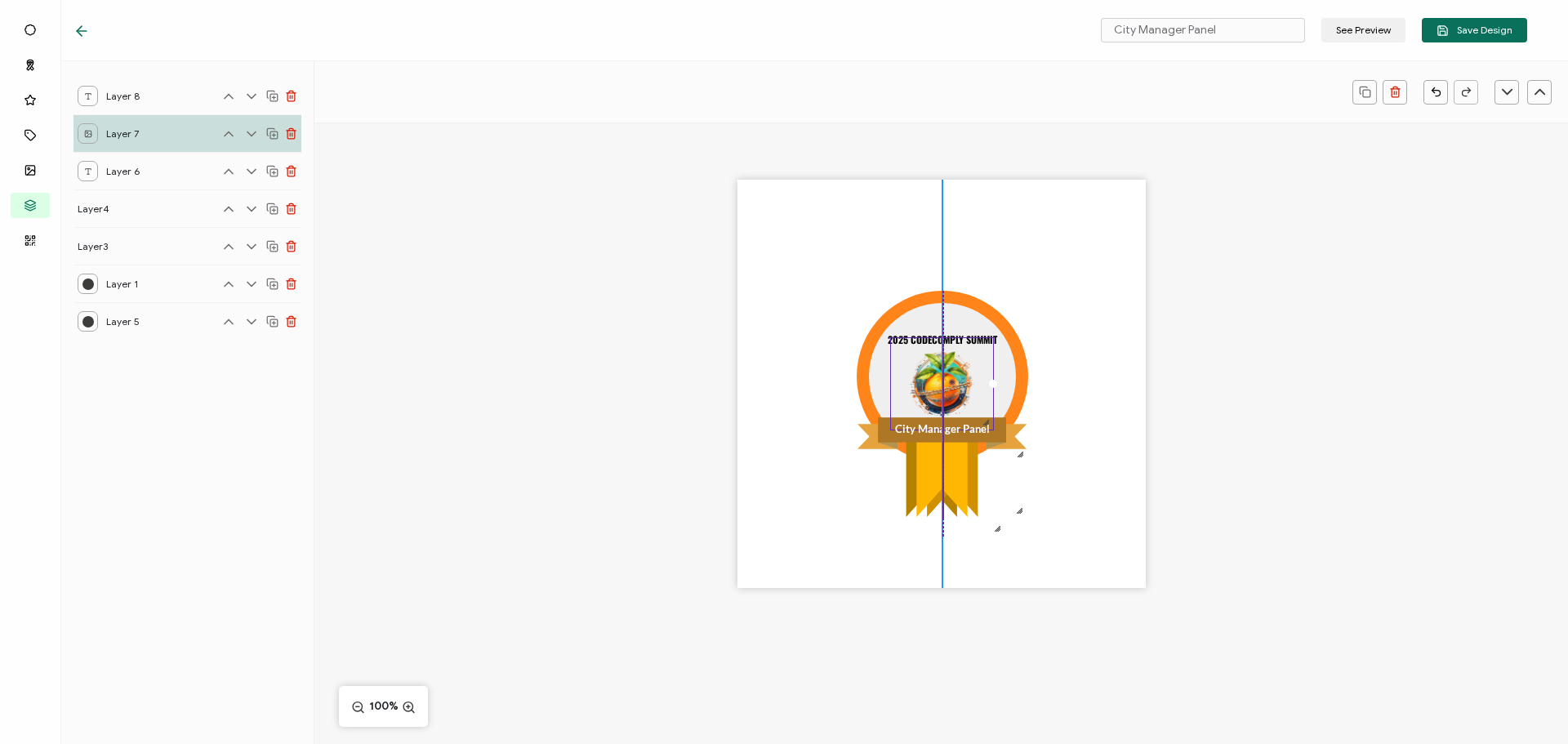
click at [938, 342] on div ".uuid-5c5a6bd1-c4f7-425b-b3f5-ceed11a6ddec{}.uuid-32afb73a-2b3b-4dc9-9ca9-fdd1a…" at bounding box center [942, 383] width 409 height 408
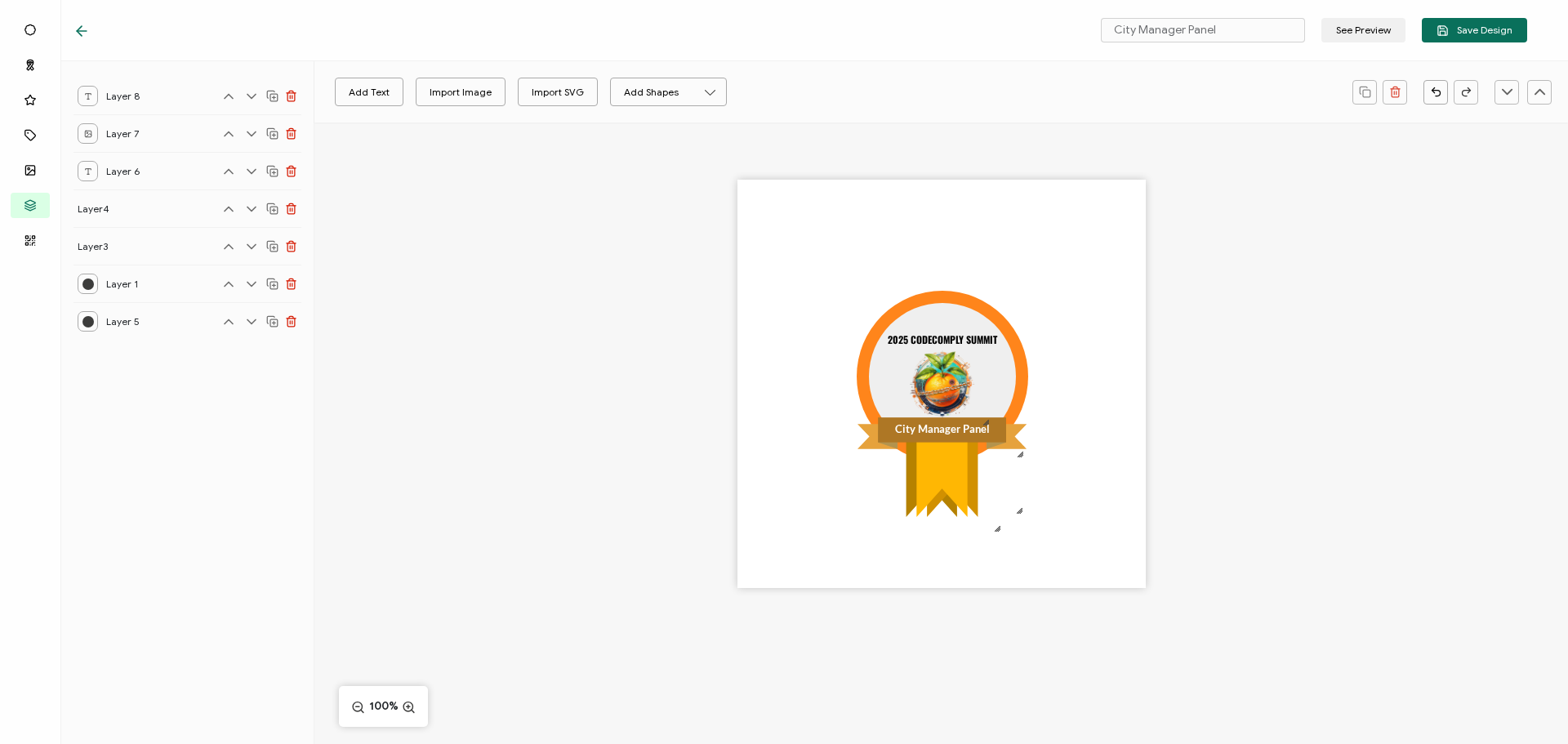
click at [1218, 346] on div ".uuid-5c5a6bd1-c4f7-425b-b3f5-ceed11a6ddec{}.uuid-32afb73a-2b3b-4dc9-9ca9-fdd1a…" at bounding box center [941, 412] width 1254 height 579
click at [1482, 32] on span "Save Design" at bounding box center [1474, 30] width 76 height 12
click at [71, 35] on div "City Manager Panel See Preview Save Design" at bounding box center [800, 31] width 1536 height 62
click at [84, 31] on icon at bounding box center [81, 31] width 9 height 0
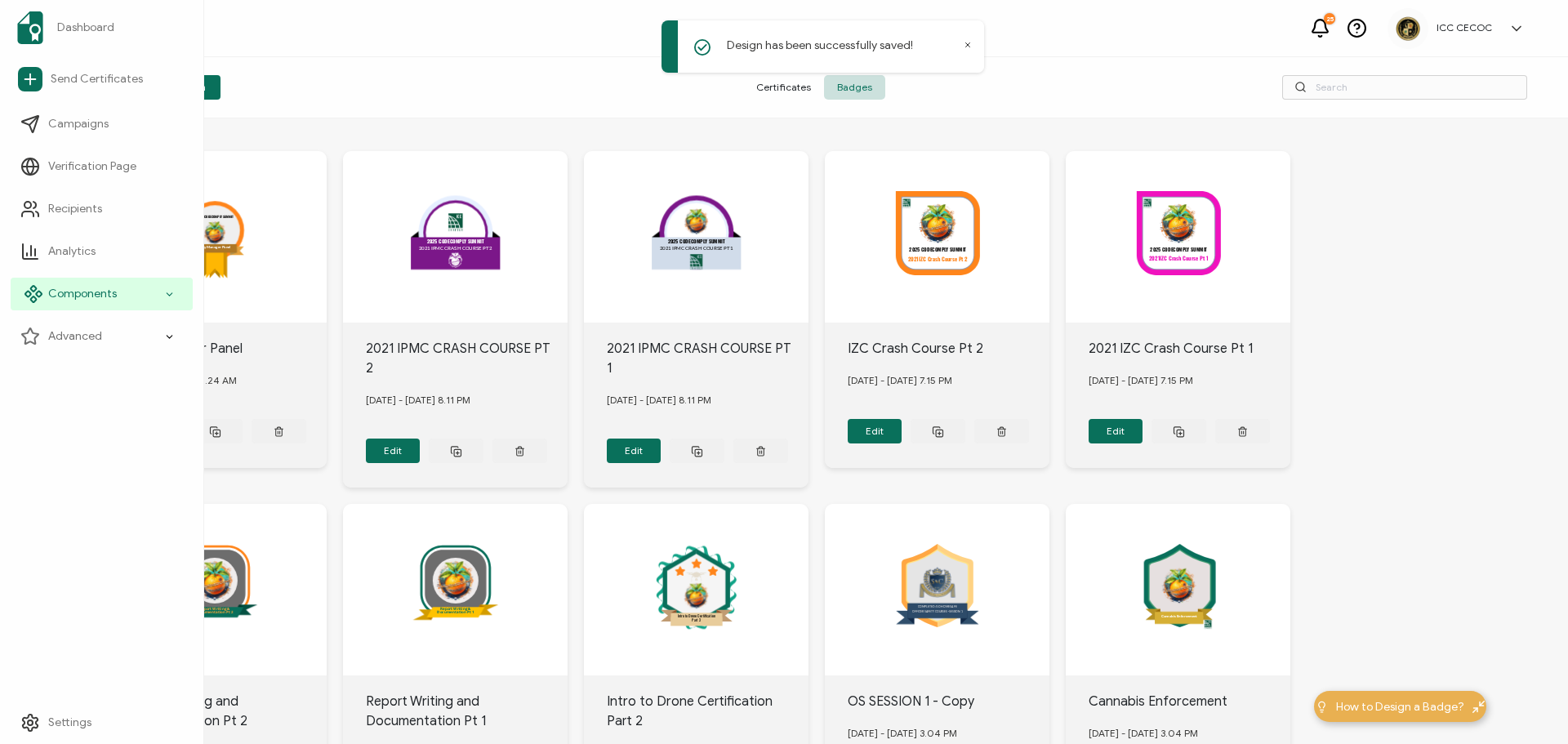
click at [62, 295] on span "Components" at bounding box center [82, 293] width 68 height 16
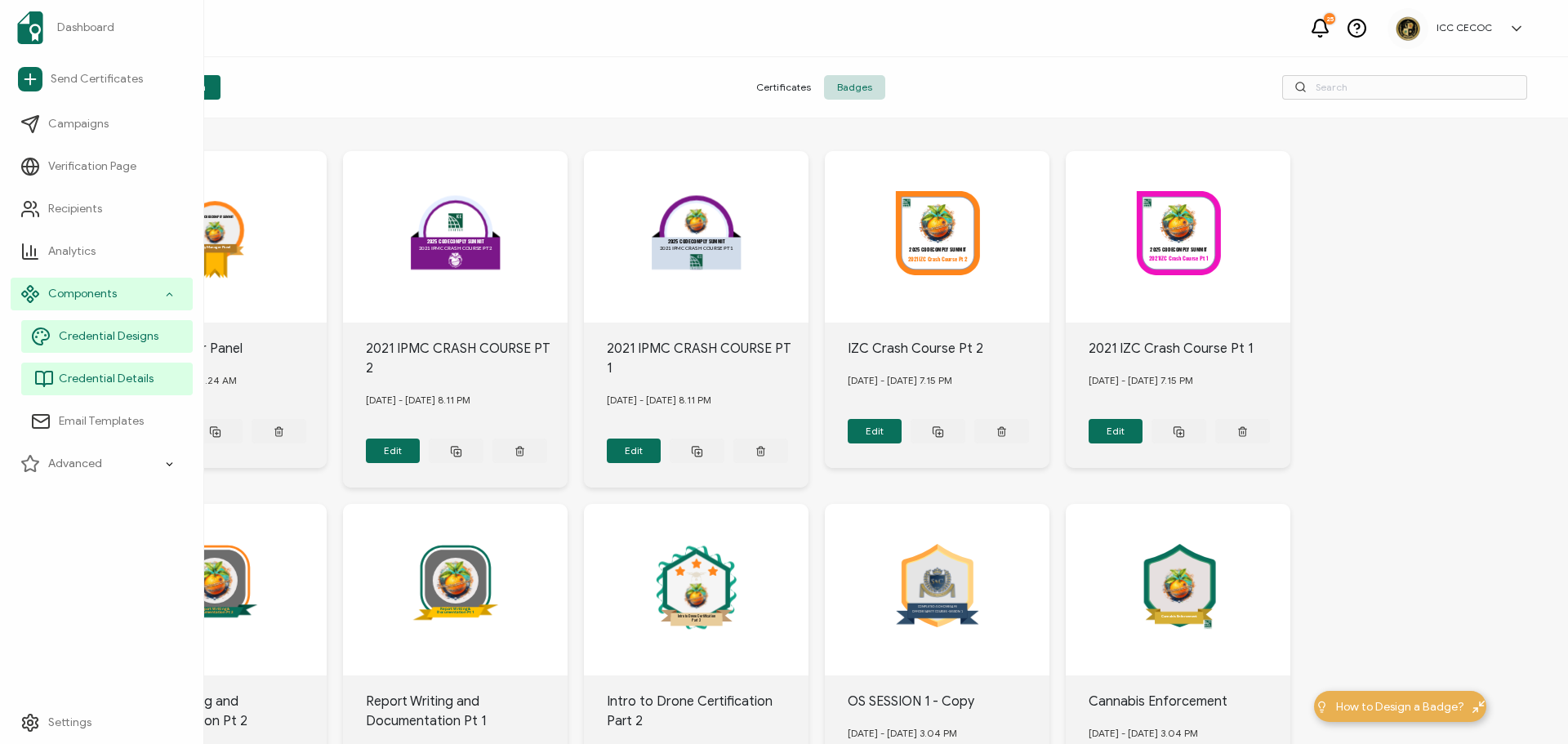
click at [87, 375] on span "Credential Details" at bounding box center [106, 379] width 94 height 16
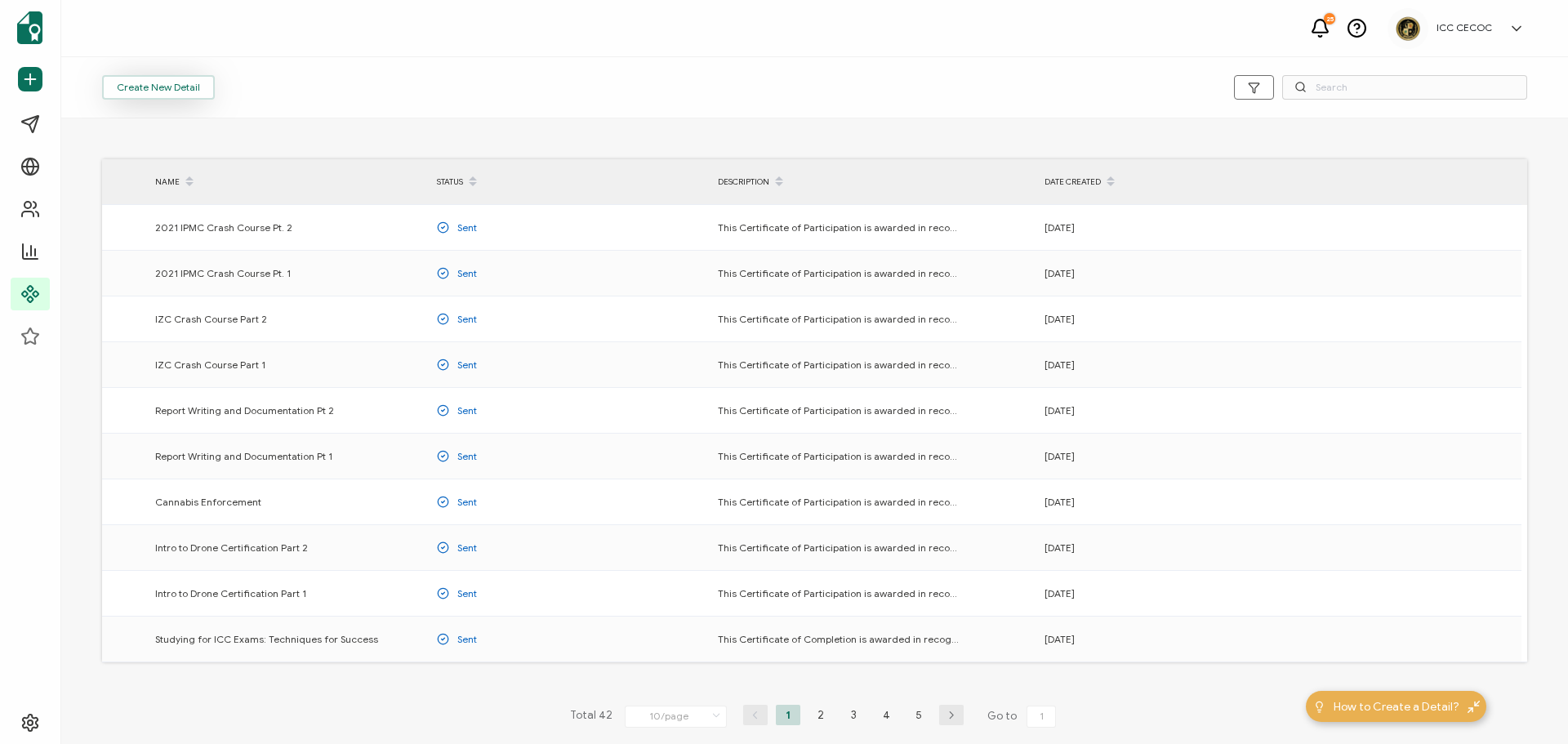
click at [125, 93] on button "Create New Detail" at bounding box center [158, 87] width 113 height 24
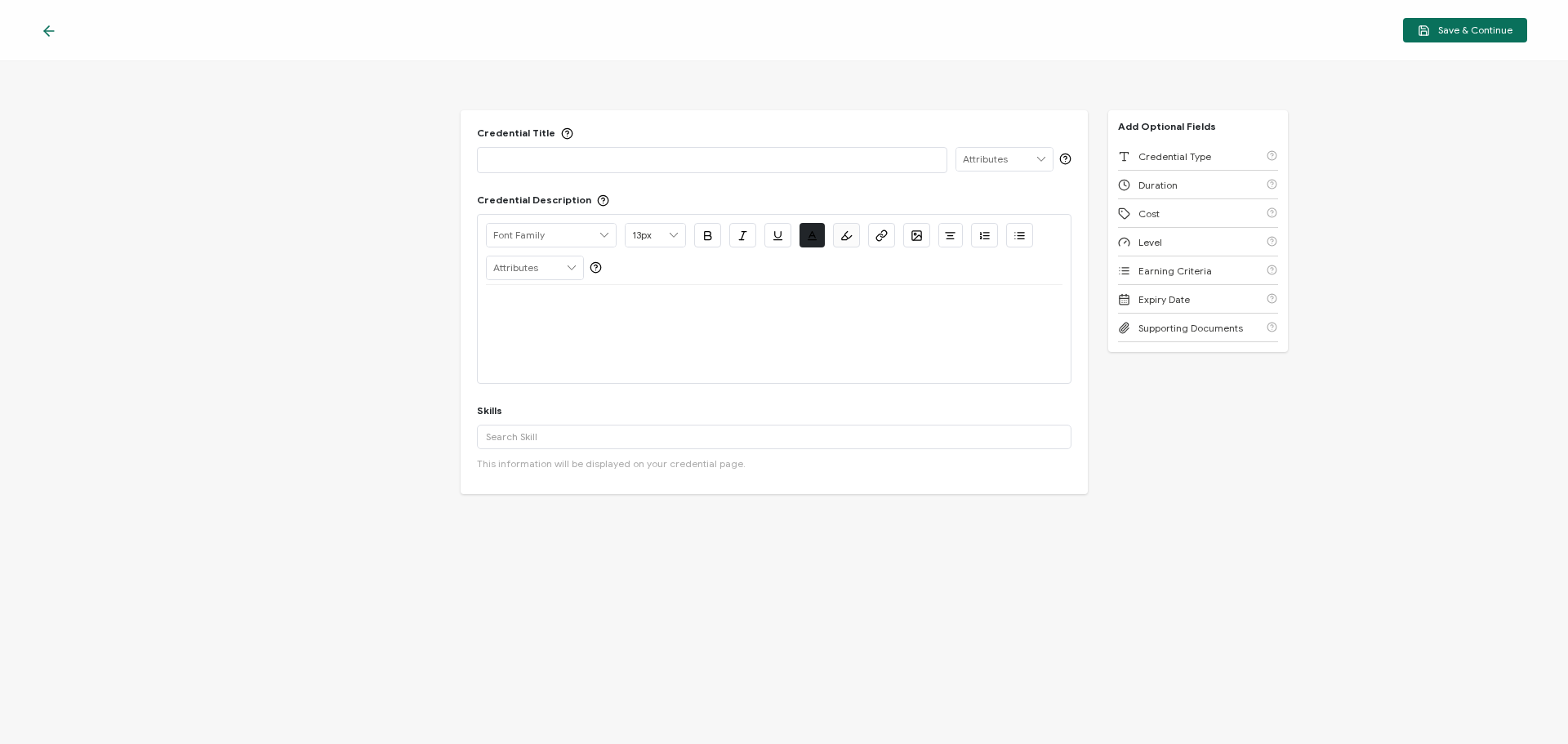
click at [527, 150] on div at bounding box center [712, 159] width 453 height 22
click at [663, 305] on p at bounding box center [774, 305] width 577 height 15
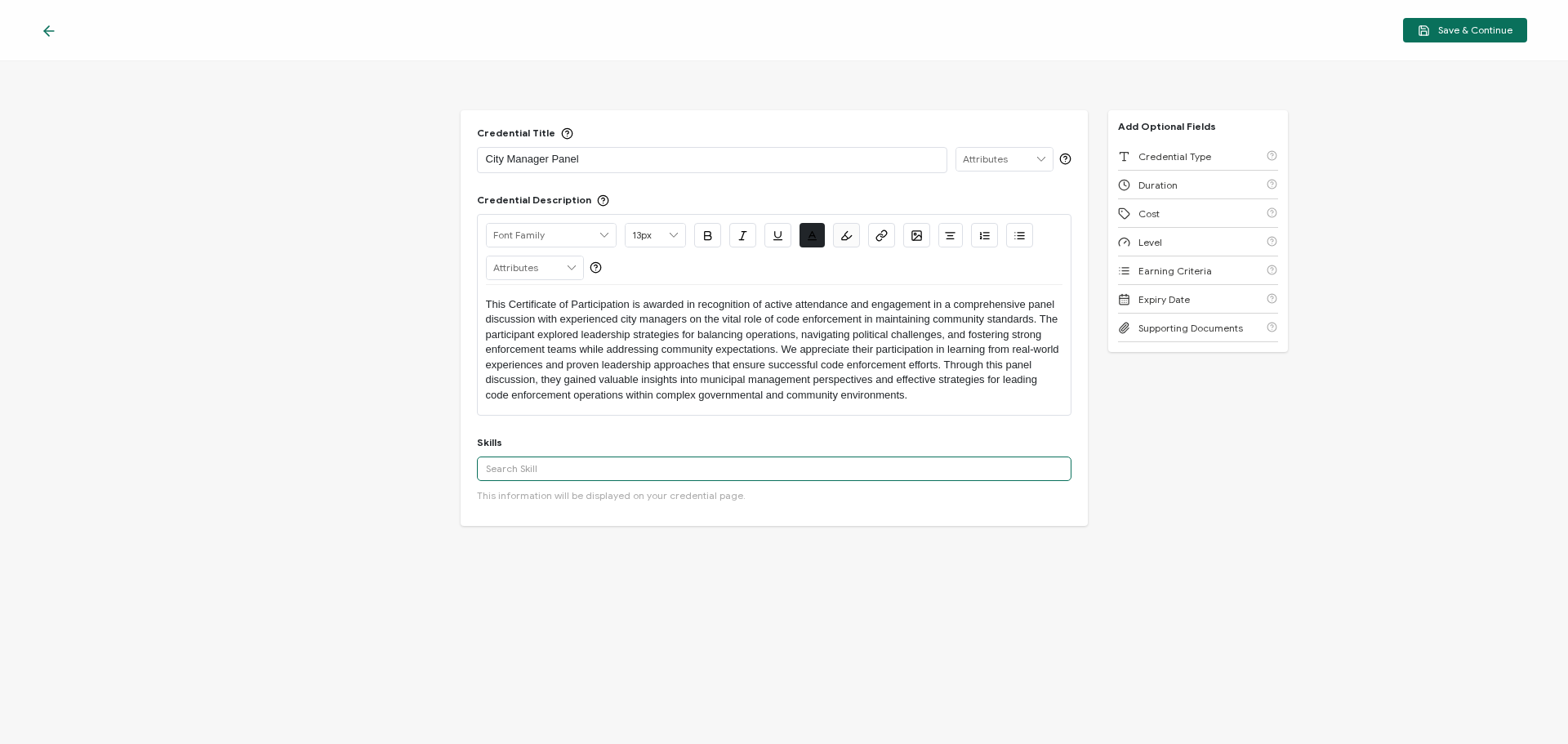
click at [864, 465] on input "text" at bounding box center [774, 468] width 595 height 24
click at [555, 498] on div "Code Enforcement" at bounding box center [774, 498] width 595 height 28
drag, startPoint x: 583, startPoint y: 476, endPoint x: 420, endPoint y: 474, distance: 163.0
click at [420, 474] on div "Credential Title City Manager Panel ISSUER Issuer Name Credential Description A…" at bounding box center [784, 403] width 1568 height 682
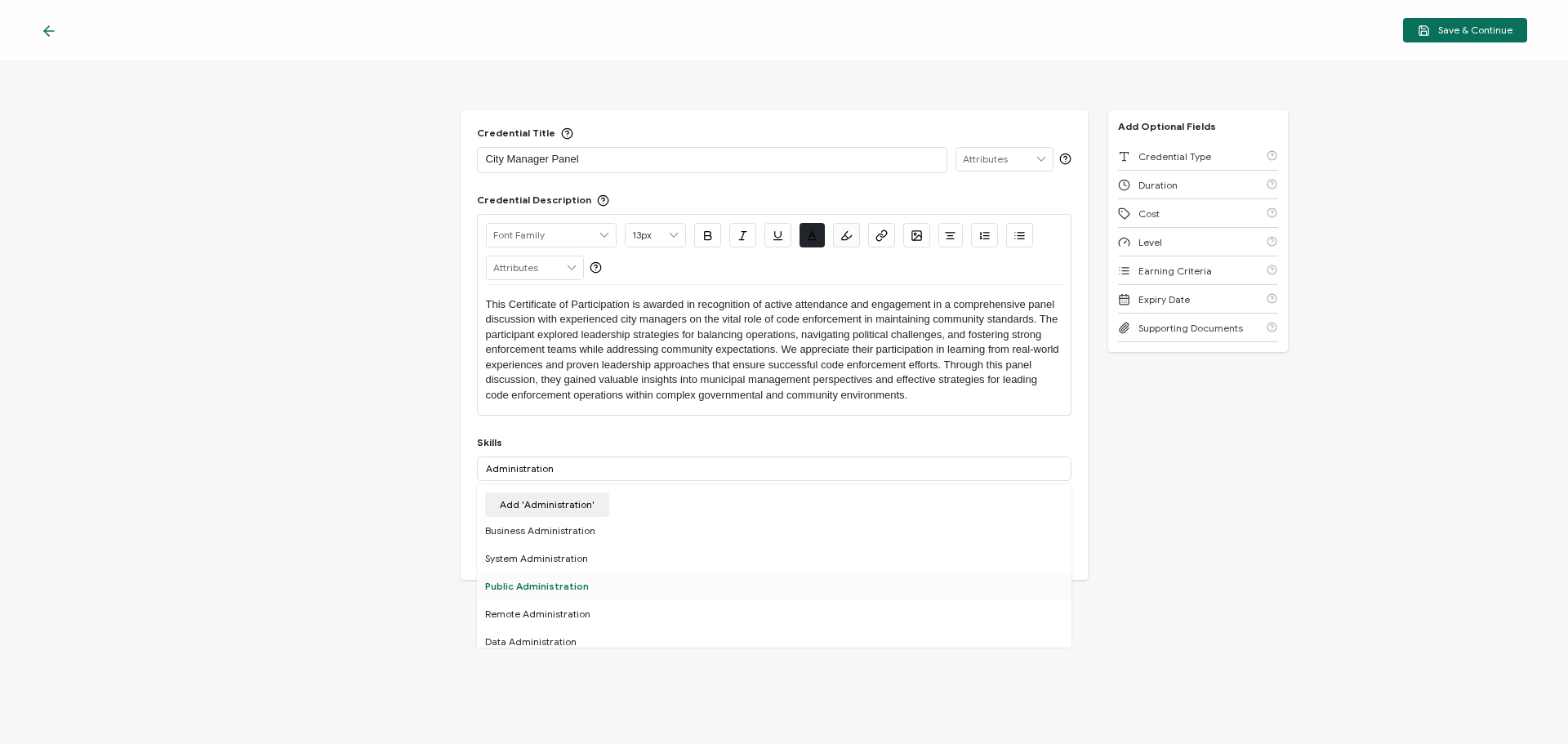
click at [556, 581] on div "Public Administration" at bounding box center [774, 586] width 595 height 28
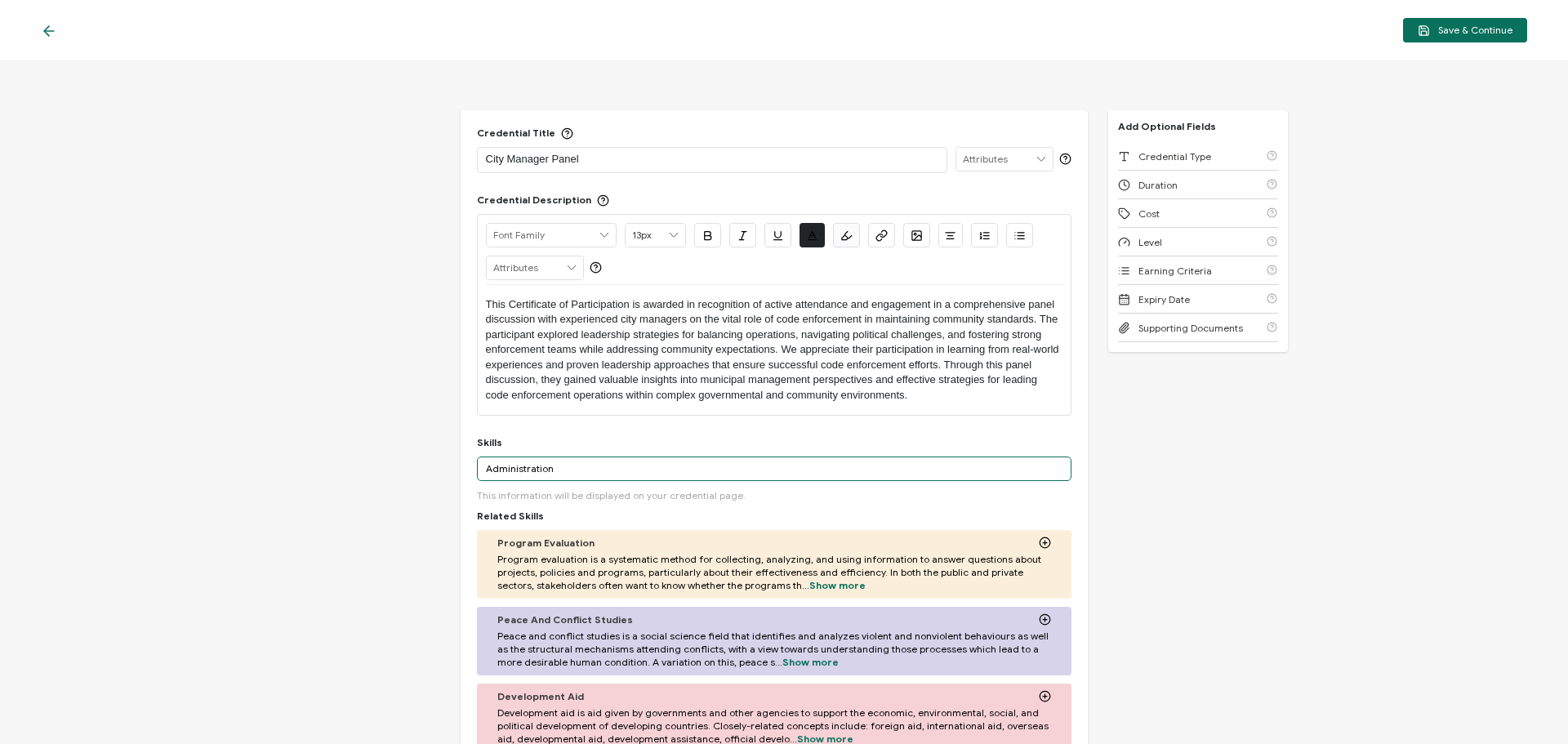
drag, startPoint x: 571, startPoint y: 471, endPoint x: 388, endPoint y: 470, distance: 183.0
click at [388, 470] on div "Credential Title City Manager Panel ISSUER Issuer Name Credential Description A…" at bounding box center [784, 403] width 1568 height 682
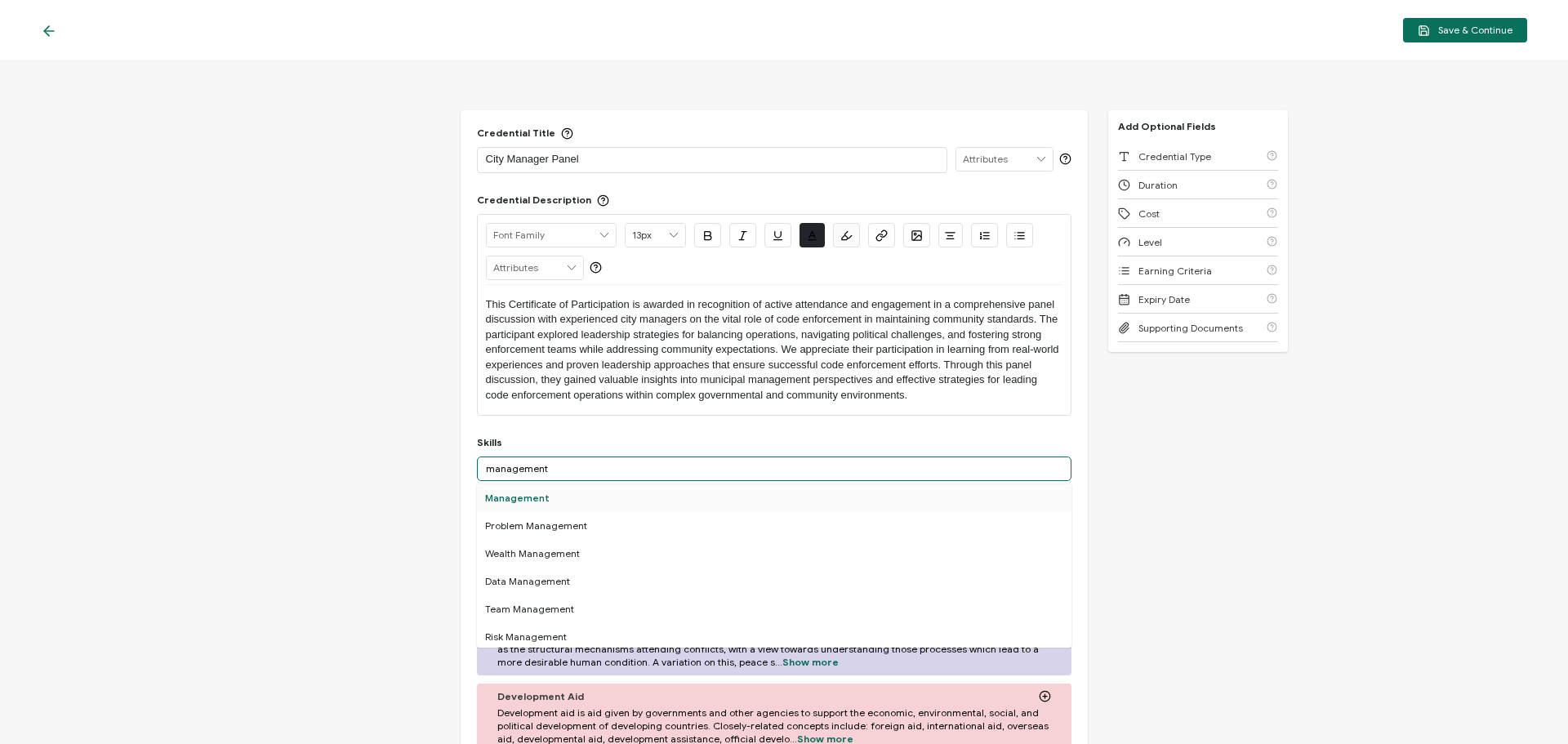
type input "management"
click at [549, 499] on div "Management" at bounding box center [774, 498] width 595 height 28
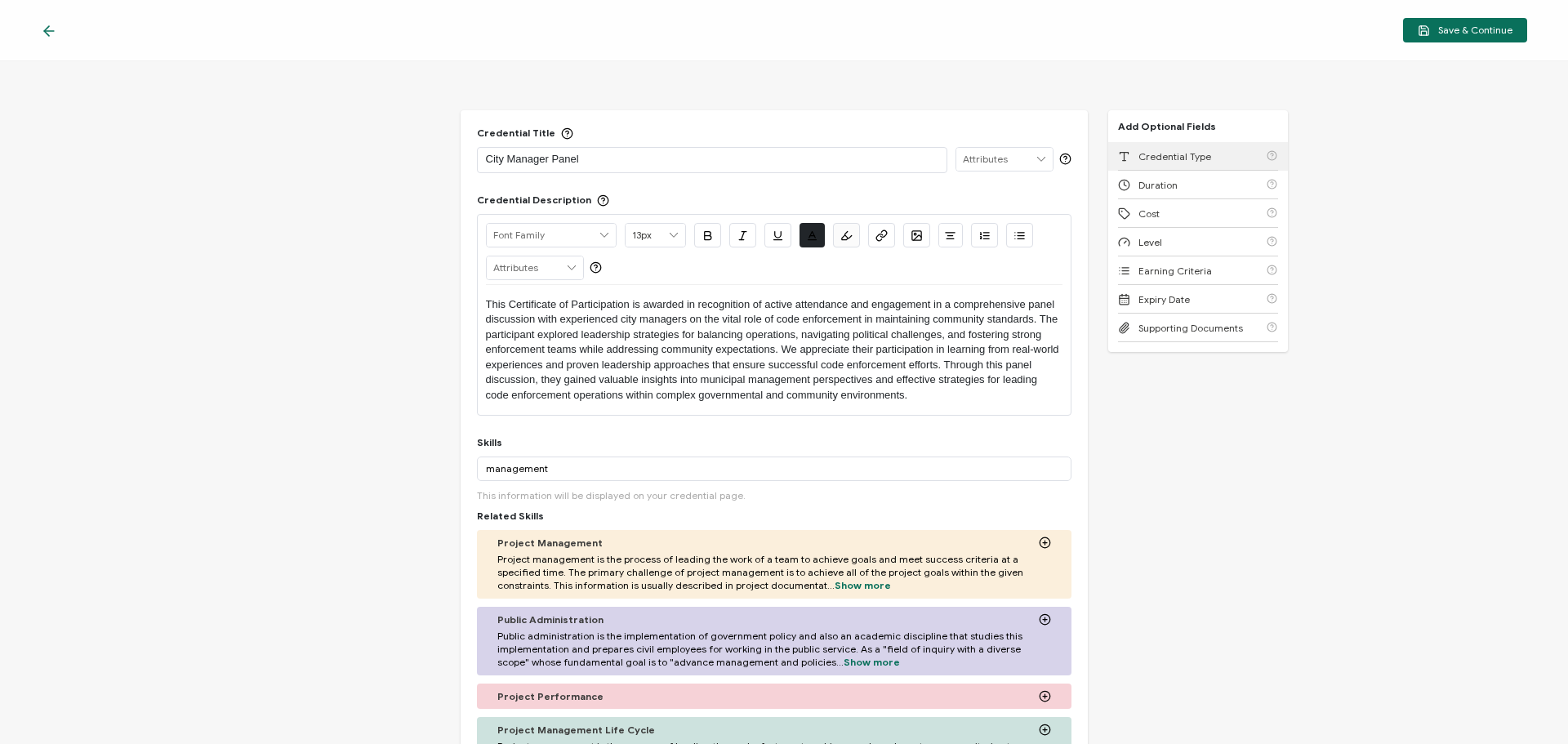
click at [1171, 152] on span "Credential Type" at bounding box center [1175, 156] width 73 height 12
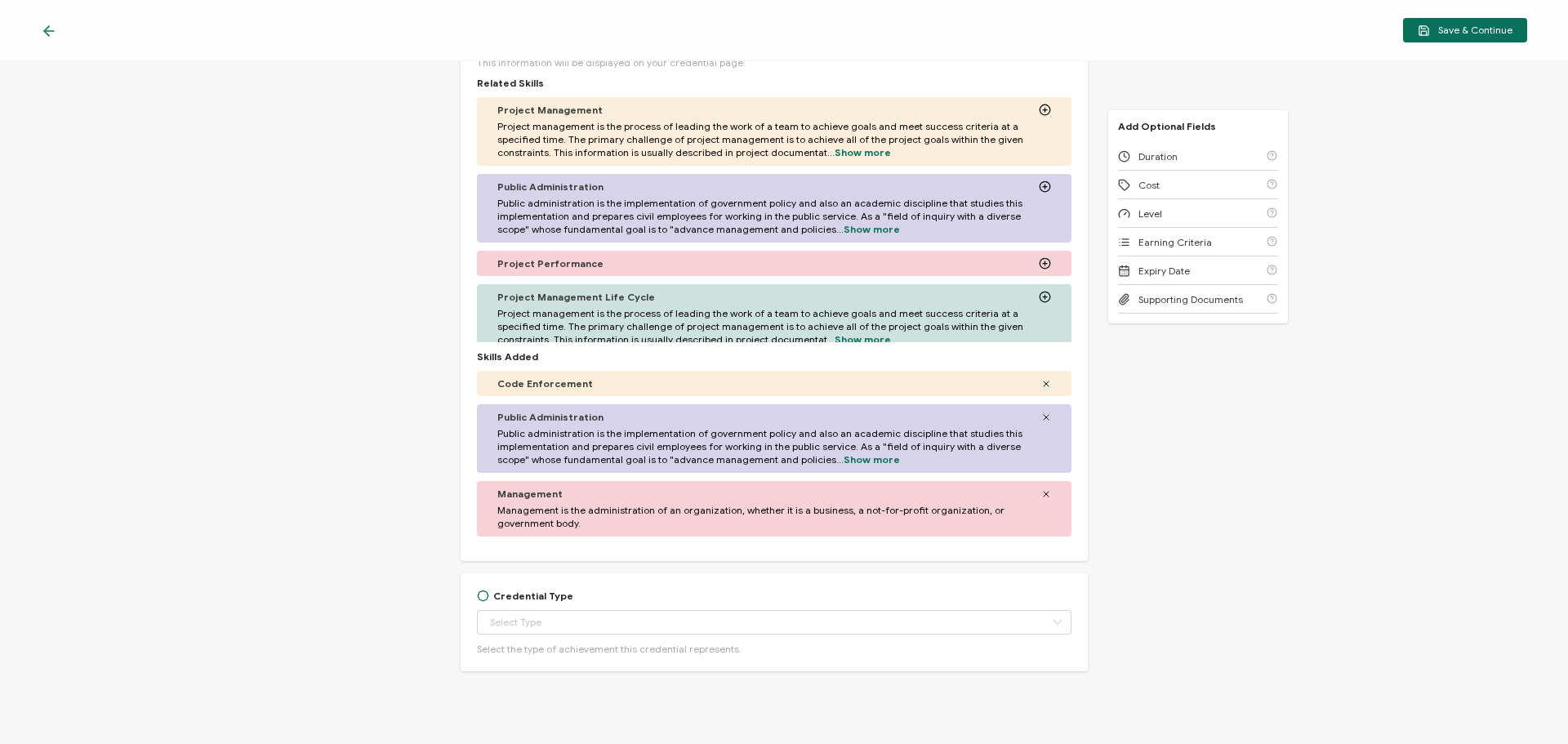
scroll to position [458, 0]
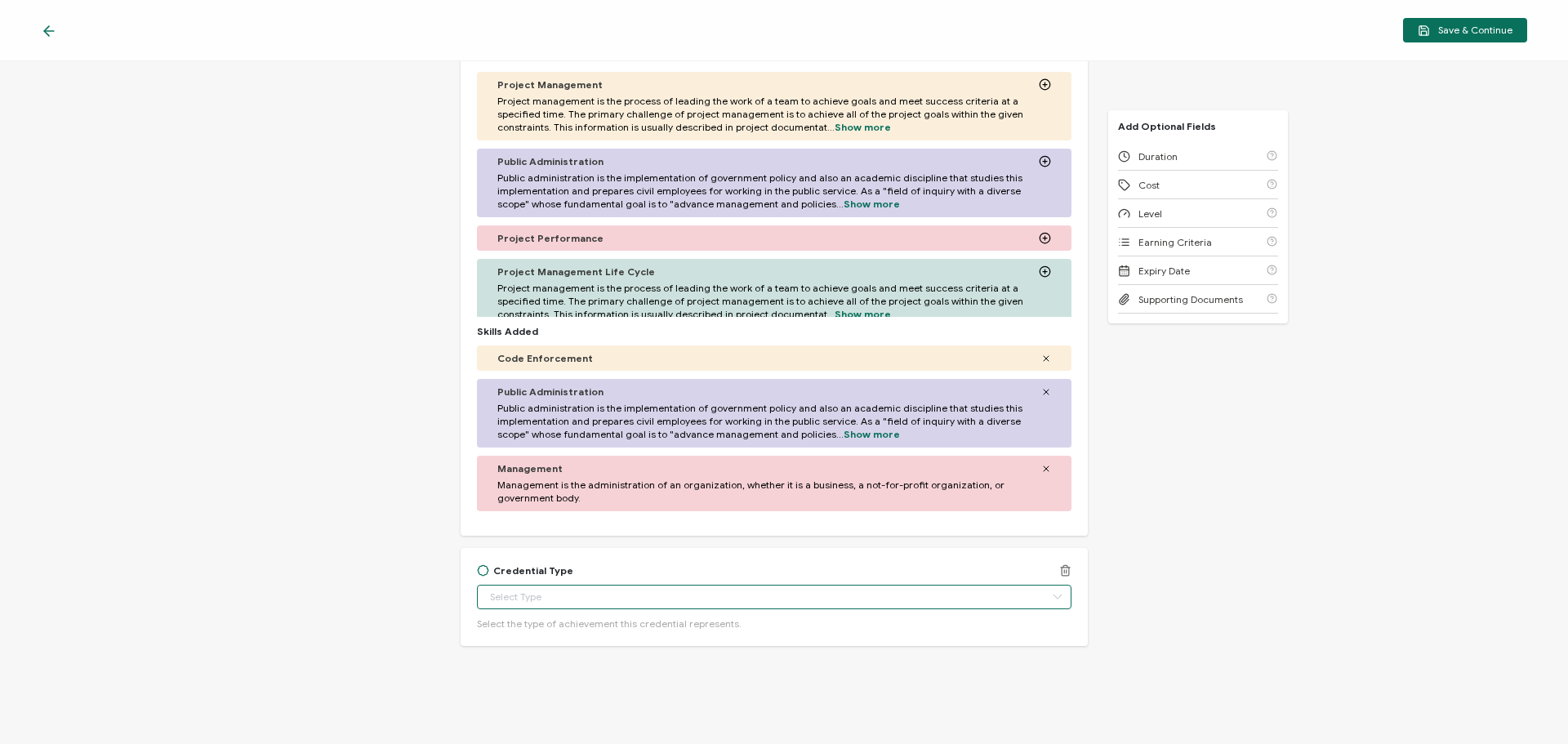
click at [536, 604] on input "text" at bounding box center [774, 597] width 595 height 24
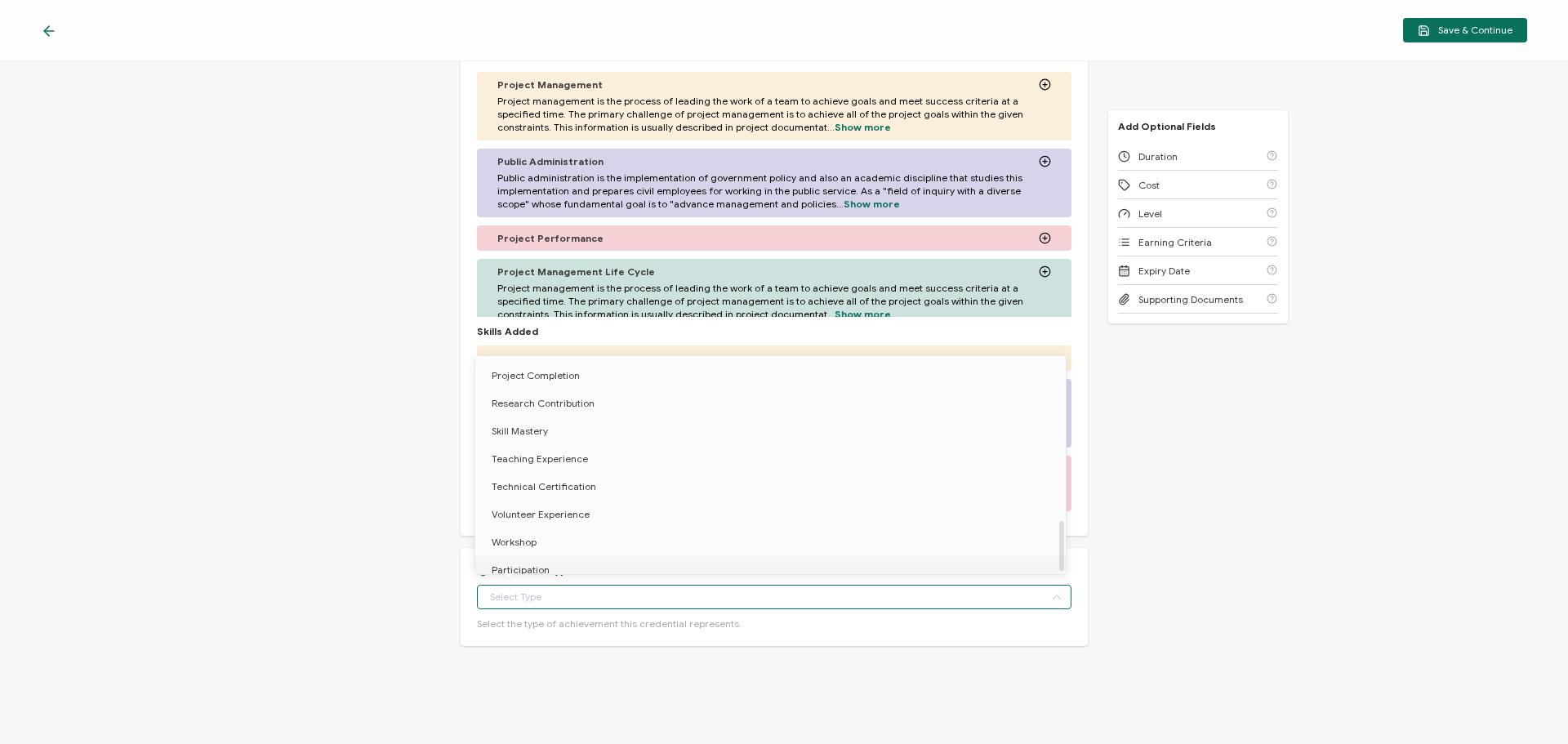
scroll to position [710, 0]
click at [548, 522] on li "Workshop" at bounding box center [773, 534] width 597 height 28
type input "Workshop"
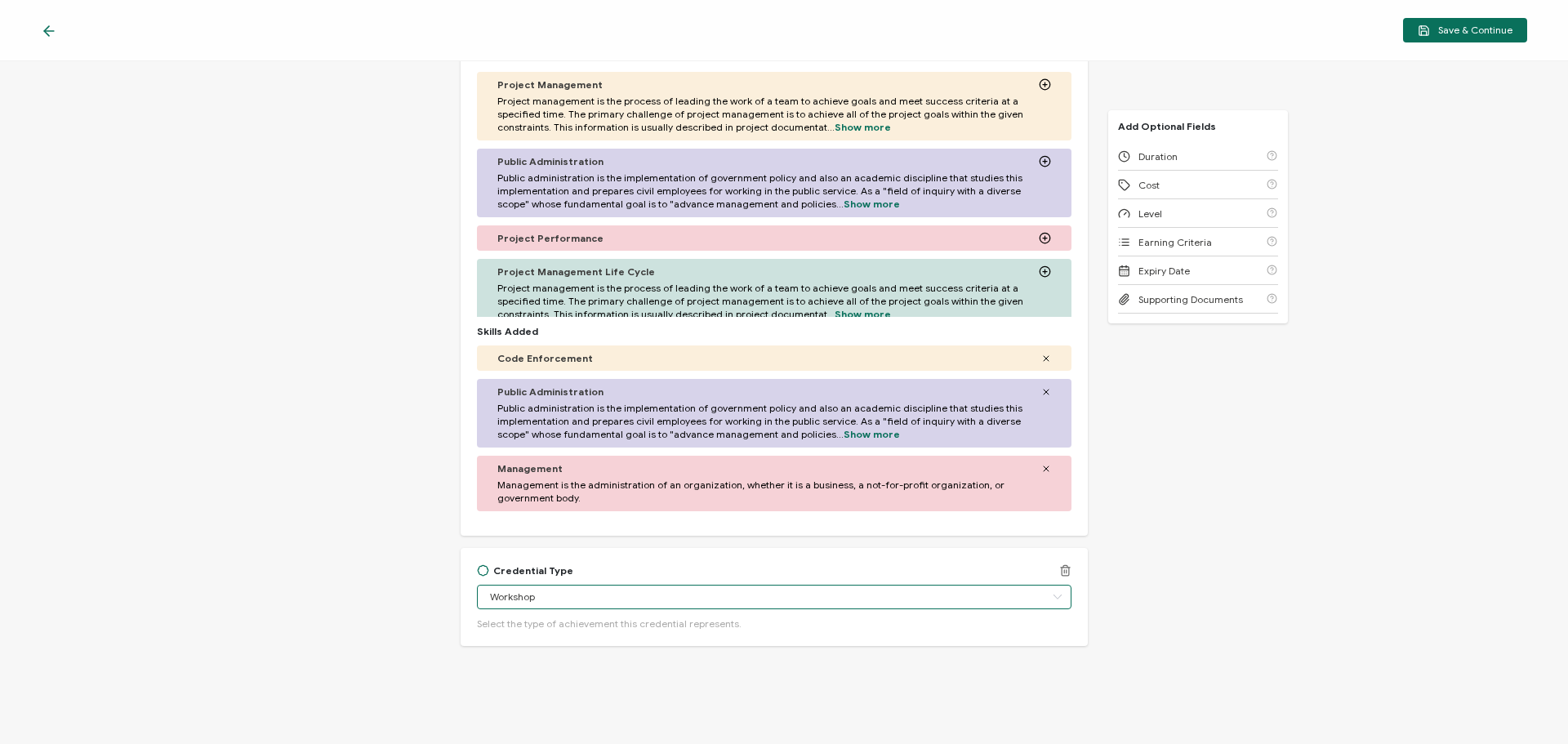
click at [623, 597] on input "Workshop" at bounding box center [774, 597] width 595 height 24
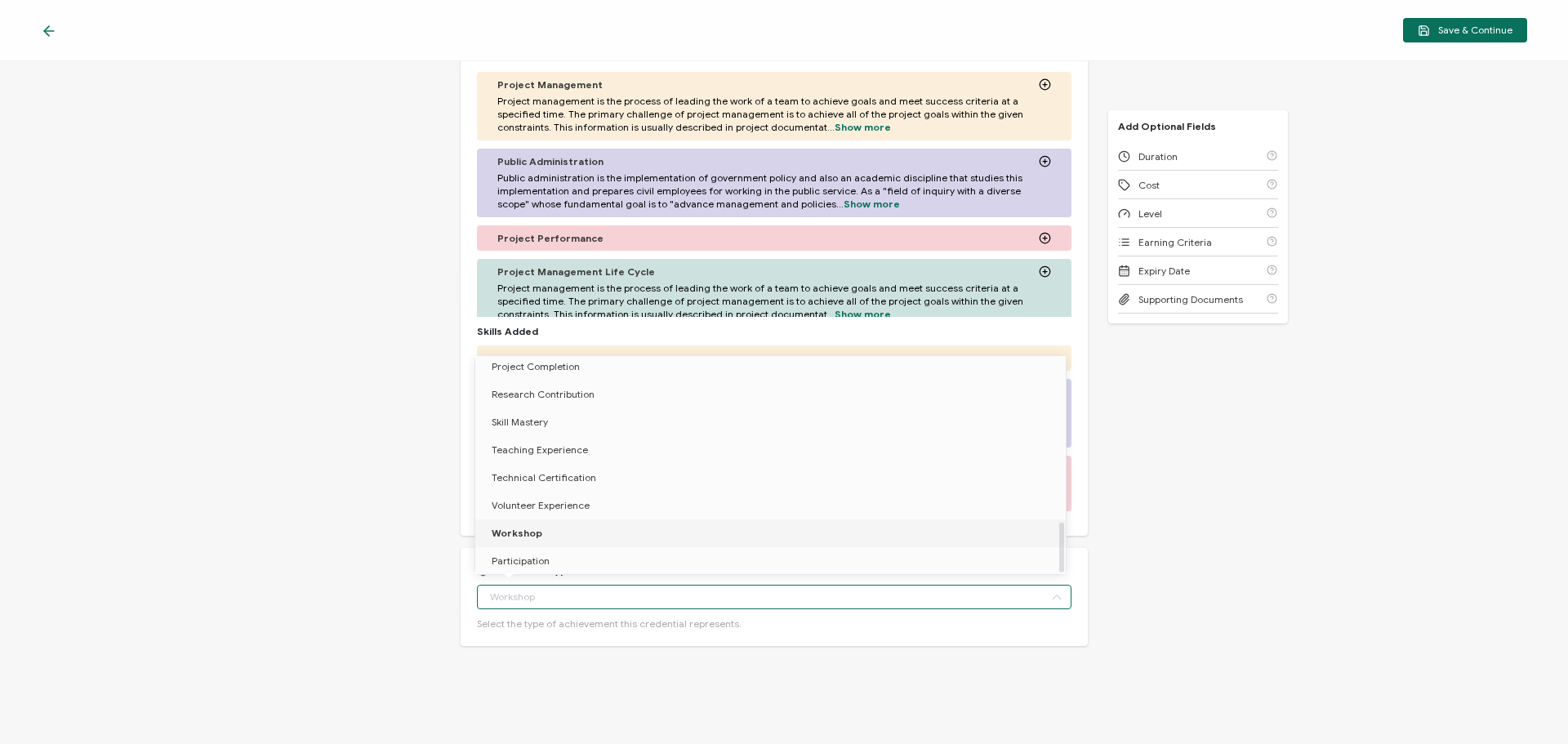
click at [589, 520] on li "Workshop" at bounding box center [773, 534] width 597 height 28
type input "Workshop"
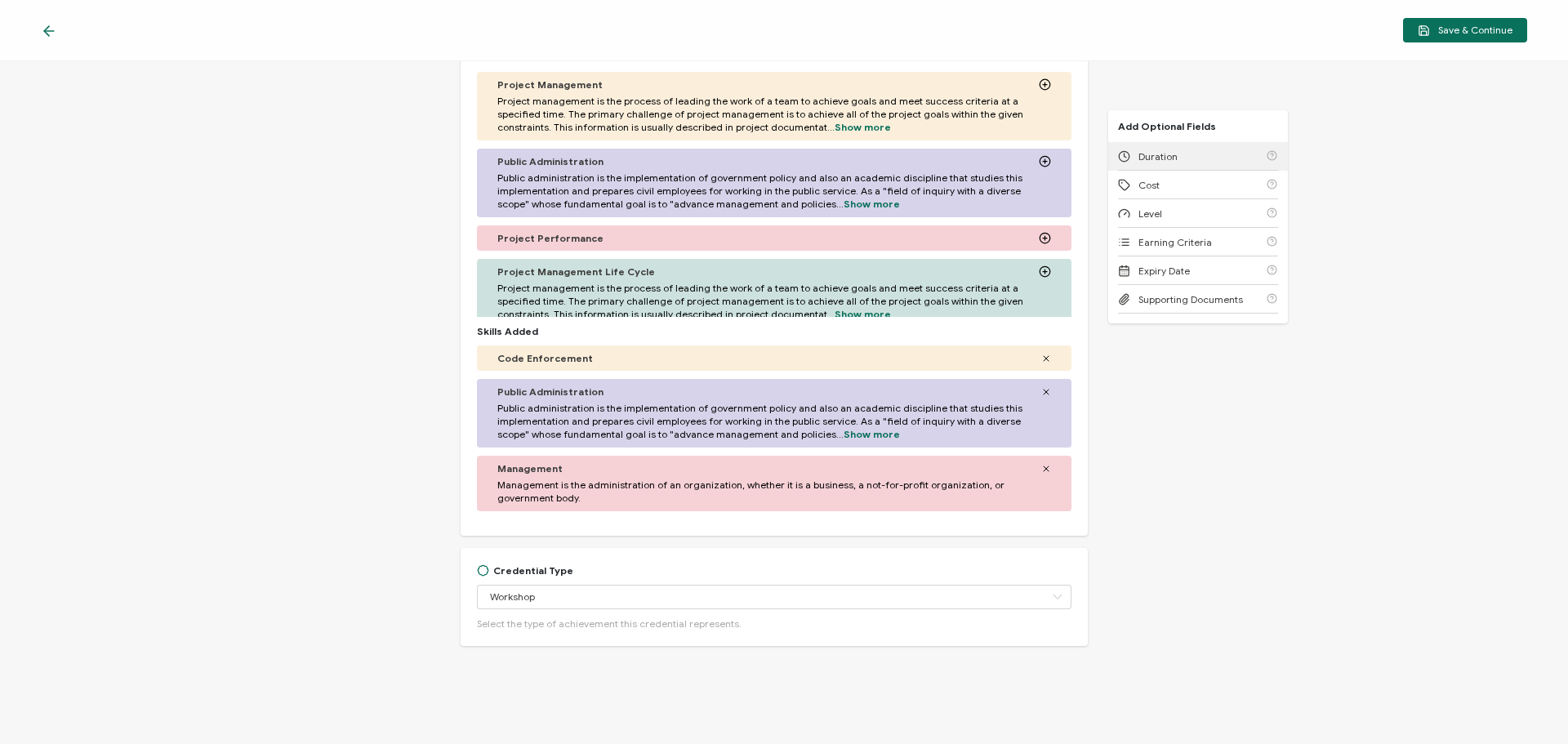
click at [1174, 152] on div "Duration" at bounding box center [1198, 156] width 160 height 29
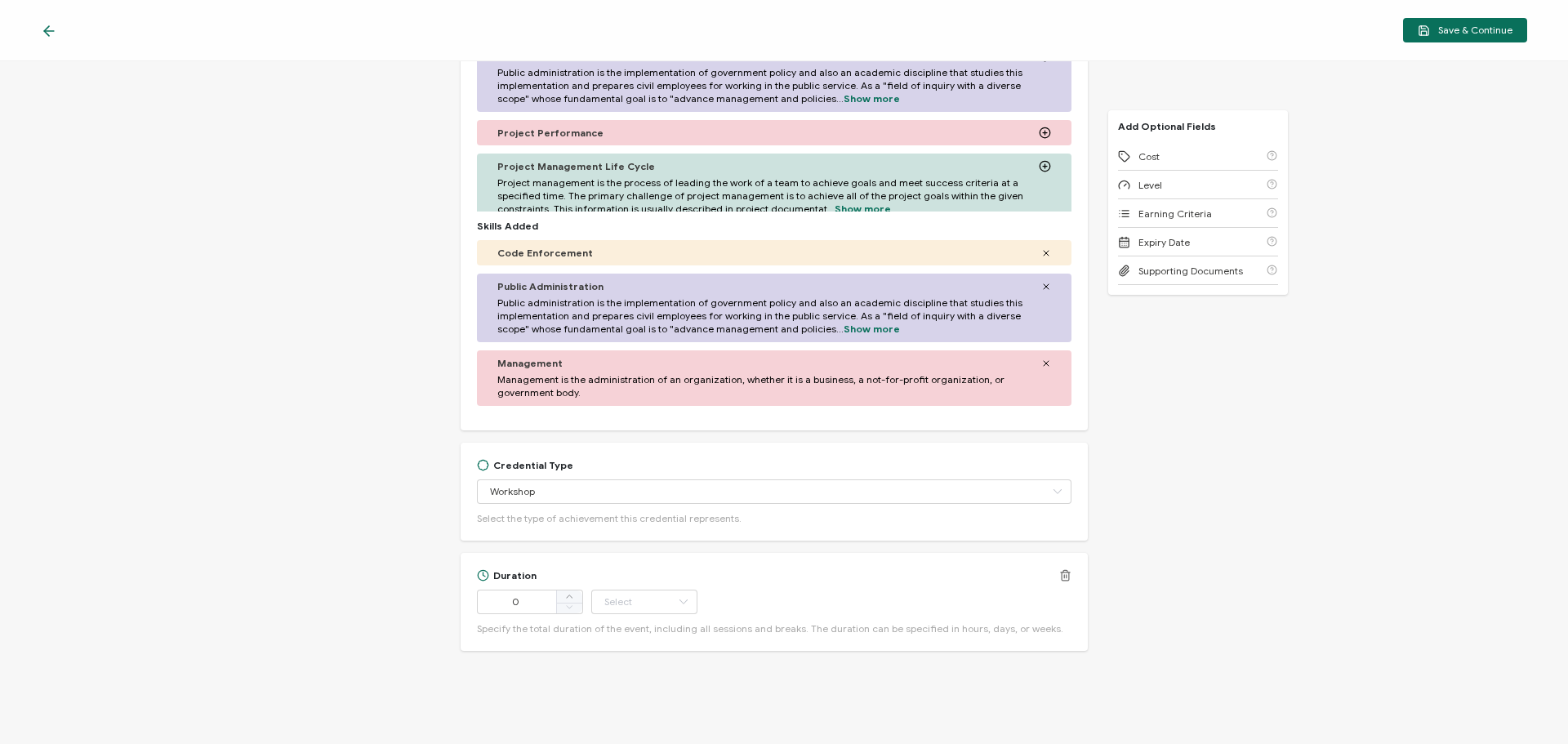
scroll to position [568, 0]
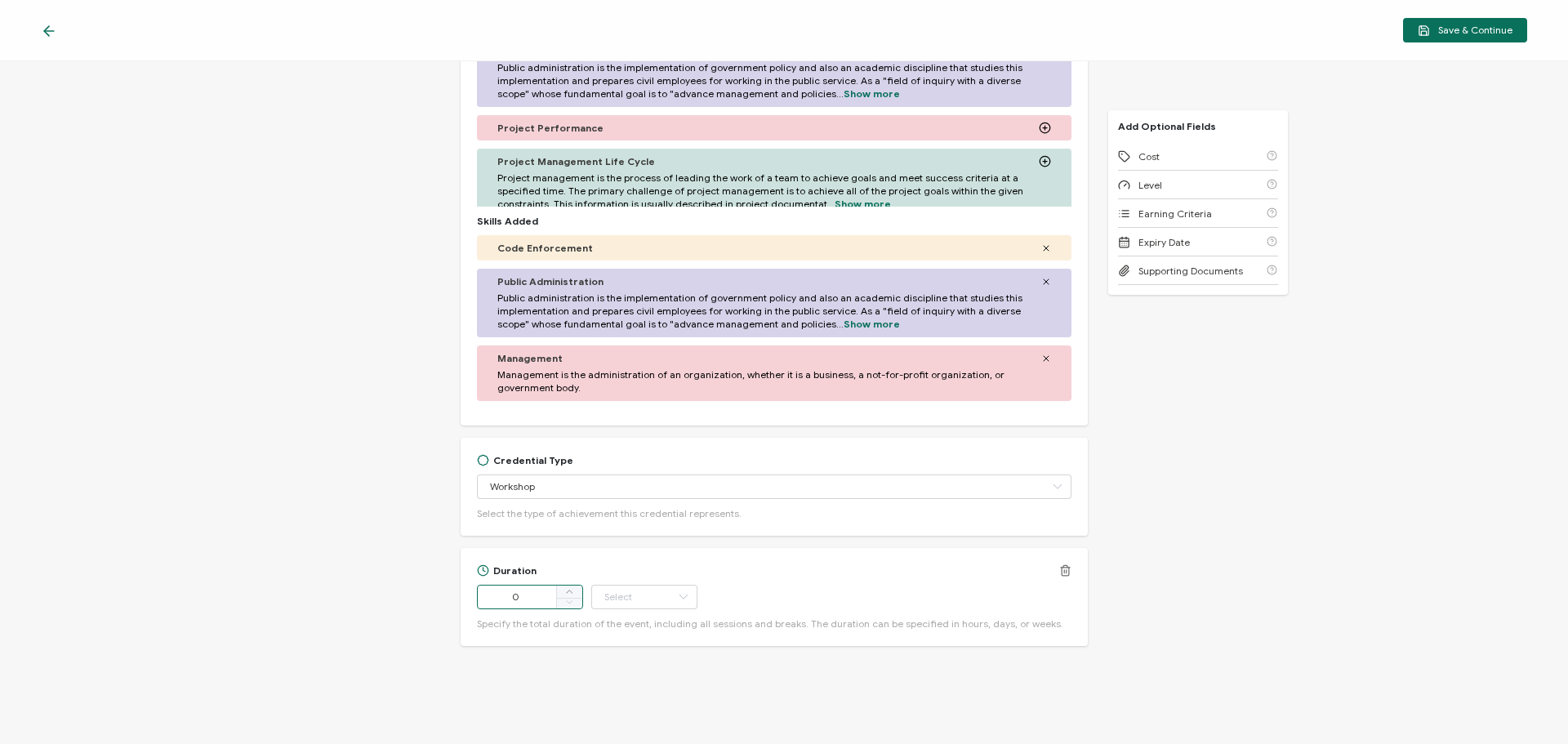
click at [512, 596] on input "0" at bounding box center [530, 597] width 107 height 24
type input "90"
click at [601, 592] on input "text" at bounding box center [645, 597] width 107 height 24
click at [619, 557] on span "Minute" at bounding box center [621, 551] width 31 height 12
type input "Minute"
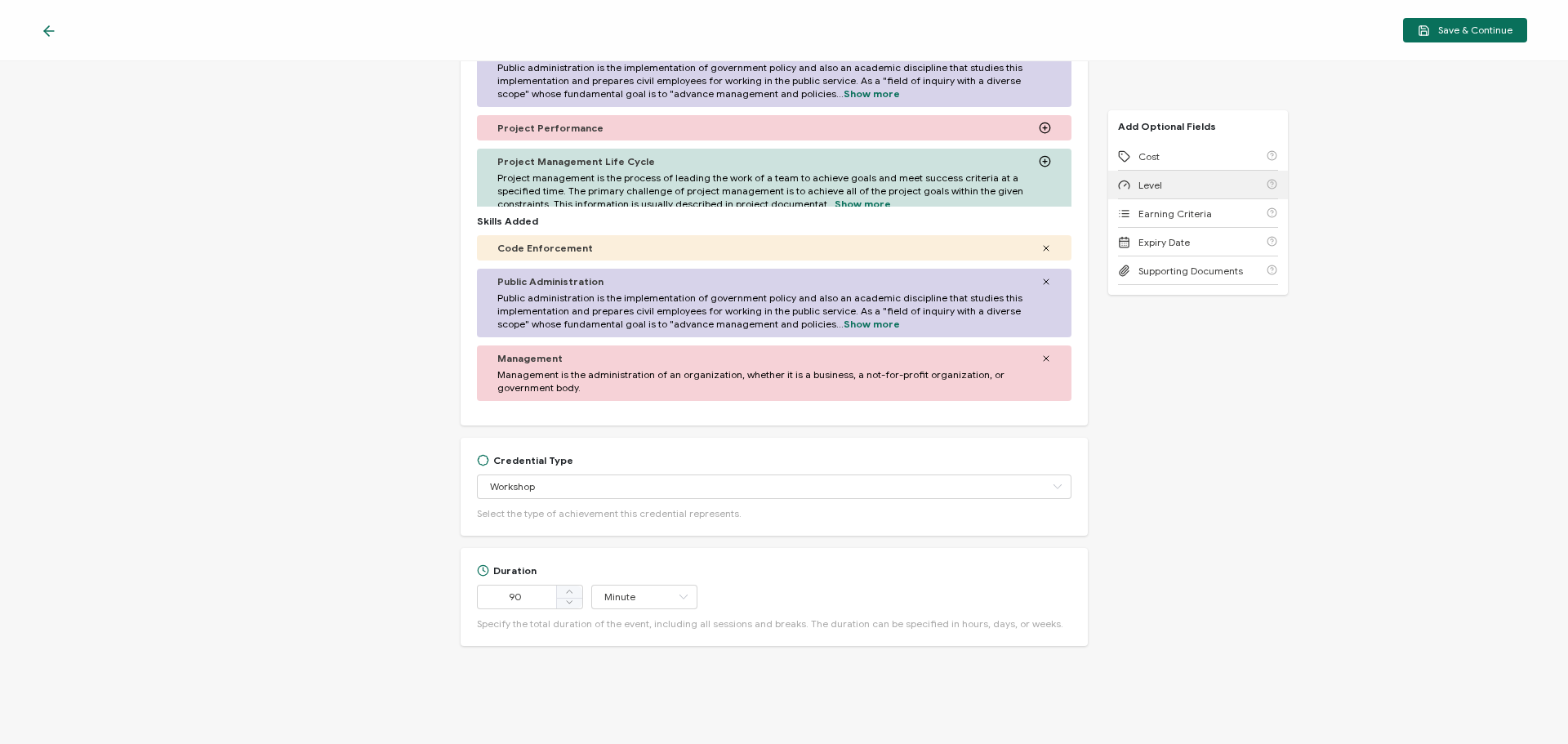
click at [1144, 179] on span "Level" at bounding box center [1150, 184] width 23 height 12
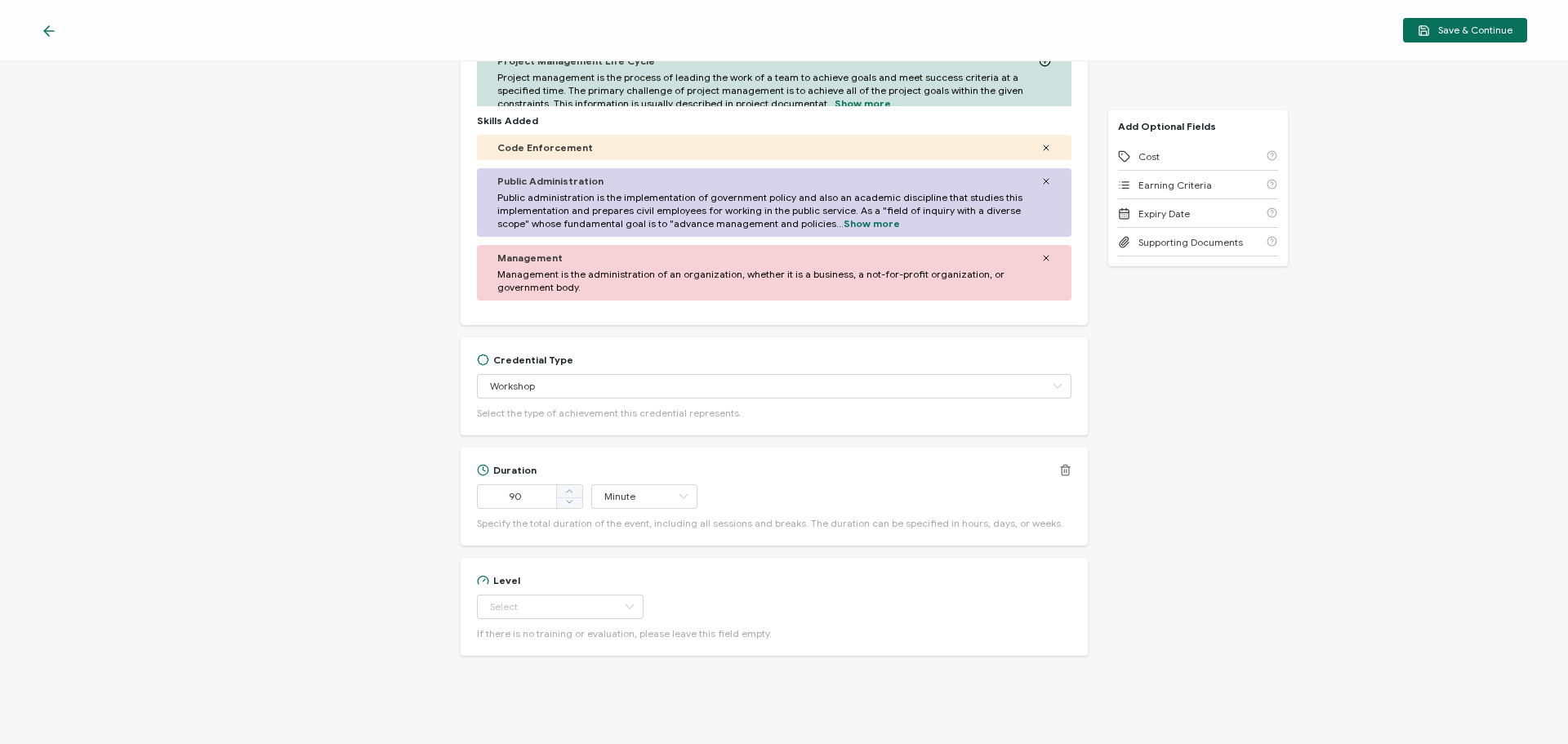
scroll to position [679, 0]
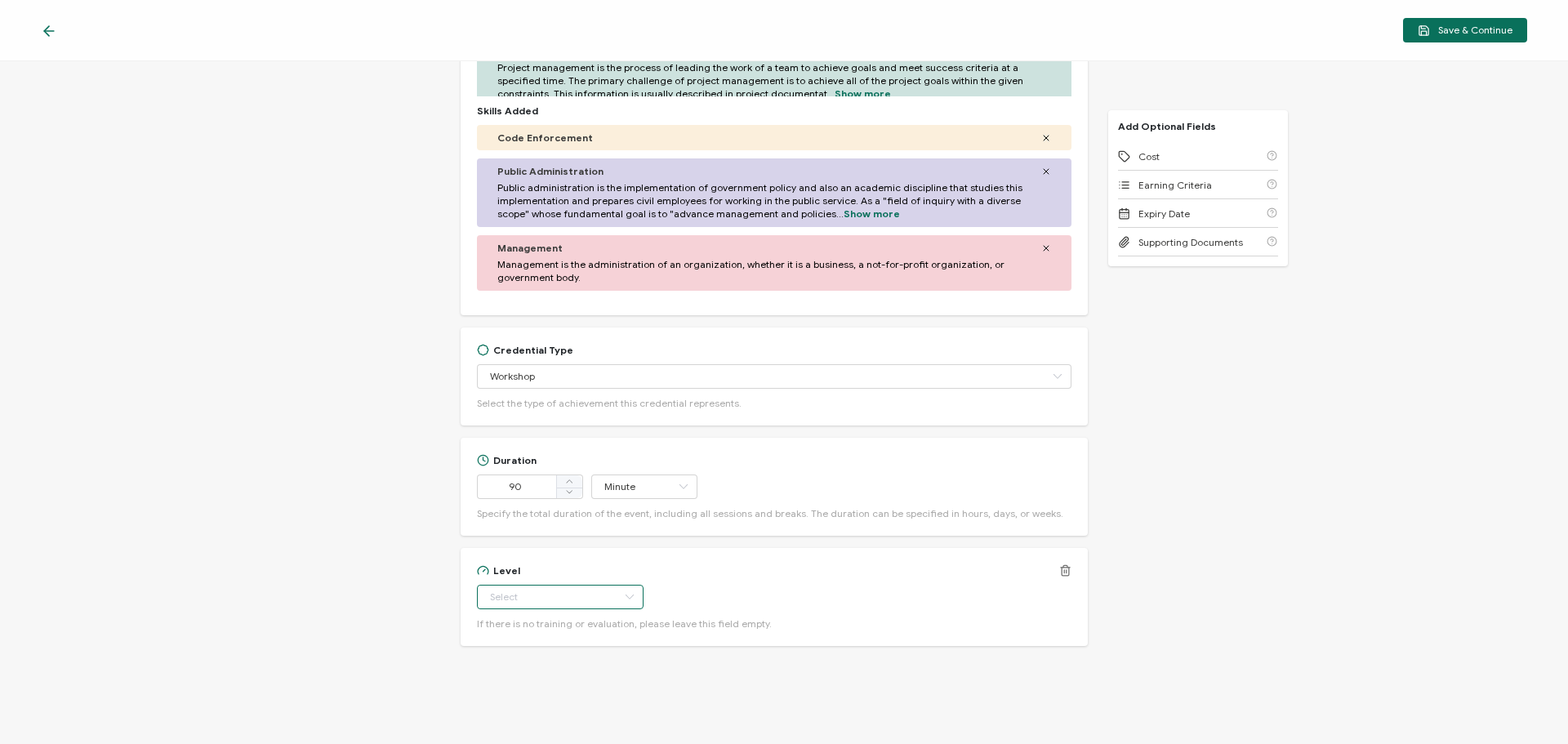
click at [554, 594] on input "text" at bounding box center [560, 597] width 166 height 24
click at [540, 551] on span "Professional" at bounding box center [520, 551] width 57 height 12
type input "Professional"
click at [1148, 158] on span "Cost" at bounding box center [1149, 156] width 22 height 12
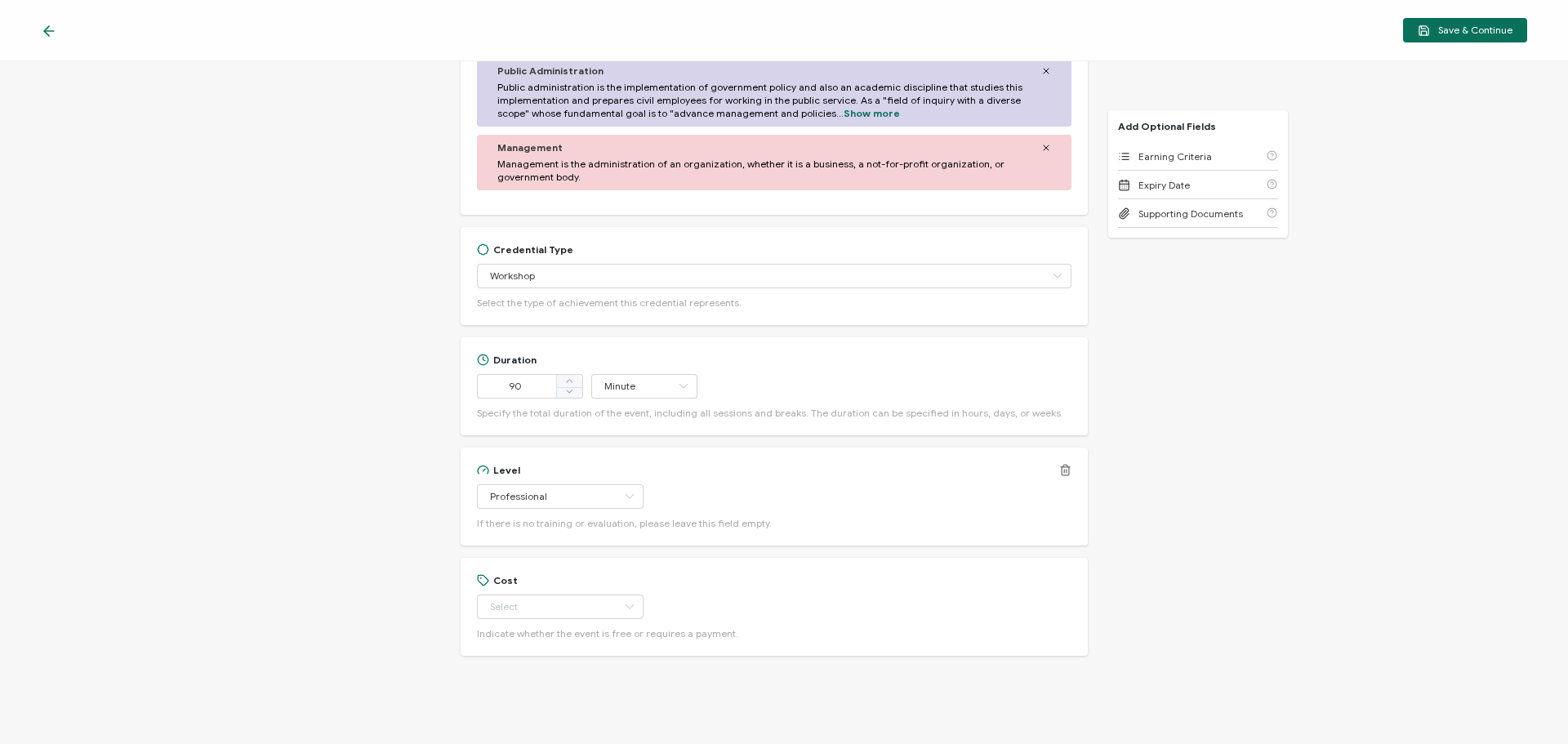
scroll to position [789, 0]
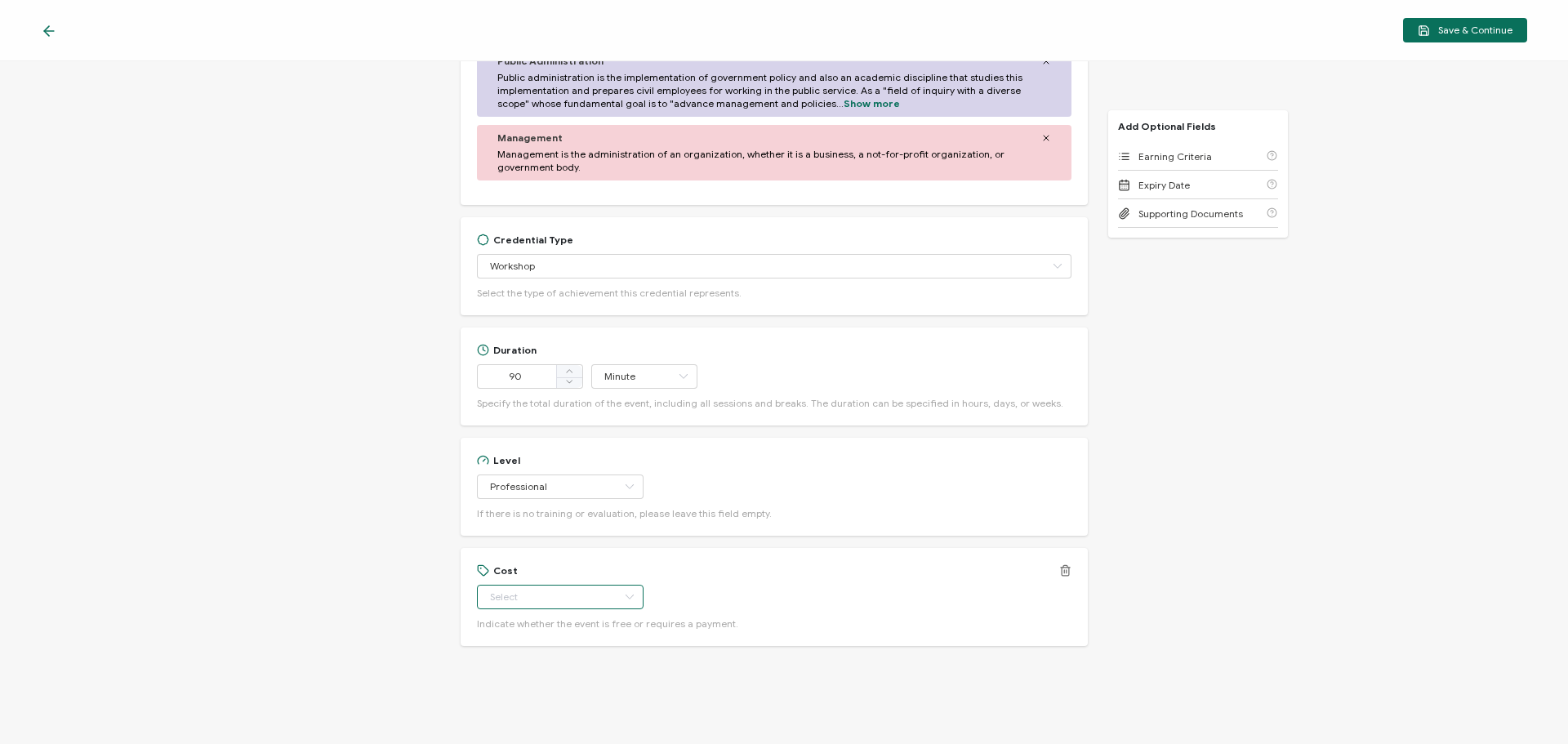
drag, startPoint x: 590, startPoint y: 593, endPoint x: 571, endPoint y: 596, distance: 19.2
click at [589, 594] on input "text" at bounding box center [560, 597] width 166 height 24
click at [498, 663] on span "Paid" at bounding box center [502, 665] width 21 height 12
type input "Paid"
click at [1454, 27] on span "Save & Continue" at bounding box center [1465, 30] width 94 height 12
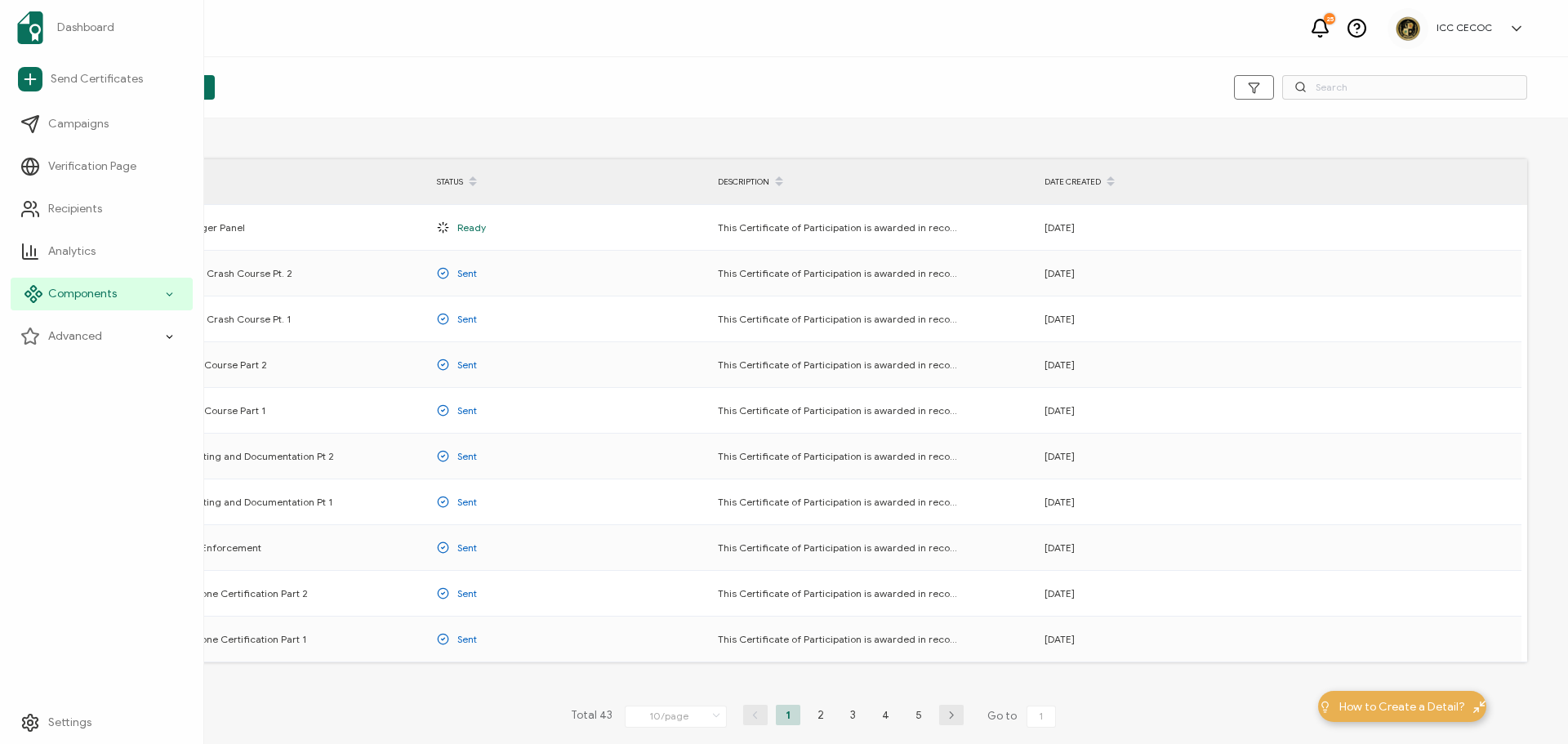
click at [69, 288] on span "Components" at bounding box center [82, 293] width 68 height 16
click at [84, 417] on span "Email Templates" at bounding box center [101, 421] width 85 height 16
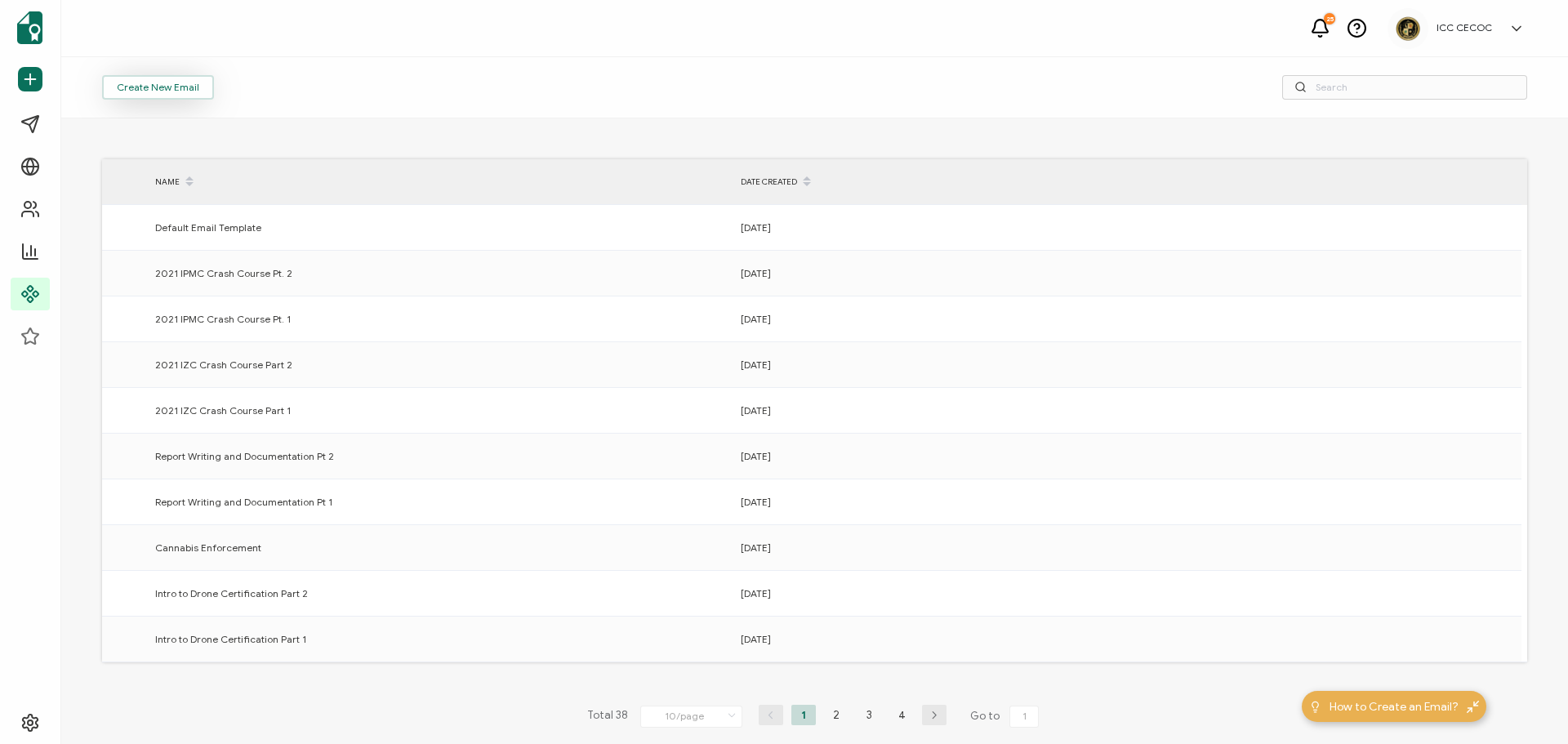
click at [165, 86] on span "Create New Email" at bounding box center [158, 87] width 82 height 9
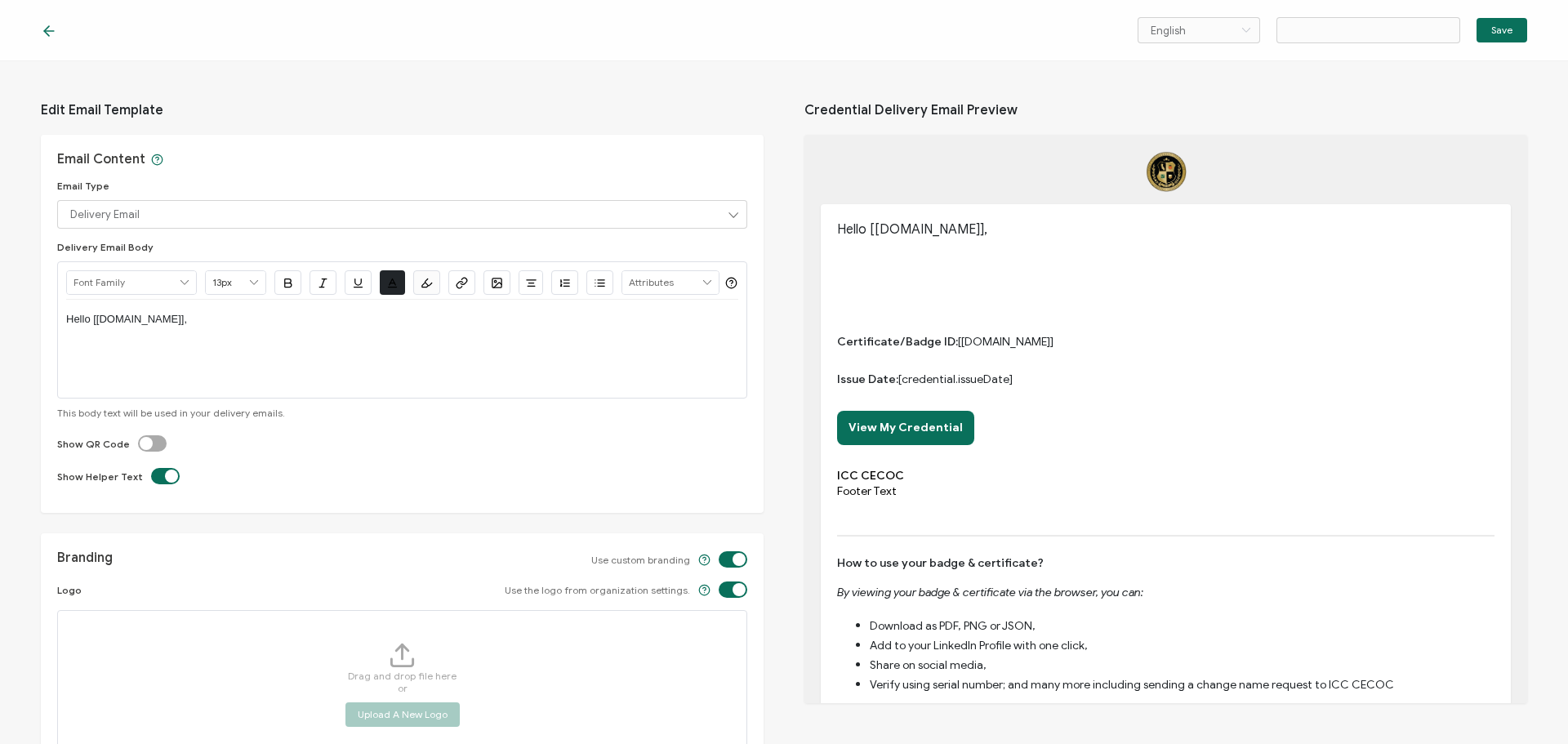
type input "Email Template 39"
click at [195, 326] on p "Hello [[DOMAIN_NAME]]," at bounding box center [402, 320] width 672 height 15
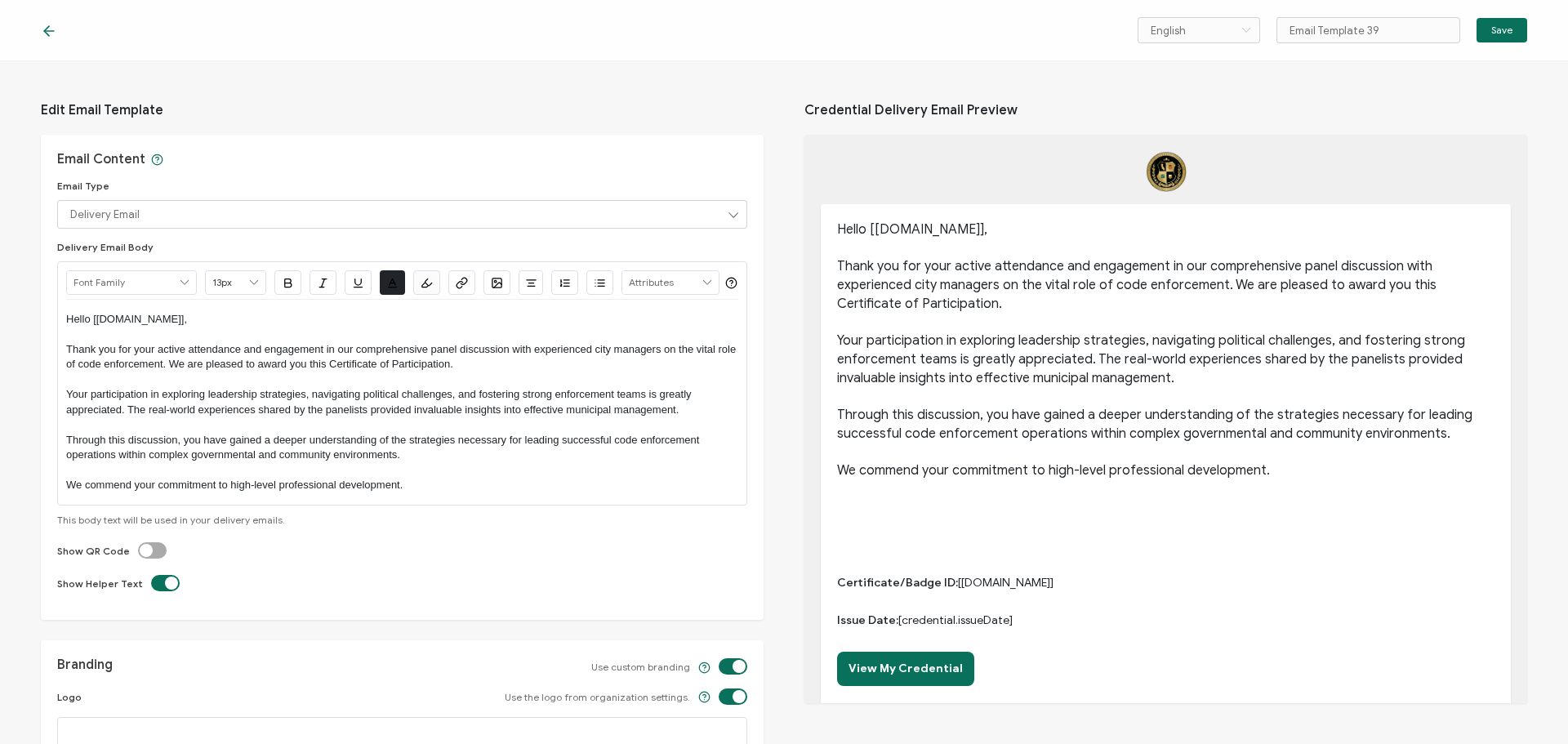
click at [138, 542] on label at bounding box center [138, 542] width 0 height 0
click at [151, 556] on input "checkbox" at bounding box center [155, 551] width 10 height 10
checkbox input "true"
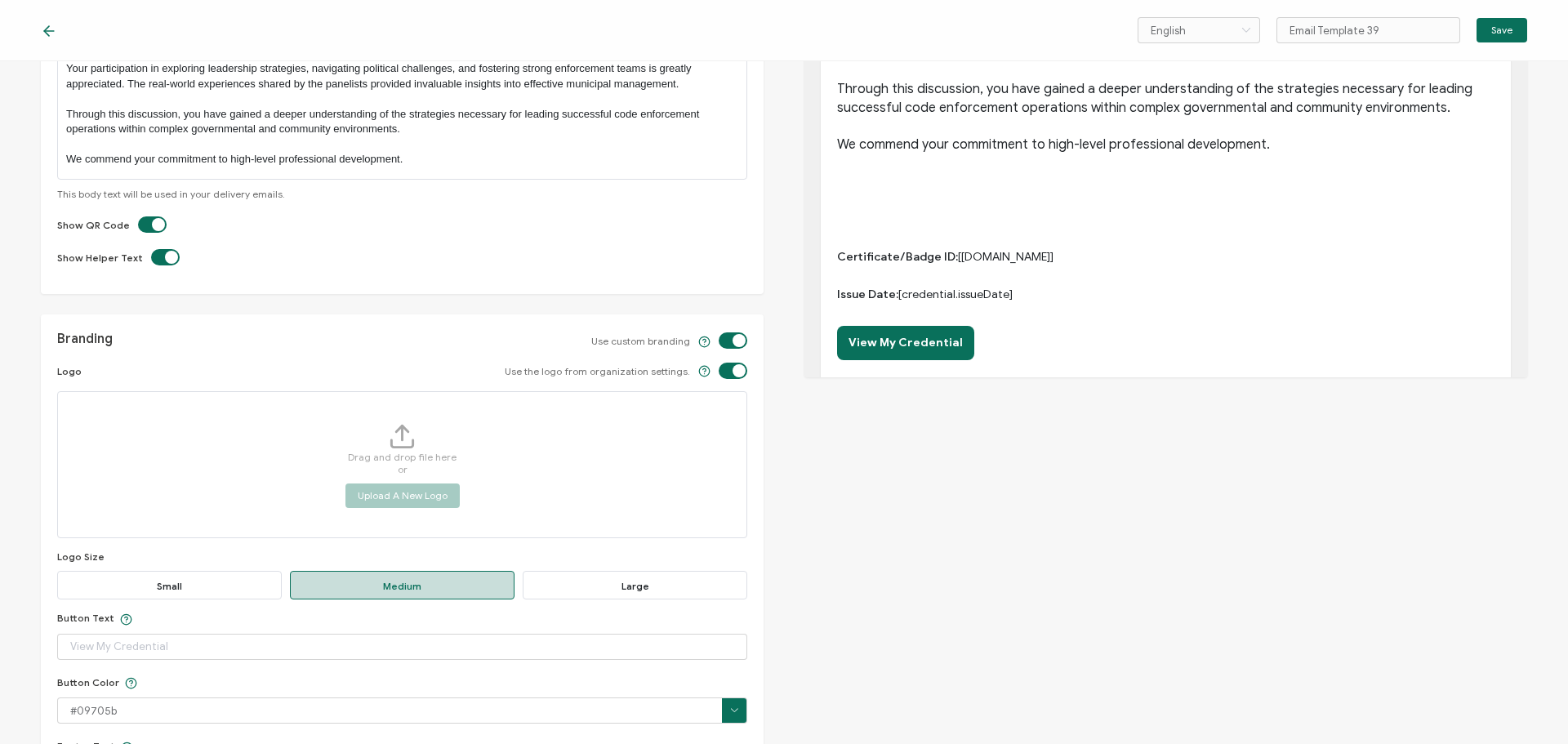
scroll to position [490, 0]
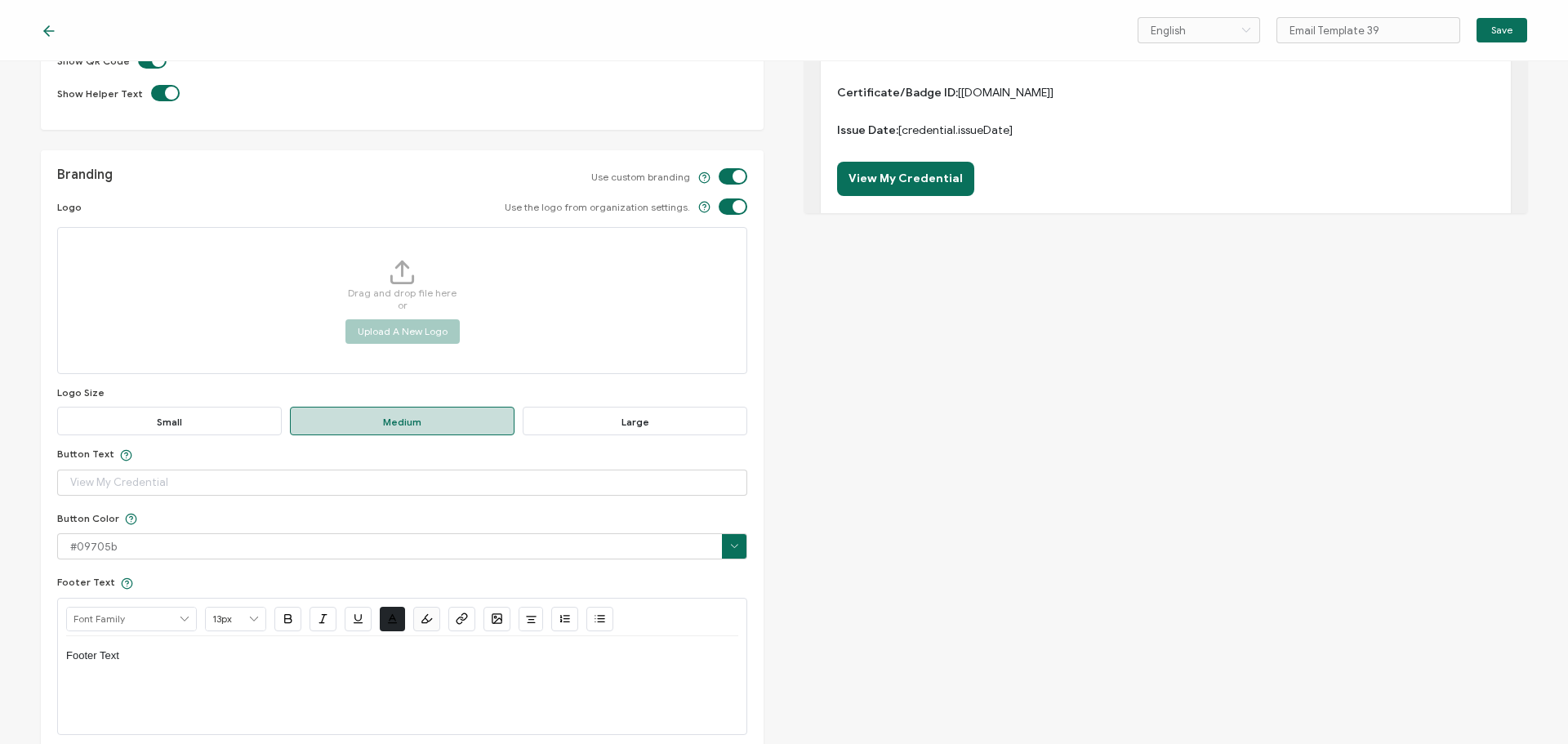
click at [624, 436] on span "Large" at bounding box center [635, 421] width 224 height 29
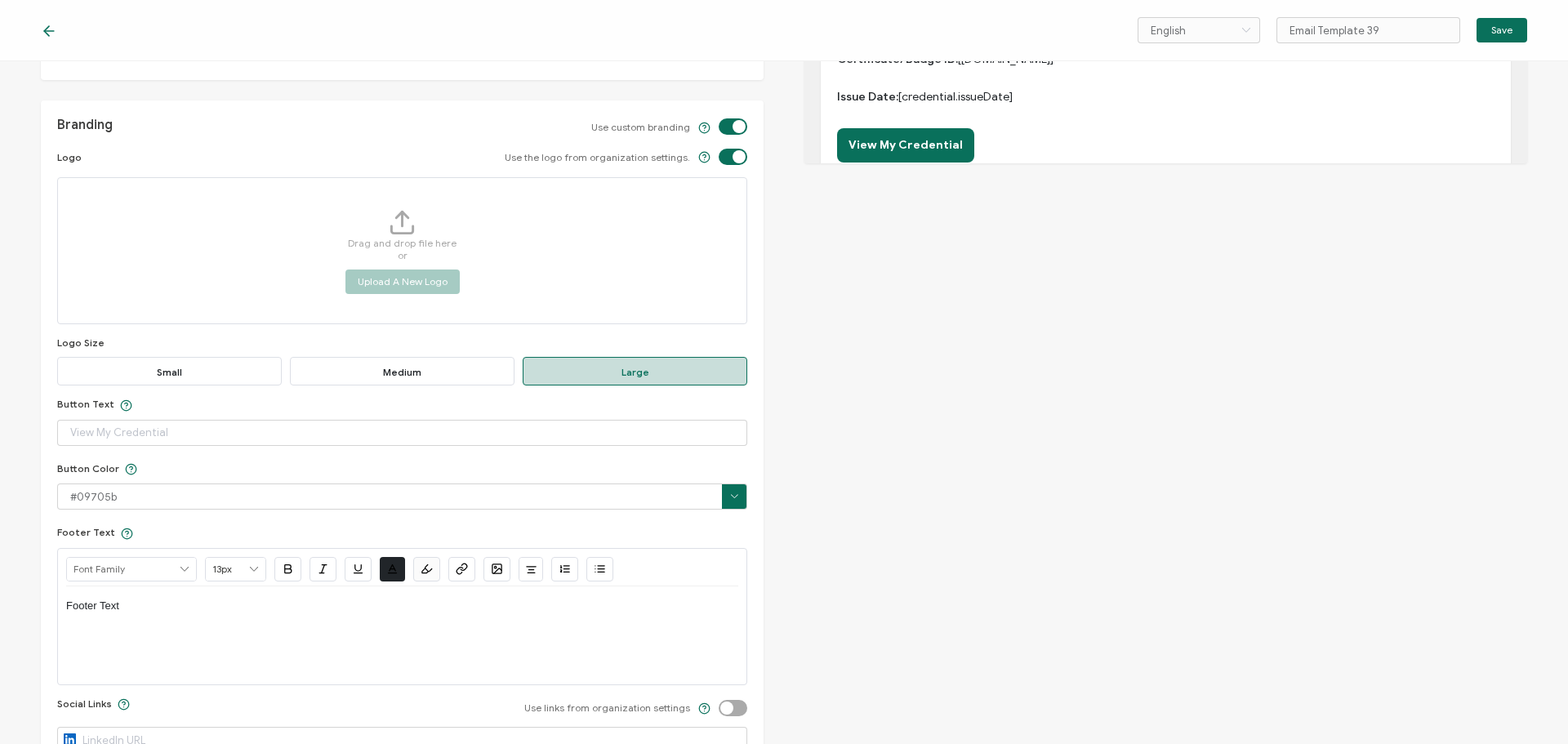
scroll to position [572, 0]
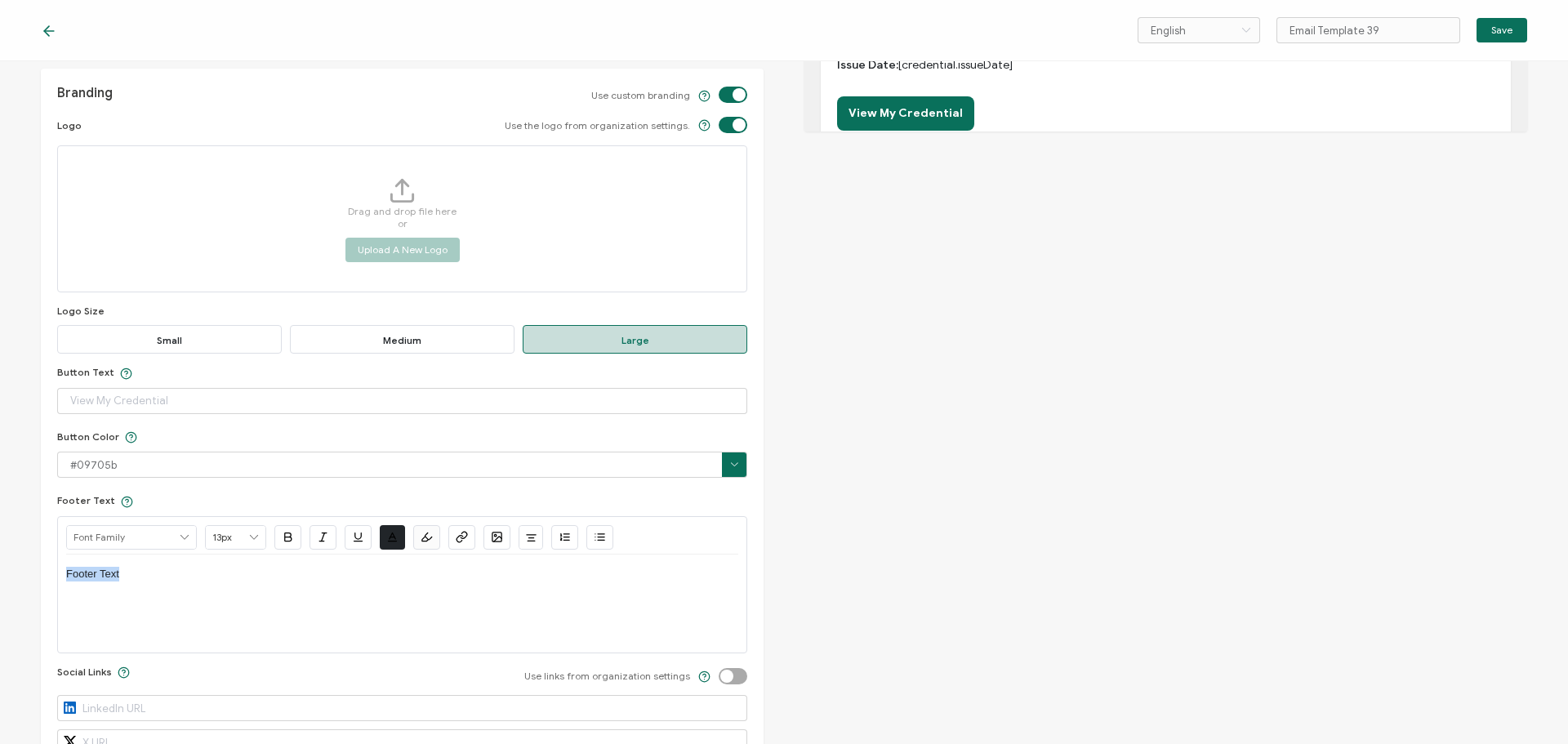
drag, startPoint x: 139, startPoint y: 600, endPoint x: -12, endPoint y: 598, distance: 151.0
click at [0, 598] on html "English Bahasa indonesia Deutsch English Español Français Italiano Magyar Portu…" at bounding box center [784, 372] width 1568 height 744
click at [719, 668] on label at bounding box center [719, 668] width 0 height 0
click at [734, 682] on input "checkbox" at bounding box center [736, 676] width 10 height 10
checkbox input "true"
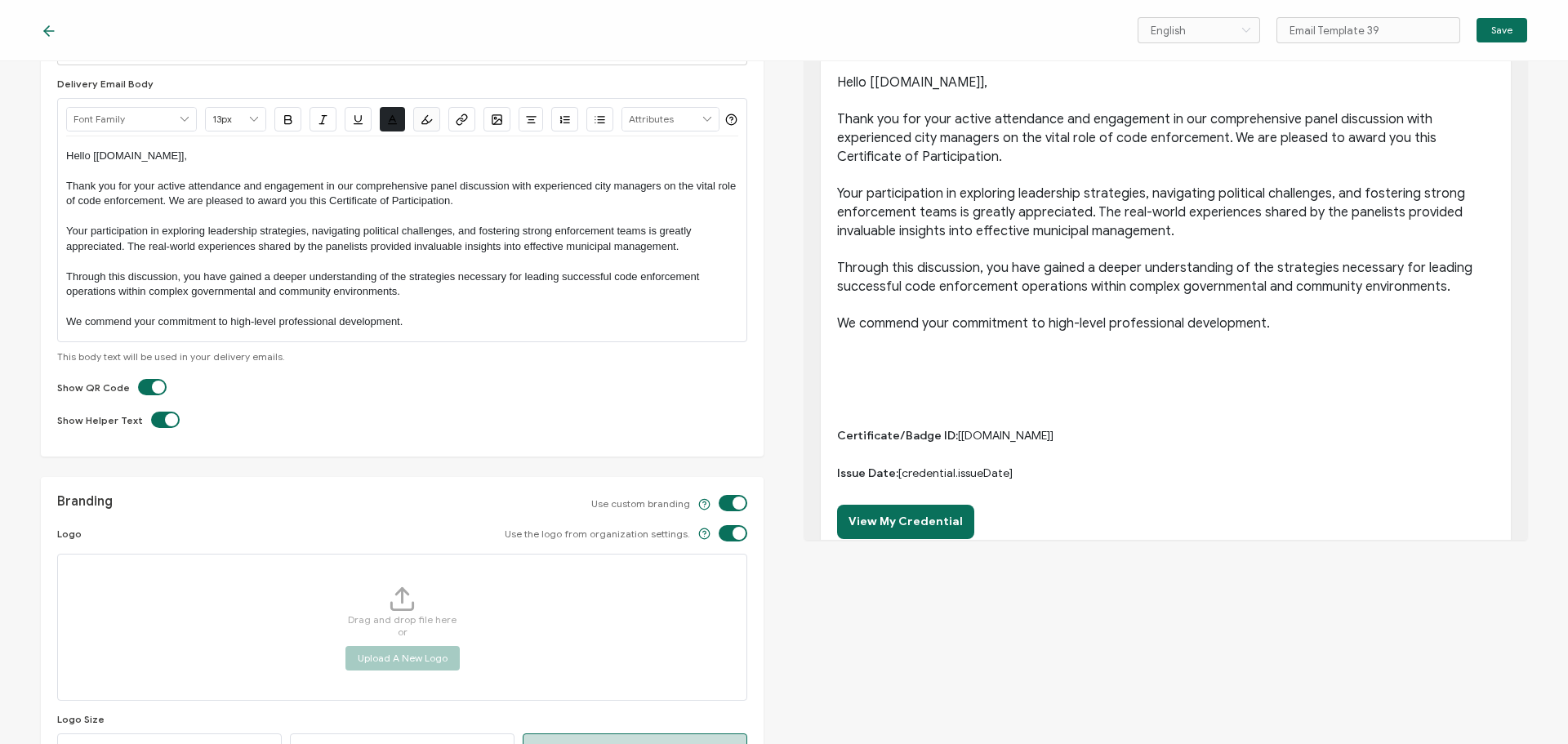
scroll to position [0, 0]
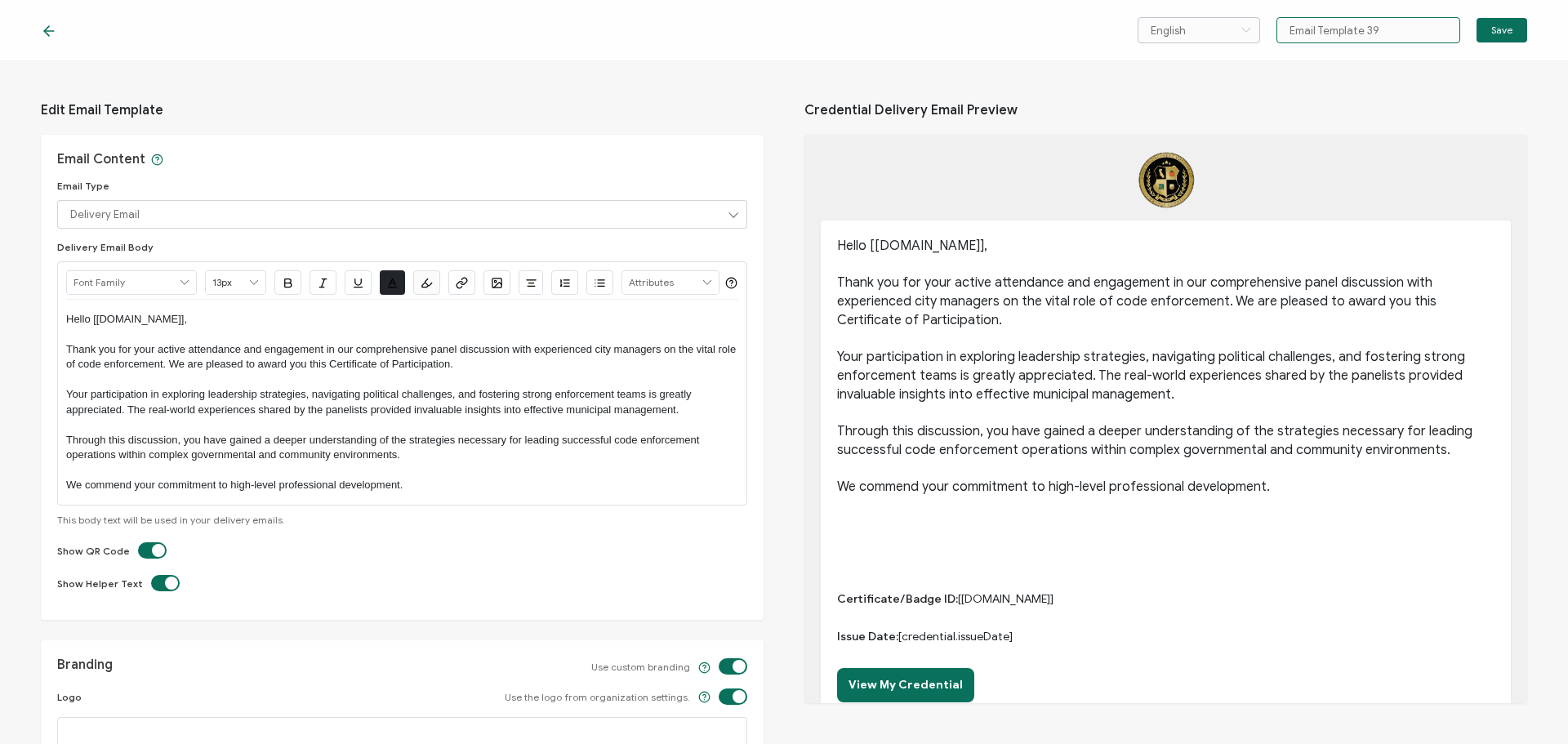
drag, startPoint x: 1383, startPoint y: 34, endPoint x: 1227, endPoint y: 34, distance: 156.0
click at [1227, 34] on div "English Bahasa indonesia Deutsch English Español Français Italiano Magyar Portu…" at bounding box center [1332, 30] width 390 height 26
type input "City Manager Panel"
click at [1502, 31] on span "Save" at bounding box center [1502, 30] width 22 height 9
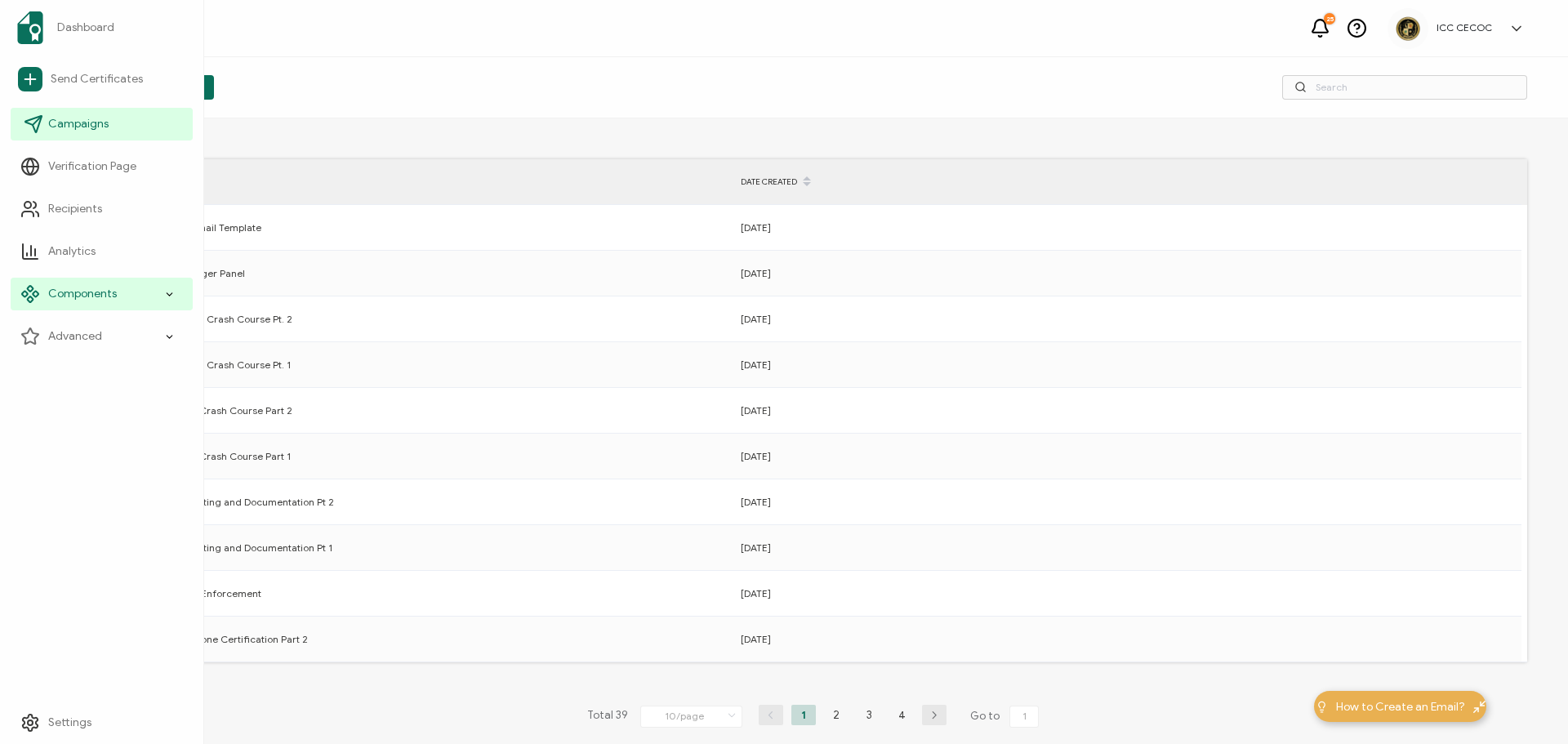
click at [87, 136] on link "Campaigns" at bounding box center [101, 123] width 182 height 33
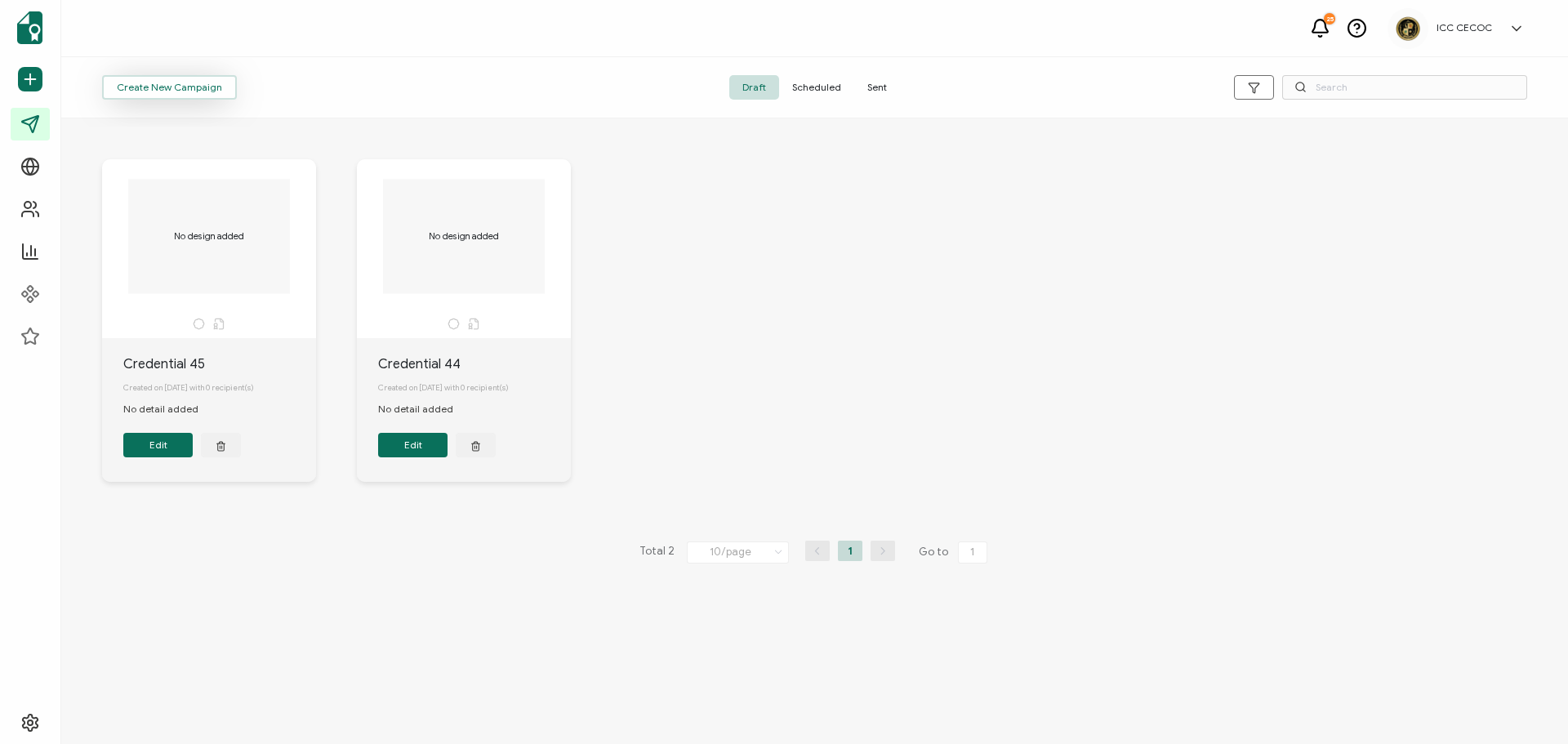
click at [222, 89] on button "Create New Campaign" at bounding box center [169, 87] width 135 height 24
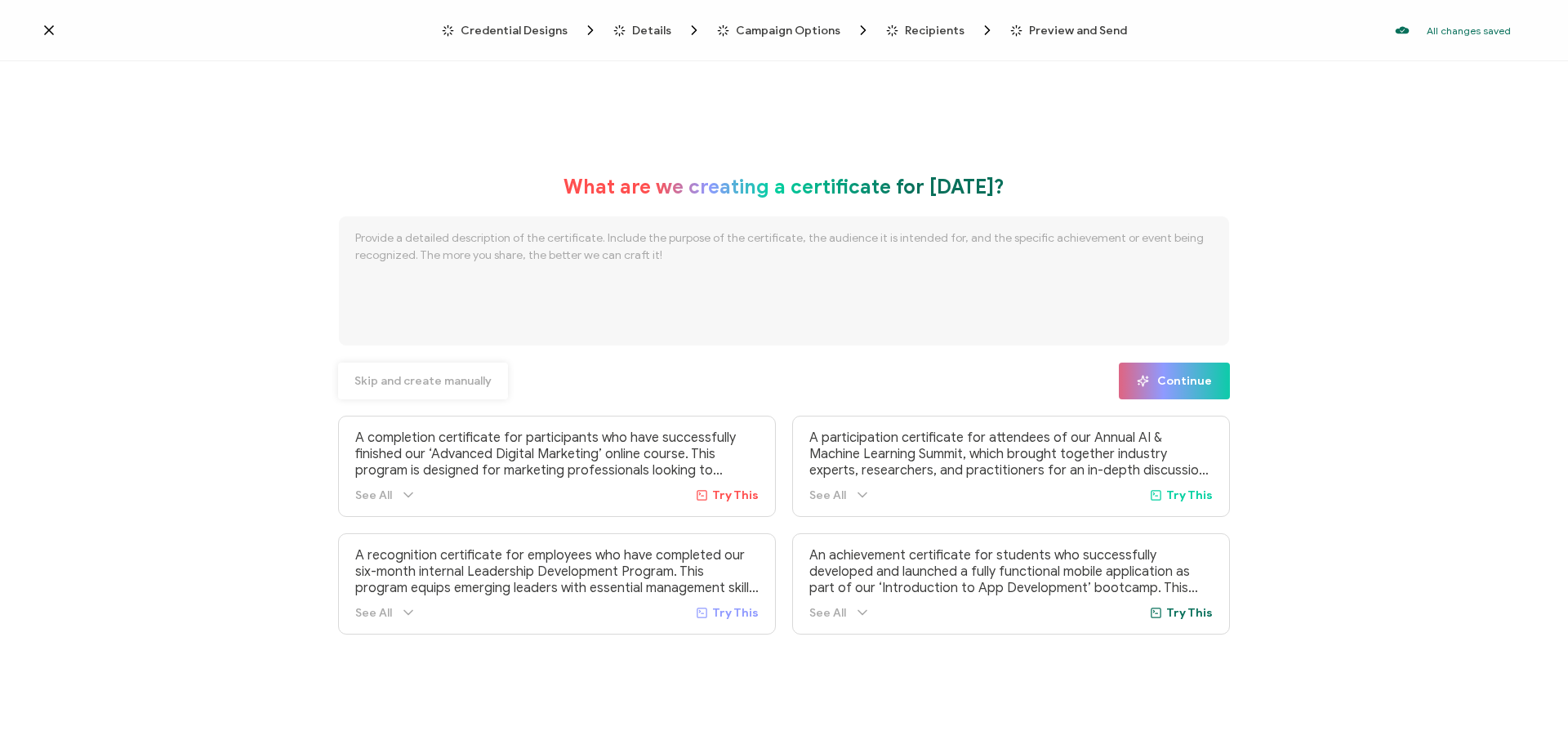
click at [417, 377] on span "Skip and create manually" at bounding box center [423, 381] width 137 height 11
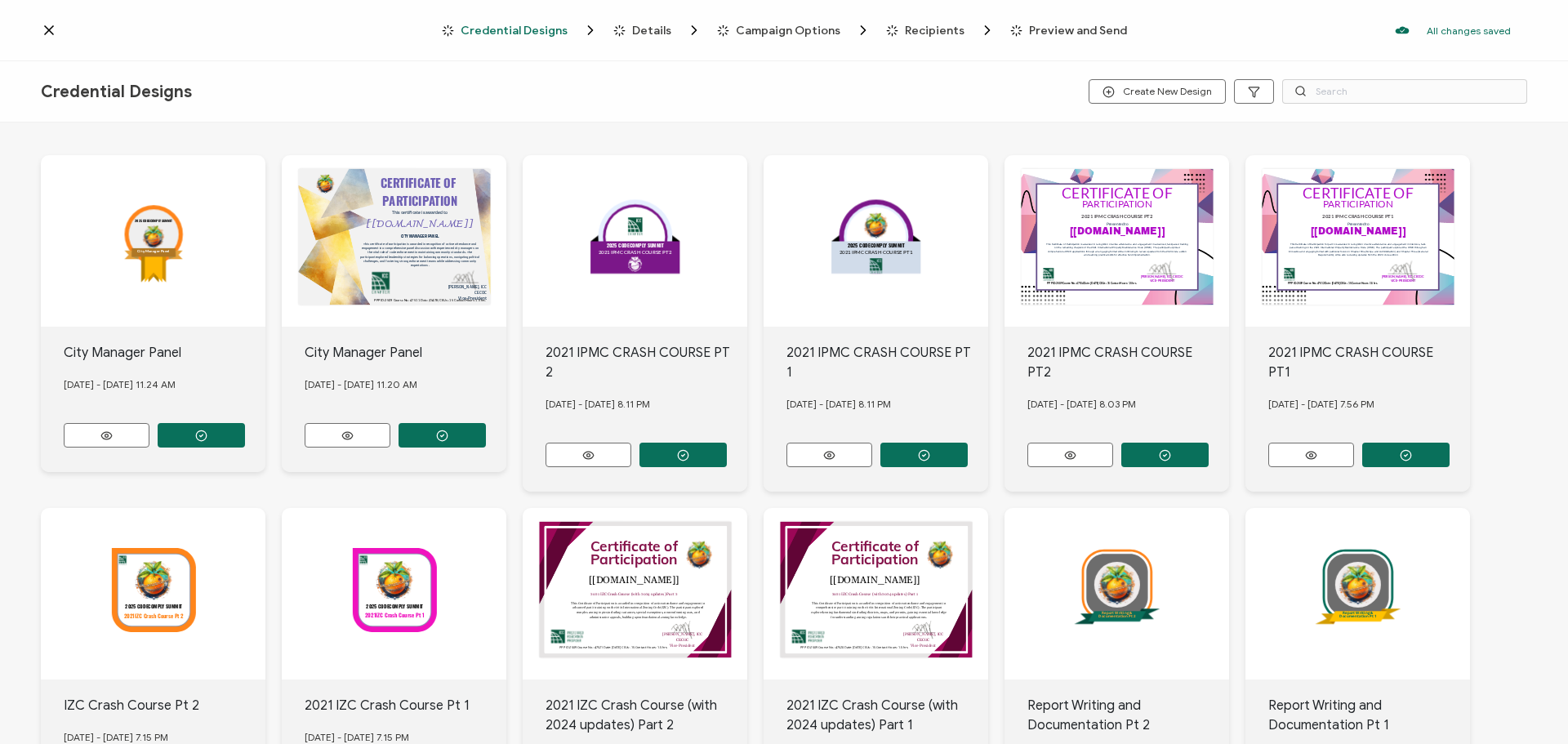
drag, startPoint x: 445, startPoint y: 433, endPoint x: 404, endPoint y: 442, distance: 42.0
click at [208, 432] on icon "button" at bounding box center [201, 436] width 12 height 12
click at [197, 433] on circle "button" at bounding box center [201, 435] width 10 height 10
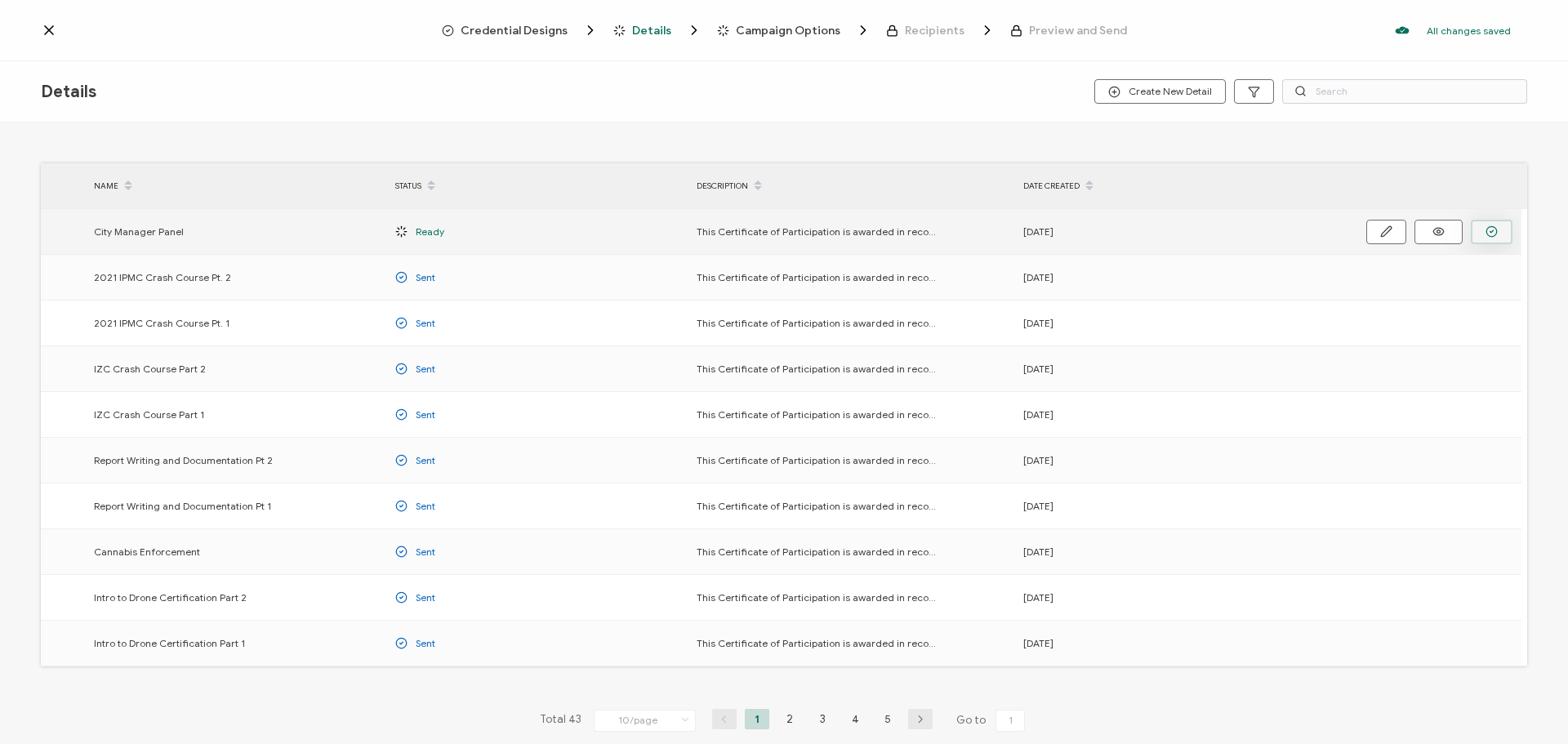
click at [1481, 229] on button "button" at bounding box center [1491, 232] width 42 height 24
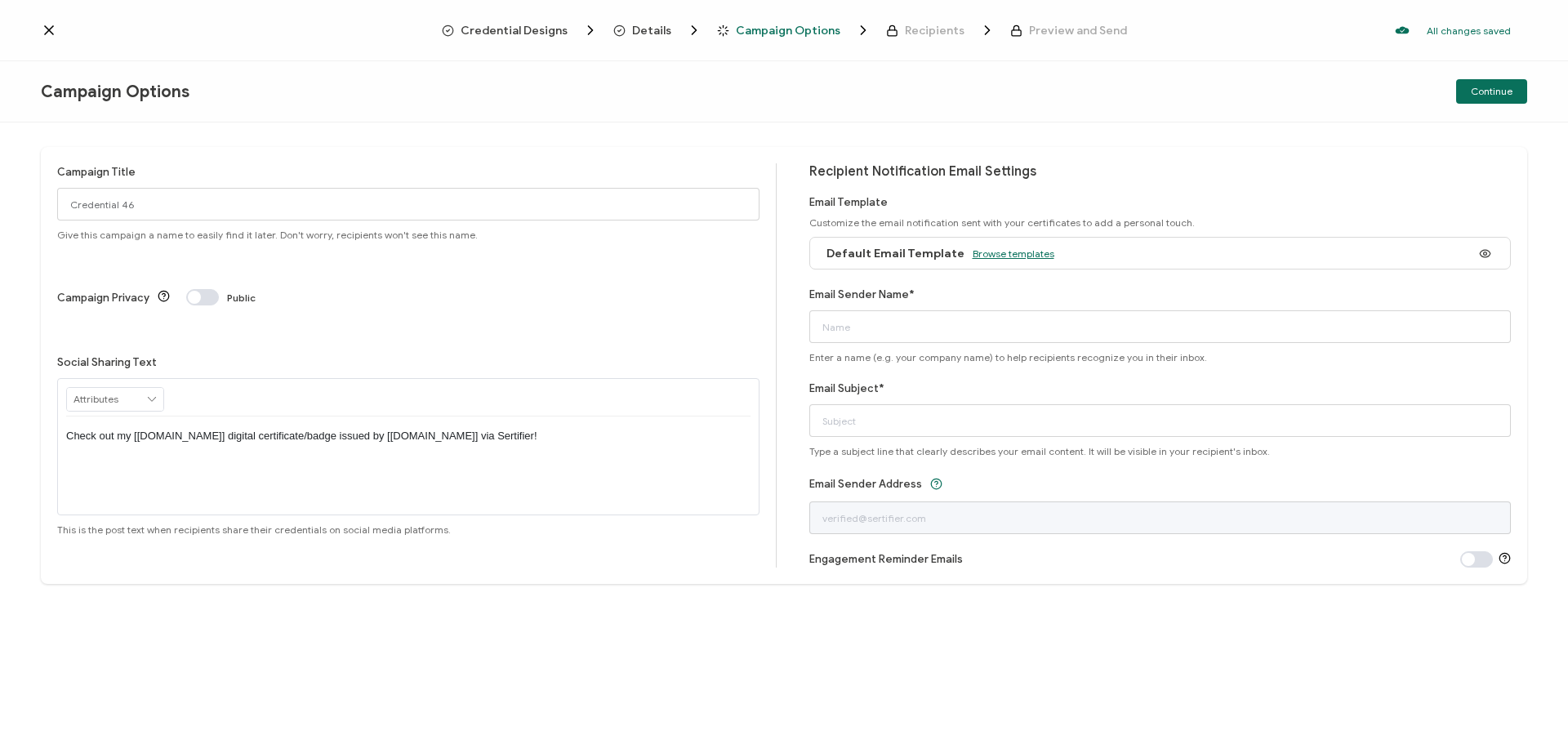
click at [1029, 252] on span "Browse templates" at bounding box center [1014, 253] width 81 height 12
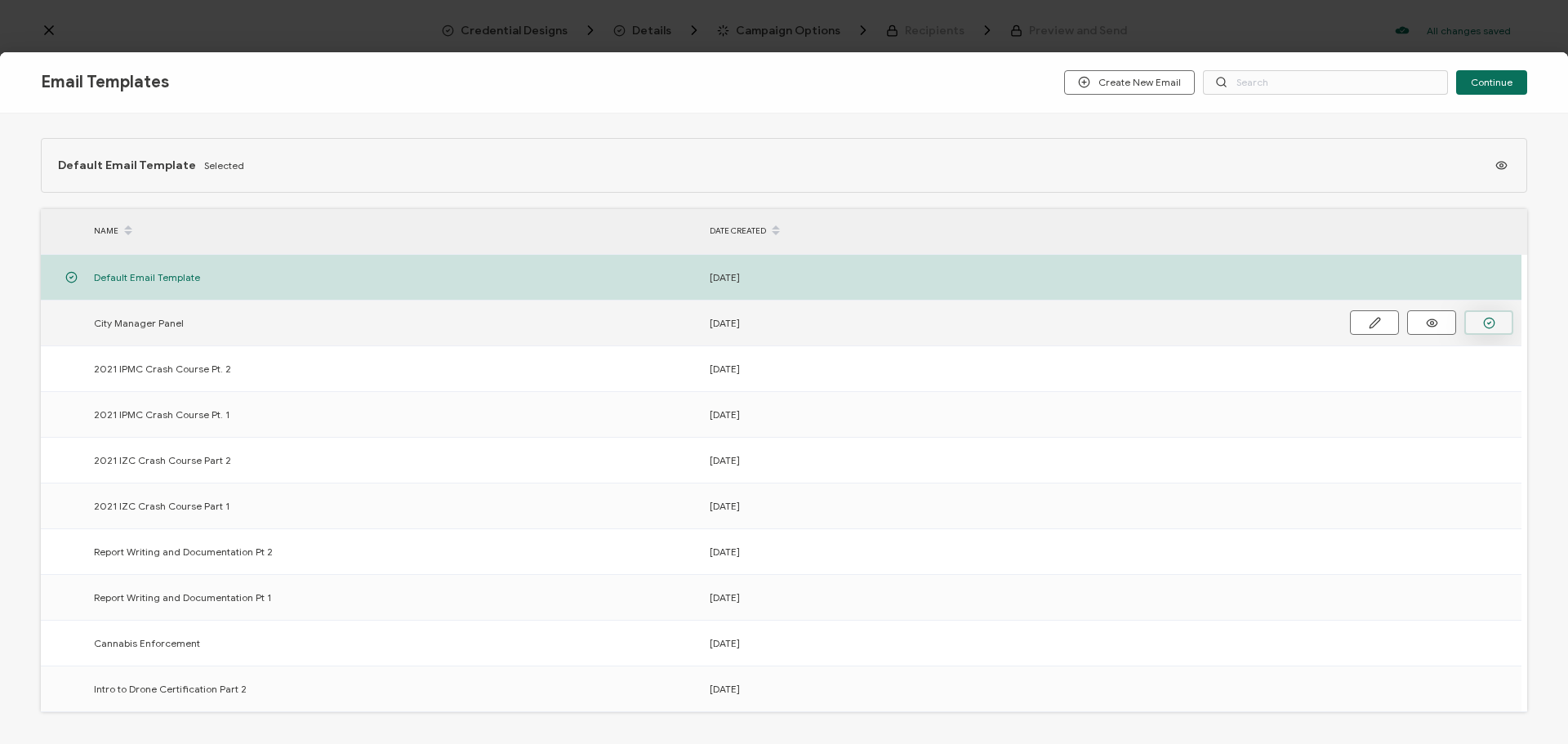
click at [1488, 321] on icon "button" at bounding box center [1489, 322] width 12 height 12
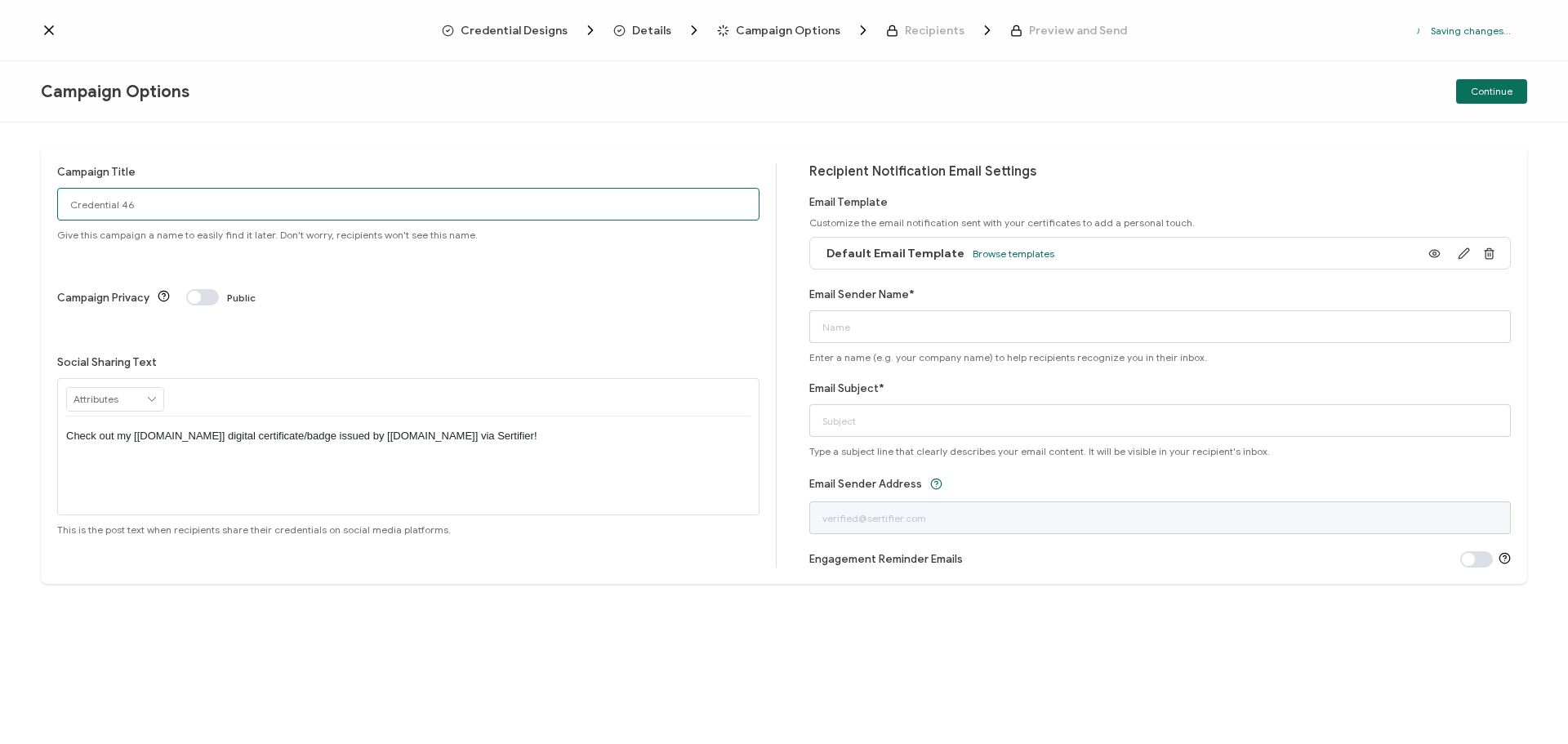
drag, startPoint x: 158, startPoint y: 209, endPoint x: -25, endPoint y: 220, distance: 183.3
click at [0, 220] on html "Credential Designs Details Campaign Options Recipients Preview and Send Saving …" at bounding box center [784, 372] width 1568 height 744
drag, startPoint x: 346, startPoint y: 207, endPoint x: -46, endPoint y: 194, distance: 392.2
click at [0, 194] on html "Credential Designs Details Campaign Options Recipients Preview and Send All cha…" at bounding box center [784, 372] width 1568 height 744
type input "City Manager Panel"
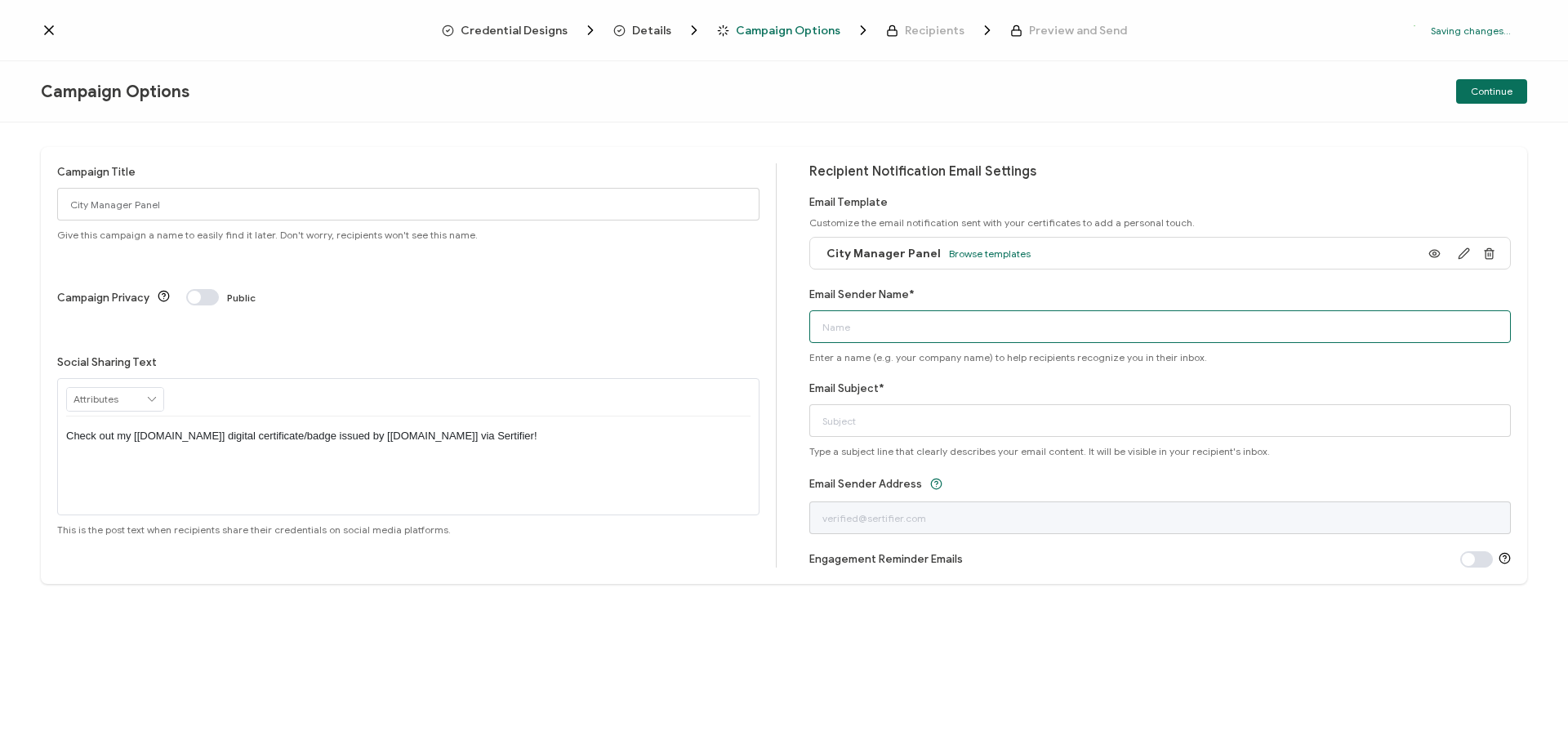
click at [865, 317] on input "Email Sender Name*" at bounding box center [1160, 326] width 702 height 33
type input "ICC CECOC"
click at [898, 426] on input "Email Subject*" at bounding box center [1160, 420] width 702 height 33
type input "Certificate: City Manager Panel"
click at [1490, 80] on button "Continue" at bounding box center [1492, 92] width 71 height 24
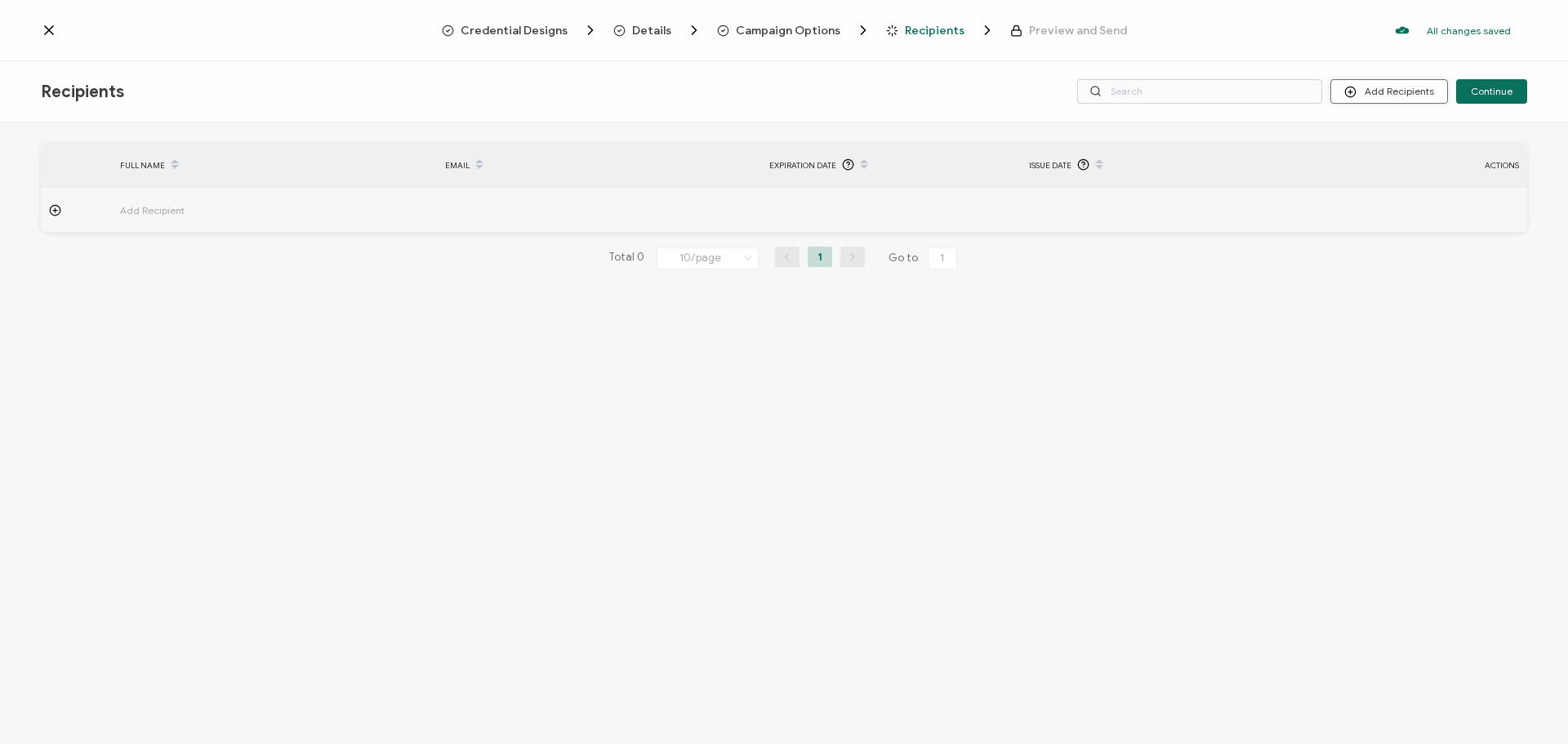
click at [1399, 91] on button "Add Recipients" at bounding box center [1389, 92] width 118 height 24
click at [1400, 93] on button "Add Recipients" at bounding box center [1389, 92] width 118 height 24
click at [1411, 130] on span "Upload Recipients" at bounding box center [1410, 135] width 82 height 12
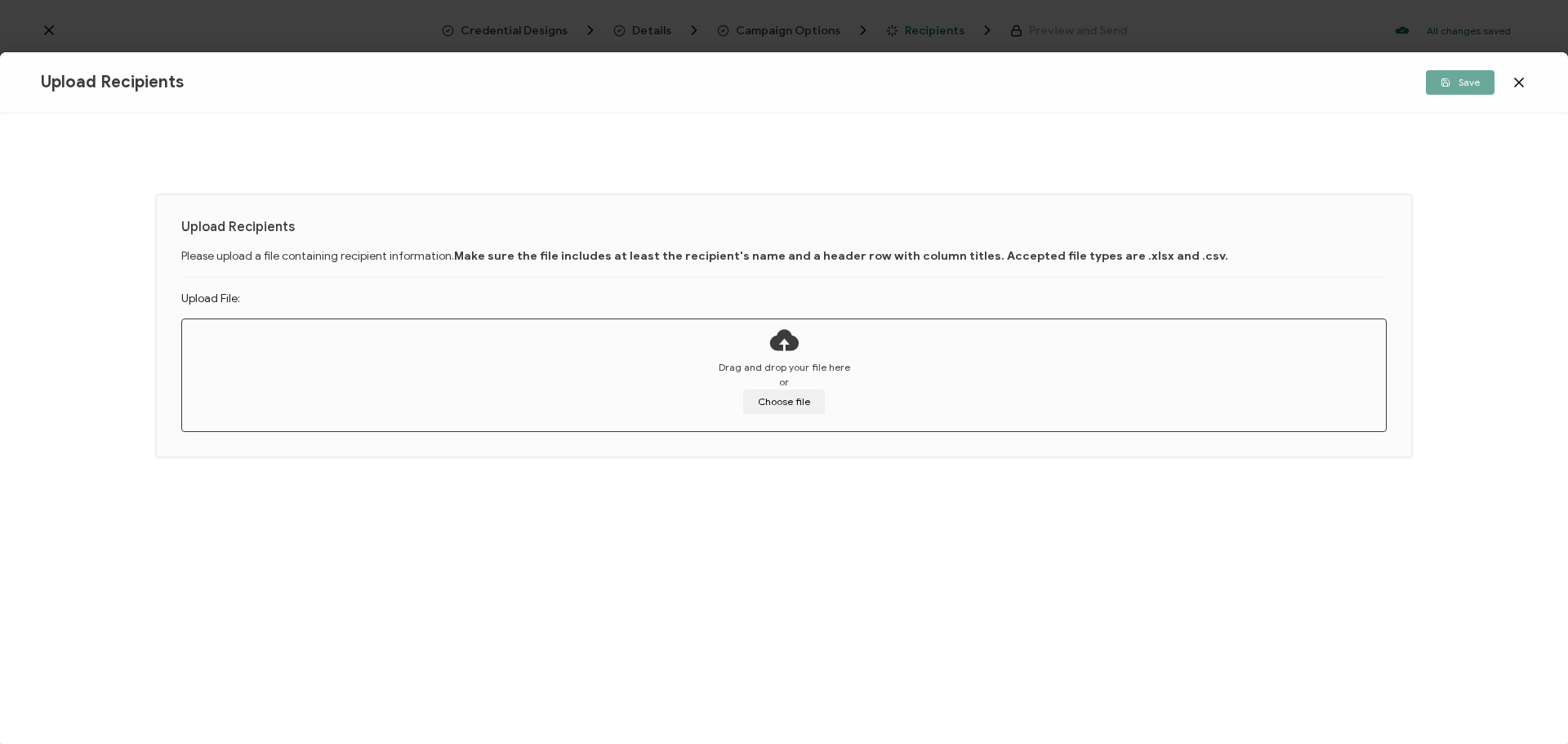
click at [796, 352] on icon at bounding box center [784, 340] width 33 height 41
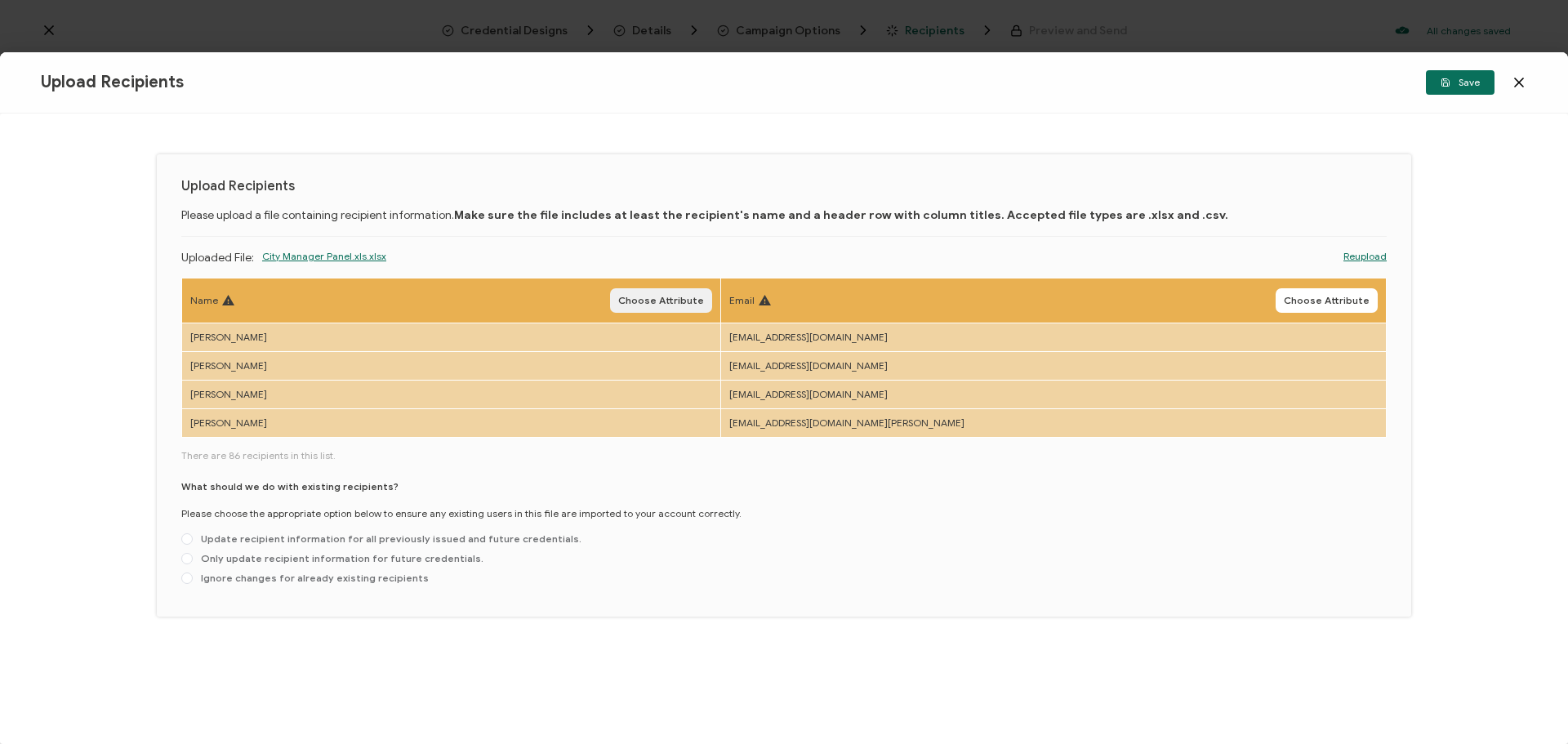
click at [703, 298] on span "Choose Attribute" at bounding box center [661, 300] width 86 height 9
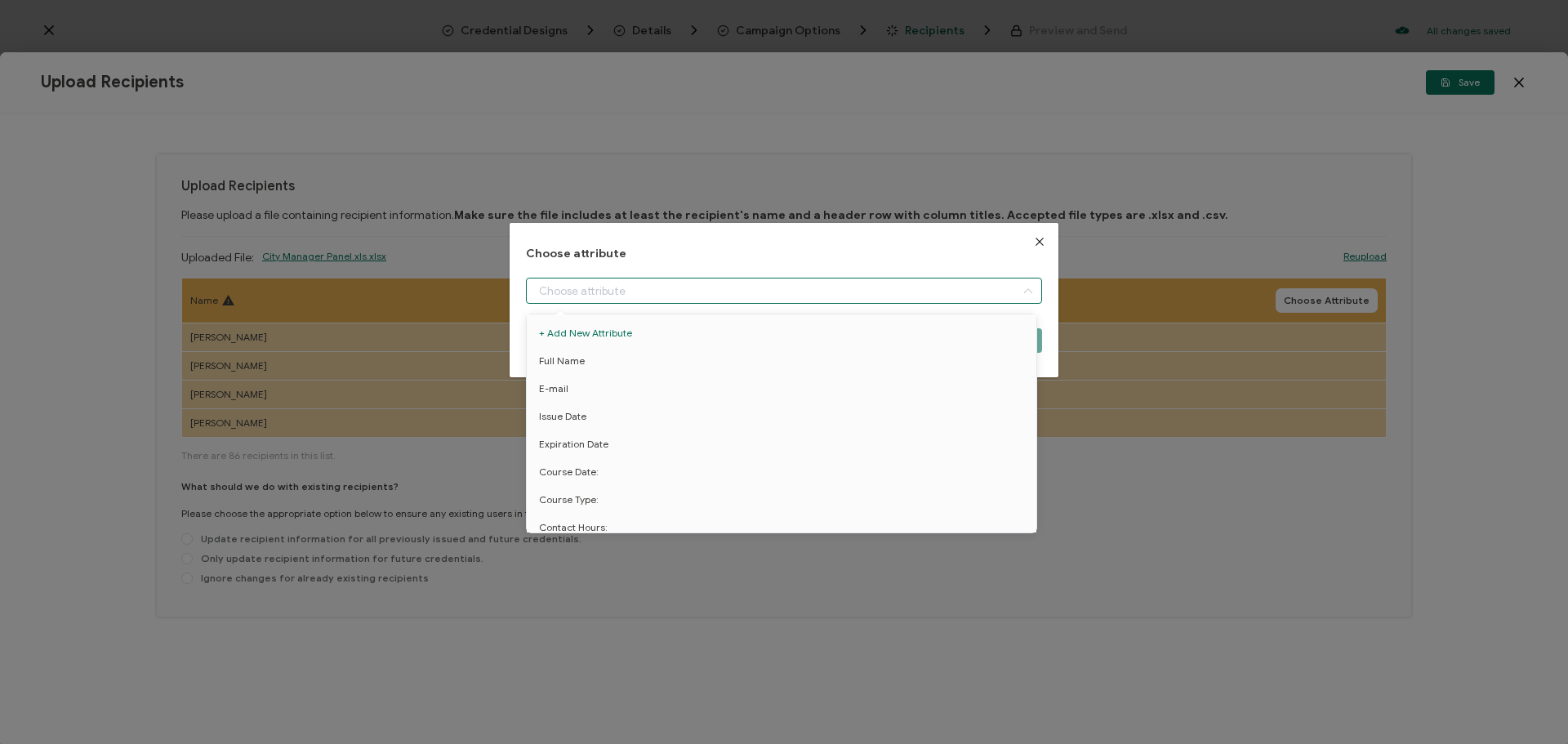
click at [649, 294] on input "dialog" at bounding box center [784, 291] width 516 height 26
click at [600, 359] on li "Full Name" at bounding box center [784, 361] width 524 height 28
type input "Full Name"
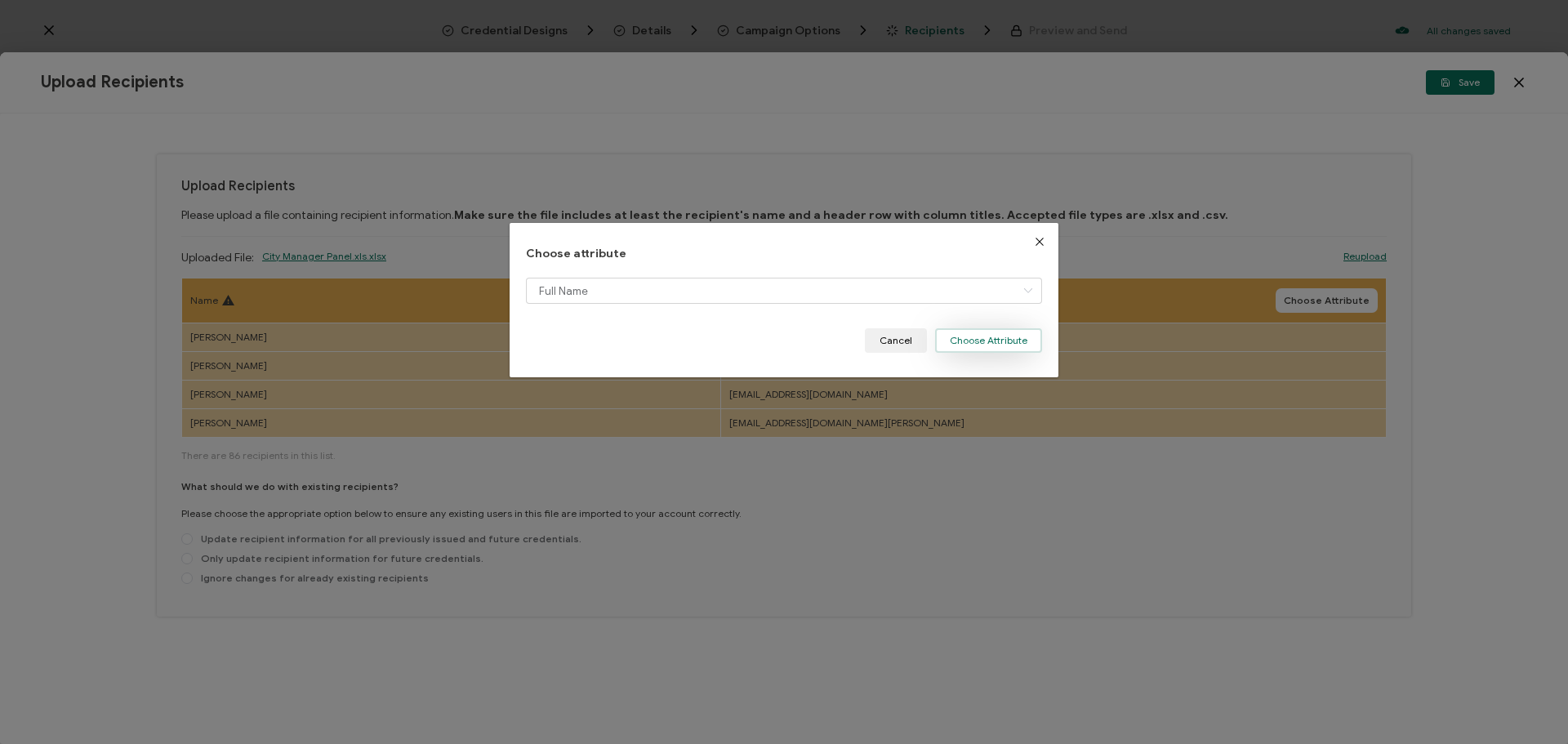
click at [961, 335] on button "Choose Attribute" at bounding box center [988, 340] width 107 height 24
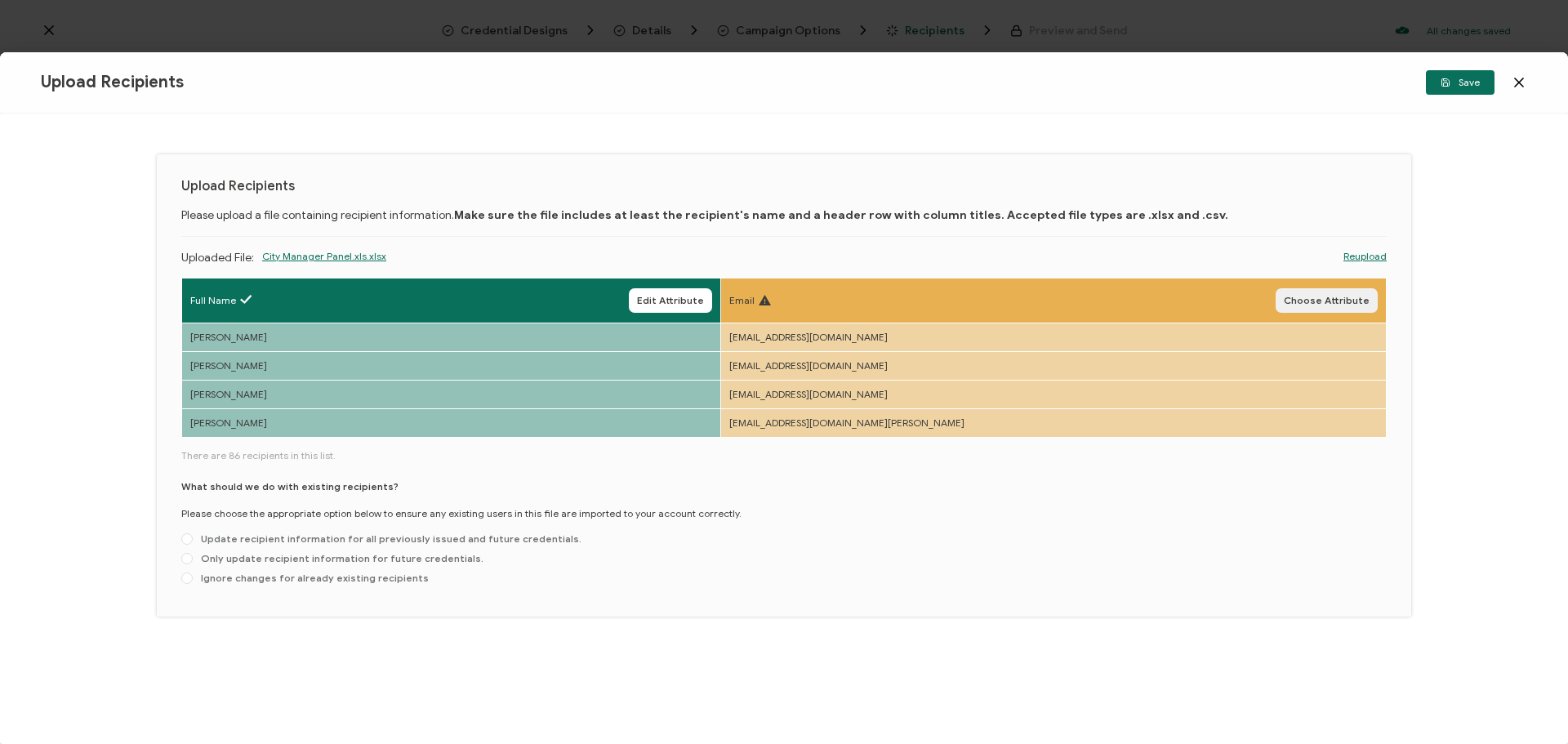
click at [1314, 302] on span "Choose Attribute" at bounding box center [1327, 300] width 86 height 9
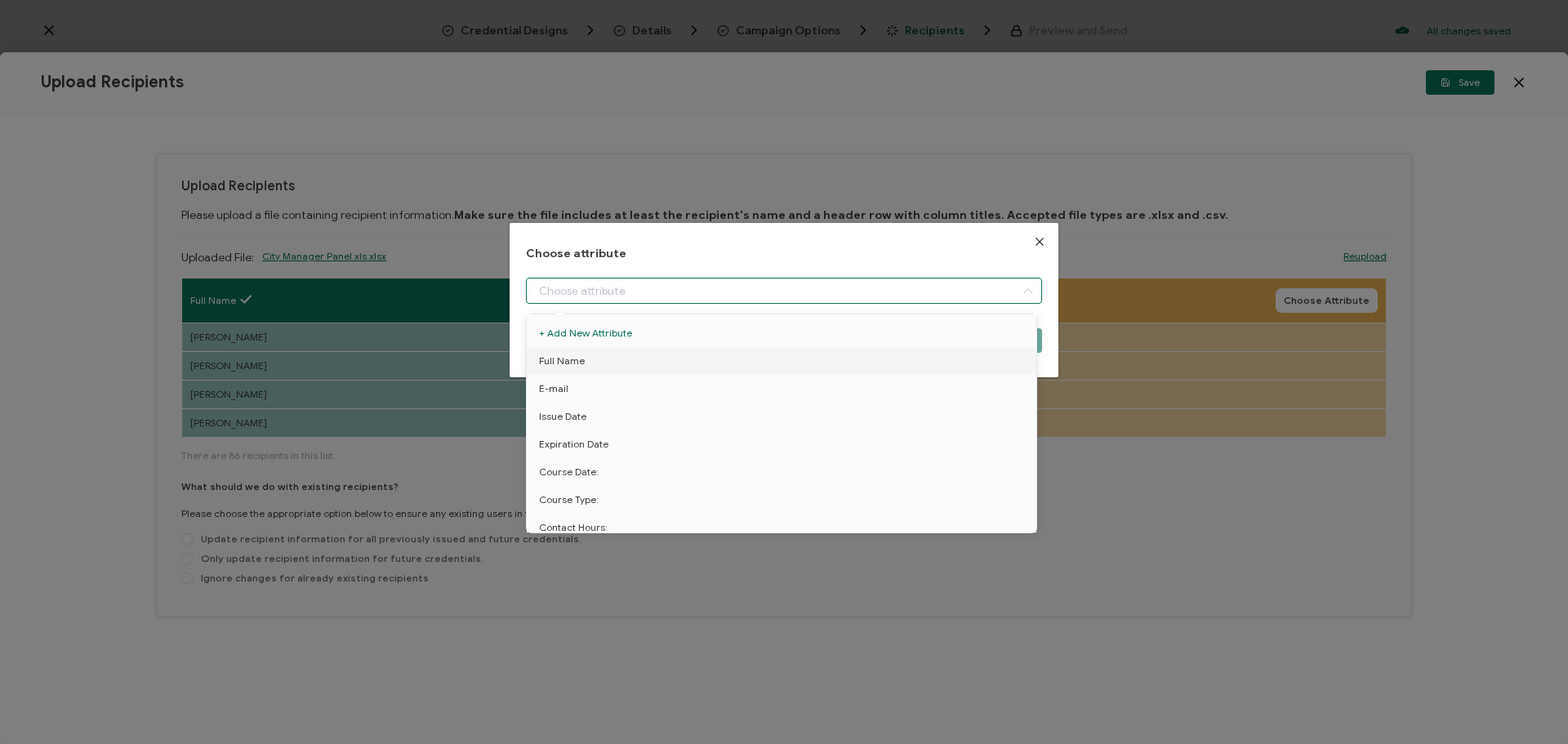
click at [923, 292] on input "dialog" at bounding box center [784, 291] width 516 height 26
click at [791, 400] on li "E-mail" at bounding box center [784, 389] width 524 height 28
type input "E-mail"
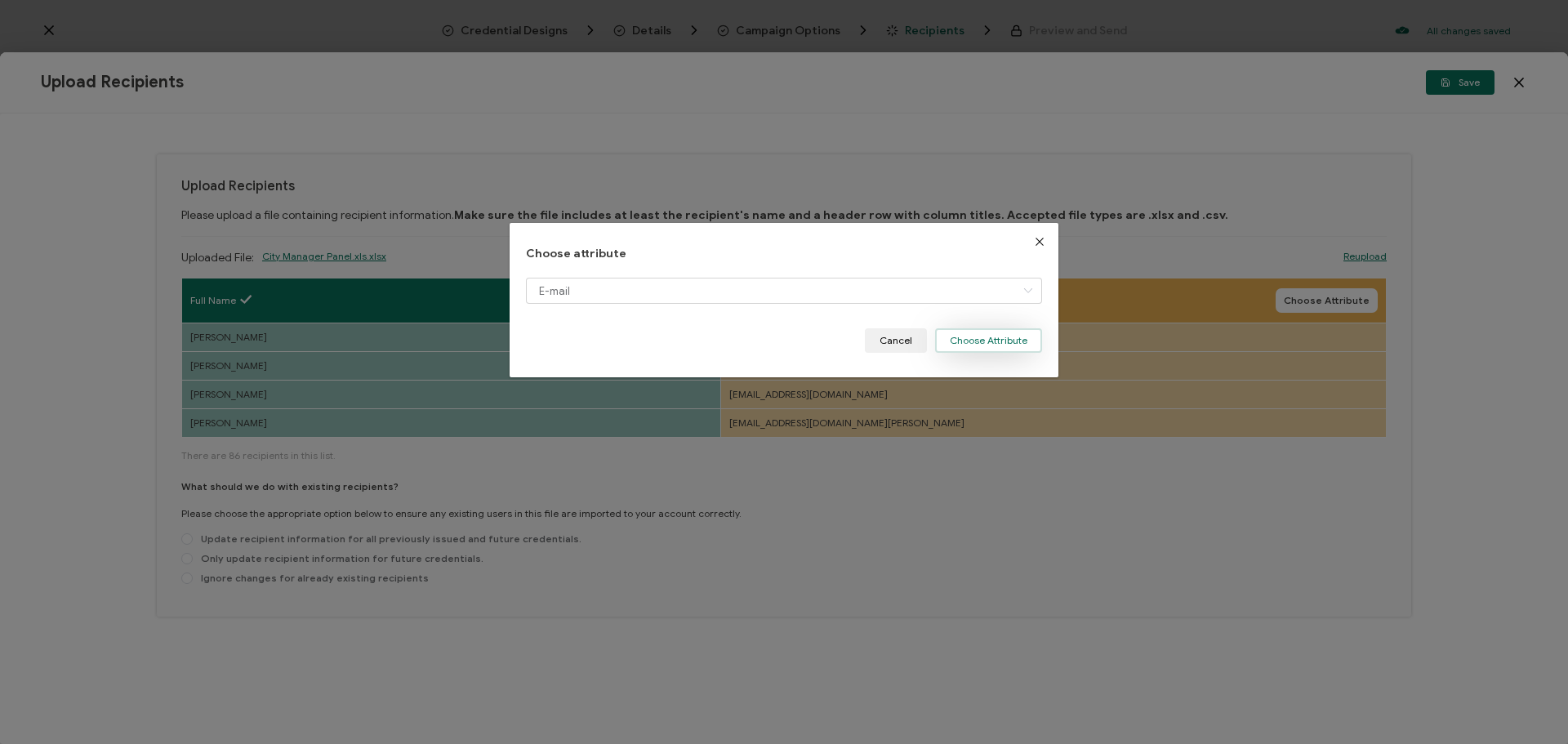
click at [961, 339] on button "Choose Attribute" at bounding box center [988, 340] width 107 height 24
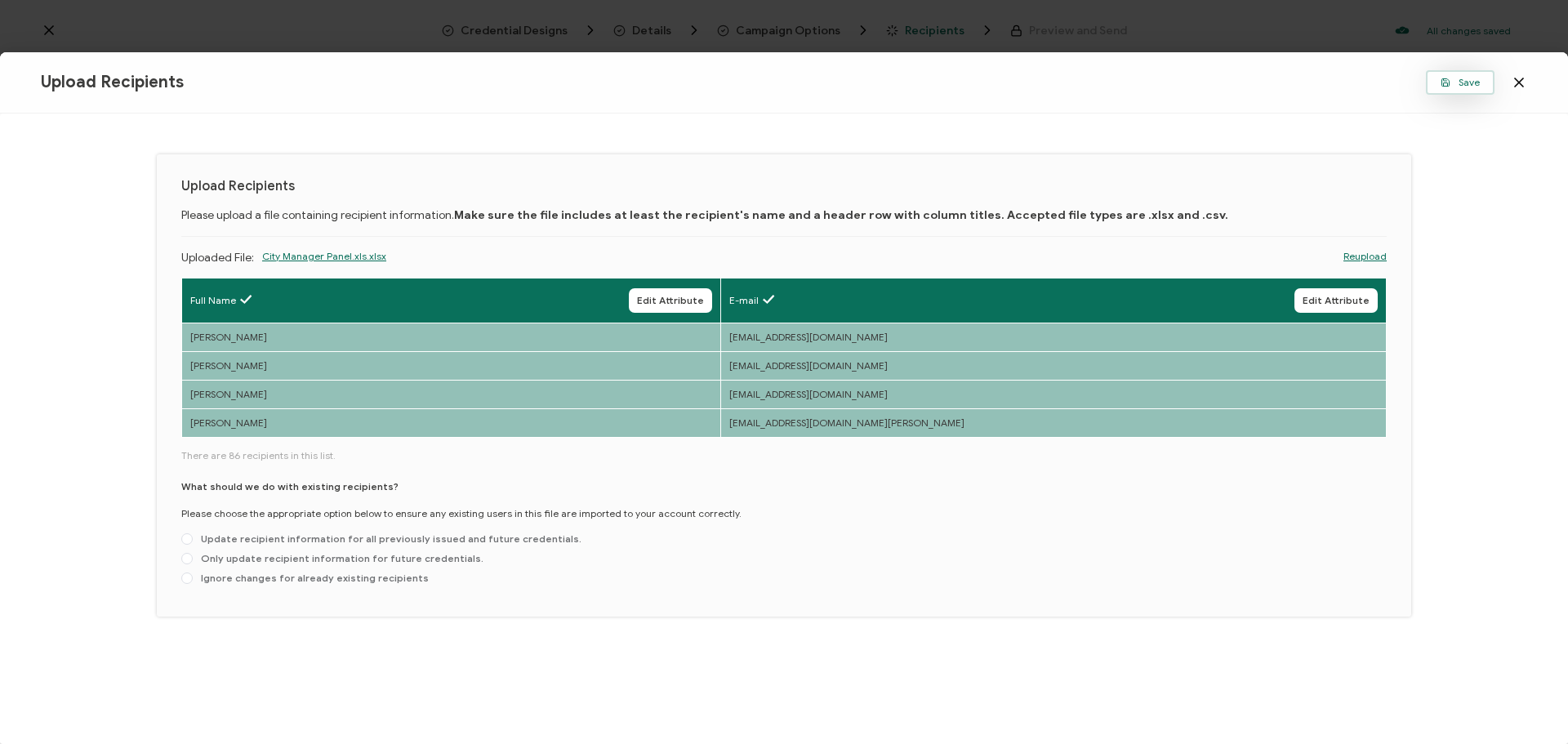
click at [1450, 81] on icon "button" at bounding box center [1446, 82] width 7 height 7
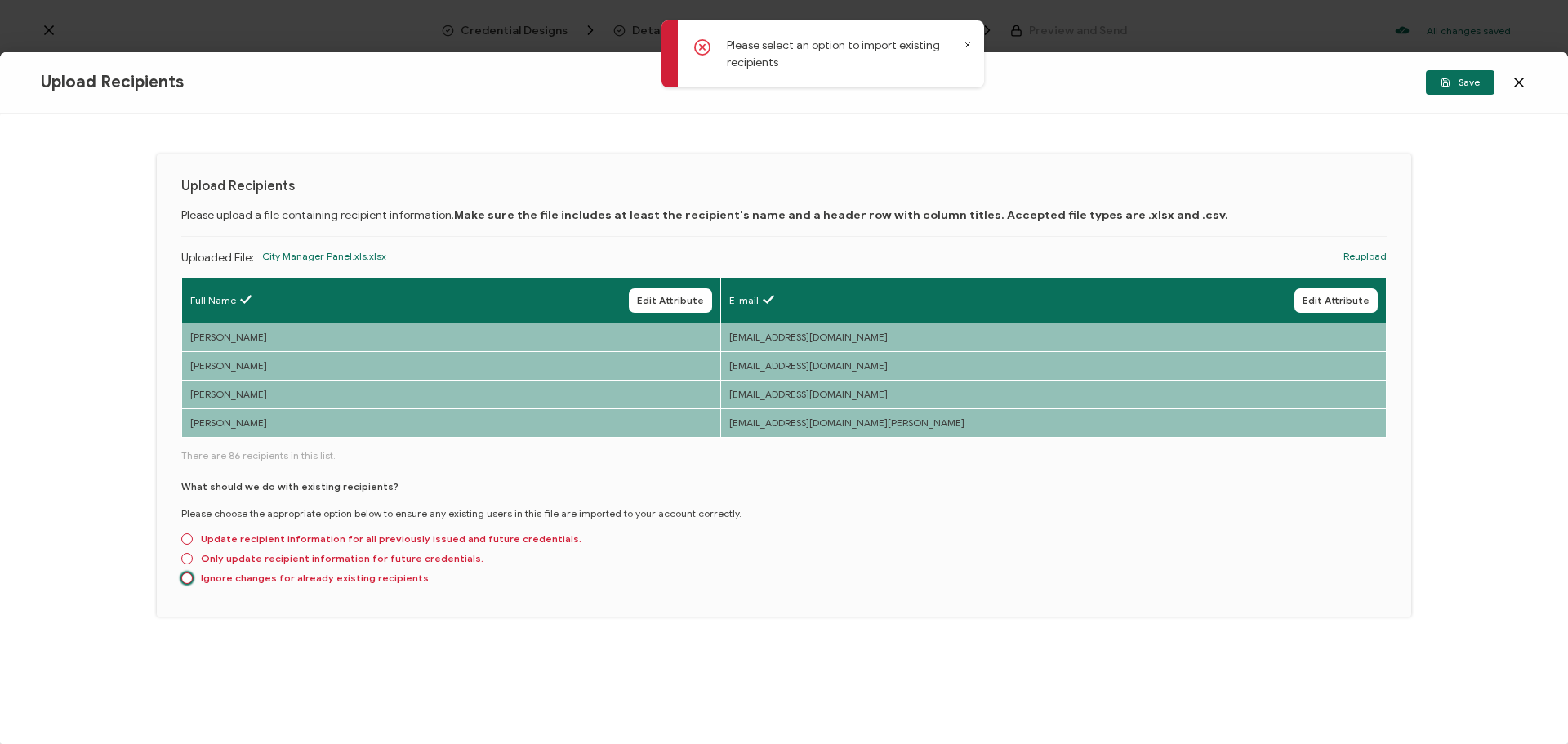
click at [182, 579] on span at bounding box center [187, 578] width 11 height 11
click at [182, 579] on input "Ignore changes for already existing recipients" at bounding box center [187, 579] width 11 height 13
radio input "true"
click at [1466, 79] on span "Save" at bounding box center [1460, 82] width 39 height 9
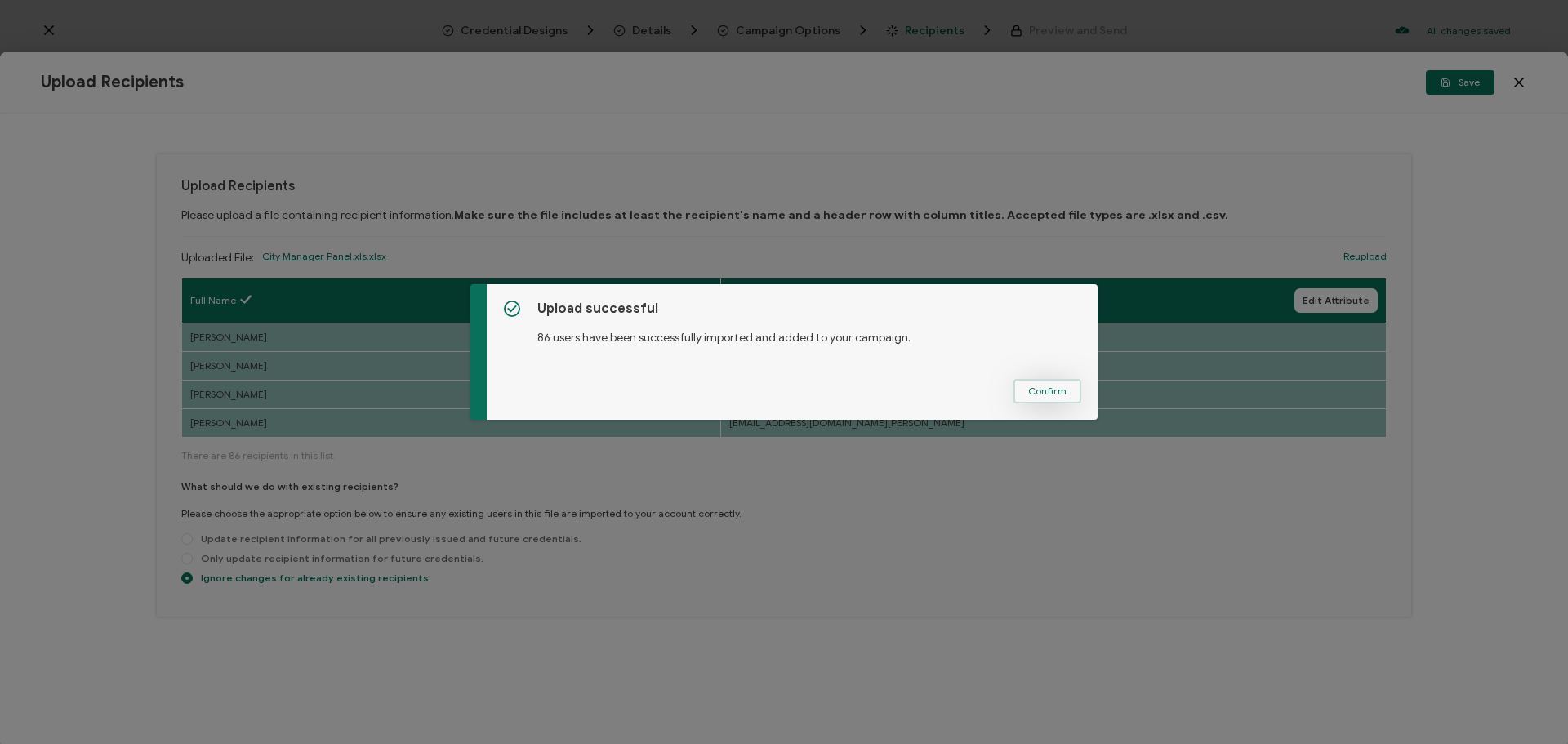
click at [1051, 393] on span "Confirm" at bounding box center [1047, 391] width 38 height 9
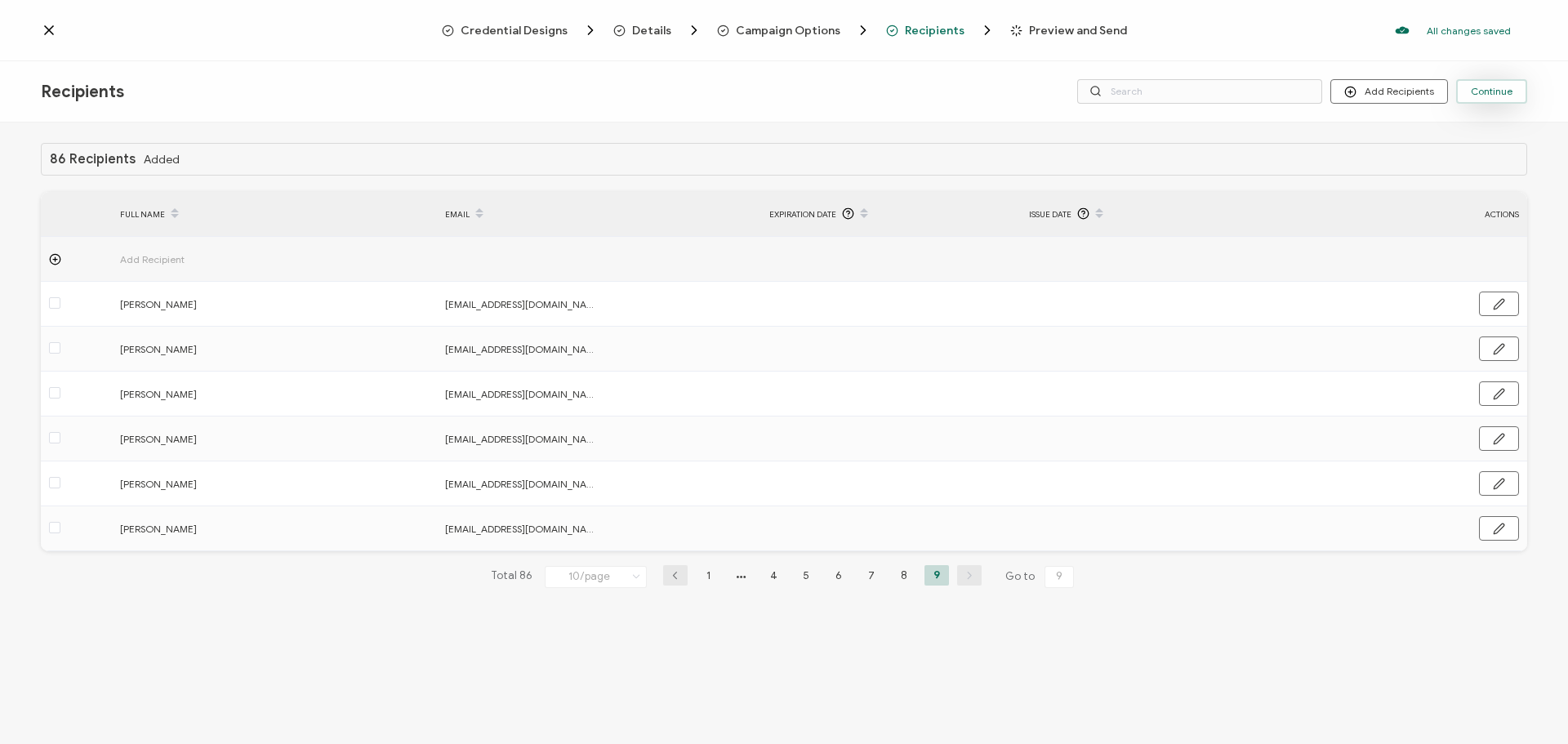
click at [1492, 98] on button "Continue" at bounding box center [1492, 92] width 71 height 24
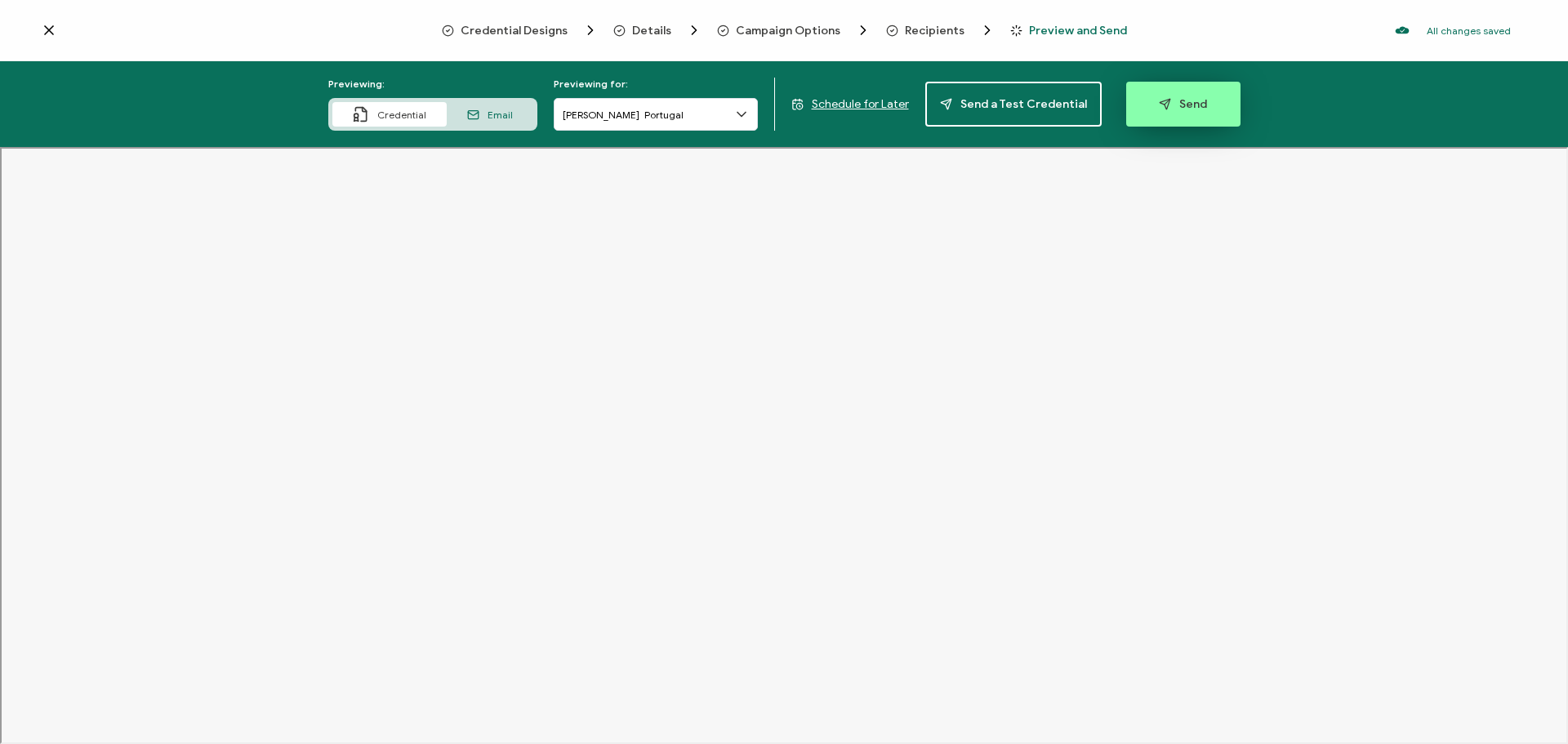
click at [1147, 107] on button "Send" at bounding box center [1184, 104] width 114 height 45
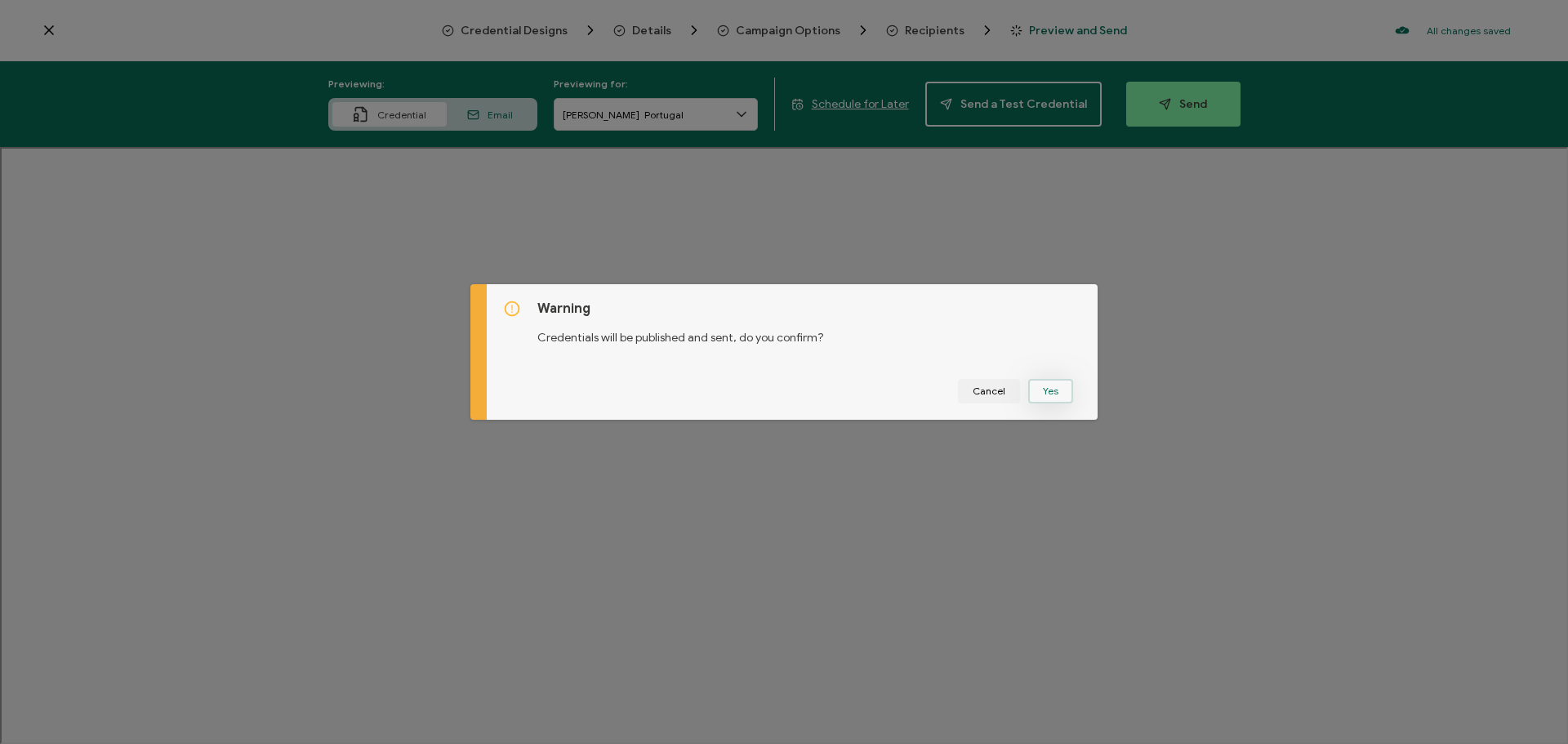
click at [1062, 393] on button "Yes" at bounding box center [1051, 391] width 45 height 24
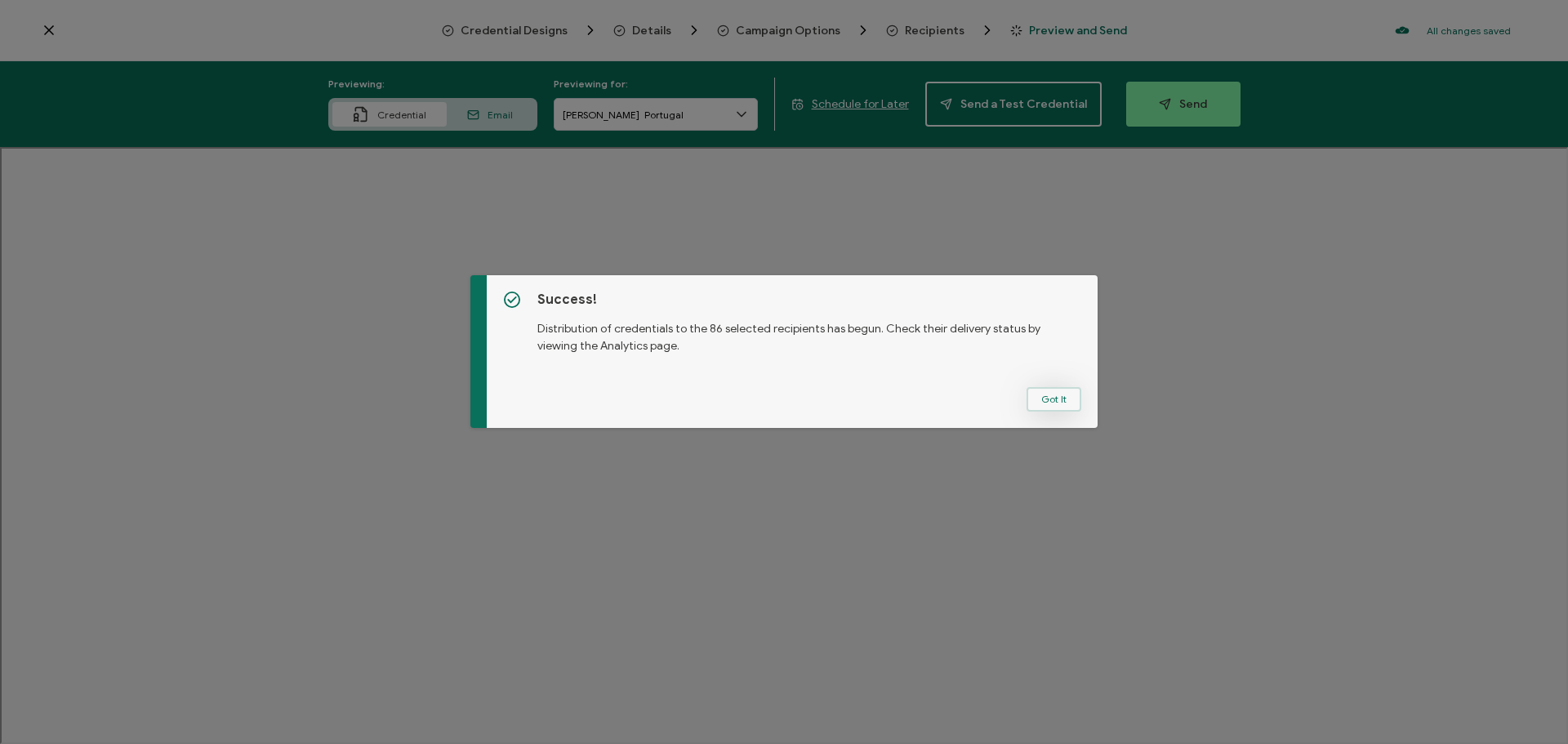
click at [1049, 404] on button "Got It" at bounding box center [1054, 399] width 55 height 24
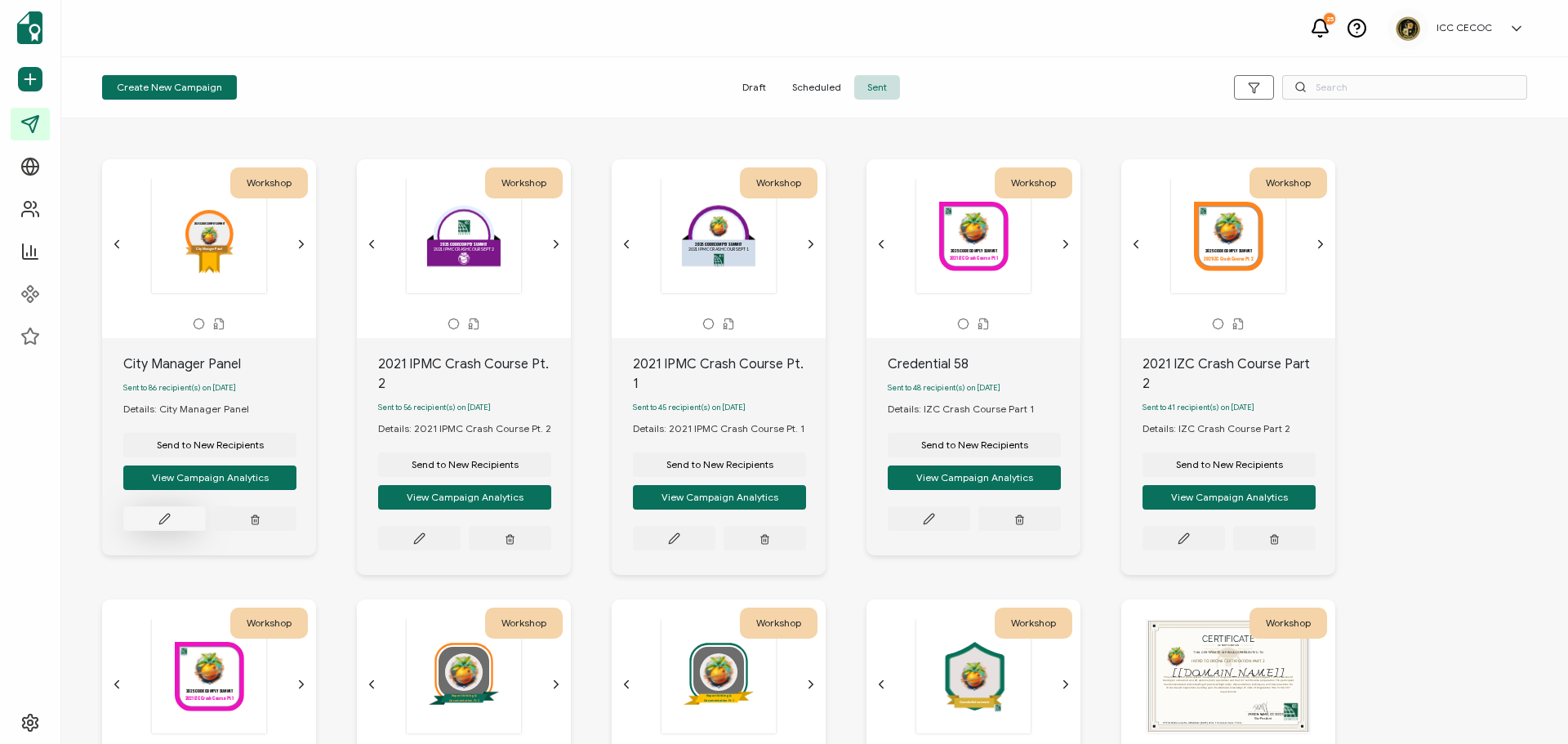
click at [165, 522] on icon at bounding box center [164, 519] width 12 height 12
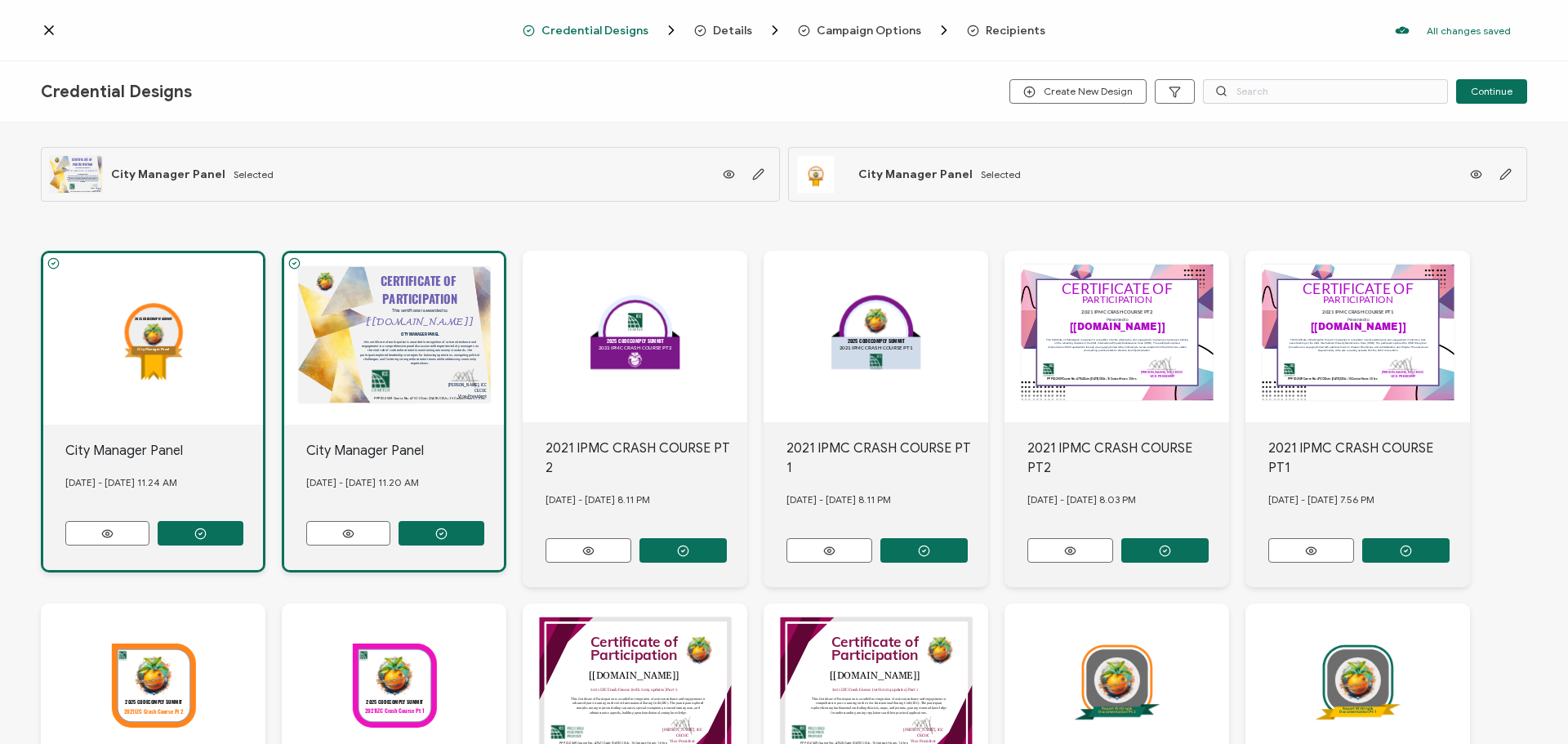
click at [618, 25] on span "Credential Designs" at bounding box center [595, 30] width 107 height 12
click at [54, 27] on icon at bounding box center [49, 30] width 16 height 16
